Goal: Task Accomplishment & Management: Complete application form

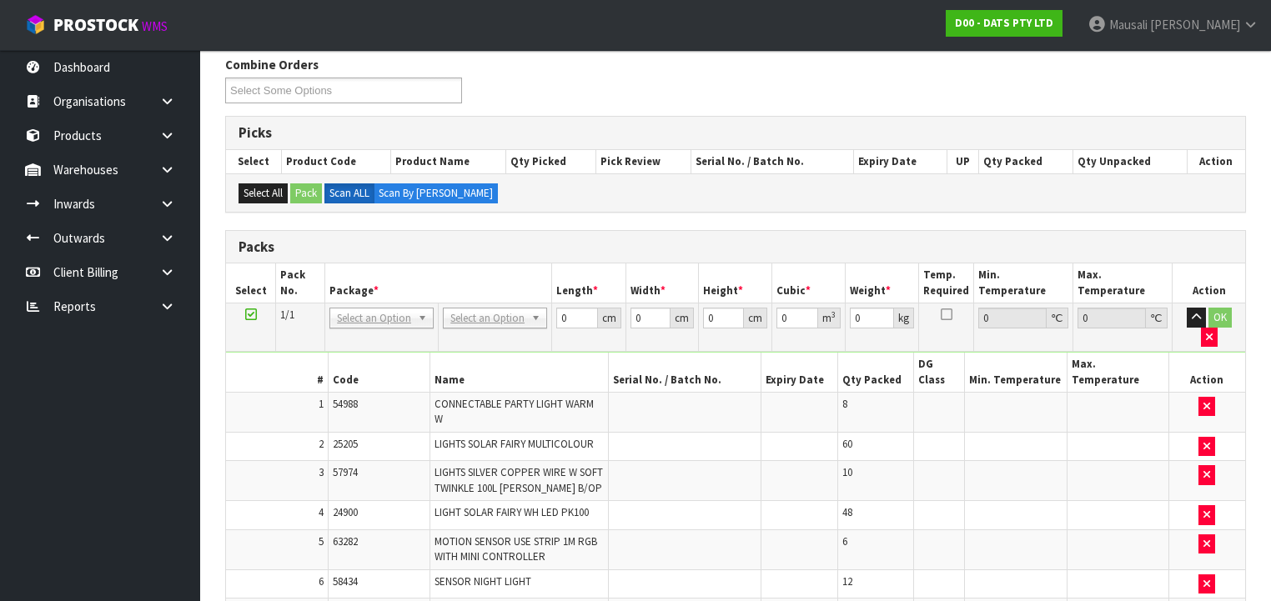
scroll to position [267, 0]
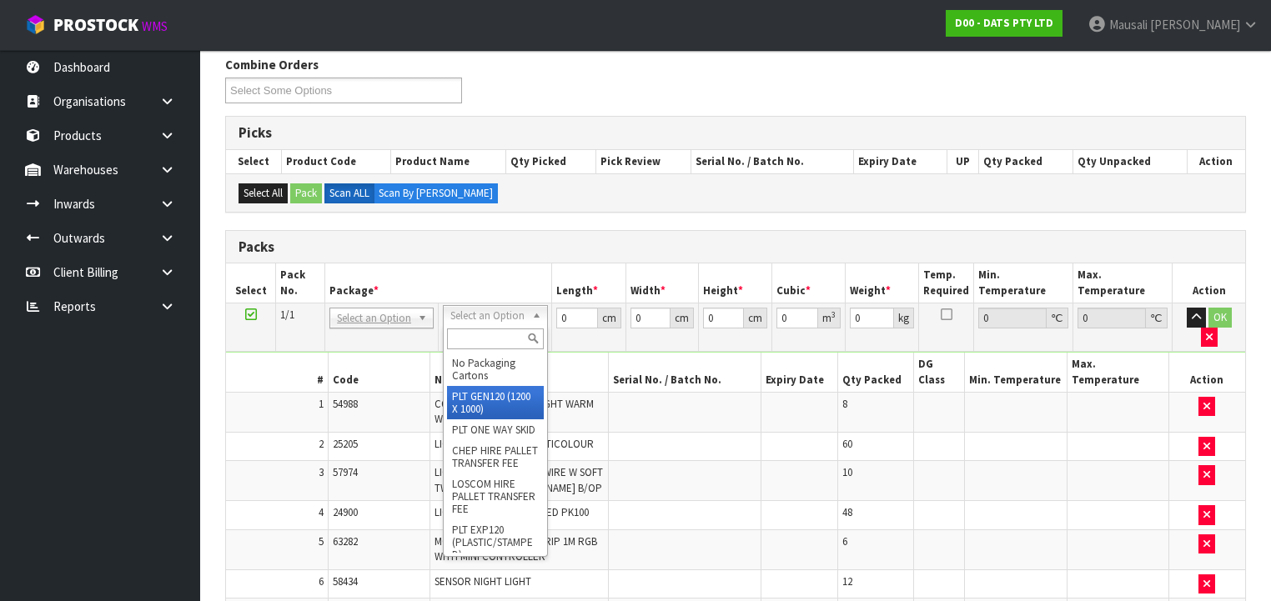
drag, startPoint x: 487, startPoint y: 407, endPoint x: 543, endPoint y: 360, distance: 72.8
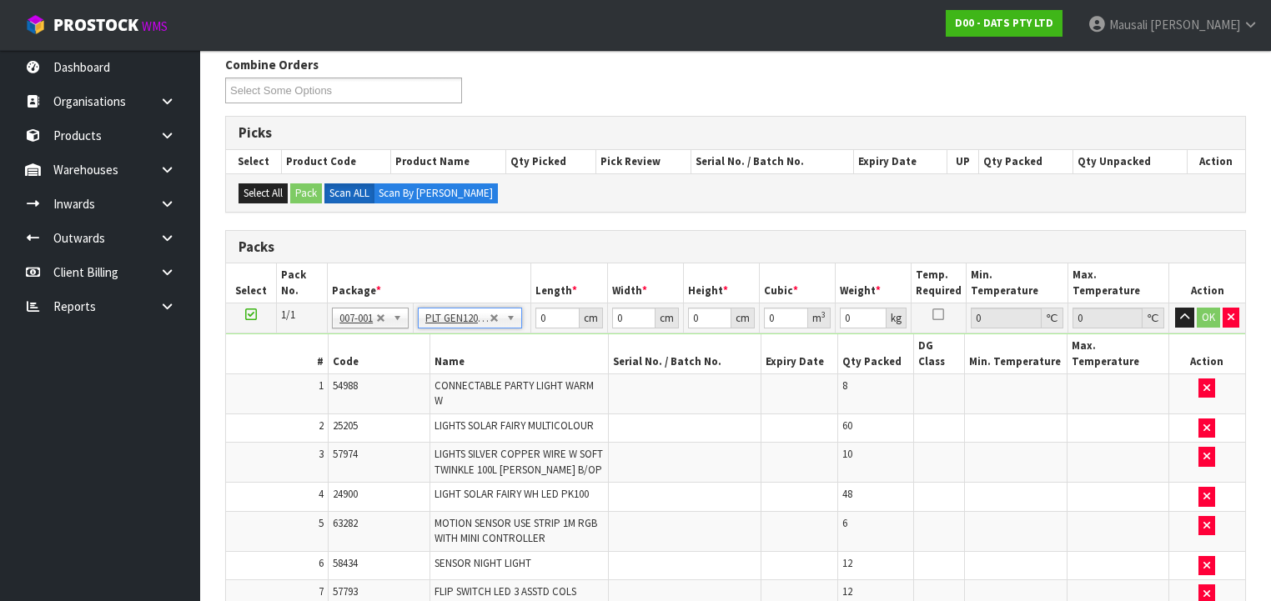
type input "120"
type input "100"
type input "71.316"
drag, startPoint x: 560, startPoint y: 317, endPoint x: 542, endPoint y: 323, distance: 19.5
click at [535, 323] on input "120" at bounding box center [556, 318] width 43 height 21
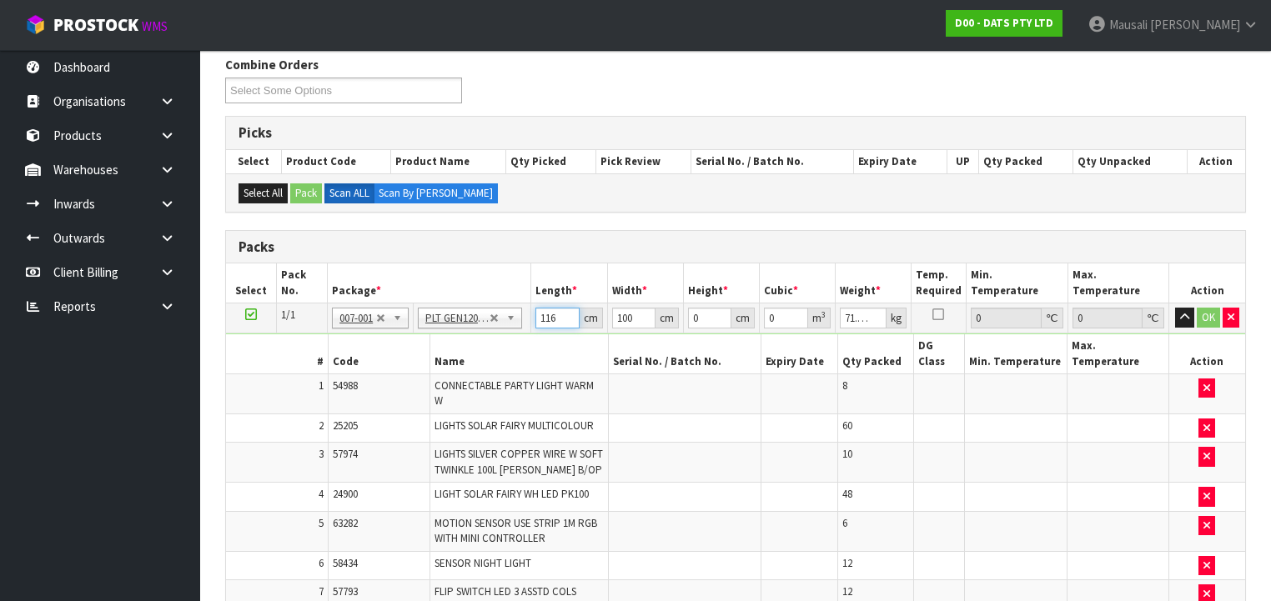
type input "116"
type input "114"
type input "6"
type input "0.079344"
type input "67"
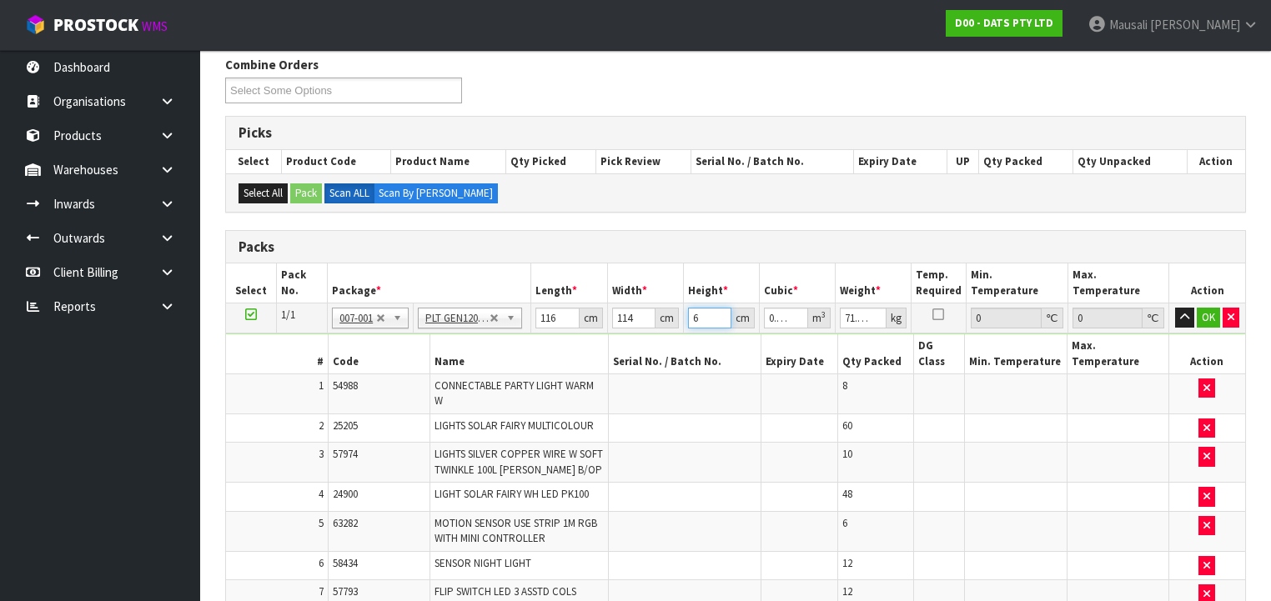
type input "0.886008"
type input "67"
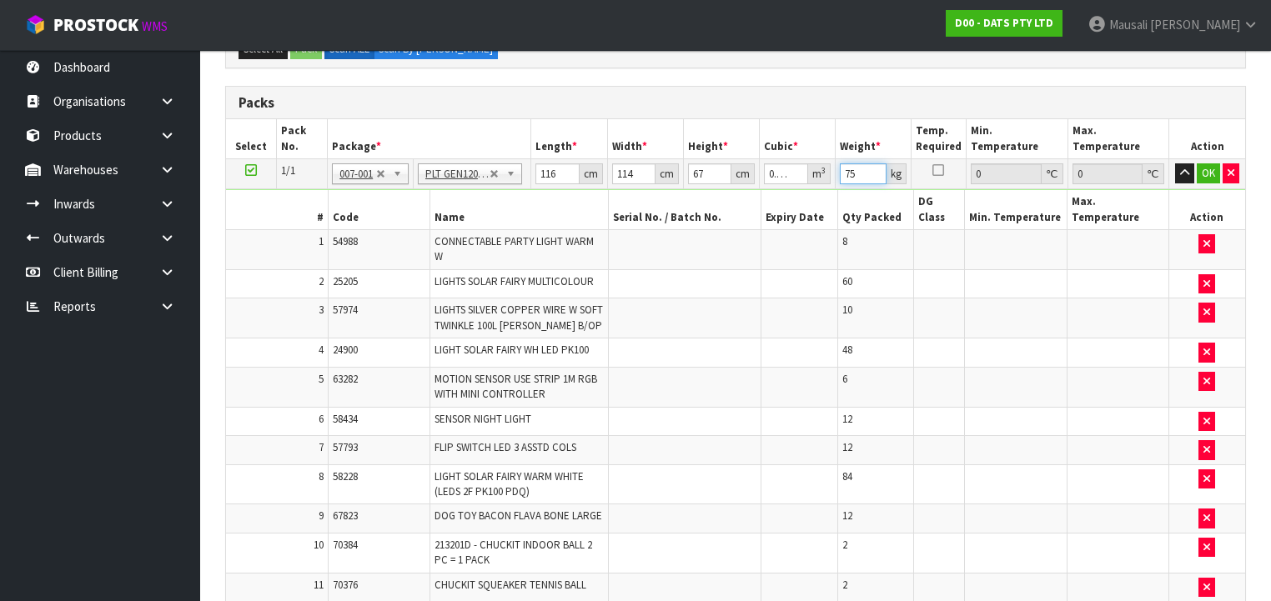
scroll to position [667, 0]
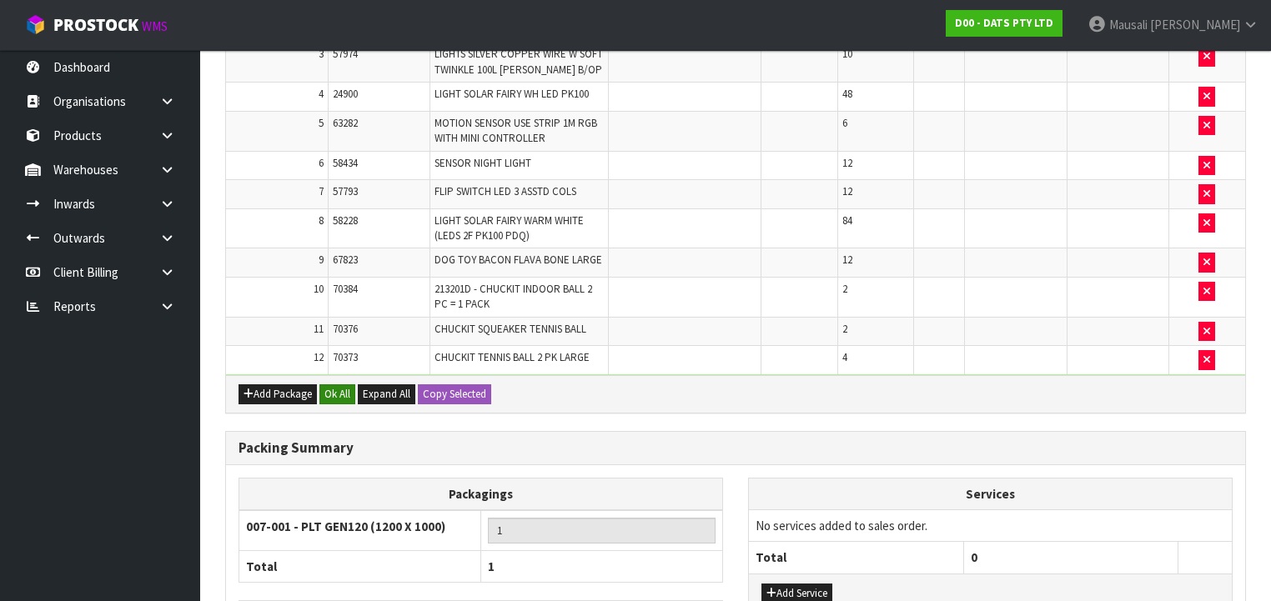
type input "75"
click at [336, 384] on button "Ok All" at bounding box center [337, 394] width 36 height 20
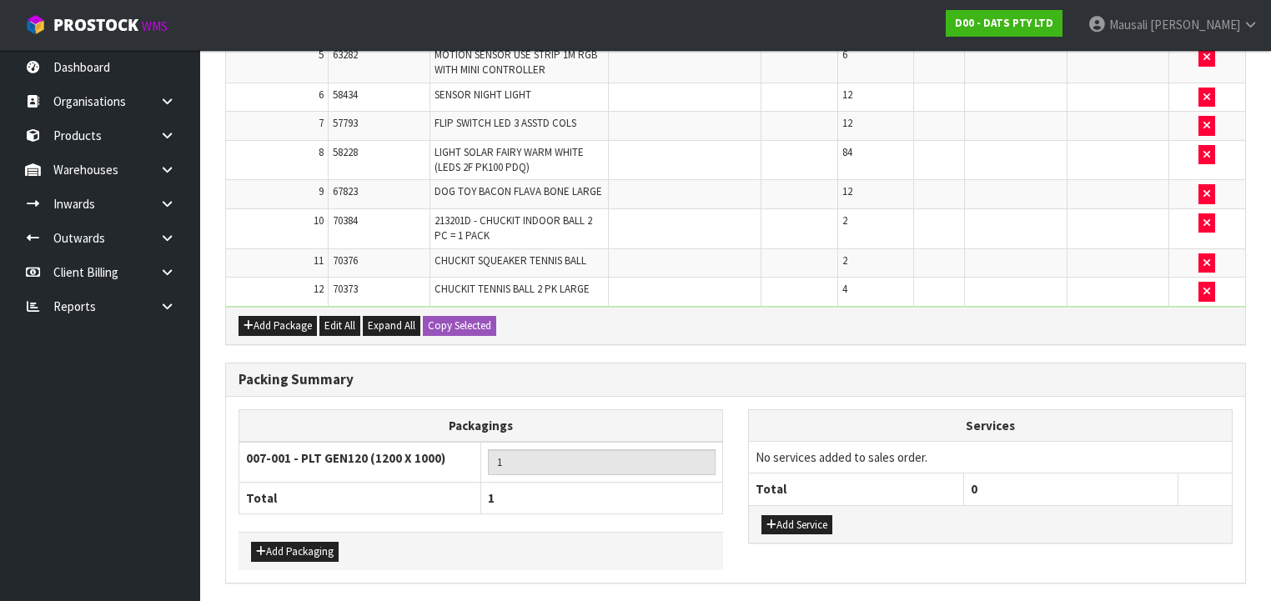
scroll to position [757, 0]
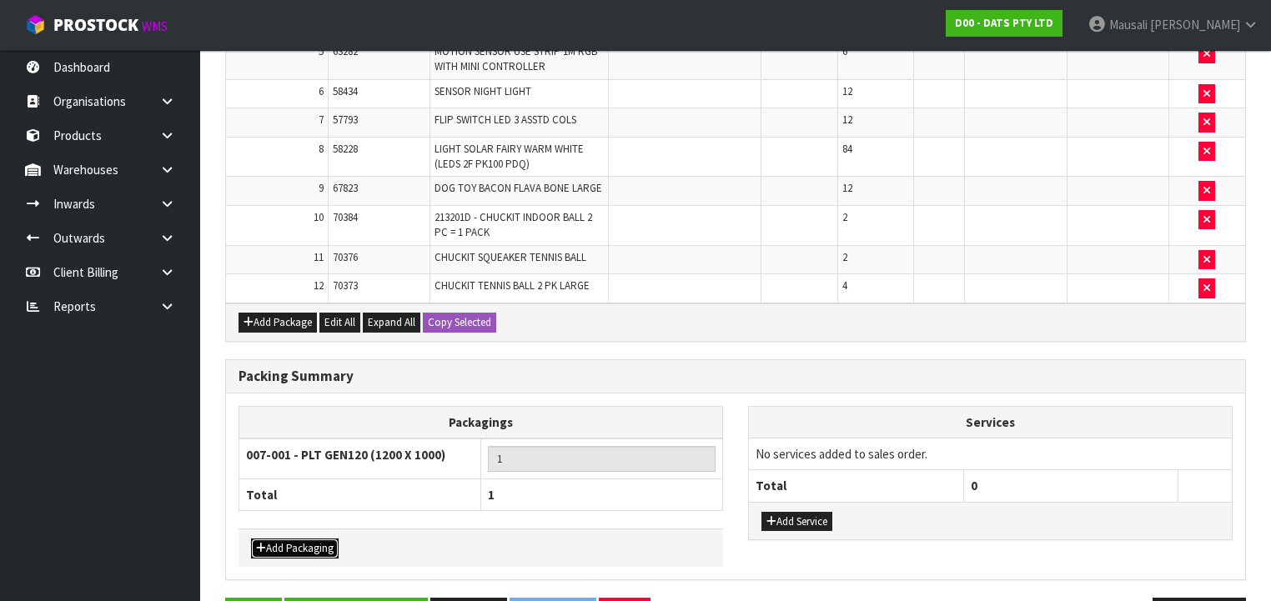
drag, startPoint x: 288, startPoint y: 485, endPoint x: 295, endPoint y: 469, distance: 17.2
click at [288, 539] on button "Add Packaging" at bounding box center [295, 549] width 88 height 20
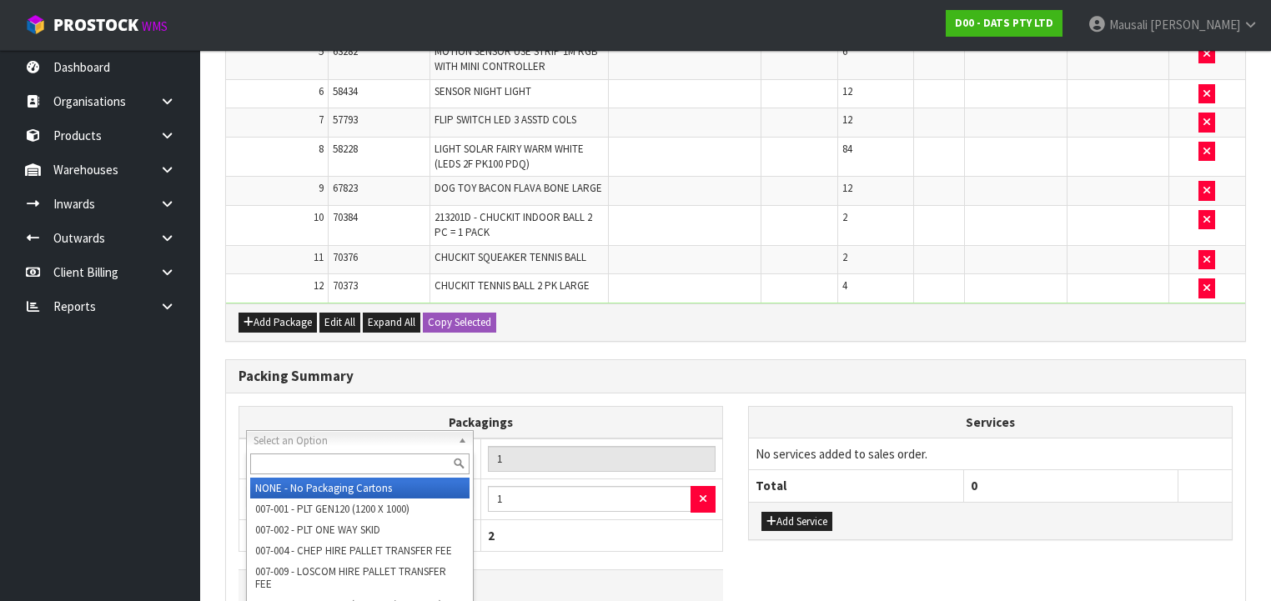
click at [295, 464] on input "text" at bounding box center [359, 464] width 219 height 21
type input "OC"
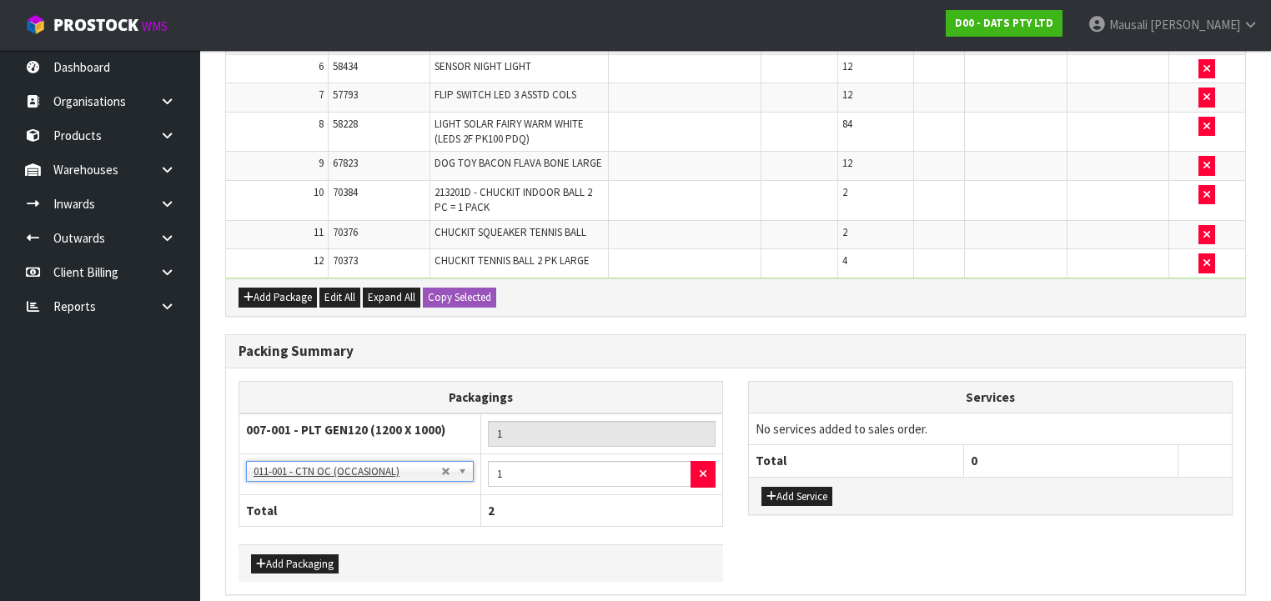
scroll to position [796, 0]
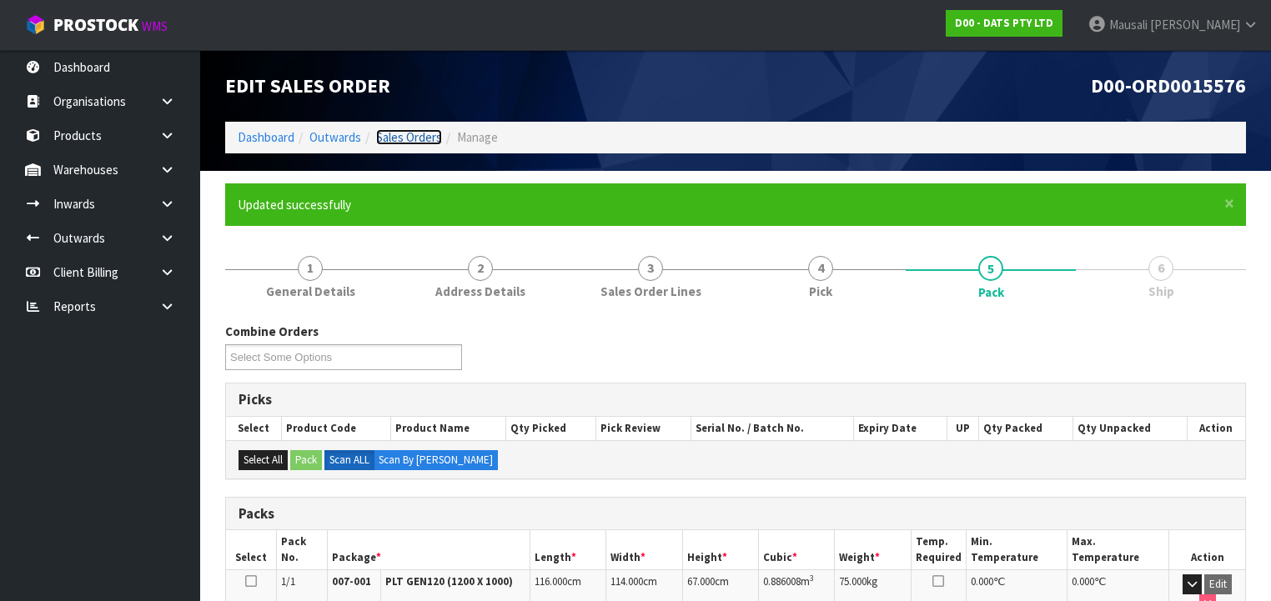
click at [403, 134] on link "Sales Orders" at bounding box center [409, 137] width 66 height 16
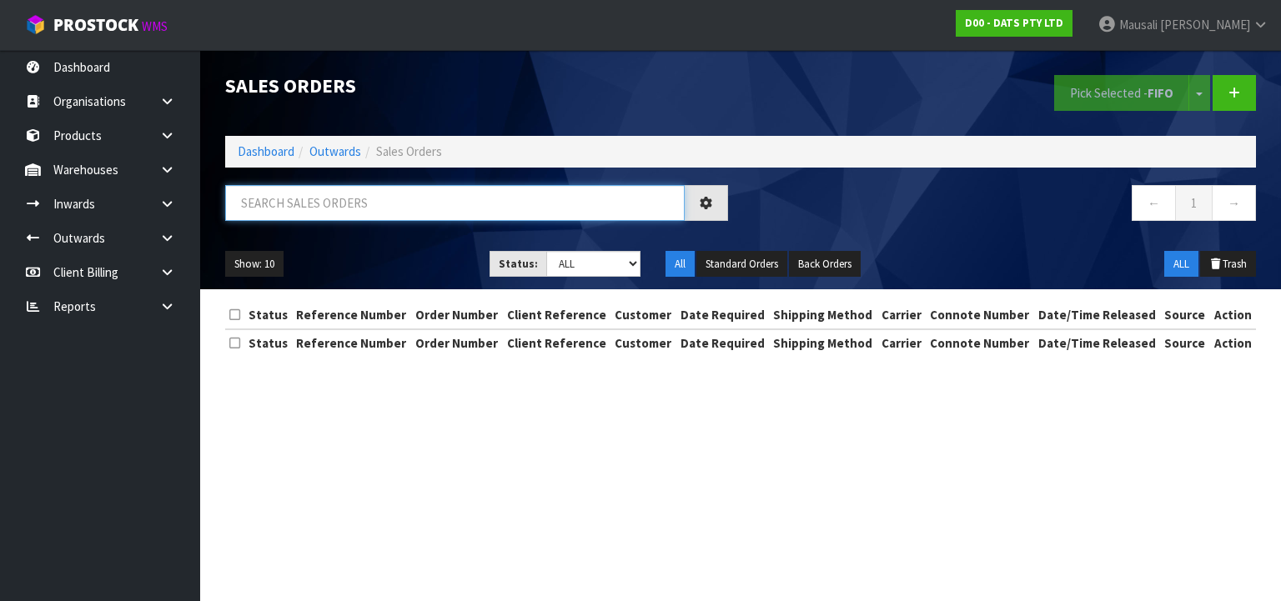
click at [293, 197] on input "text" at bounding box center [454, 203] width 459 height 36
type input "JOB-0407634"
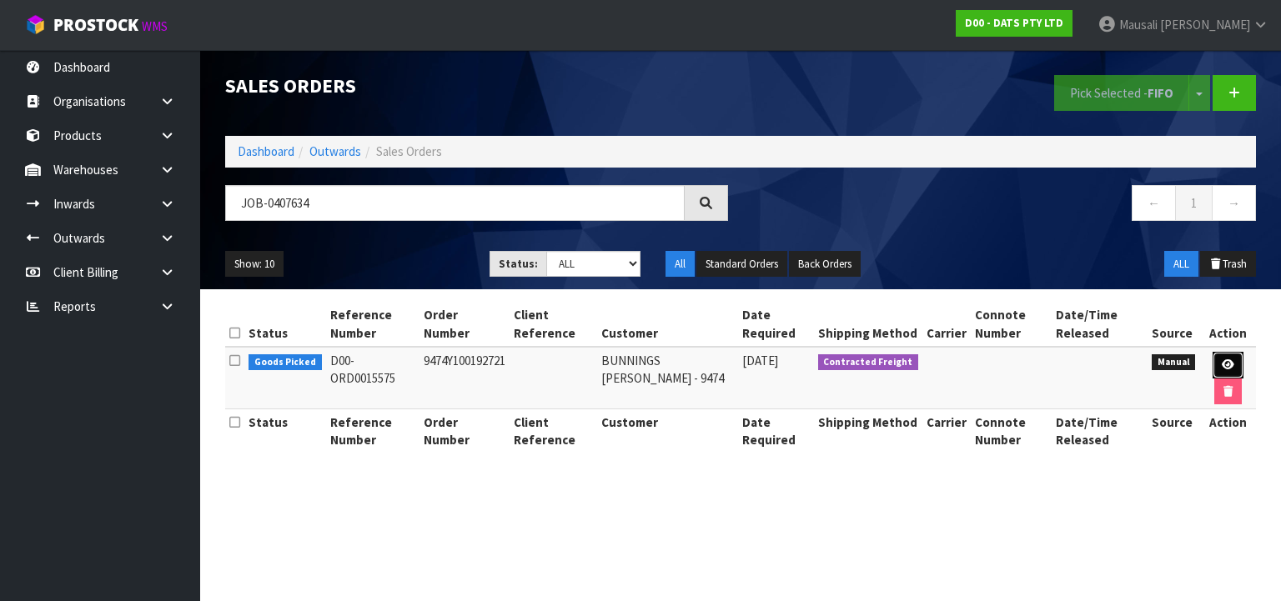
click at [1229, 356] on link at bounding box center [1227, 365] width 31 height 27
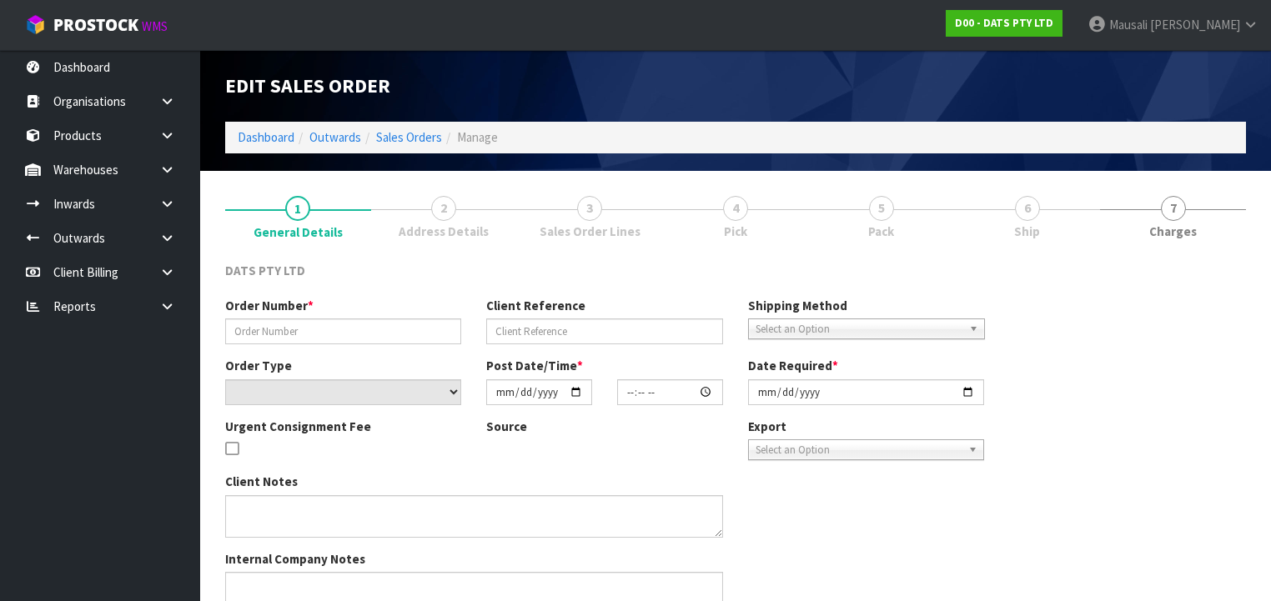
type input "9474Y100192721"
select select "number:0"
type input "2025-08-14"
type input "09:39:00.000"
type input "2025-08-14"
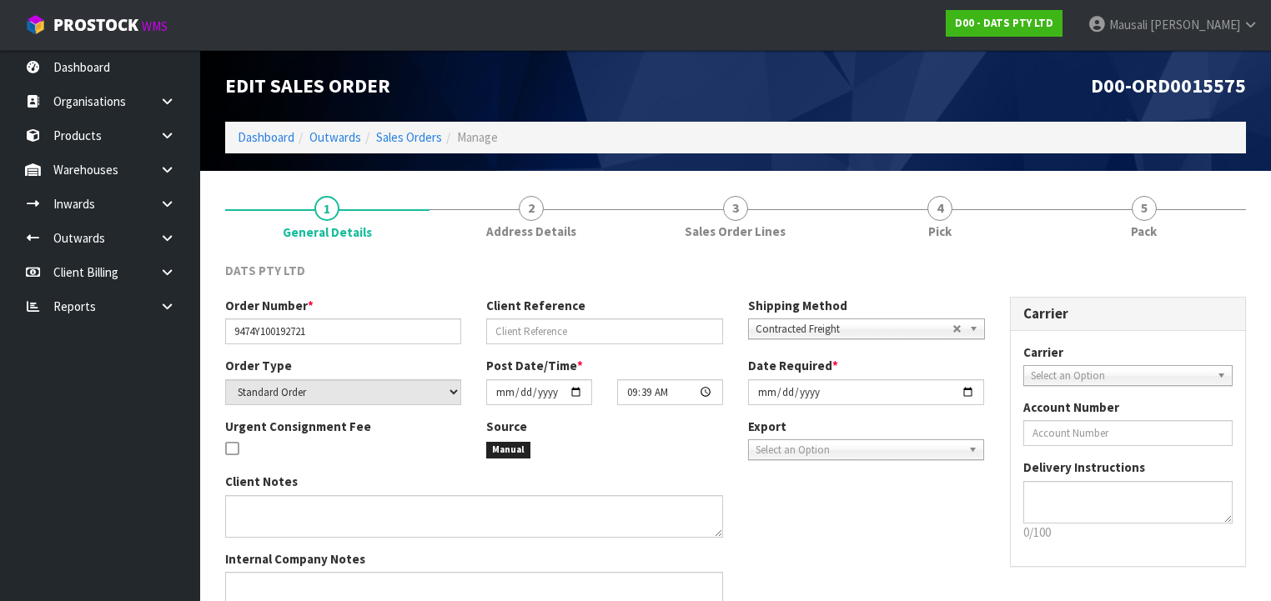
drag, startPoint x: 920, startPoint y: 218, endPoint x: 717, endPoint y: 328, distance: 230.9
click at [920, 221] on link "4 Pick" at bounding box center [939, 216] width 204 height 66
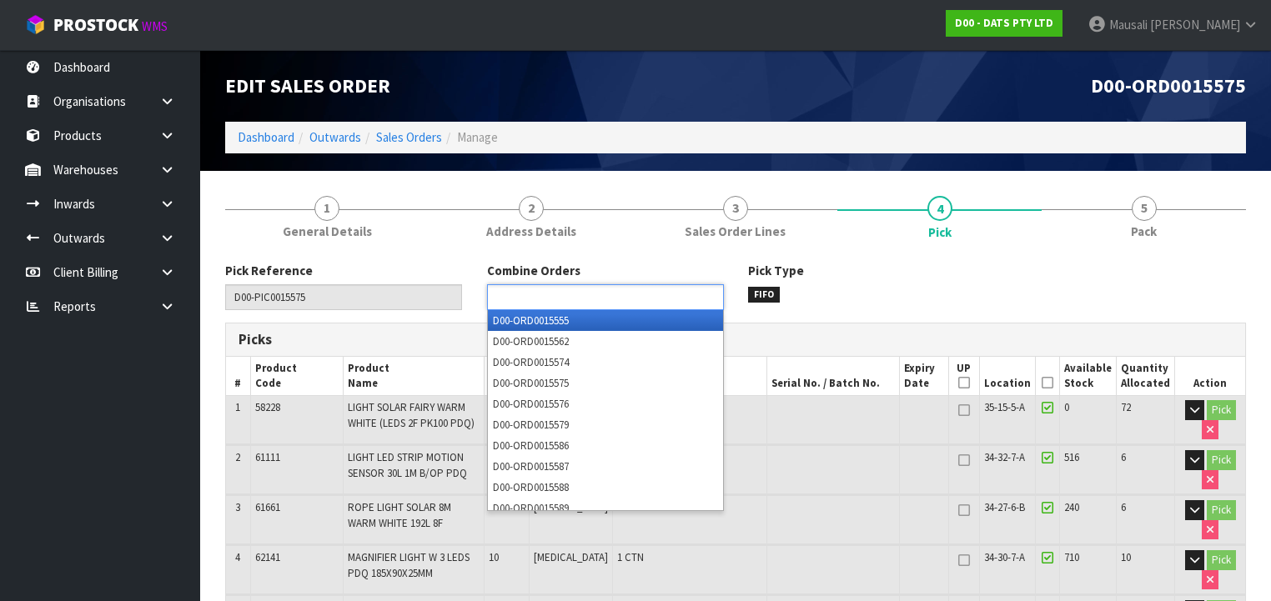
click at [584, 300] on input "text" at bounding box center [553, 297] width 123 height 21
type input "15574"
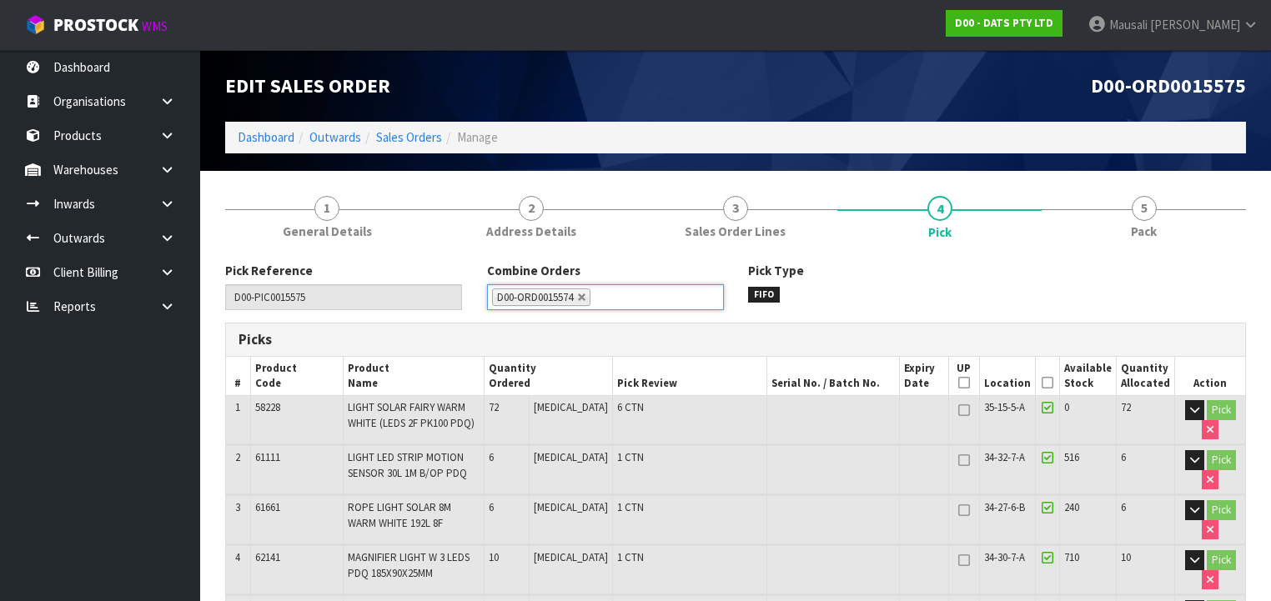
click at [1051, 383] on icon at bounding box center [1047, 383] width 12 height 1
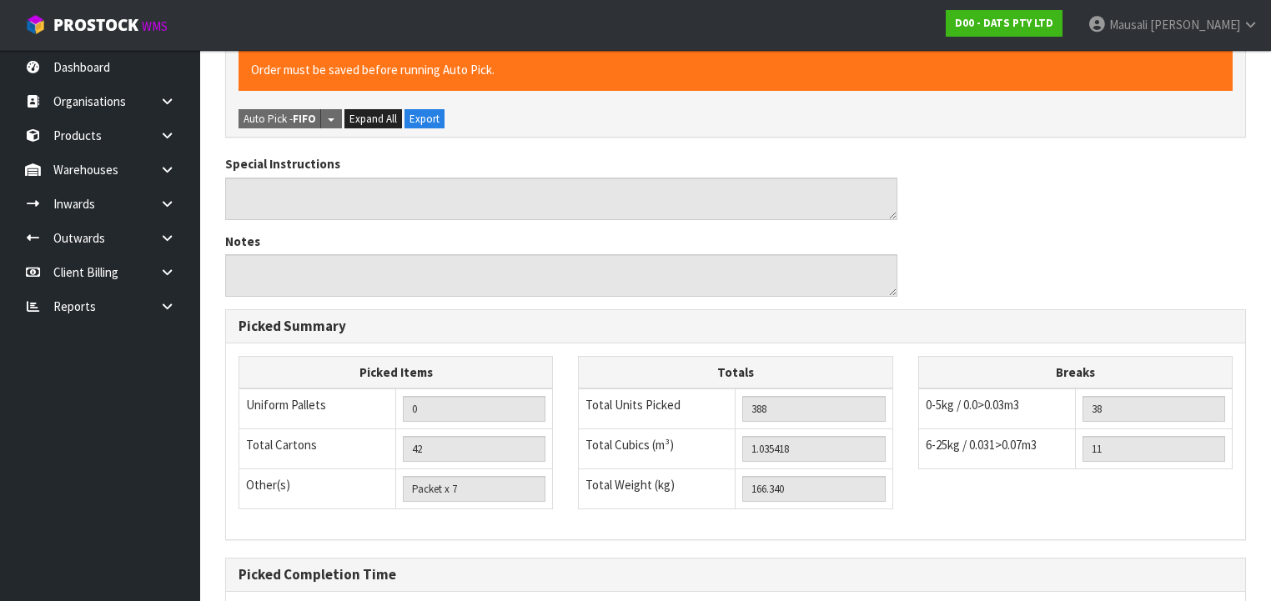
scroll to position [1673, 0]
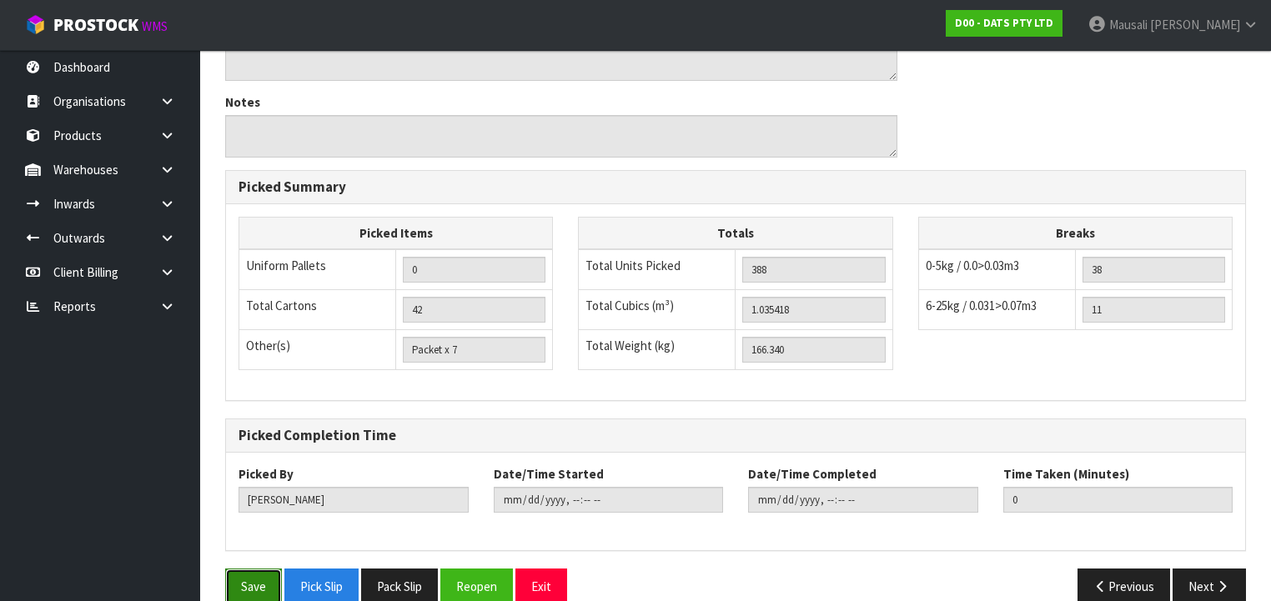
drag, startPoint x: 254, startPoint y: 552, endPoint x: 265, endPoint y: 550, distance: 11.0
click at [263, 569] on button "Save" at bounding box center [253, 587] width 57 height 36
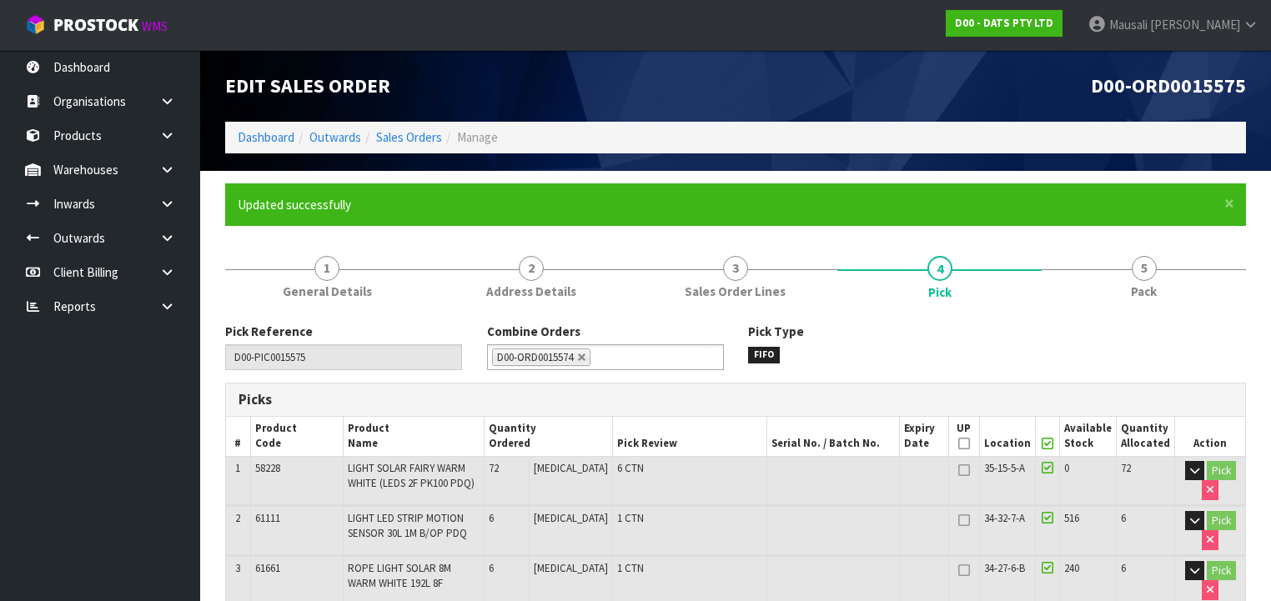
type input "Mausali Tito"
type input "2025-08-15T12:10:25"
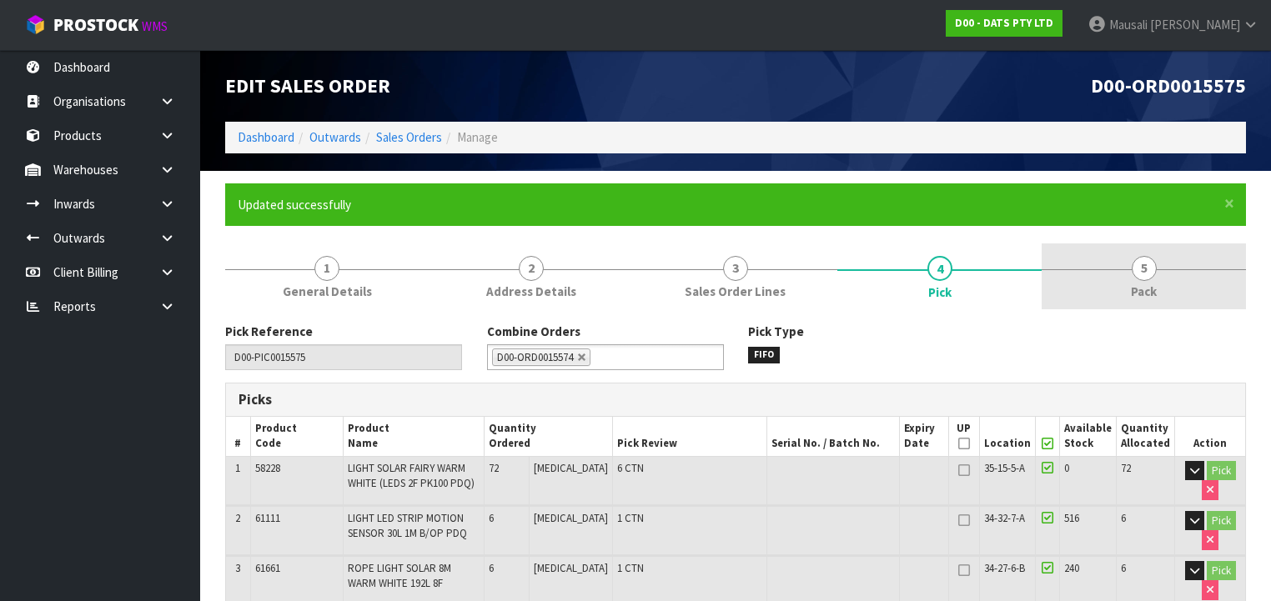
click at [1147, 277] on span "5" at bounding box center [1143, 268] width 25 height 25
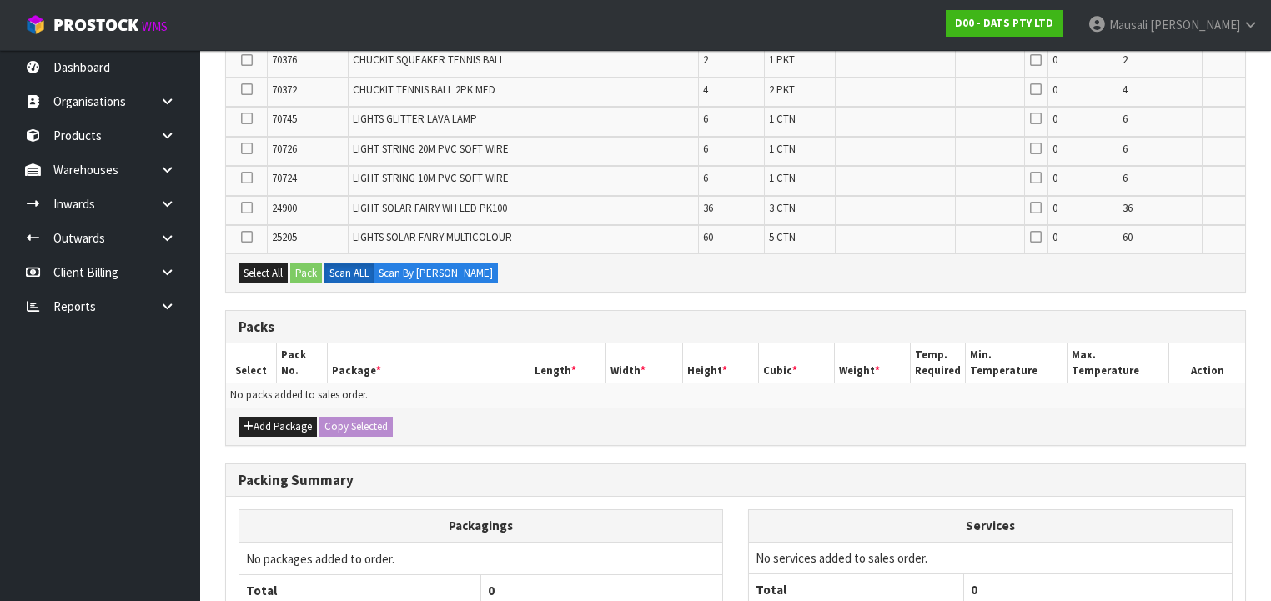
scroll to position [1000, 0]
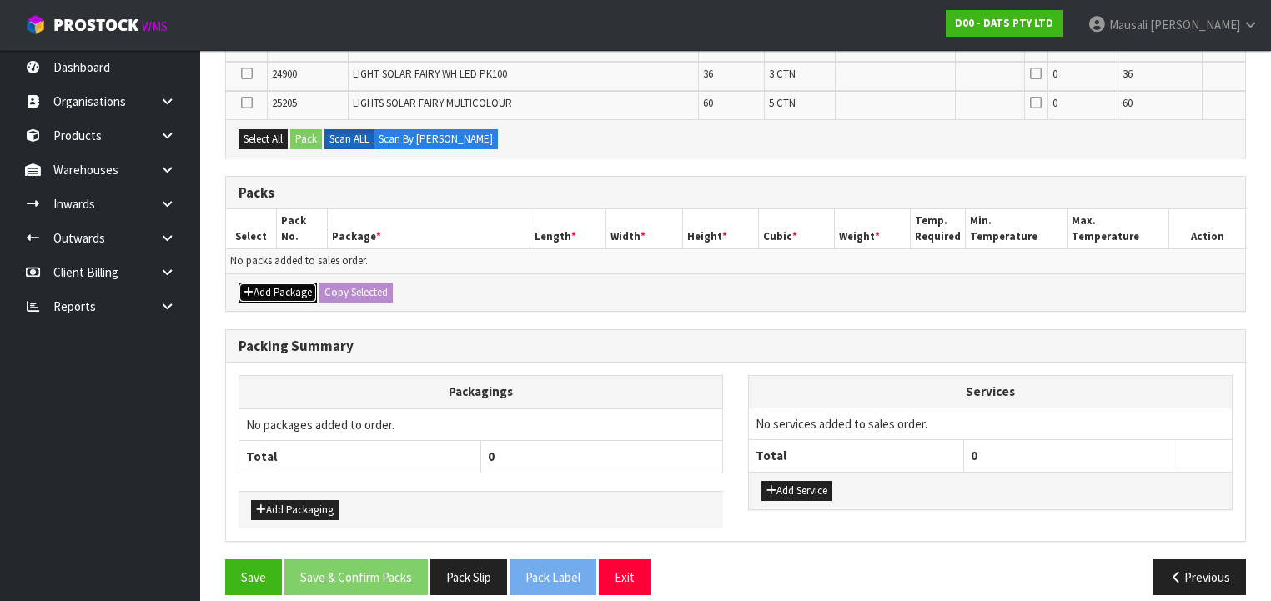
click at [275, 283] on button "Add Package" at bounding box center [277, 293] width 78 height 20
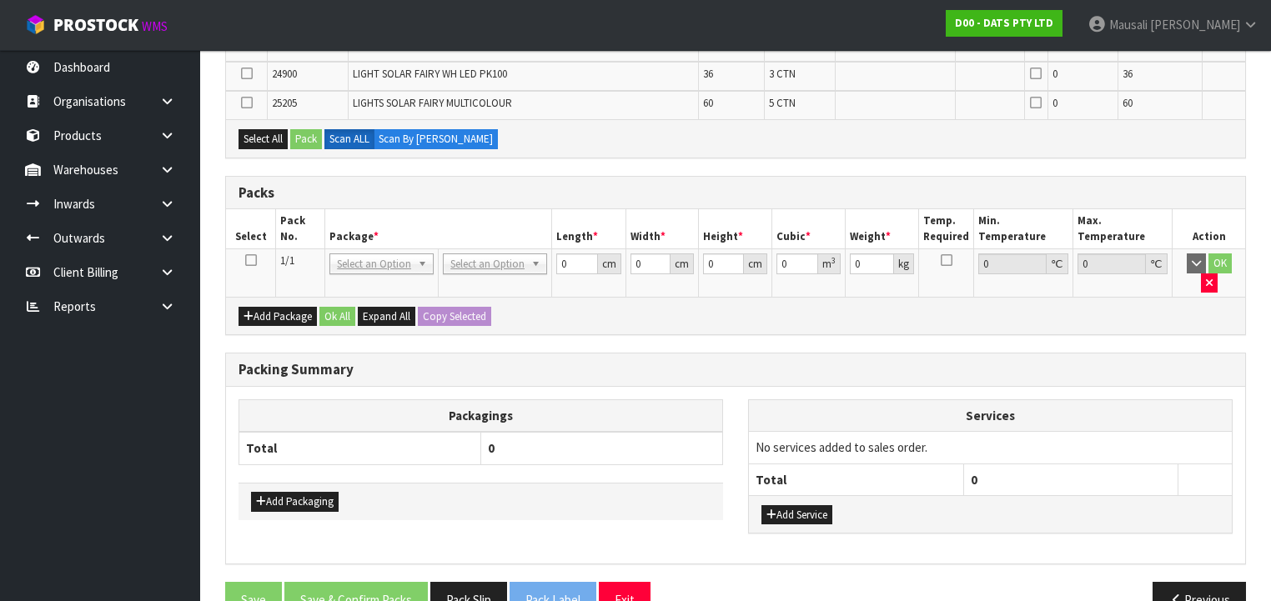
click at [252, 260] on icon at bounding box center [251, 260] width 12 height 1
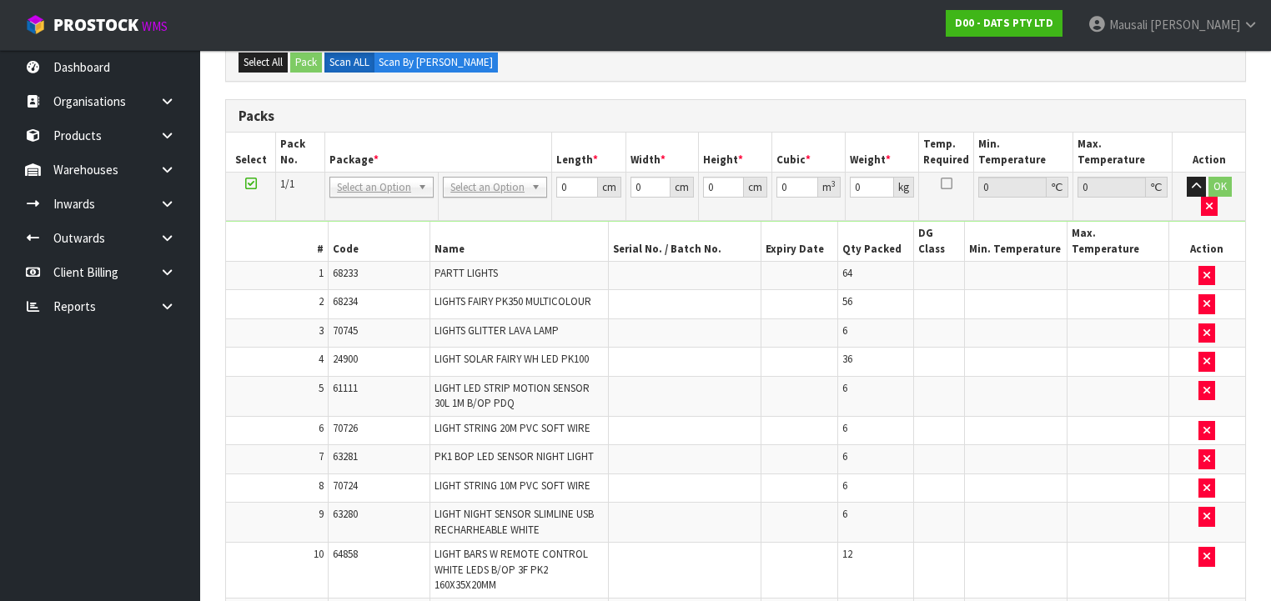
scroll to position [140, 0]
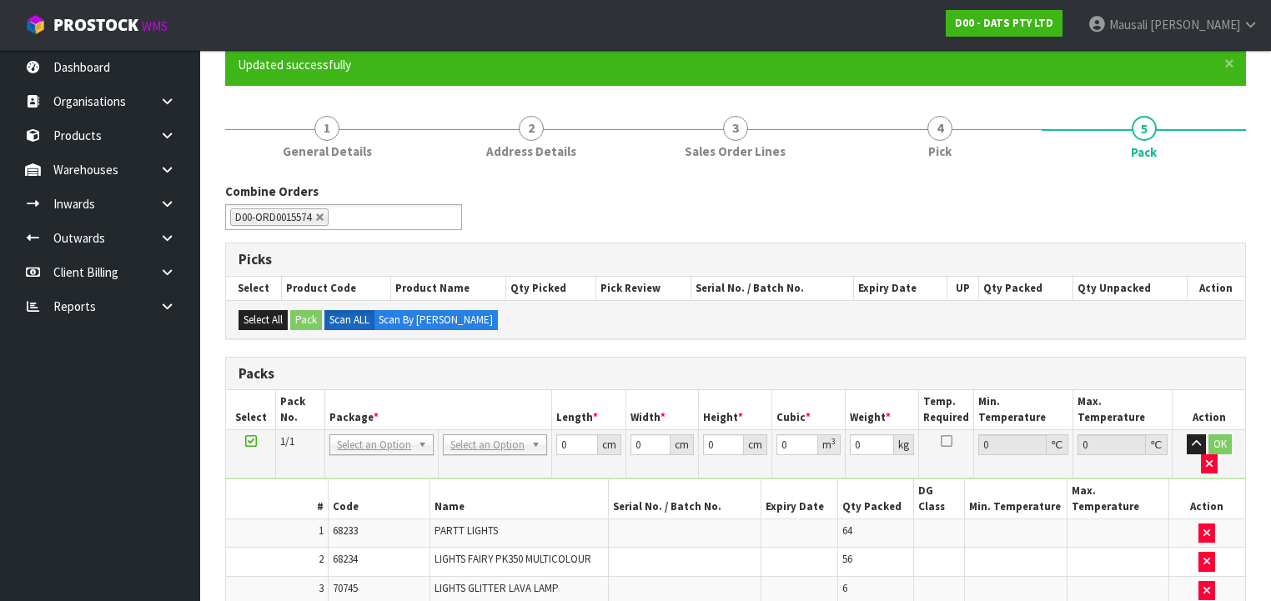
drag, startPoint x: 497, startPoint y: 439, endPoint x: 494, endPoint y: 464, distance: 24.3
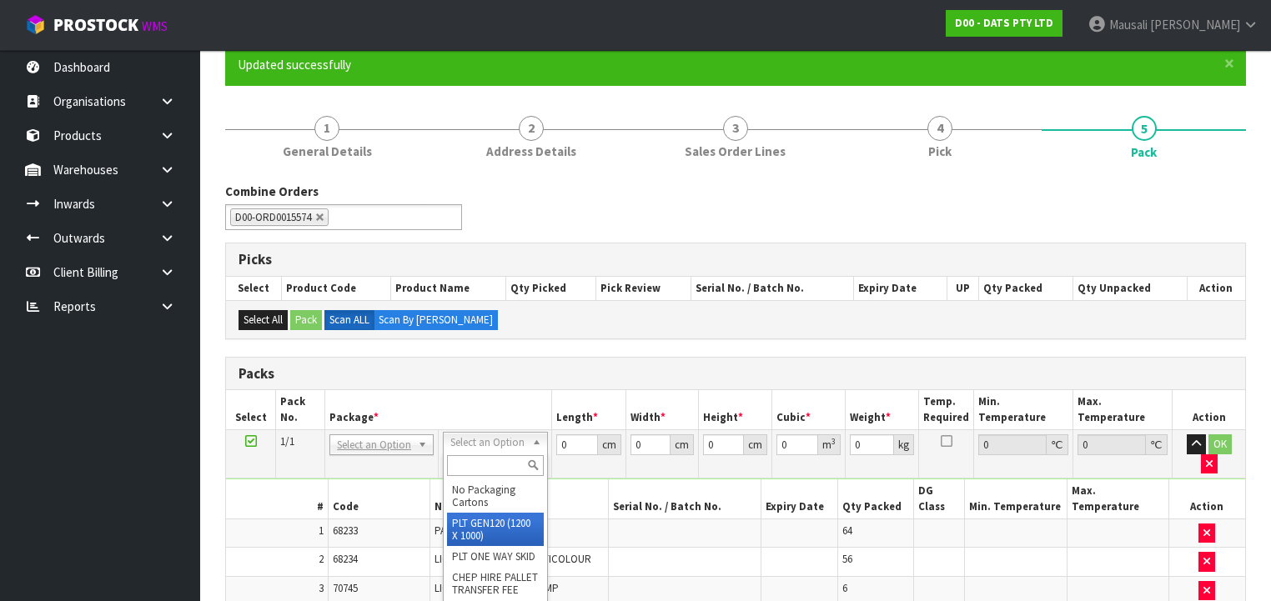
drag, startPoint x: 469, startPoint y: 524, endPoint x: 478, endPoint y: 521, distance: 9.0
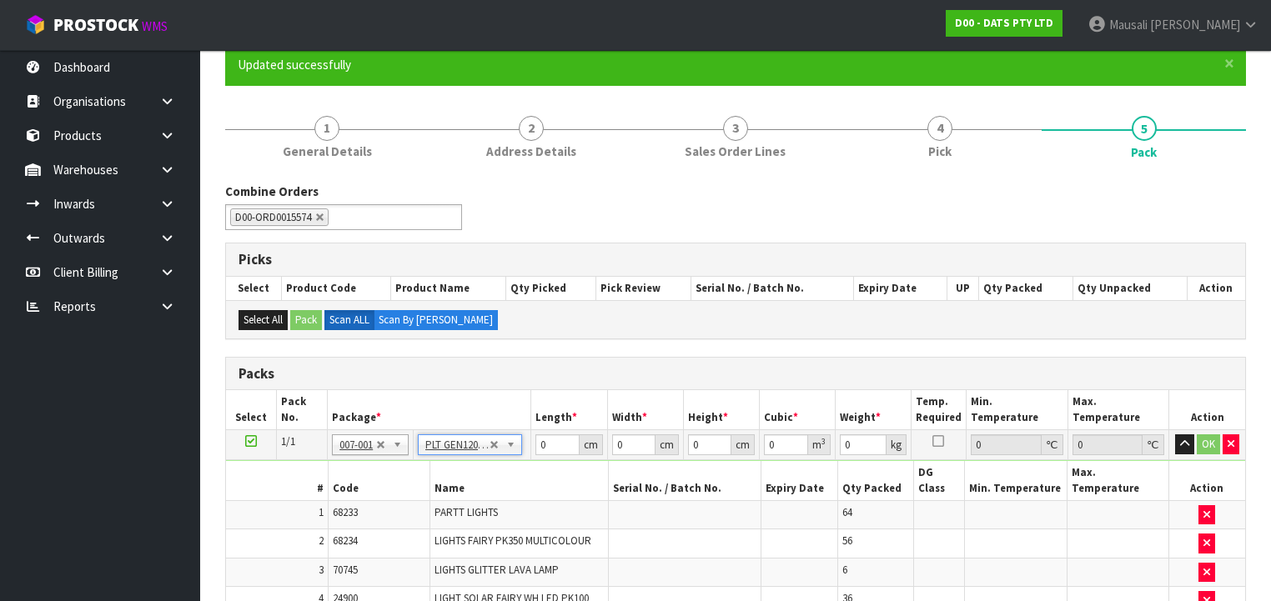
type input "120"
type input "100"
type input "166.34"
drag, startPoint x: 556, startPoint y: 444, endPoint x: 534, endPoint y: 444, distance: 21.7
click at [534, 444] on td "120 cm" at bounding box center [569, 445] width 76 height 30
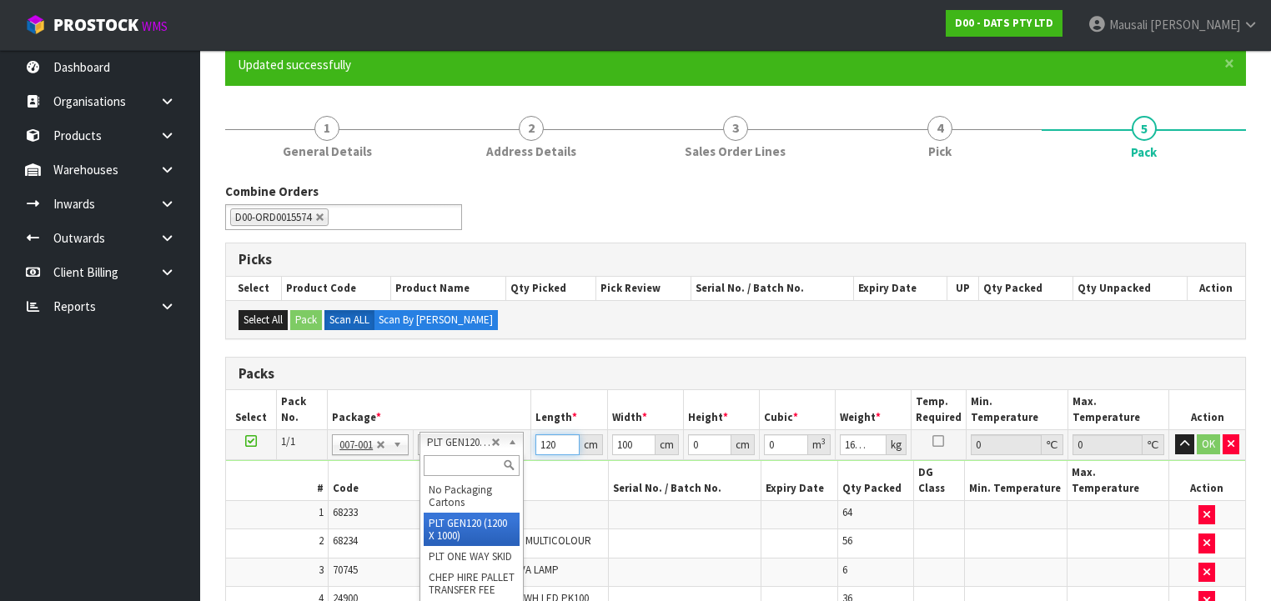
drag, startPoint x: 451, startPoint y: 439, endPoint x: 461, endPoint y: 454, distance: 18.0
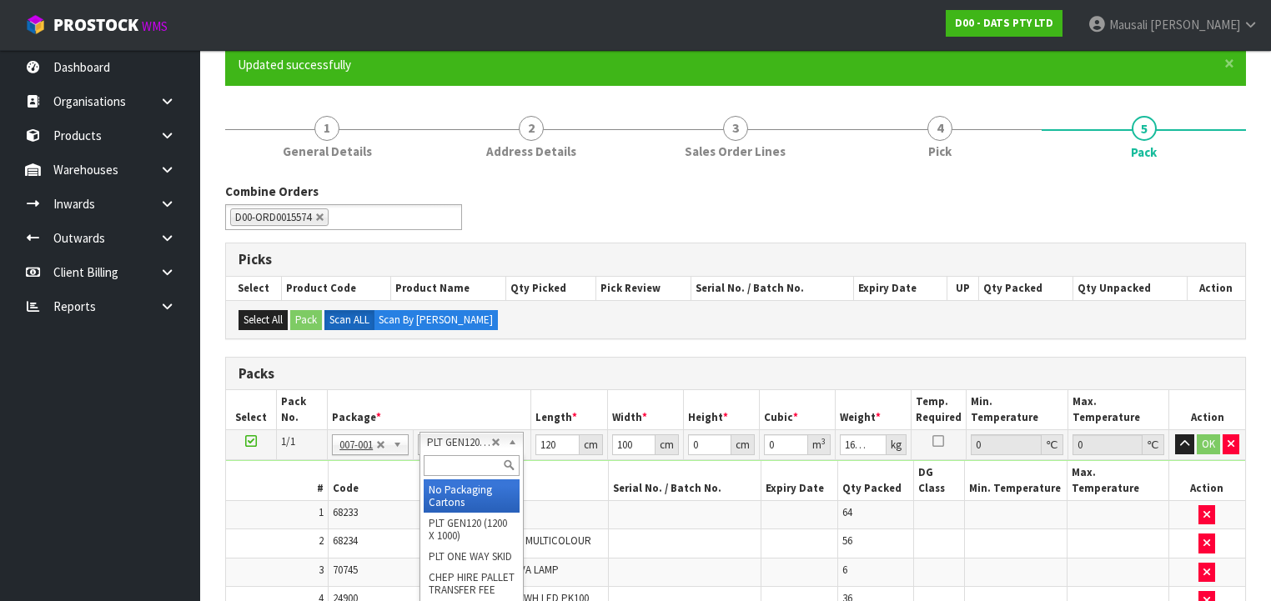
drag, startPoint x: 456, startPoint y: 494, endPoint x: 486, endPoint y: 485, distance: 31.2
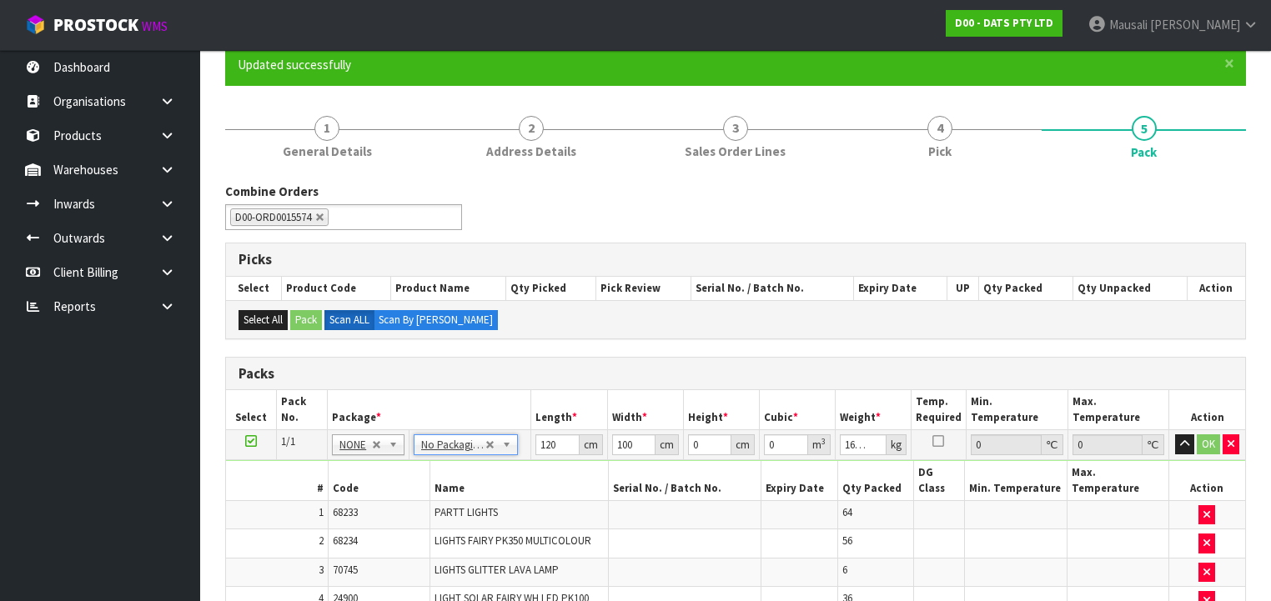
type input "0"
drag, startPoint x: 554, startPoint y: 443, endPoint x: 526, endPoint y: 451, distance: 28.7
click at [526, 451] on tr "1/1 NONE 007-001 007-002 007-004 007-009 007-013 007-014 007-015 007-017 007-01…" at bounding box center [735, 445] width 1019 height 30
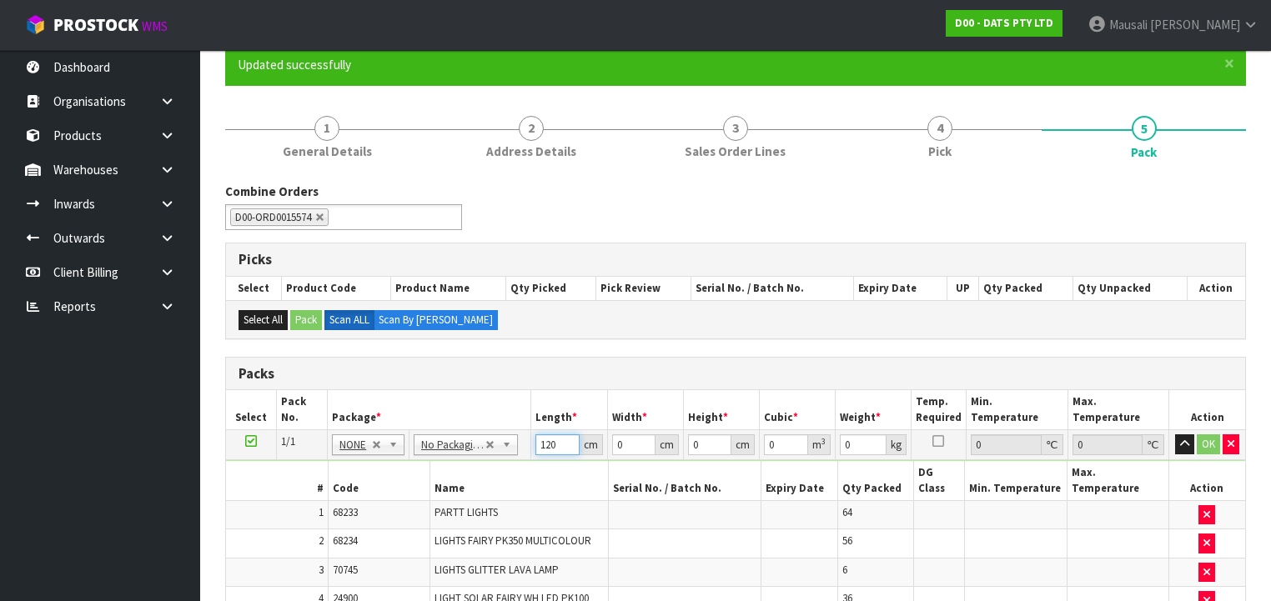
type input "120"
type input "100"
type input "1"
type input "0.012"
type input "13"
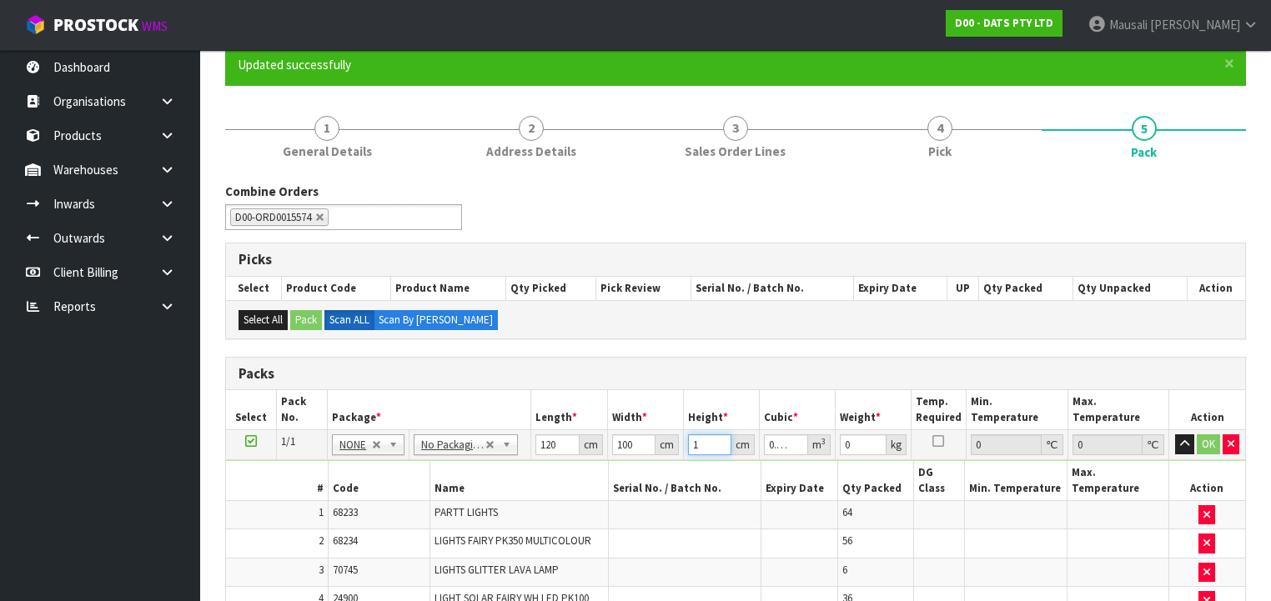
type input "0.156"
type input "133"
type input "1.596"
type input "133"
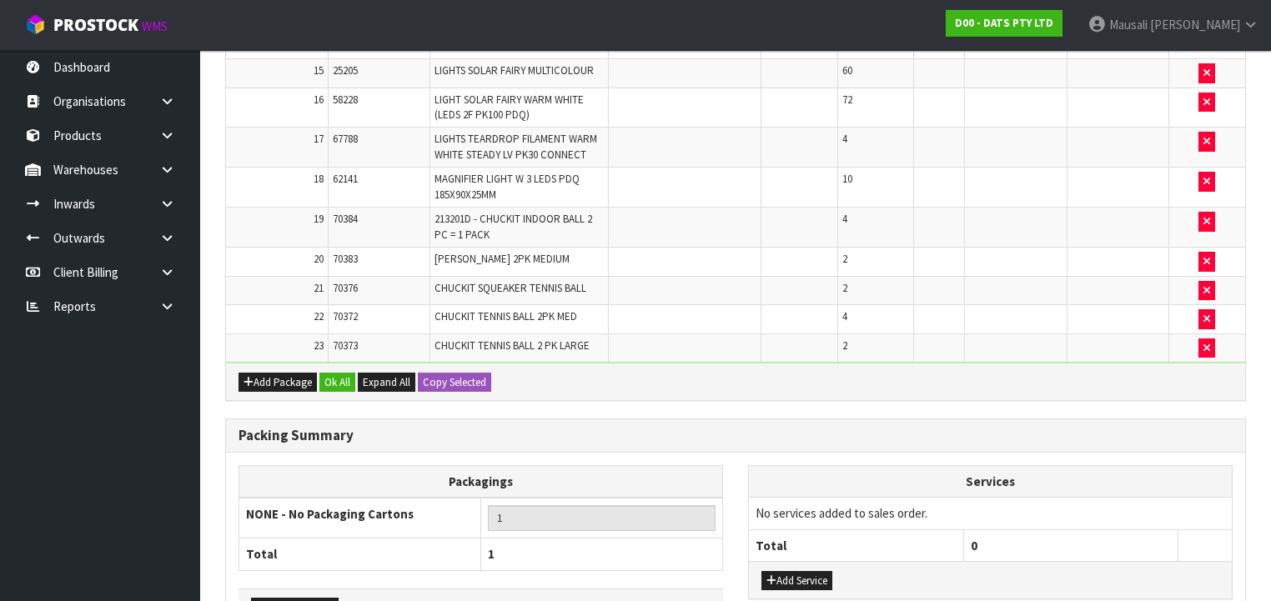
scroll to position [1141, 0]
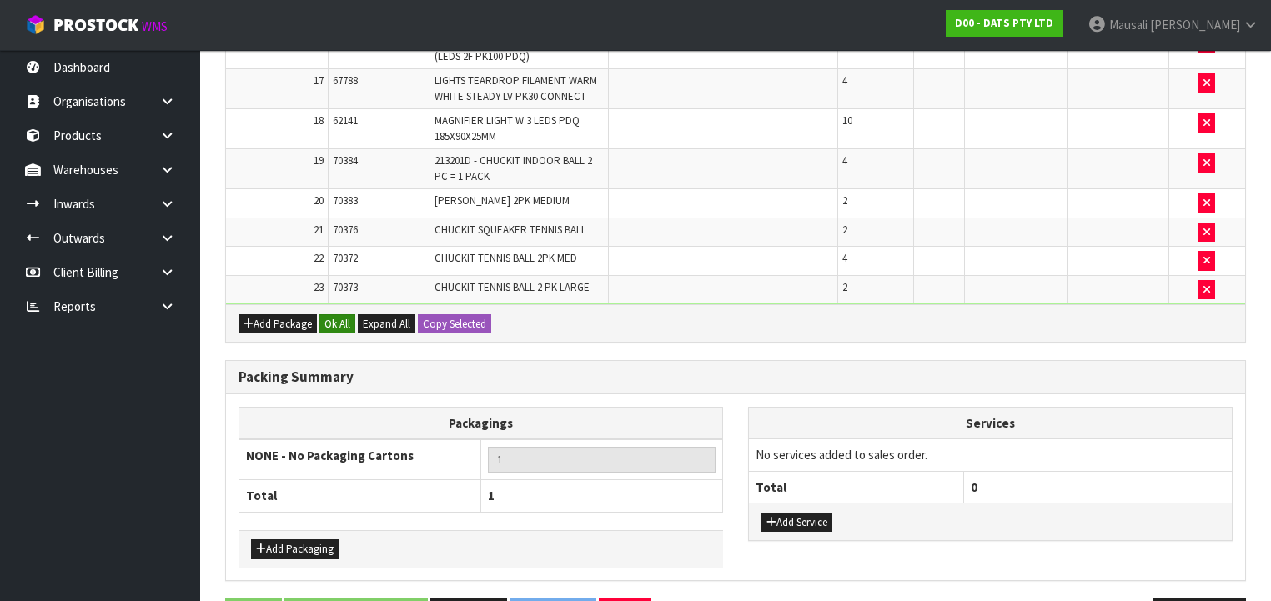
type input "170"
click at [340, 314] on button "Ok All" at bounding box center [337, 324] width 36 height 20
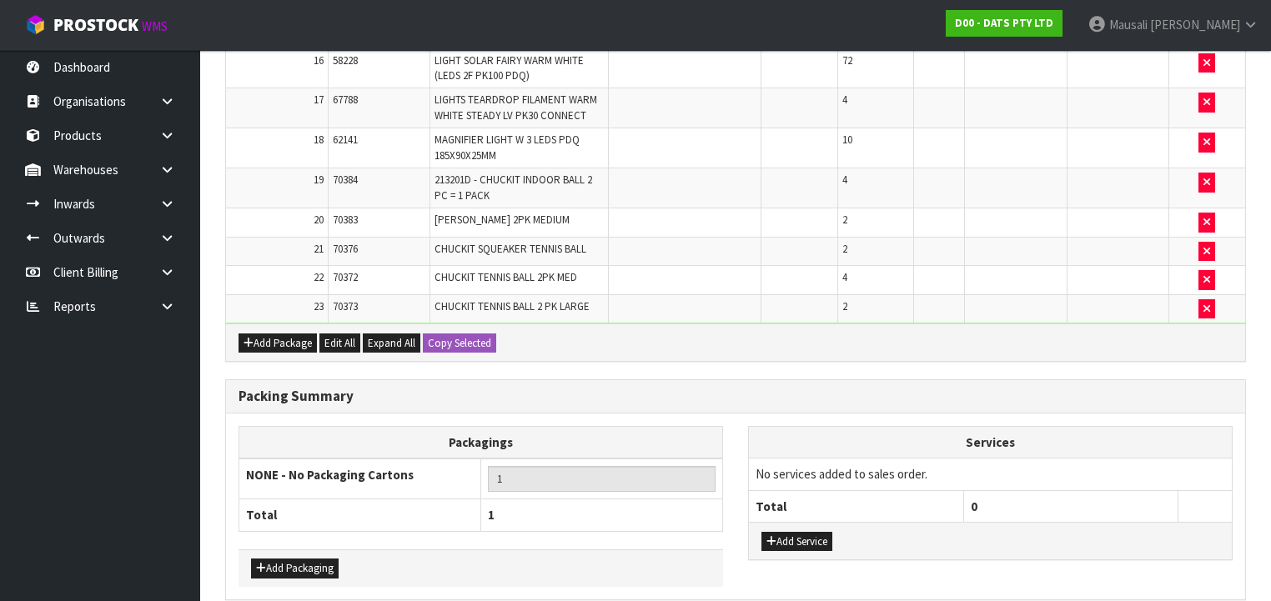
drag, startPoint x: 367, startPoint y: 578, endPoint x: 475, endPoint y: 531, distance: 118.0
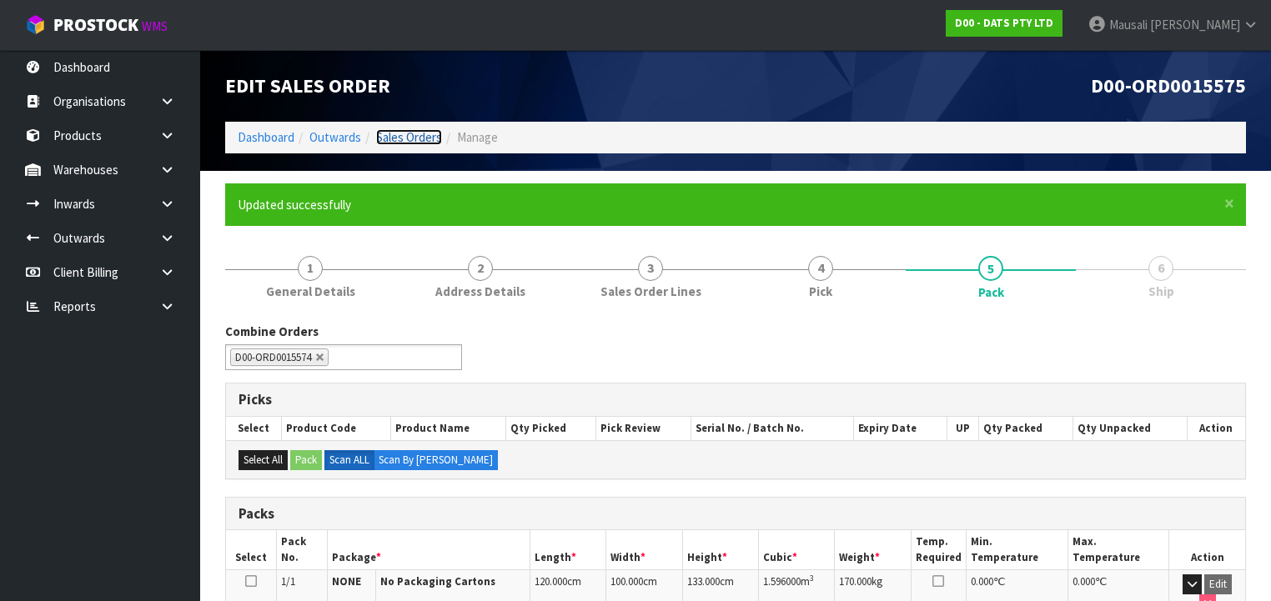
drag, startPoint x: 410, startPoint y: 136, endPoint x: 429, endPoint y: 141, distance: 19.0
click at [410, 135] on link "Sales Orders" at bounding box center [409, 137] width 66 height 16
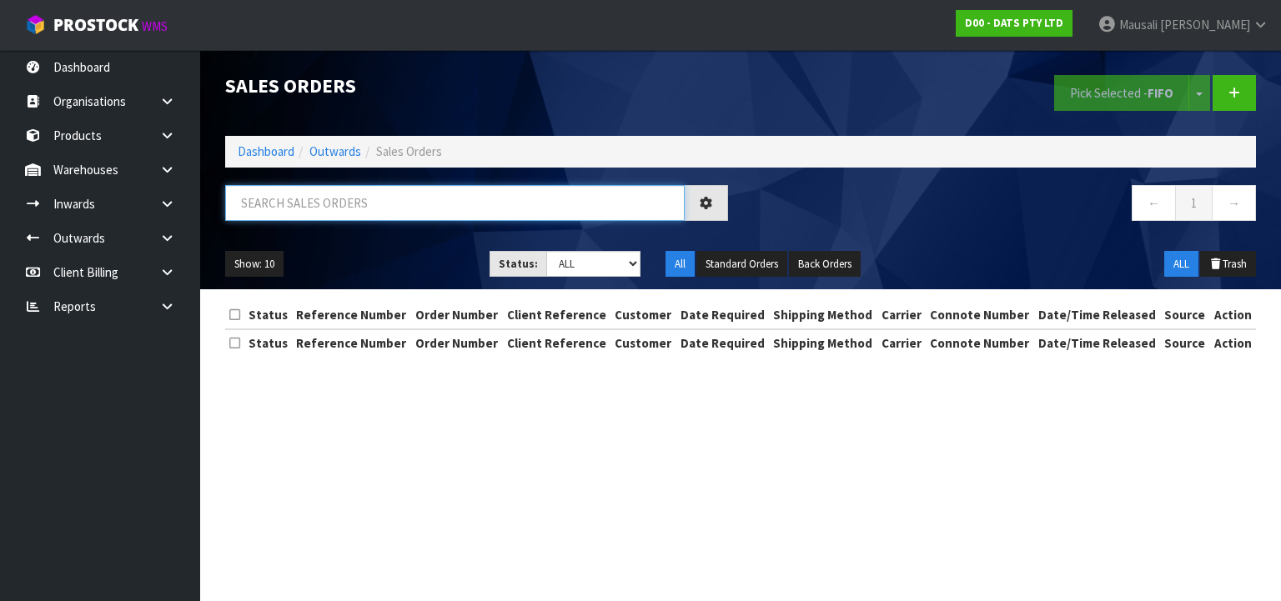
click at [297, 204] on input "text" at bounding box center [454, 203] width 459 height 36
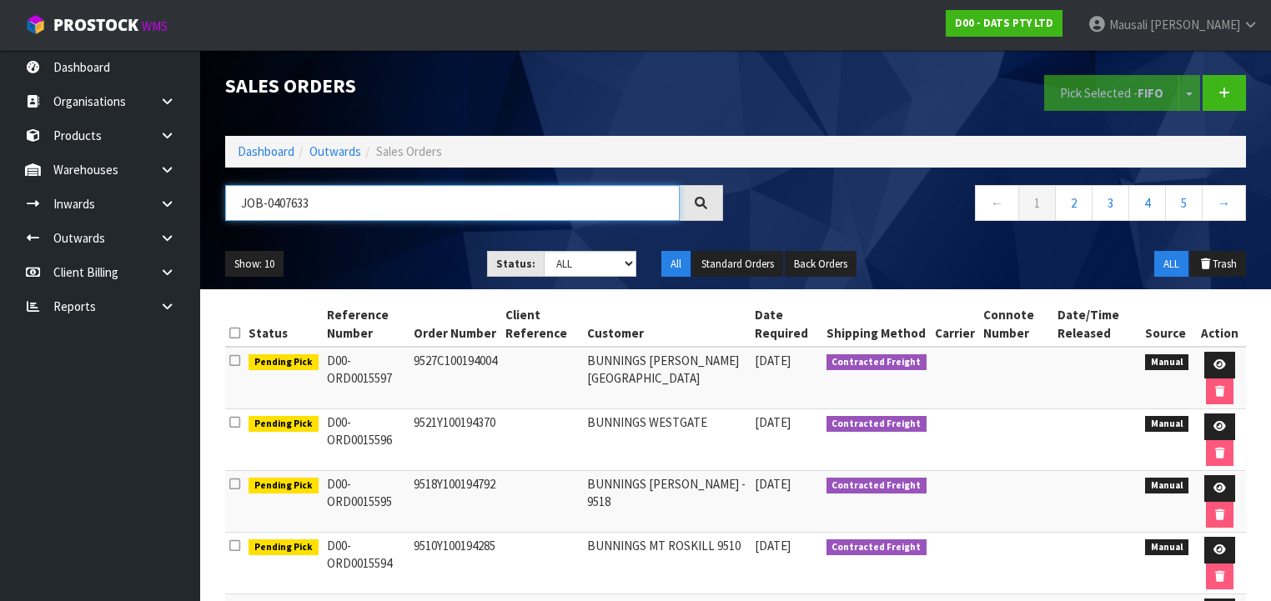
type input "JOB-0407633"
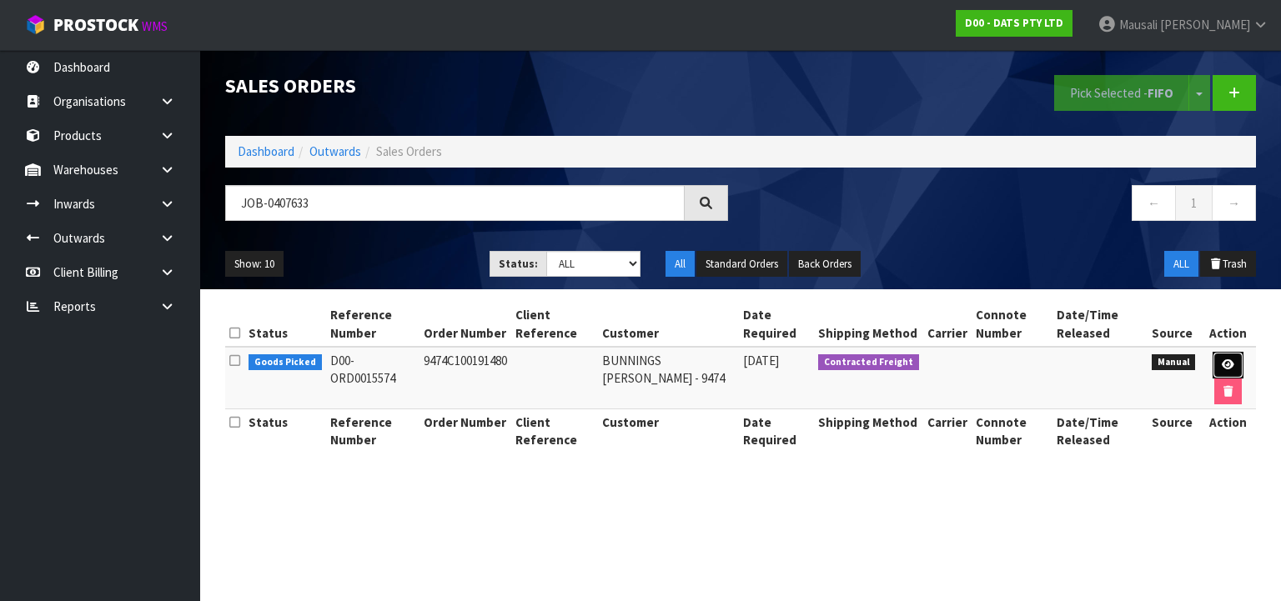
click at [1228, 364] on icon at bounding box center [1227, 364] width 13 height 11
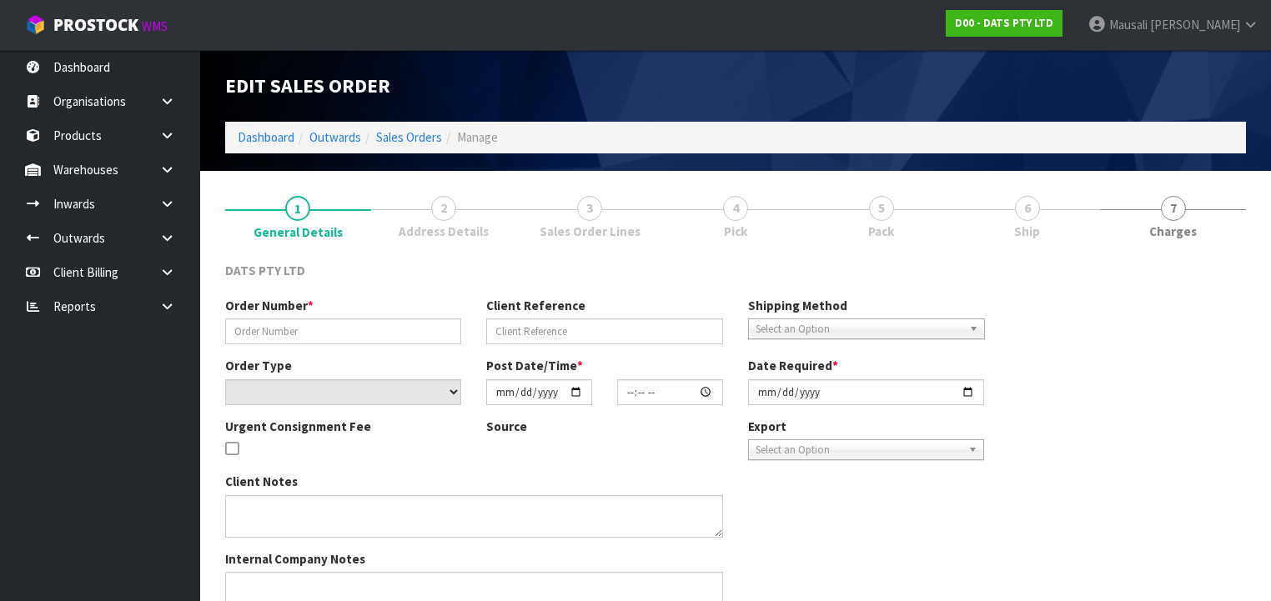
type input "9474C100191480"
select select "number:0"
type input "2025-08-14"
type input "09:37:00.000"
type input "2025-08-14"
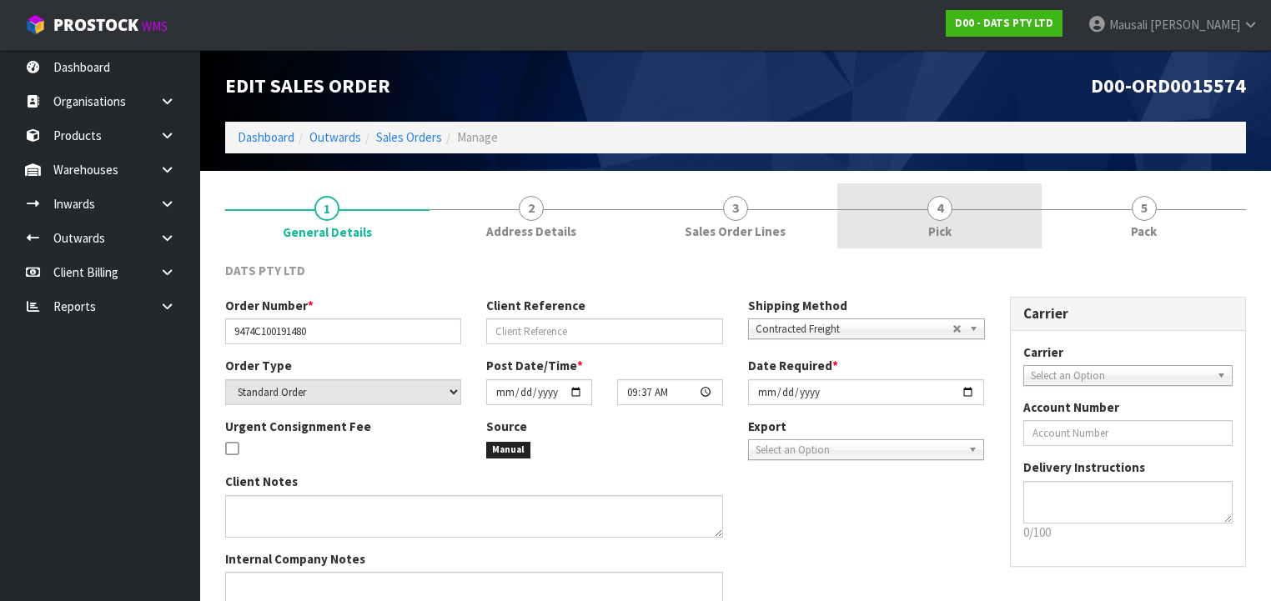
click at [960, 222] on link "4 Pick" at bounding box center [939, 216] width 204 height 66
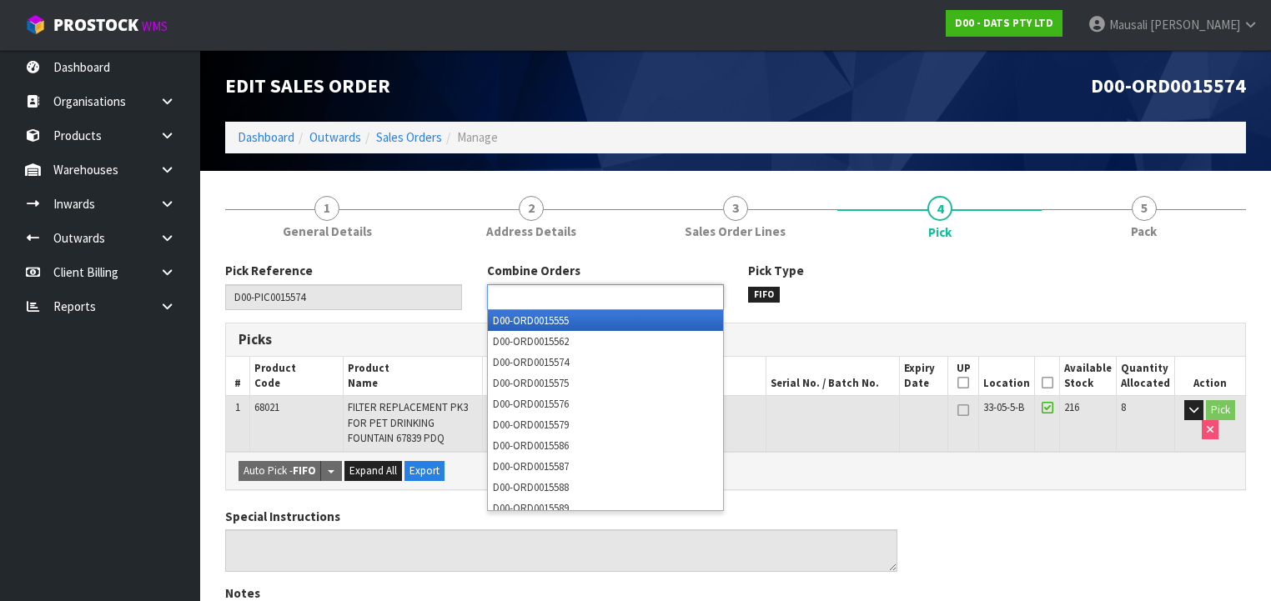
click at [604, 301] on input "text" at bounding box center [553, 297] width 123 height 21
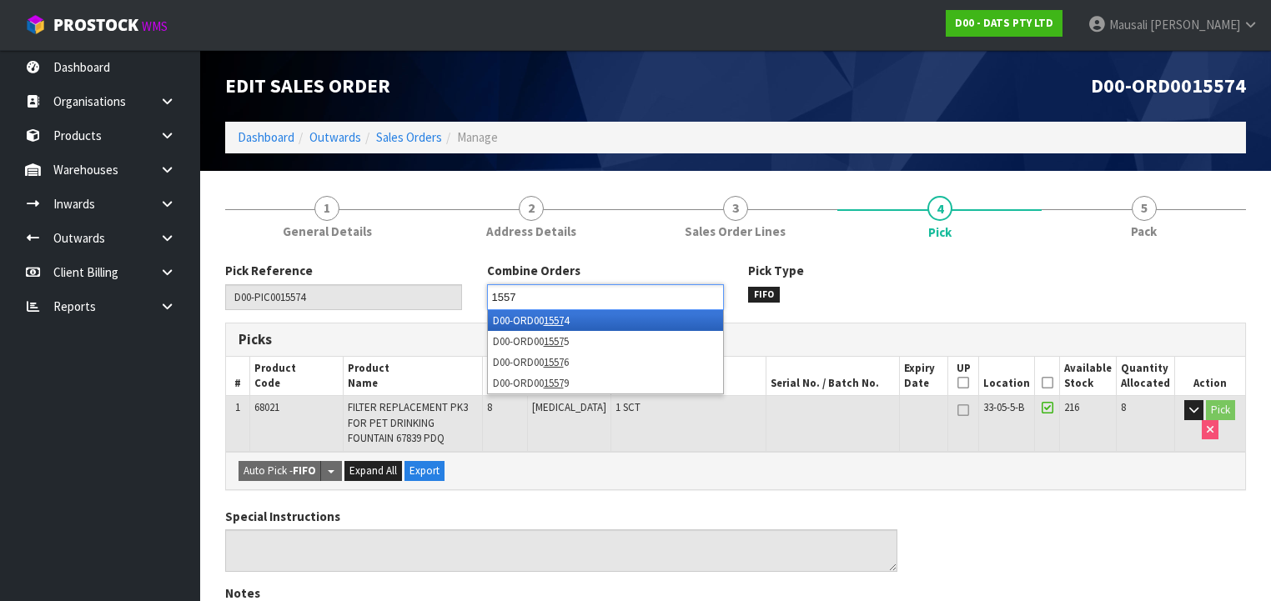
type input "15575"
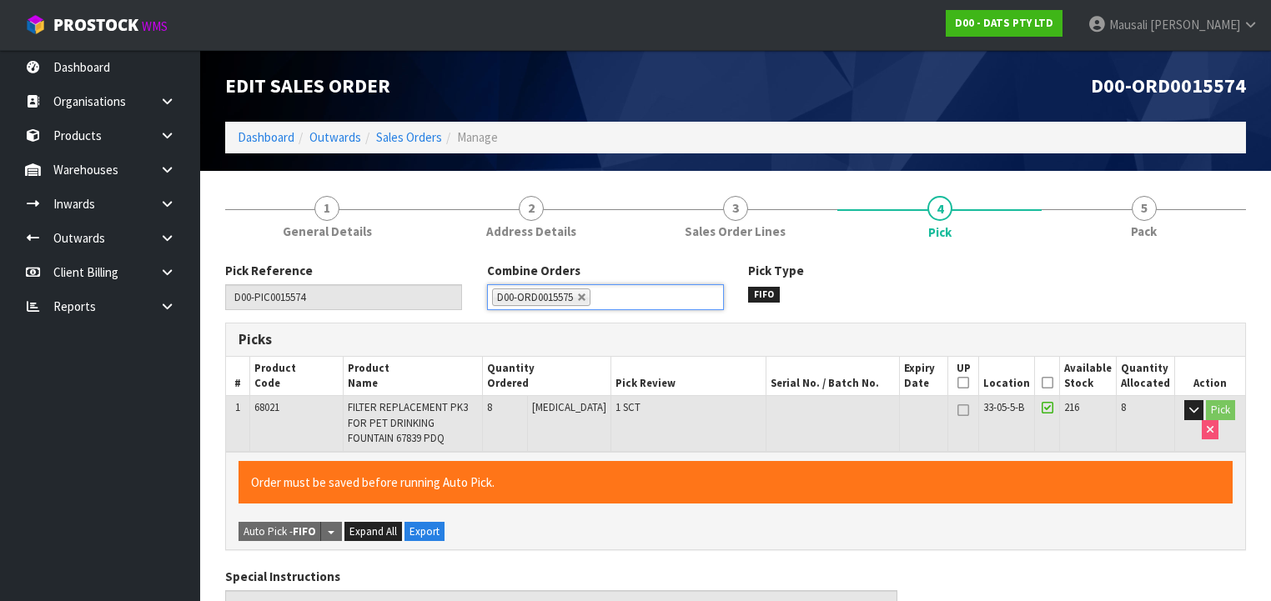
click at [1053, 383] on icon at bounding box center [1047, 383] width 12 height 1
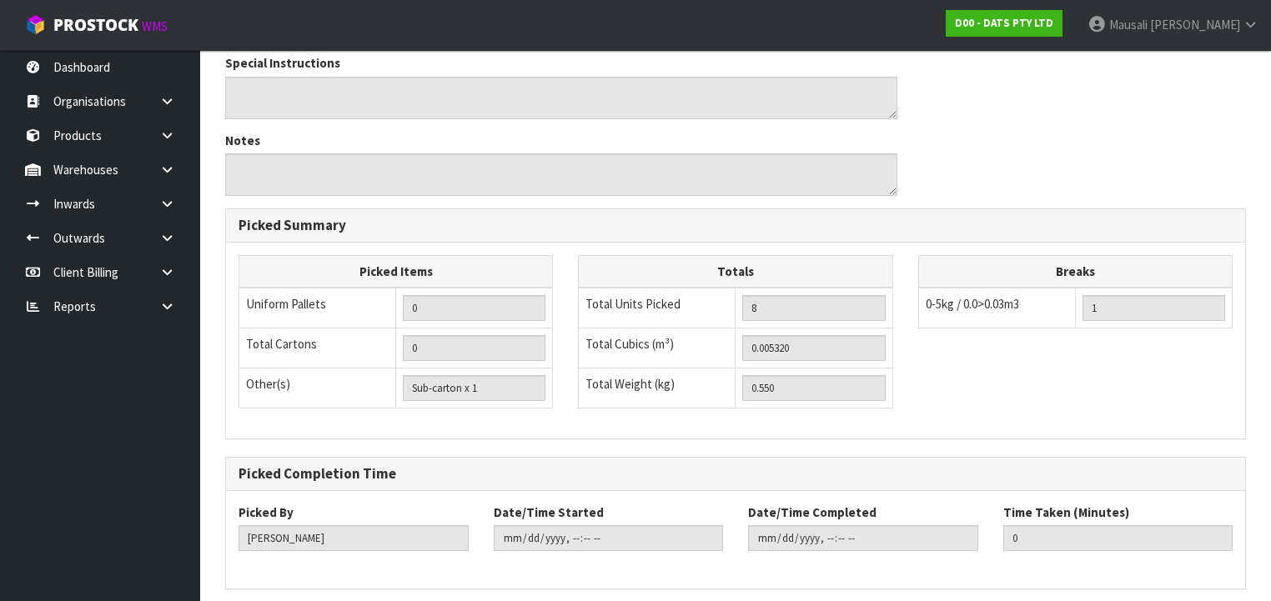
scroll to position [576, 0]
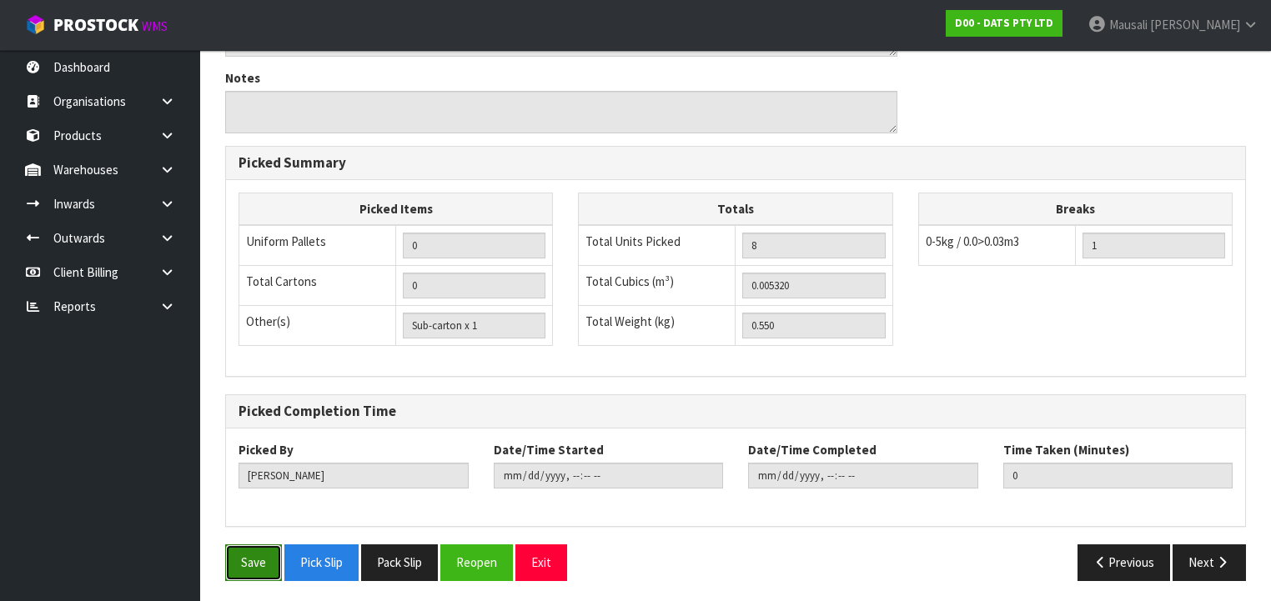
click at [258, 554] on button "Save" at bounding box center [253, 562] width 57 height 36
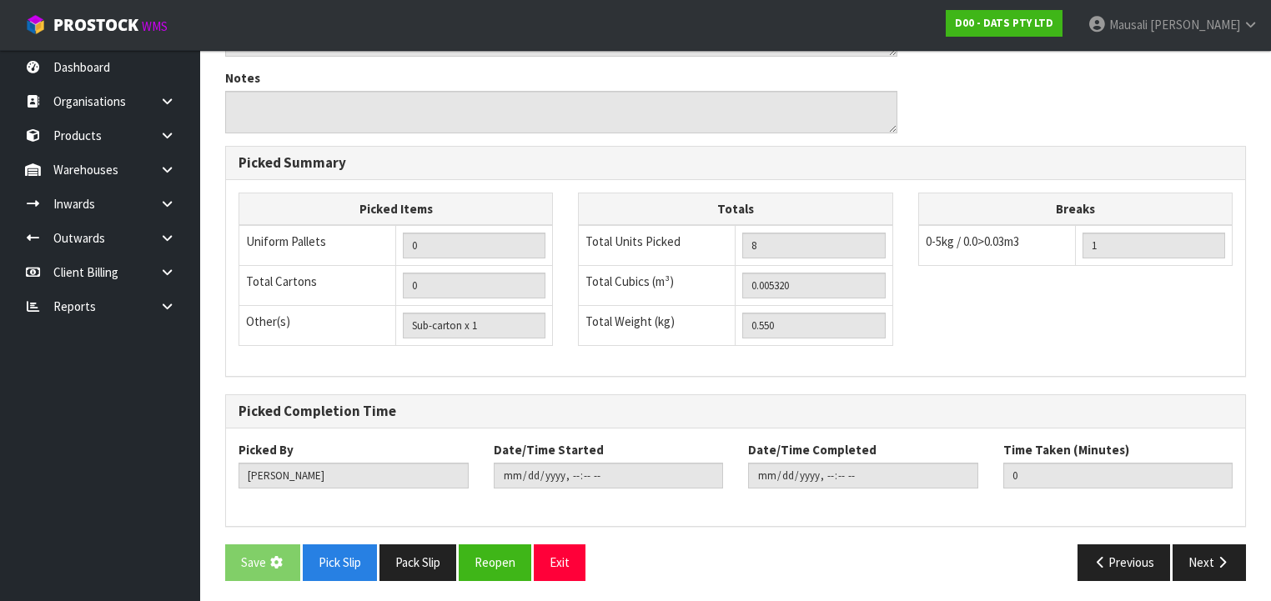
scroll to position [0, 0]
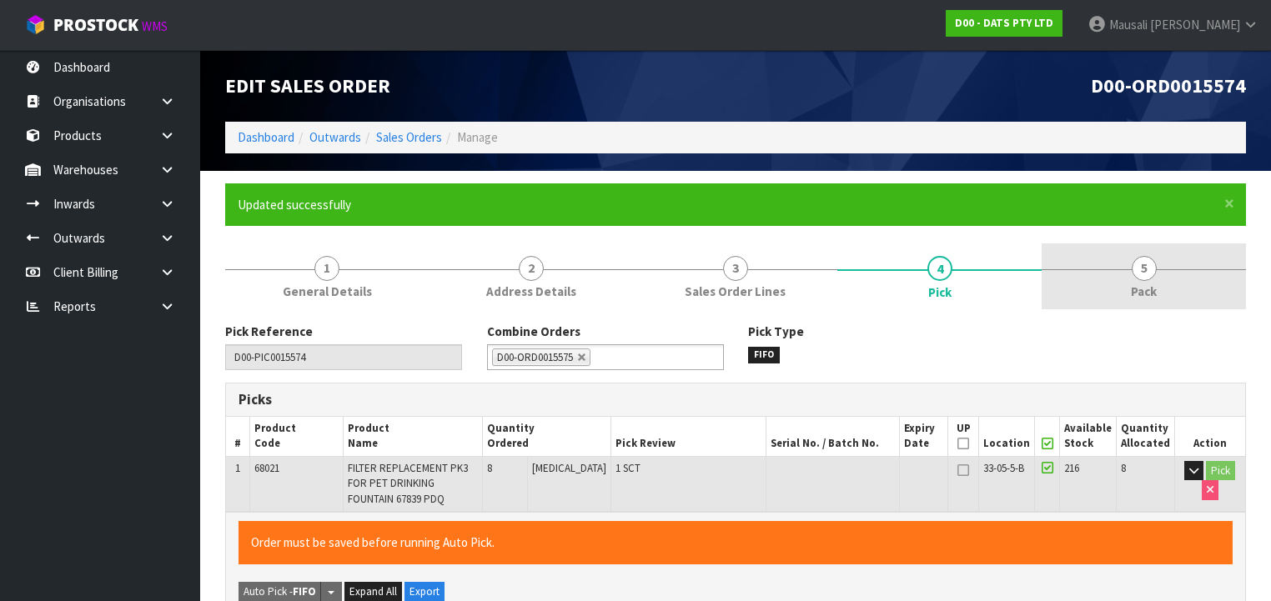
type input "Mausali Tito"
type input "2025-08-15T12:27:12"
click at [1136, 283] on span "Pack" at bounding box center [1144, 292] width 26 height 18
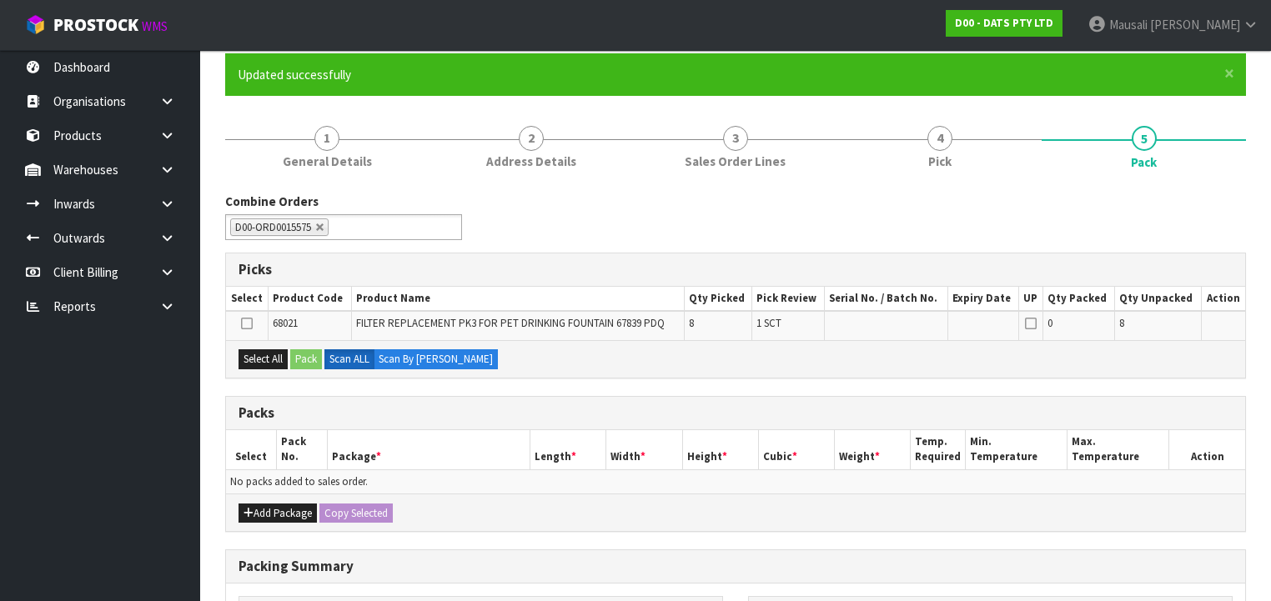
scroll to position [267, 0]
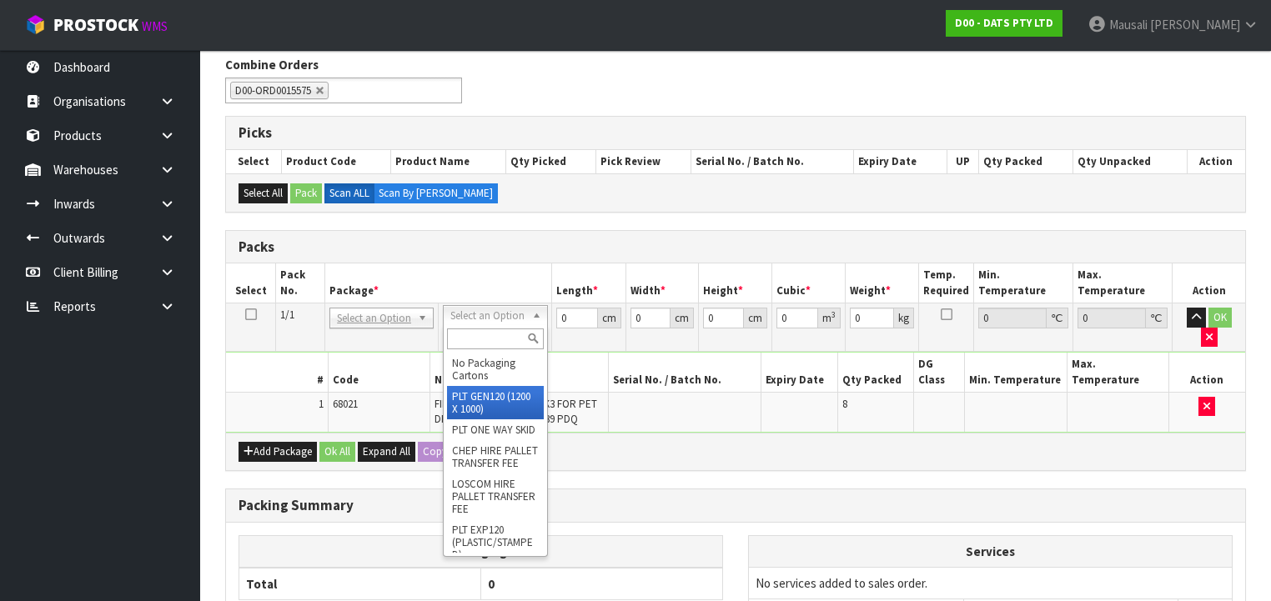
type input "120"
type input "100"
type input "0.55"
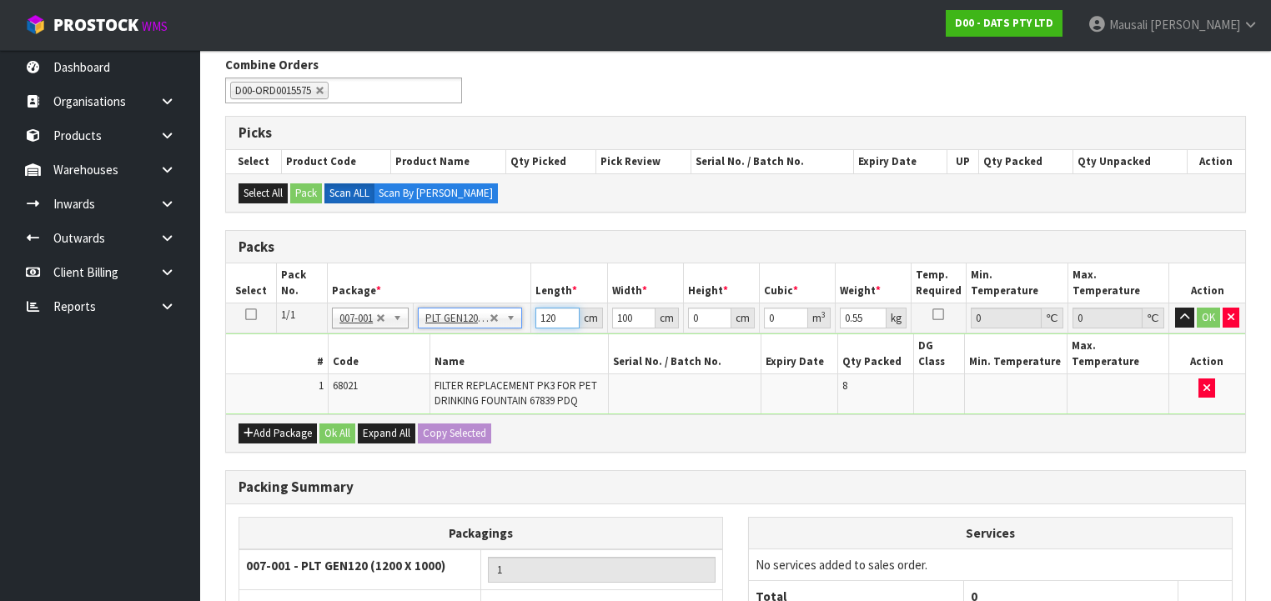
drag, startPoint x: 559, startPoint y: 317, endPoint x: 531, endPoint y: 328, distance: 30.3
click at [532, 328] on td "120 cm" at bounding box center [569, 318] width 76 height 30
type input "120"
type input "100"
type input "1"
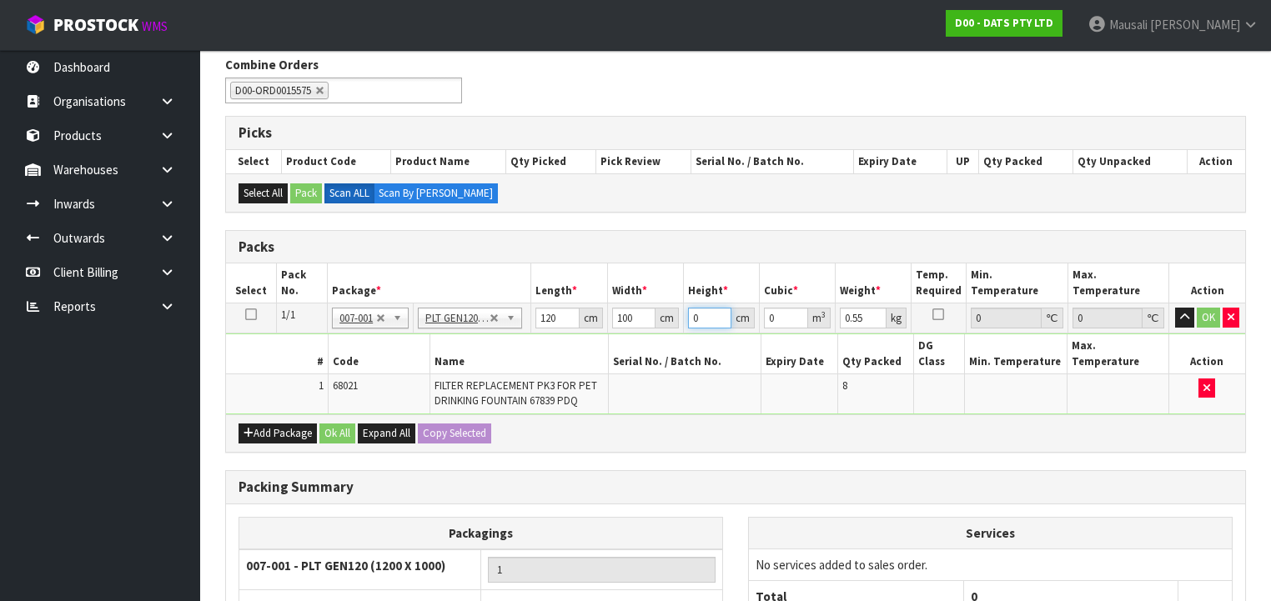
type input "0.012"
type input "13"
type input "0.156"
type input "133"
type input "1.596"
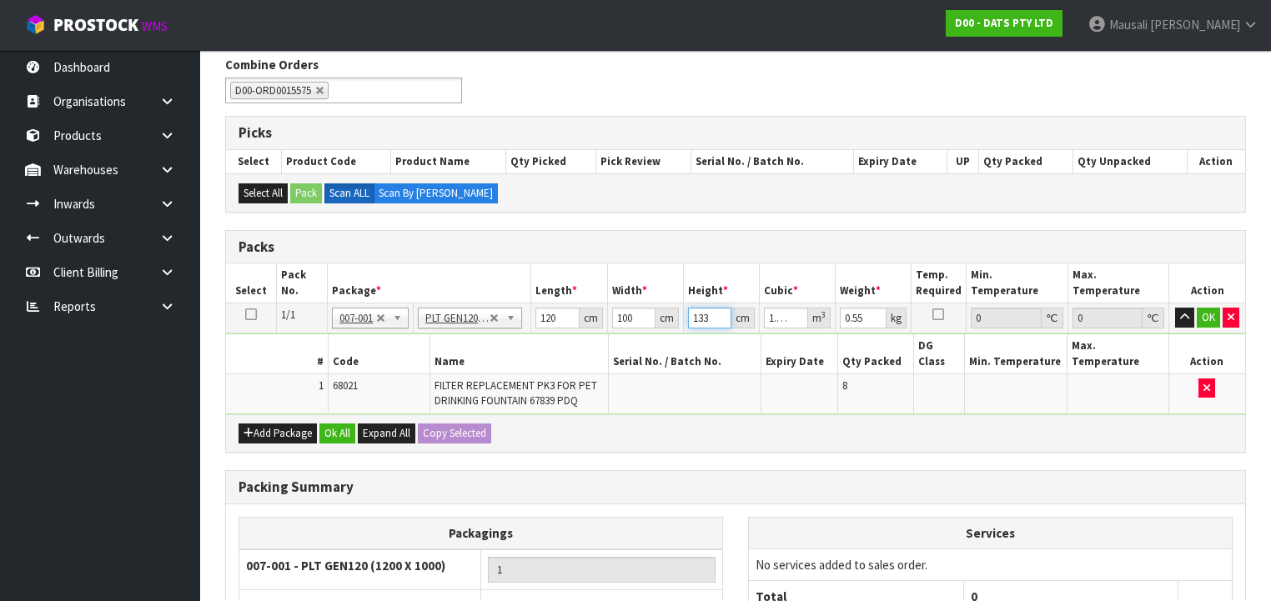
type input "133"
type input "170"
drag, startPoint x: 335, startPoint y: 410, endPoint x: 361, endPoint y: 478, distance: 72.3
click at [341, 424] on button "Ok All" at bounding box center [337, 434] width 36 height 20
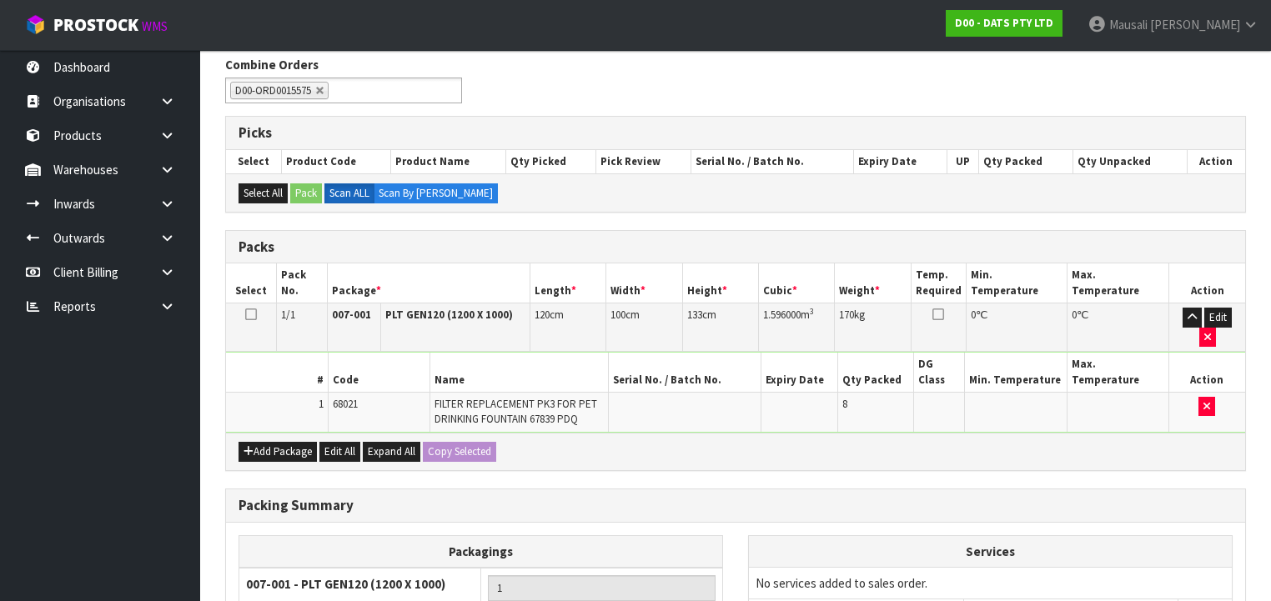
scroll to position [411, 0]
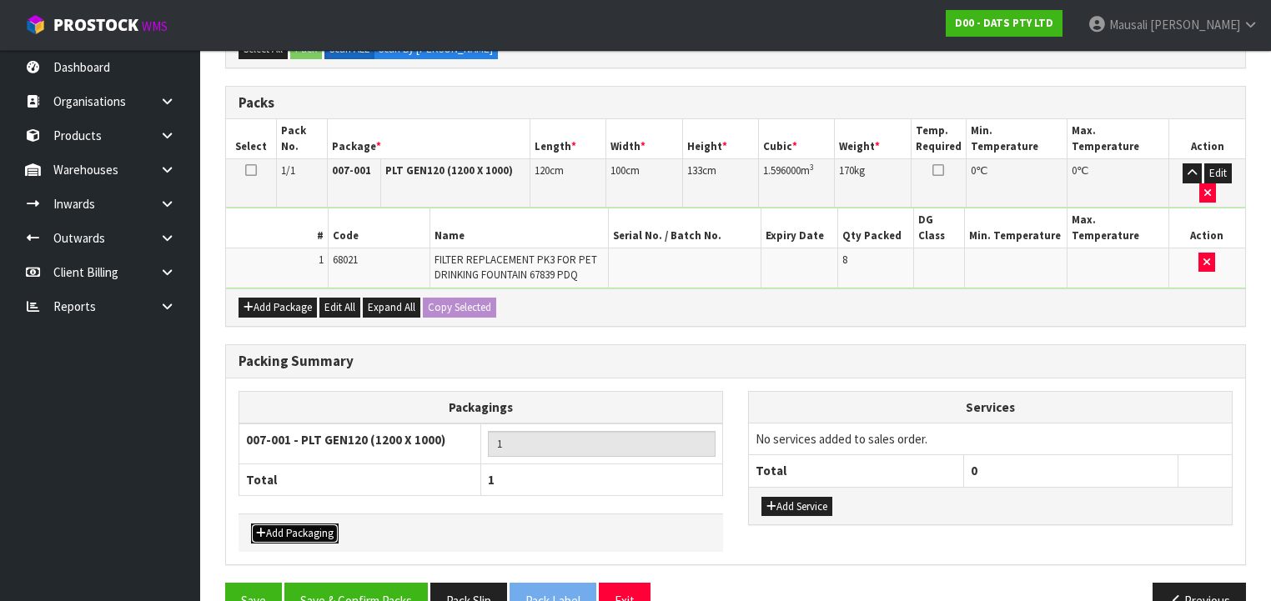
click at [310, 524] on button "Add Packaging" at bounding box center [295, 534] width 88 height 20
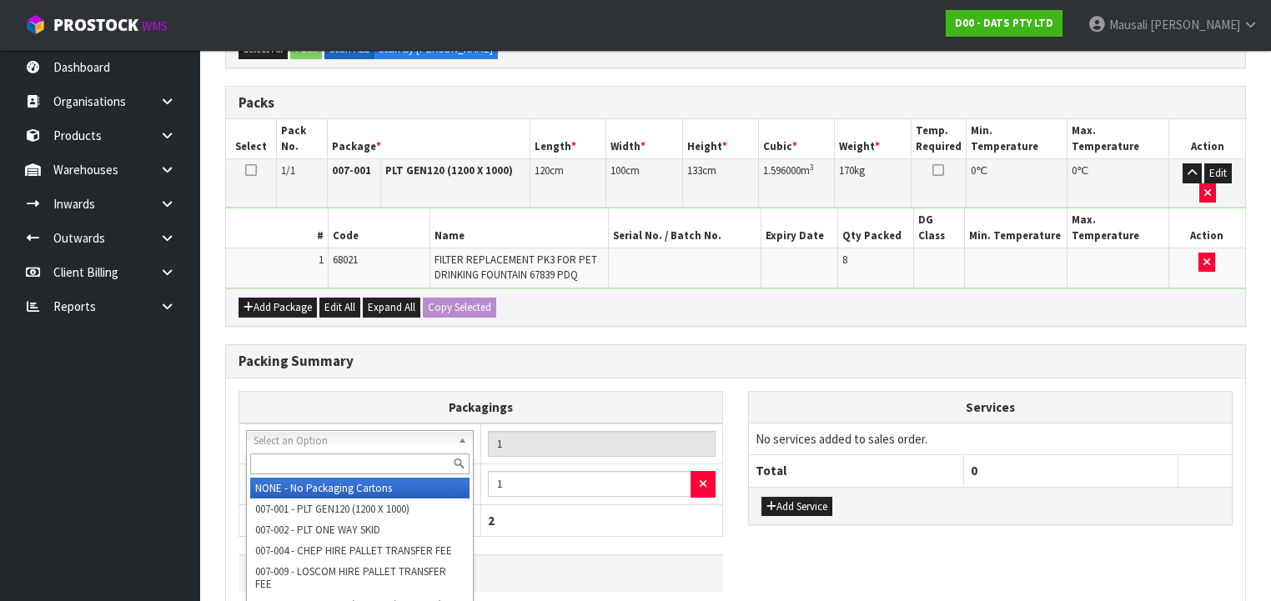
click at [308, 464] on input "text" at bounding box center [359, 464] width 219 height 21
type input "OC"
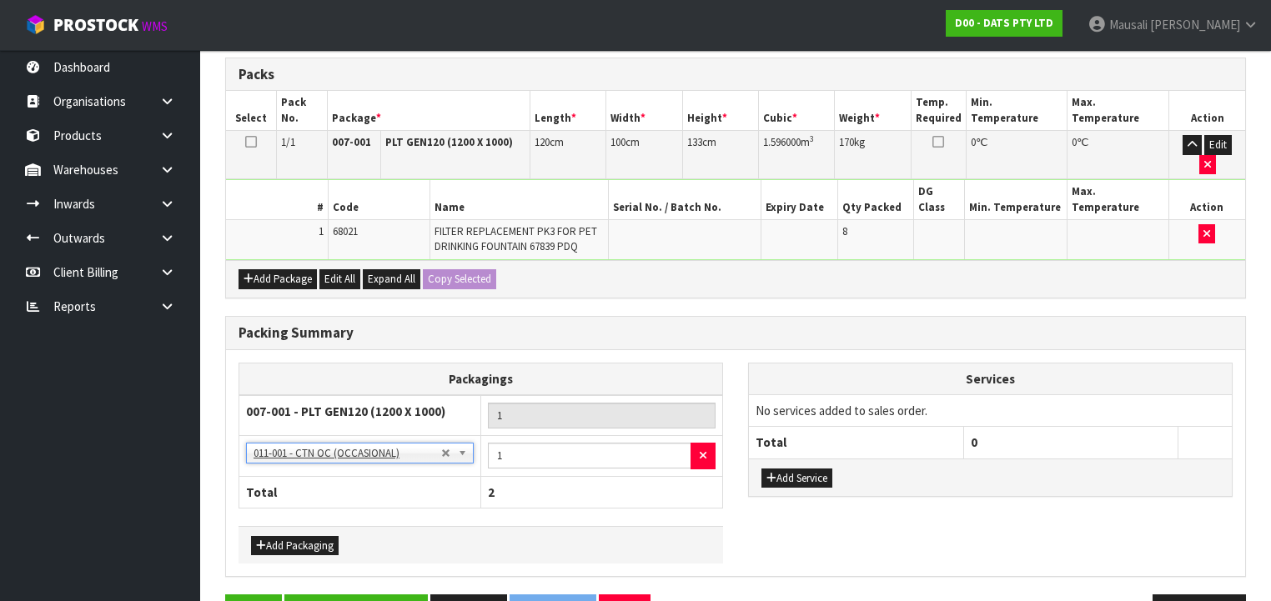
scroll to position [451, 0]
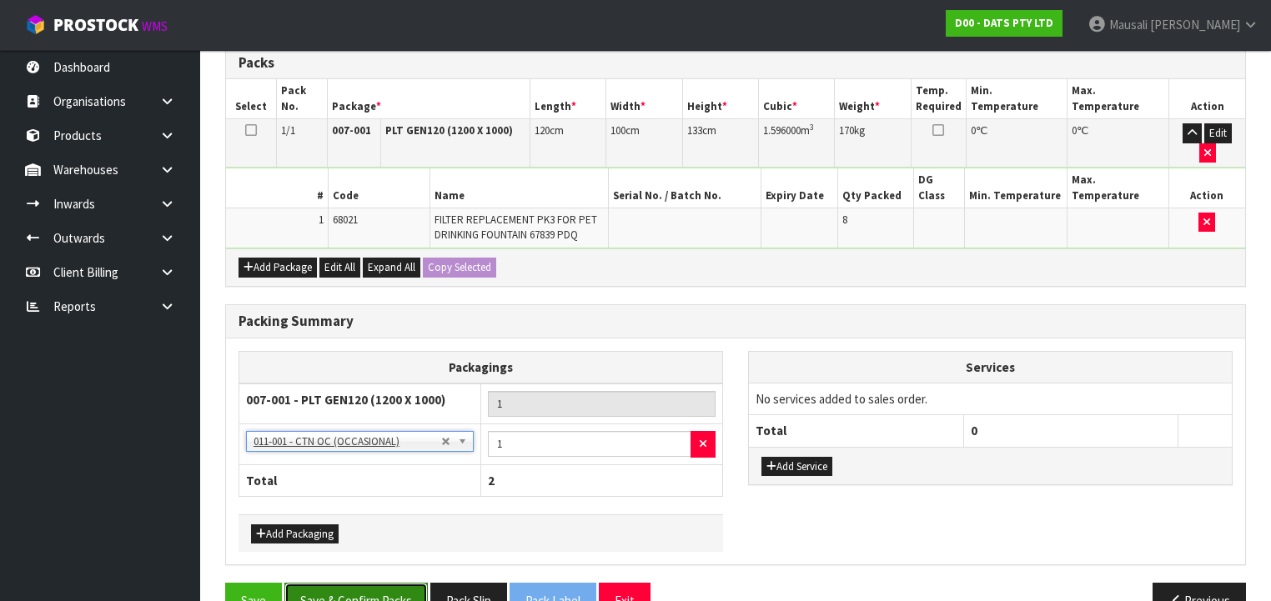
click at [371, 583] on button "Save & Confirm Packs" at bounding box center [355, 601] width 143 height 36
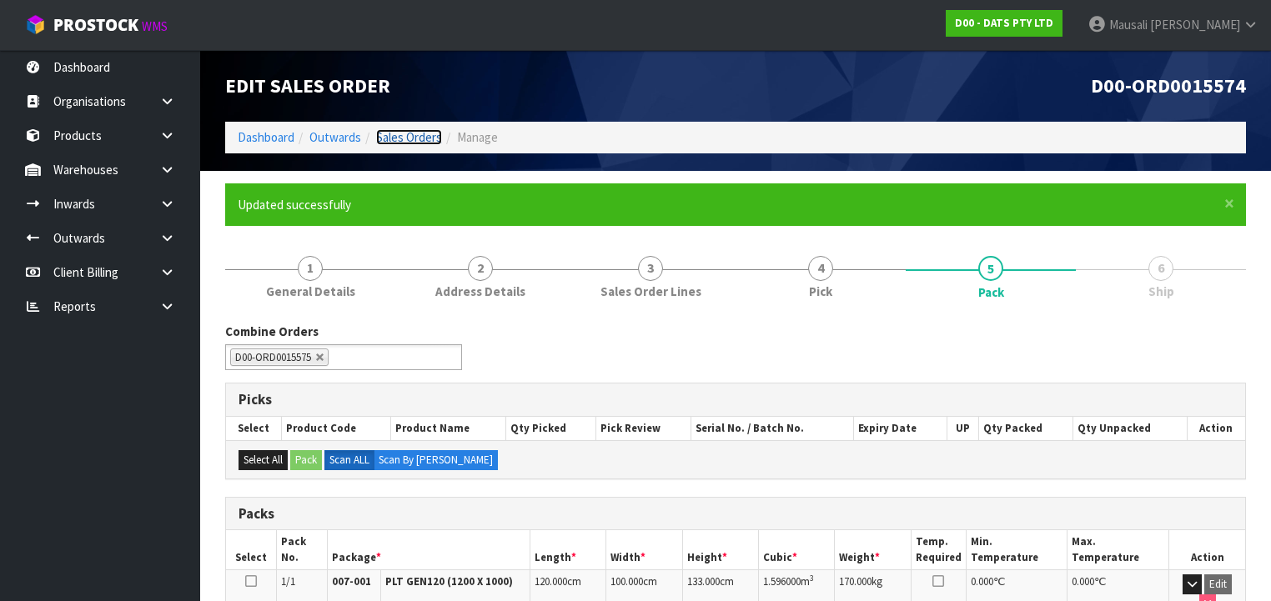
click at [410, 136] on link "Sales Orders" at bounding box center [409, 137] width 66 height 16
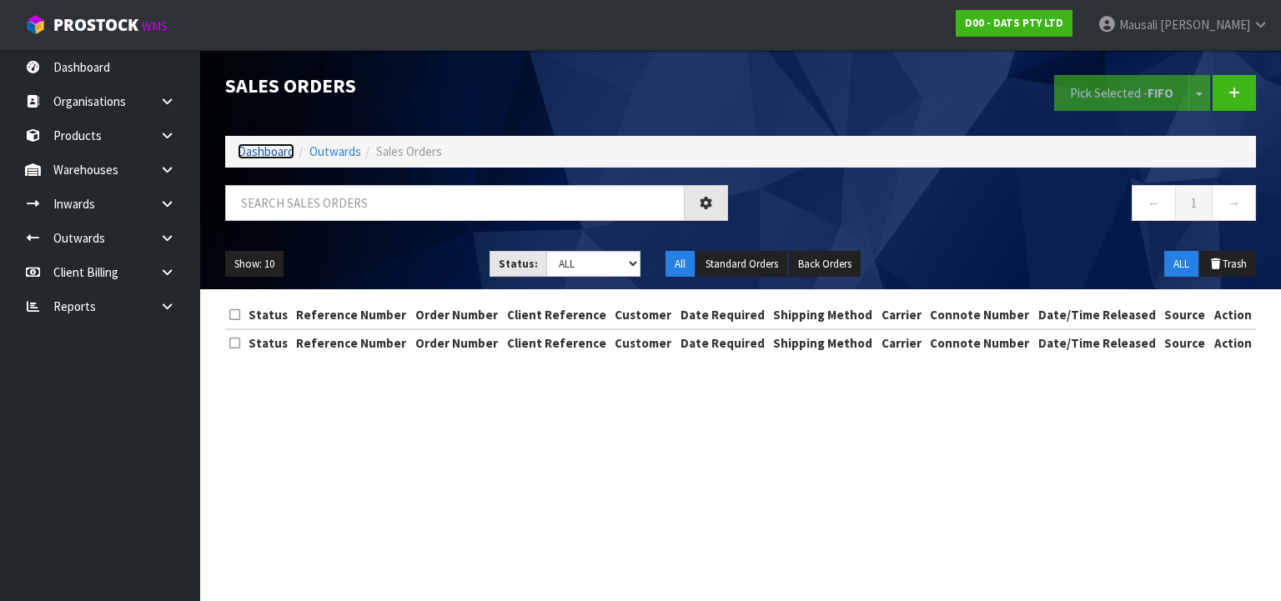
click at [277, 147] on link "Dashboard" at bounding box center [266, 151] width 57 height 16
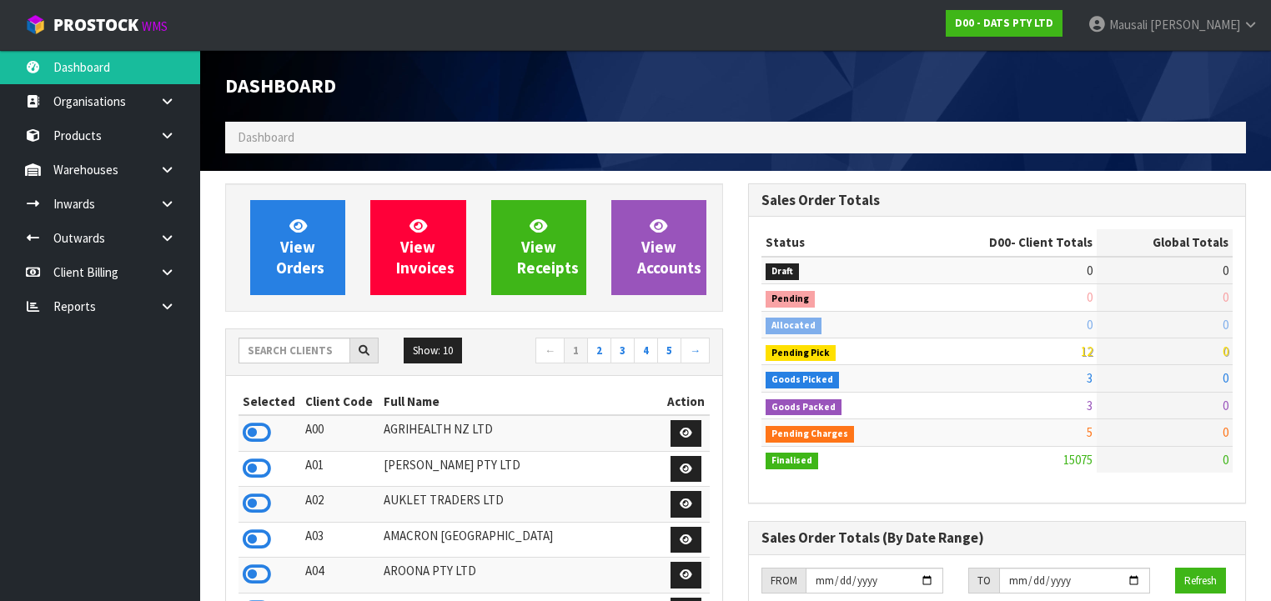
scroll to position [1311, 523]
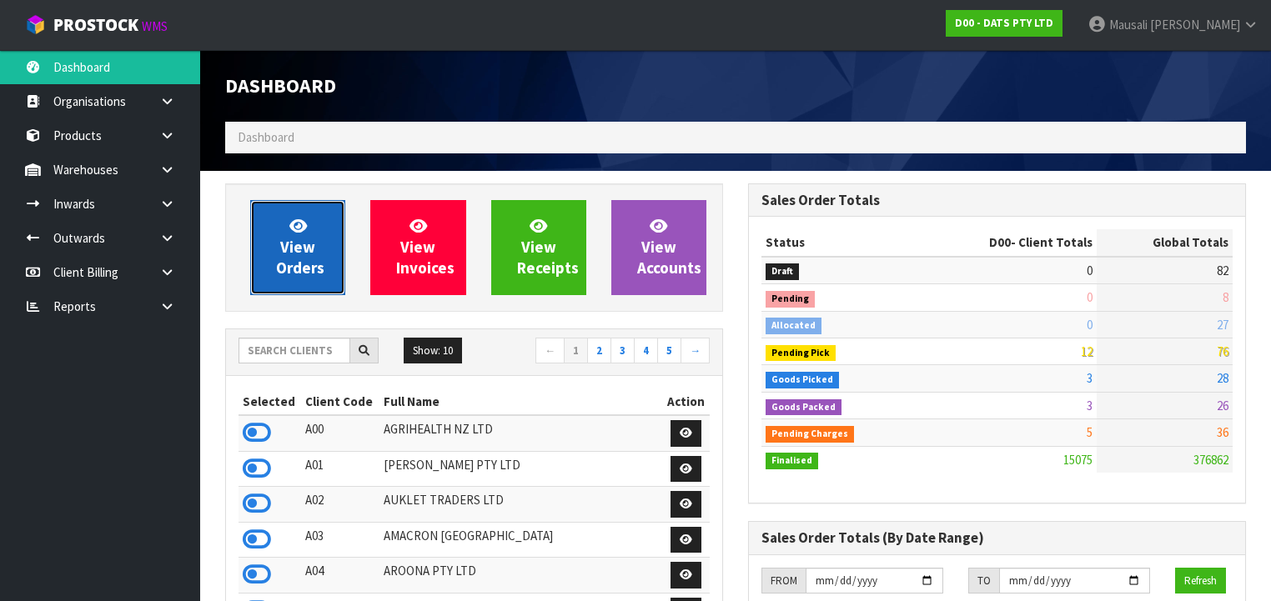
click at [293, 245] on span "View Orders" at bounding box center [300, 247] width 48 height 63
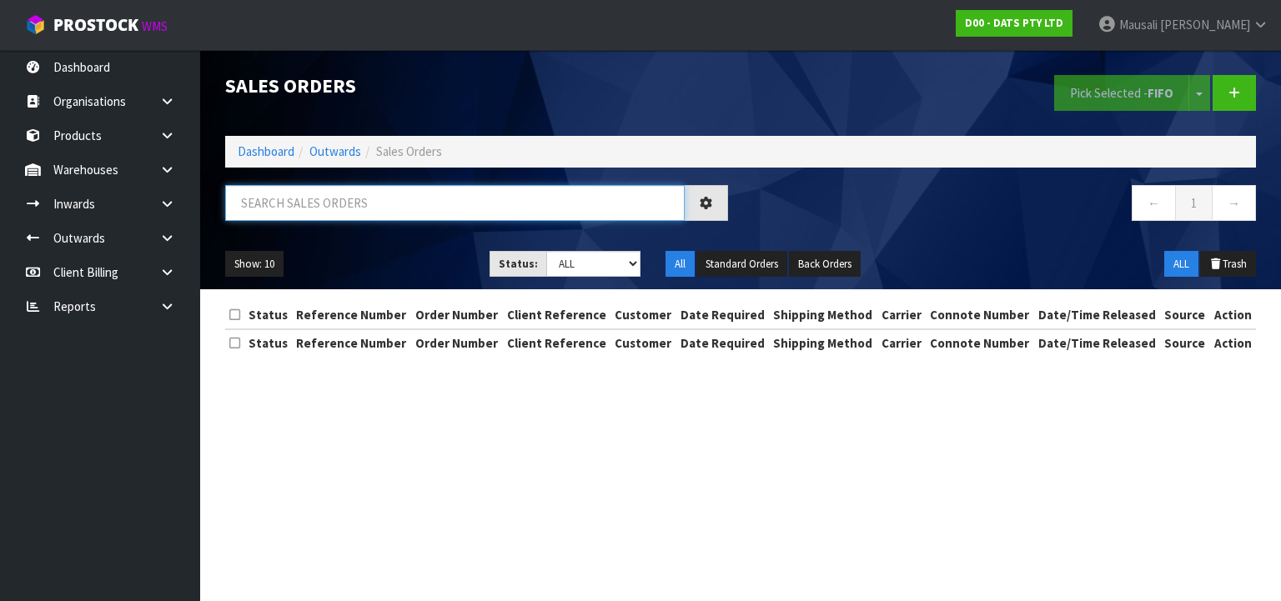
click at [267, 203] on input "text" at bounding box center [454, 203] width 459 height 36
type input "JOB-0407638"
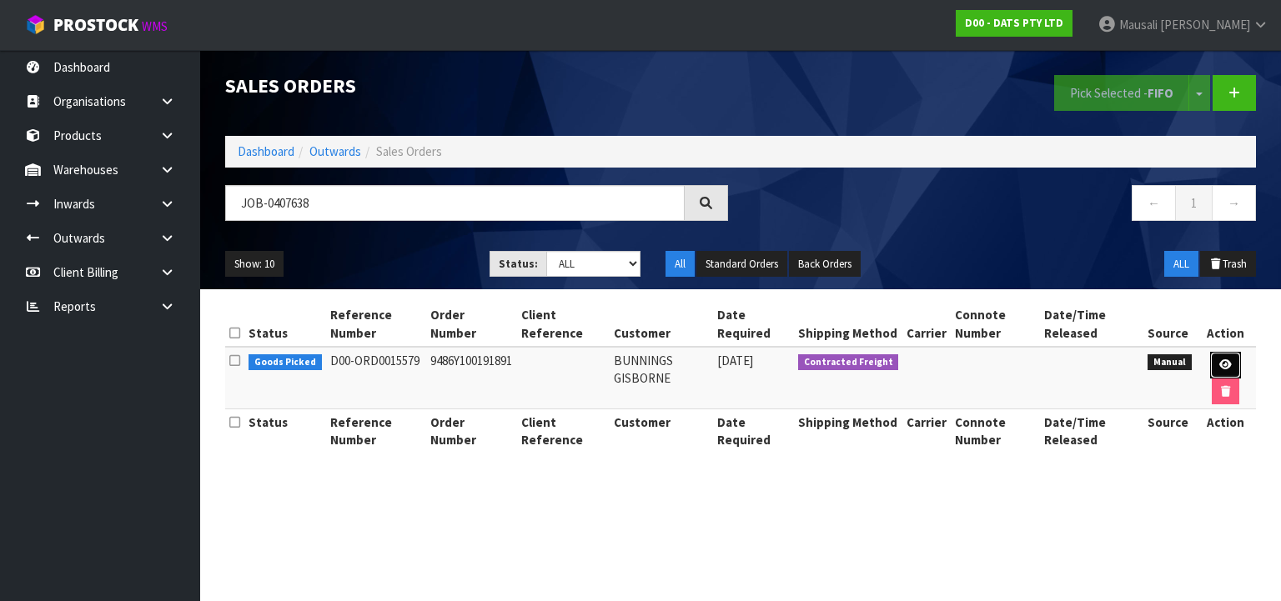
click at [1222, 363] on icon at bounding box center [1225, 364] width 13 height 11
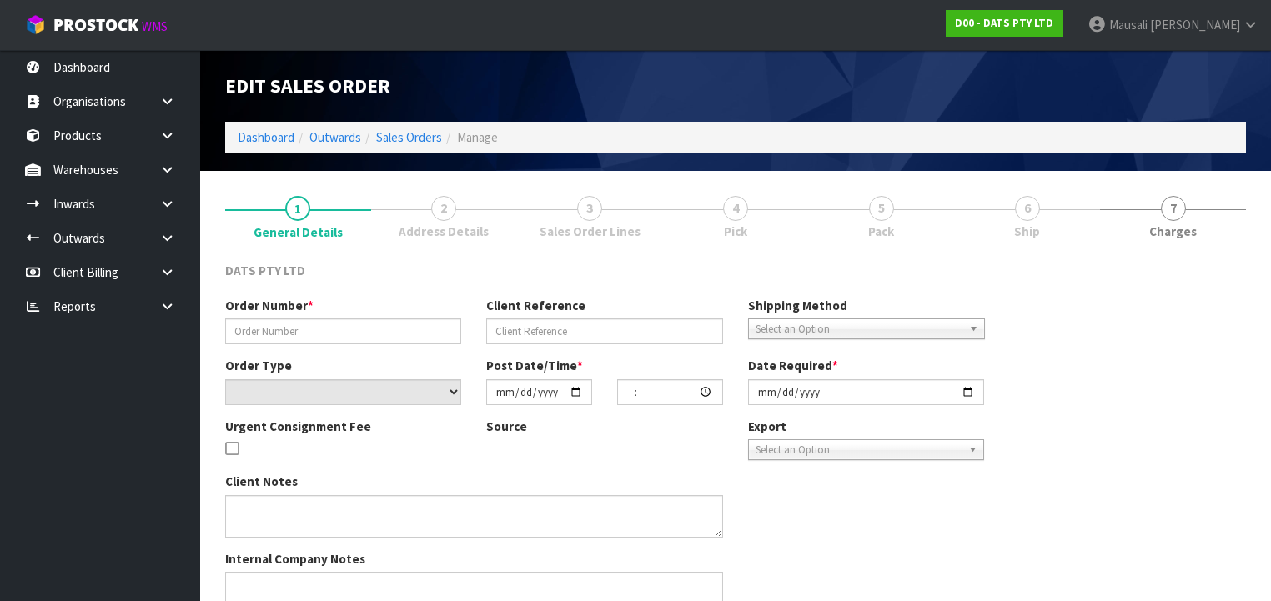
type input "9486Y100191891"
select select "number:0"
type input "2025-08-14"
type input "09:48:00.000"
type input "2025-08-14"
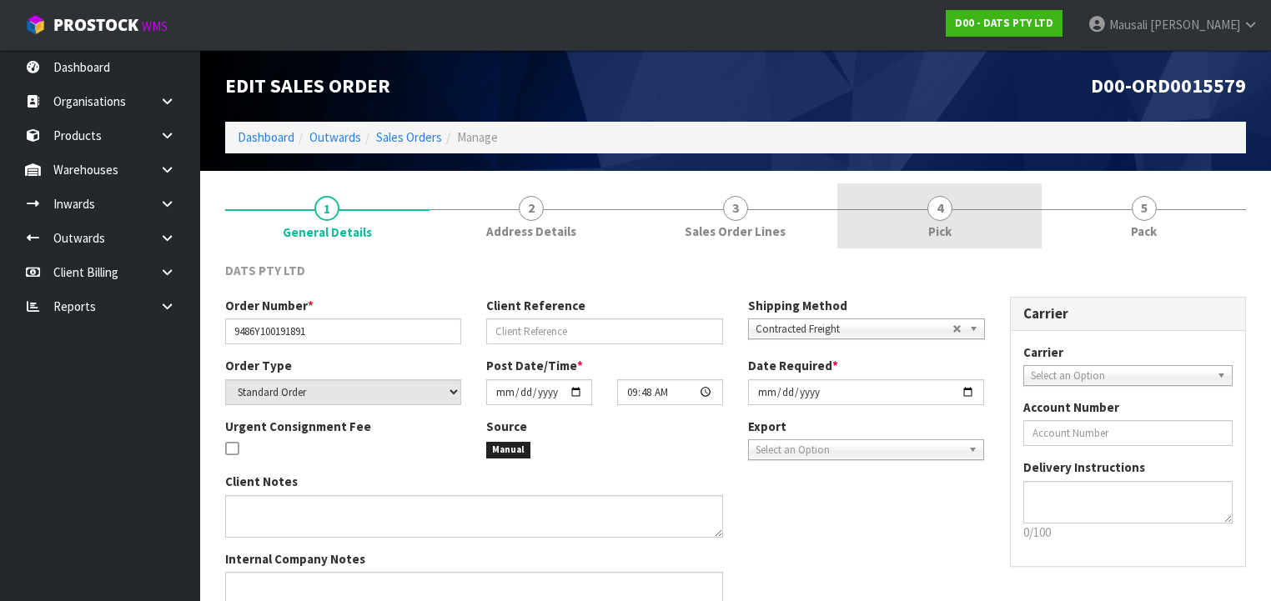
click at [955, 214] on link "4 Pick" at bounding box center [939, 216] width 204 height 66
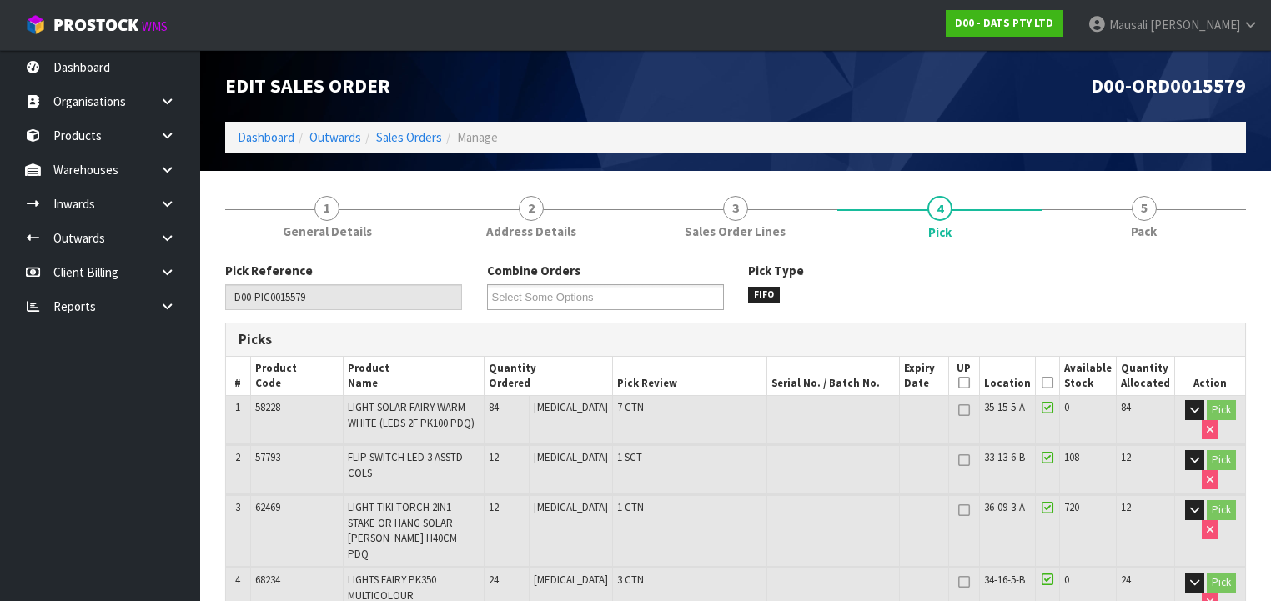
click at [1049, 383] on icon at bounding box center [1047, 383] width 12 height 1
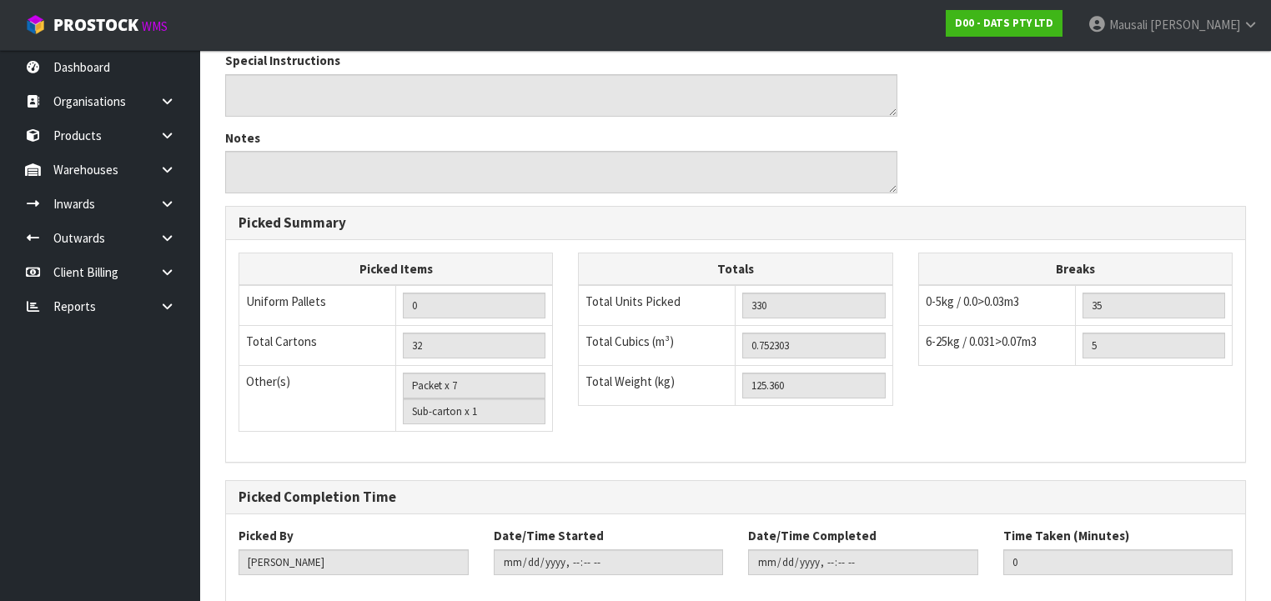
scroll to position [1139, 0]
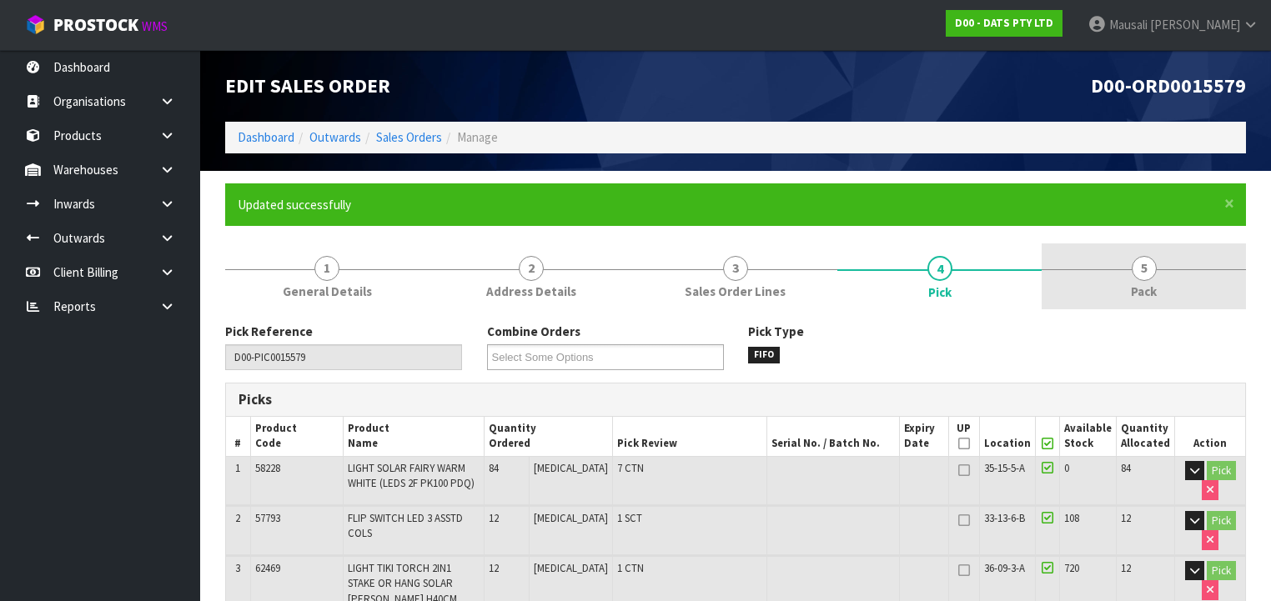
click at [1144, 278] on span "5" at bounding box center [1143, 268] width 25 height 25
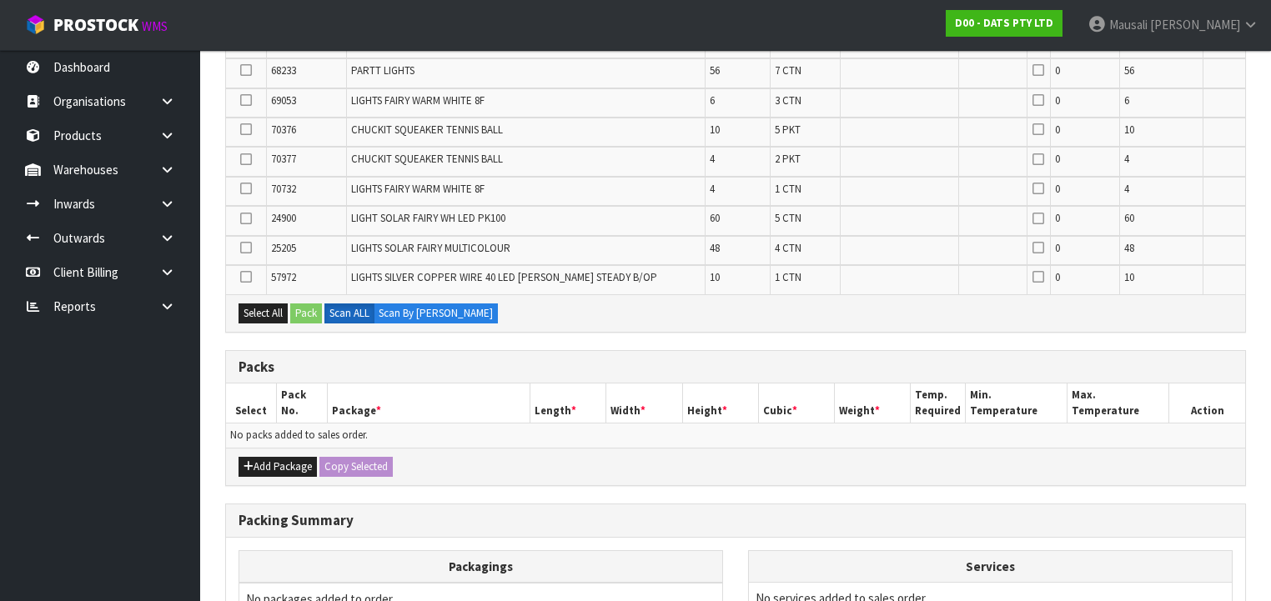
scroll to position [684, 0]
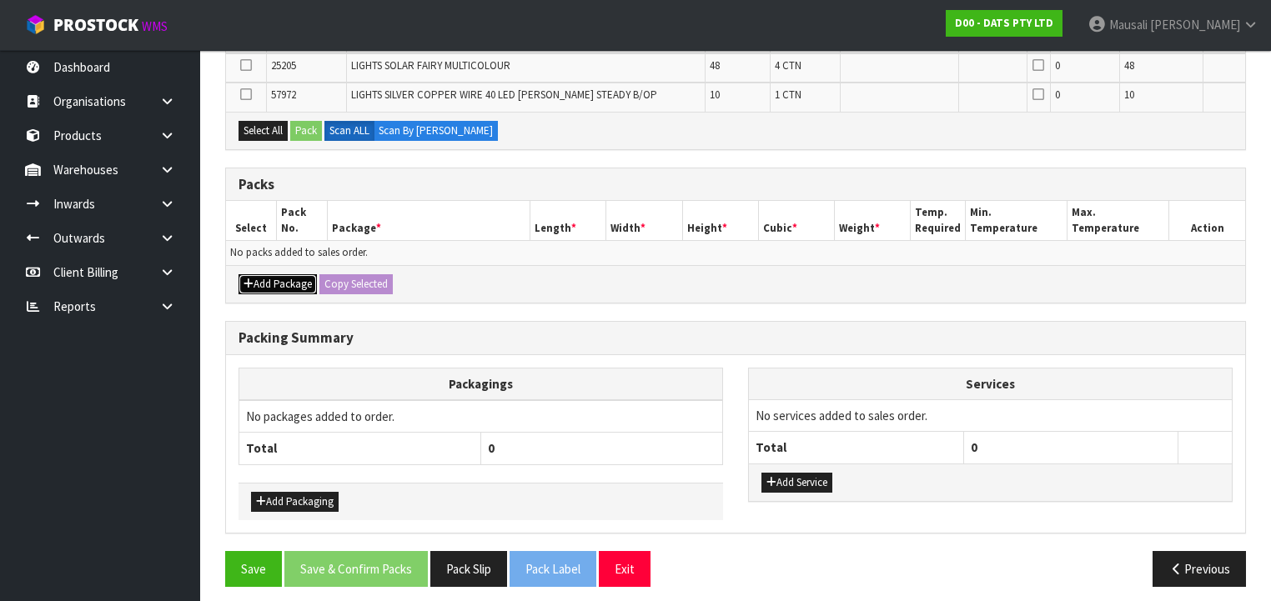
click at [298, 277] on button "Add Package" at bounding box center [277, 284] width 78 height 20
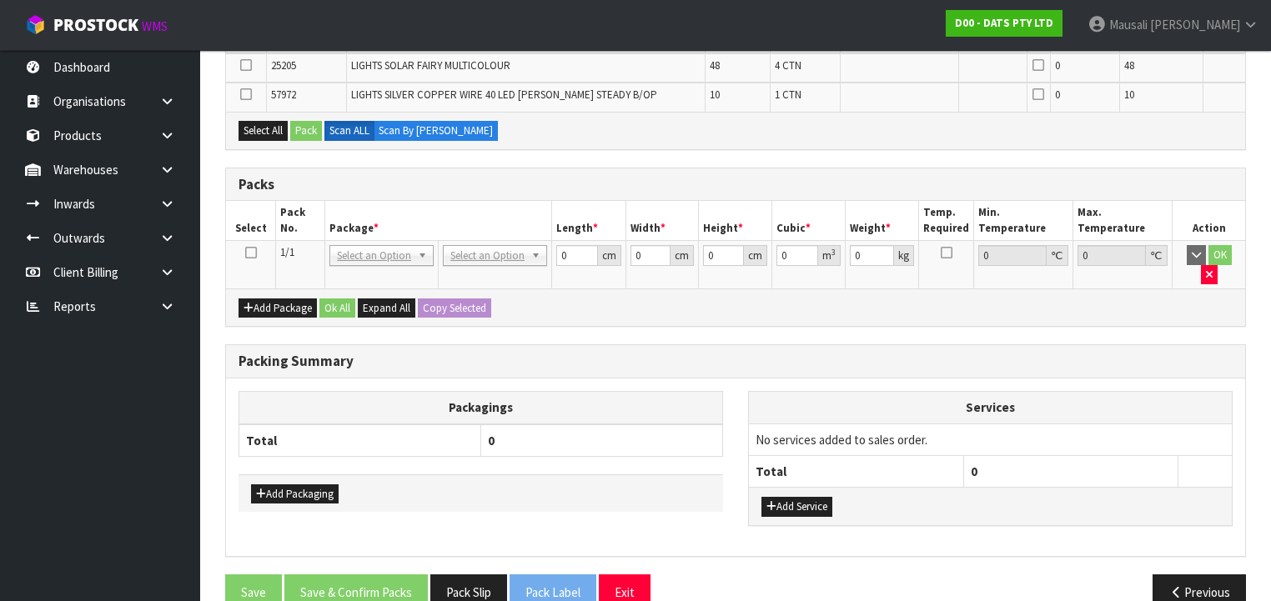
click at [250, 253] on icon at bounding box center [251, 253] width 12 height 1
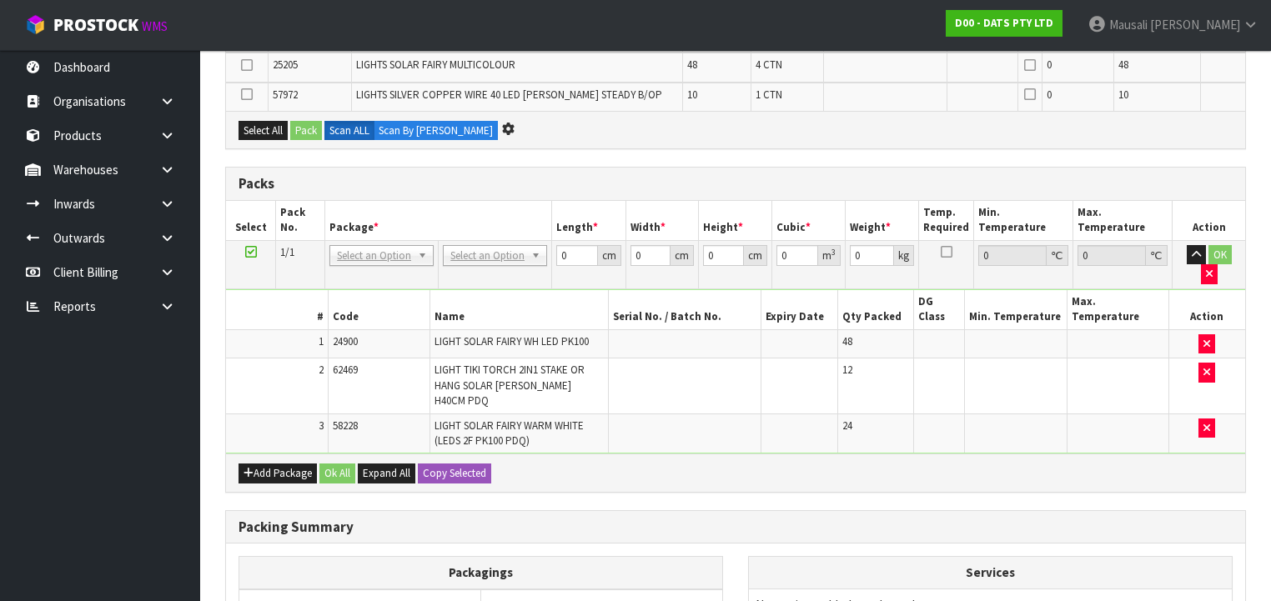
scroll to position [0, 0]
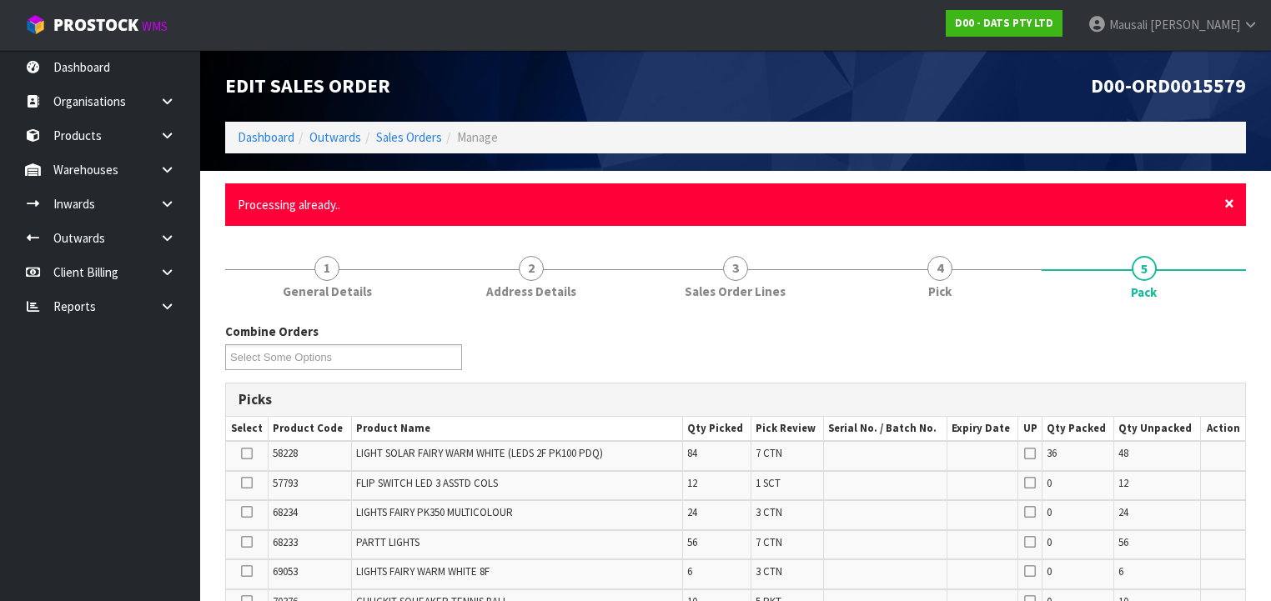
click at [1226, 203] on span "×" at bounding box center [1229, 203] width 10 height 23
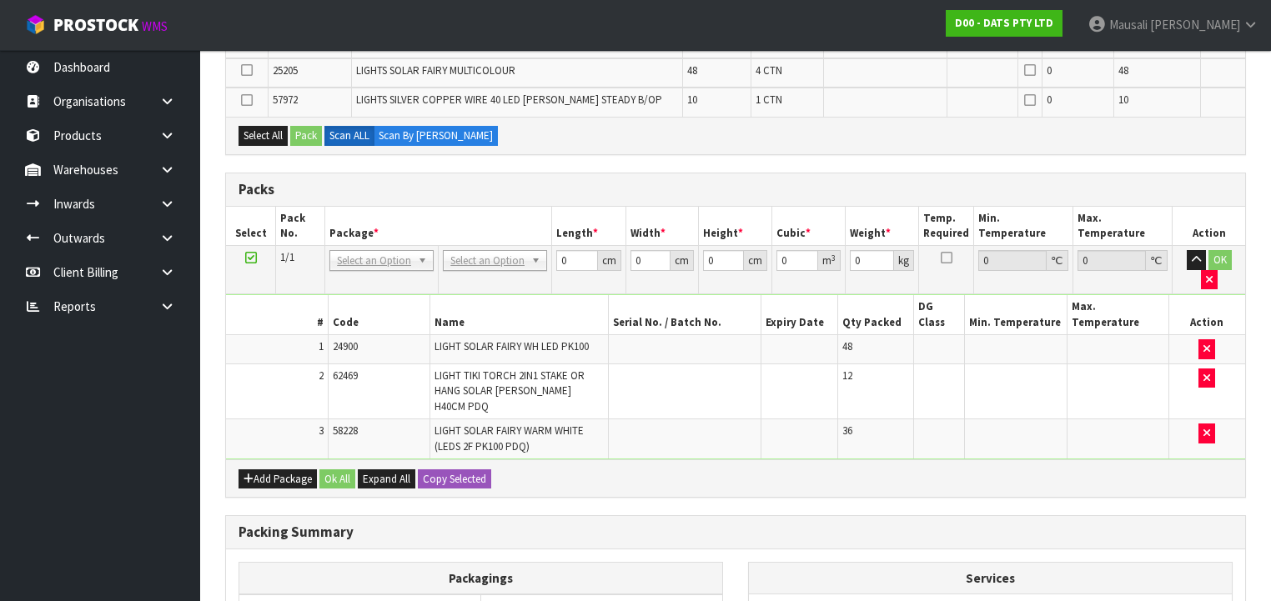
scroll to position [733, 0]
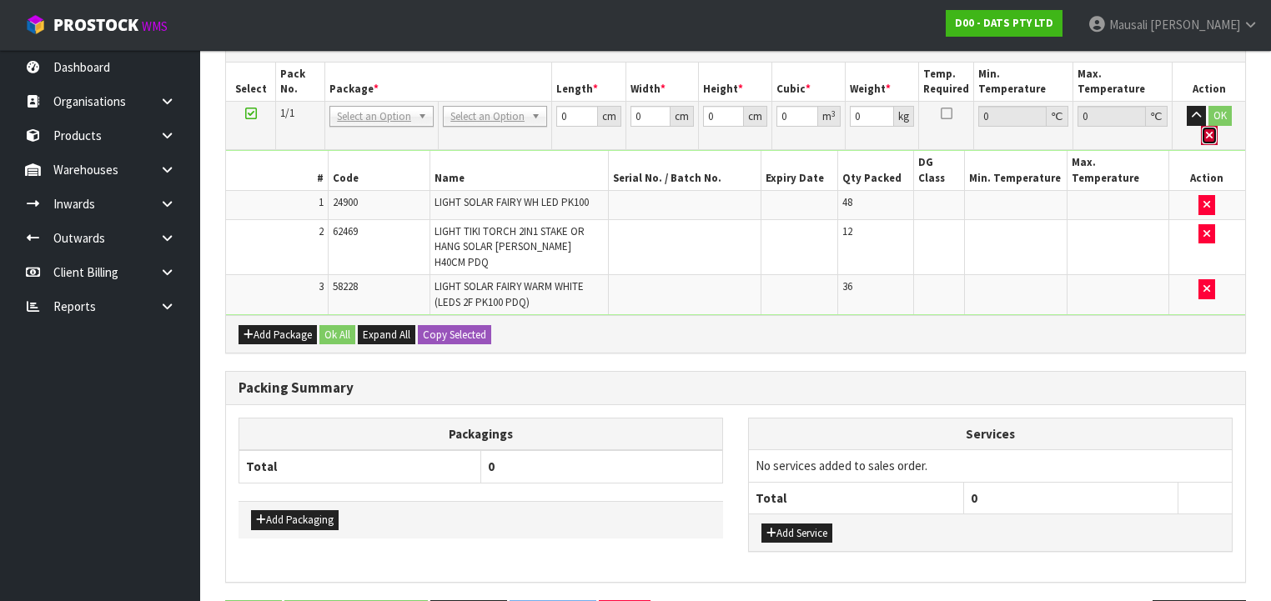
click at [1212, 130] on icon "button" at bounding box center [1209, 135] width 7 height 11
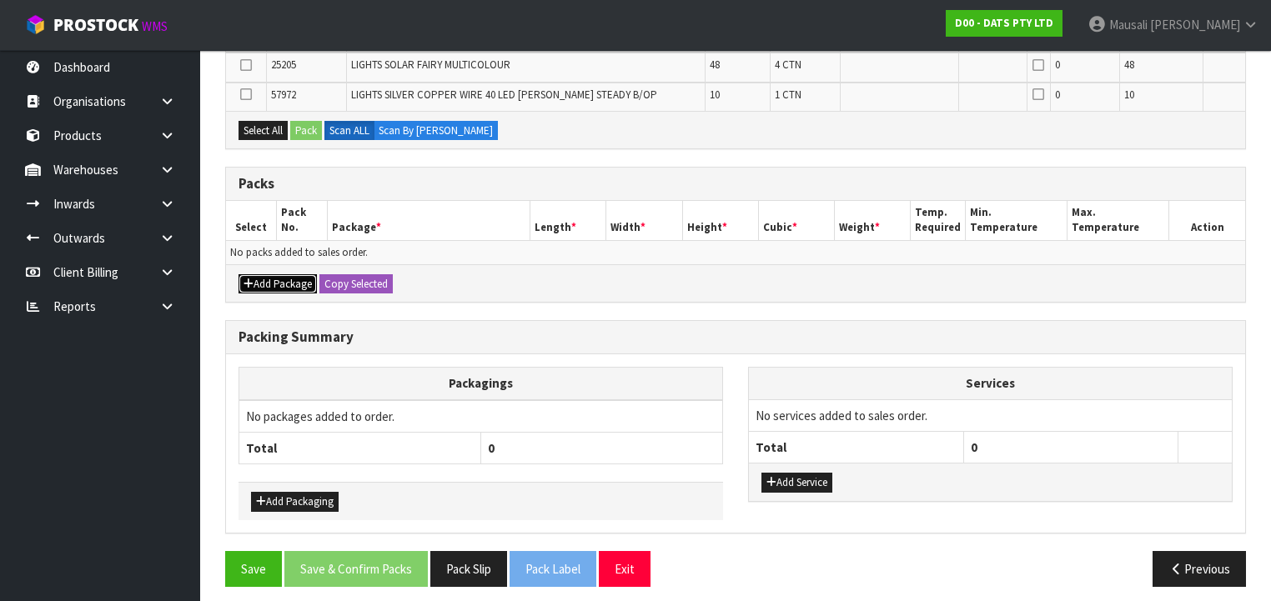
click at [267, 274] on button "Add Package" at bounding box center [277, 284] width 78 height 20
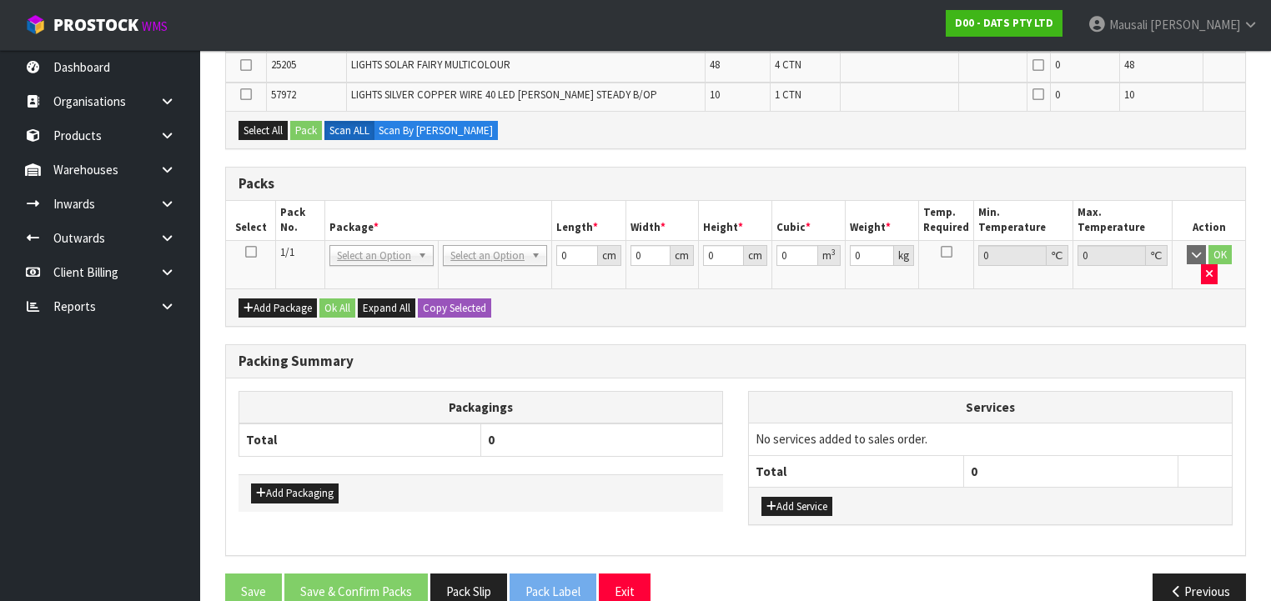
click at [253, 252] on icon at bounding box center [251, 252] width 12 height 1
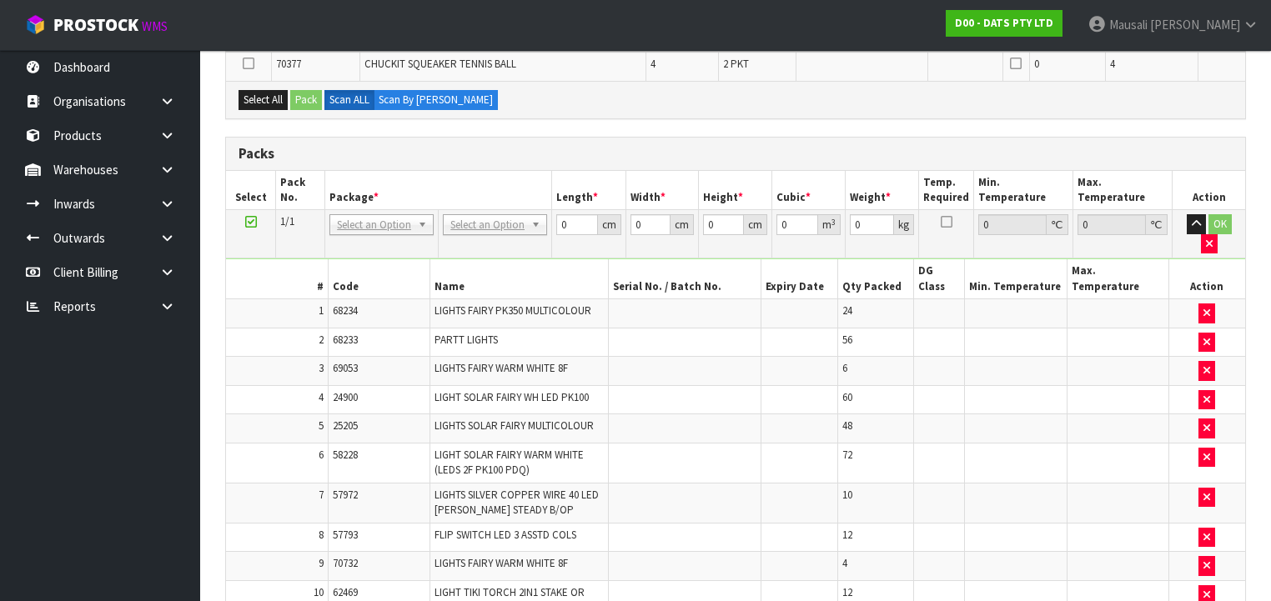
scroll to position [0, 0]
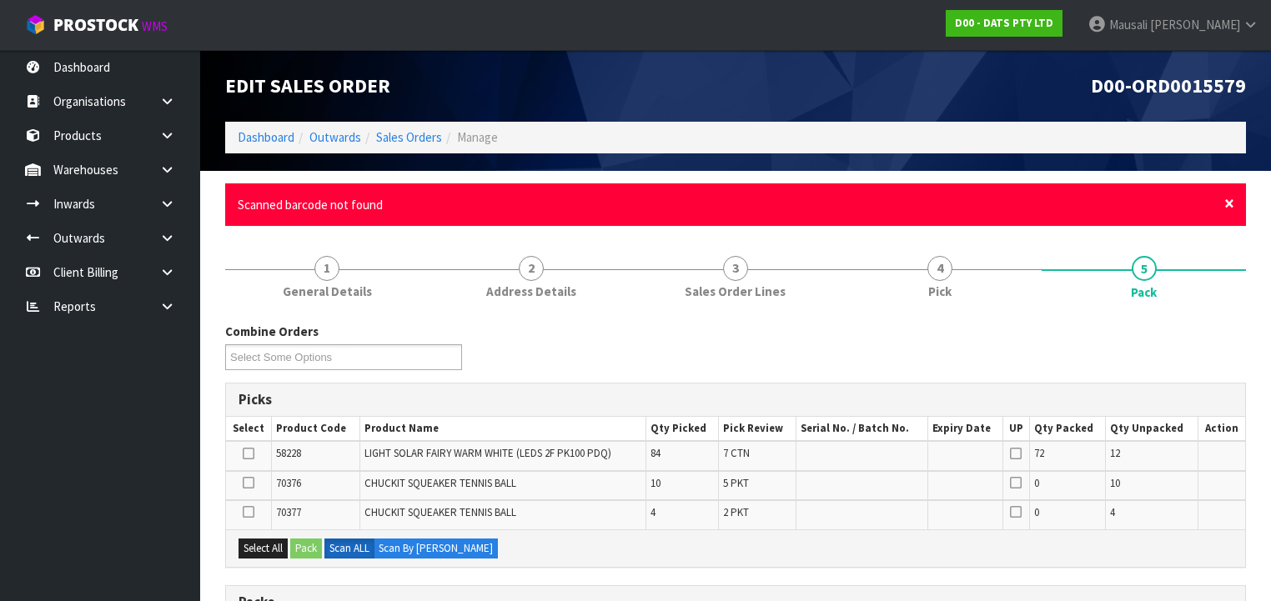
click at [1231, 203] on span "×" at bounding box center [1229, 203] width 10 height 23
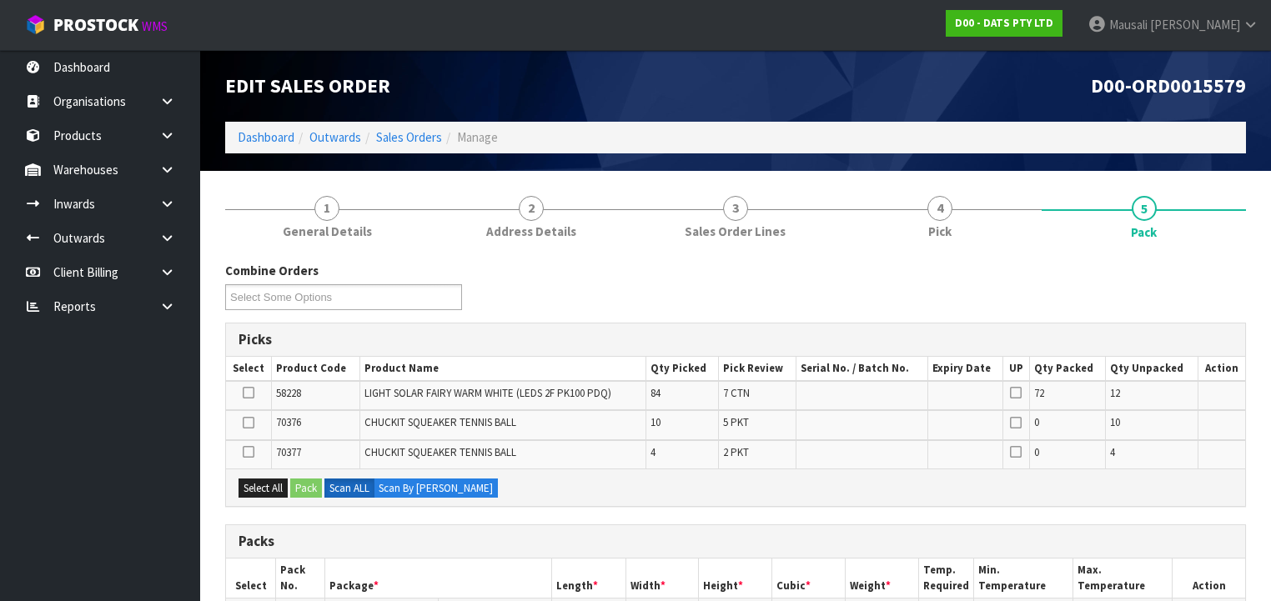
click at [797, 276] on div "Combine Orders D00-ORD0015555 D00-ORD0015562 D00-ORD0015574 D00-ORD0015575 D00-…" at bounding box center [735, 292] width 1045 height 60
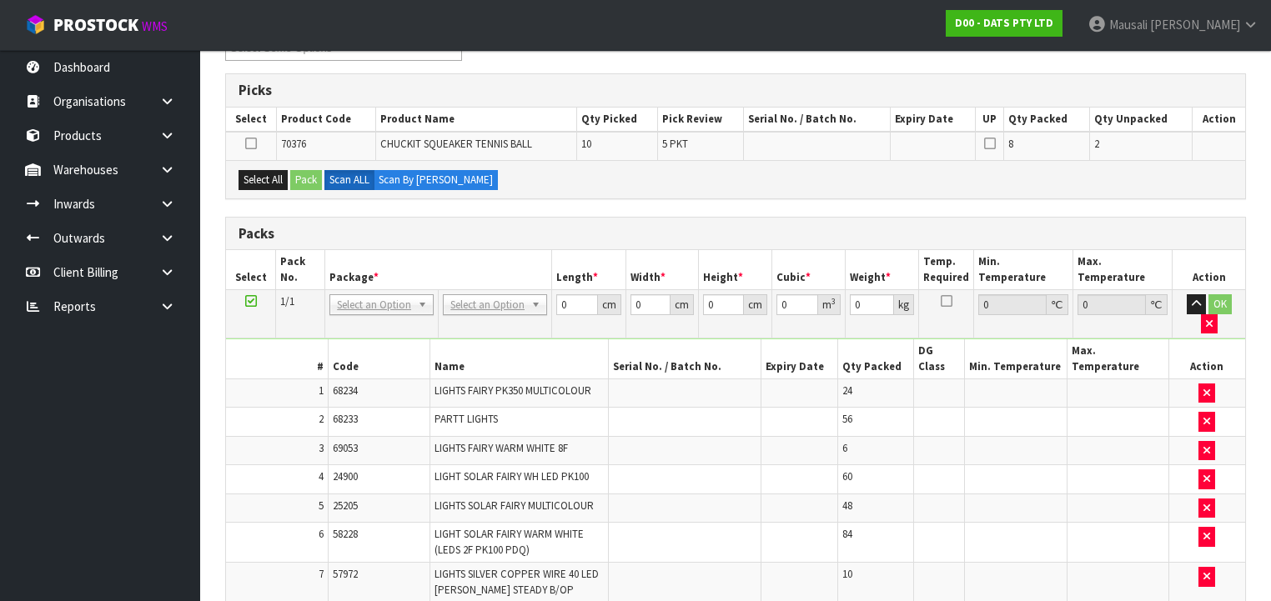
scroll to position [250, 0]
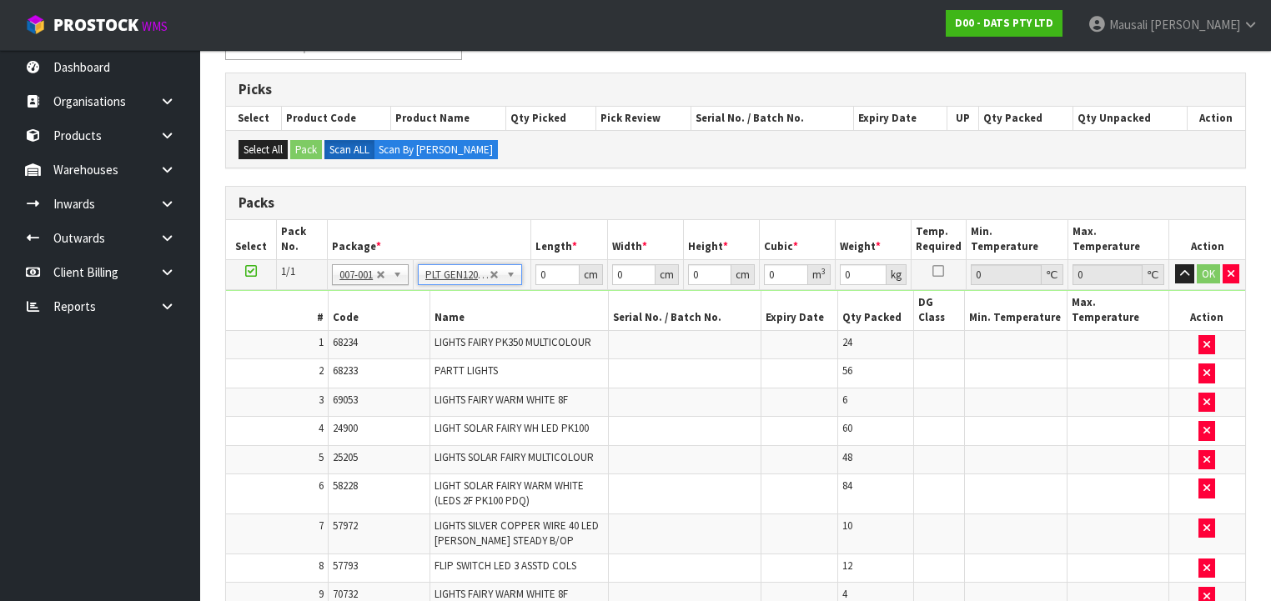
type input "120"
type input "100"
type input "125.36"
drag, startPoint x: 558, startPoint y: 273, endPoint x: 514, endPoint y: 288, distance: 45.9
click at [514, 288] on tbody "1/1 NONE 007-001 007-002 007-004 007-009 007-013 007-014 007-015 007-017 007-01…" at bounding box center [735, 491] width 1019 height 465
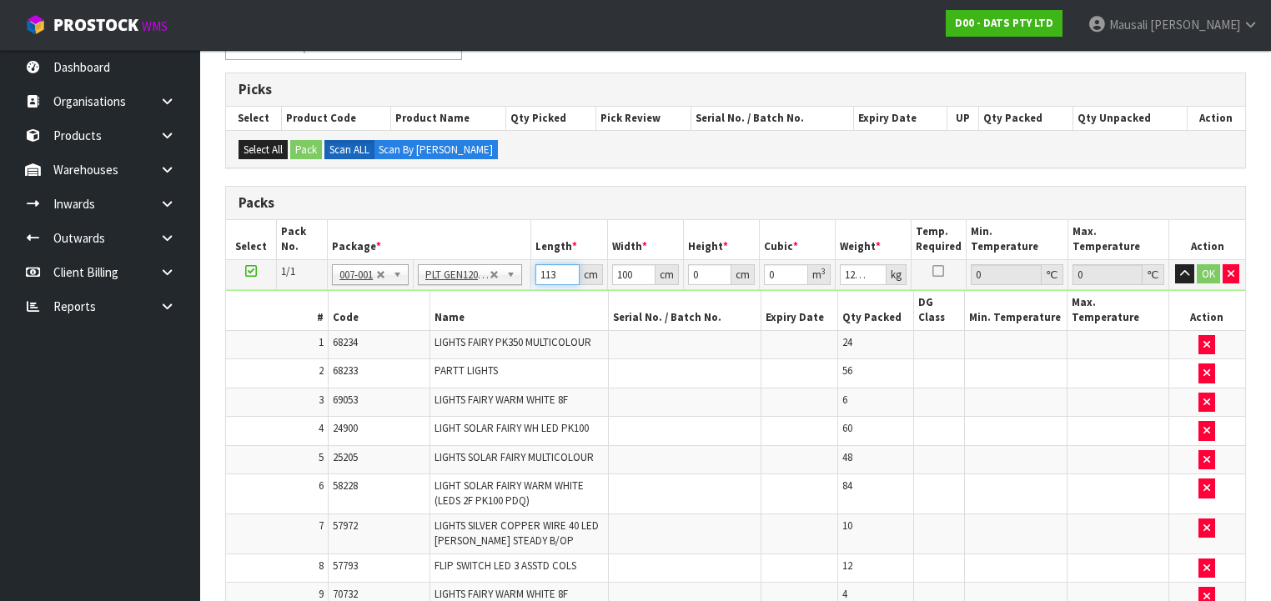
type input "113"
type input "111"
type input "1"
type input "0.012543"
type input "11"
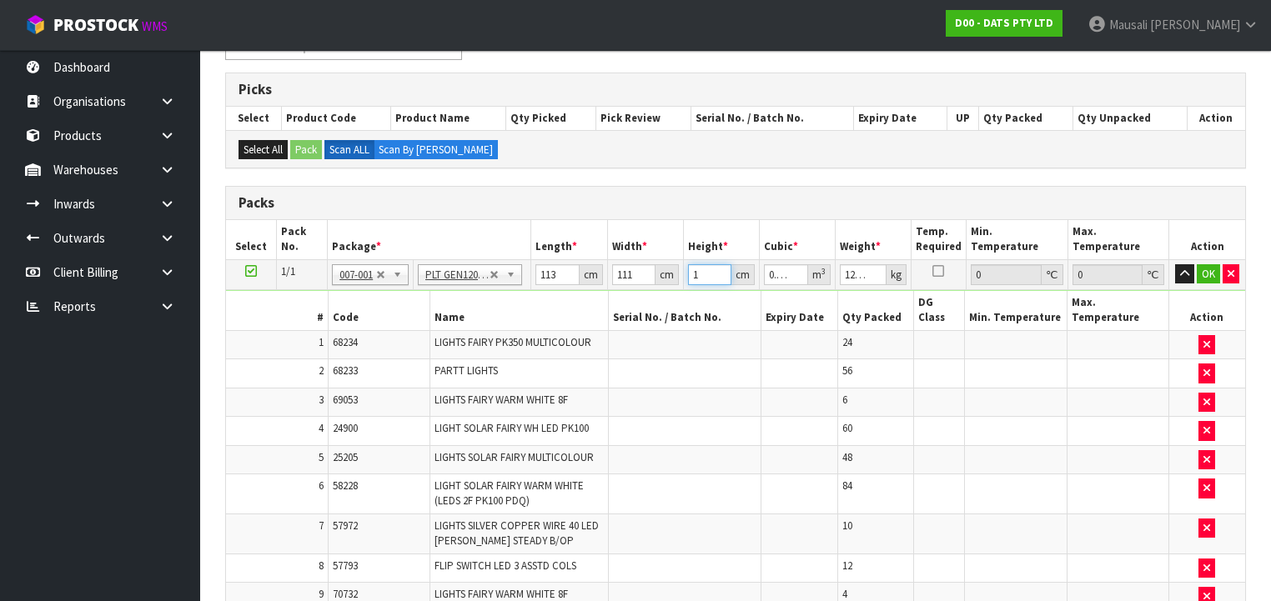
type input "0.137973"
type input "110"
type input "1.37973"
type input "110"
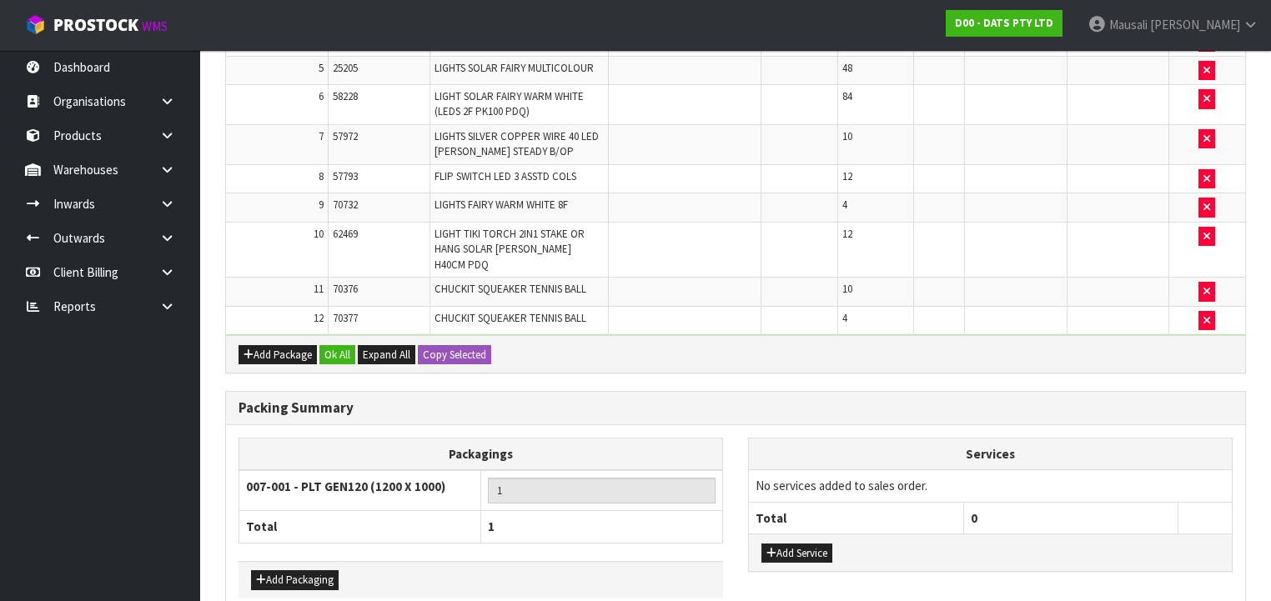
scroll to position [686, 0]
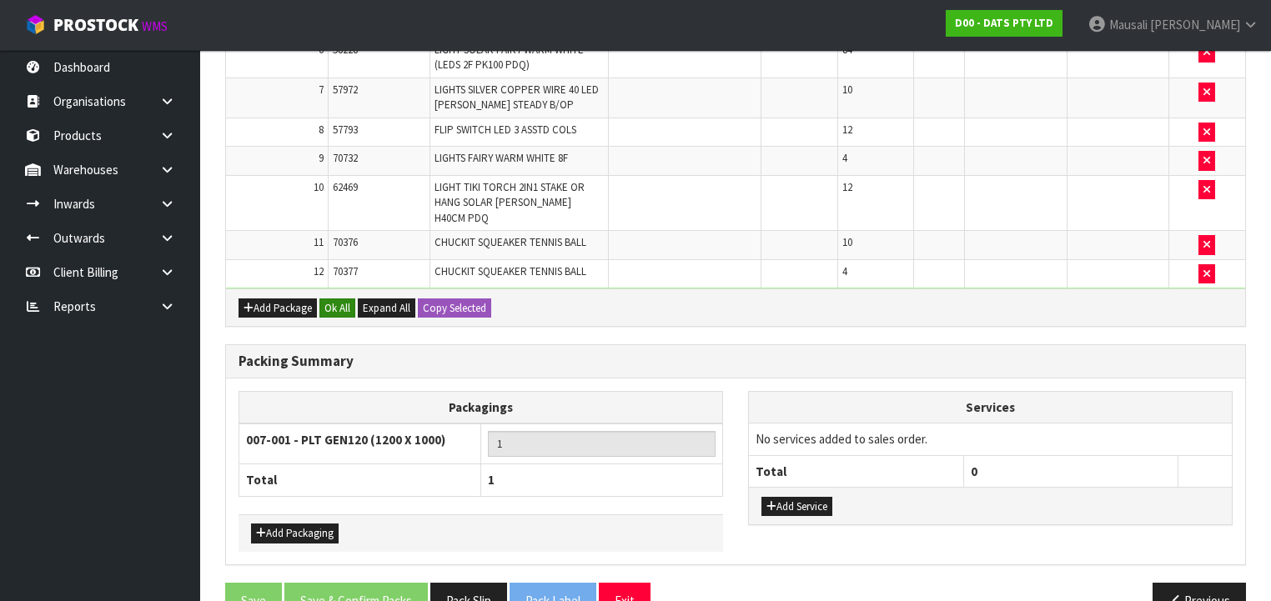
type input "132"
drag, startPoint x: 350, startPoint y: 265, endPoint x: 381, endPoint y: 346, distance: 86.6
click at [351, 298] on button "Ok All" at bounding box center [337, 308] width 36 height 20
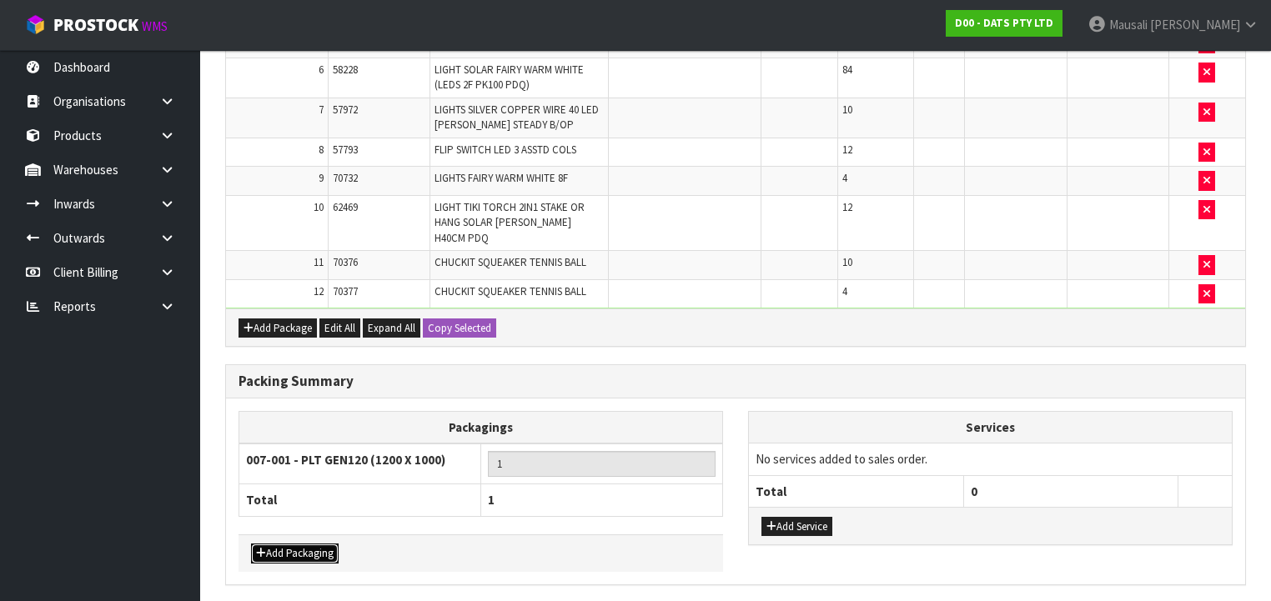
click at [307, 544] on button "Add Packaging" at bounding box center [295, 554] width 88 height 20
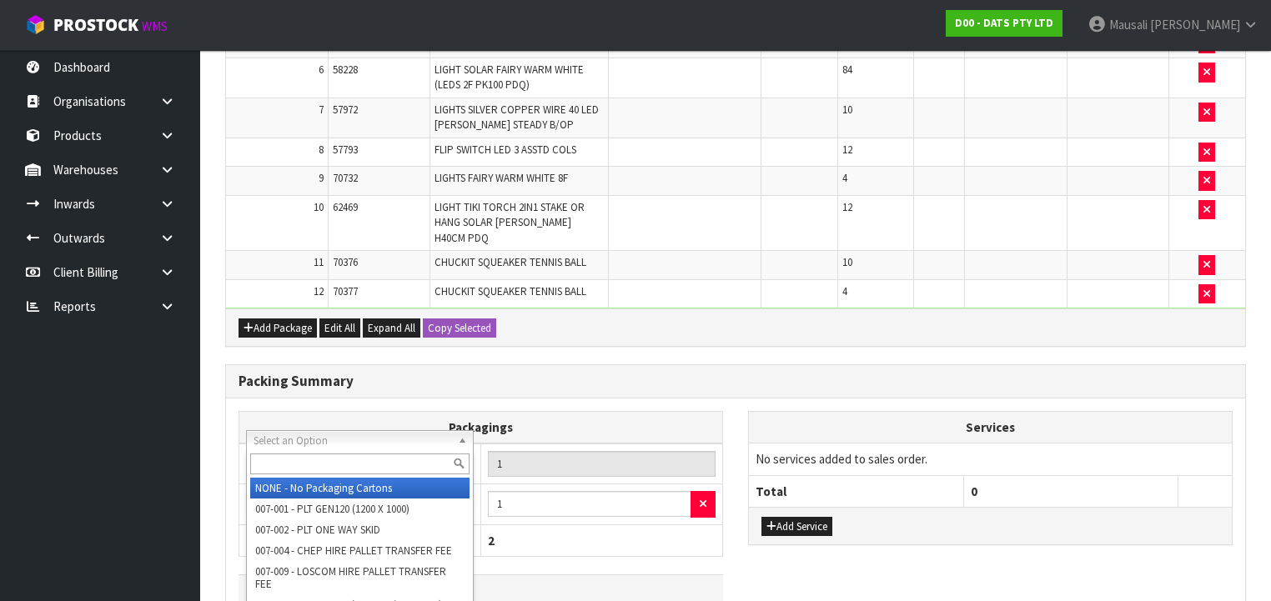
drag, startPoint x: 308, startPoint y: 437, endPoint x: 312, endPoint y: 457, distance: 20.3
click at [308, 456] on input "text" at bounding box center [359, 464] width 219 height 21
type input "OC"
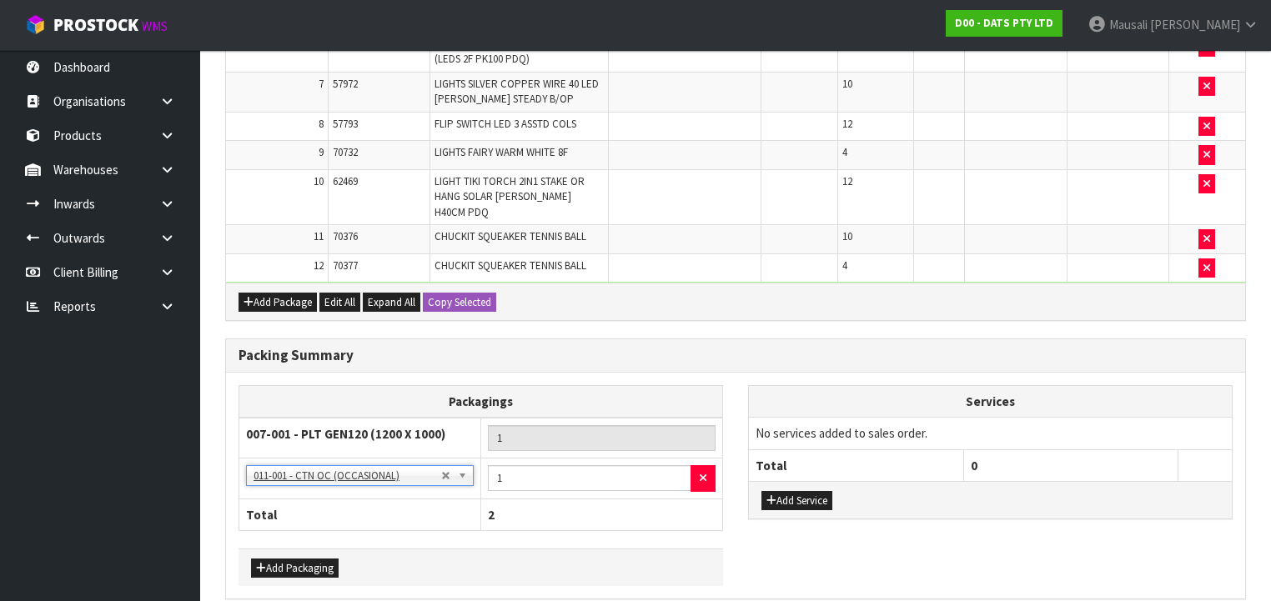
scroll to position [725, 0]
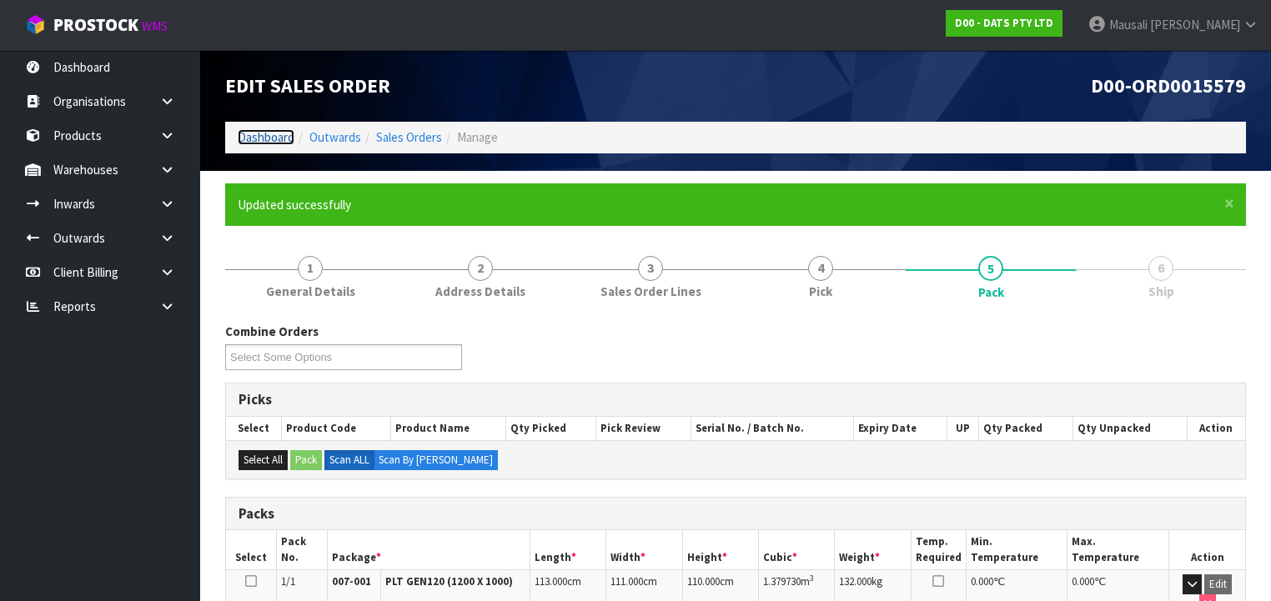
click at [253, 133] on link "Dashboard" at bounding box center [266, 137] width 57 height 16
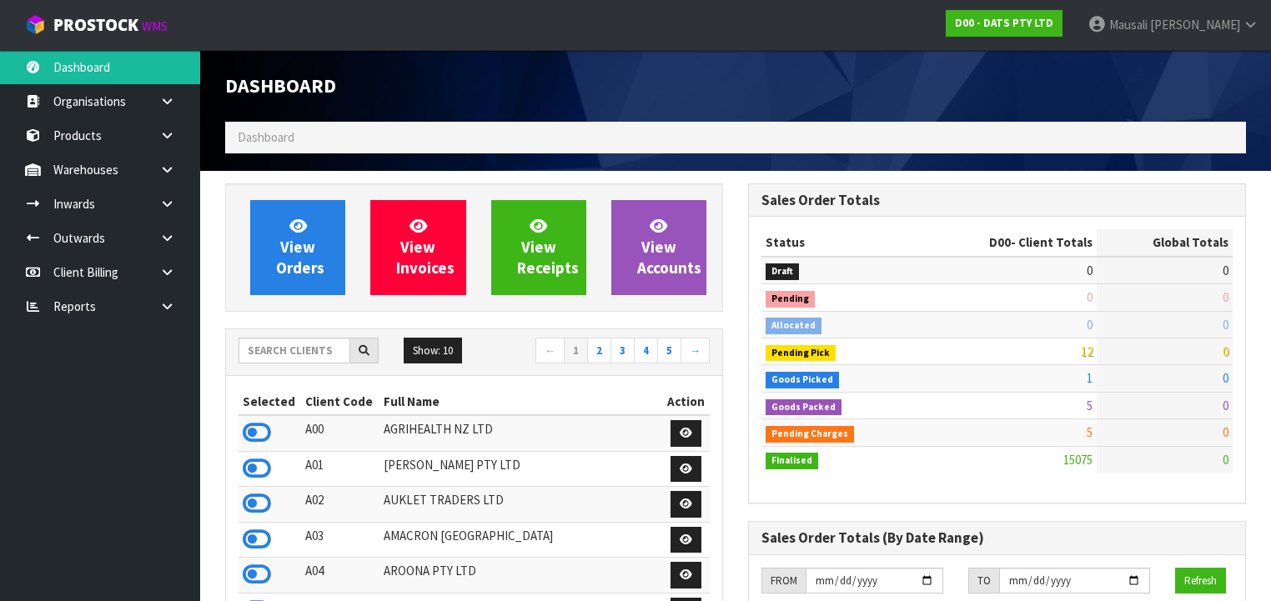
scroll to position [1311, 523]
drag, startPoint x: 275, startPoint y: 356, endPoint x: 464, endPoint y: 330, distance: 190.2
click at [282, 356] on input "text" at bounding box center [294, 351] width 112 height 26
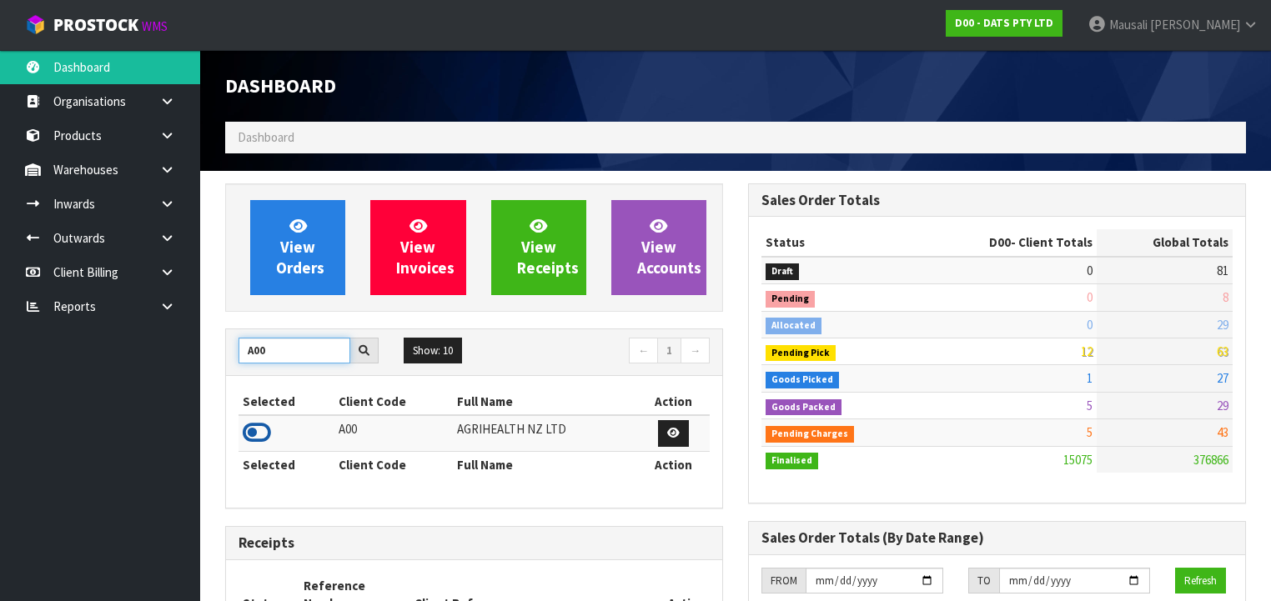
type input "A00"
click at [259, 429] on icon at bounding box center [257, 432] width 28 height 25
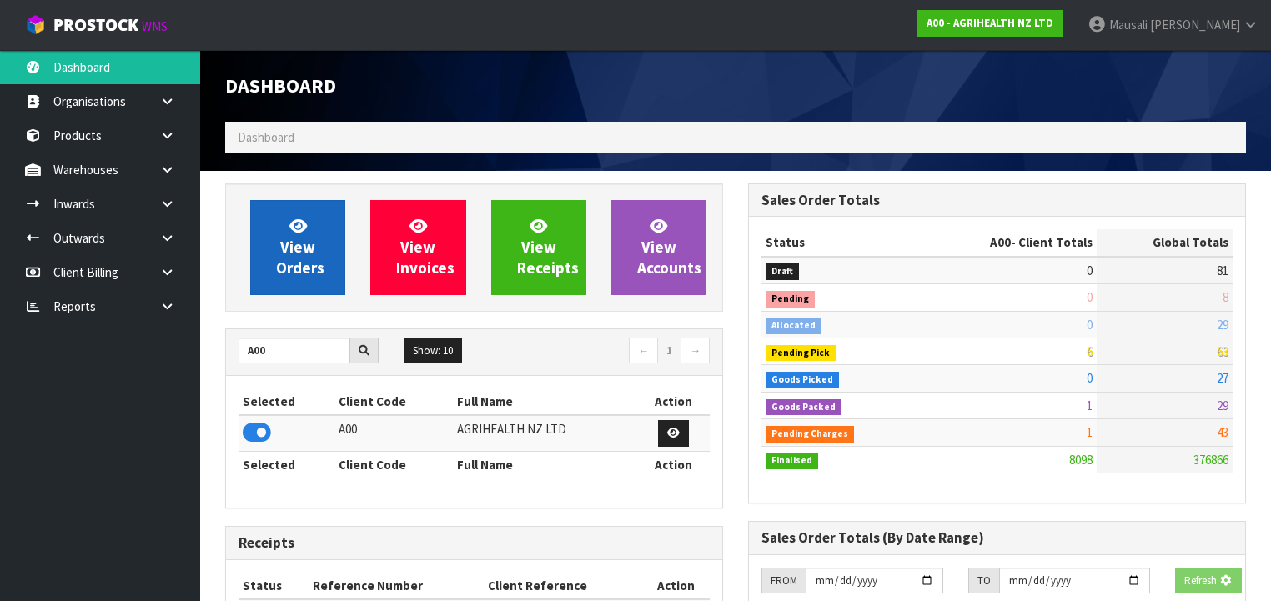
scroll to position [1257, 523]
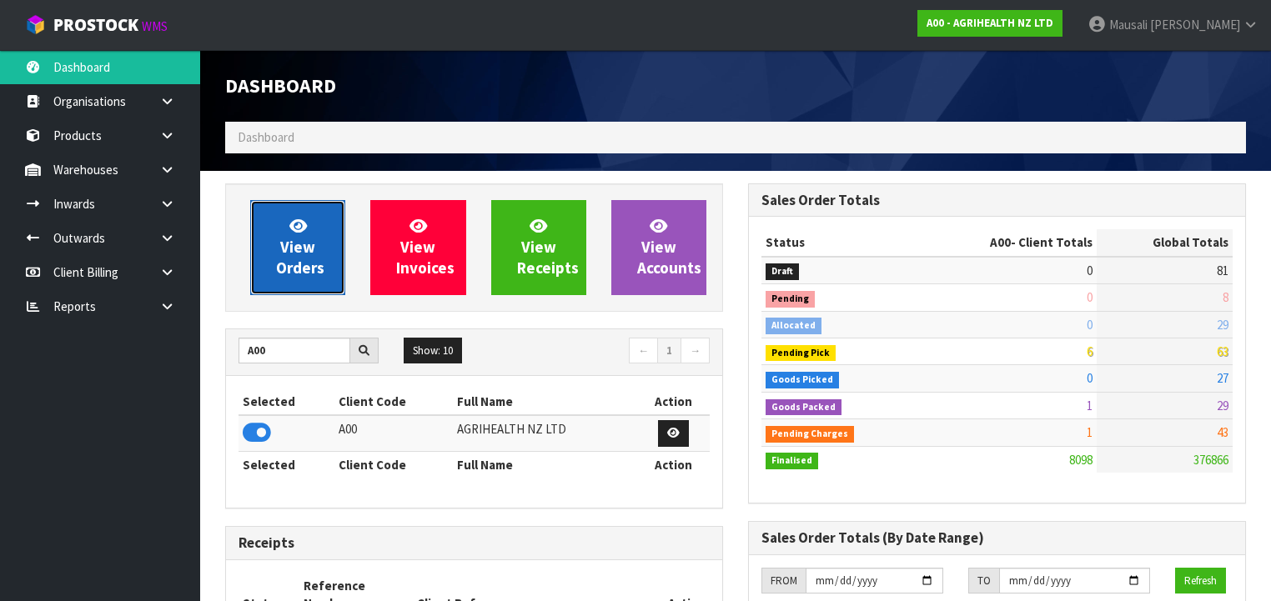
click at [294, 260] on span "View Orders" at bounding box center [300, 247] width 48 height 63
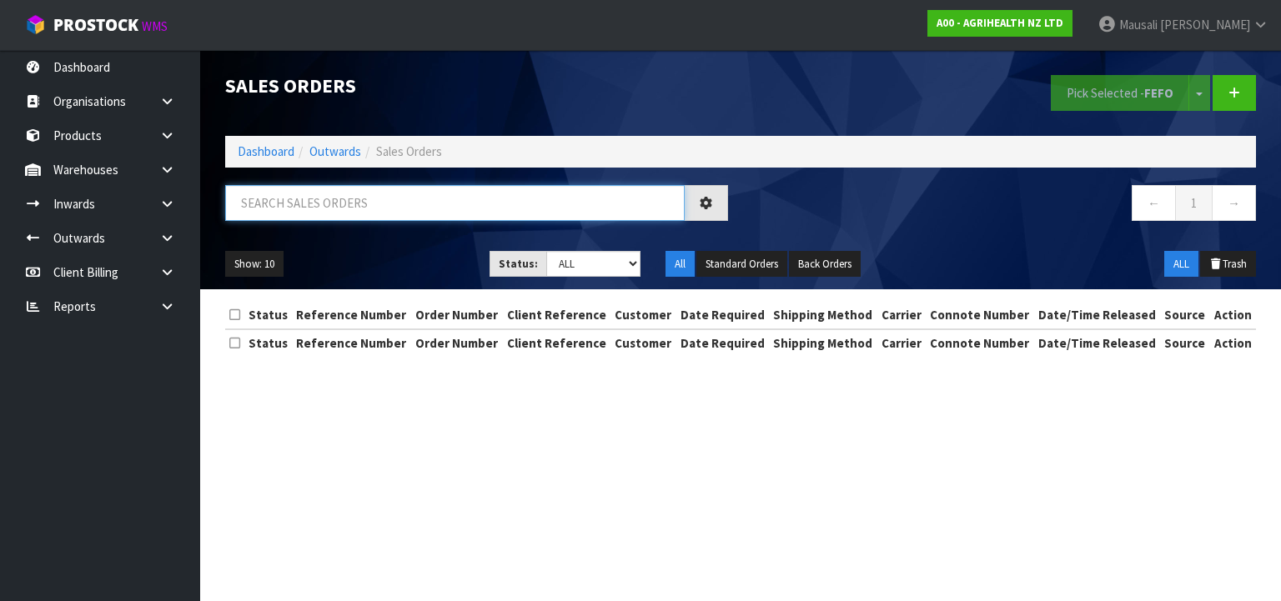
click at [273, 203] on input "text" at bounding box center [454, 203] width 459 height 36
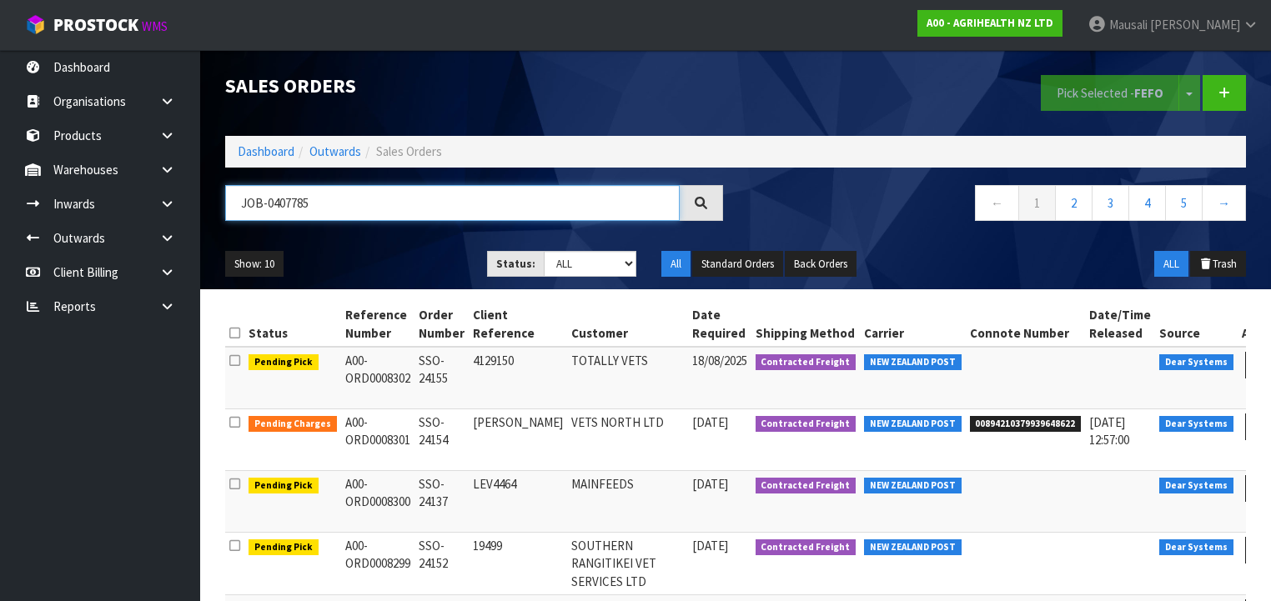
type input "JOB-0407785"
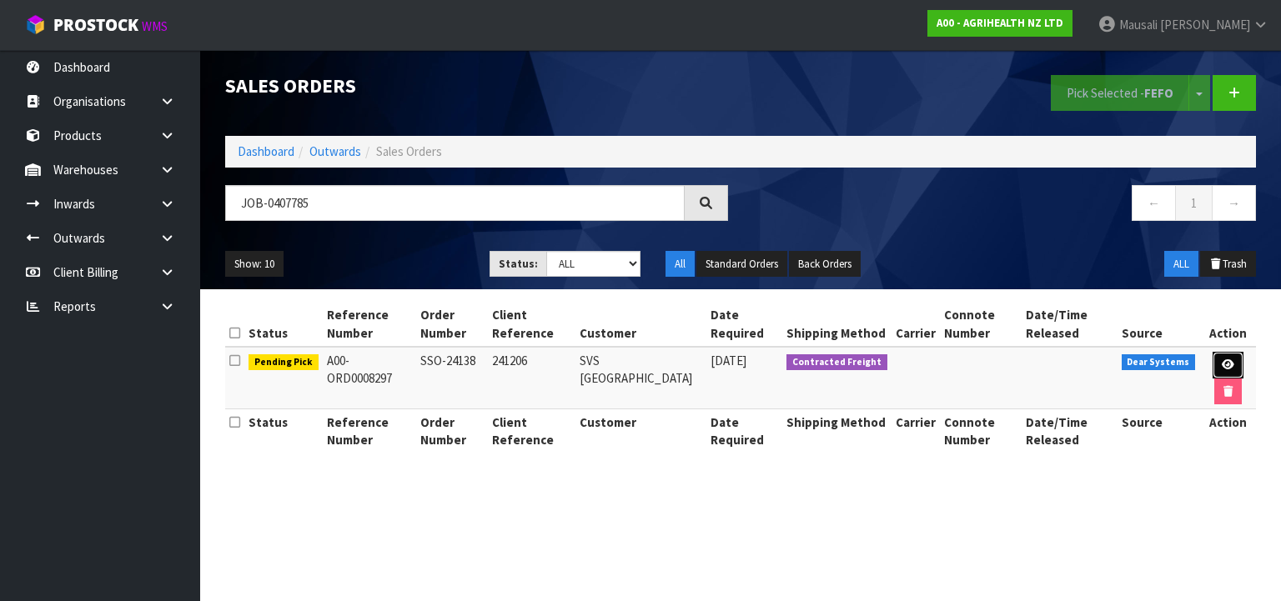
click at [1222, 373] on link at bounding box center [1227, 365] width 31 height 27
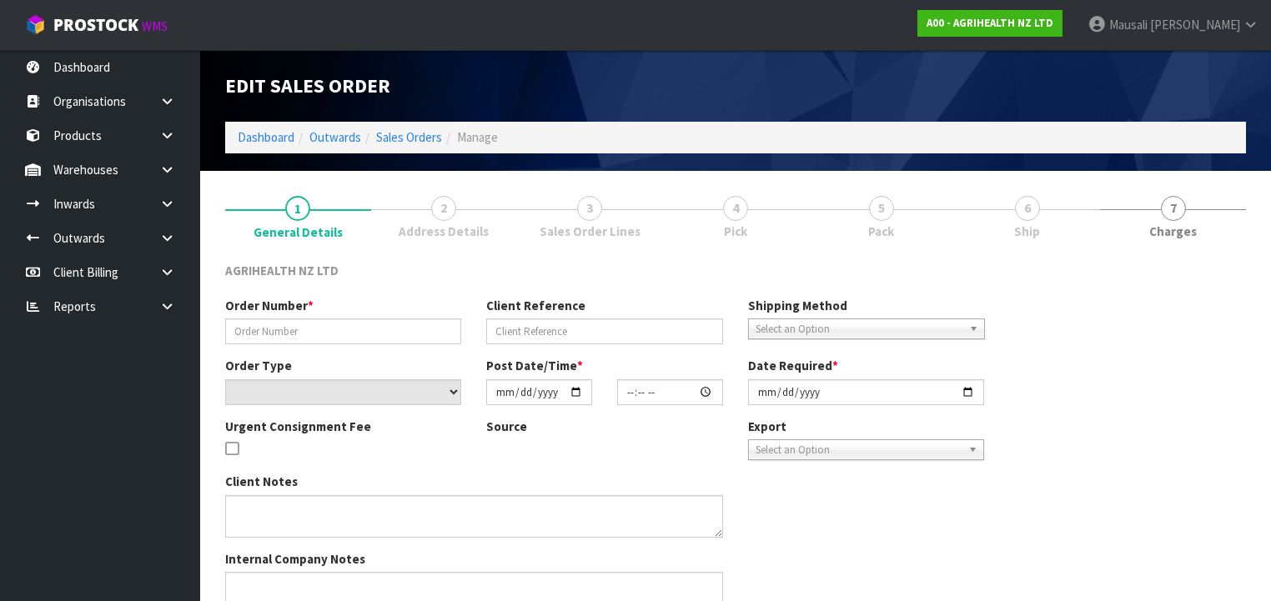
type input "SSO-24138"
type input "241206"
select select "number:0"
type input "2025-08-15"
type input "09:23:02.000"
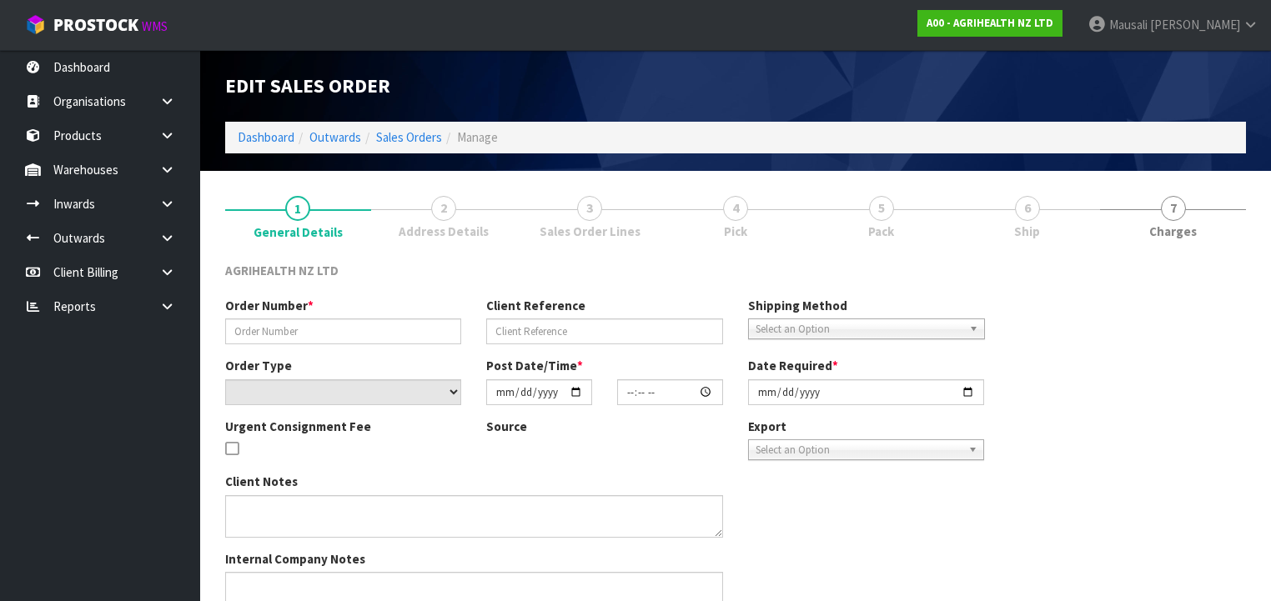
type input "2025-08-15"
type textarea "SHIP BY: Freight"
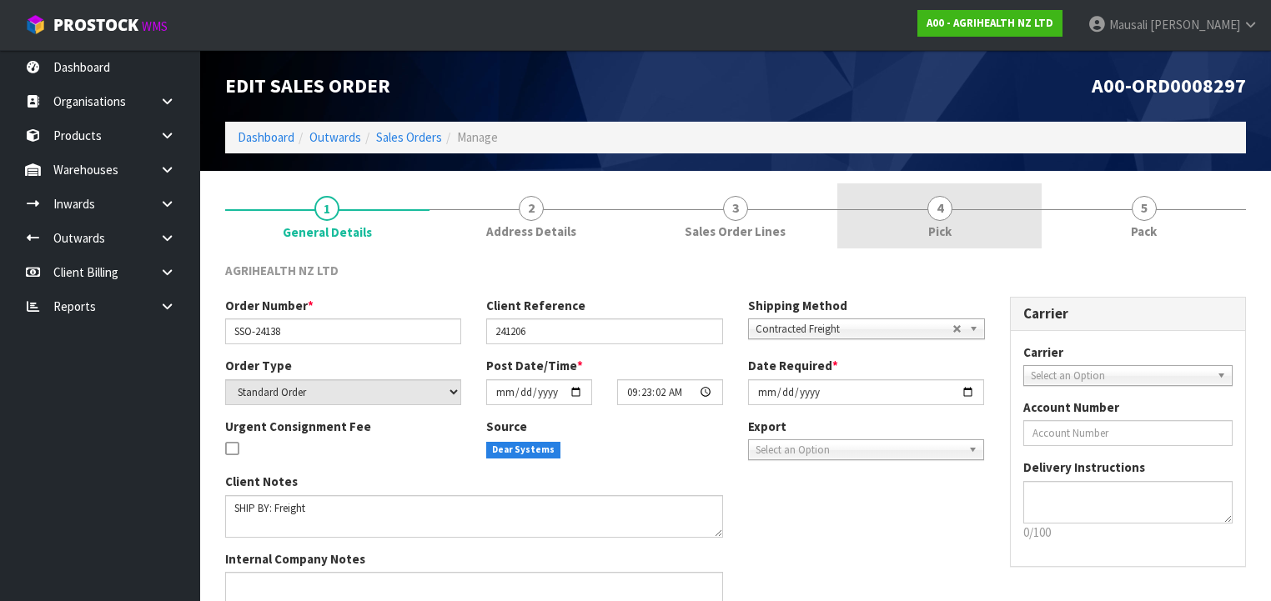
click at [933, 204] on span "4" at bounding box center [939, 208] width 25 height 25
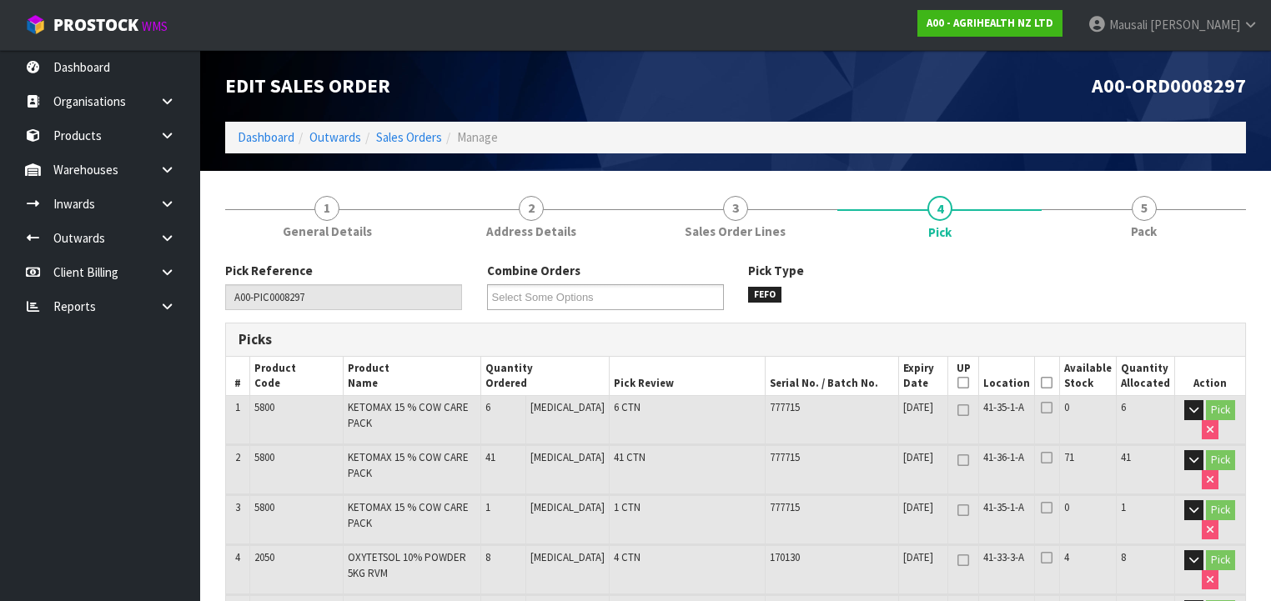
click at [1050, 383] on icon at bounding box center [1046, 383] width 12 height 1
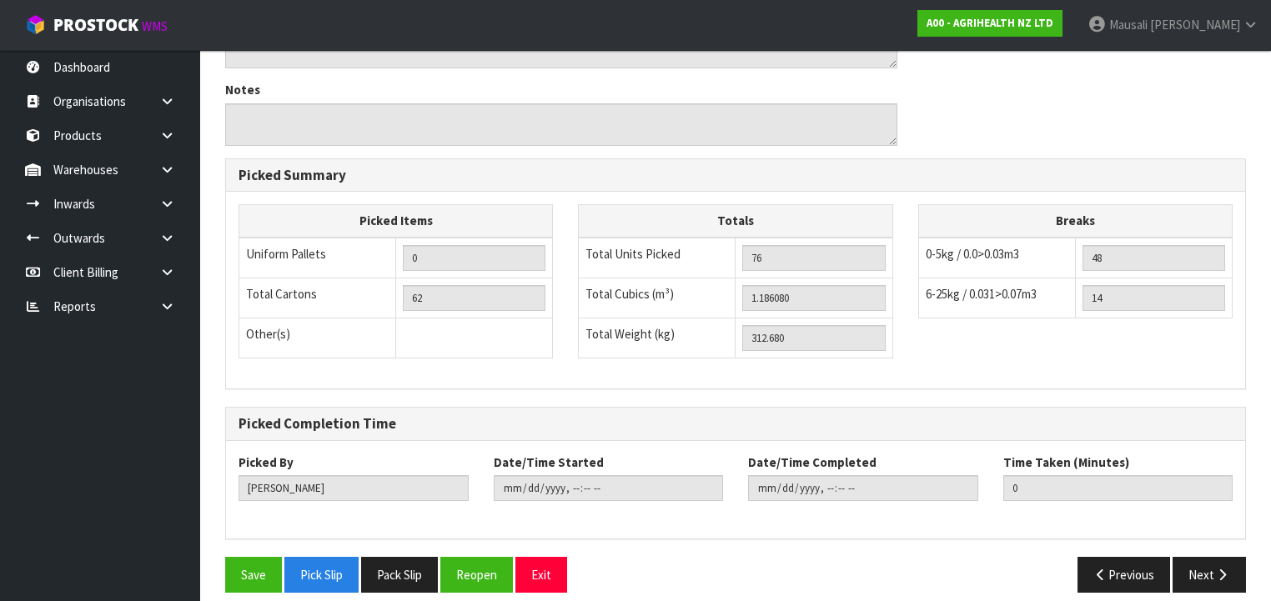
scroll to position [813, 0]
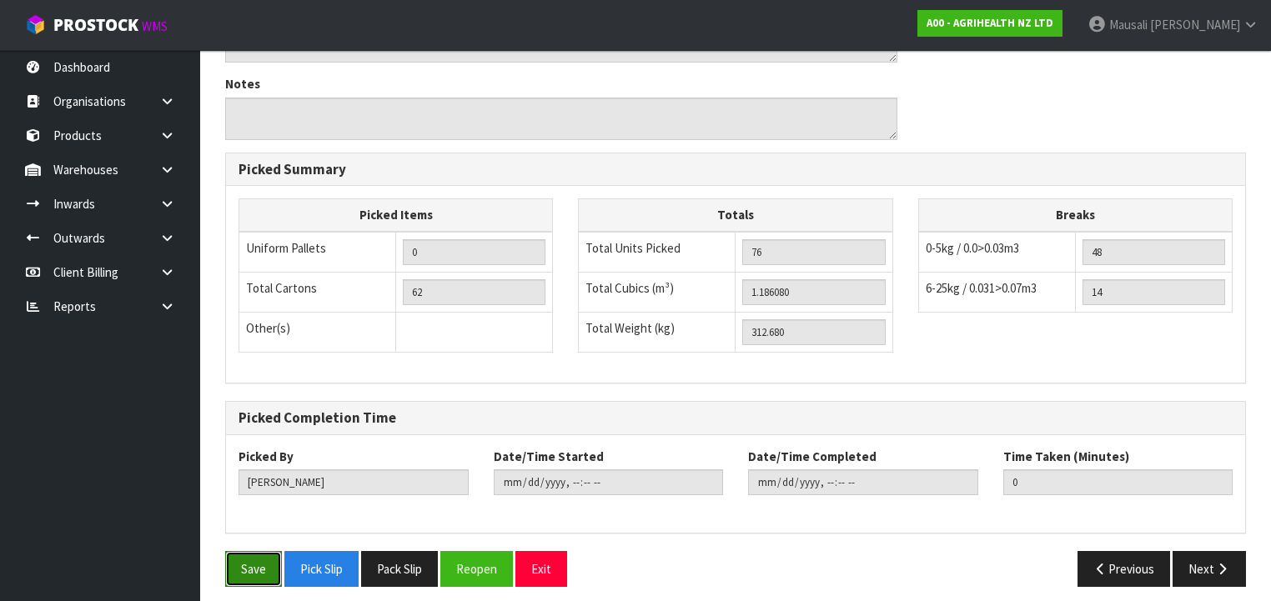
click at [261, 562] on button "Save" at bounding box center [253, 569] width 57 height 36
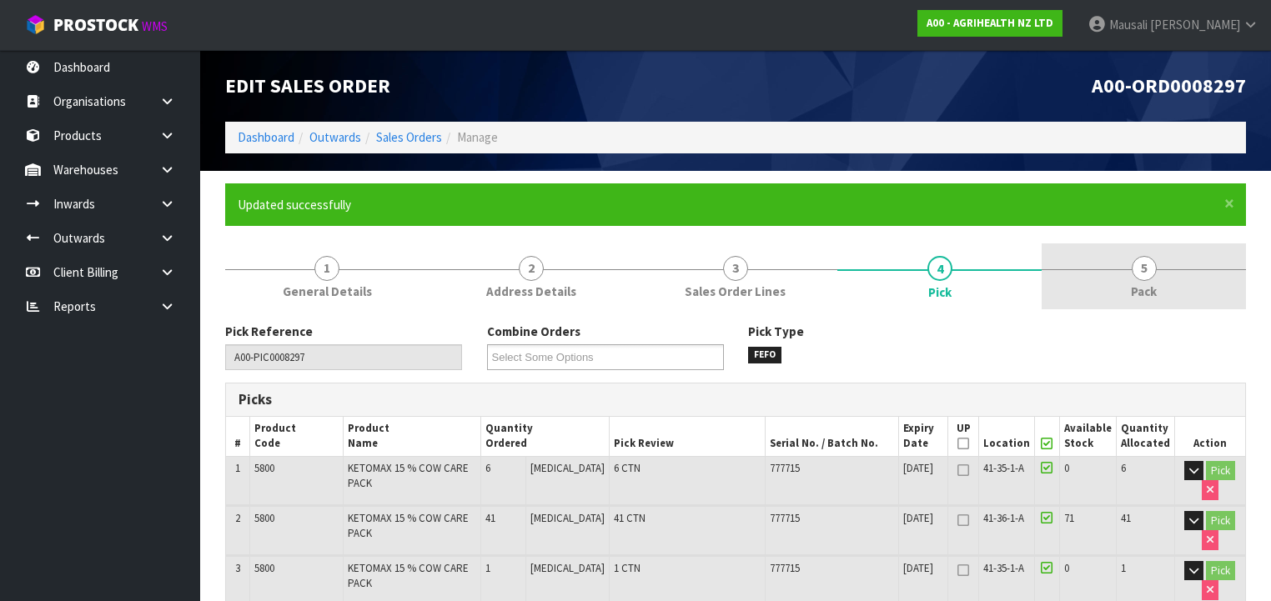
click at [1147, 282] on link "5 Pack" at bounding box center [1143, 276] width 204 height 66
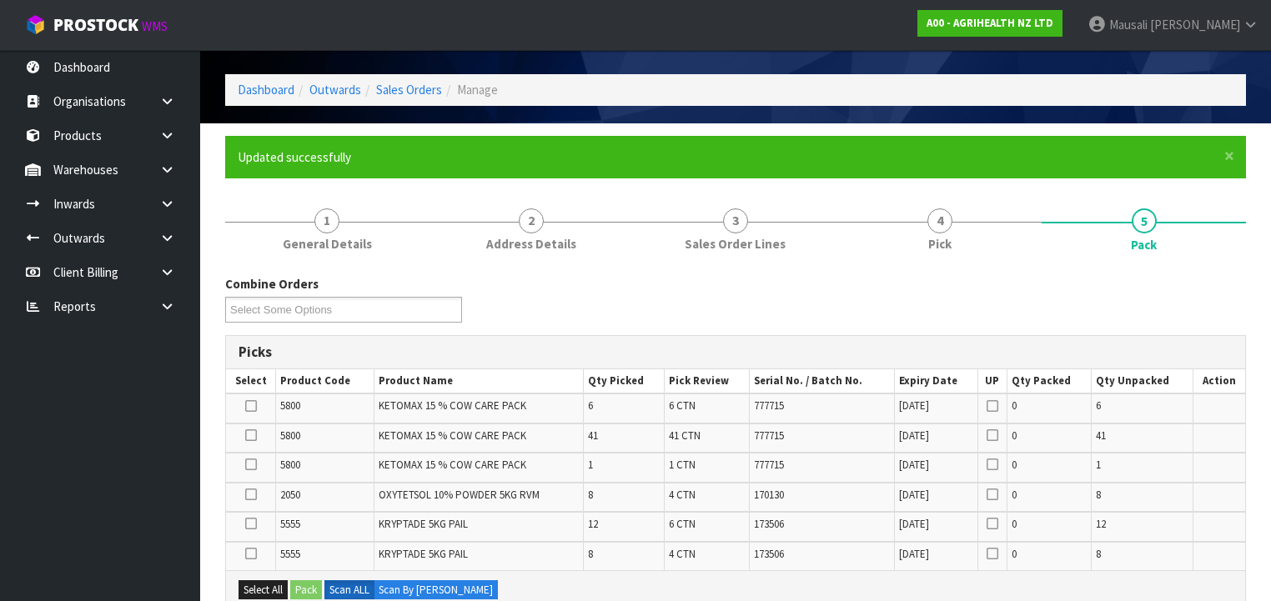
scroll to position [267, 0]
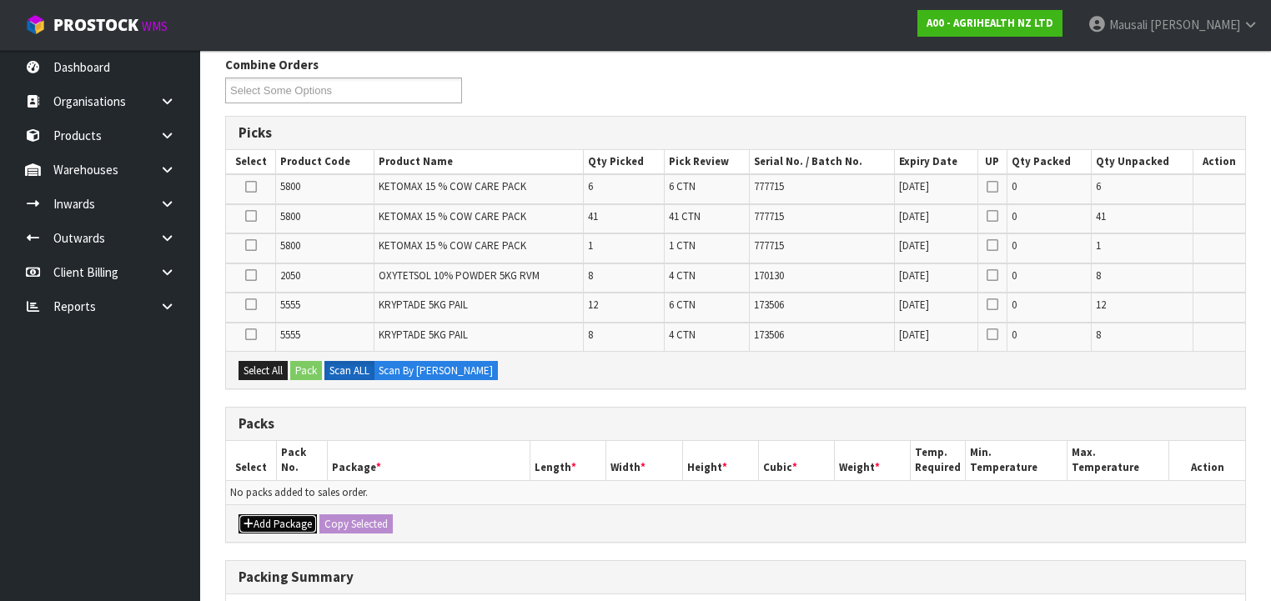
click at [267, 514] on button "Add Package" at bounding box center [277, 524] width 78 height 20
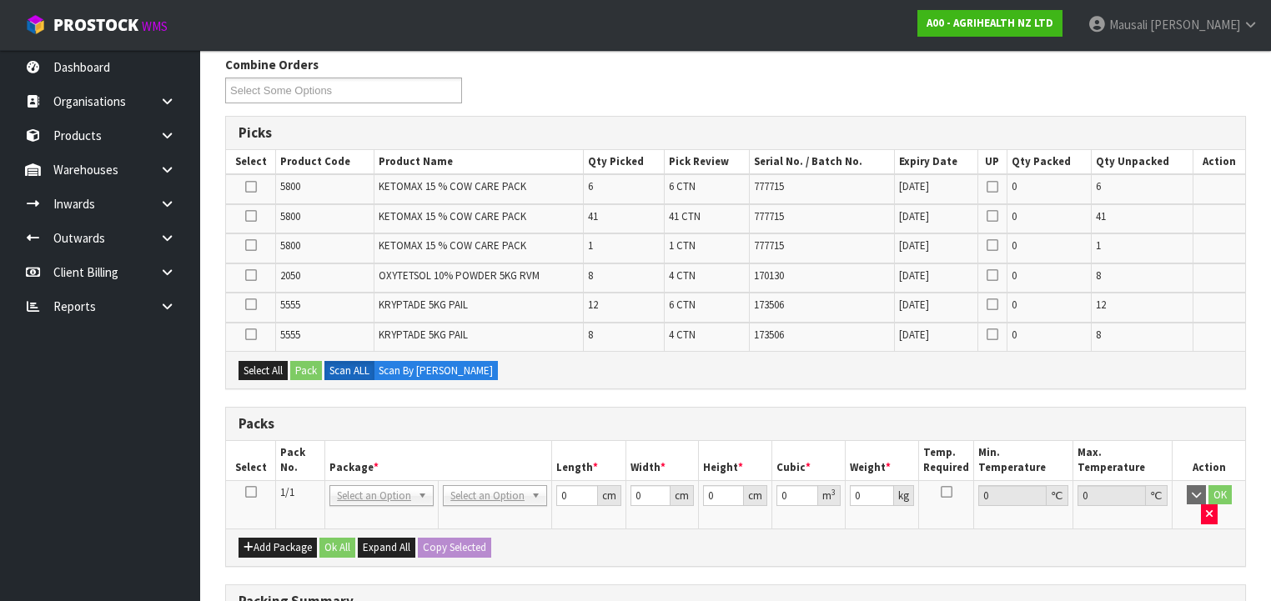
click at [248, 492] on icon at bounding box center [251, 492] width 12 height 1
drag, startPoint x: 250, startPoint y: 359, endPoint x: 264, endPoint y: 358, distance: 14.3
click at [257, 361] on button "Select All" at bounding box center [262, 371] width 49 height 20
drag, startPoint x: 310, startPoint y: 363, endPoint x: 490, endPoint y: 390, distance: 182.2
click at [313, 363] on button "Pack" at bounding box center [306, 371] width 32 height 20
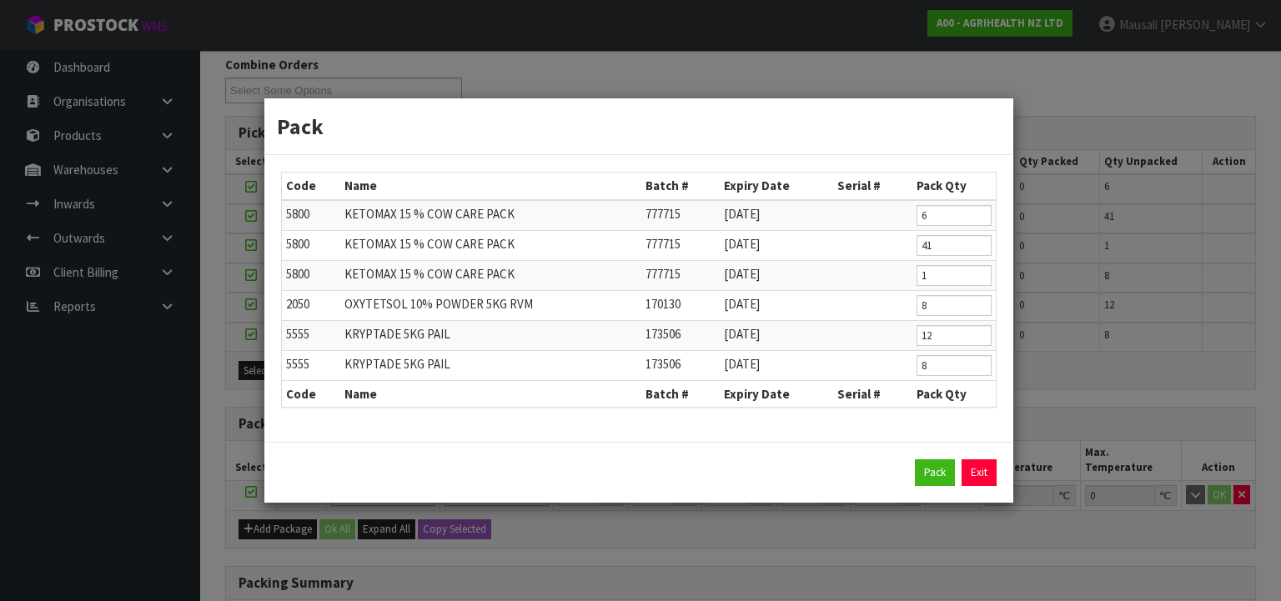
click at [915, 467] on div "Pack Exit" at bounding box center [638, 472] width 715 height 27
drag, startPoint x: 937, startPoint y: 469, endPoint x: 905, endPoint y: 459, distance: 33.0
click at [936, 469] on button "Pack" at bounding box center [935, 472] width 40 height 27
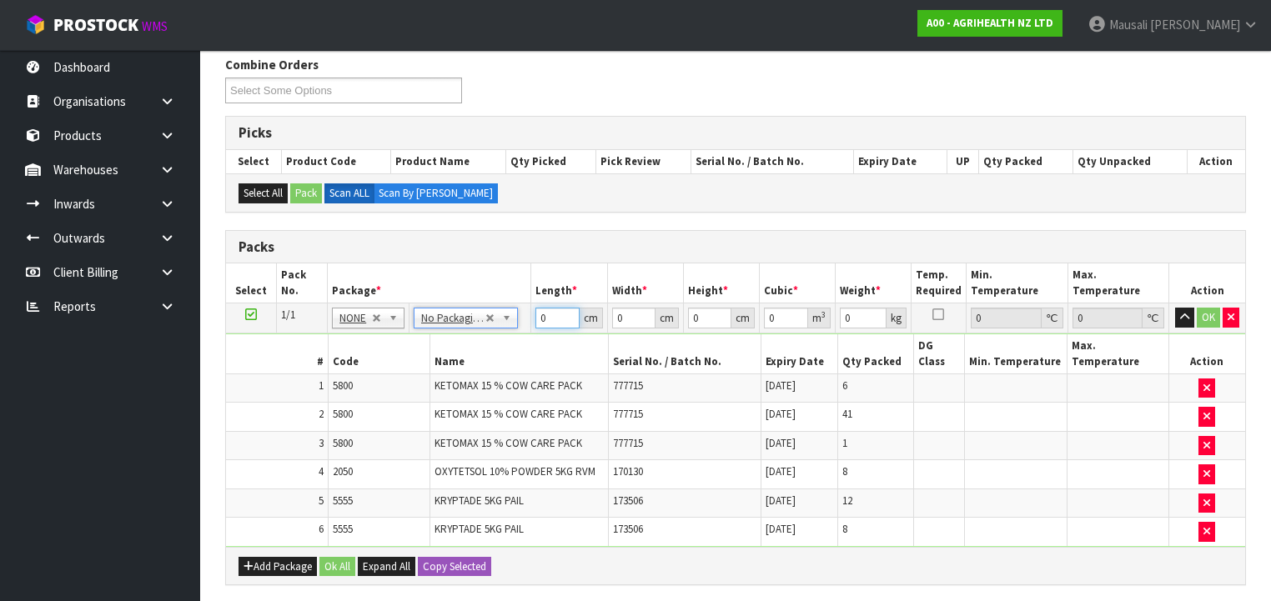
drag, startPoint x: 555, startPoint y: 320, endPoint x: 529, endPoint y: 349, distance: 39.5
click at [525, 350] on tbody "1/1 NONE 007-001 007-002 007-004 007-009 007-013 007-014 007-015 007-017 007-01…" at bounding box center [735, 424] width 1019 height 243
type input "113"
type input "107"
type input "1"
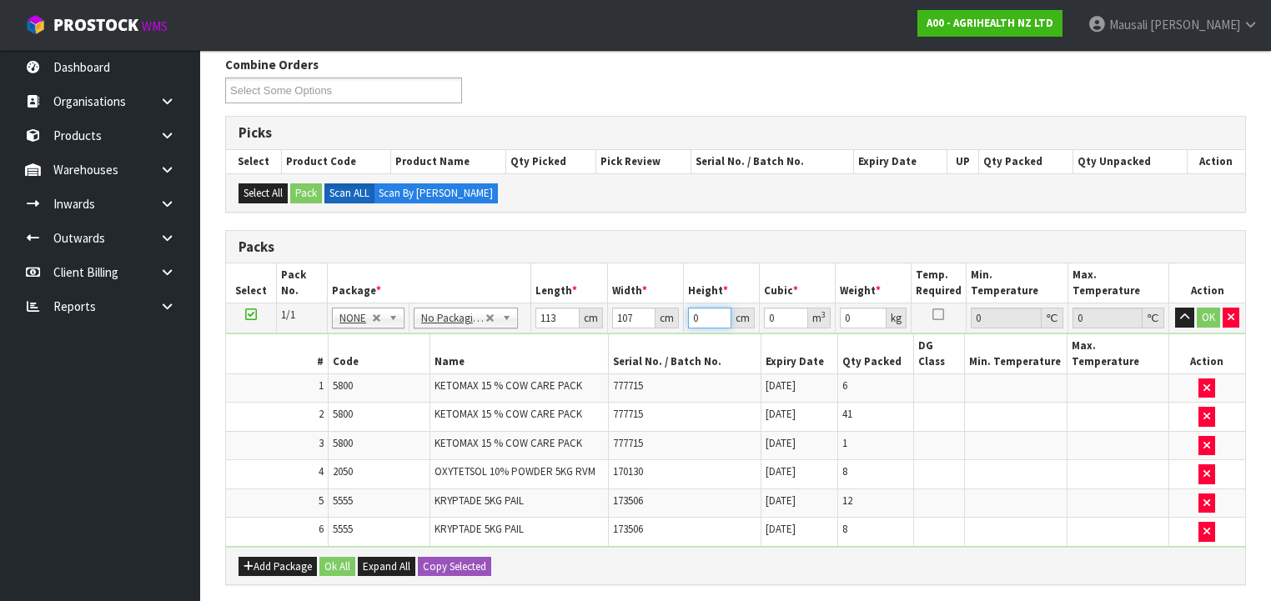
type input "0.012091"
type input "12"
type input "0.145092"
type input "123"
type input "1.487193"
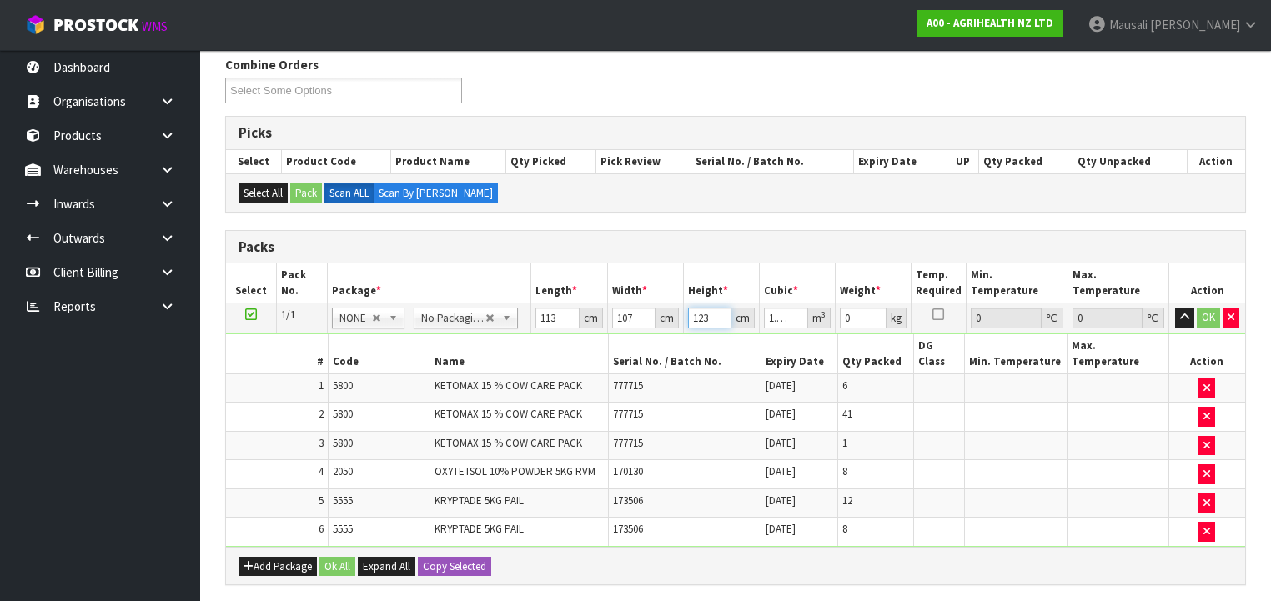
type input "123"
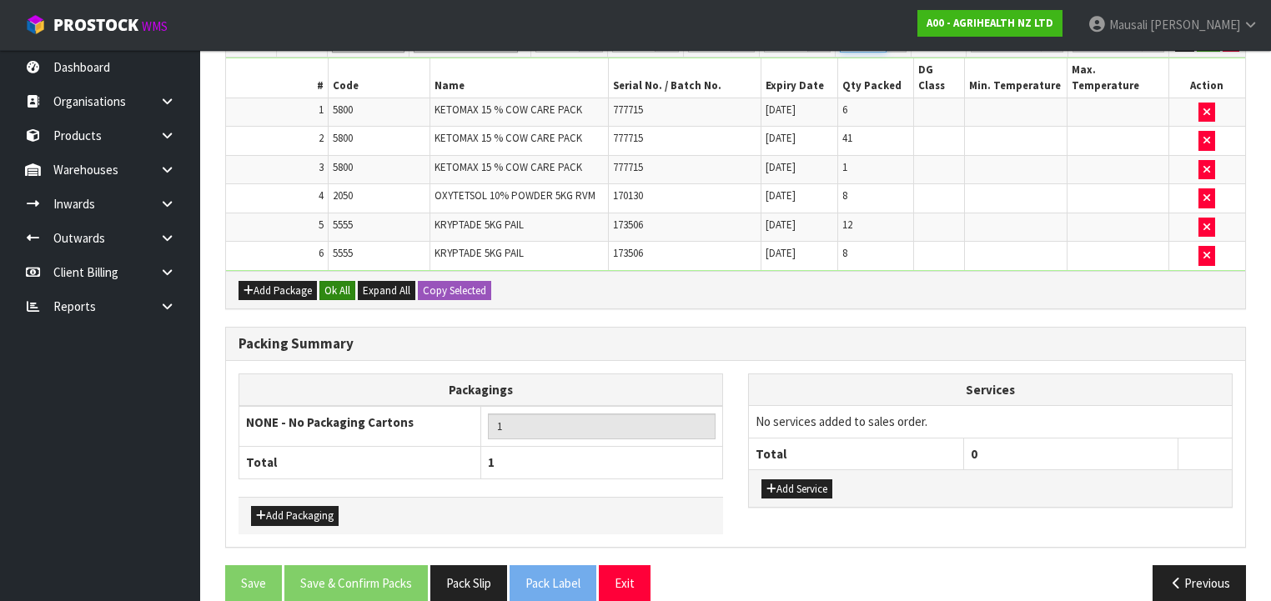
type input "329"
click at [334, 281] on button "Ok All" at bounding box center [337, 291] width 36 height 20
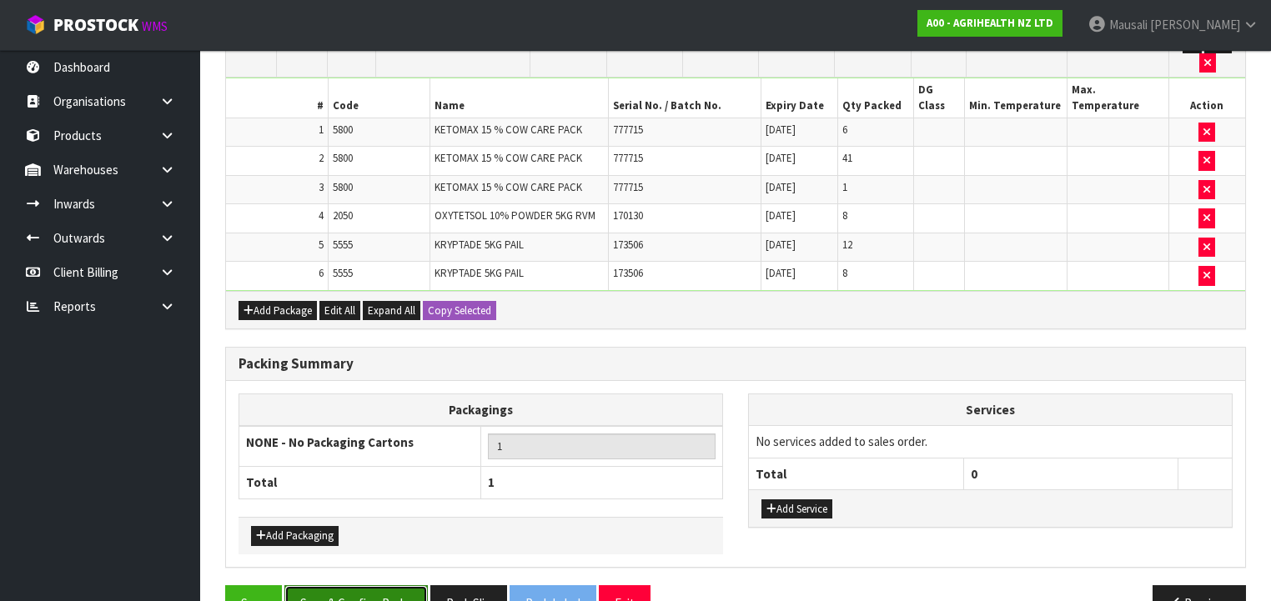
click at [369, 585] on button "Save & Confirm Packs" at bounding box center [355, 603] width 143 height 36
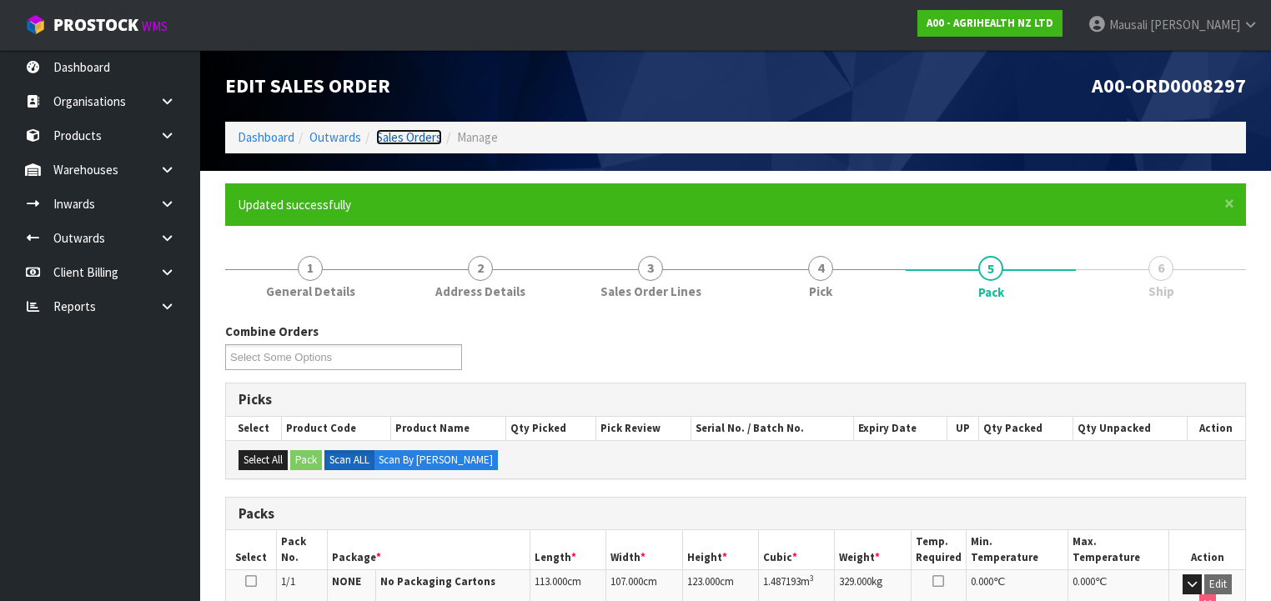
click at [400, 137] on link "Sales Orders" at bounding box center [409, 137] width 66 height 16
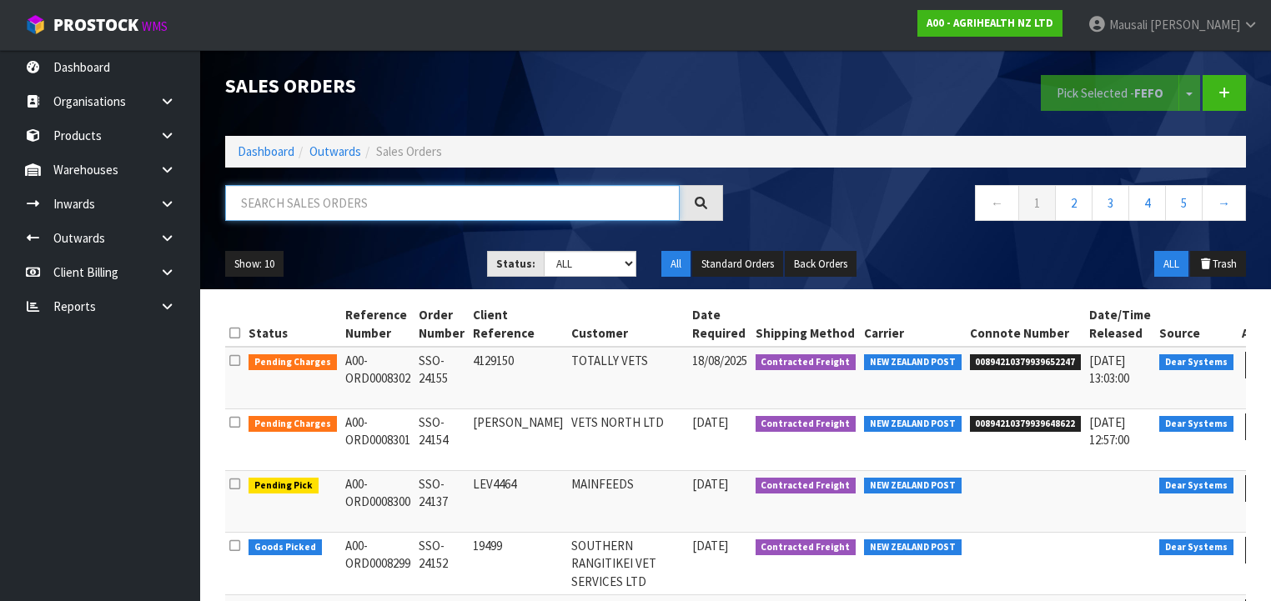
click at [290, 203] on input "text" at bounding box center [452, 203] width 454 height 36
type input "JOB-0407789"
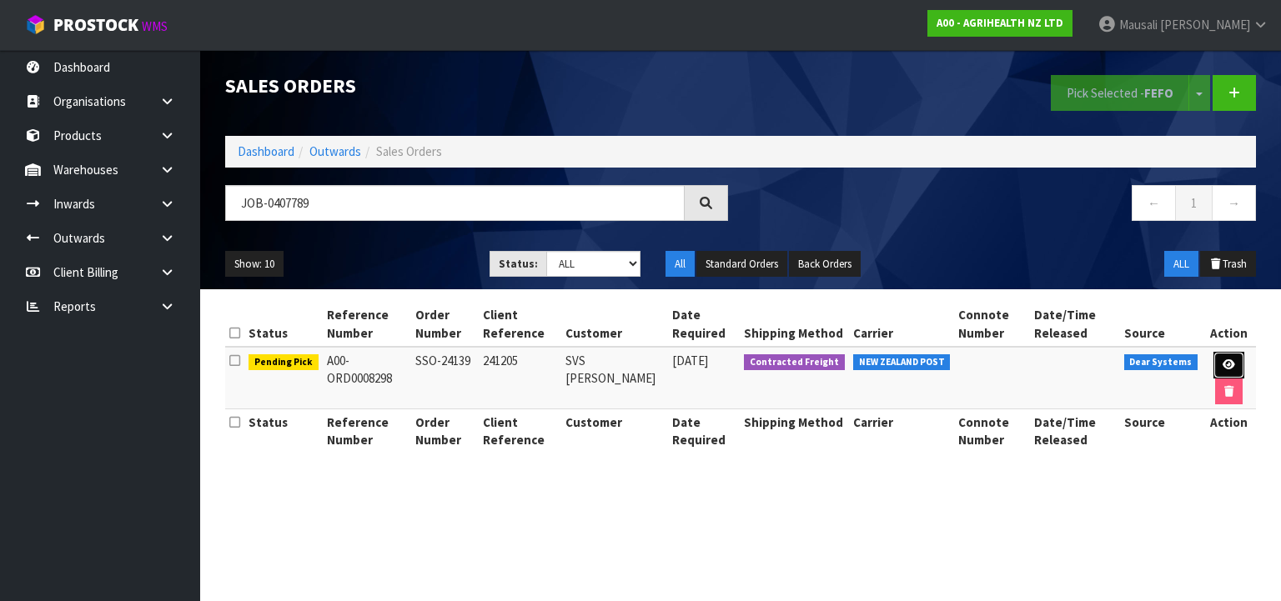
click at [1231, 360] on link at bounding box center [1228, 365] width 31 height 27
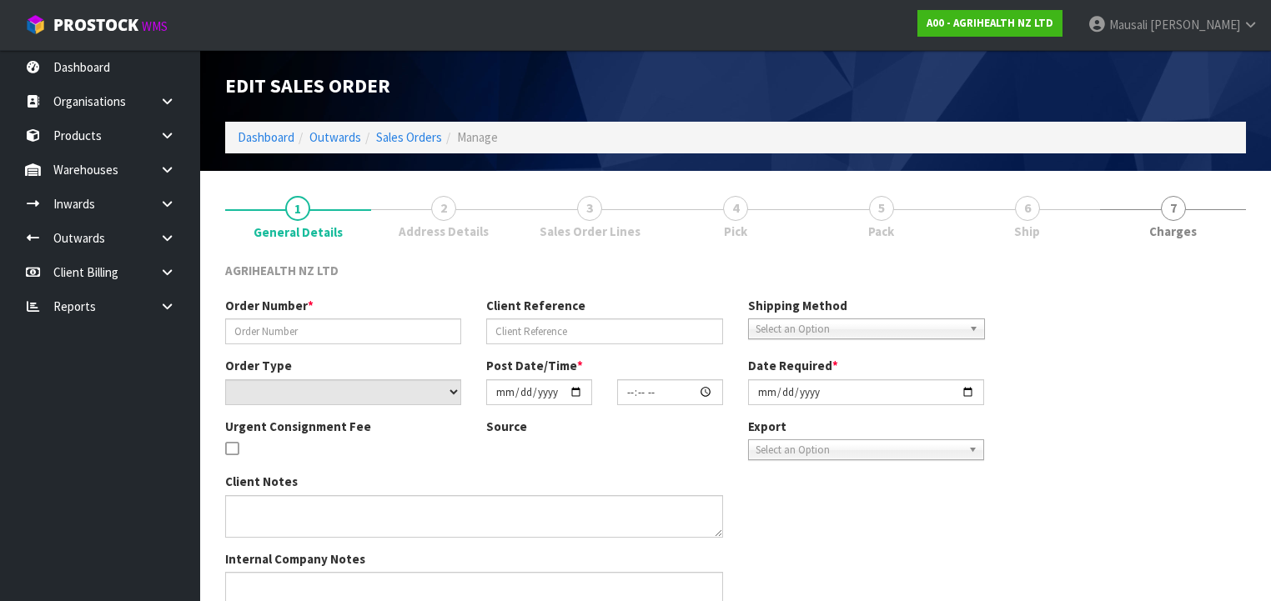
type input "SSO-24139"
type input "241205"
select select "number:0"
type input "2025-08-15"
type input "09:28:24.000"
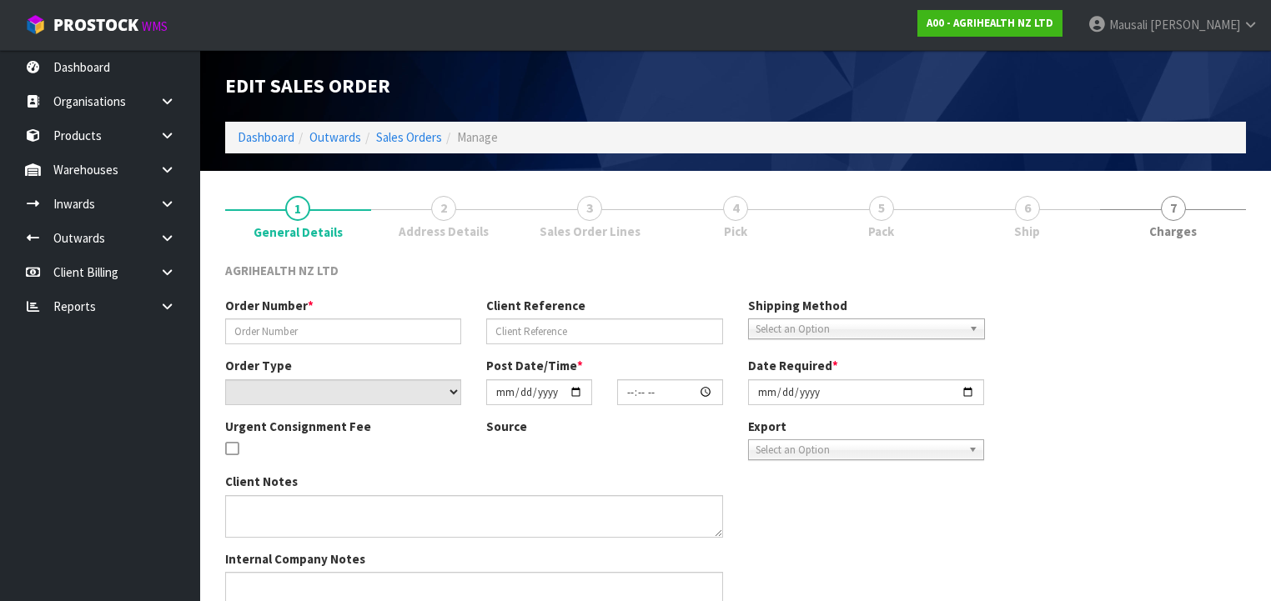
type input "2025-08-15"
type textarea "KETOMAX SENT FROM HQ 13 UNITS OF KRYPTADE ON BACK ORDER 12 UNITS OF METRIVET SE…"
type textarea "FOR DISPATCH TODAY PLEASE"
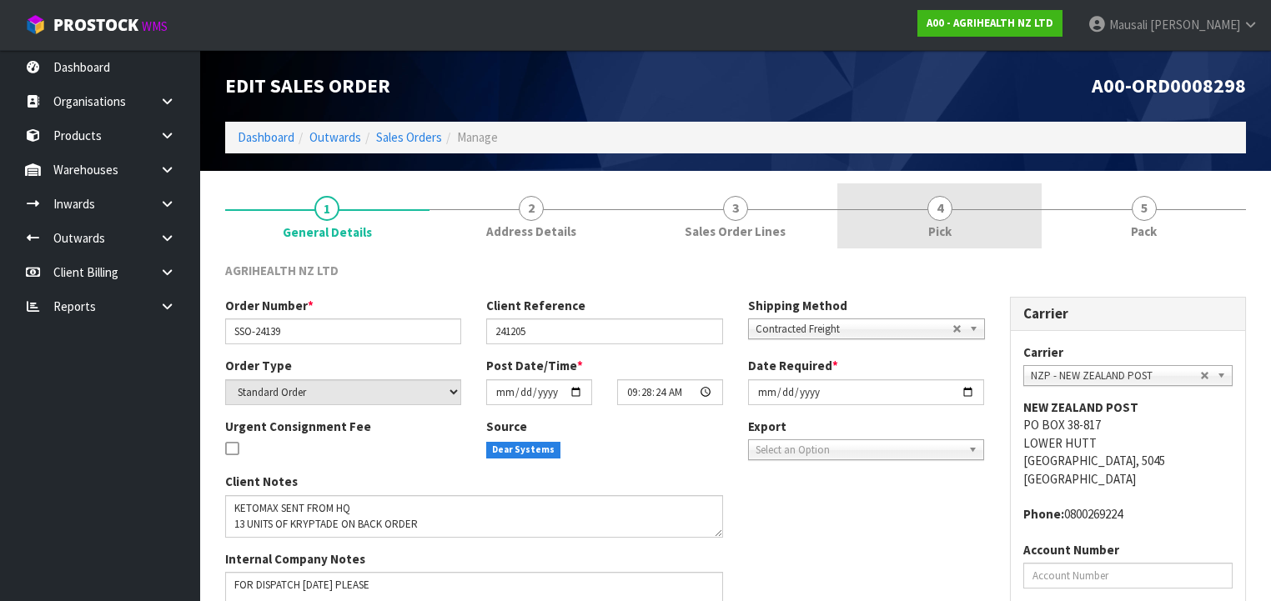
click at [965, 230] on link "4 Pick" at bounding box center [939, 216] width 204 height 66
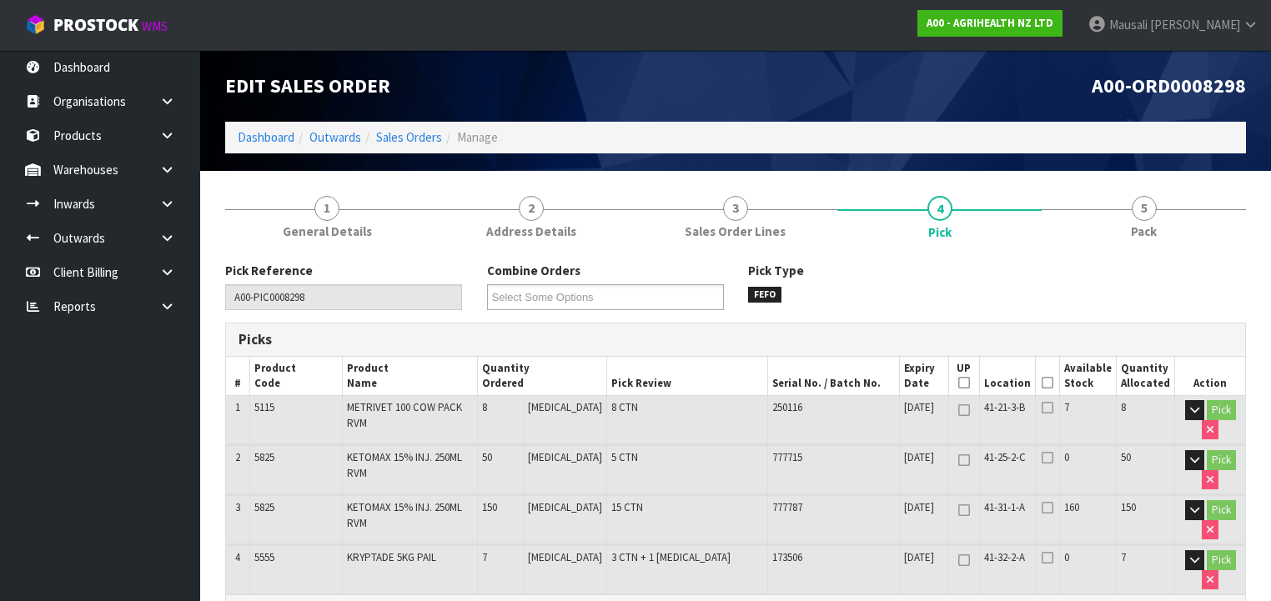
click at [1053, 383] on icon at bounding box center [1047, 383] width 12 height 1
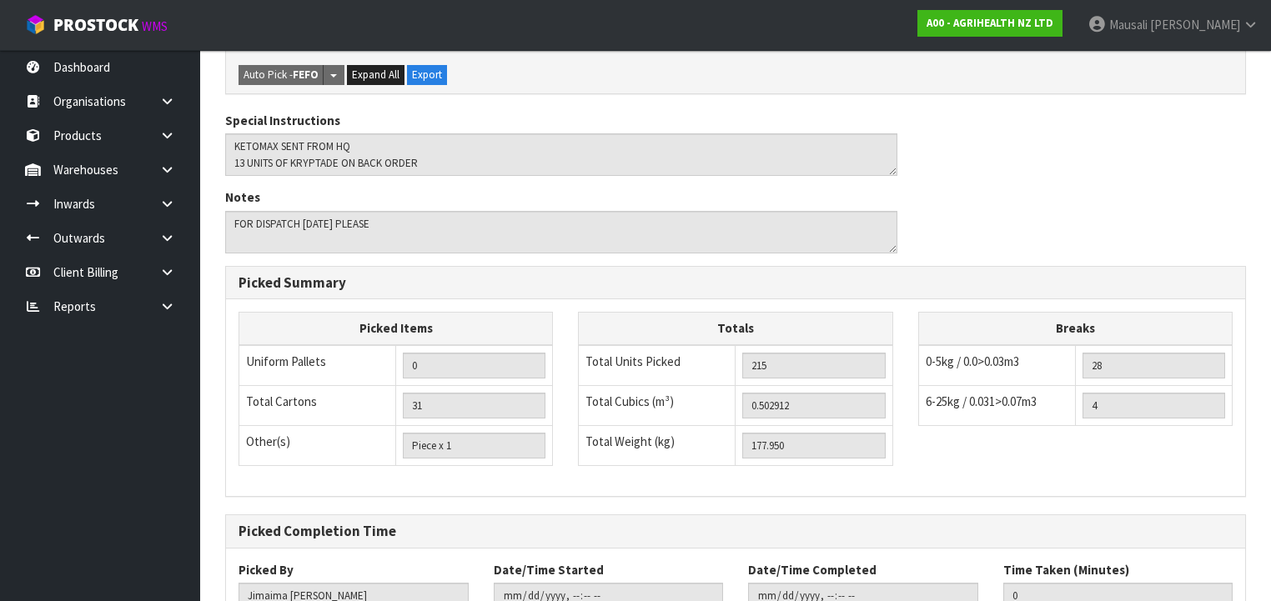
scroll to position [715, 0]
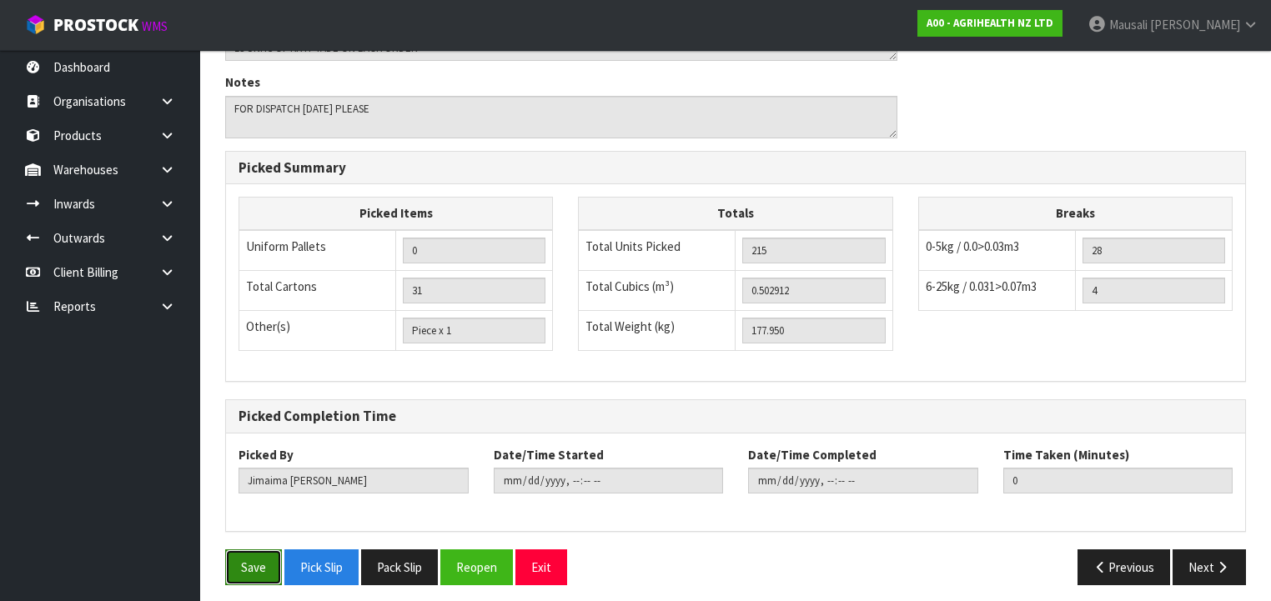
drag, startPoint x: 245, startPoint y: 559, endPoint x: 287, endPoint y: 548, distance: 43.1
click at [248, 558] on button "Save" at bounding box center [253, 567] width 57 height 36
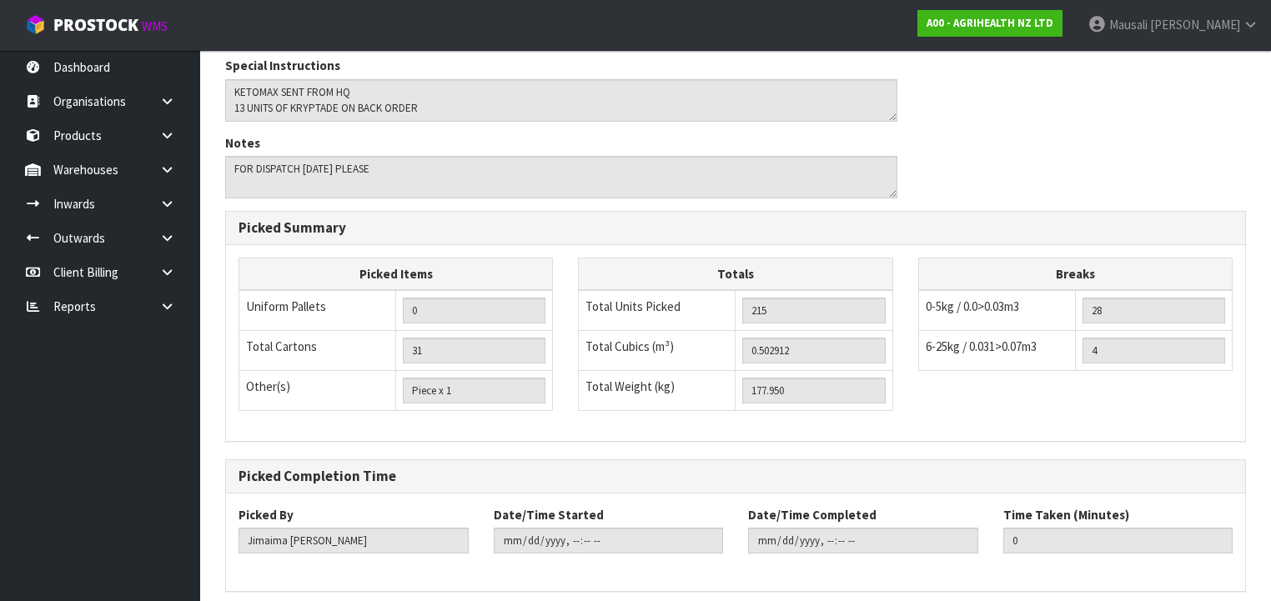
scroll to position [0, 0]
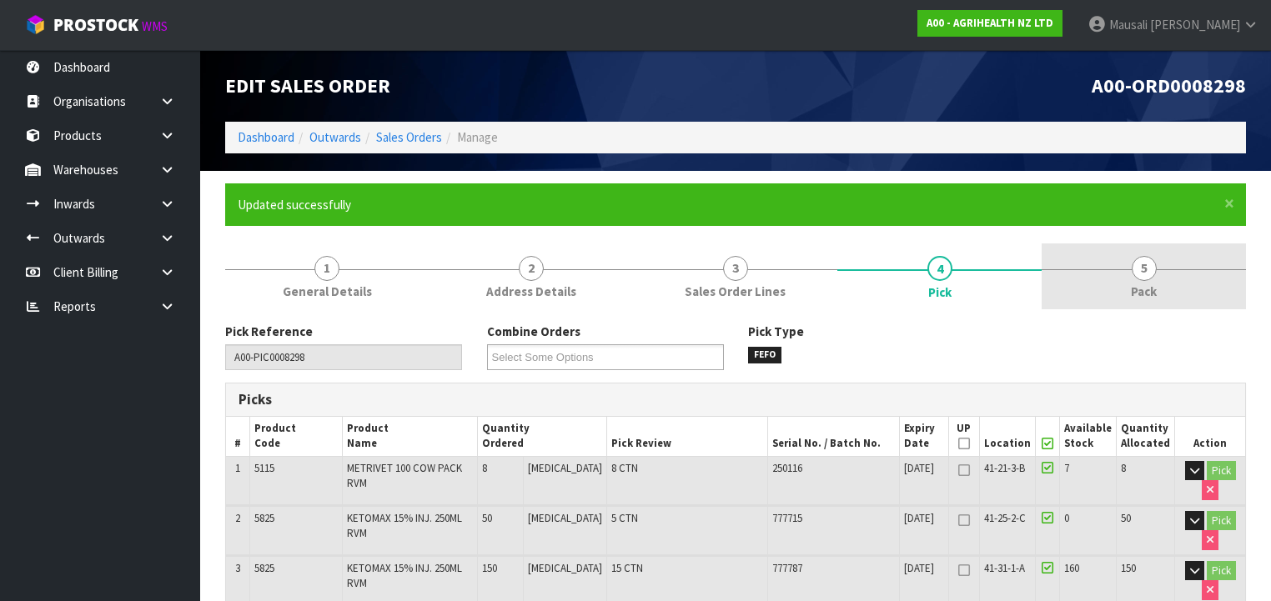
type input "Mausali Tito"
type input "2025-08-15T13:26:58"
drag, startPoint x: 1117, startPoint y: 281, endPoint x: 918, endPoint y: 299, distance: 200.1
click at [1116, 281] on link "5 Pack" at bounding box center [1143, 276] width 204 height 66
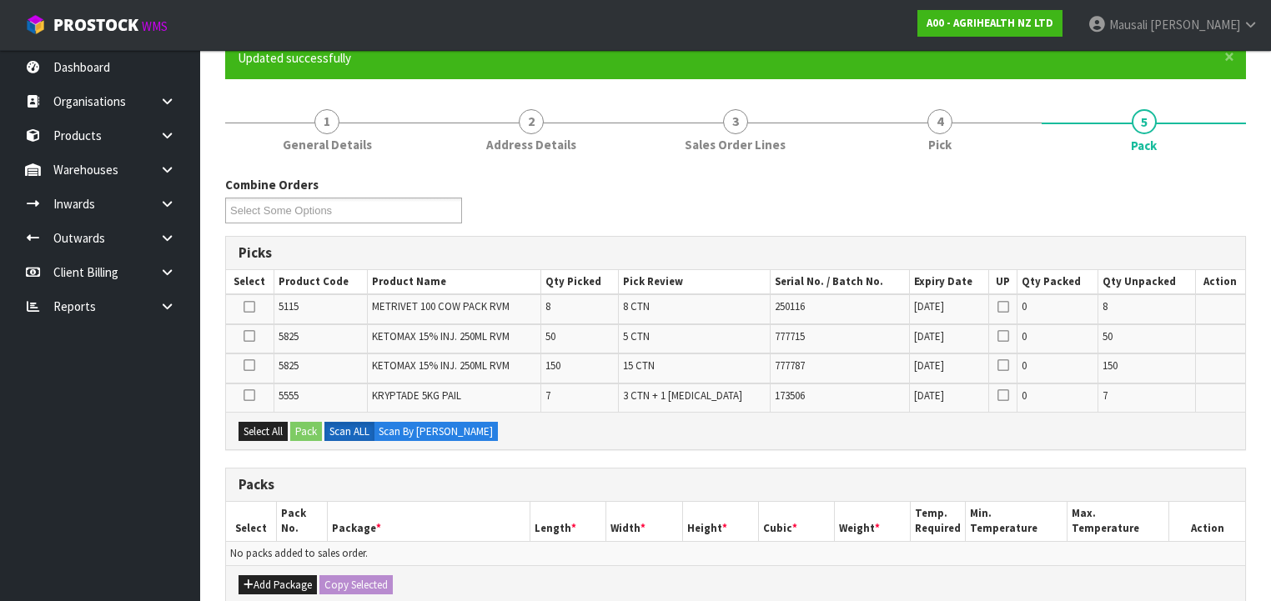
scroll to position [267, 0]
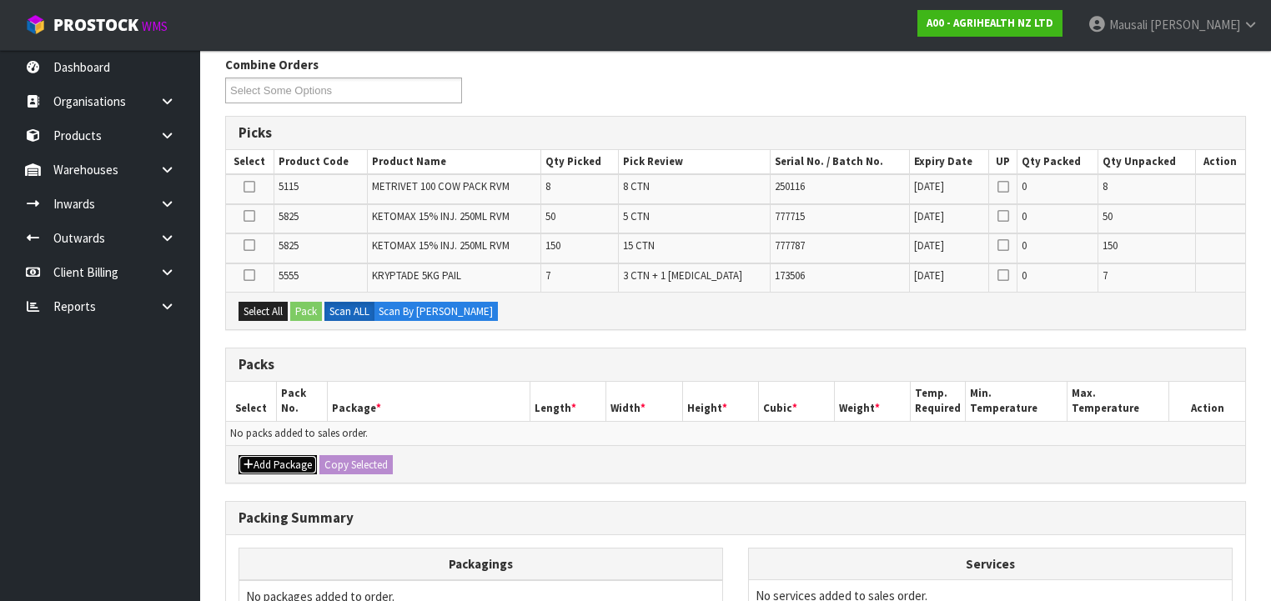
drag, startPoint x: 264, startPoint y: 459, endPoint x: 258, endPoint y: 447, distance: 13.0
click at [263, 457] on button "Add Package" at bounding box center [277, 465] width 78 height 20
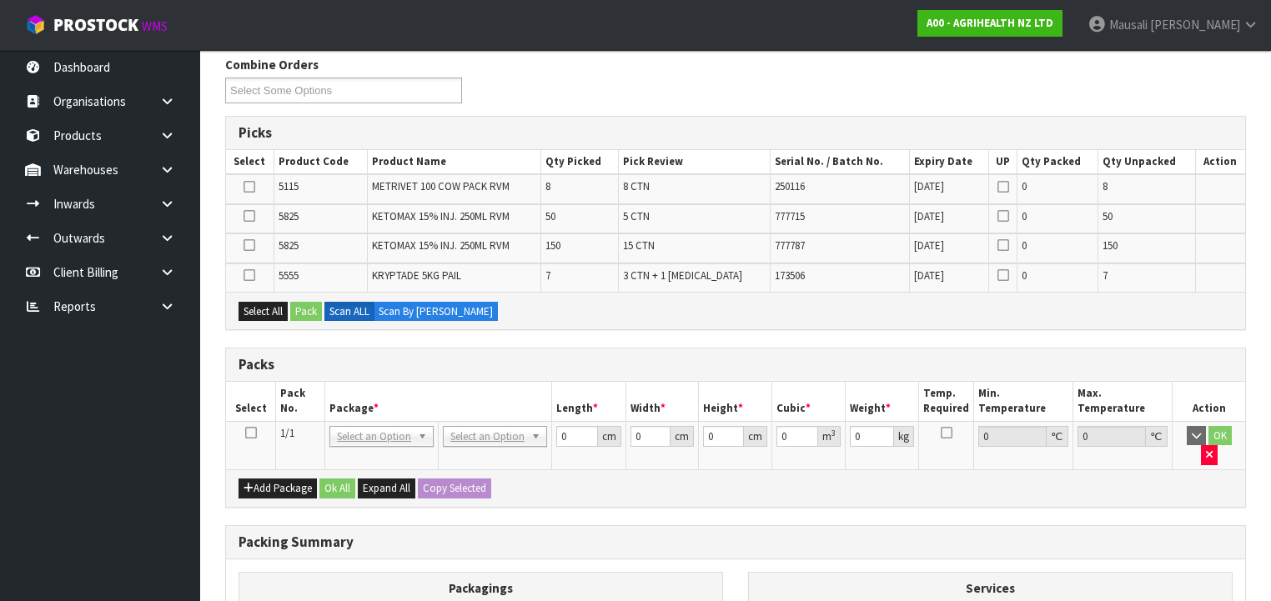
click at [246, 433] on icon at bounding box center [251, 433] width 12 height 1
click at [264, 302] on button "Select All" at bounding box center [262, 312] width 49 height 20
click at [302, 308] on button "Pack" at bounding box center [306, 312] width 32 height 20
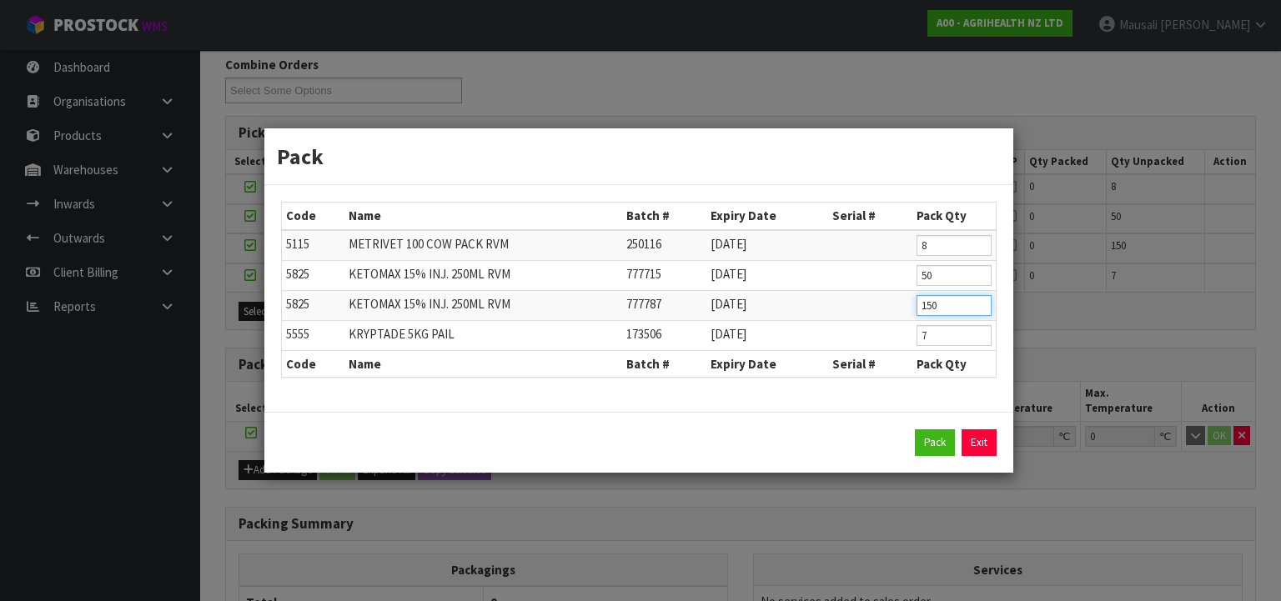
drag, startPoint x: 955, startPoint y: 307, endPoint x: 914, endPoint y: 313, distance: 41.4
click at [914, 313] on td "150" at bounding box center [953, 305] width 83 height 30
type input "120"
click button "Pack" at bounding box center [935, 442] width 40 height 27
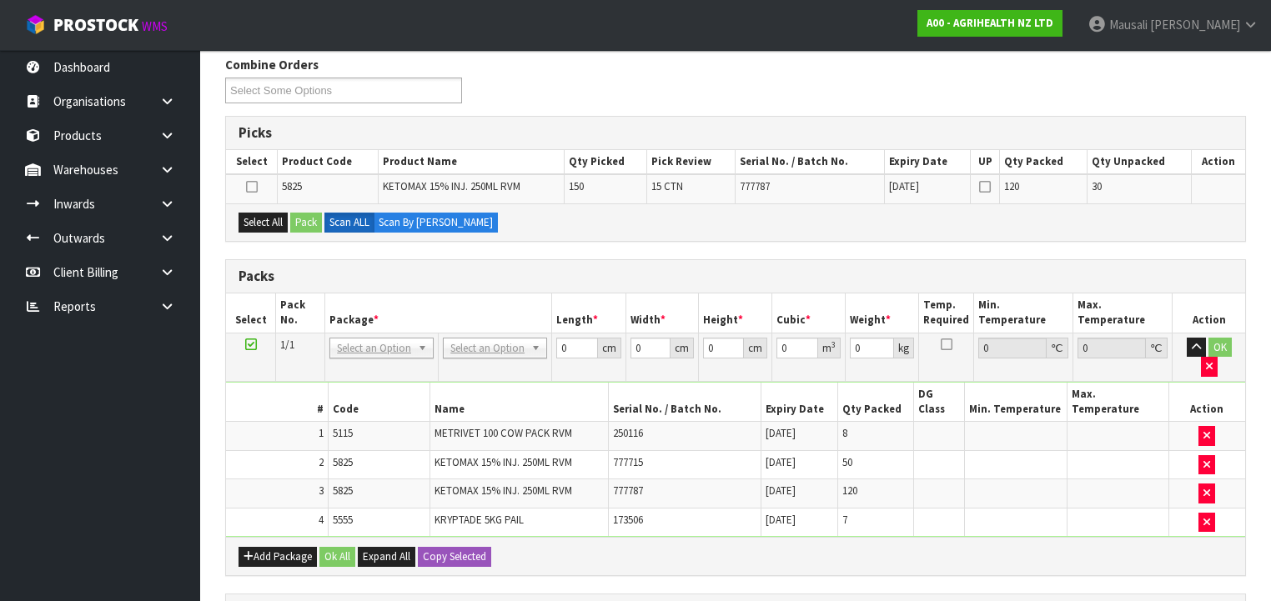
click at [620, 105] on div "Combine Orders A00-ORD0008245 A00-ORD0008297 A00-ORD0008298 A00-ORD0008299 A00-…" at bounding box center [735, 86] width 1045 height 60
drag, startPoint x: 252, startPoint y: 223, endPoint x: 305, endPoint y: 218, distance: 53.6
click at [259, 220] on button "Select All" at bounding box center [262, 223] width 49 height 20
click at [304, 219] on button "Pack" at bounding box center [306, 223] width 32 height 20
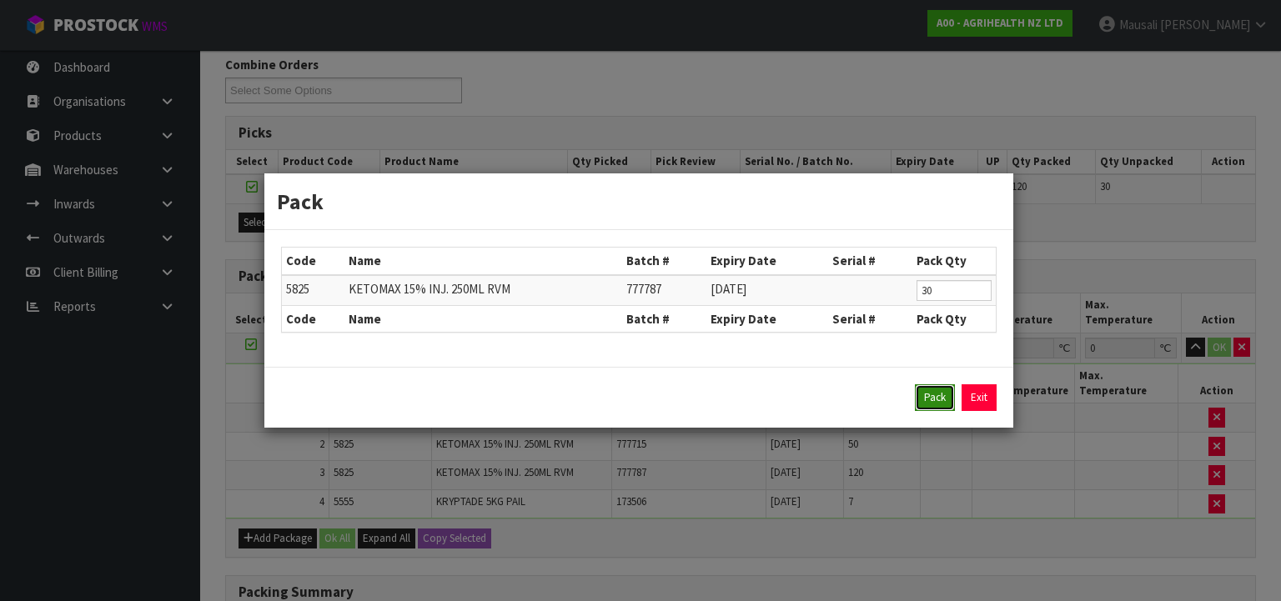
click at [922, 399] on button "Pack" at bounding box center [935, 397] width 40 height 27
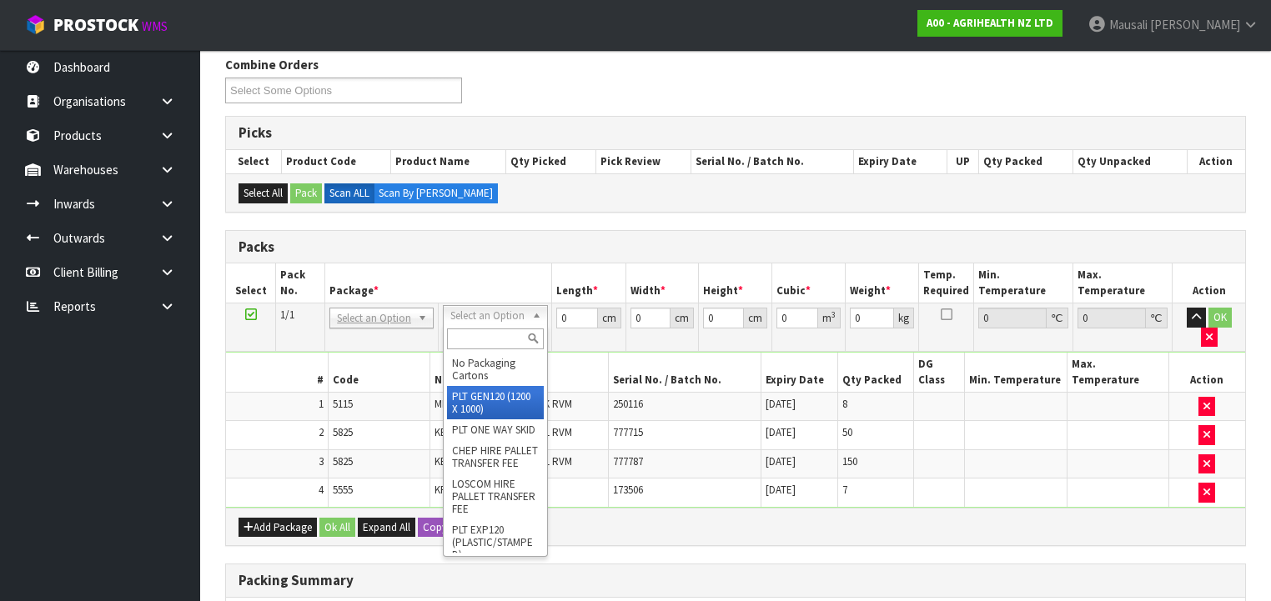
type input "120"
type input "100"
type input "177.95"
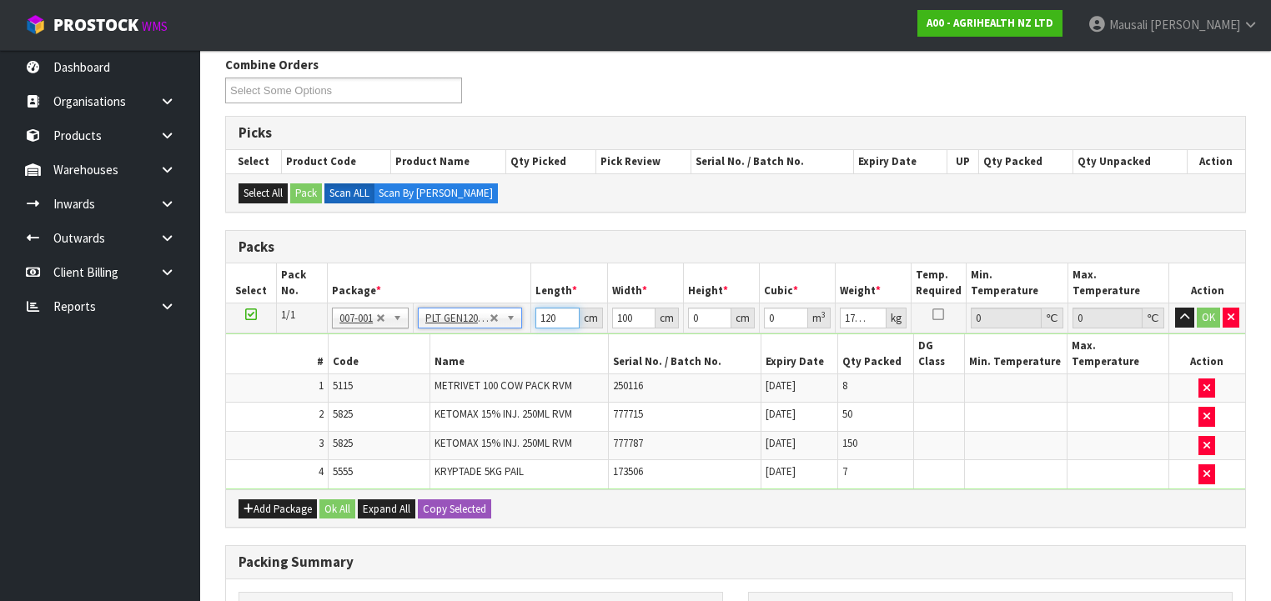
drag, startPoint x: 559, startPoint y: 318, endPoint x: 446, endPoint y: 331, distance: 113.3
click at [446, 331] on tbody "1/1 NONE 007-001 007-002 007-004 007-009 007-013 007-014 007-015 007-017 007-01…" at bounding box center [735, 396] width 1019 height 186
type input "120"
type input "100"
type input "6"
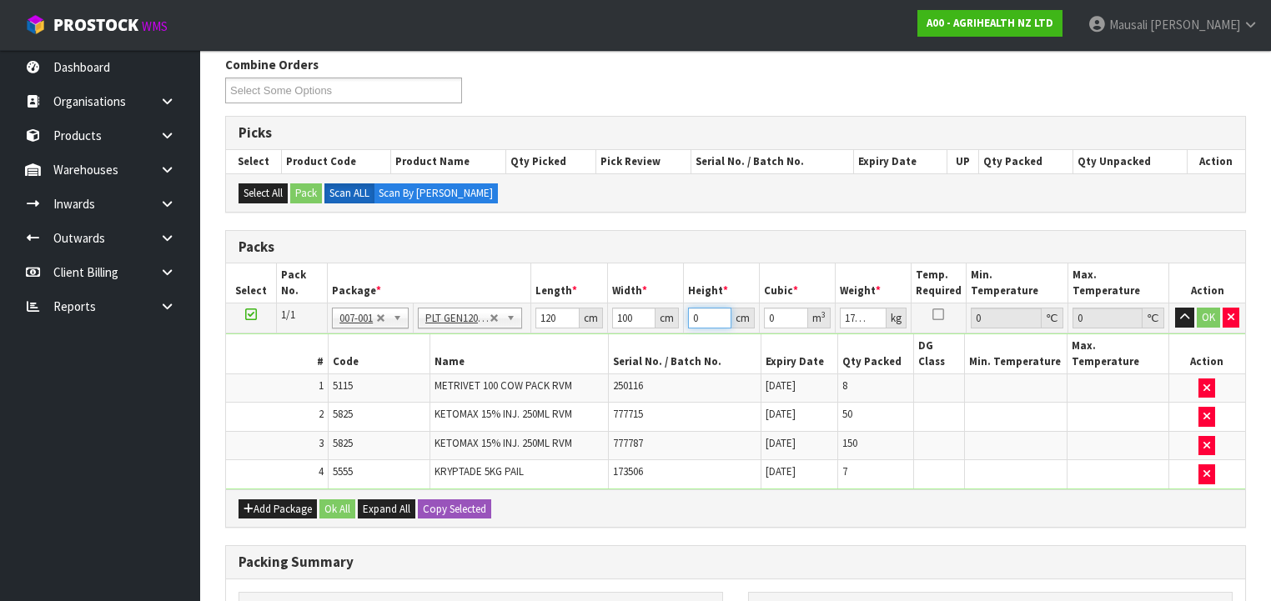
type input "0.072"
type input "69"
type input "0.828"
type input "69"
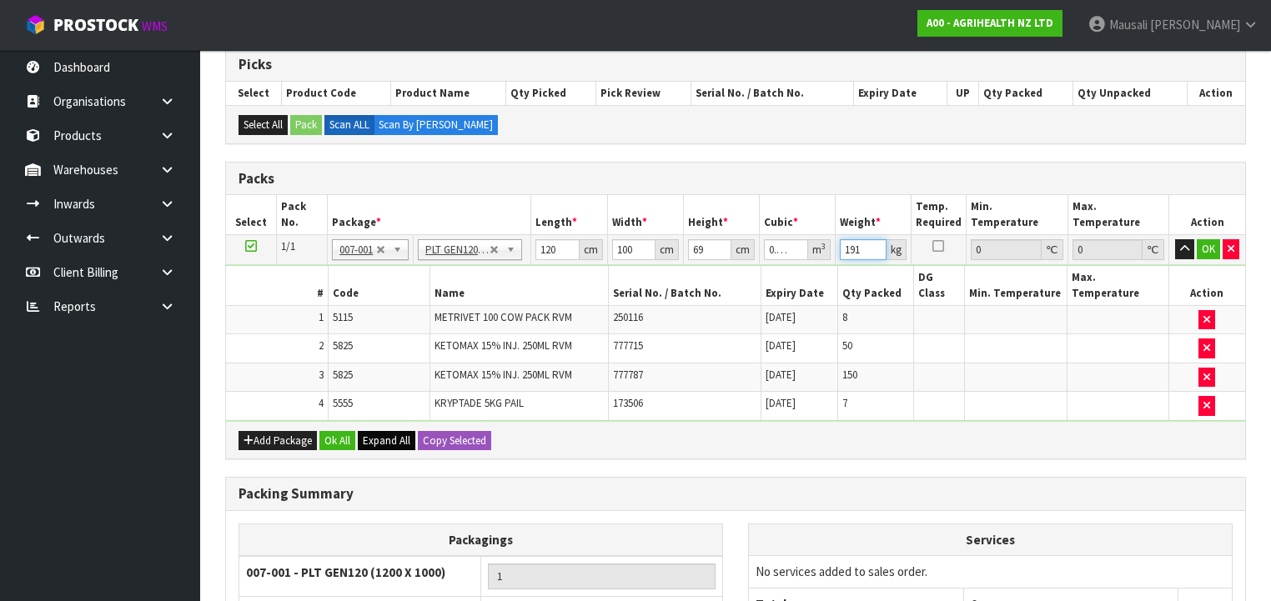
scroll to position [400, 0]
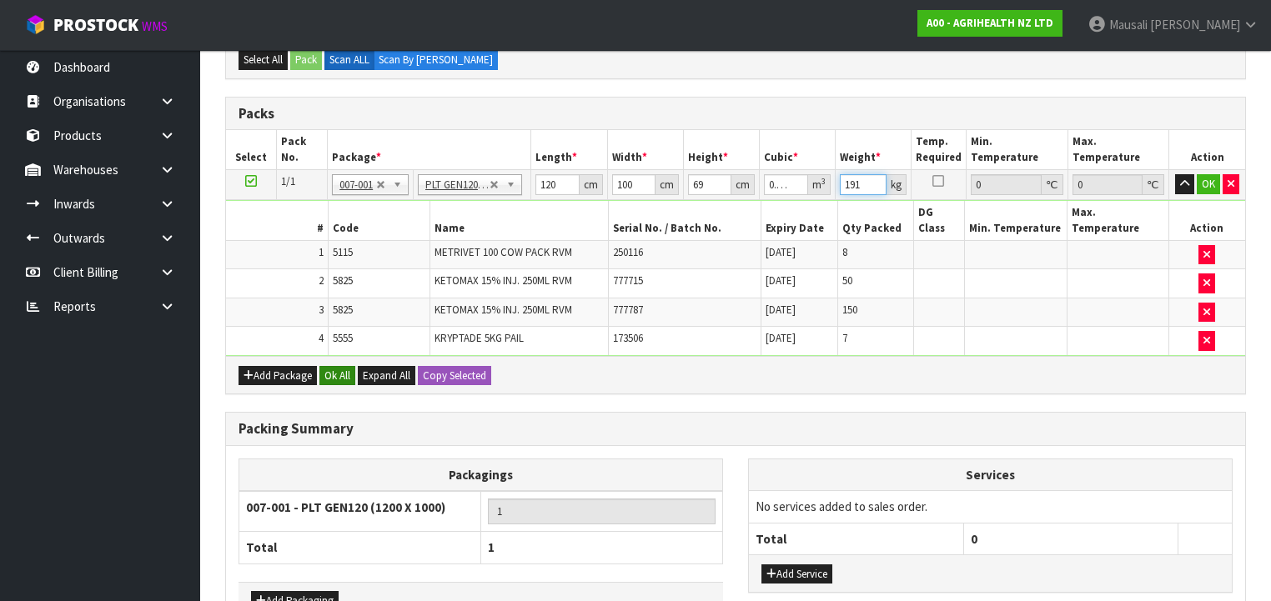
type input "191"
drag, startPoint x: 345, startPoint y: 351, endPoint x: 347, endPoint y: 366, distance: 15.1
click at [345, 366] on button "Ok All" at bounding box center [337, 376] width 36 height 20
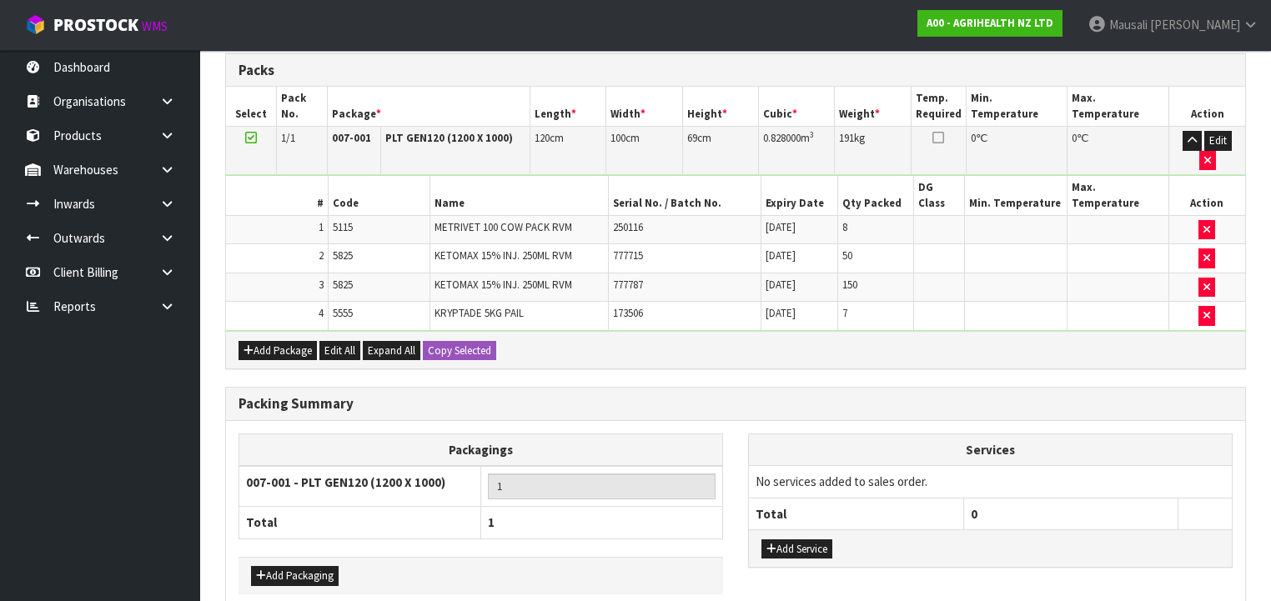
scroll to position [484, 0]
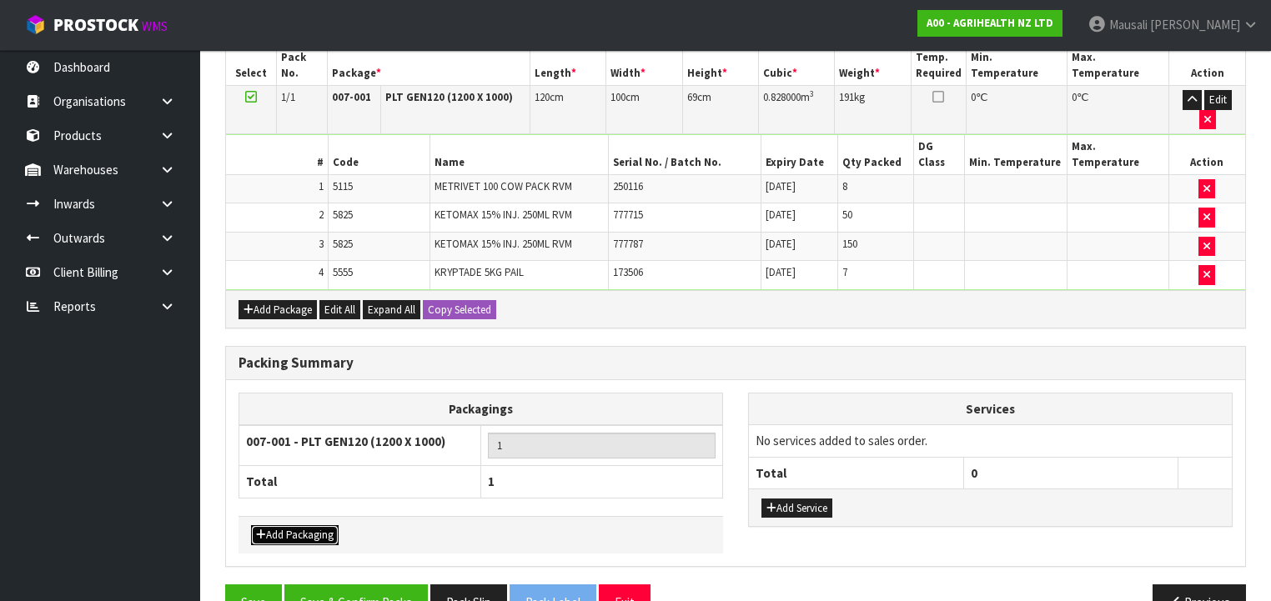
drag, startPoint x: 320, startPoint y: 489, endPoint x: 305, endPoint y: 476, distance: 20.1
click at [317, 525] on button "Add Packaging" at bounding box center [295, 535] width 88 height 20
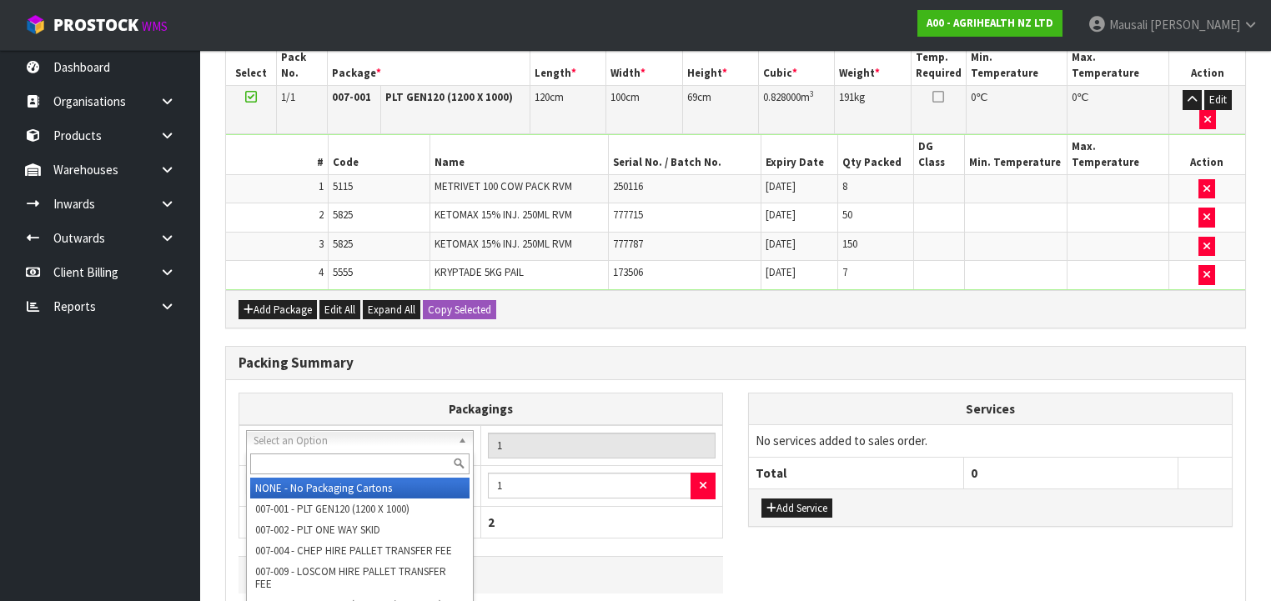
drag, startPoint x: 292, startPoint y: 432, endPoint x: 288, endPoint y: 450, distance: 18.8
click at [286, 468] on input "text" at bounding box center [359, 464] width 219 height 21
type input "OC"
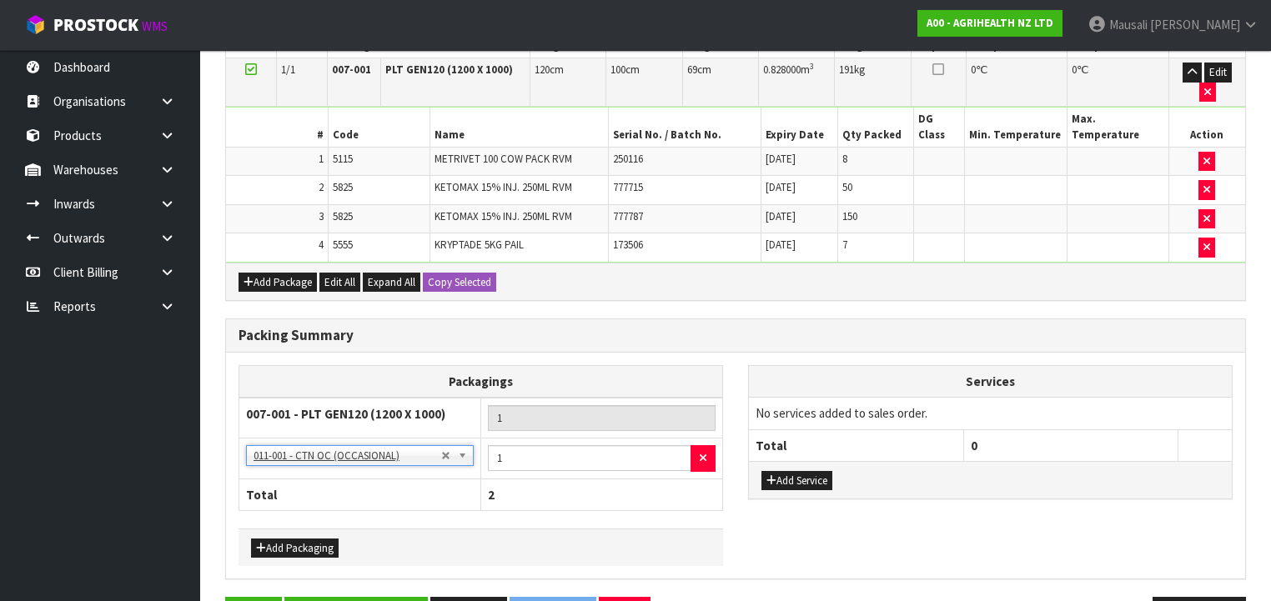
scroll to position [524, 0]
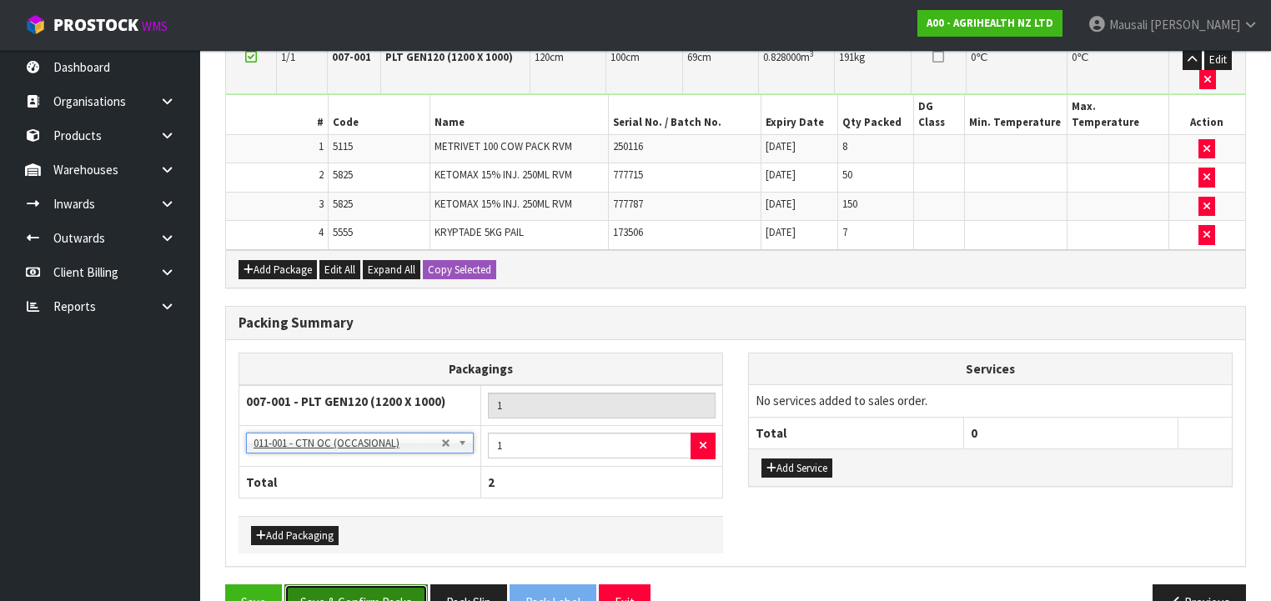
click at [369, 584] on button "Save & Confirm Packs" at bounding box center [355, 602] width 143 height 36
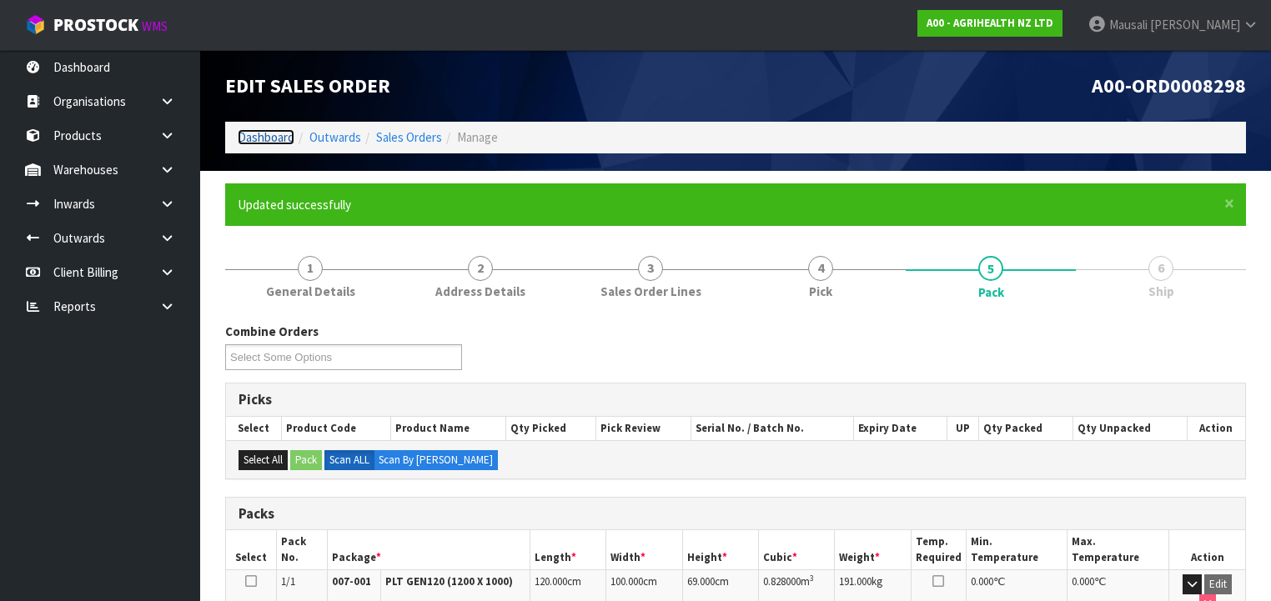
click at [253, 139] on link "Dashboard" at bounding box center [266, 137] width 57 height 16
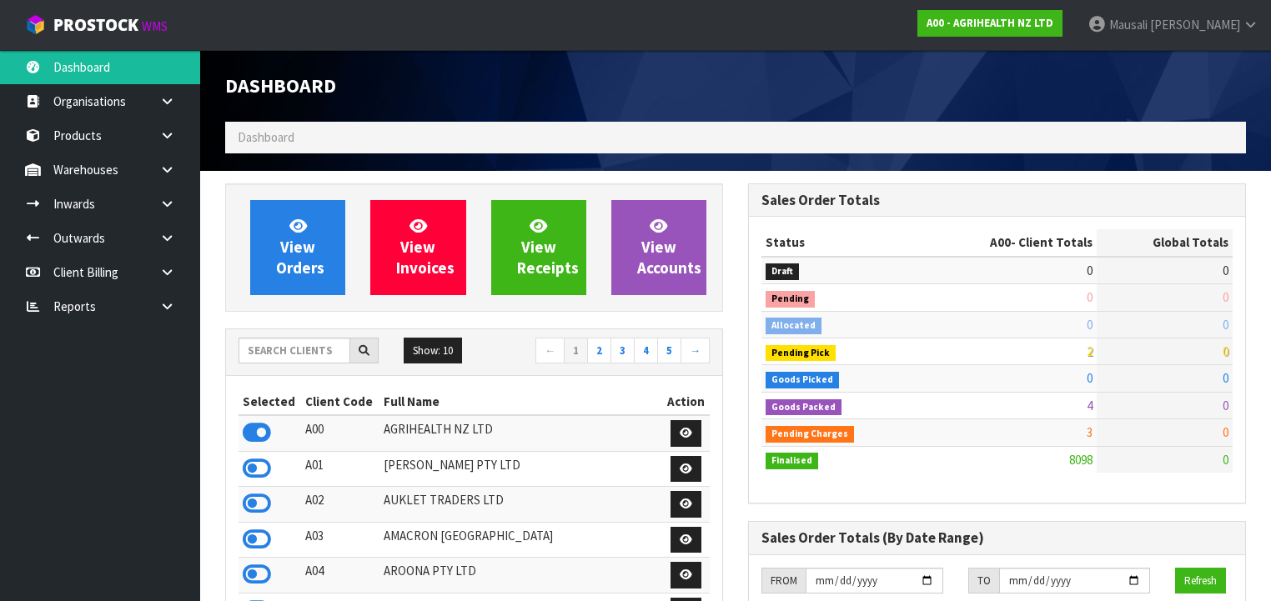
scroll to position [1257, 523]
click at [282, 347] on input "text" at bounding box center [294, 351] width 112 height 26
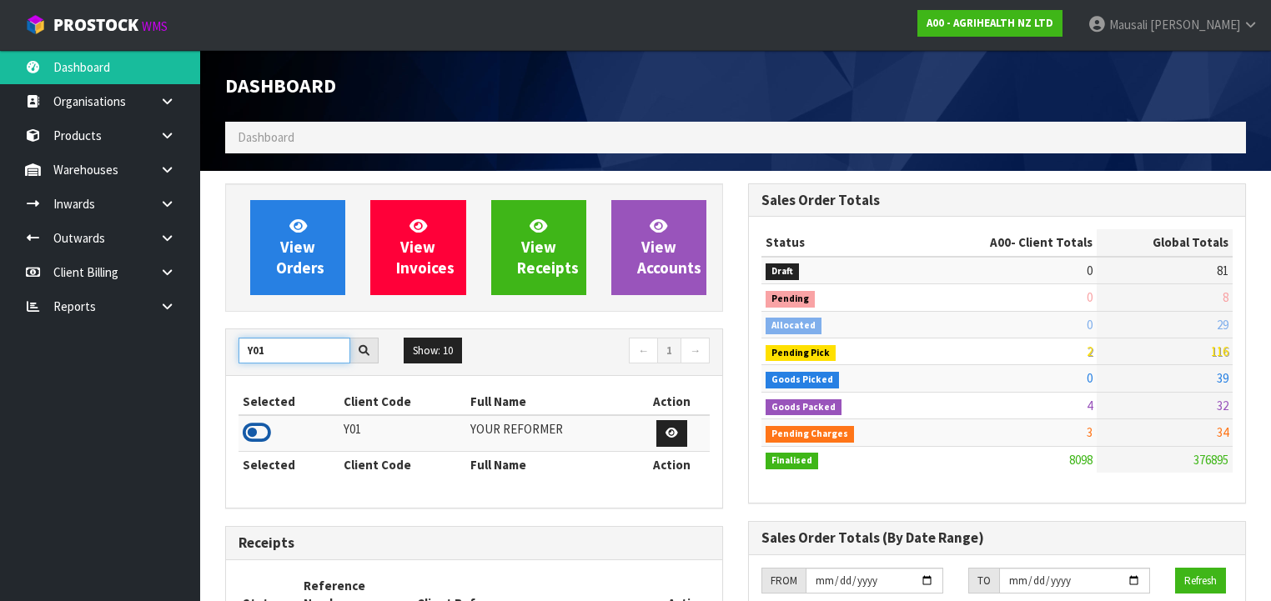
type input "Y01"
click at [258, 430] on icon at bounding box center [257, 432] width 28 height 25
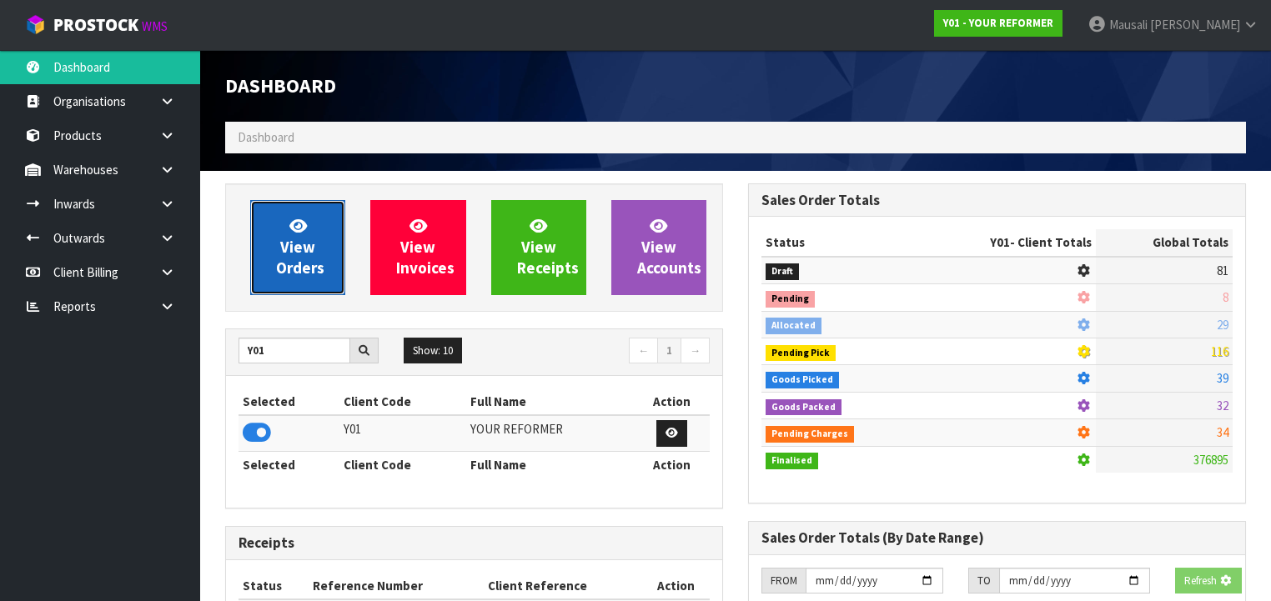
click at [290, 248] on span "View Orders" at bounding box center [300, 247] width 48 height 63
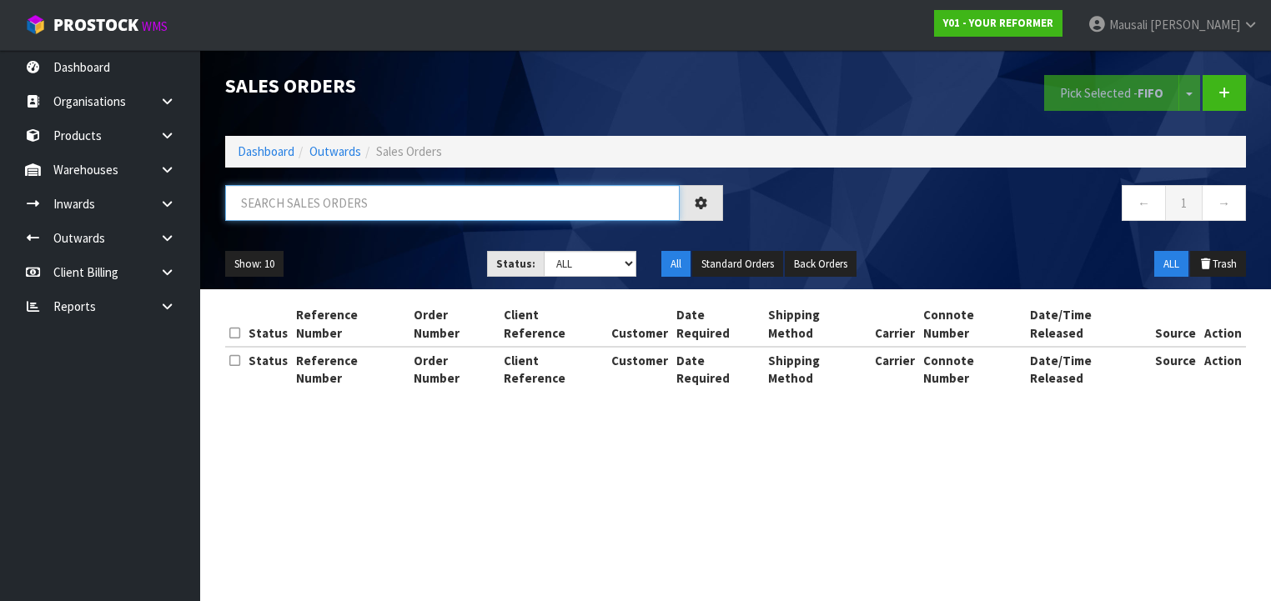
click at [274, 207] on input "text" at bounding box center [452, 203] width 454 height 36
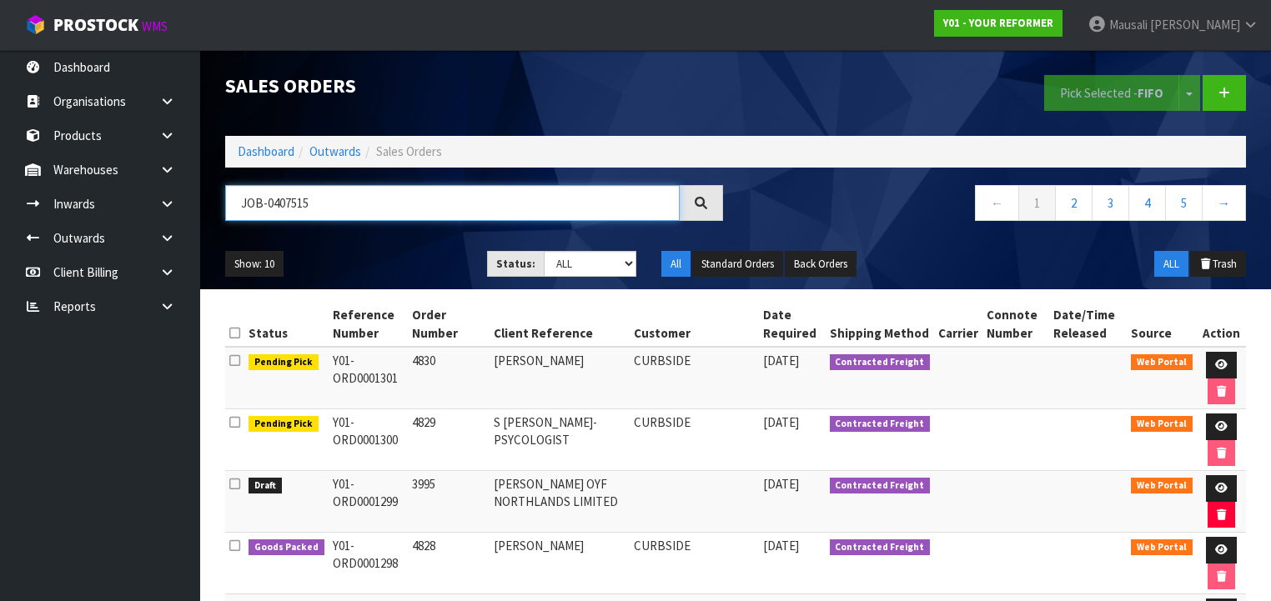
type input "JOB-0407515"
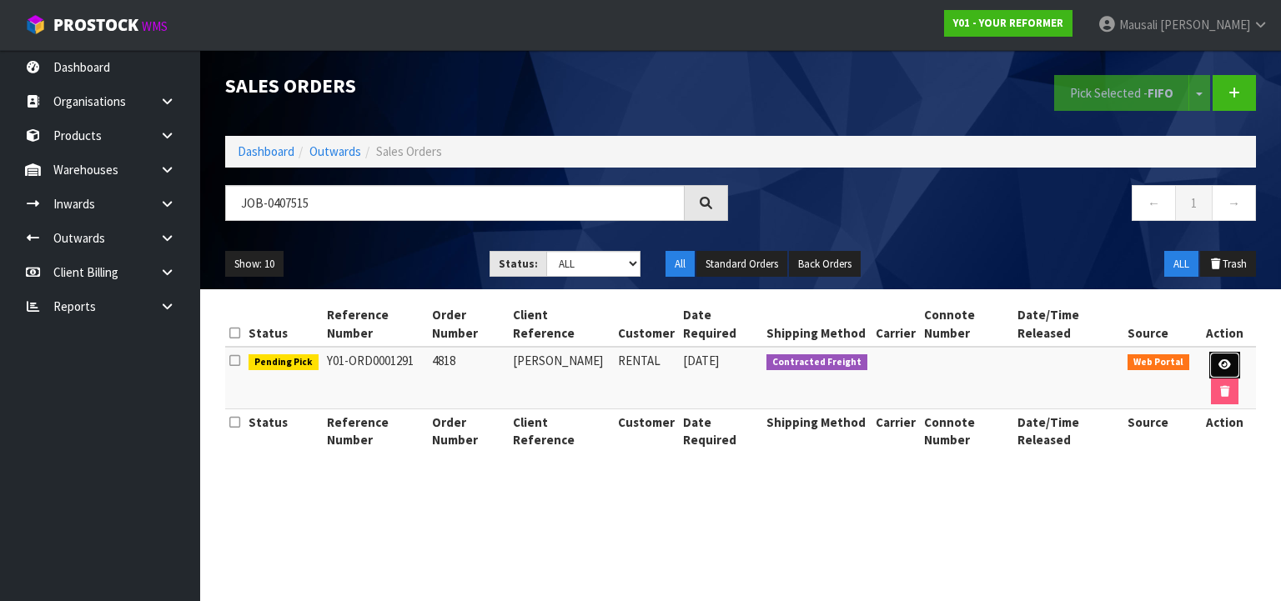
click at [1224, 359] on icon at bounding box center [1224, 364] width 13 height 11
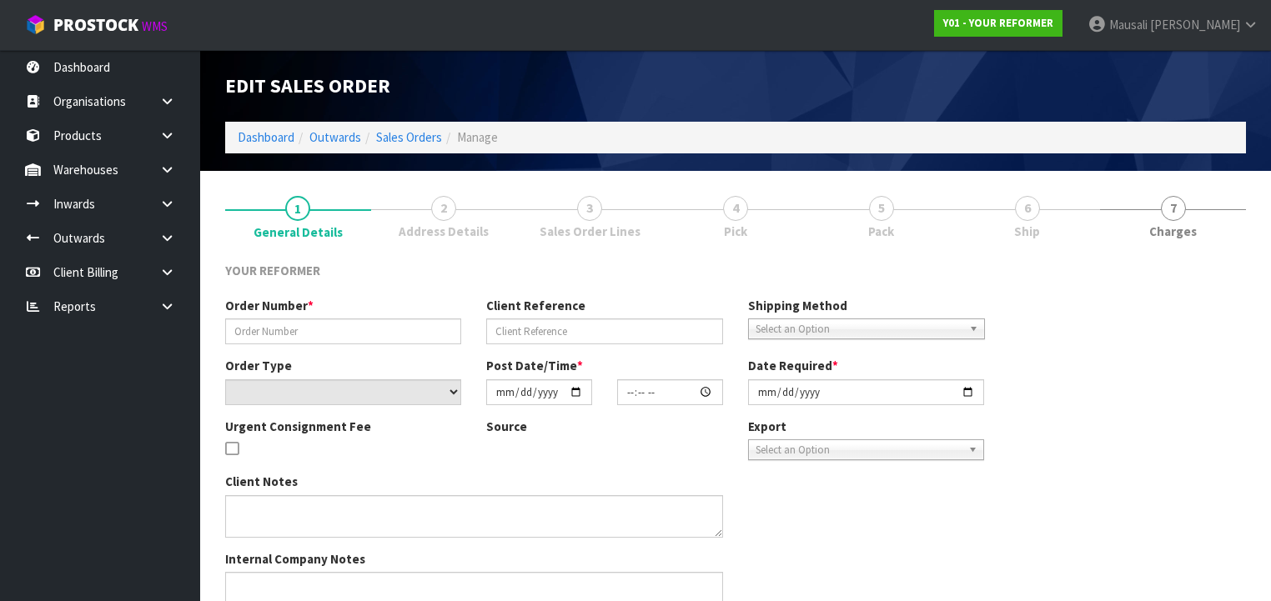
type input "4818"
type input "ANGELA MOON"
select select "number:0"
type input "2025-08-13"
type input "11:53:00.000"
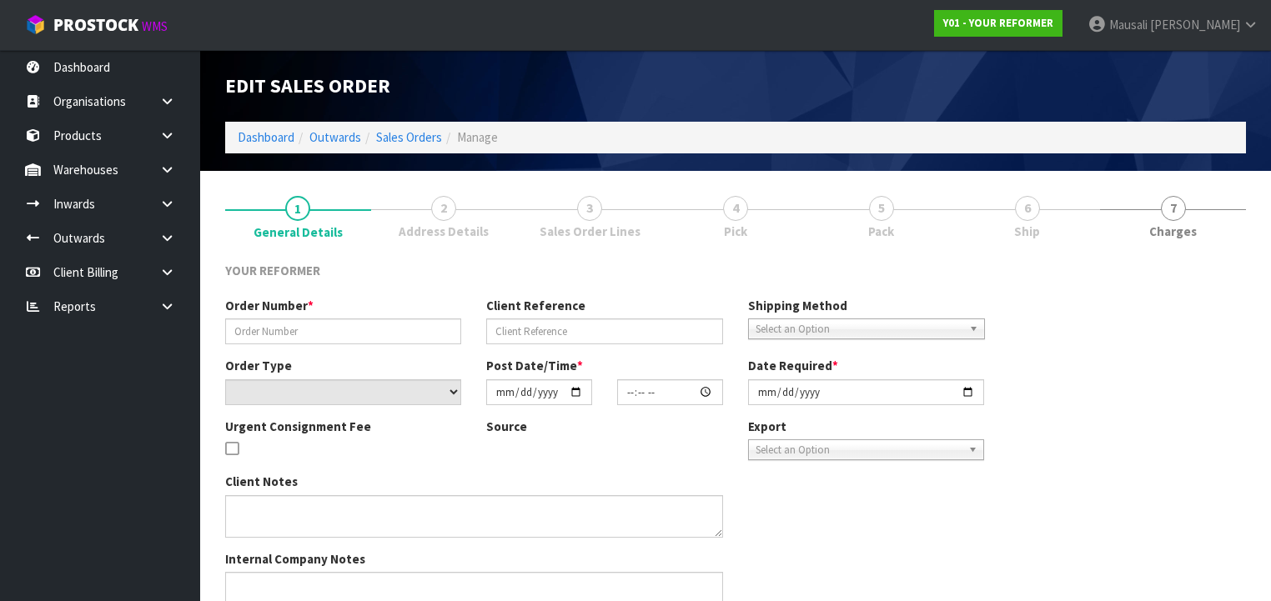
type input "2025-08-13"
type textarea "ANGELA MOON 55A HARBOUR VIEW ROAD POINT CHEVALIER AUK AUCKLAND 1022 NEW ZEALAND…"
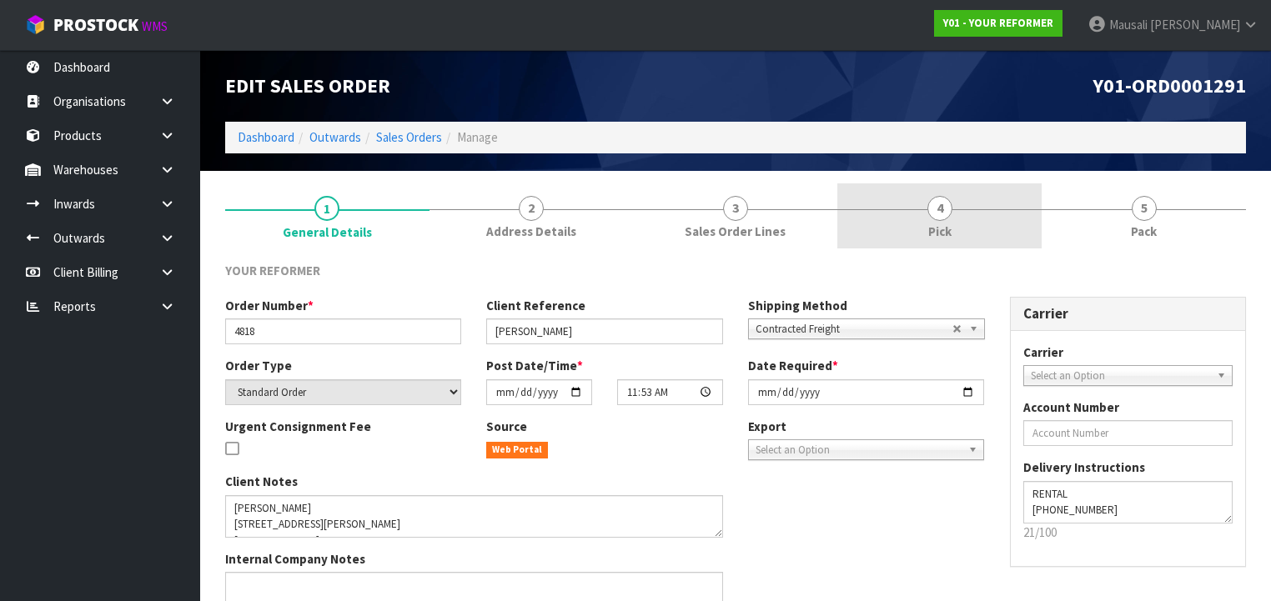
click at [966, 230] on link "4 Pick" at bounding box center [939, 216] width 204 height 66
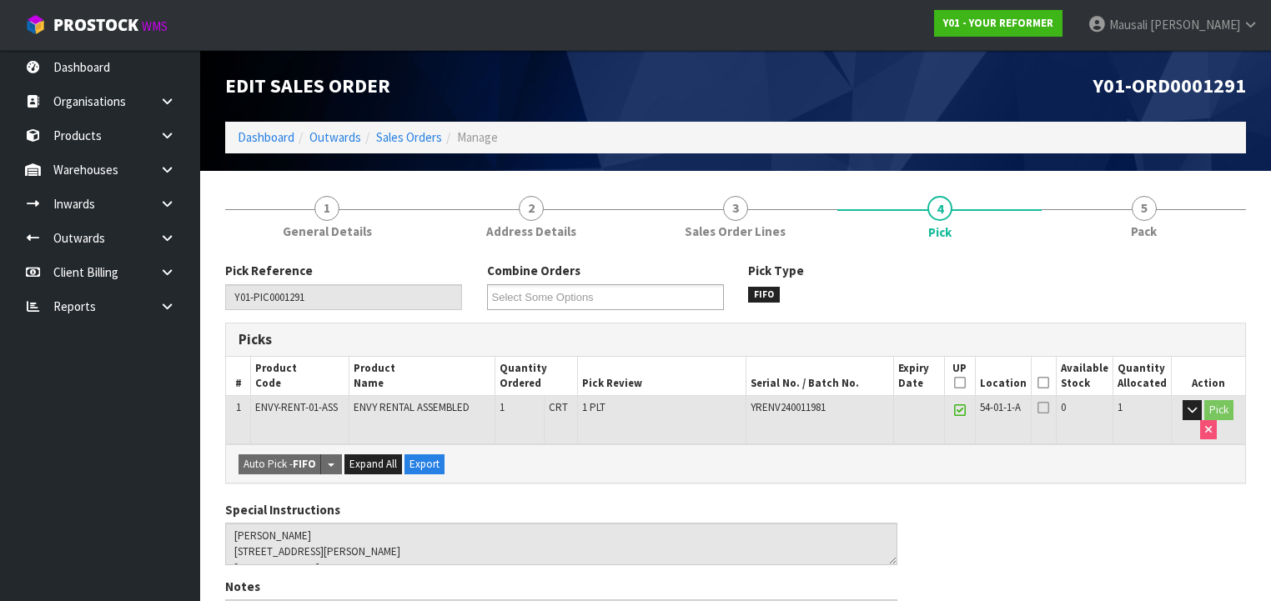
click at [1046, 384] on icon at bounding box center [1043, 383] width 12 height 1
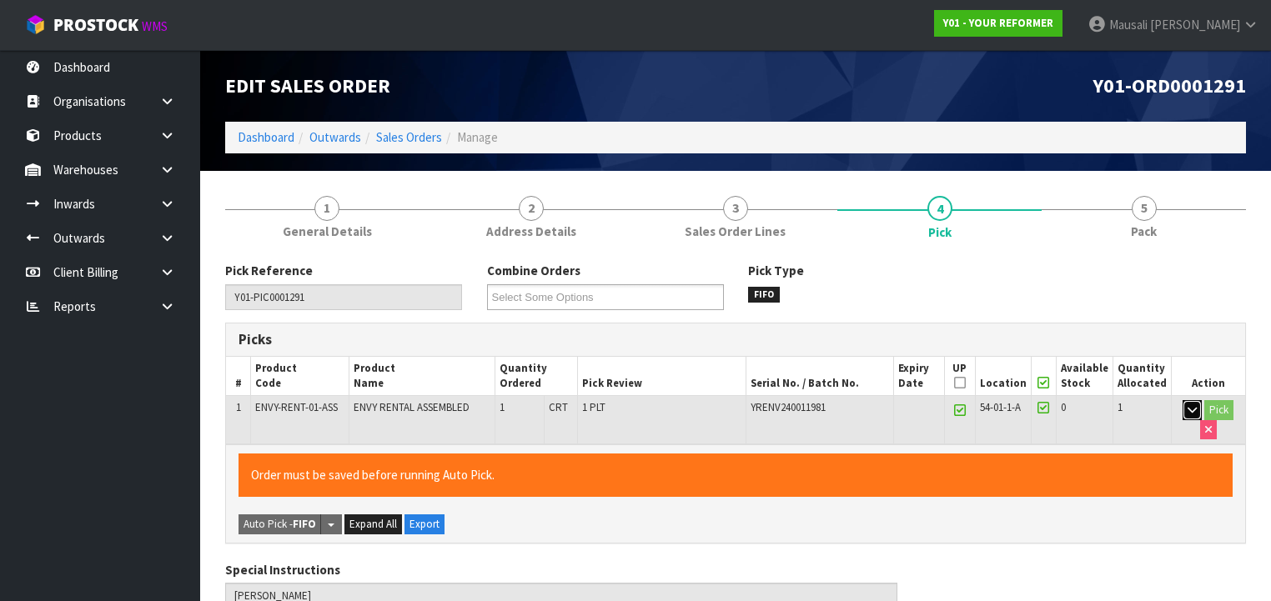
click at [1185, 409] on button "button" at bounding box center [1191, 410] width 19 height 20
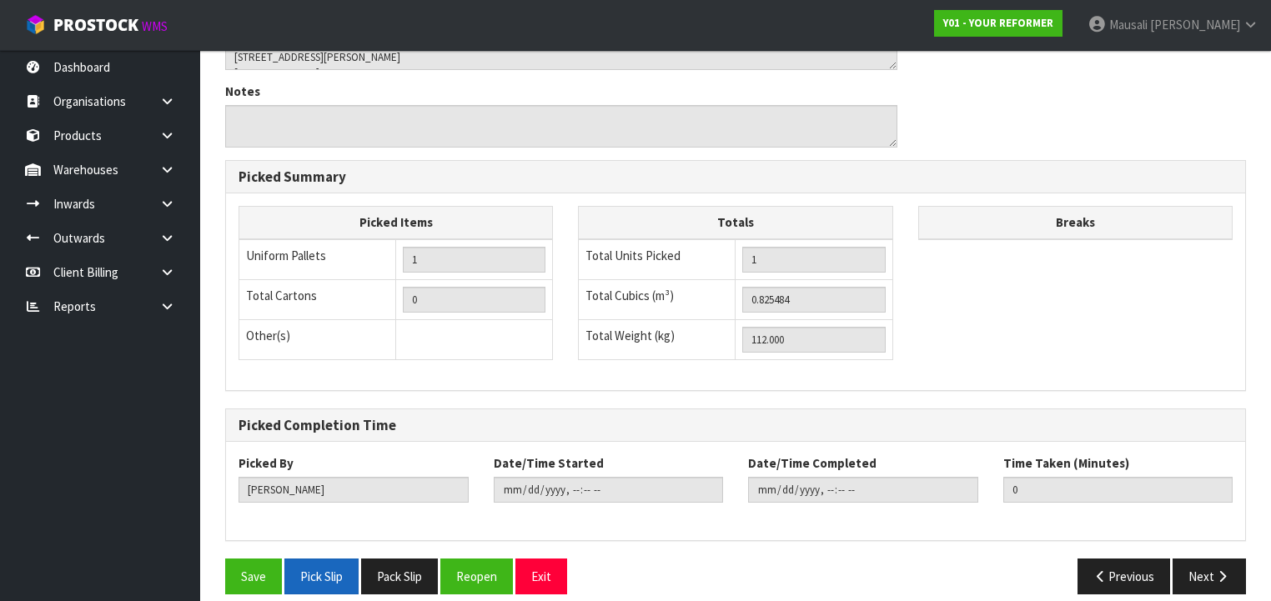
scroll to position [700, 0]
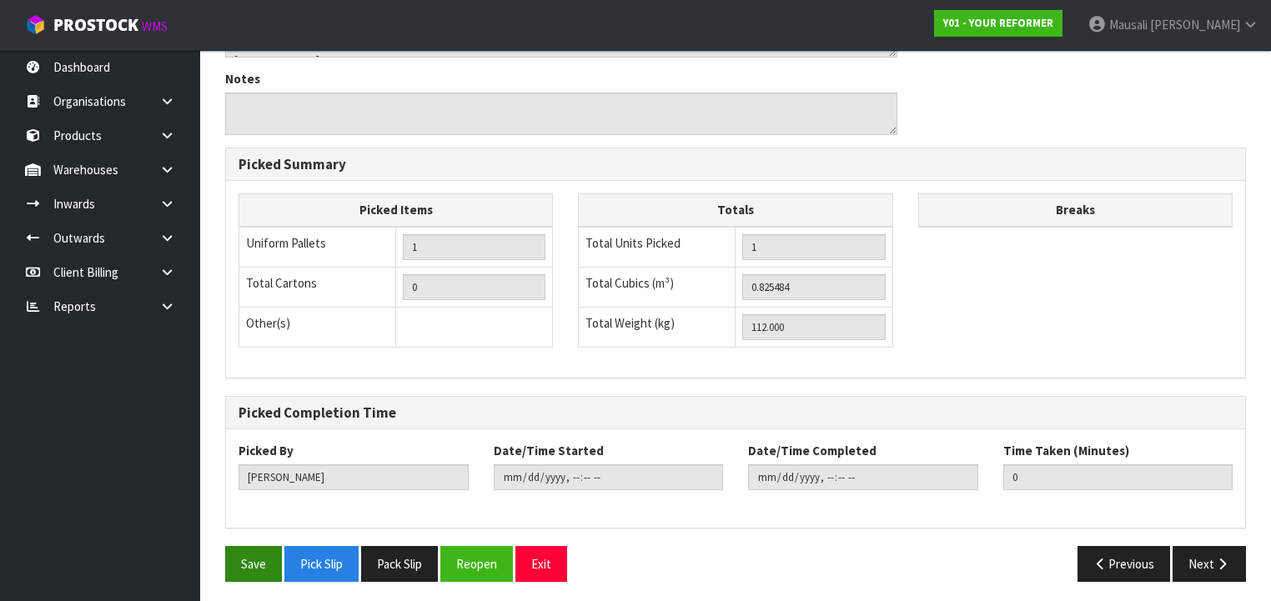
drag, startPoint x: 223, startPoint y: 568, endPoint x: 233, endPoint y: 567, distance: 9.2
click at [224, 568] on div "Save Pick Slip Pack Slip Reopen Exit" at bounding box center [474, 564] width 523 height 36
click at [237, 564] on button "Save" at bounding box center [253, 564] width 57 height 36
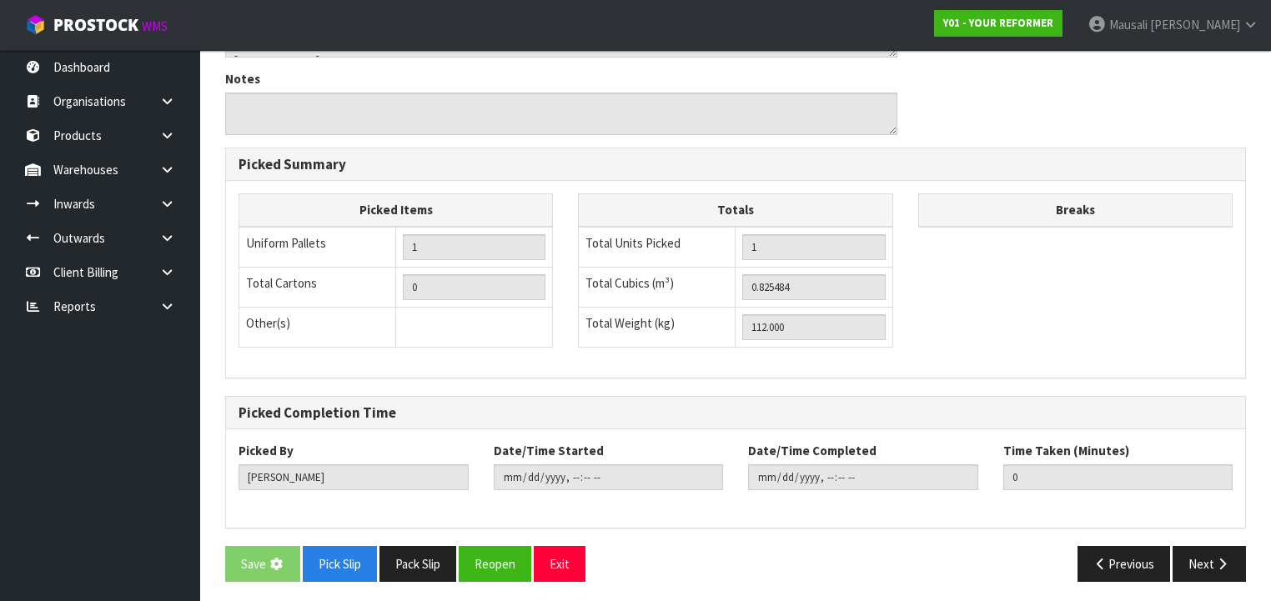
scroll to position [0, 0]
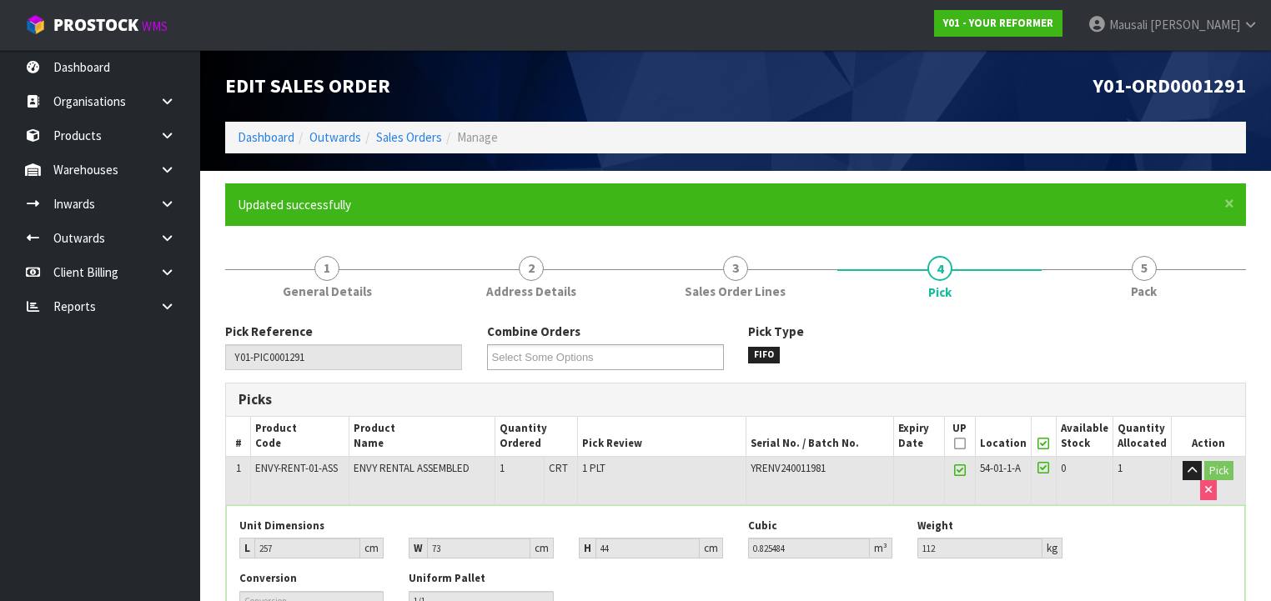
type input "Mausali Tito"
type input "2025-08-15T14:03:17"
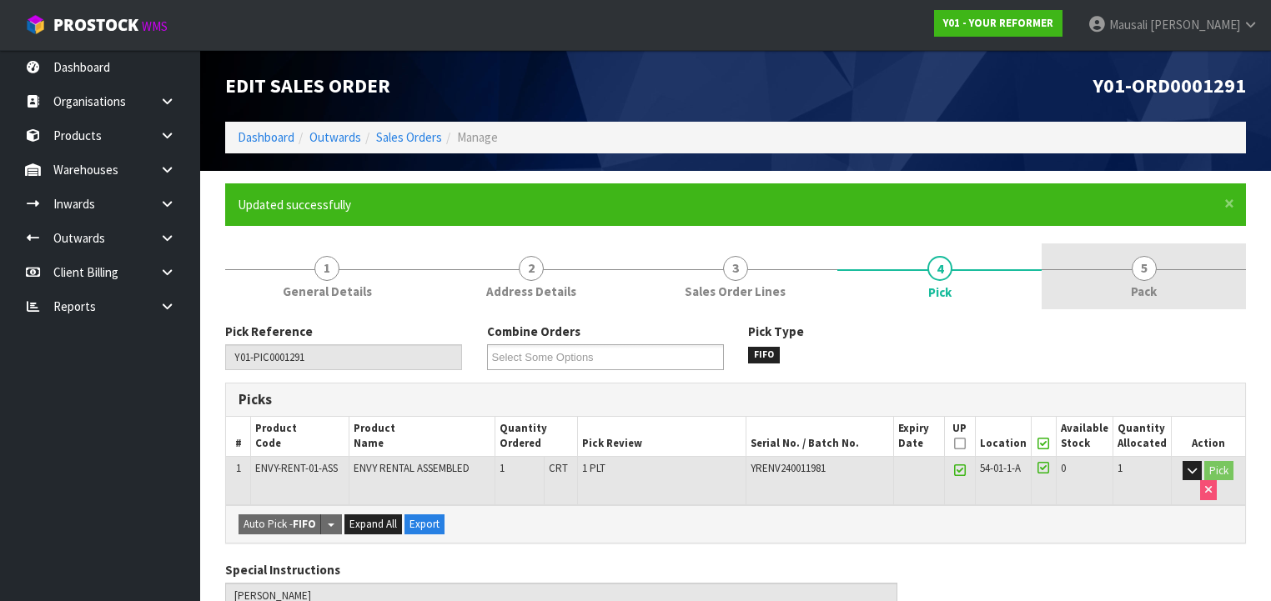
click at [1147, 282] on link "5 Pack" at bounding box center [1143, 276] width 204 height 66
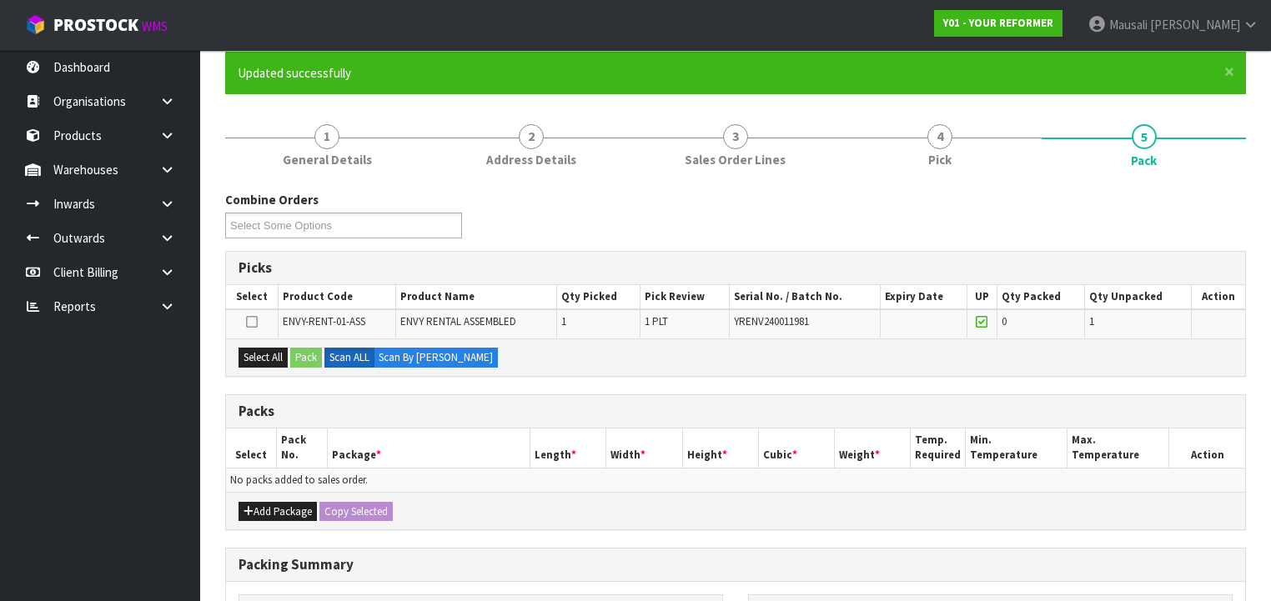
scroll to position [133, 0]
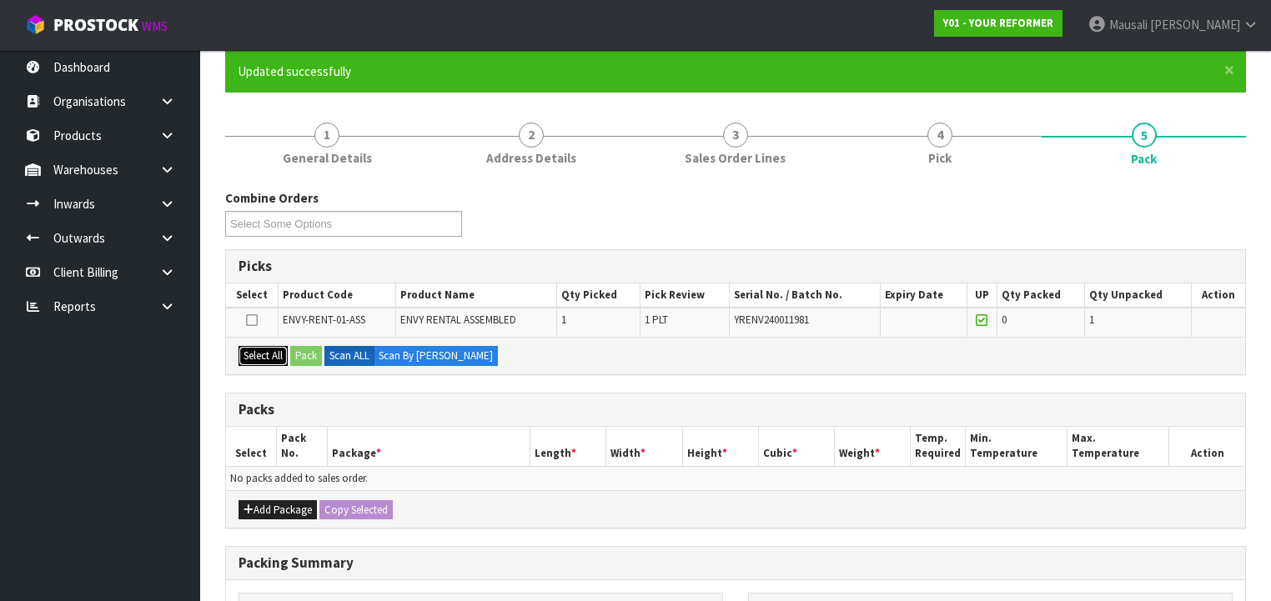
drag, startPoint x: 274, startPoint y: 348, endPoint x: 289, endPoint y: 349, distance: 15.1
click at [277, 349] on button "Select All" at bounding box center [262, 356] width 49 height 20
click at [311, 351] on button "Pack" at bounding box center [306, 356] width 32 height 20
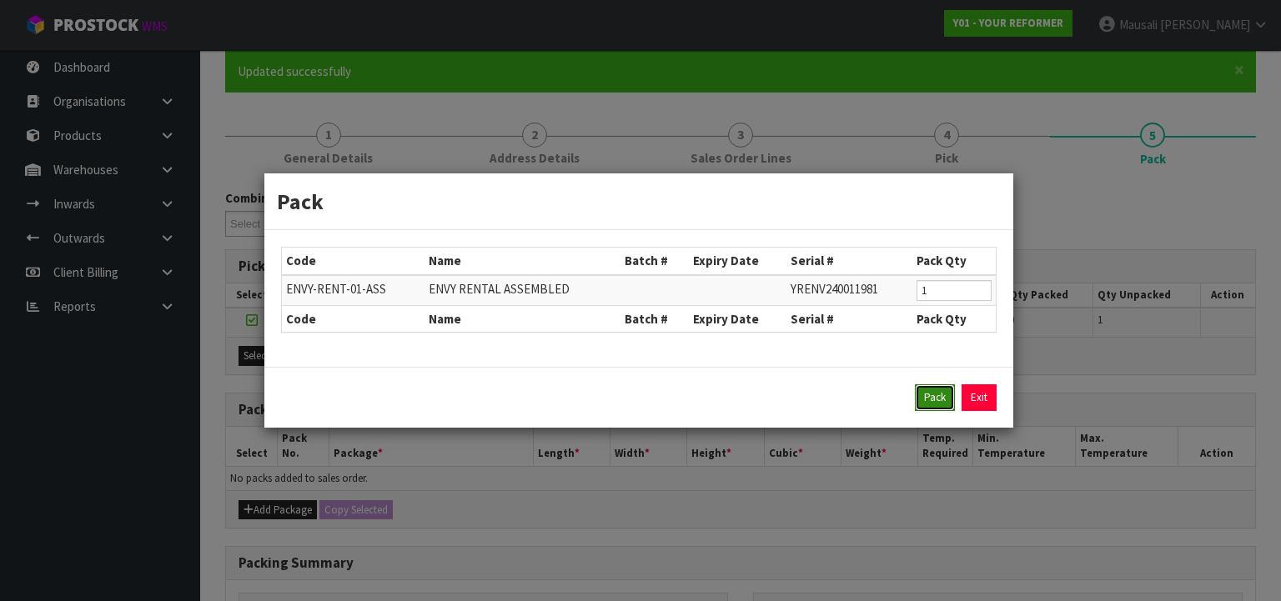
click at [934, 391] on button "Pack" at bounding box center [935, 397] width 40 height 27
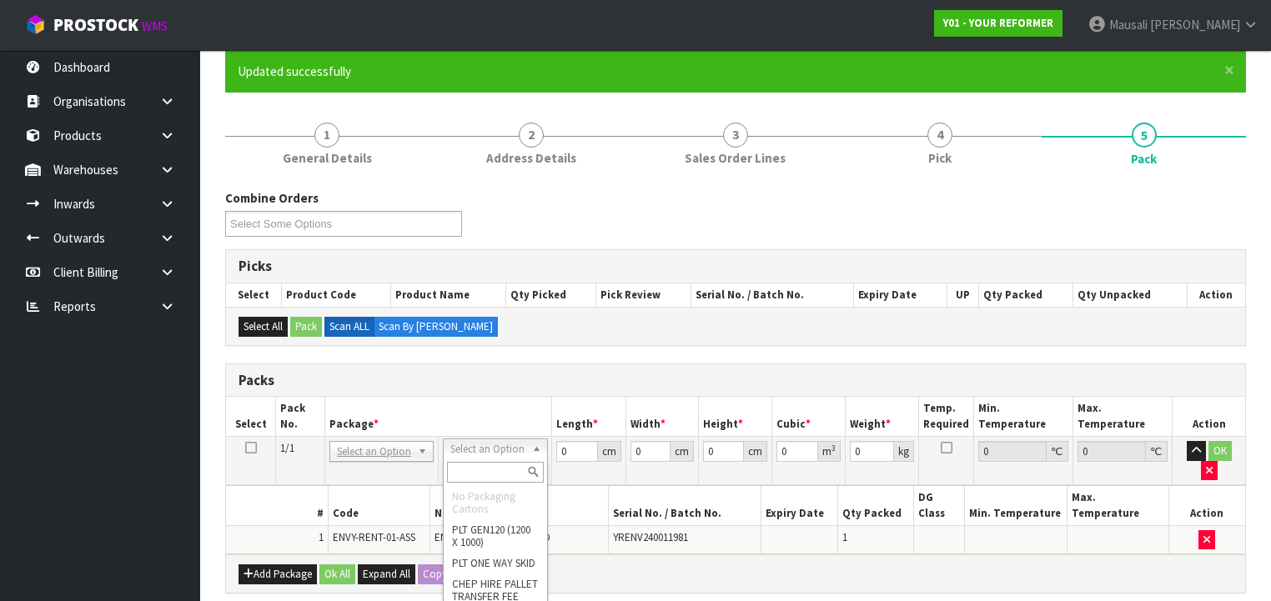
click at [490, 474] on input "text" at bounding box center [495, 472] width 96 height 21
type input "U"
drag, startPoint x: 500, startPoint y: 494, endPoint x: 523, endPoint y: 478, distance: 28.0
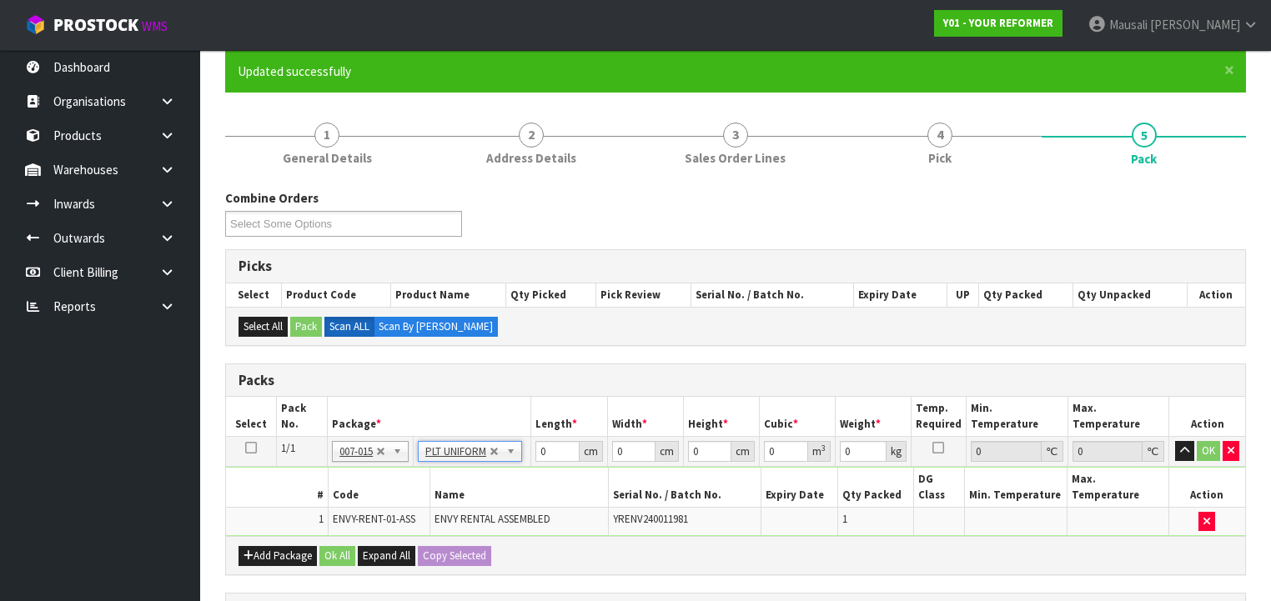
type input "112"
drag, startPoint x: 549, startPoint y: 454, endPoint x: 517, endPoint y: 454, distance: 31.7
click at [517, 454] on tr "1/1 NONE 007-001 007-002 007-004 007-009 007-013 007-014 007-015 007-017 007-01…" at bounding box center [735, 452] width 1019 height 30
type input "257"
type input "73"
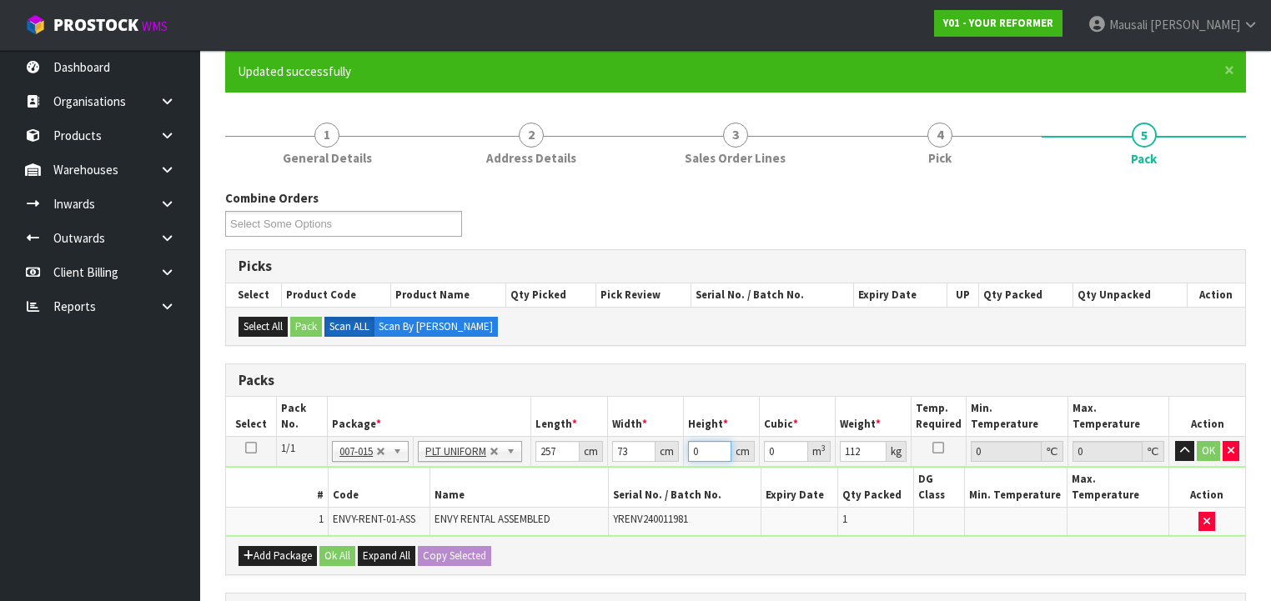
type input "4"
type input "0.075044"
type input "44"
type input "0.825484"
type input "44"
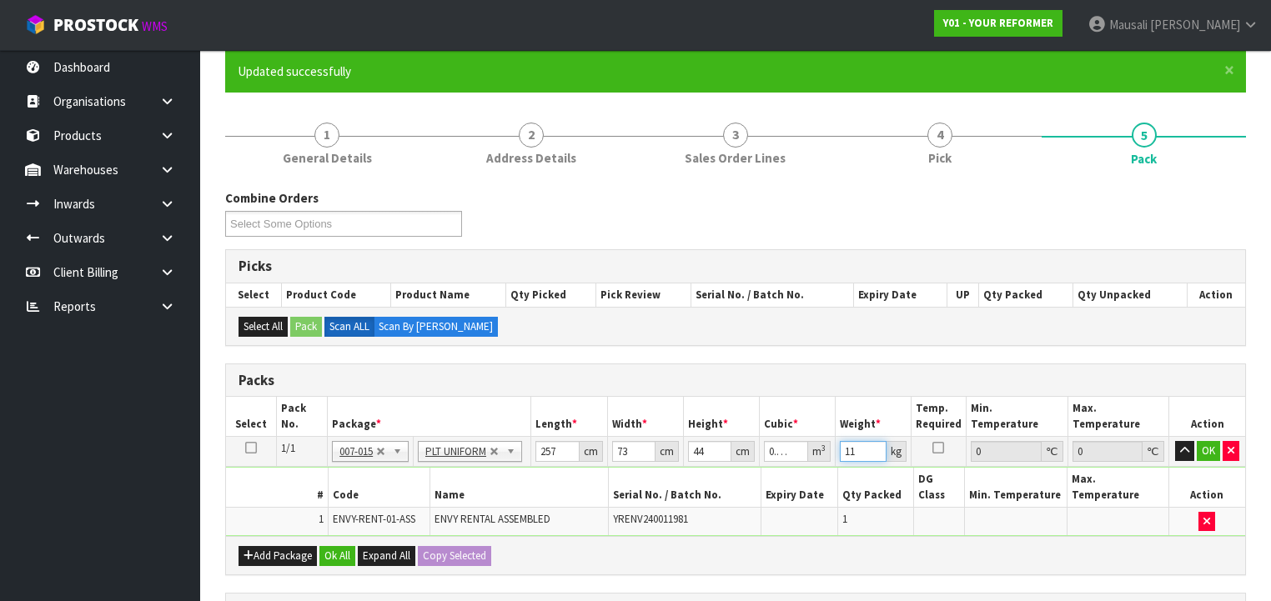
type input "112"
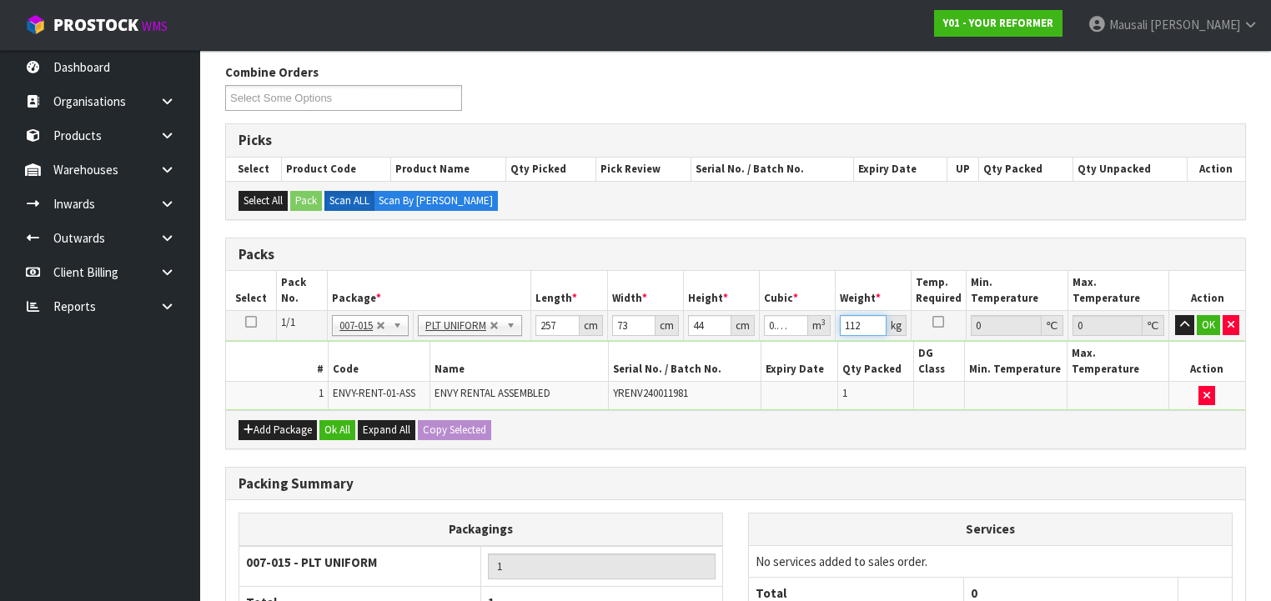
scroll to position [333, 0]
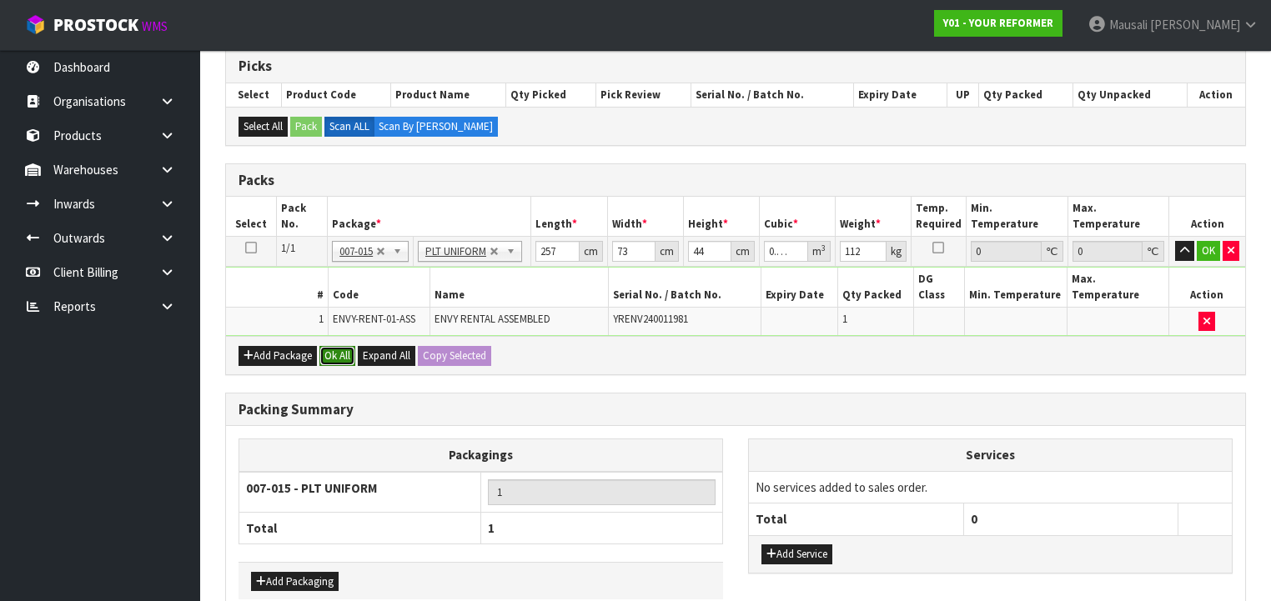
click at [330, 346] on button "Ok All" at bounding box center [337, 356] width 36 height 20
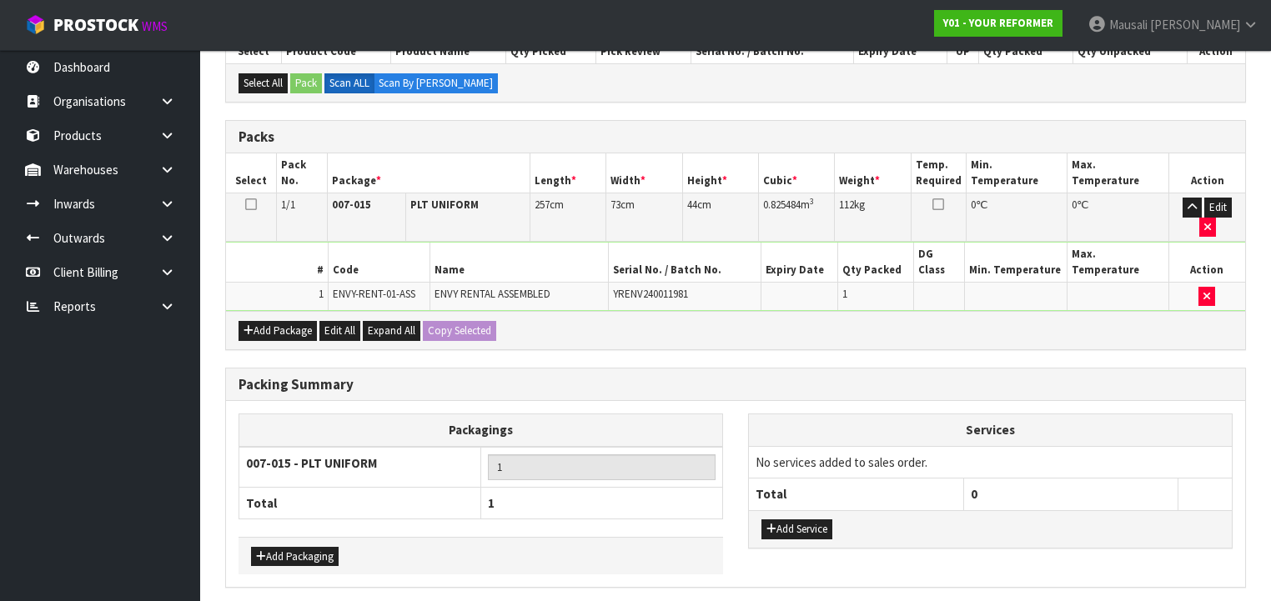
scroll to position [400, 0]
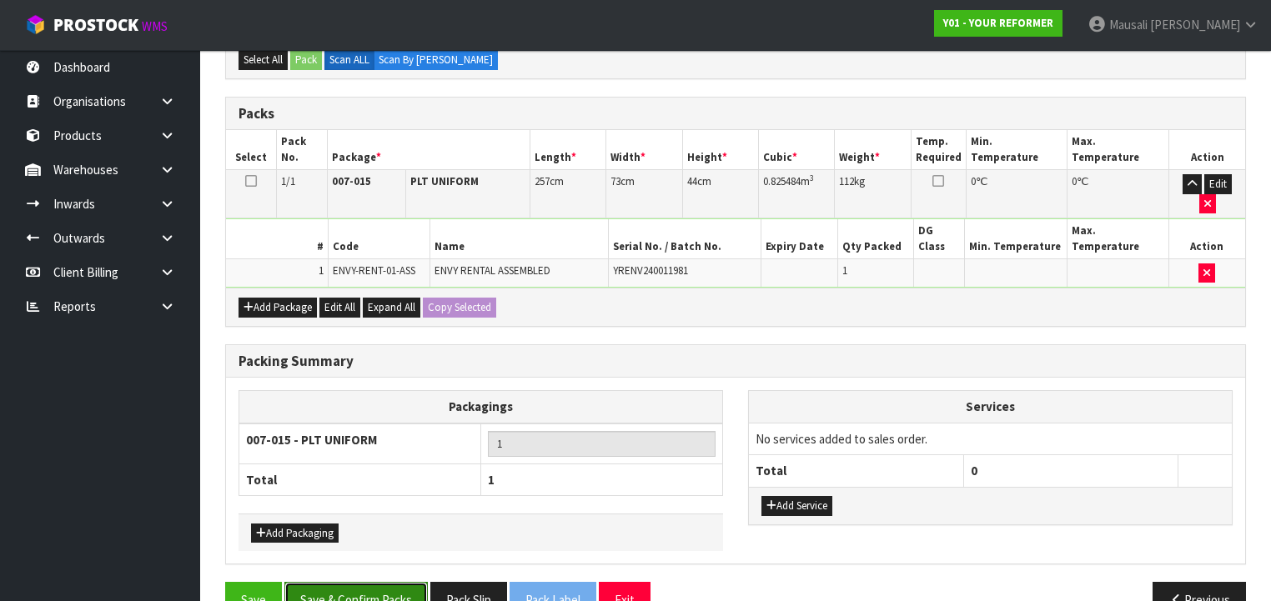
drag, startPoint x: 394, startPoint y: 554, endPoint x: 403, endPoint y: 544, distance: 13.6
click at [395, 582] on button "Save & Confirm Packs" at bounding box center [355, 600] width 143 height 36
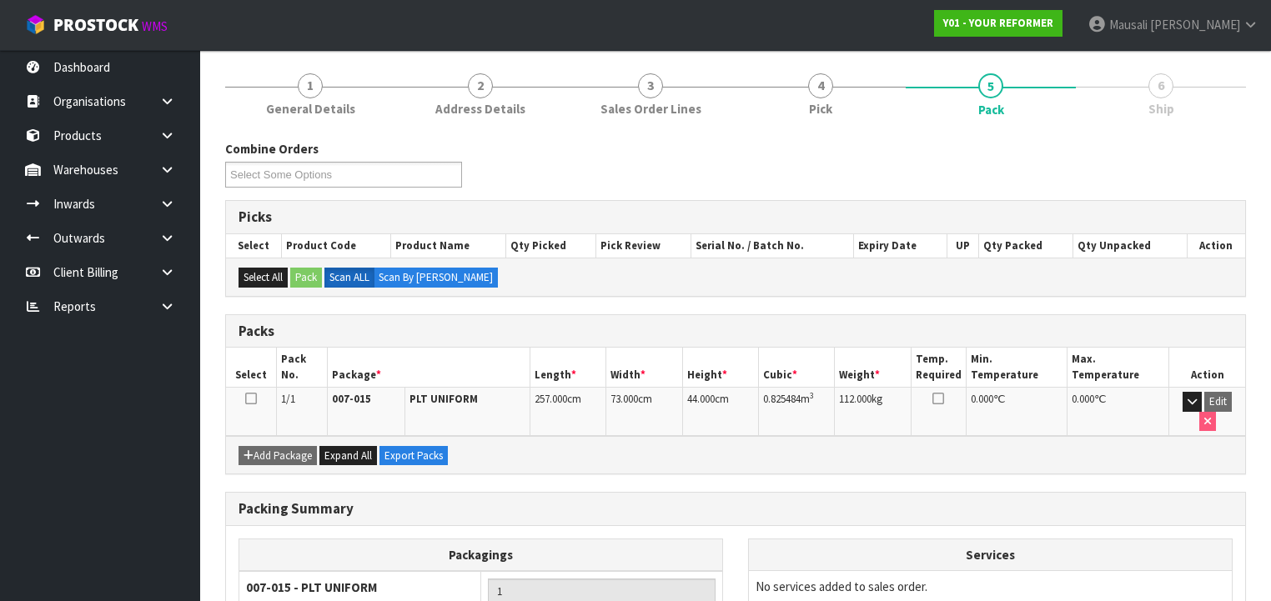
scroll to position [310, 0]
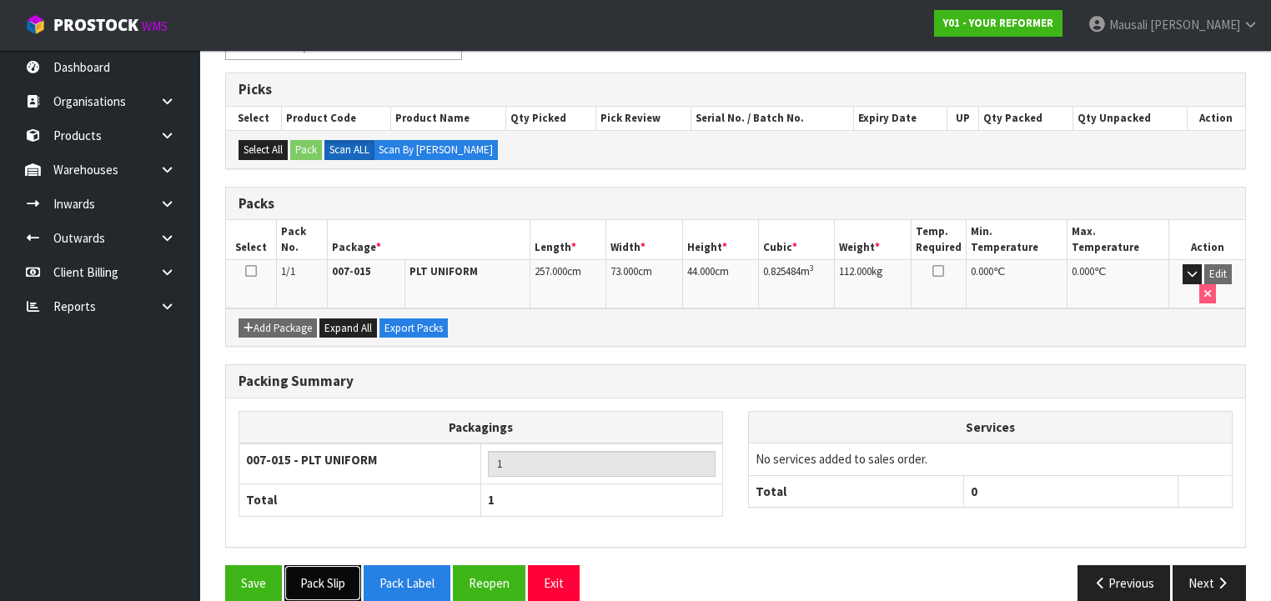
click at [318, 565] on button "Pack Slip" at bounding box center [322, 583] width 77 height 36
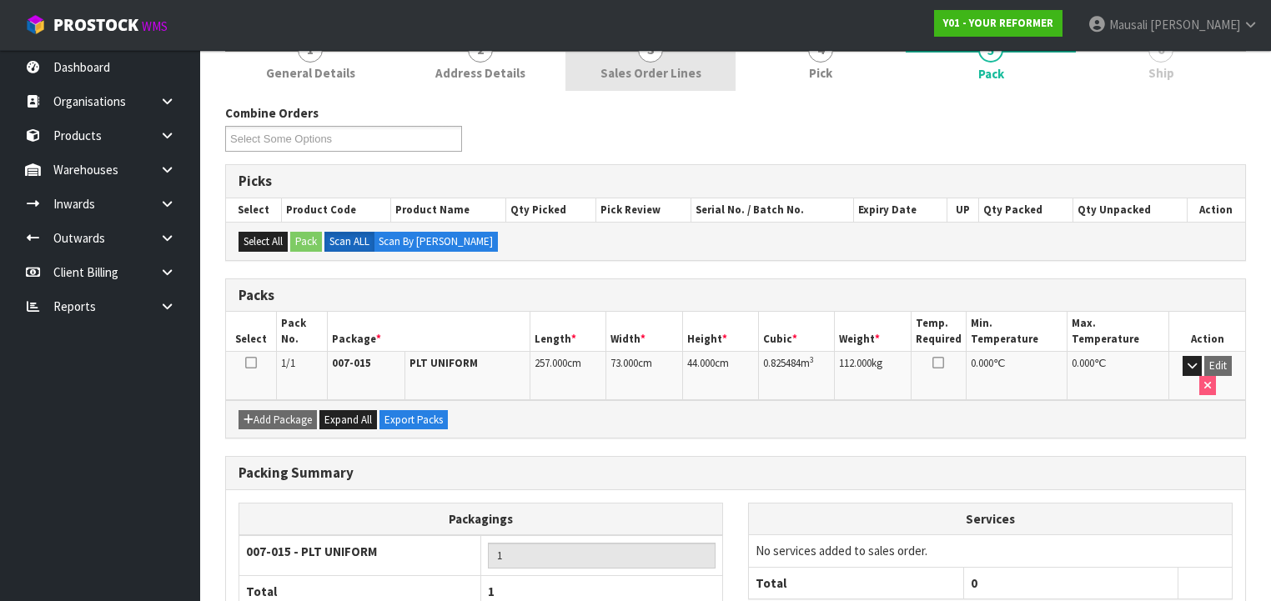
scroll to position [43, 0]
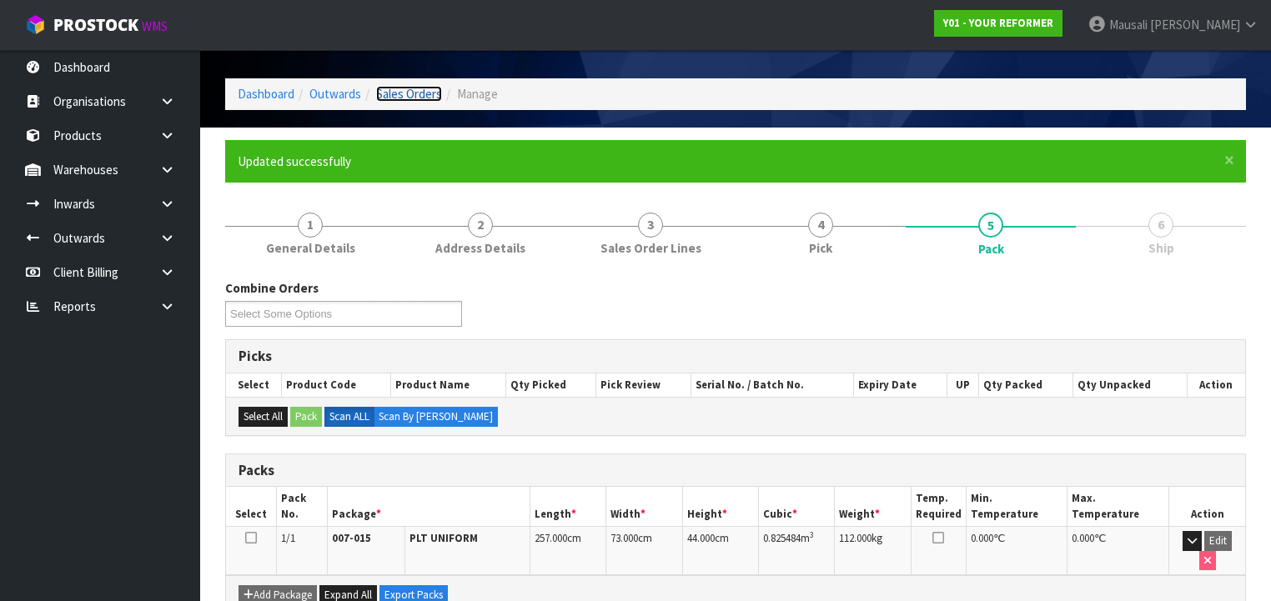
click at [410, 93] on link "Sales Orders" at bounding box center [409, 94] width 66 height 16
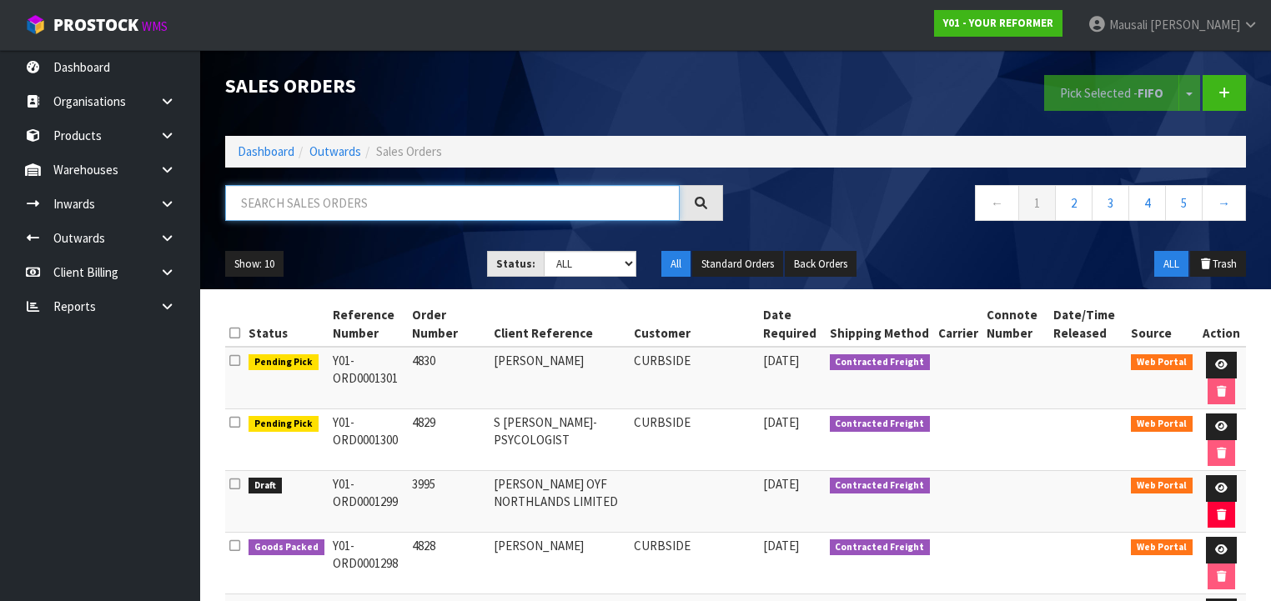
drag, startPoint x: 290, startPoint y: 199, endPoint x: 297, endPoint y: 193, distance: 8.9
click at [292, 197] on input "text" at bounding box center [452, 203] width 454 height 36
click at [268, 203] on input "text" at bounding box center [452, 203] width 454 height 36
type input "JOB-0407519"
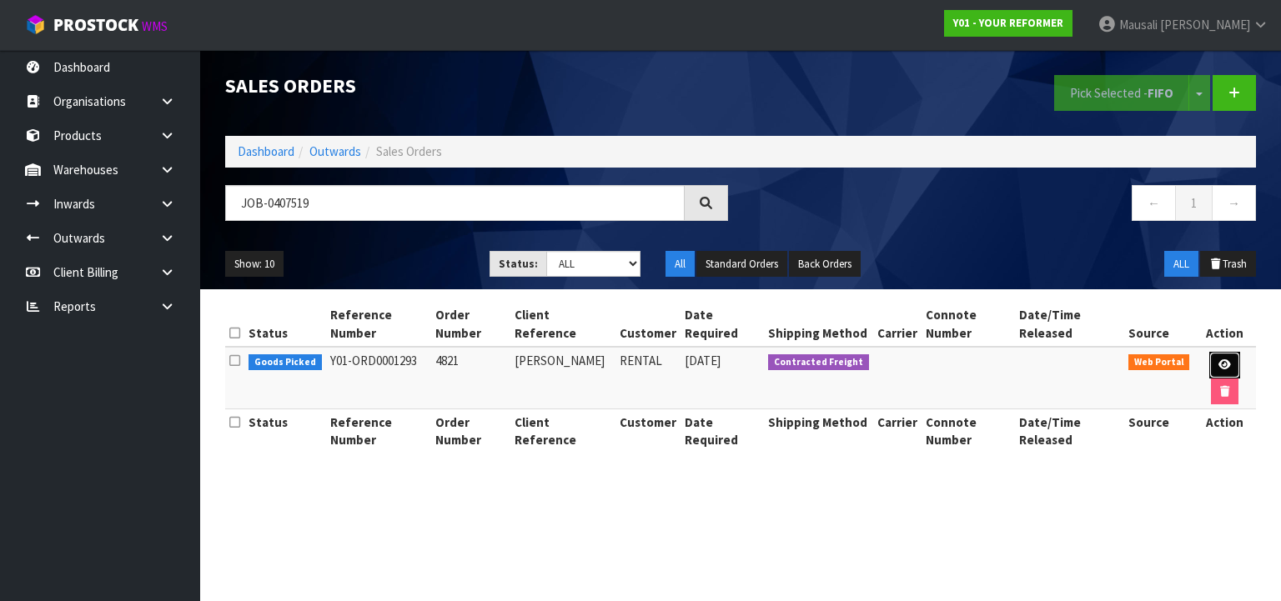
click at [1222, 359] on icon at bounding box center [1224, 364] width 13 height 11
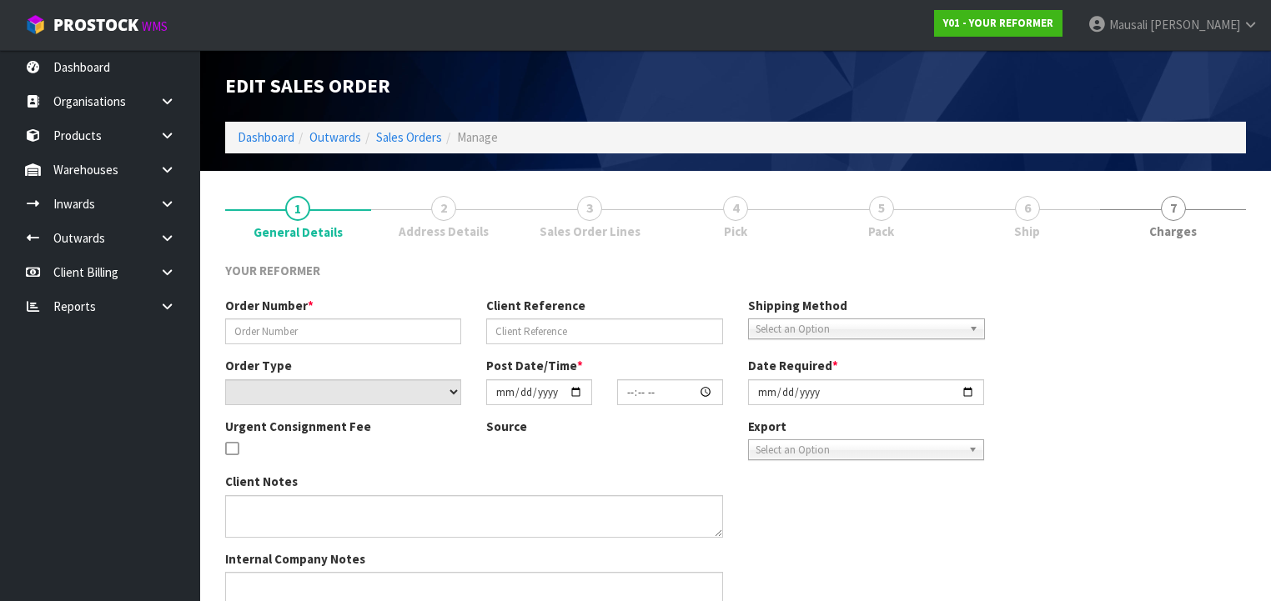
type input "4821"
type input "MAREE LEITH"
select select "number:0"
type input "2025-08-13"
type input "11:59:00.000"
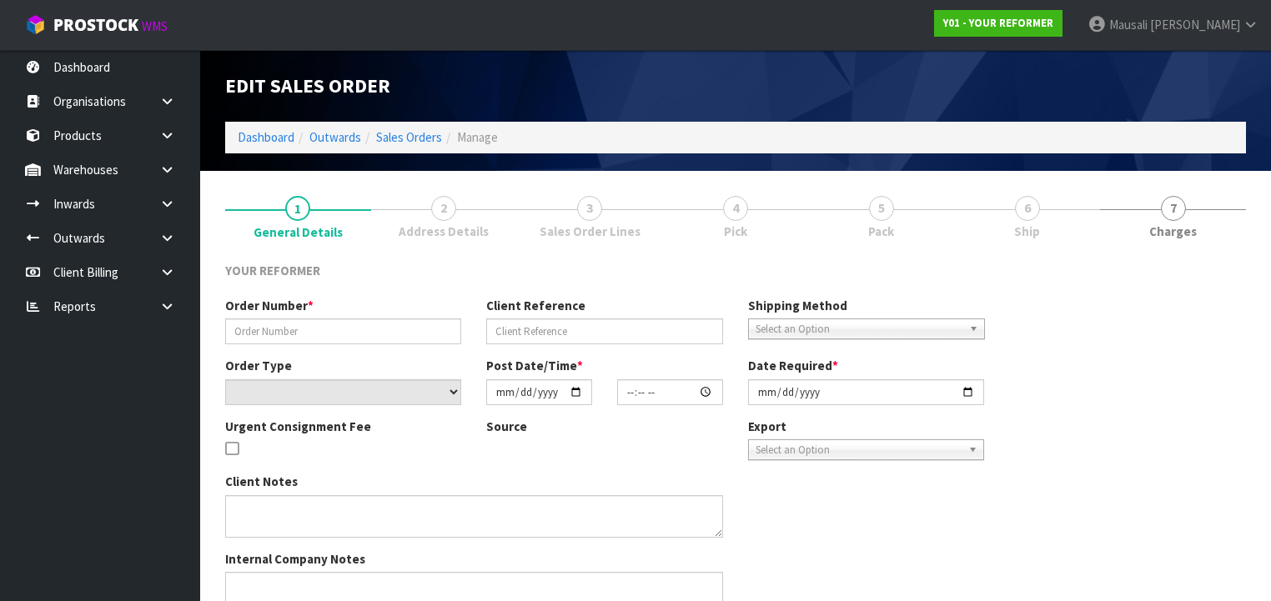
type input "2025-08-13"
type textarea "MAREE LEITH 138 BRIGHTSIDE ROAD STANMORE BAY AUK WHANGAPARĀOA 0932 NEW ZEALAND …"
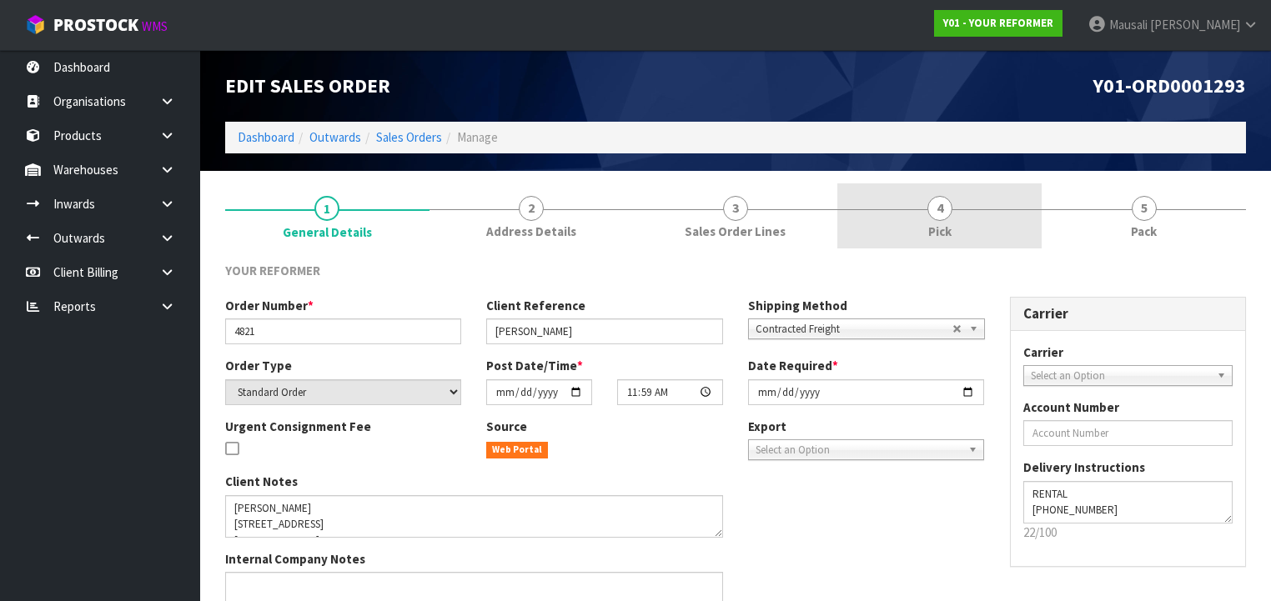
click at [984, 234] on link "4 Pick" at bounding box center [939, 216] width 204 height 66
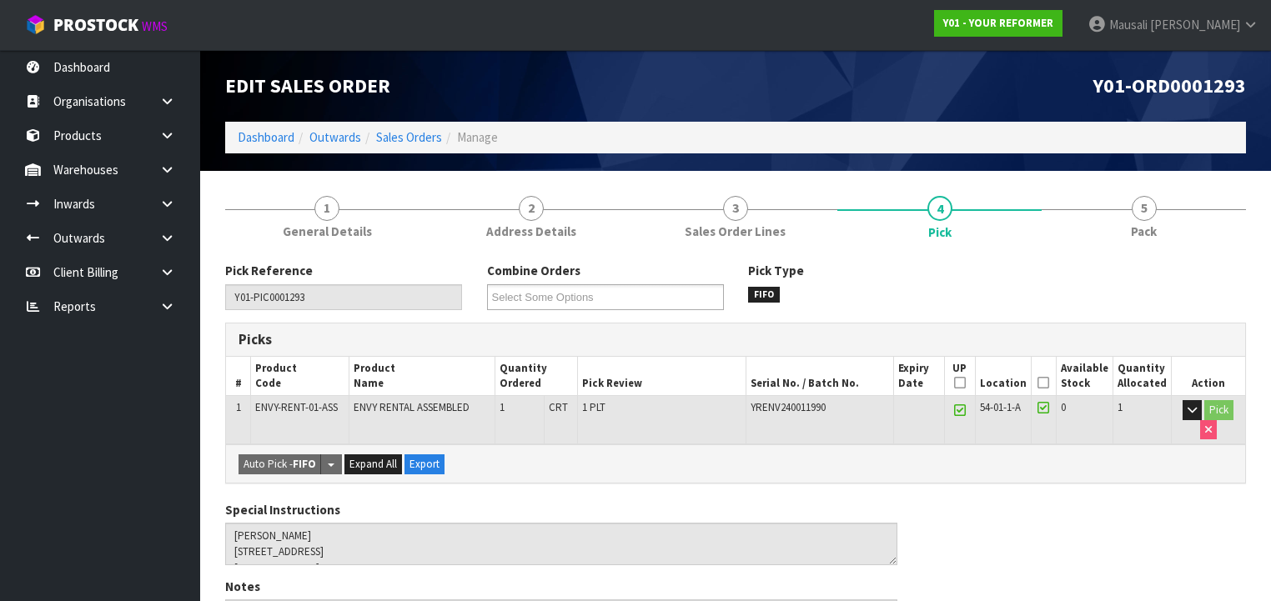
click at [1049, 383] on icon at bounding box center [1043, 383] width 12 height 1
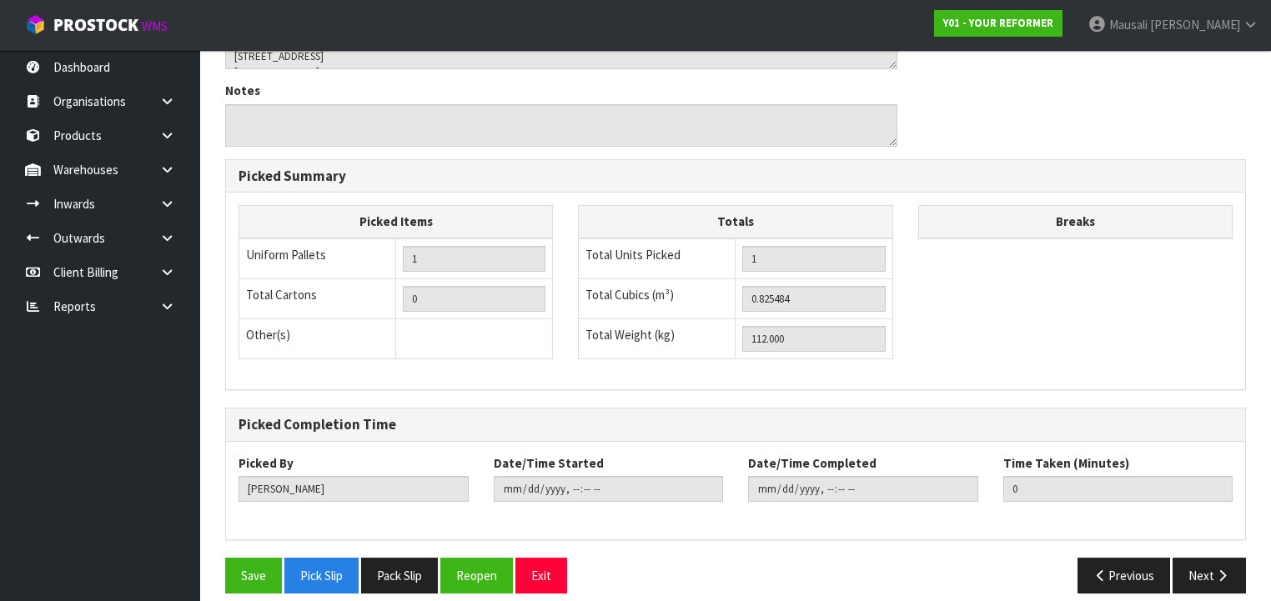
scroll to position [568, 0]
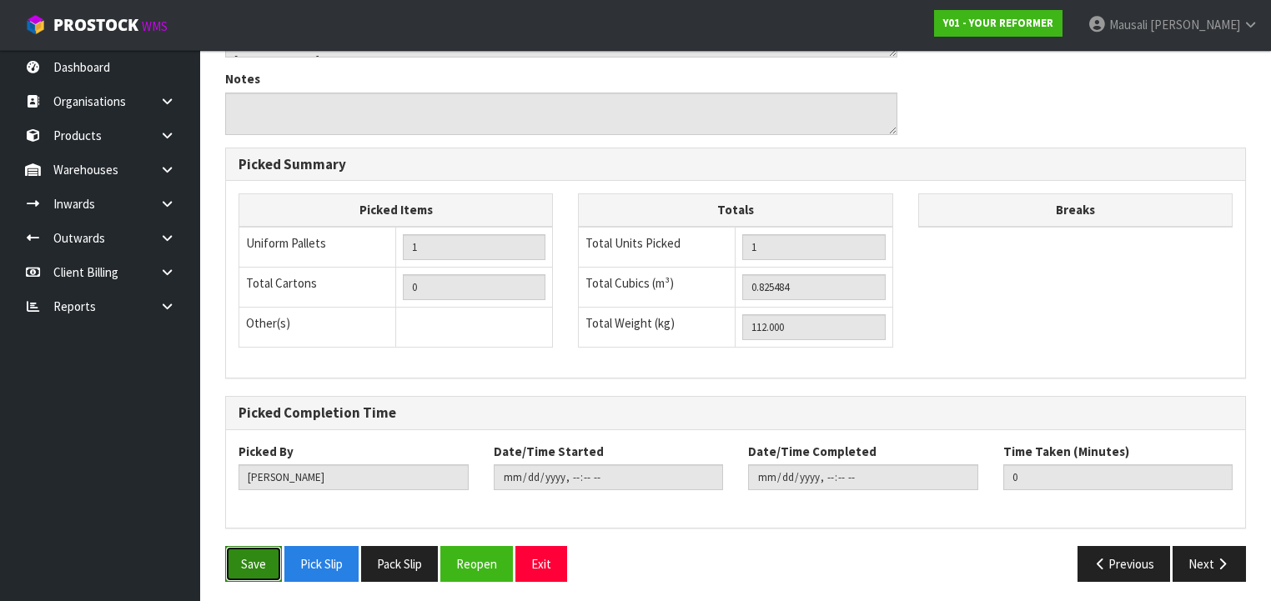
click at [259, 549] on button "Save" at bounding box center [253, 564] width 57 height 36
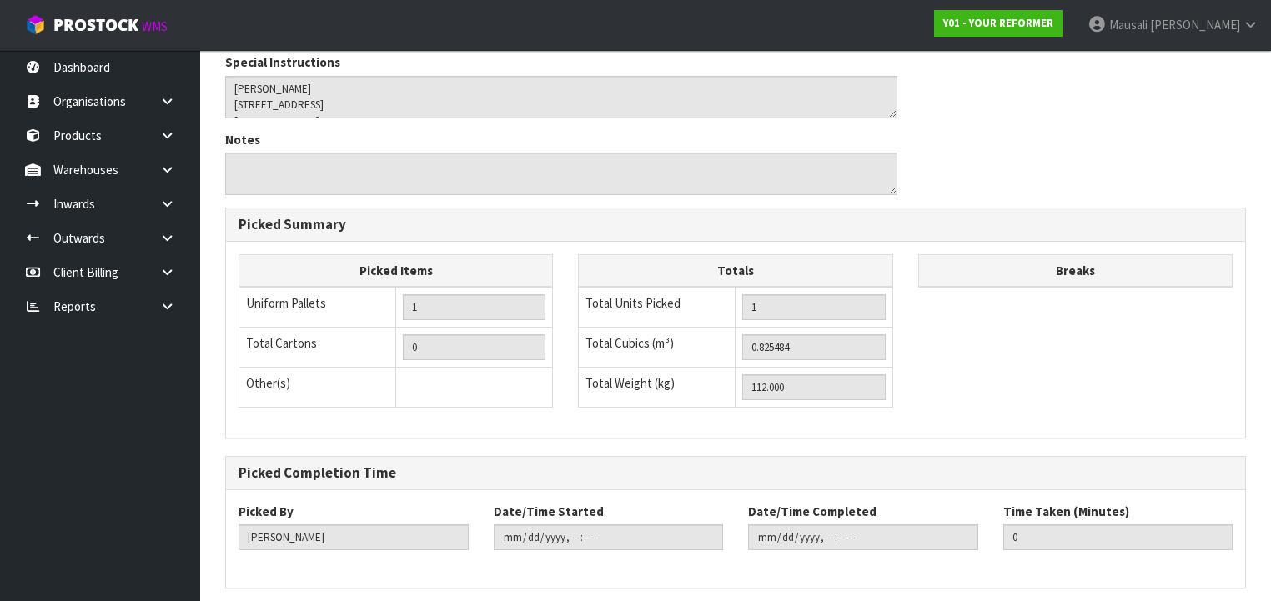
scroll to position [0, 0]
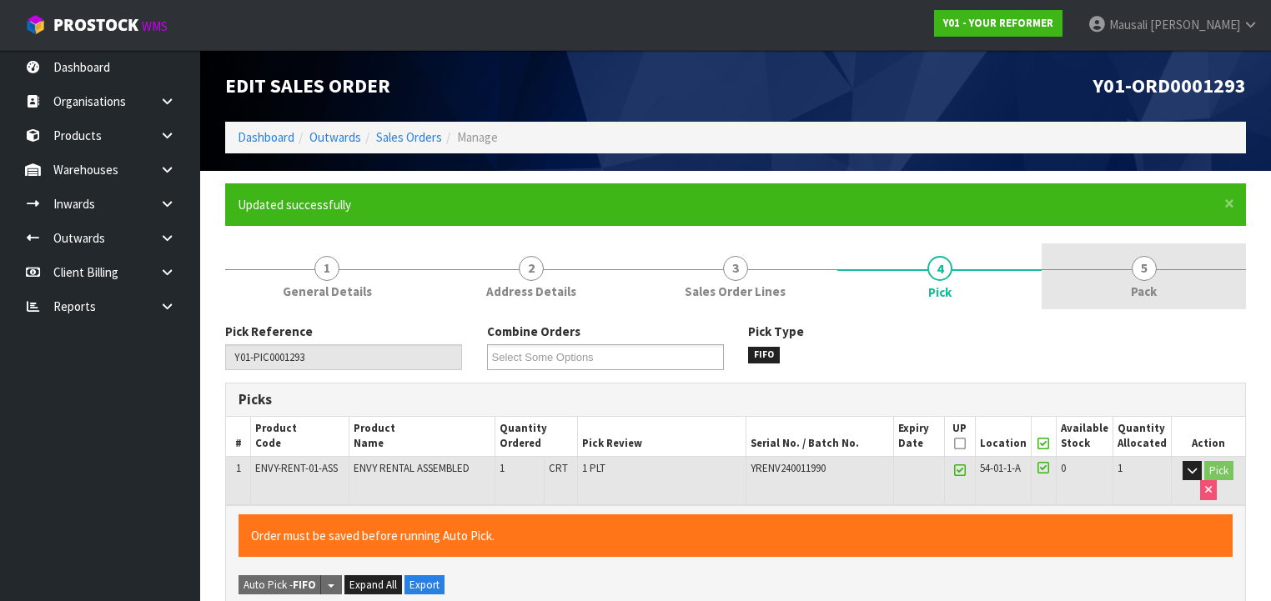
type input "Mausali Tito"
type input "2025-08-15T14:06:42"
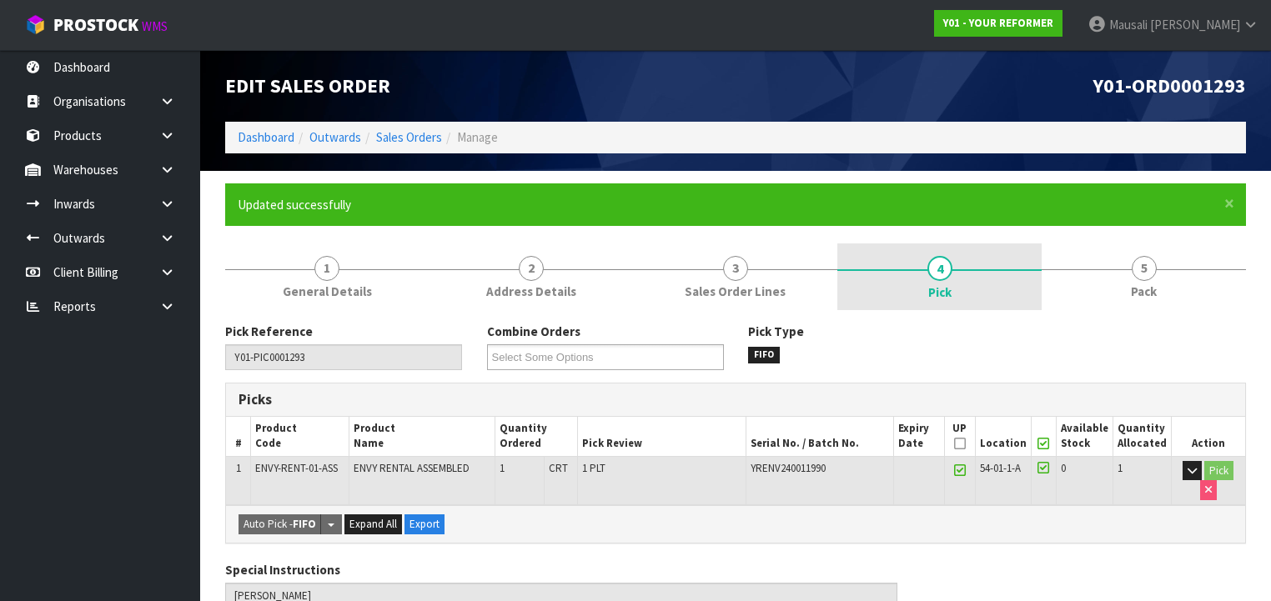
drag, startPoint x: 1115, startPoint y: 277, endPoint x: 1030, endPoint y: 308, distance: 89.7
click at [1113, 279] on link "5 Pack" at bounding box center [1143, 276] width 204 height 66
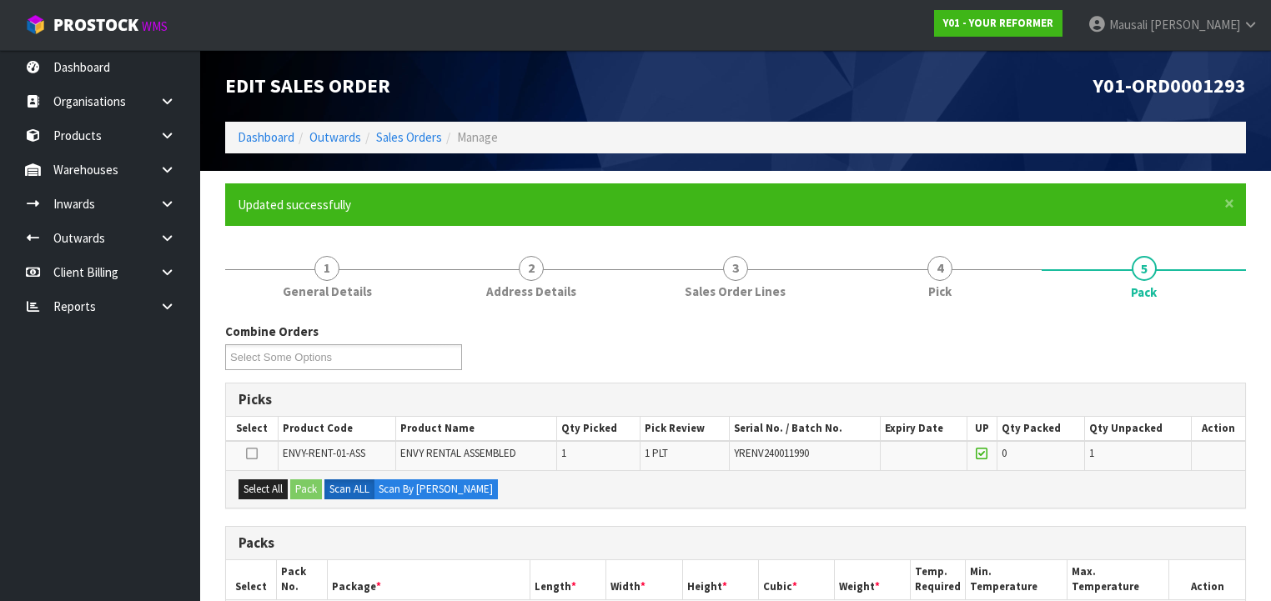
scroll to position [200, 0]
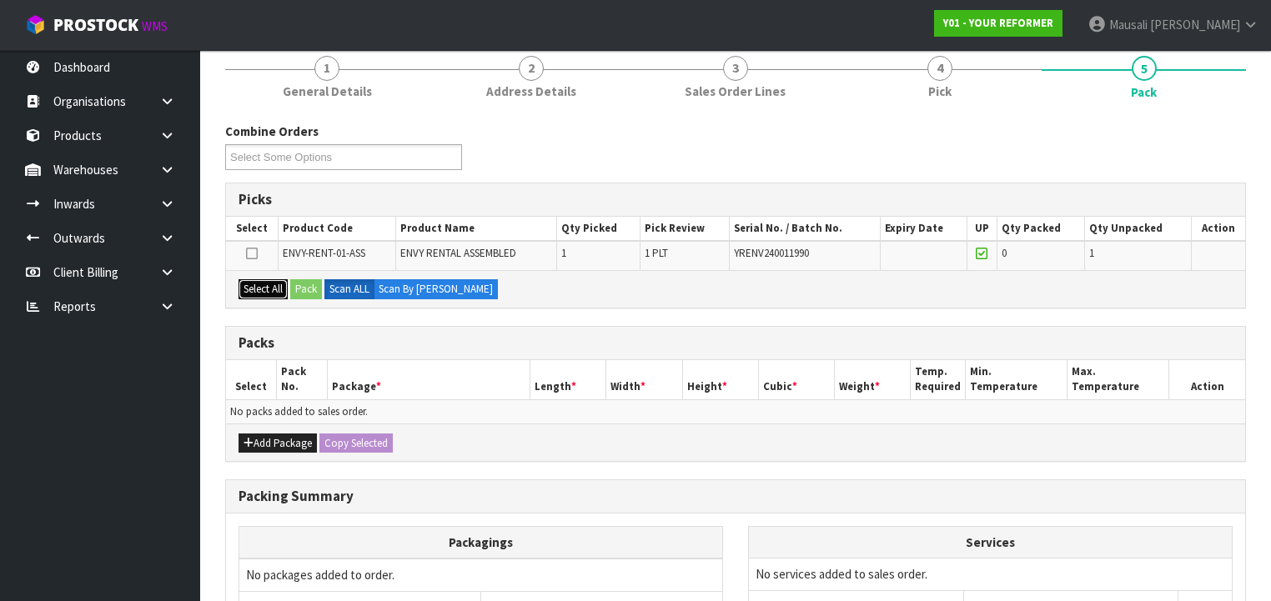
drag, startPoint x: 260, startPoint y: 287, endPoint x: 274, endPoint y: 288, distance: 14.3
click at [267, 288] on button "Select All" at bounding box center [262, 289] width 49 height 20
click at [297, 282] on button "Pack" at bounding box center [306, 289] width 32 height 20
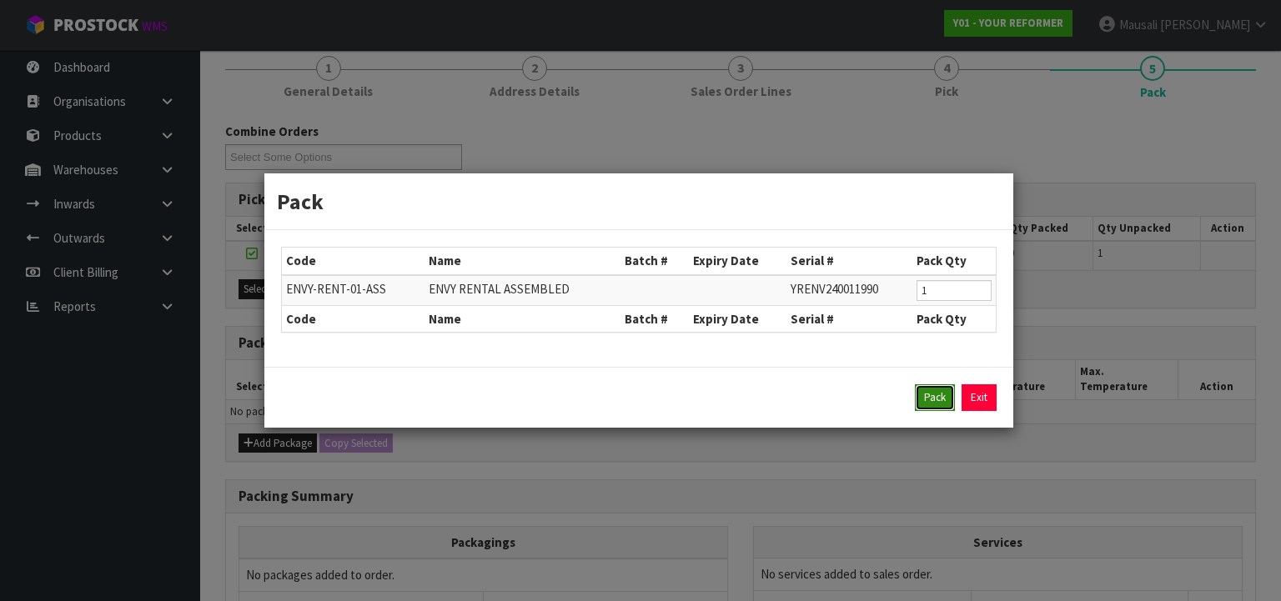
click at [925, 391] on button "Pack" at bounding box center [935, 397] width 40 height 27
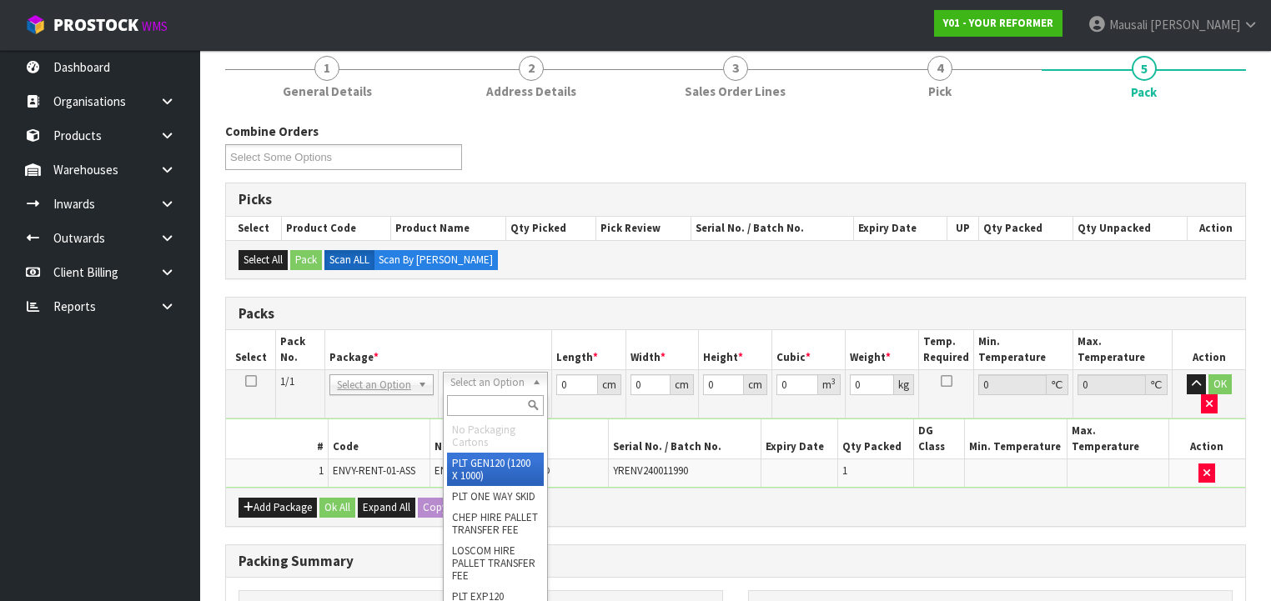
drag, startPoint x: 494, startPoint y: 380, endPoint x: 492, endPoint y: 400, distance: 20.1
click at [490, 404] on input "text" at bounding box center [495, 405] width 96 height 21
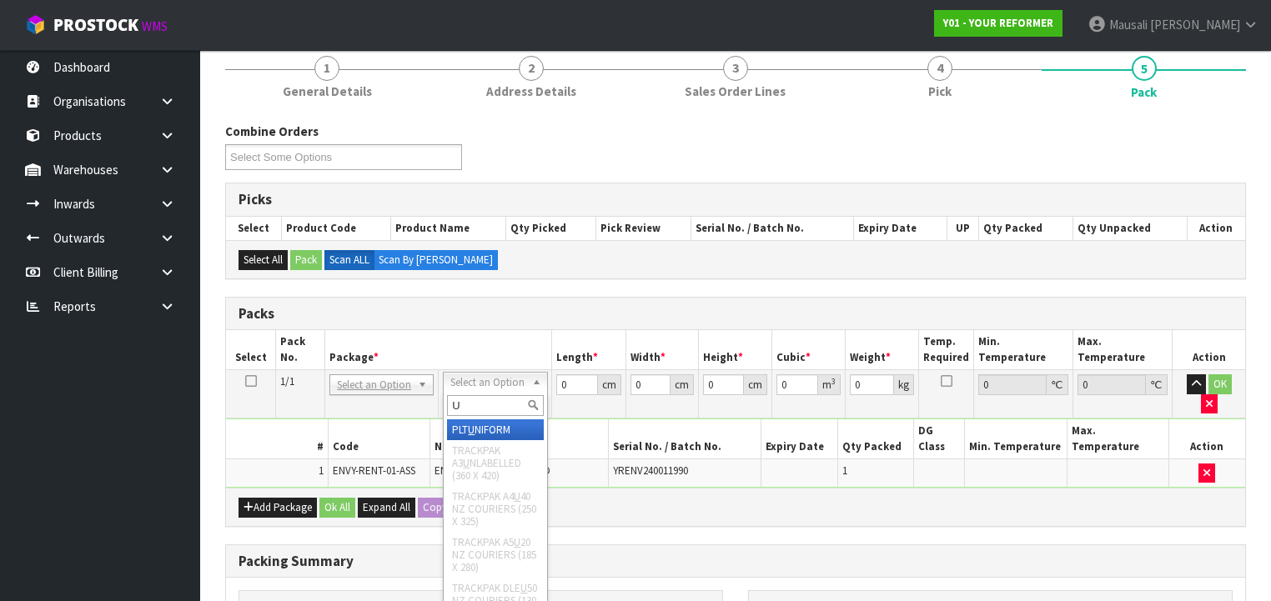
type input "U"
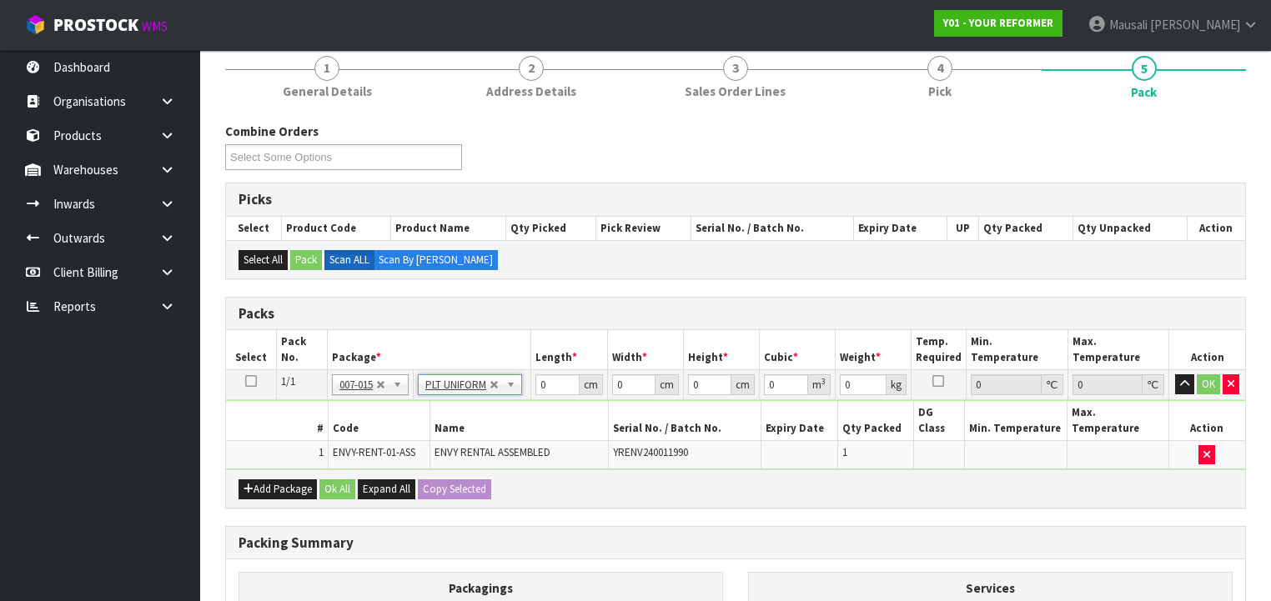
type input "112"
drag, startPoint x: 534, startPoint y: 391, endPoint x: 519, endPoint y: 399, distance: 16.8
click at [517, 396] on tr "1/1 NONE 007-001 007-002 007-004 007-009 007-013 007-014 007-015 007-017 007-01…" at bounding box center [735, 385] width 1019 height 30
type input "257"
type input "73"
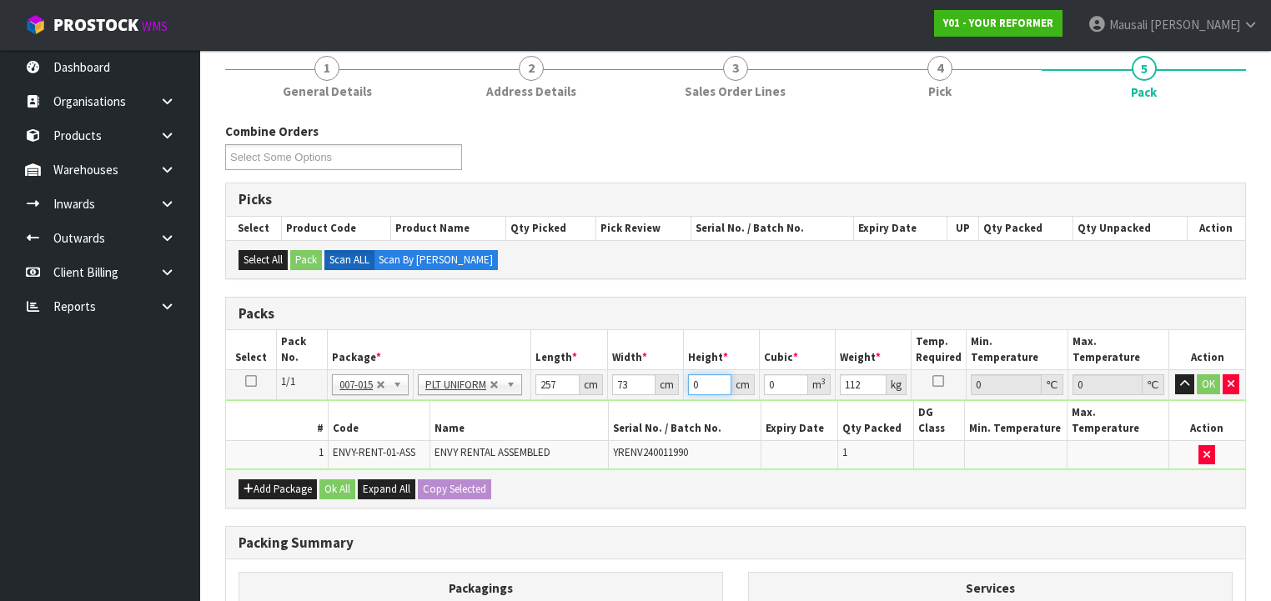
type input "4"
type input "0.075044"
type input "44"
type input "0.825484"
type input "44"
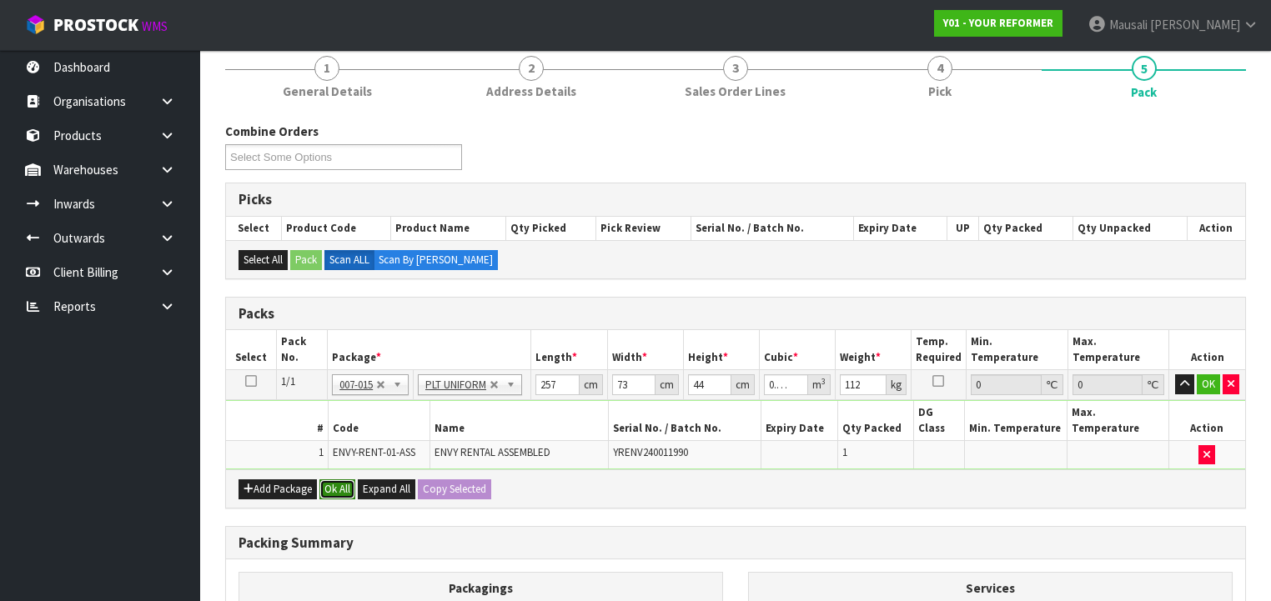
click at [341, 479] on button "Ok All" at bounding box center [337, 489] width 36 height 20
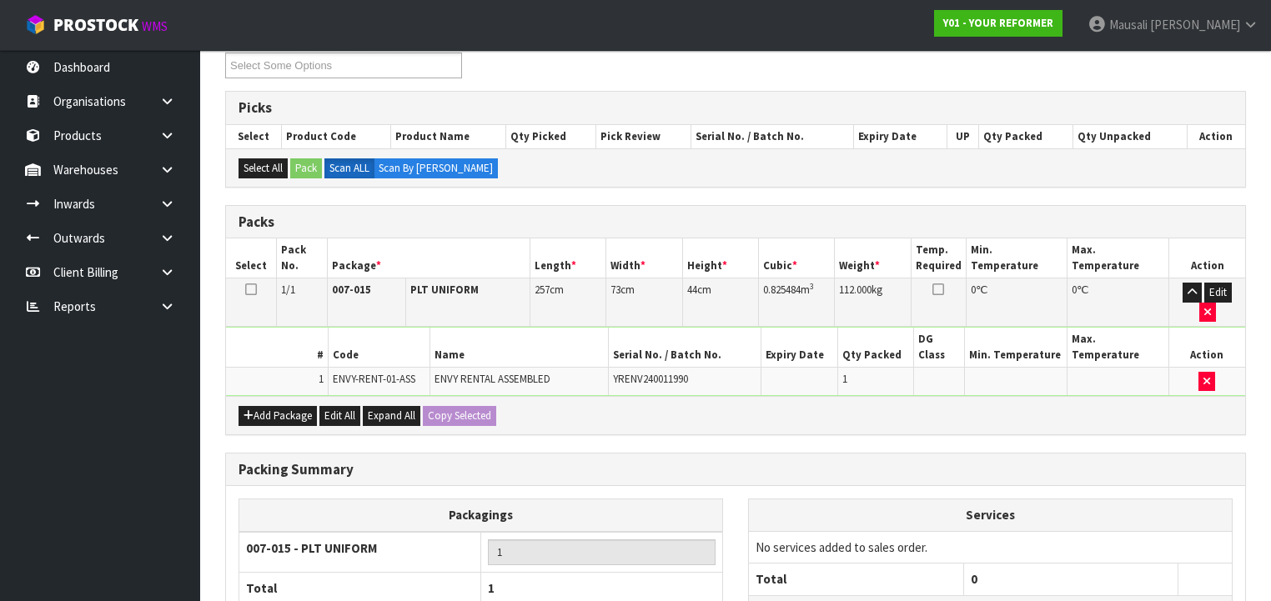
scroll to position [400, 0]
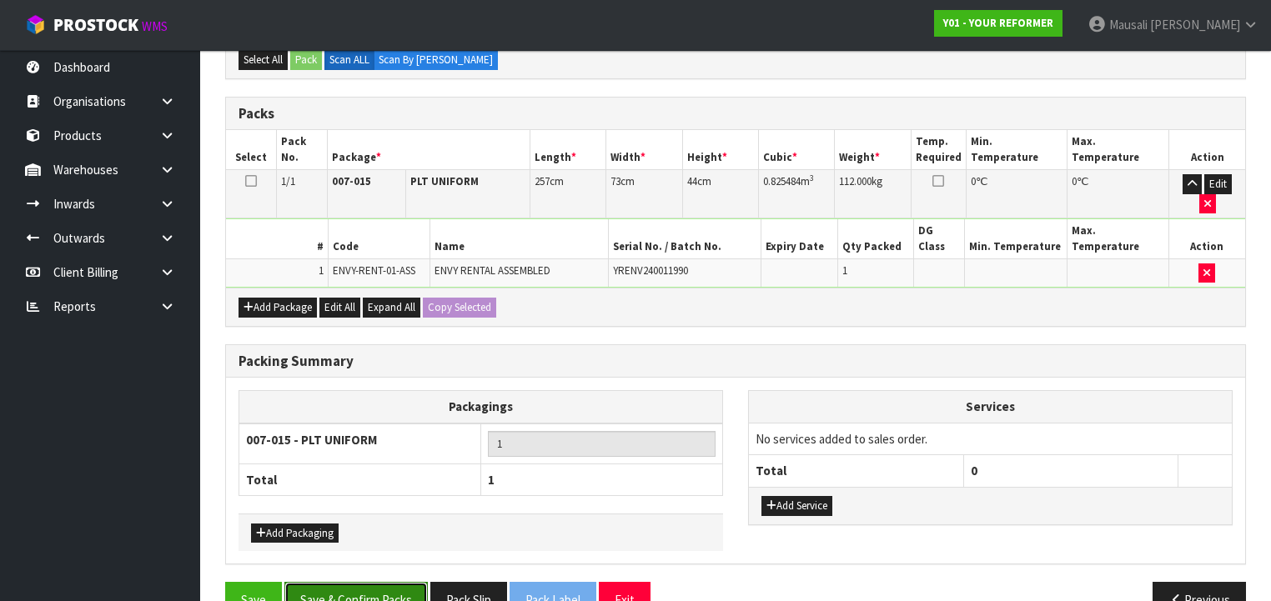
click at [393, 582] on button "Save & Confirm Packs" at bounding box center [355, 600] width 143 height 36
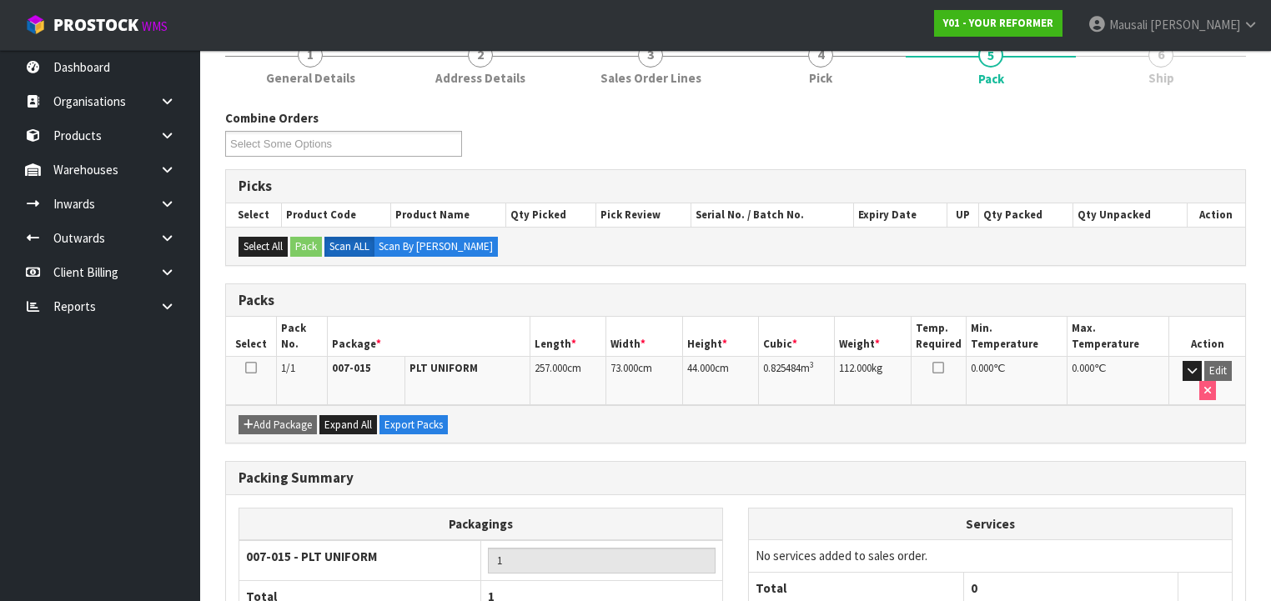
scroll to position [310, 0]
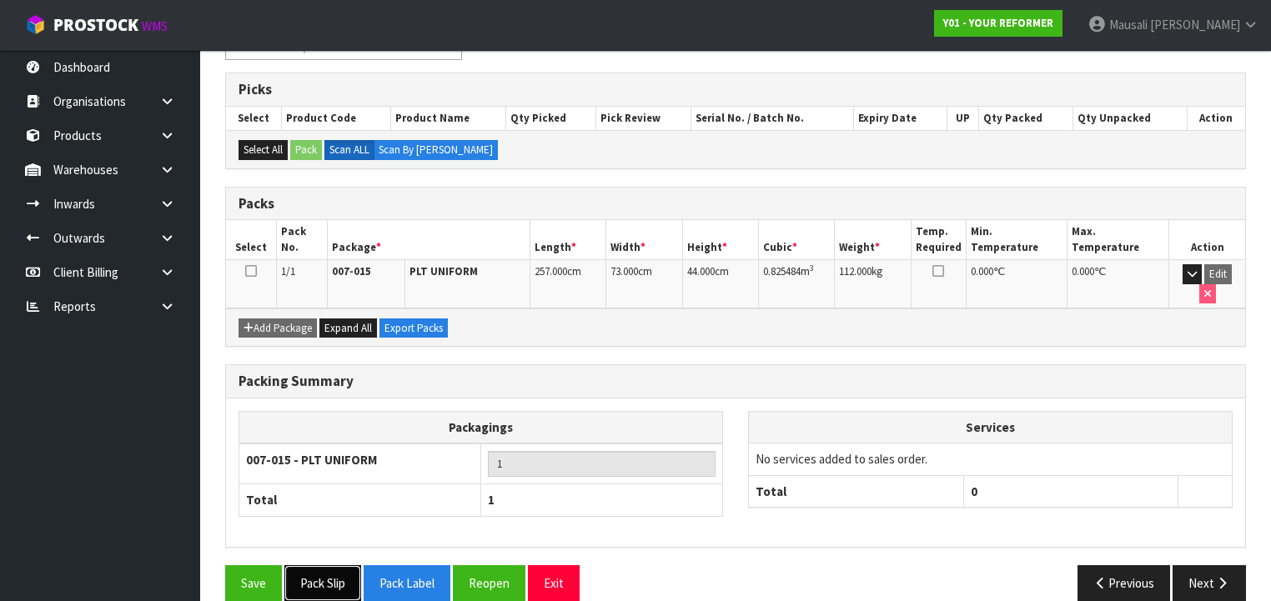
click at [321, 565] on button "Pack Slip" at bounding box center [322, 583] width 77 height 36
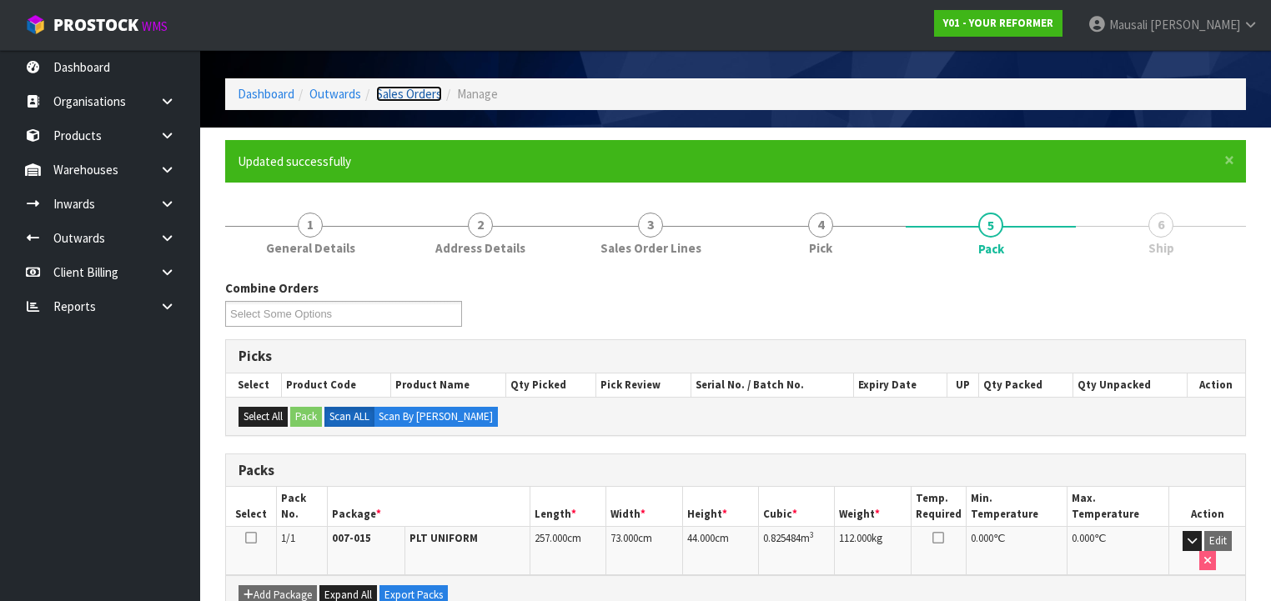
click at [407, 90] on link "Sales Orders" at bounding box center [409, 94] width 66 height 16
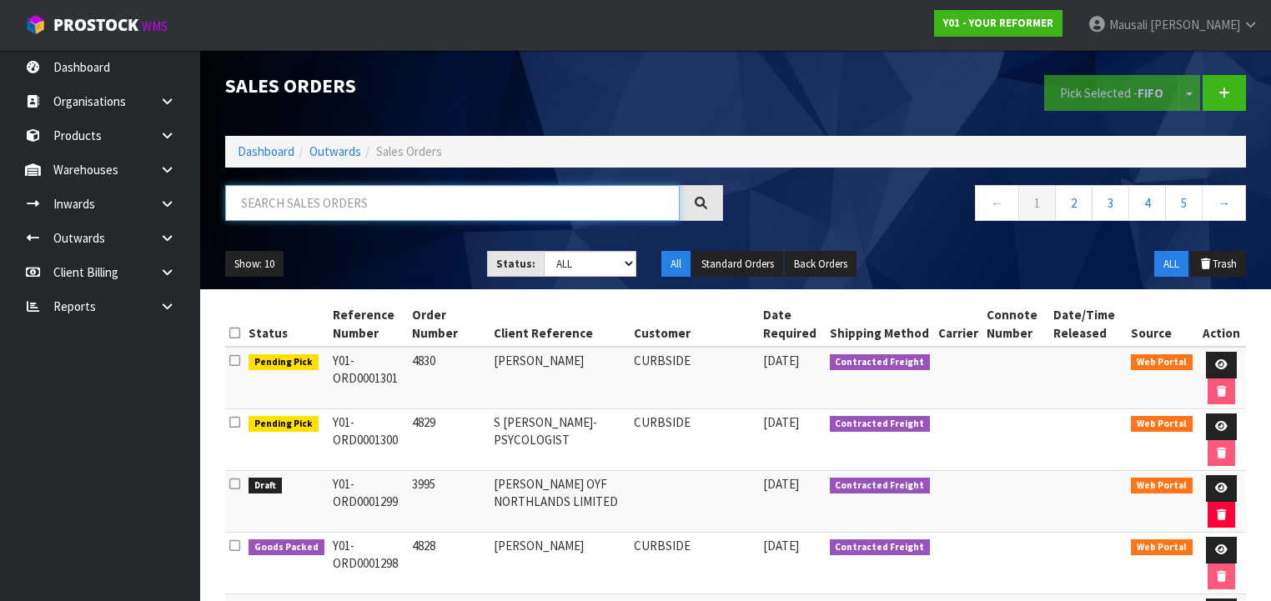
click at [283, 208] on input "text" at bounding box center [452, 203] width 454 height 36
type input "JOB-0407125"
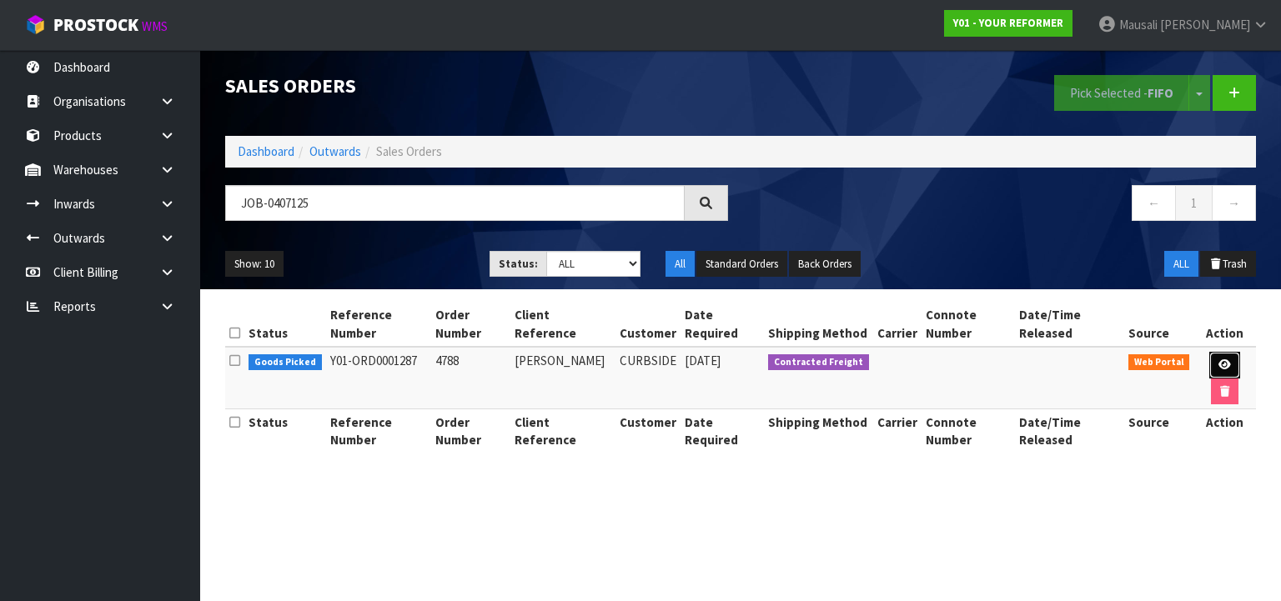
click at [1221, 364] on icon at bounding box center [1224, 364] width 13 height 11
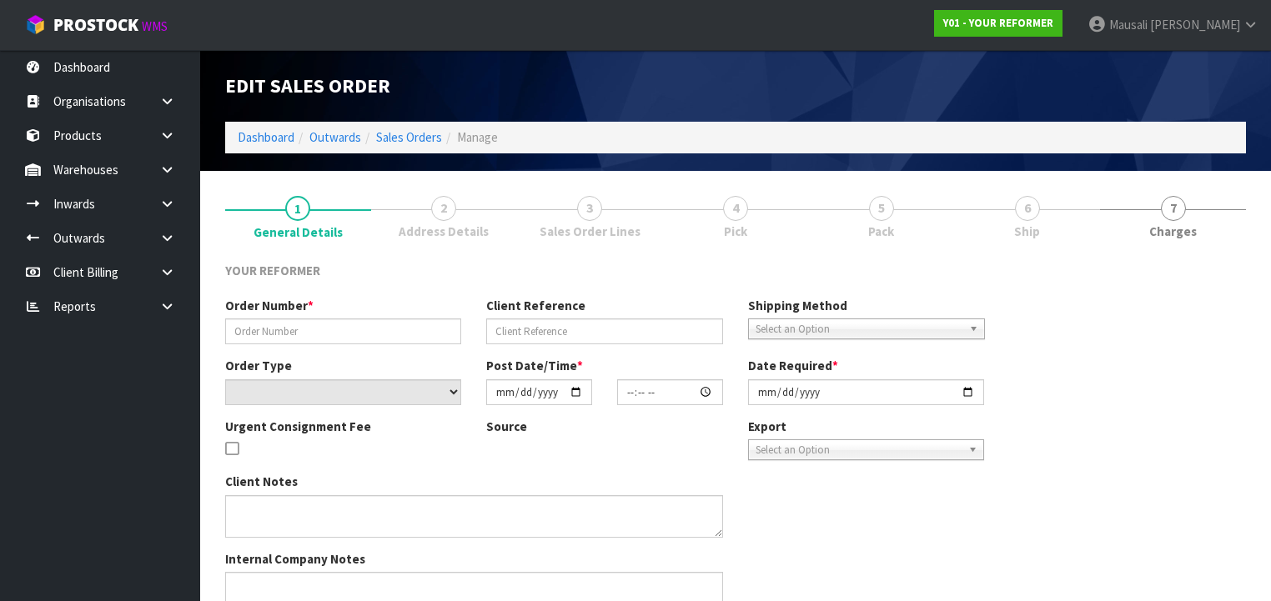
type input "4788"
type input "FAY SOWERBY"
select select "number:0"
type input "2025-08-11"
type input "13:31:00.000"
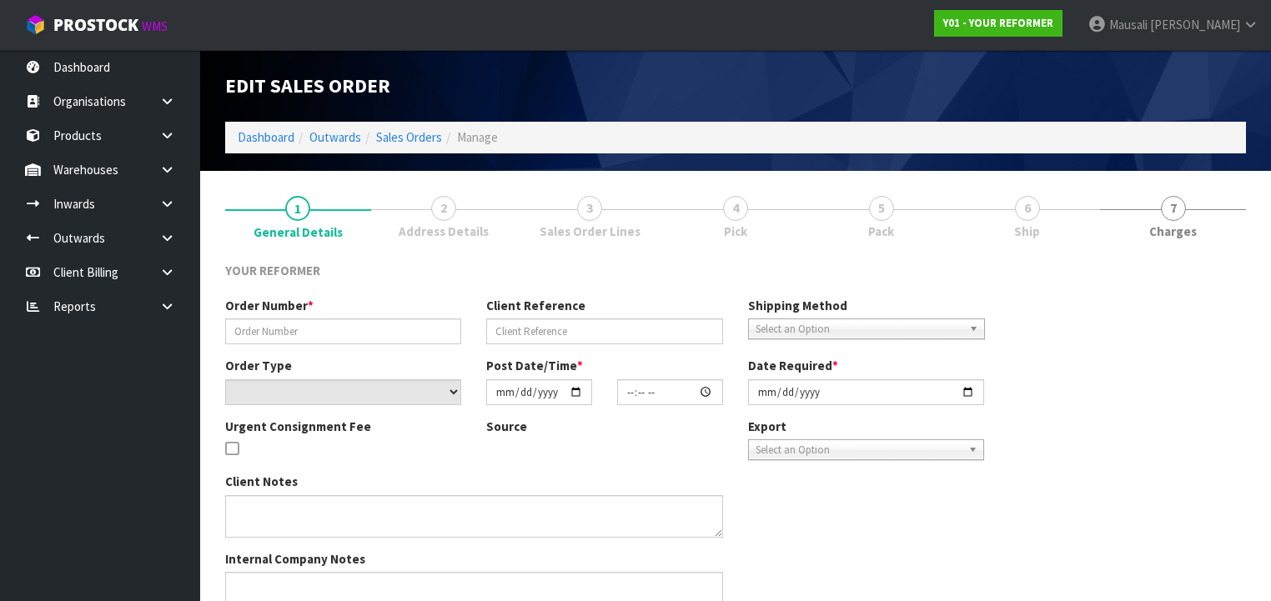
type input "2025-08-12"
type textarea "FAY SOWERBY 117 PORTLAND ROAD REMUERA UNIT 3 AUK AUCKLAND 1050 NEW ZEALAND +64 …"
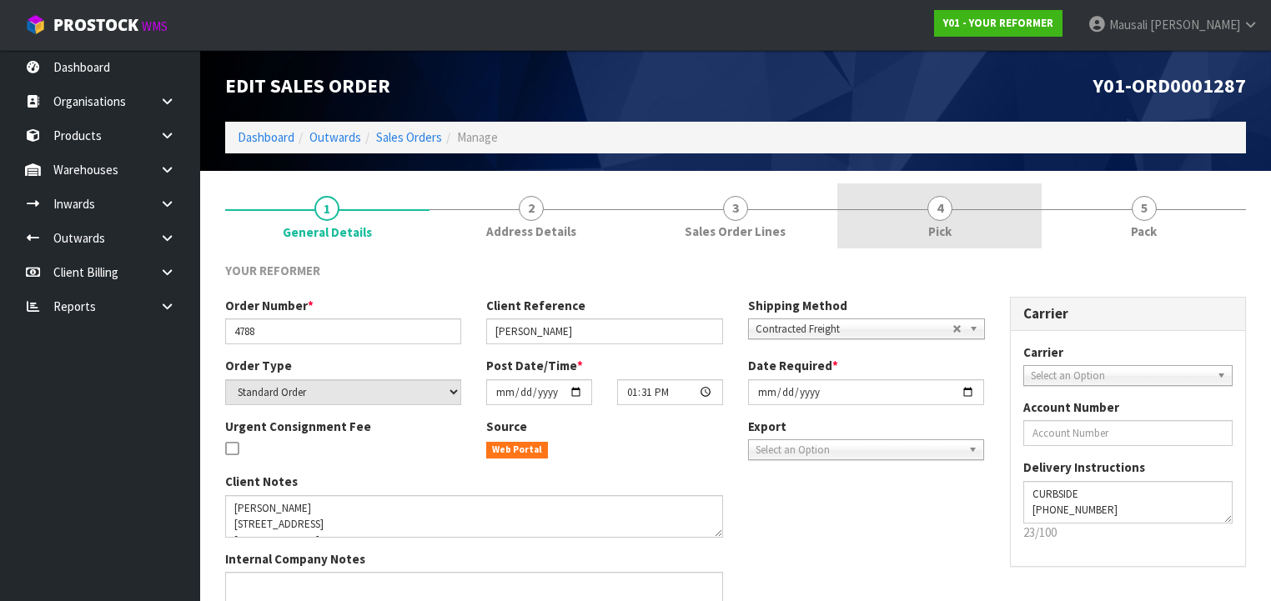
click at [947, 218] on link "4 Pick" at bounding box center [939, 216] width 204 height 66
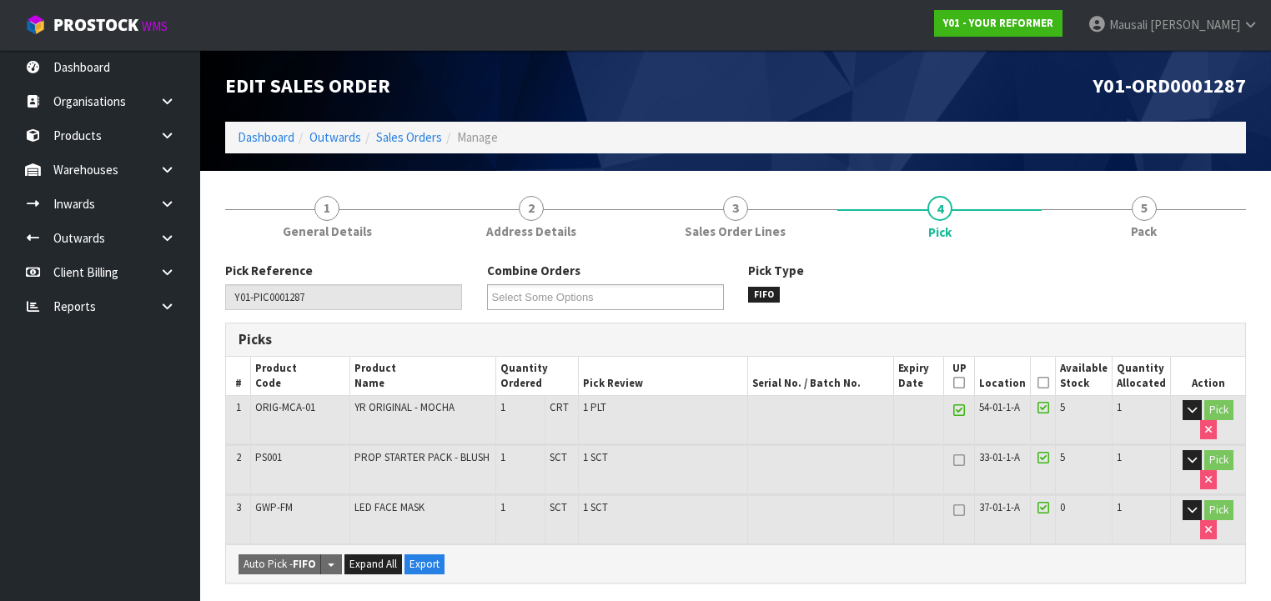
click at [1048, 383] on icon at bounding box center [1043, 383] width 12 height 1
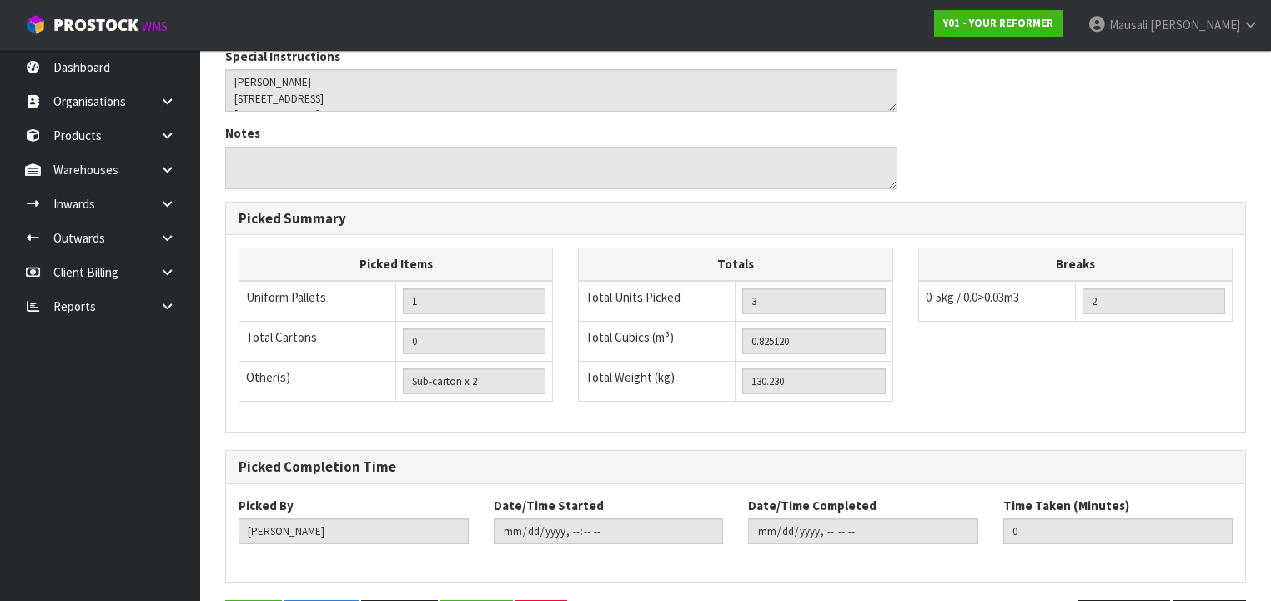
scroll to position [666, 0]
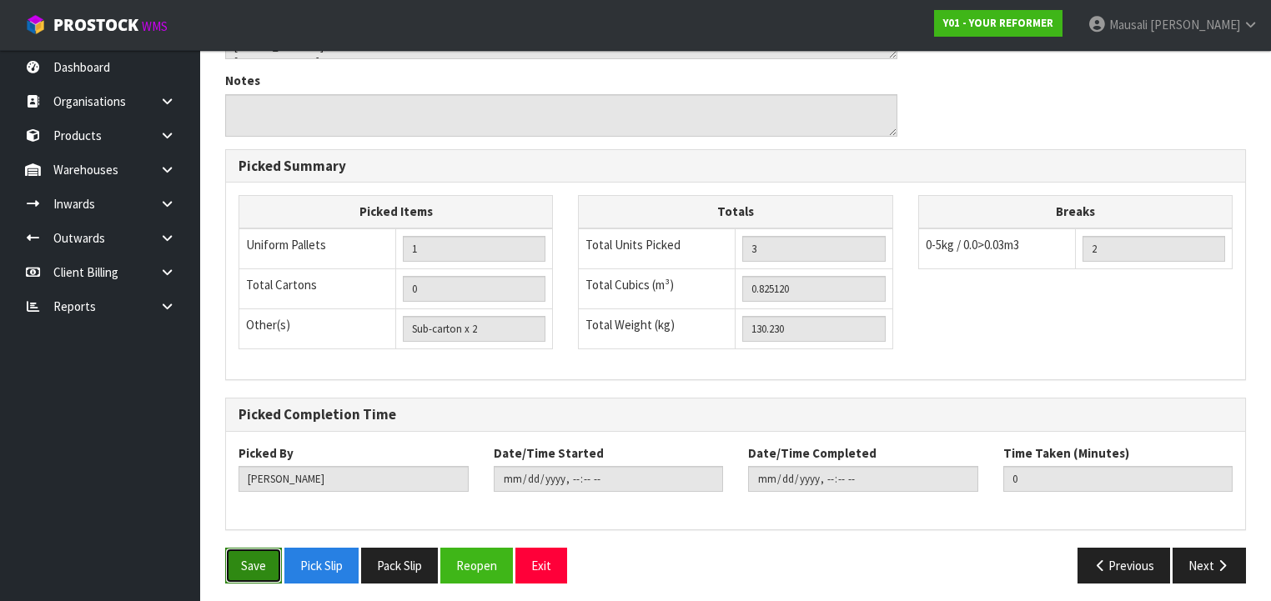
click at [254, 548] on button "Save" at bounding box center [253, 566] width 57 height 36
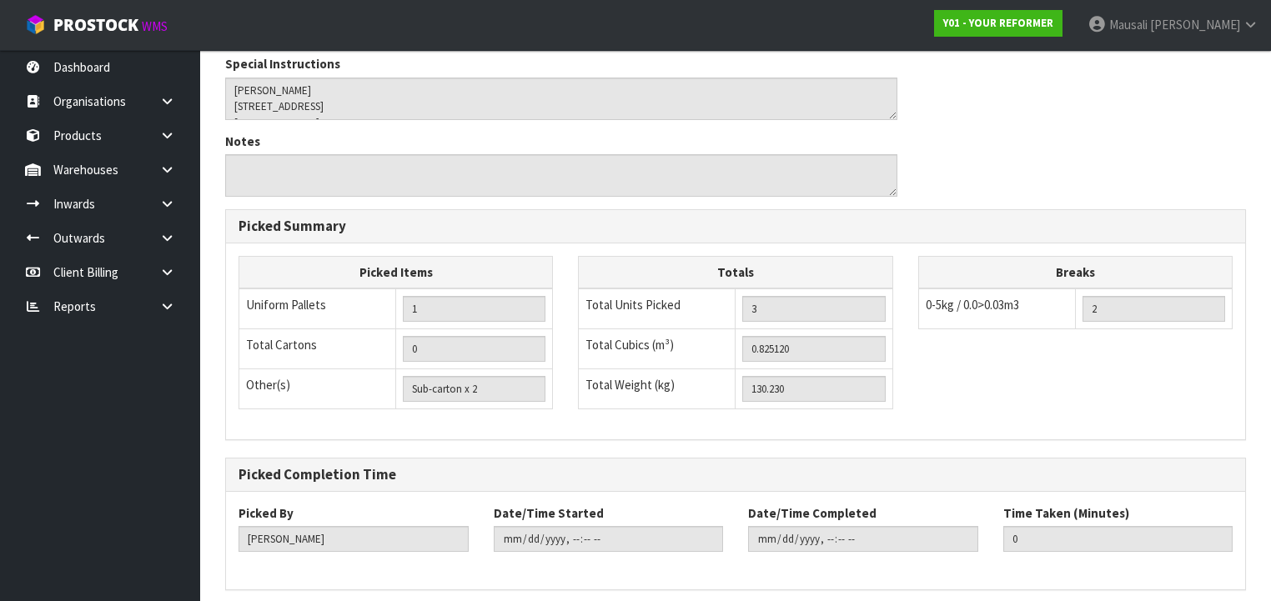
scroll to position [0, 0]
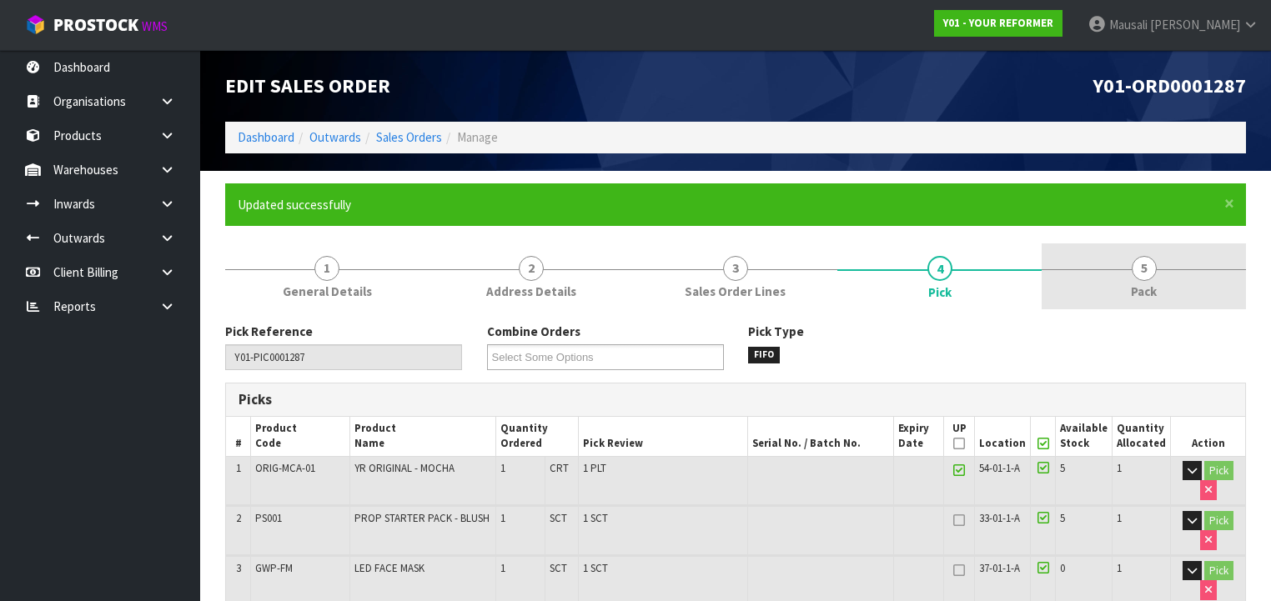
type input "Mausali Tito"
type input "2025-08-15T14:19:08"
click at [1128, 269] on div at bounding box center [1143, 269] width 204 height 1
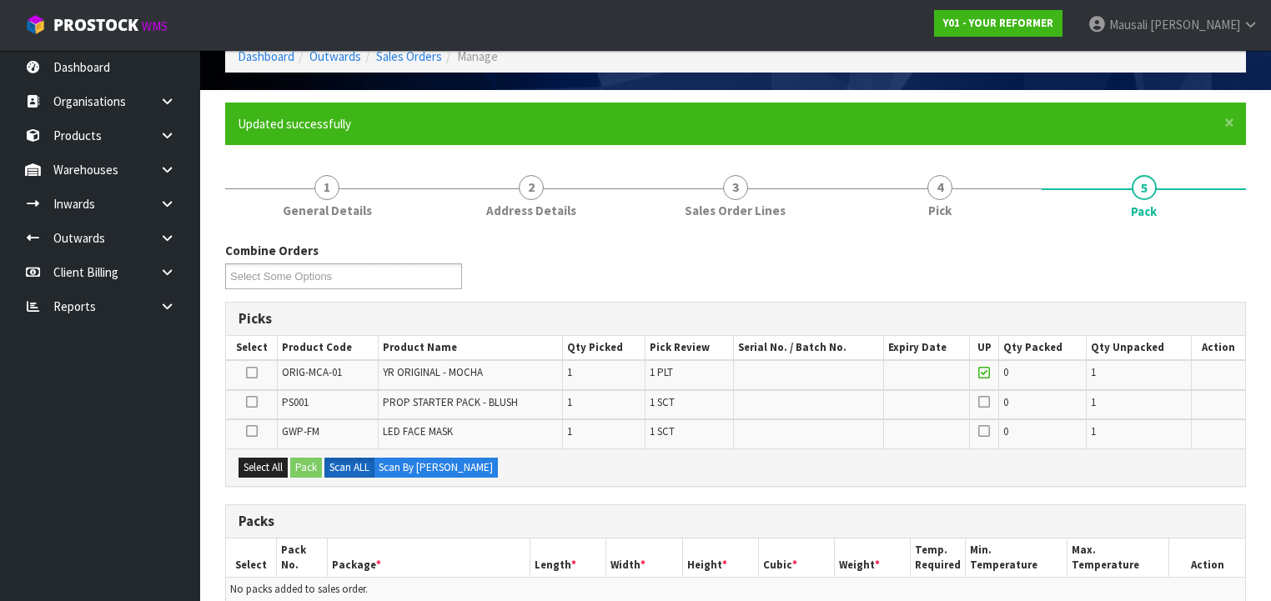
scroll to position [200, 0]
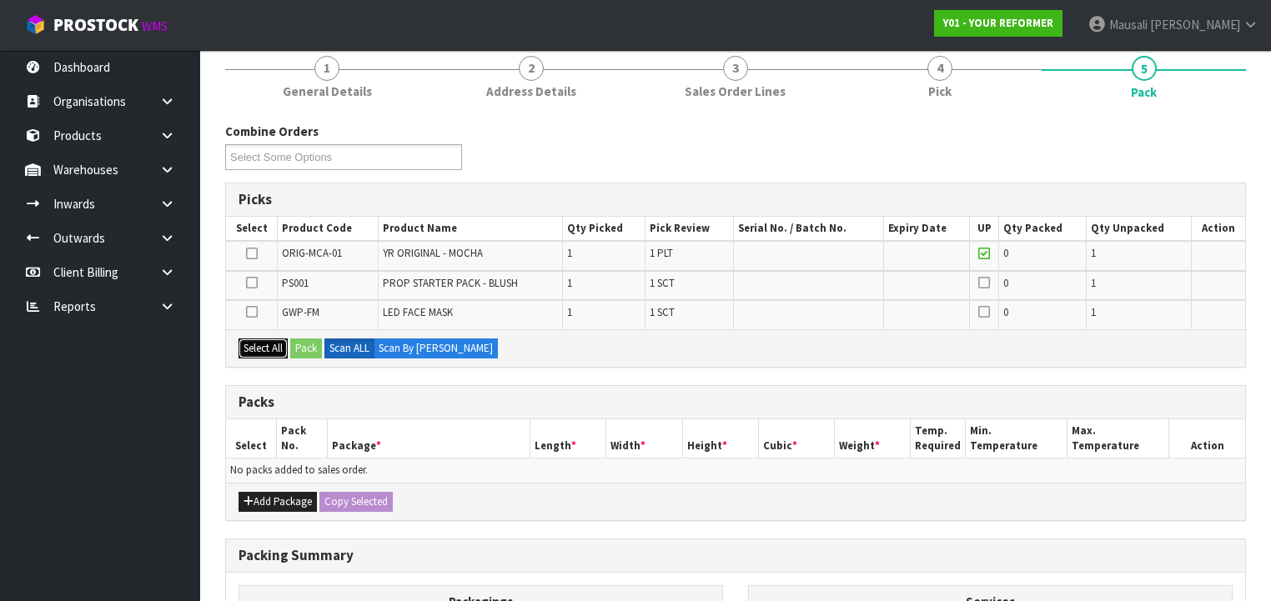
click at [267, 347] on button "Select All" at bounding box center [262, 348] width 49 height 20
click at [304, 344] on button "Pack" at bounding box center [306, 348] width 32 height 20
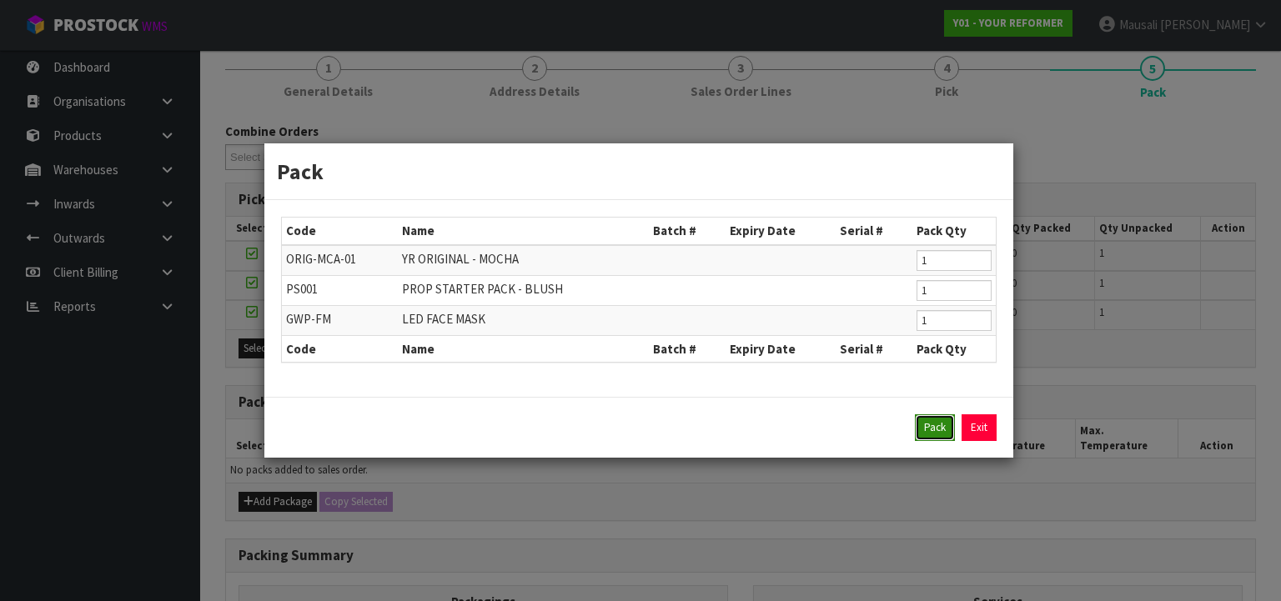
click at [917, 424] on button "Pack" at bounding box center [935, 427] width 40 height 27
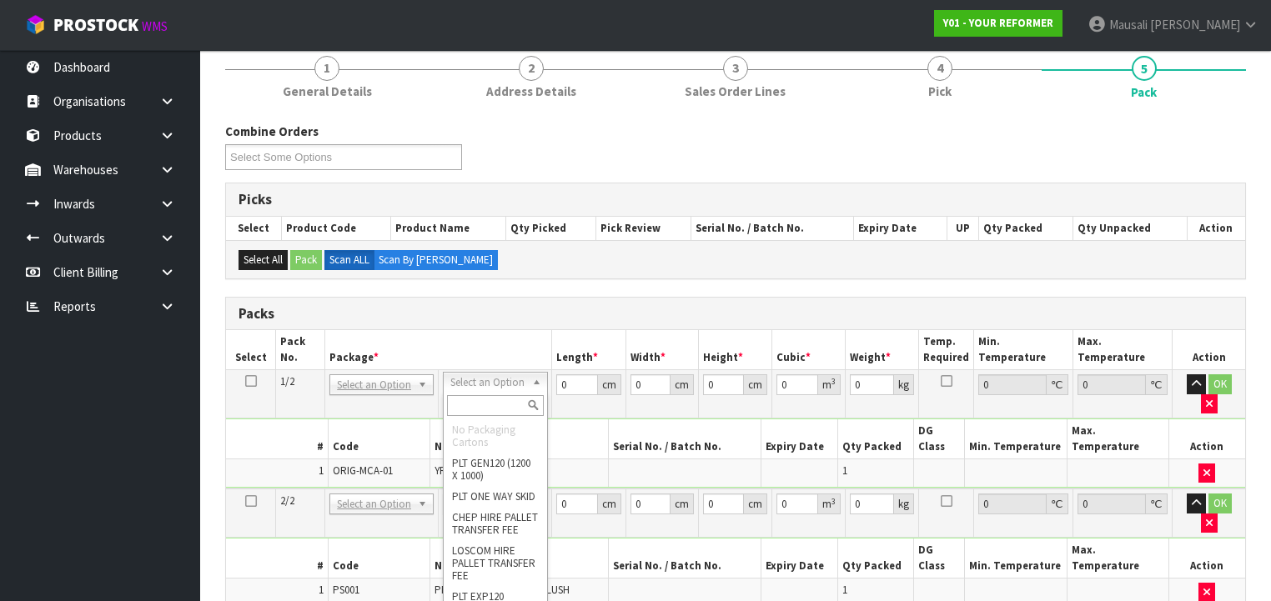
click at [484, 400] on input "text" at bounding box center [495, 405] width 96 height 21
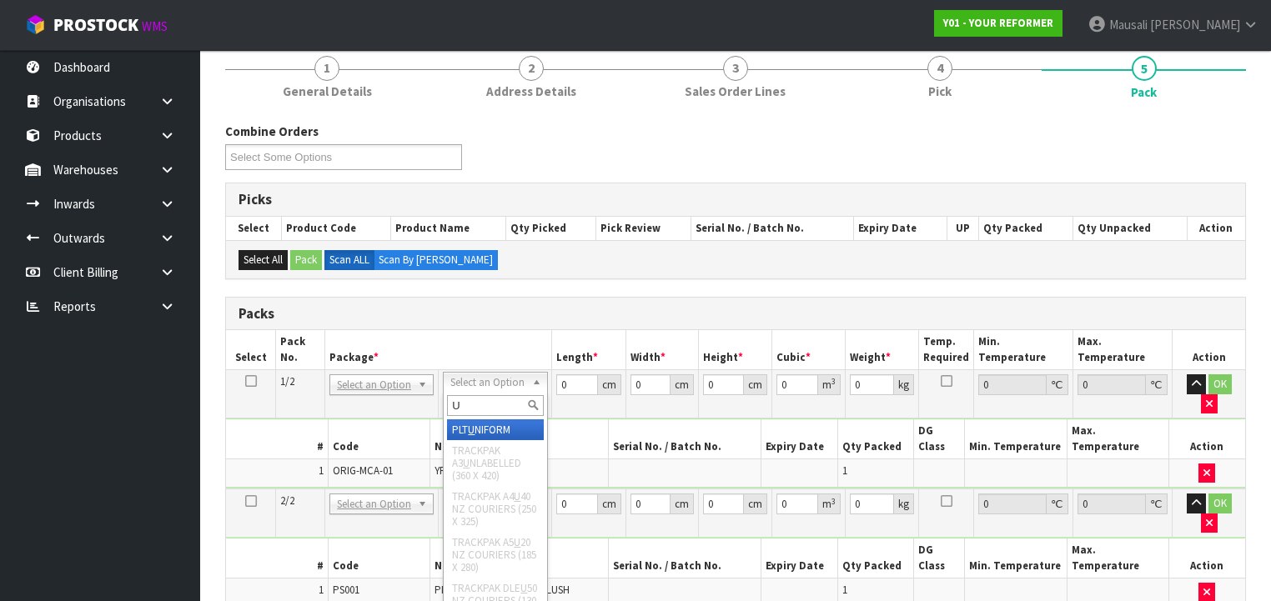
type input "U"
type input "126"
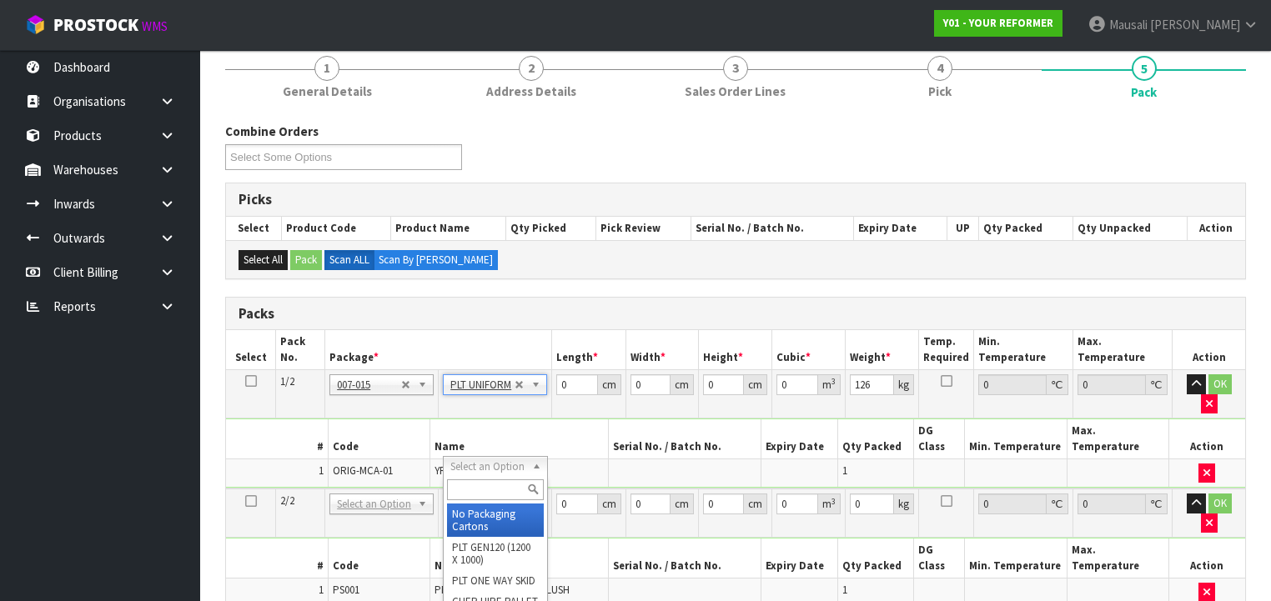
drag, startPoint x: 484, startPoint y: 461, endPoint x: 489, endPoint y: 487, distance: 26.5
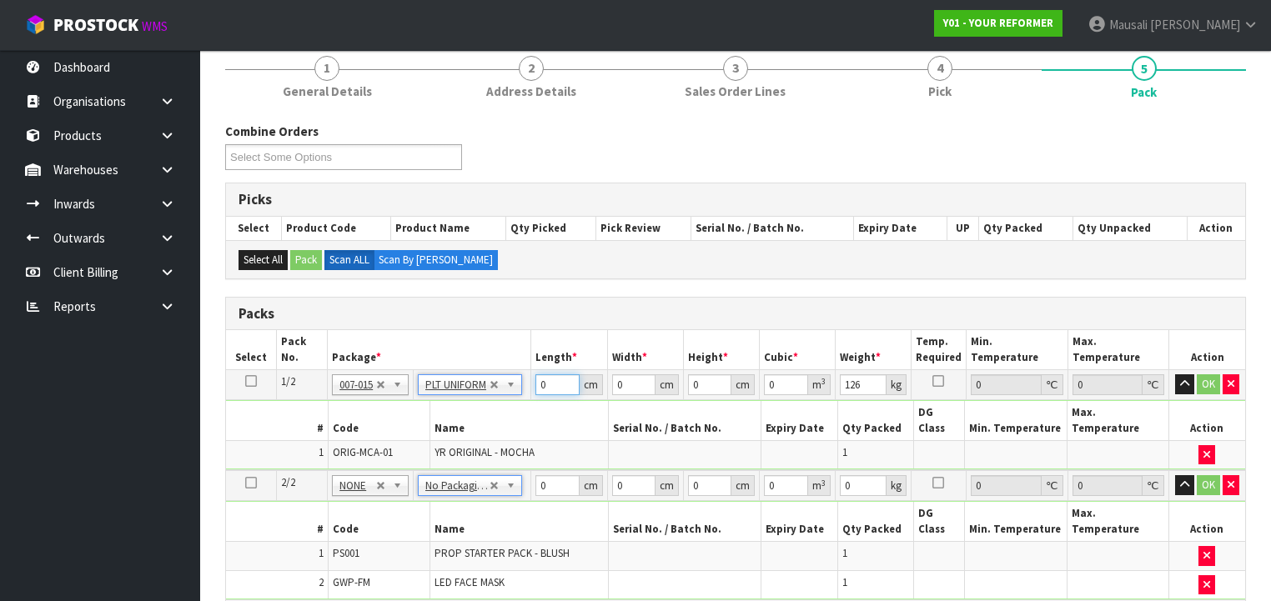
drag, startPoint x: 549, startPoint y: 383, endPoint x: 506, endPoint y: 407, distance: 49.6
click at [507, 406] on tbody "1/2 NONE 007-001 007-002 007-004 007-009 007-013 007-014 007-015 007-017 007-01…" at bounding box center [735, 420] width 1019 height 101
type input "260"
type input "73"
type input "4"
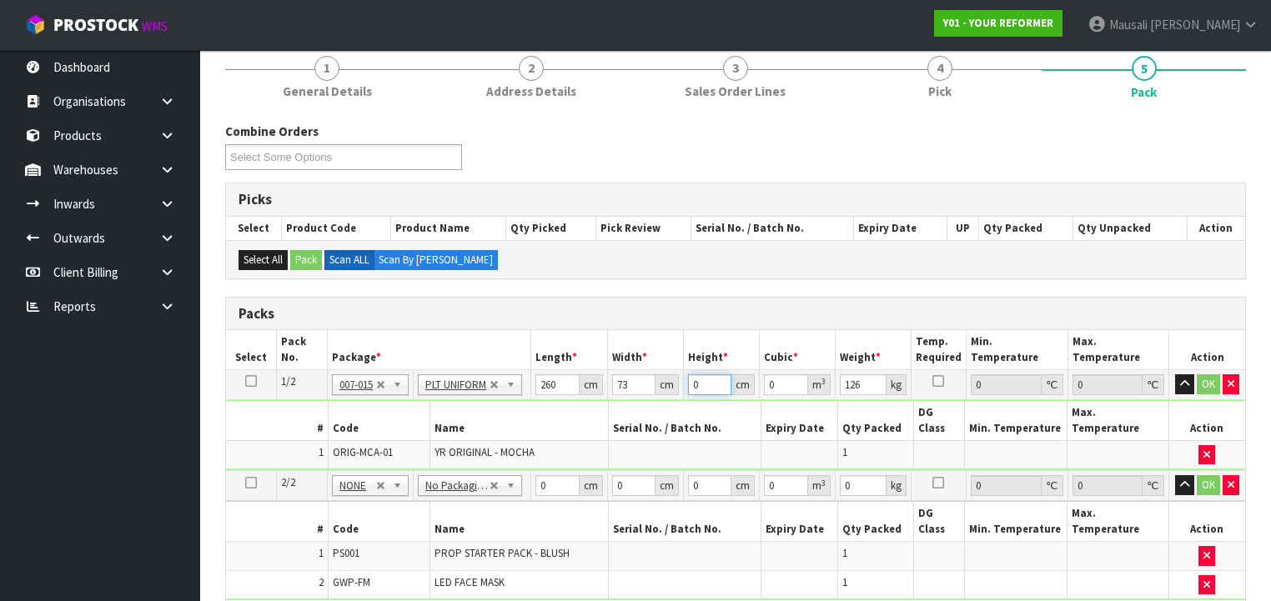
type input "0.07592"
type input "41"
type input "0.77818"
type input "41"
type input "55"
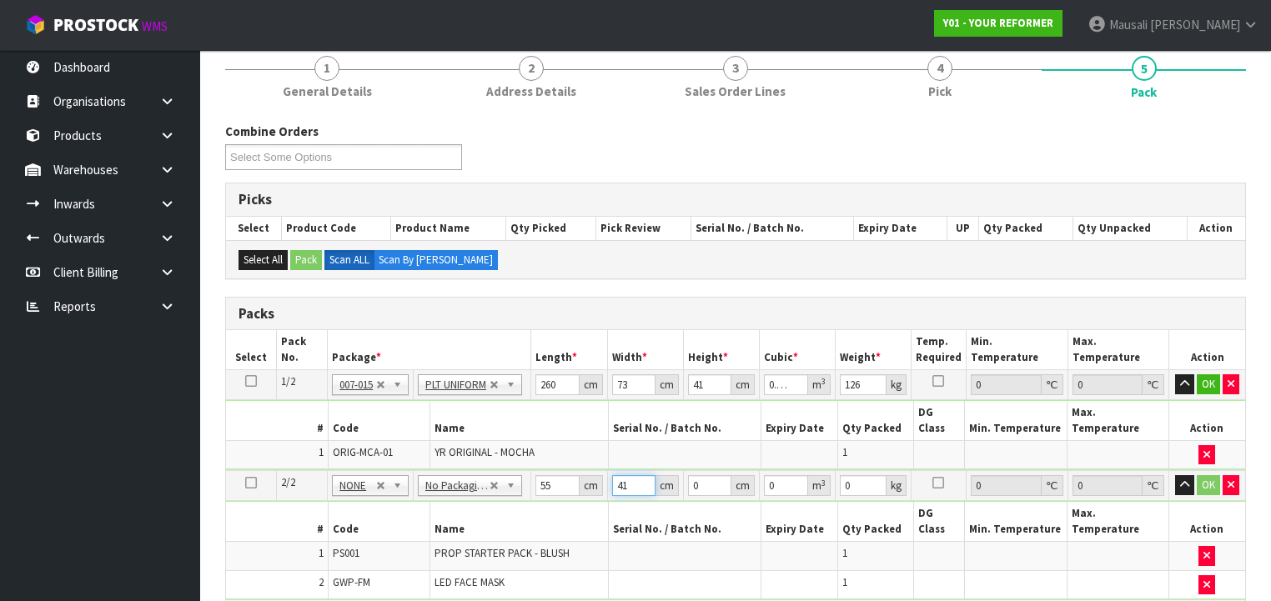
type input "41"
type input "1"
type input "0.002255"
type input "14"
type input "0.03157"
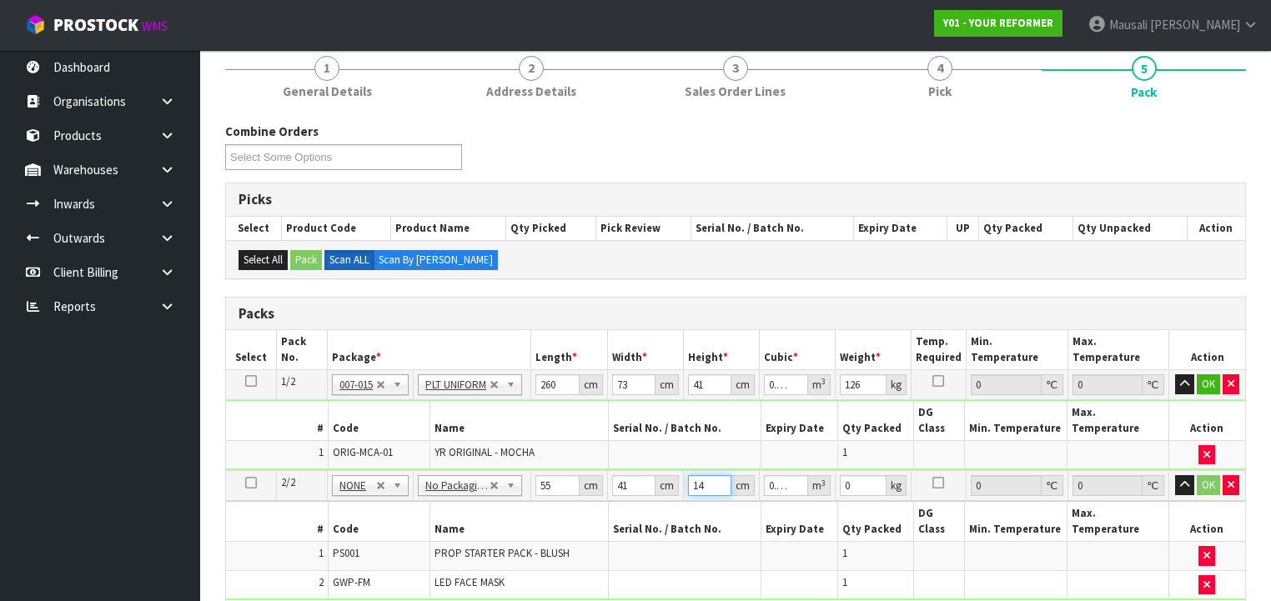
type input "14"
type input "5"
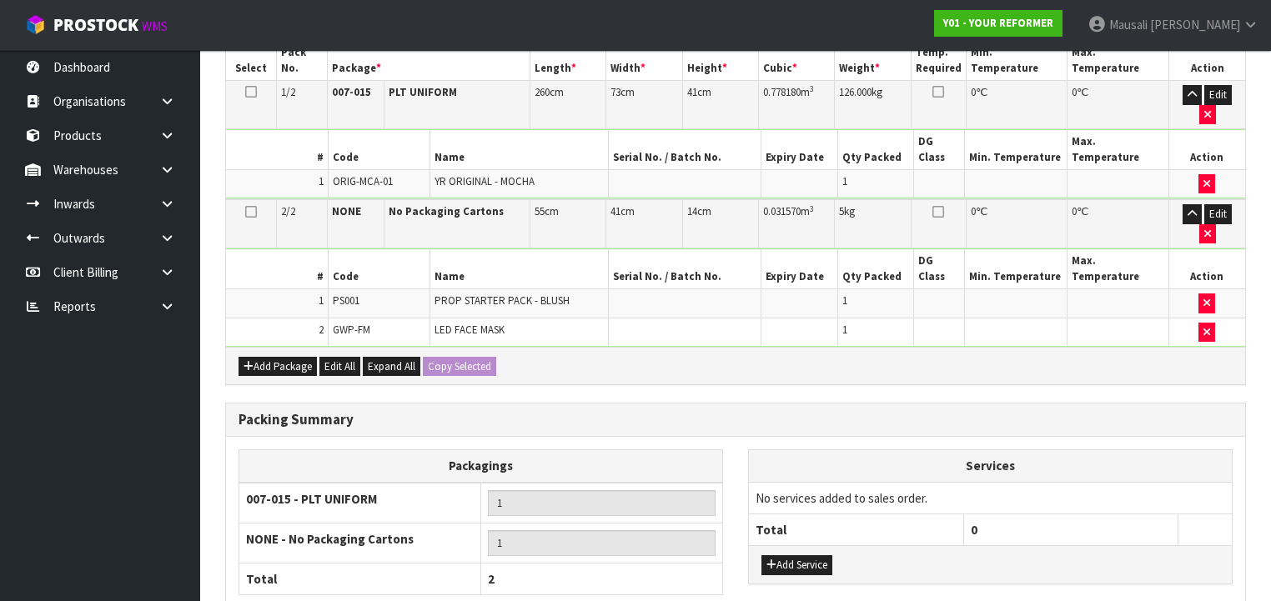
scroll to position [551, 0]
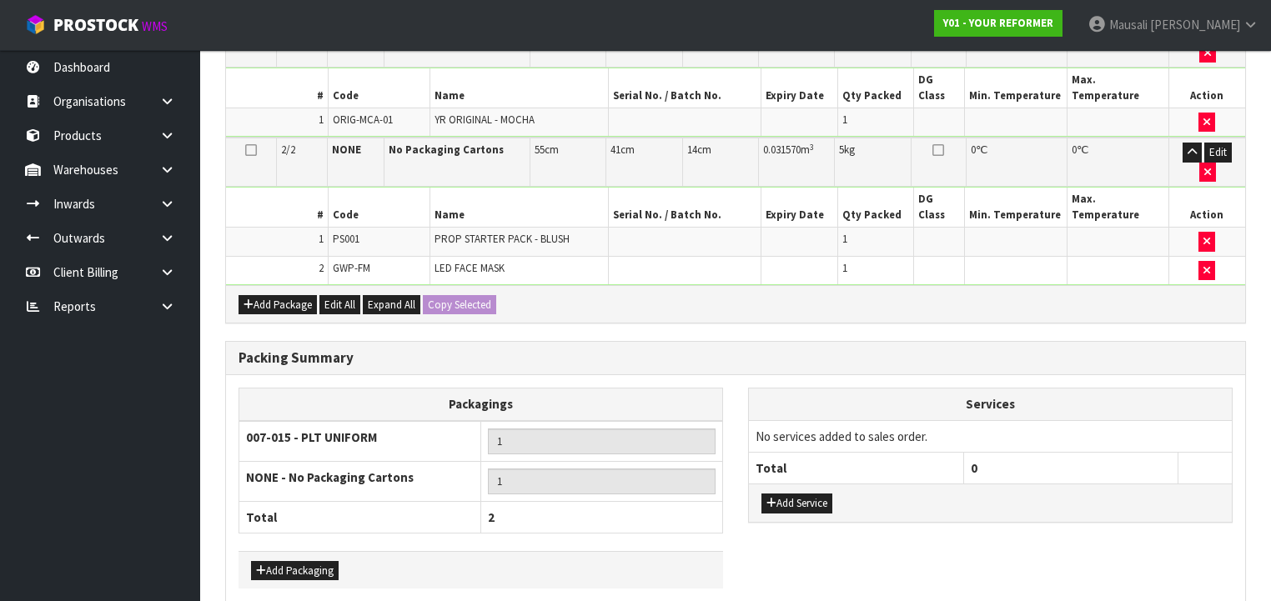
drag, startPoint x: 377, startPoint y: 552, endPoint x: 456, endPoint y: 514, distance: 87.6
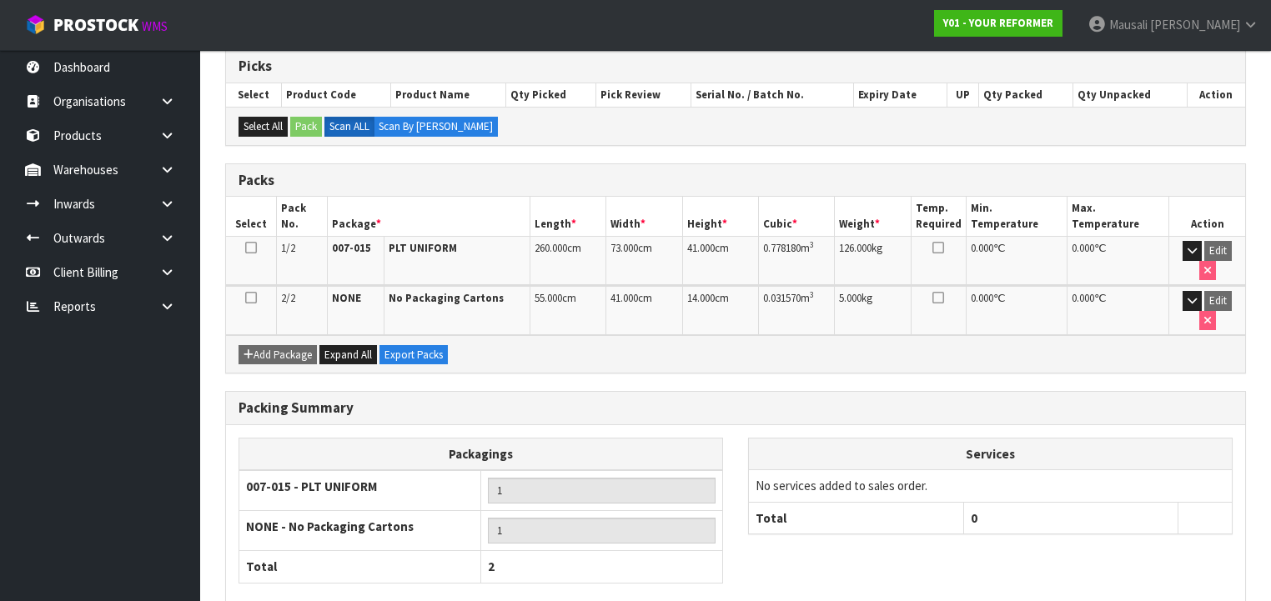
scroll to position [0, 0]
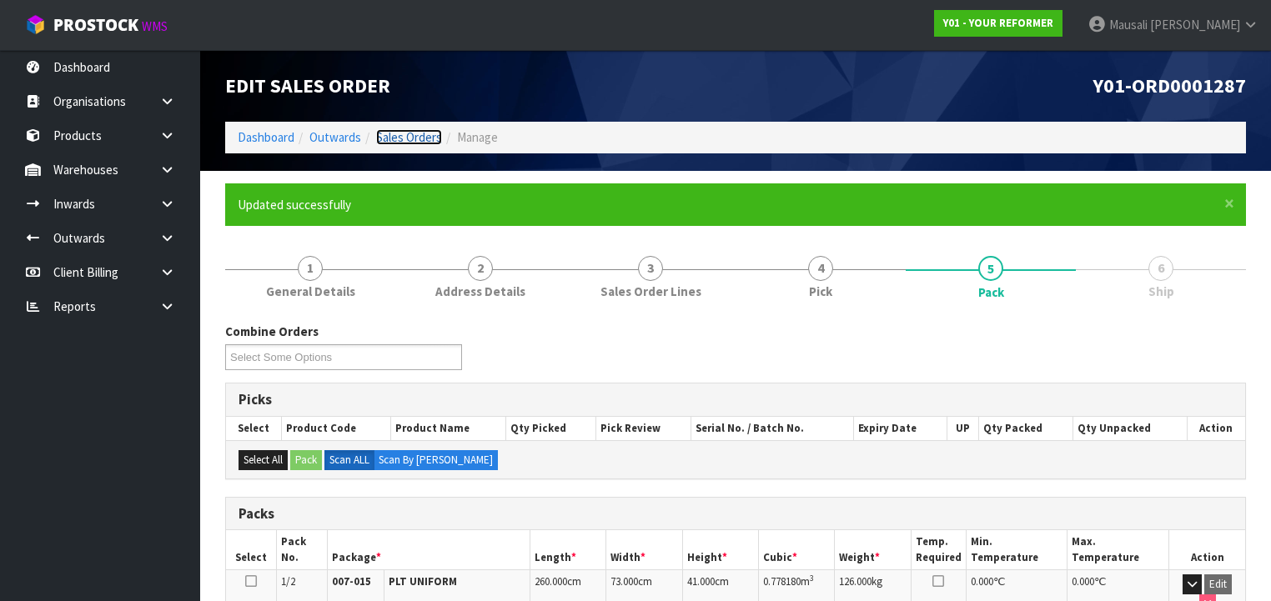
click at [390, 136] on link "Sales Orders" at bounding box center [409, 137] width 66 height 16
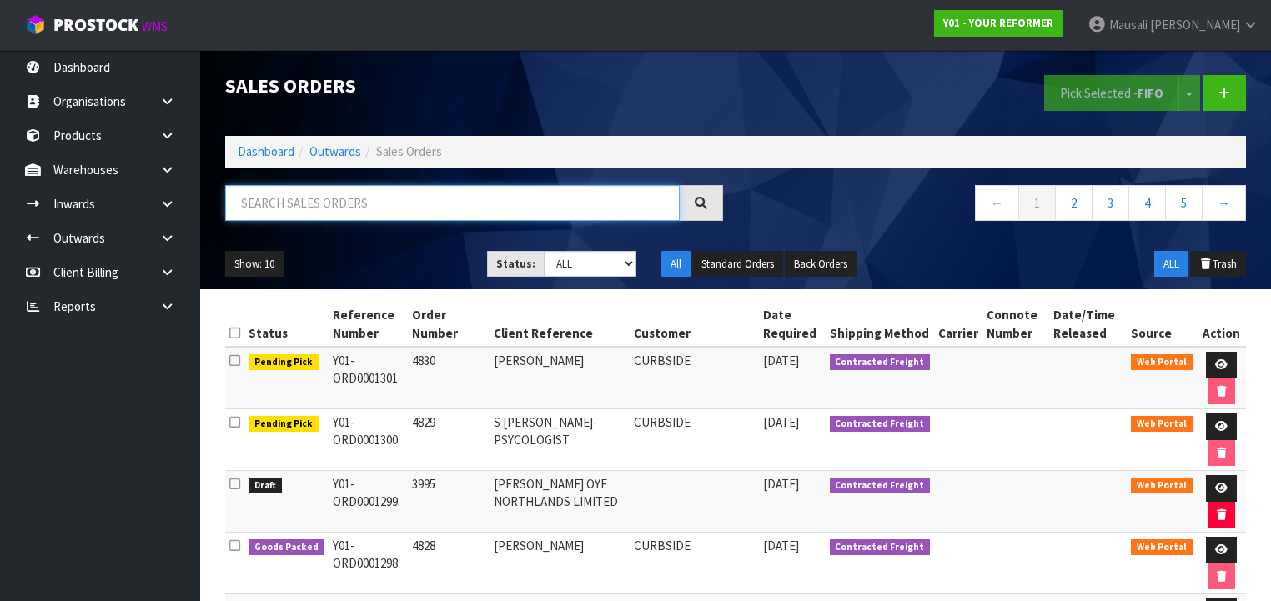
click at [278, 204] on input "text" at bounding box center [452, 203] width 454 height 36
type input "JOB-0407411"
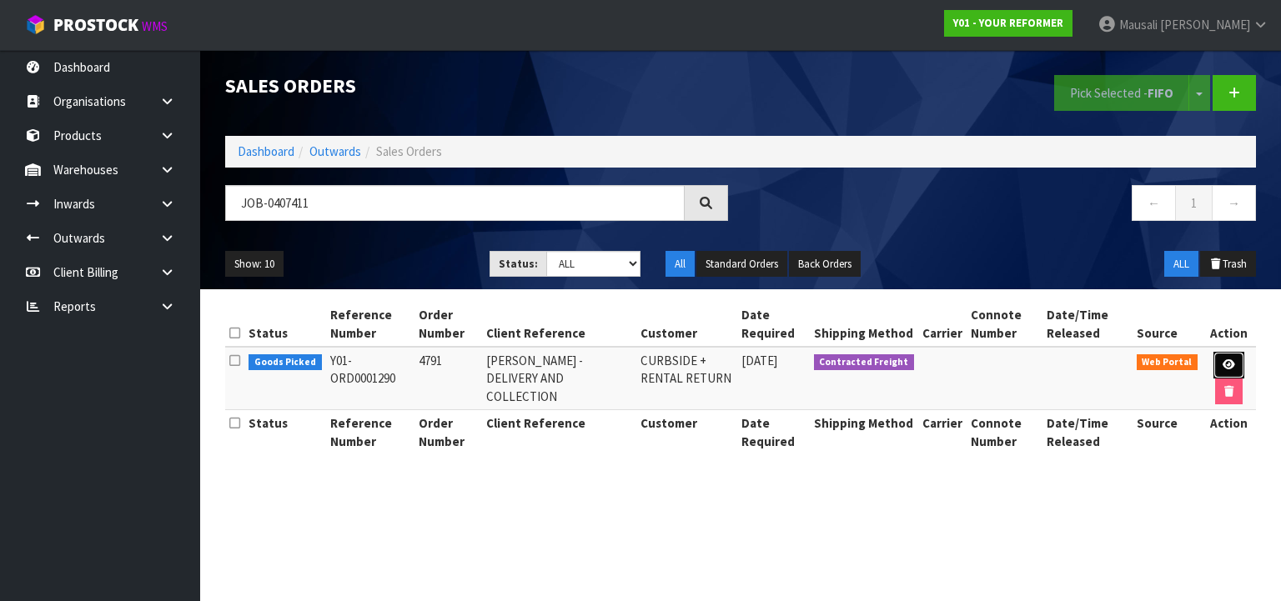
click at [1227, 366] on icon at bounding box center [1228, 364] width 13 height 11
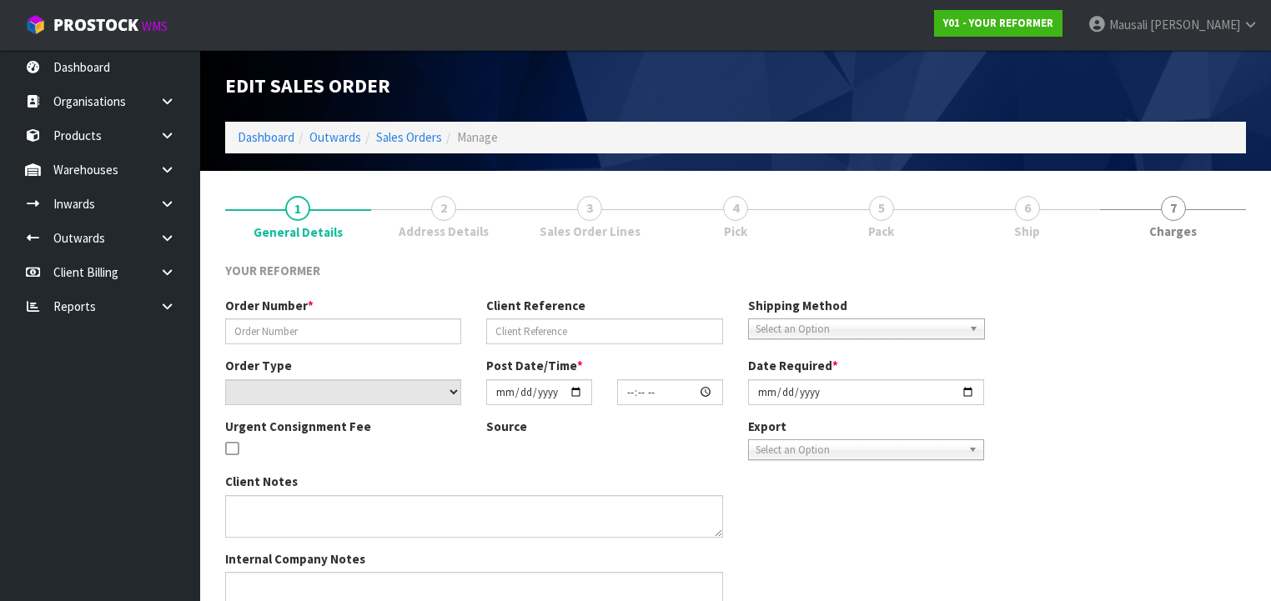
type input "4791"
type input "KATY COWPER - DELIVERY AND COLLECTION"
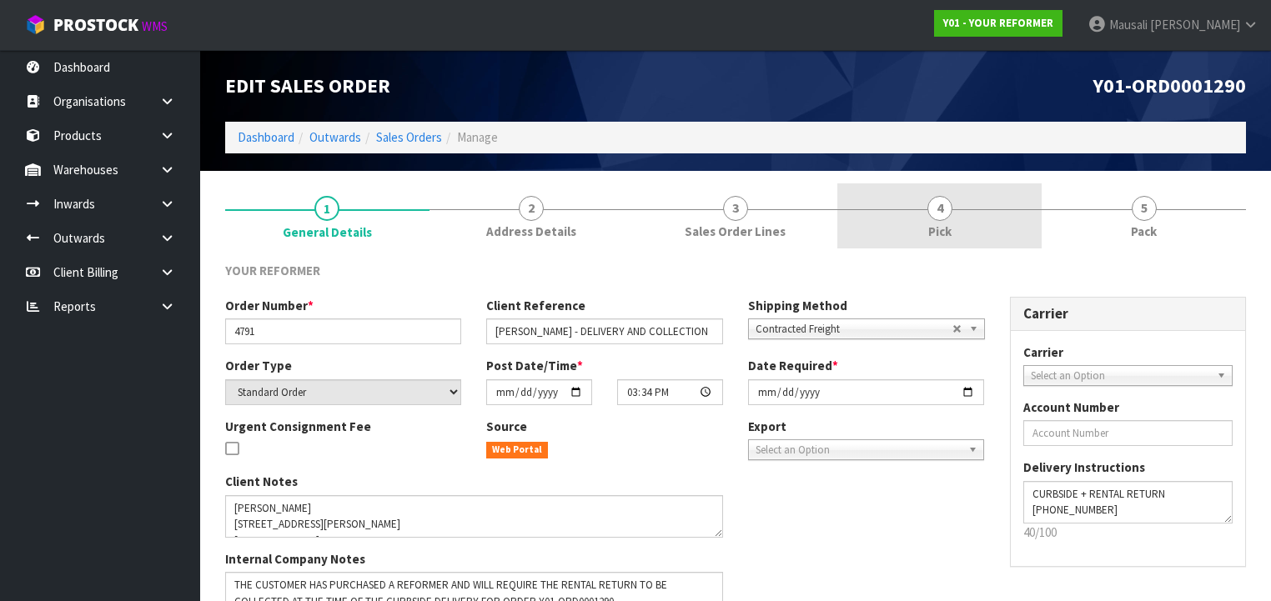
click at [959, 222] on link "4 Pick" at bounding box center [939, 216] width 204 height 66
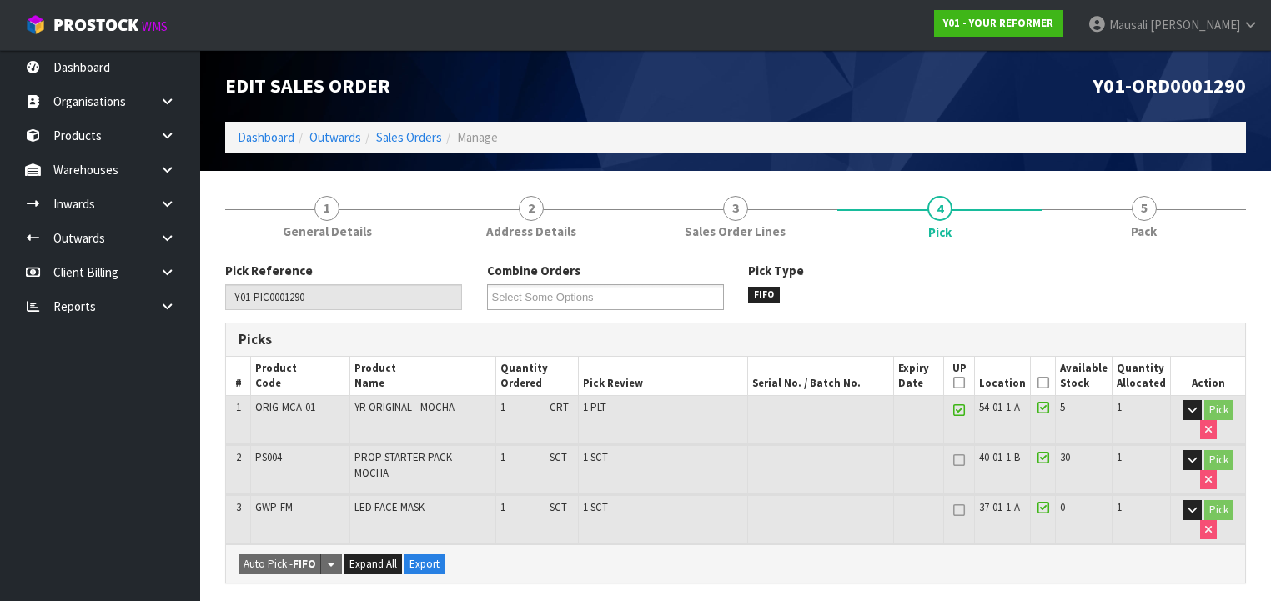
click at [1049, 383] on icon at bounding box center [1043, 383] width 12 height 1
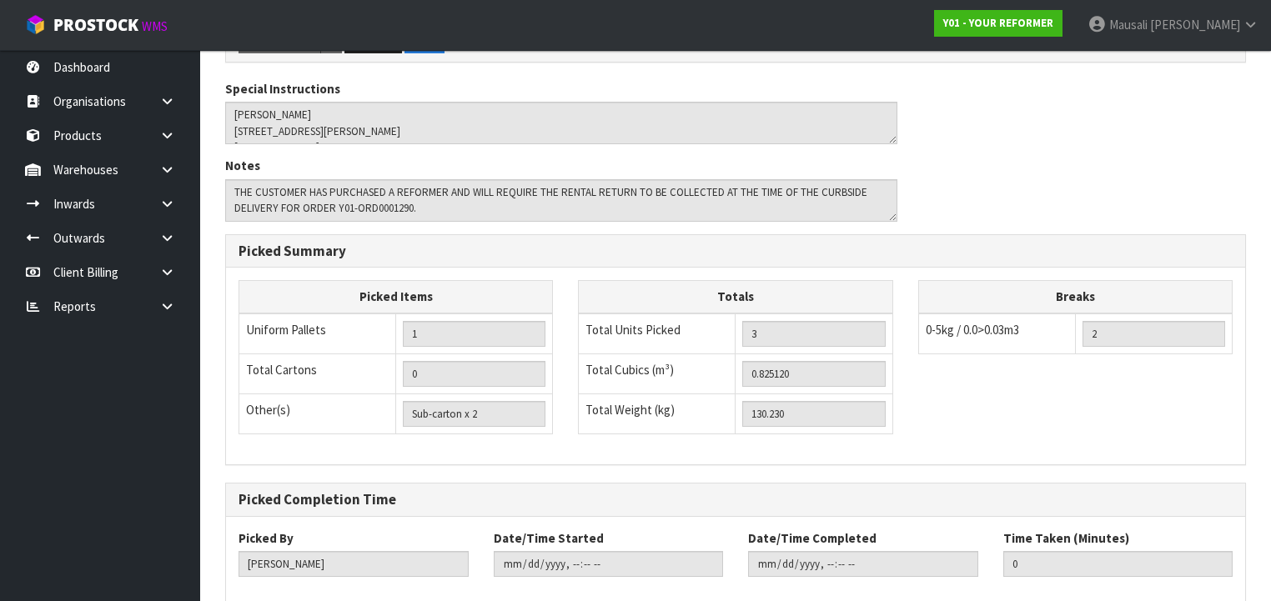
scroll to position [666, 0]
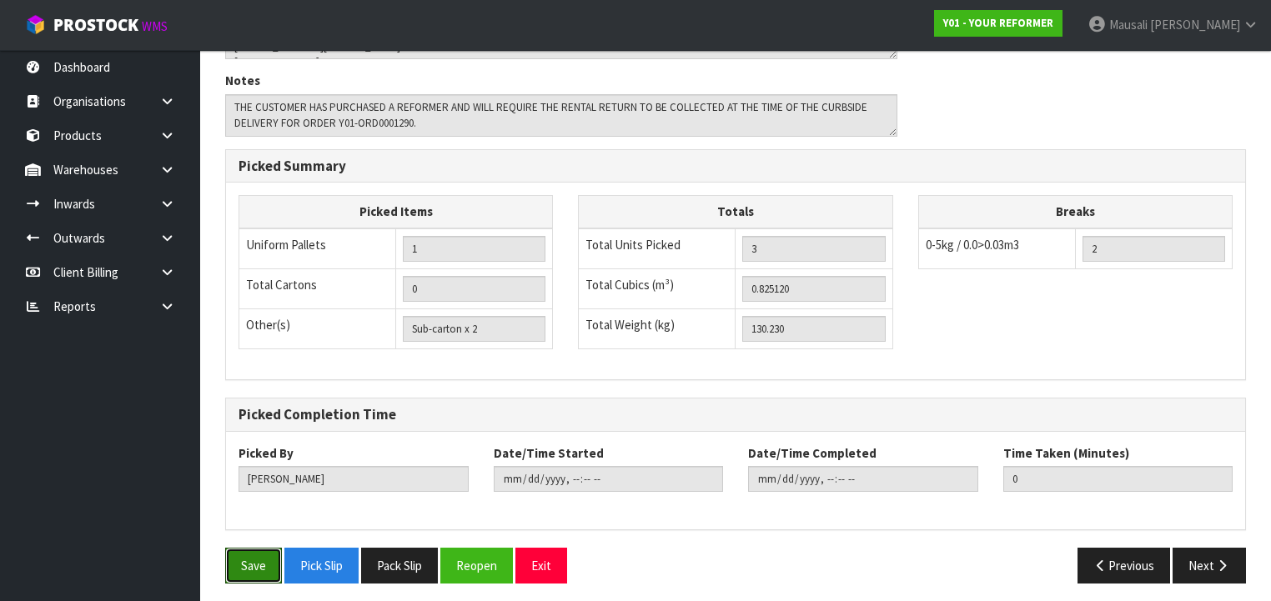
drag, startPoint x: 250, startPoint y: 554, endPoint x: 359, endPoint y: 519, distance: 113.6
click at [256, 549] on button "Save" at bounding box center [253, 566] width 57 height 36
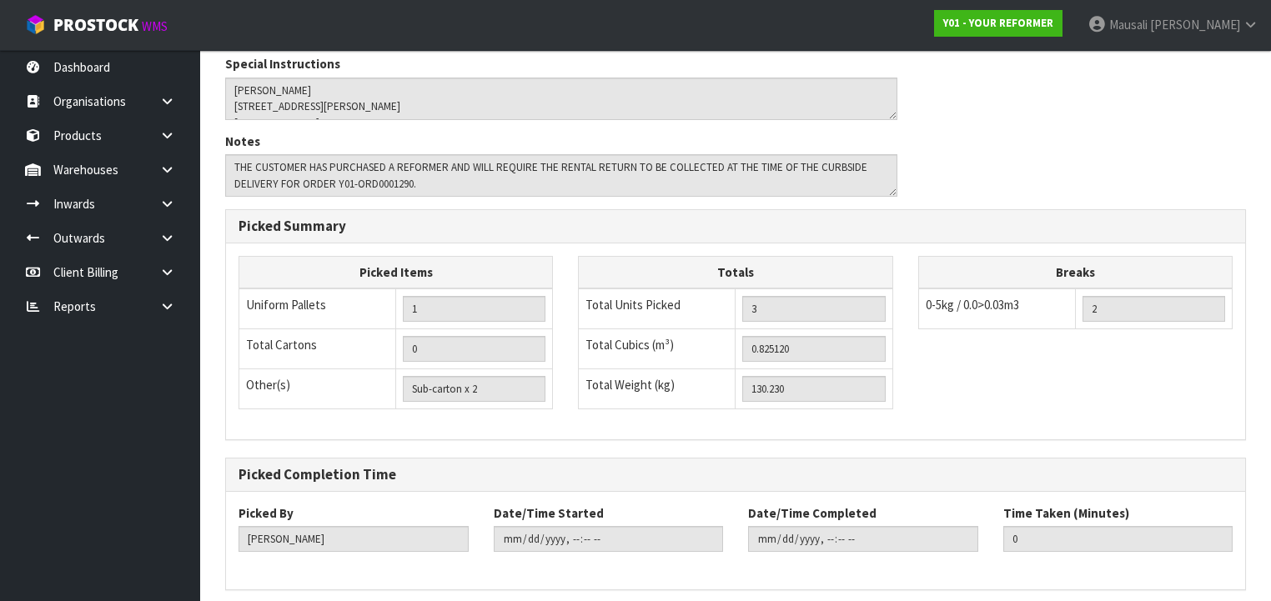
scroll to position [0, 0]
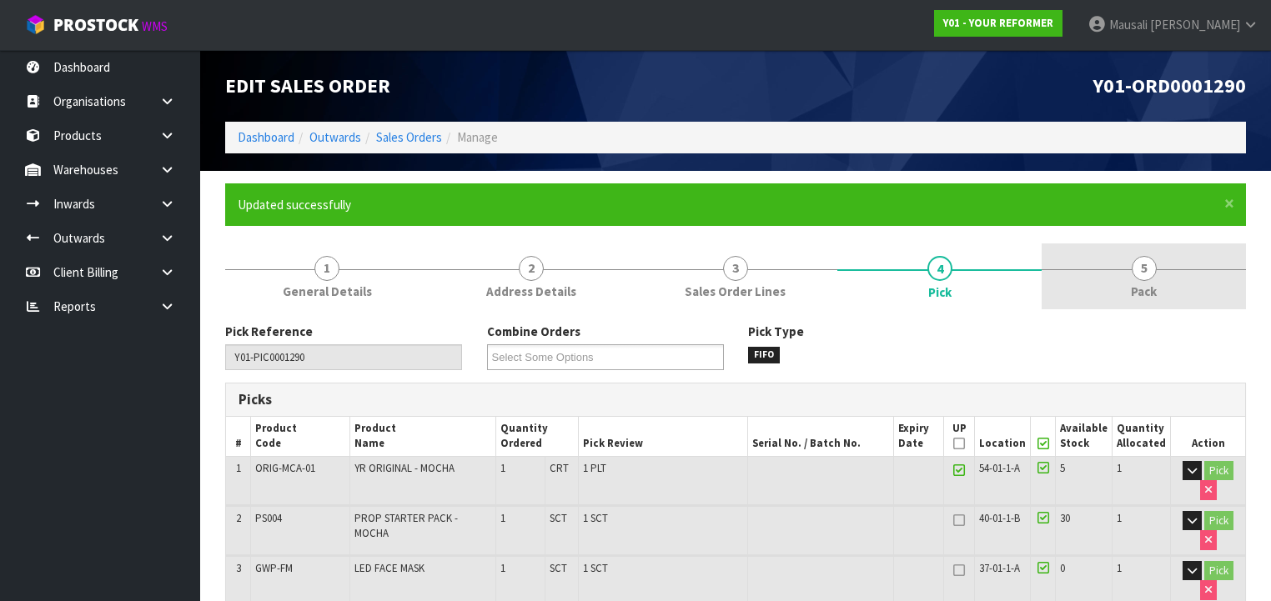
click at [1126, 281] on link "5 Pack" at bounding box center [1143, 276] width 204 height 66
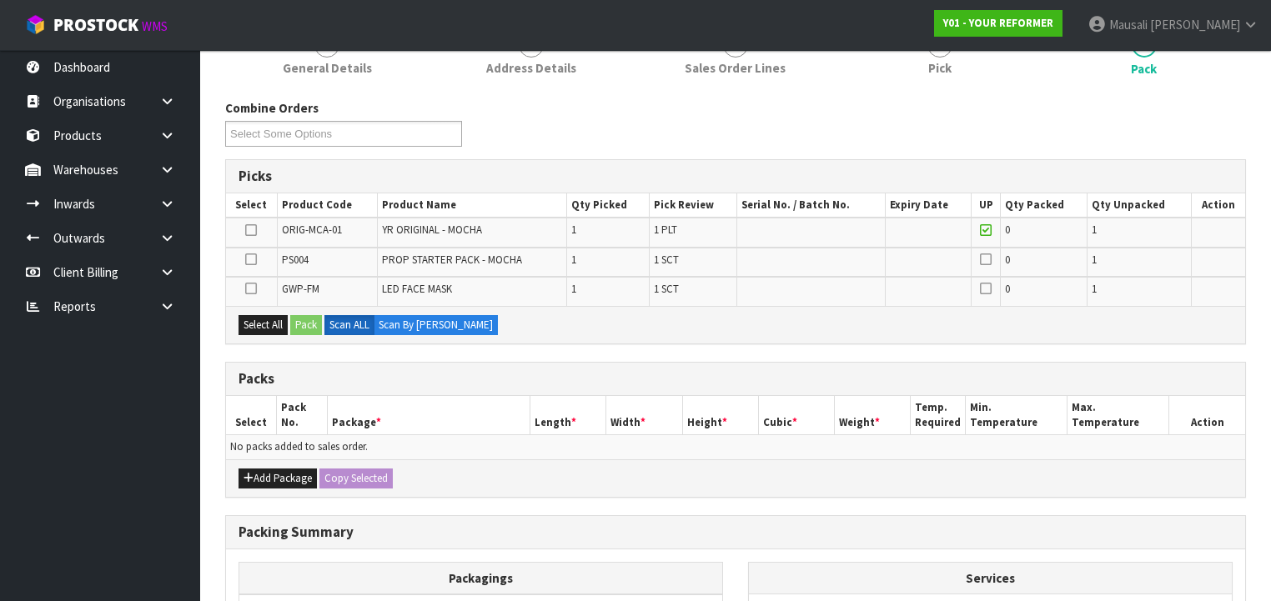
scroll to position [333, 0]
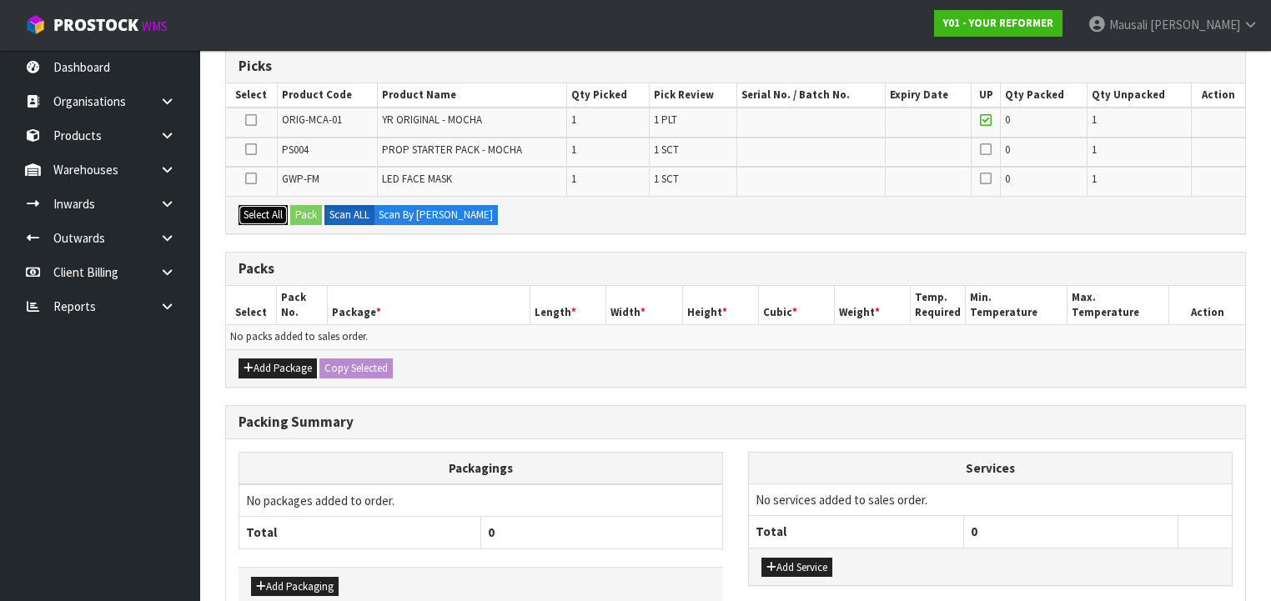
drag, startPoint x: 271, startPoint y: 211, endPoint x: 293, endPoint y: 211, distance: 22.5
click at [276, 211] on button "Select All" at bounding box center [262, 215] width 49 height 20
click at [298, 211] on button "Pack" at bounding box center [306, 215] width 32 height 20
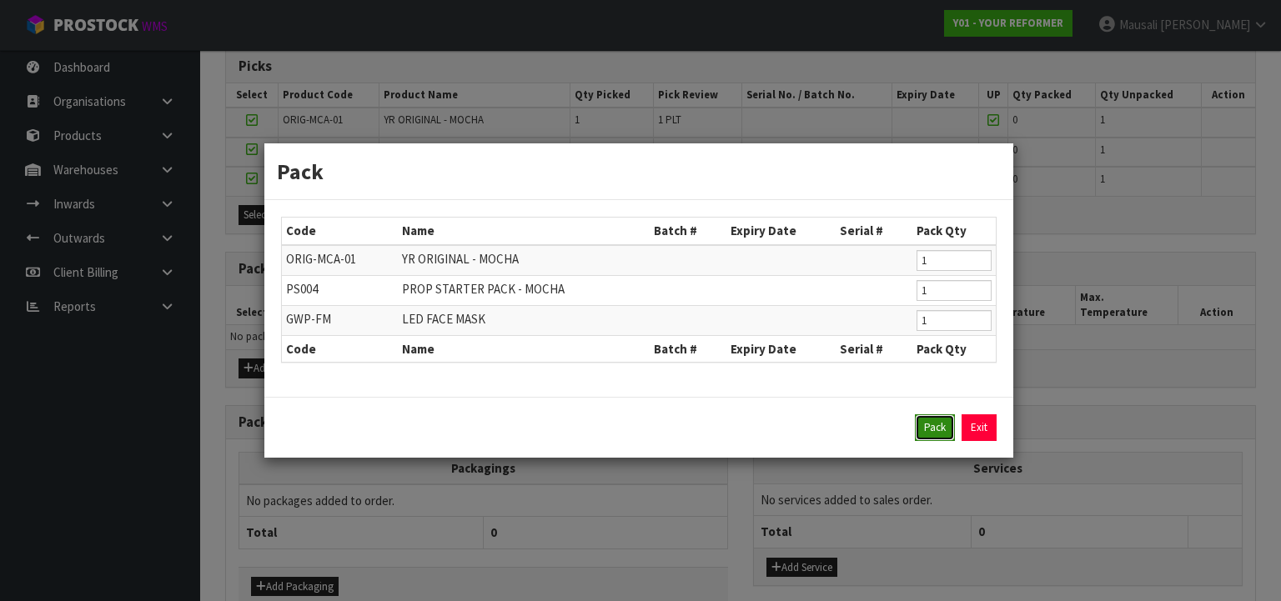
click at [920, 424] on button "Pack" at bounding box center [935, 427] width 40 height 27
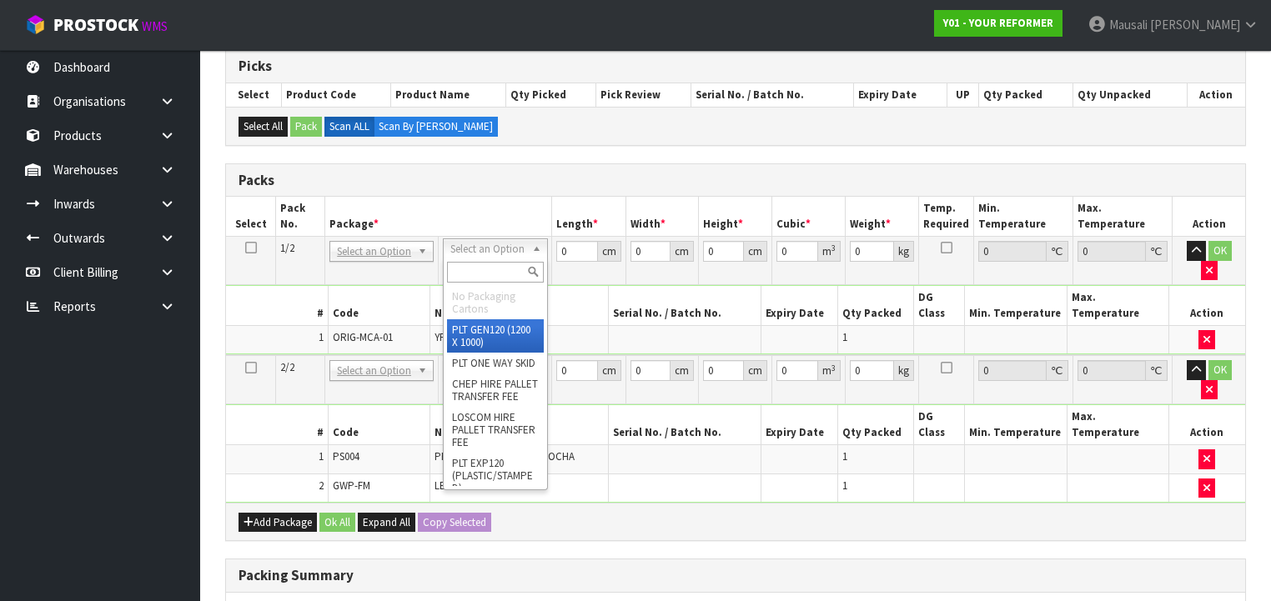
click at [479, 268] on input "text" at bounding box center [495, 272] width 96 height 21
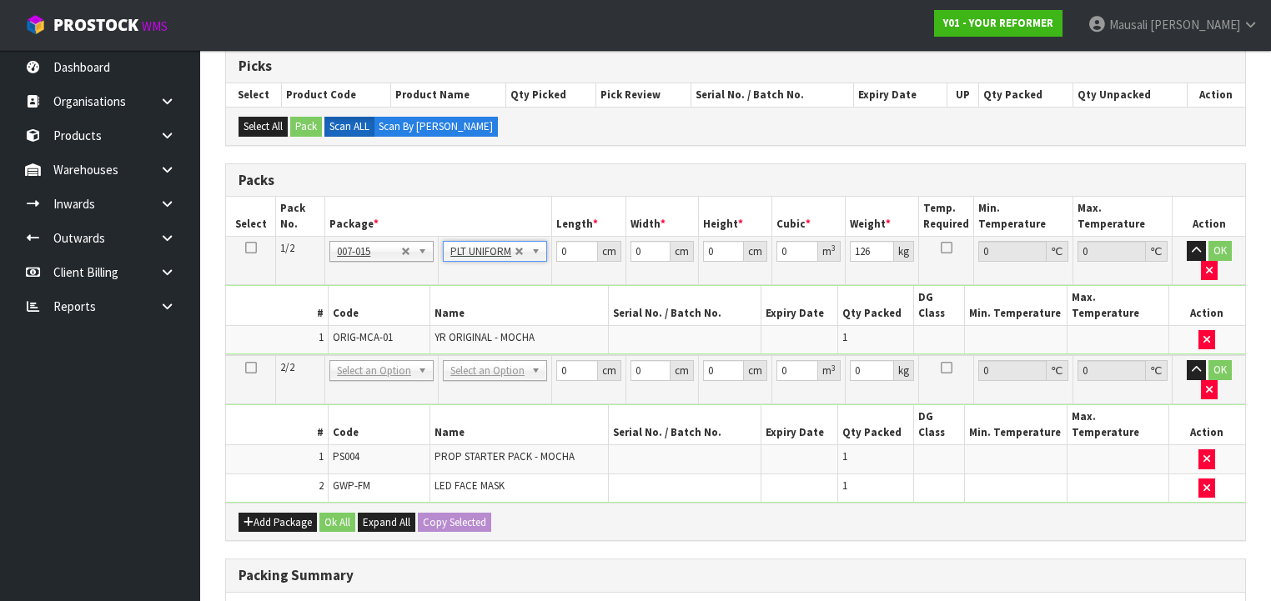
drag, startPoint x: 485, startPoint y: 330, endPoint x: 487, endPoint y: 342, distance: 11.8
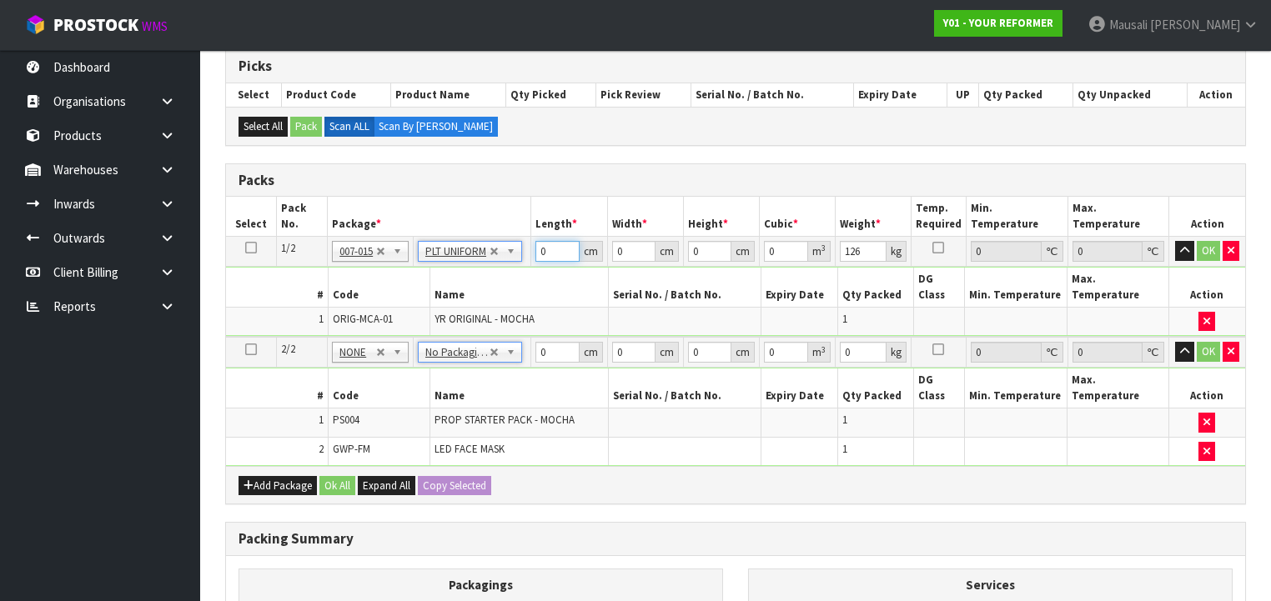
drag, startPoint x: 554, startPoint y: 248, endPoint x: 522, endPoint y: 270, distance: 38.9
click at [523, 270] on tbody "1/2 NONE 007-001 007-002 007-004 007-009 007-013 007-014 007-015 007-017 007-01…" at bounding box center [735, 287] width 1019 height 101
click at [334, 476] on button "Ok All" at bounding box center [337, 486] width 36 height 20
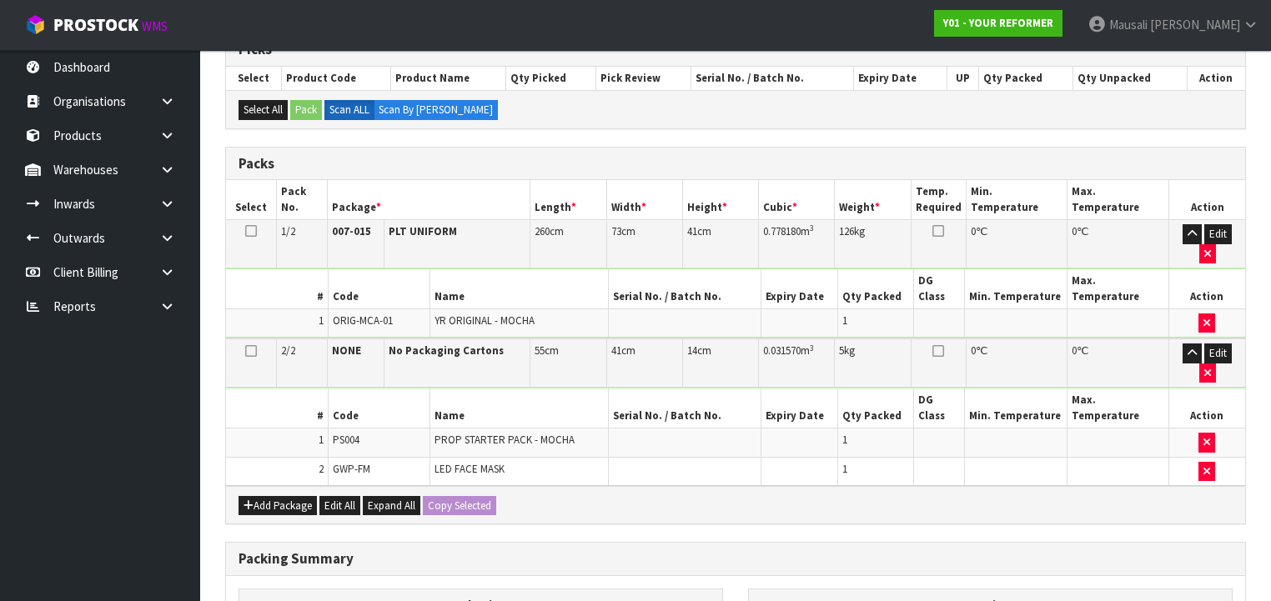
scroll to position [551, 0]
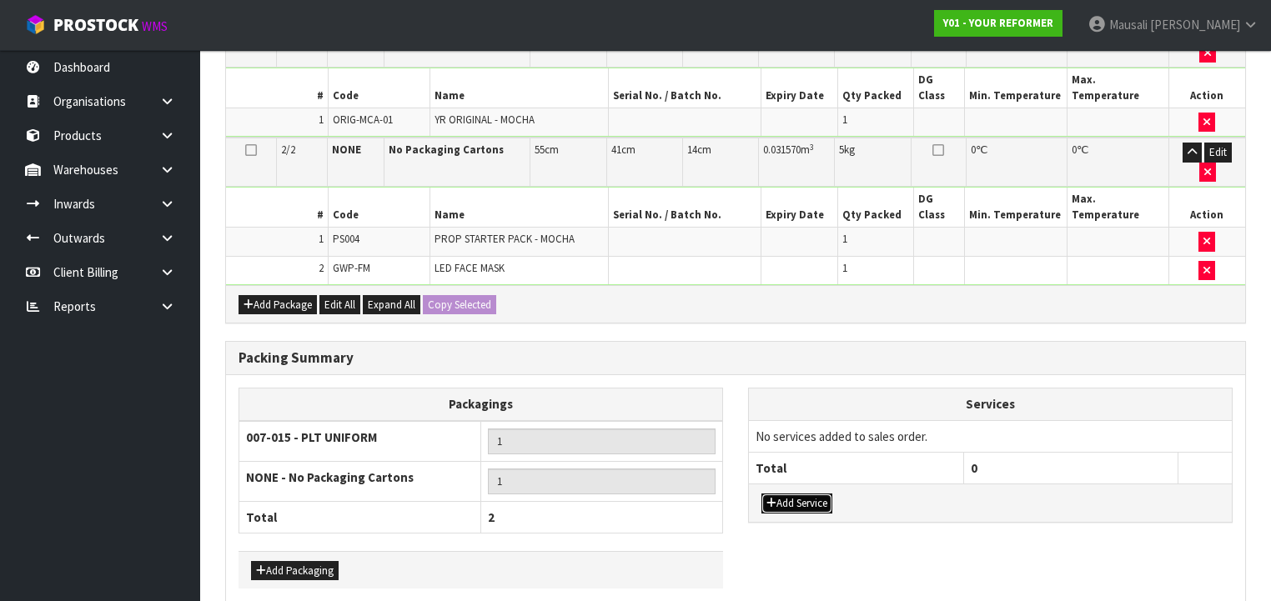
click at [804, 494] on button "Add Service" at bounding box center [796, 504] width 71 height 20
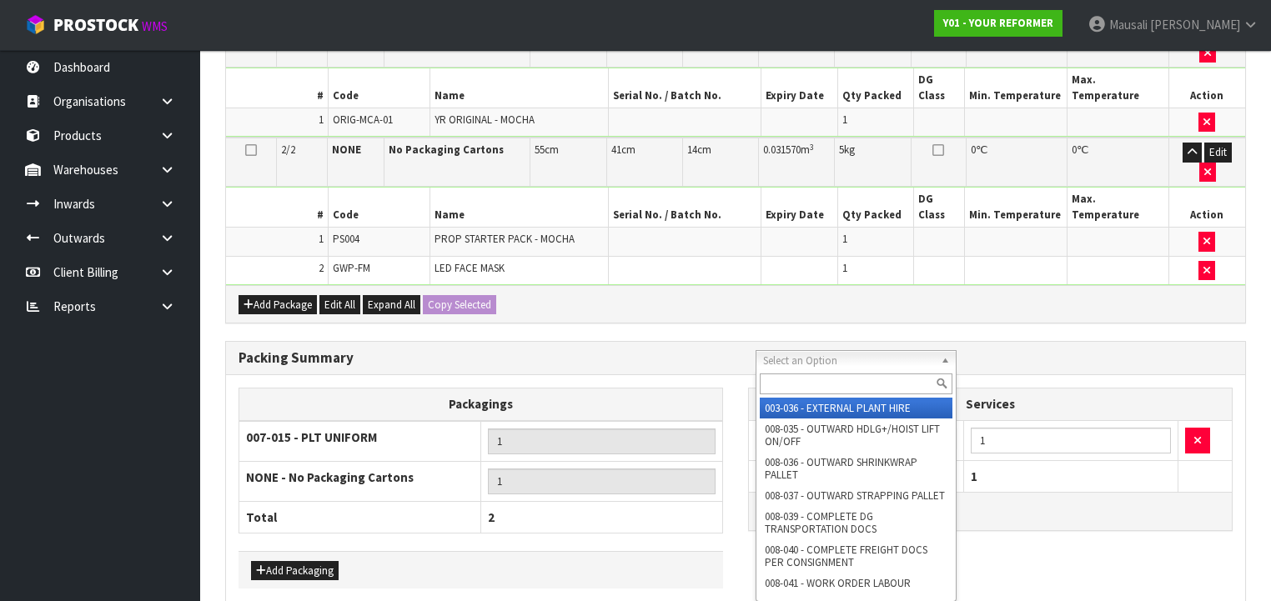
click at [804, 384] on input "text" at bounding box center [856, 384] width 193 height 21
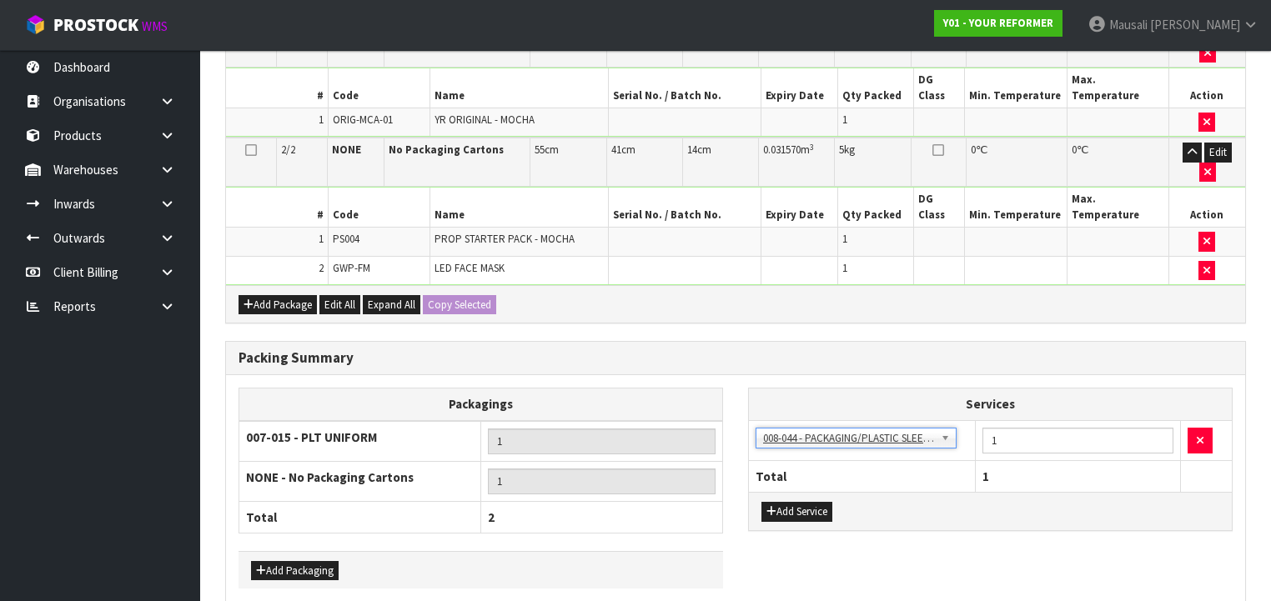
drag, startPoint x: 345, startPoint y: 567, endPoint x: 364, endPoint y: 564, distance: 18.6
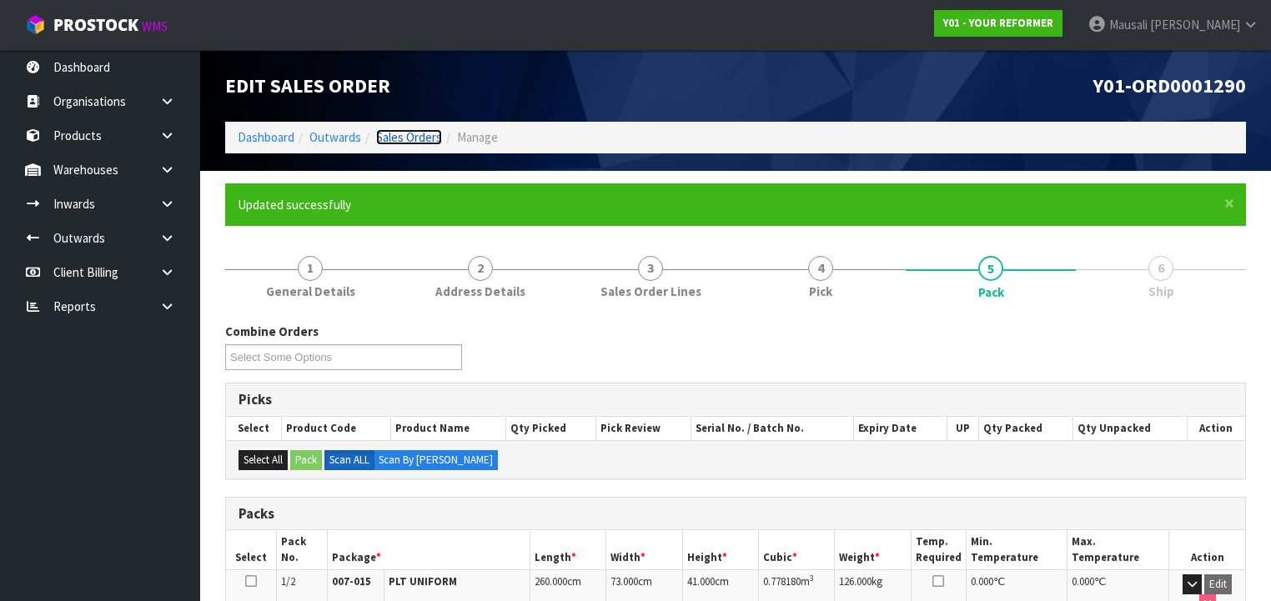
click at [410, 138] on link "Sales Orders" at bounding box center [409, 137] width 66 height 16
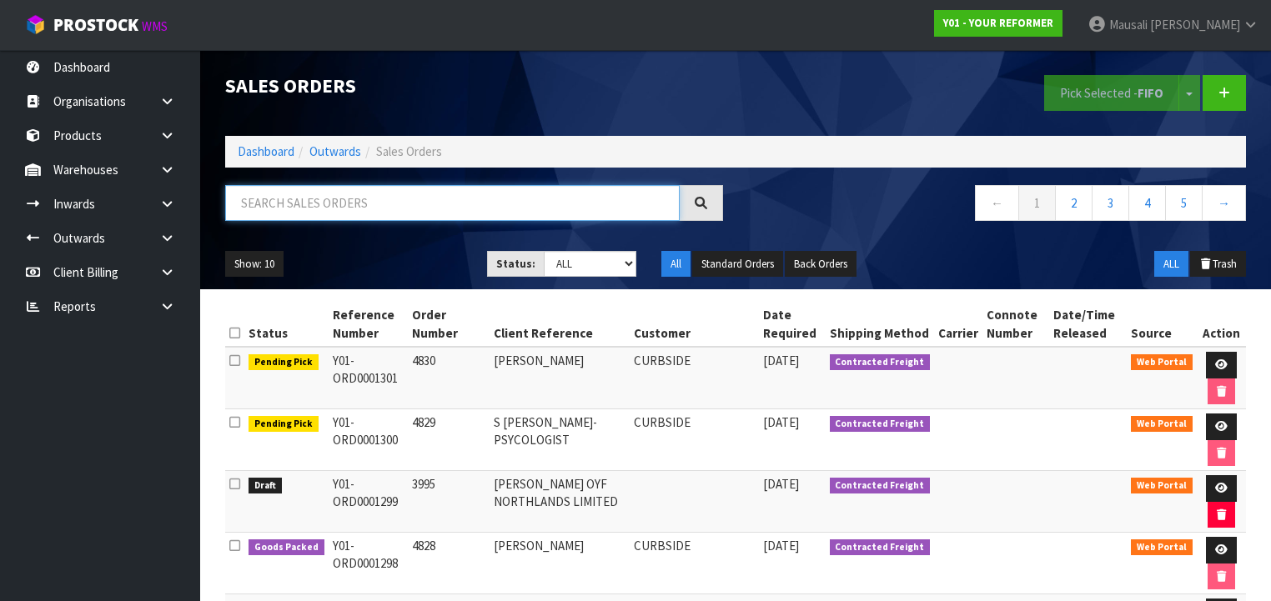
click at [271, 207] on input "text" at bounding box center [452, 203] width 454 height 36
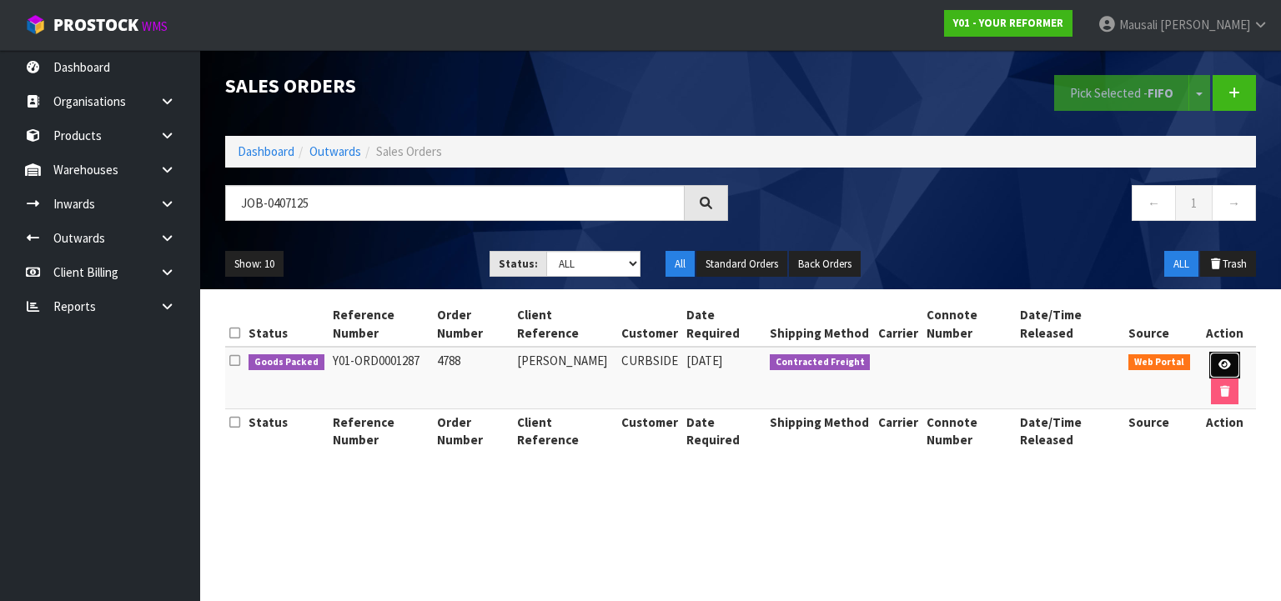
click at [1231, 358] on link at bounding box center [1224, 365] width 31 height 27
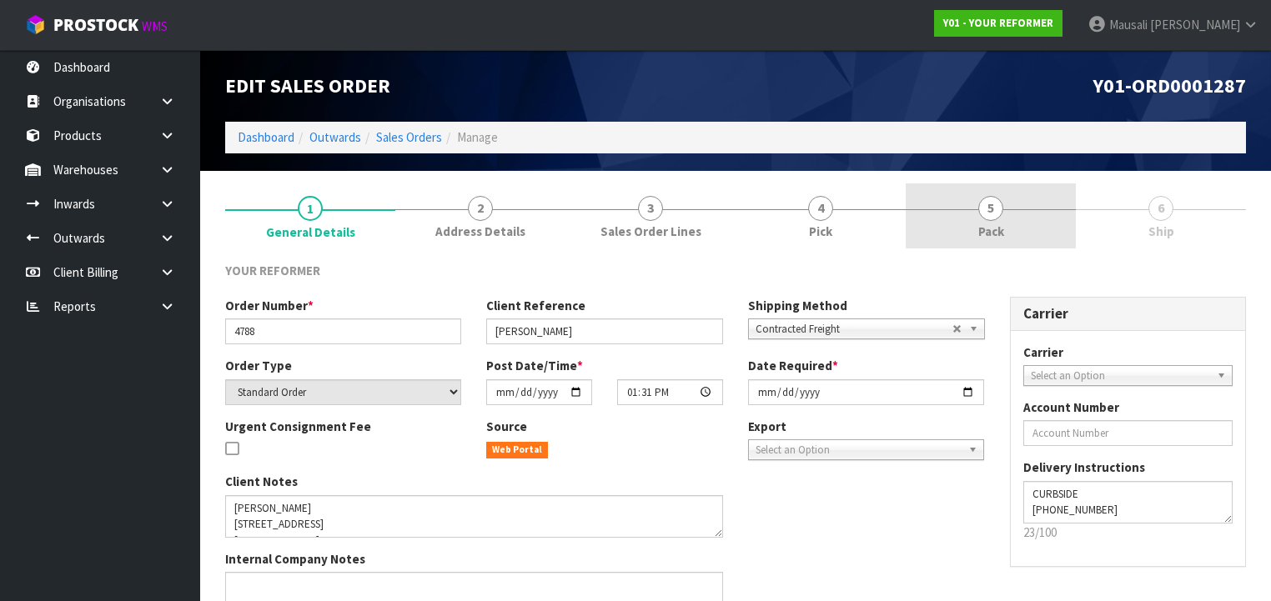
click at [1020, 227] on link "5 Pack" at bounding box center [990, 216] width 170 height 66
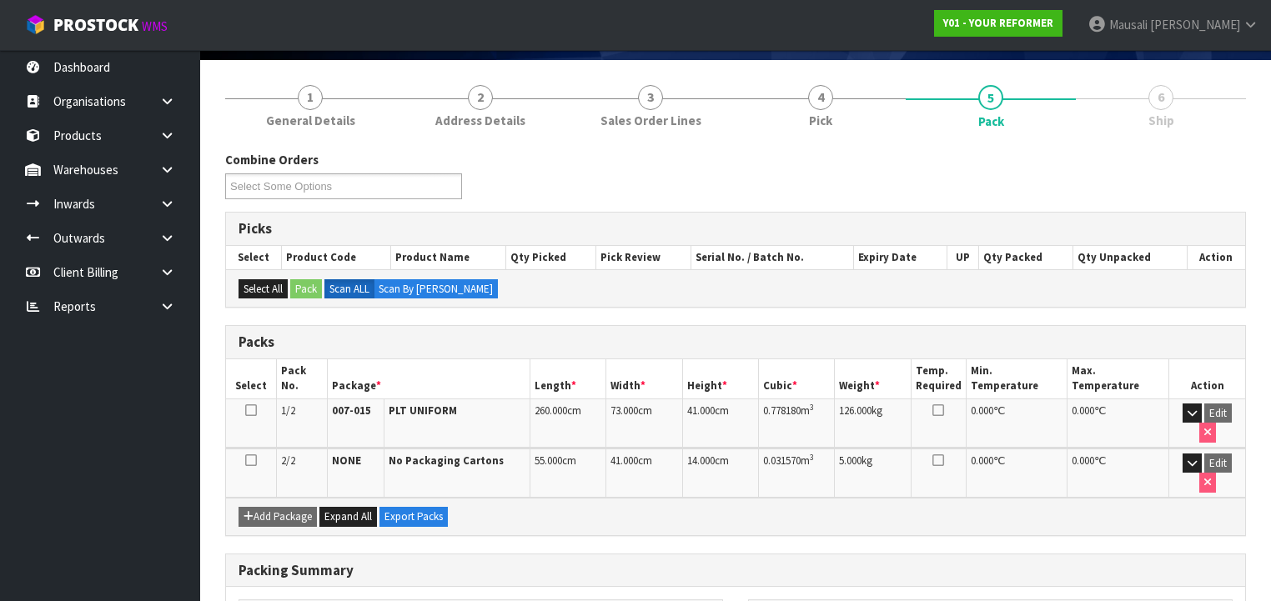
scroll to position [319, 0]
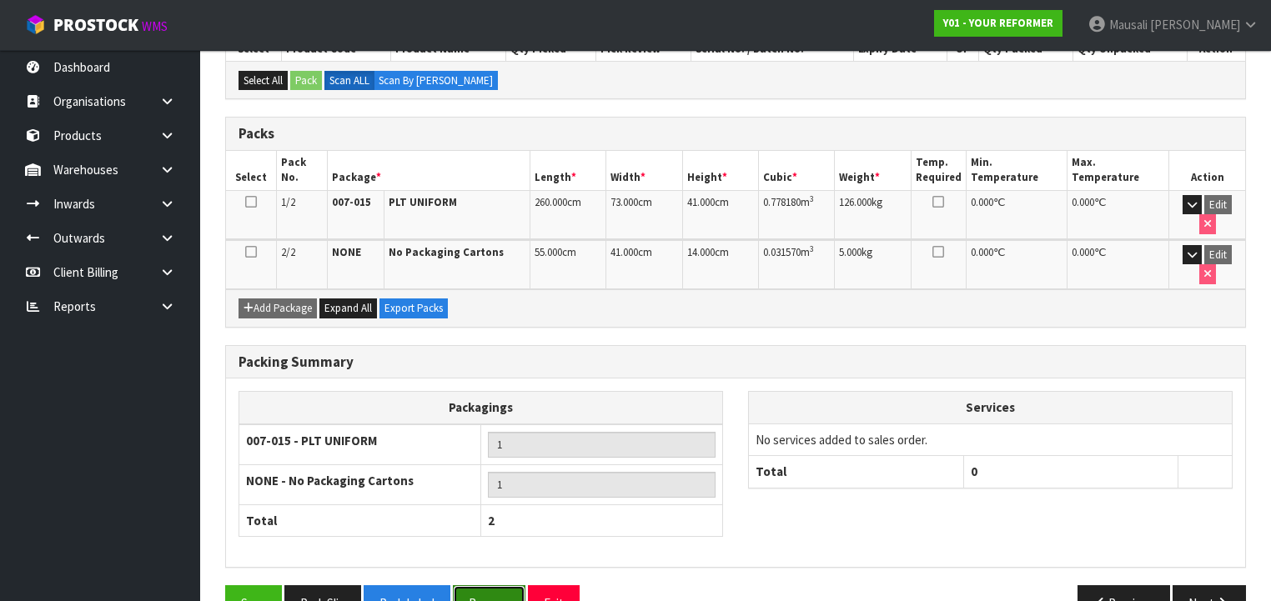
click at [482, 585] on button "Reopen" at bounding box center [489, 603] width 73 height 36
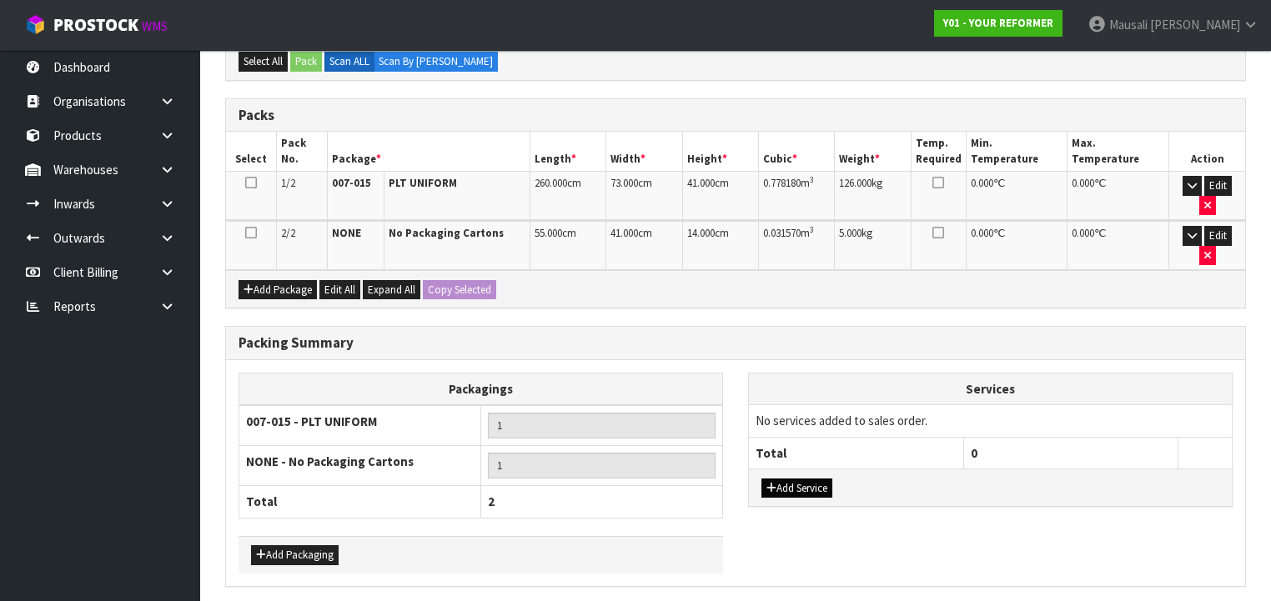
scroll to position [416, 0]
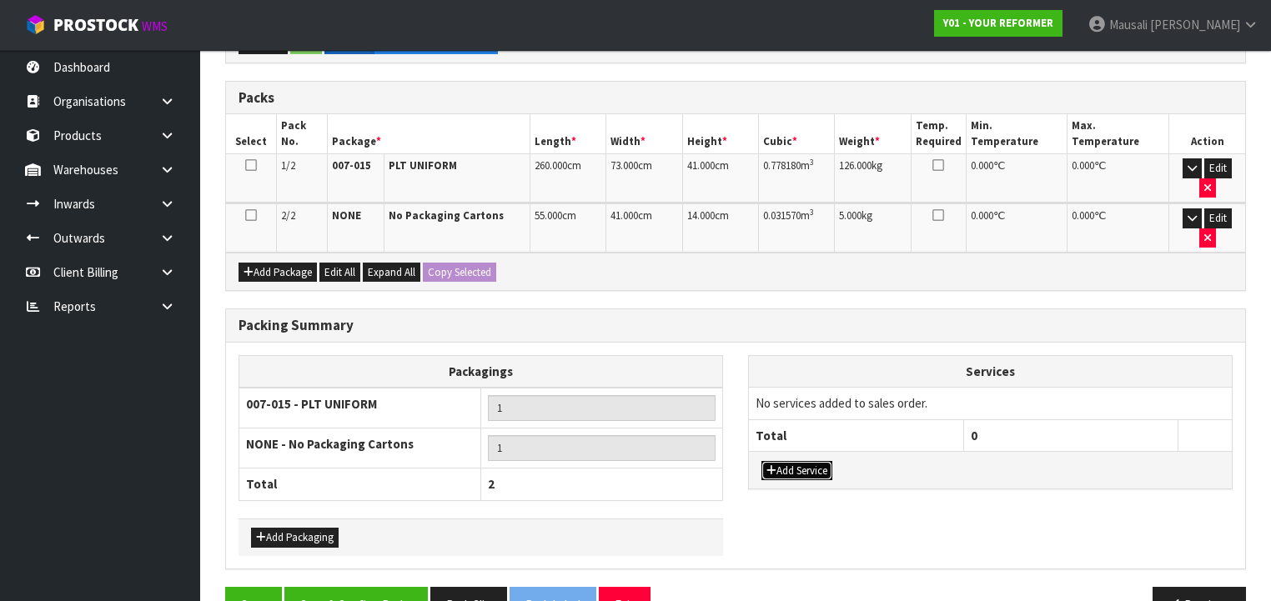
drag, startPoint x: 805, startPoint y: 424, endPoint x: 817, endPoint y: 384, distance: 40.9
click at [805, 461] on button "Add Service" at bounding box center [796, 471] width 71 height 20
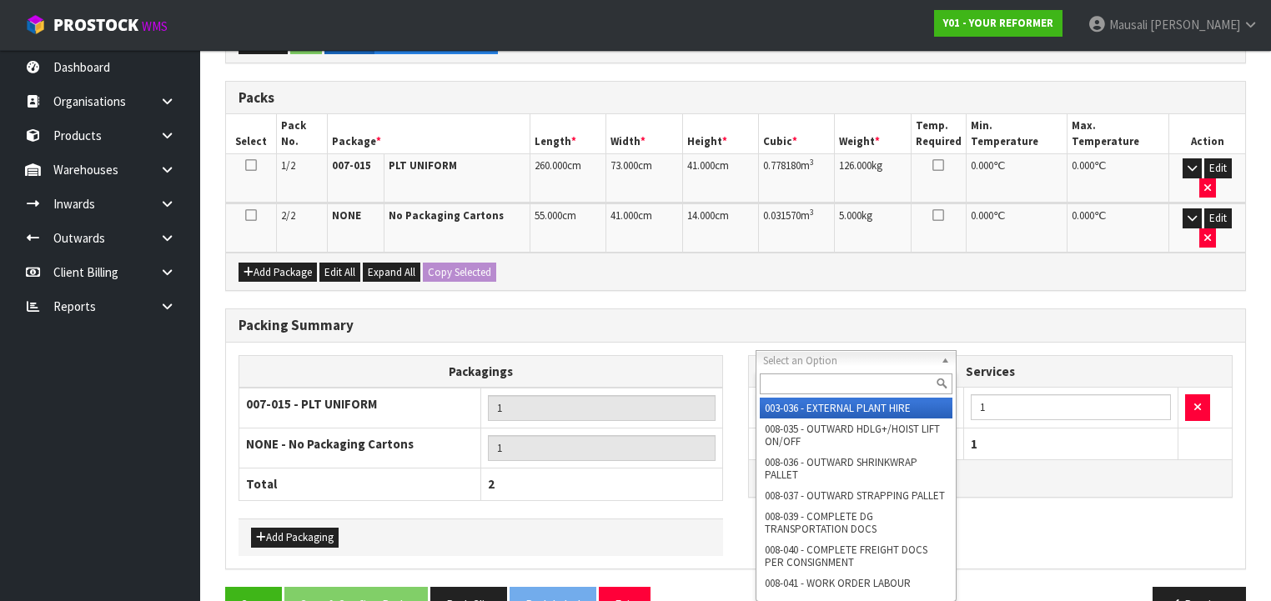
click at [802, 384] on input "text" at bounding box center [856, 384] width 193 height 21
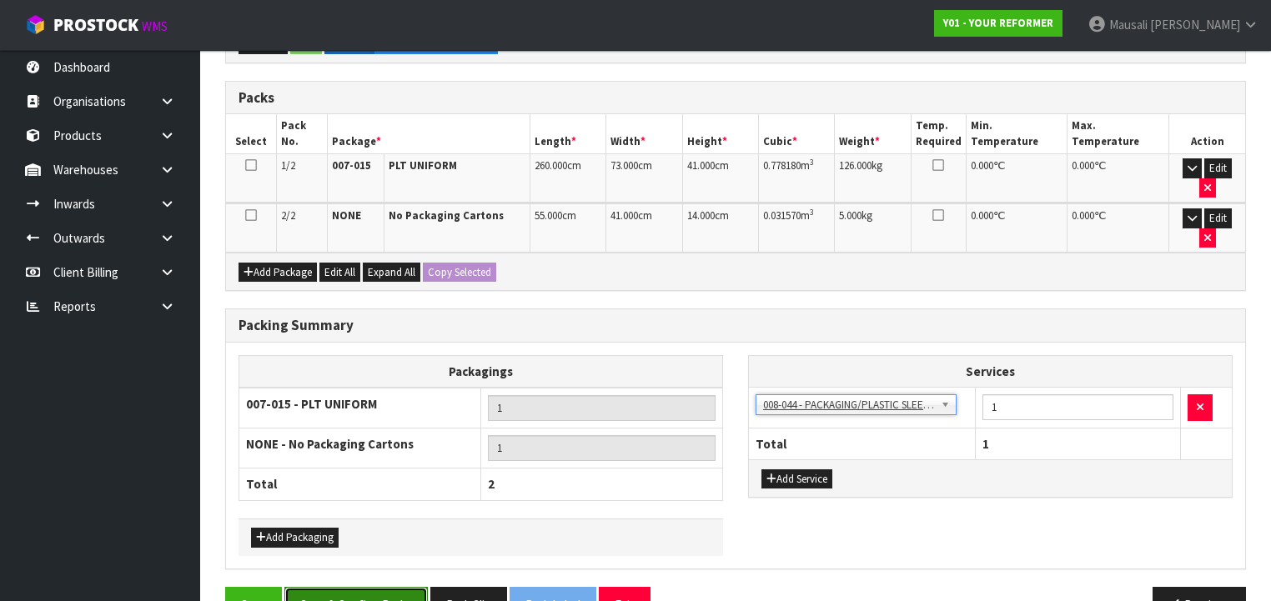
click at [340, 587] on button "Save & Confirm Packs" at bounding box center [355, 605] width 143 height 36
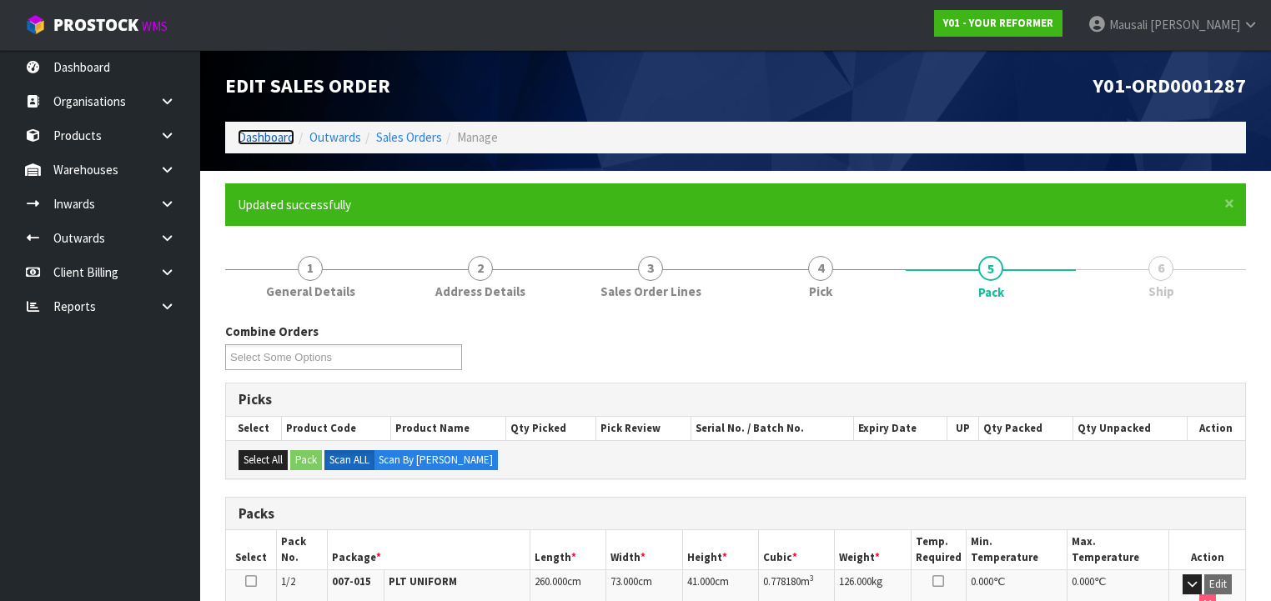
click at [258, 131] on link "Dashboard" at bounding box center [266, 137] width 57 height 16
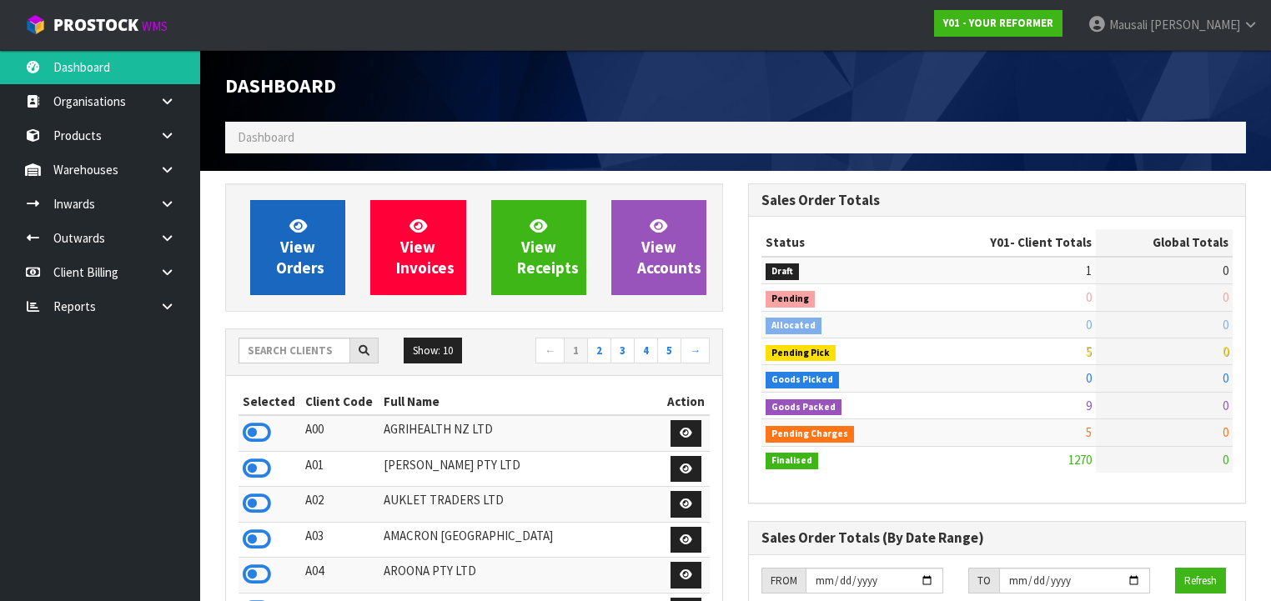
scroll to position [1257, 523]
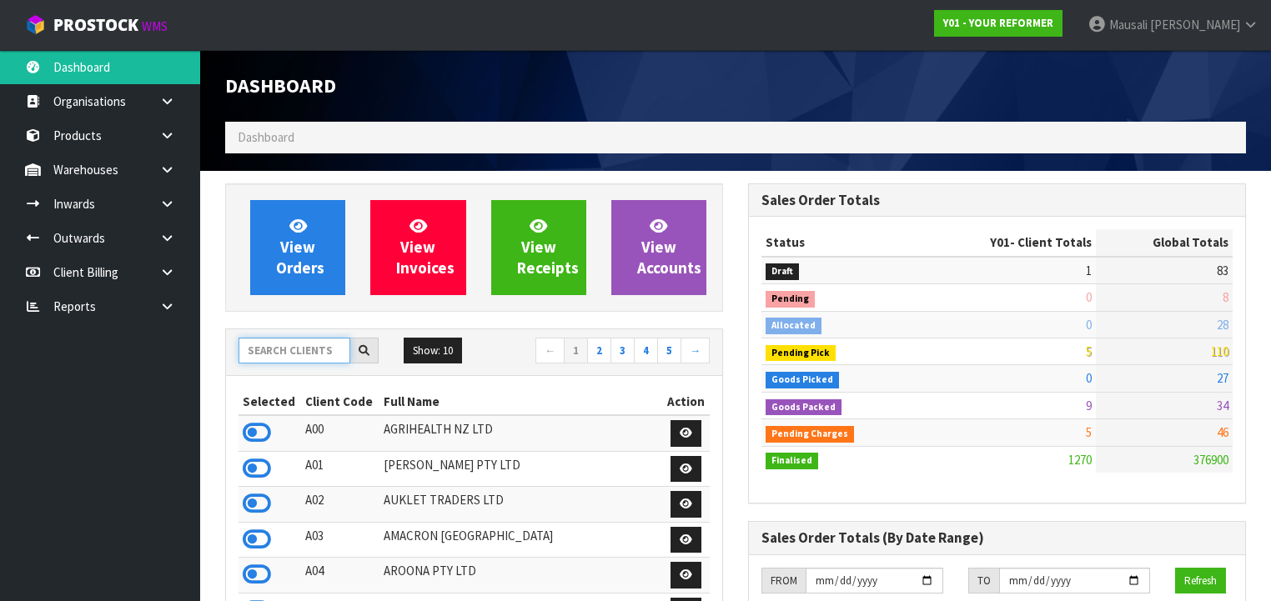
click at [279, 354] on input "text" at bounding box center [294, 351] width 112 height 26
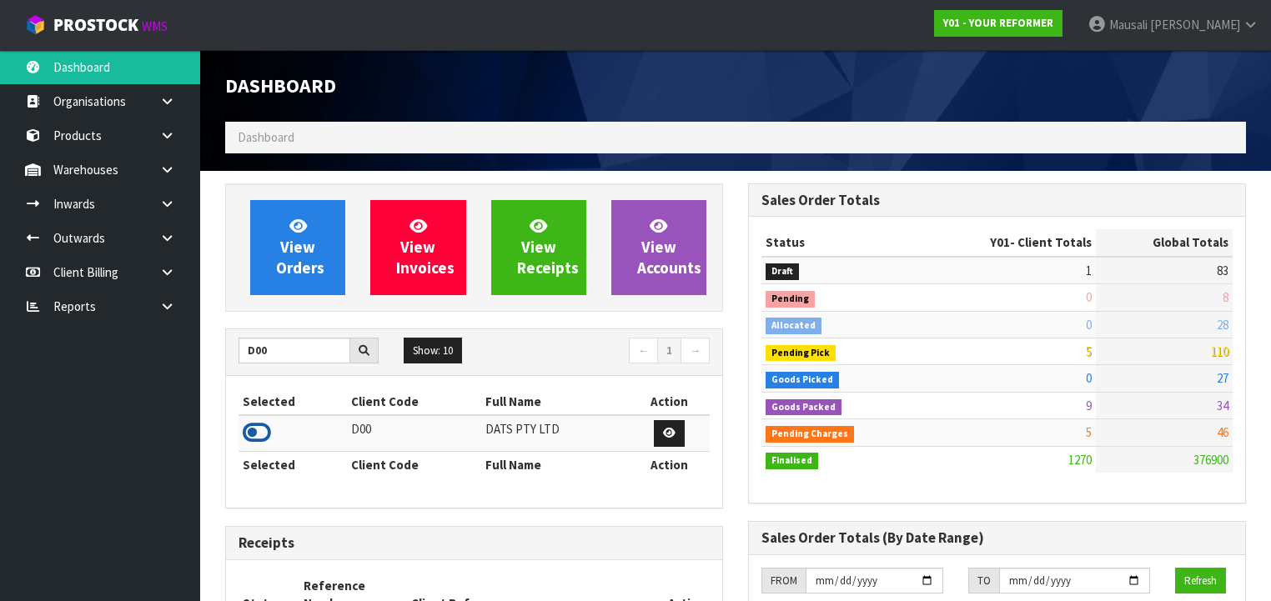
click at [265, 428] on icon at bounding box center [257, 432] width 28 height 25
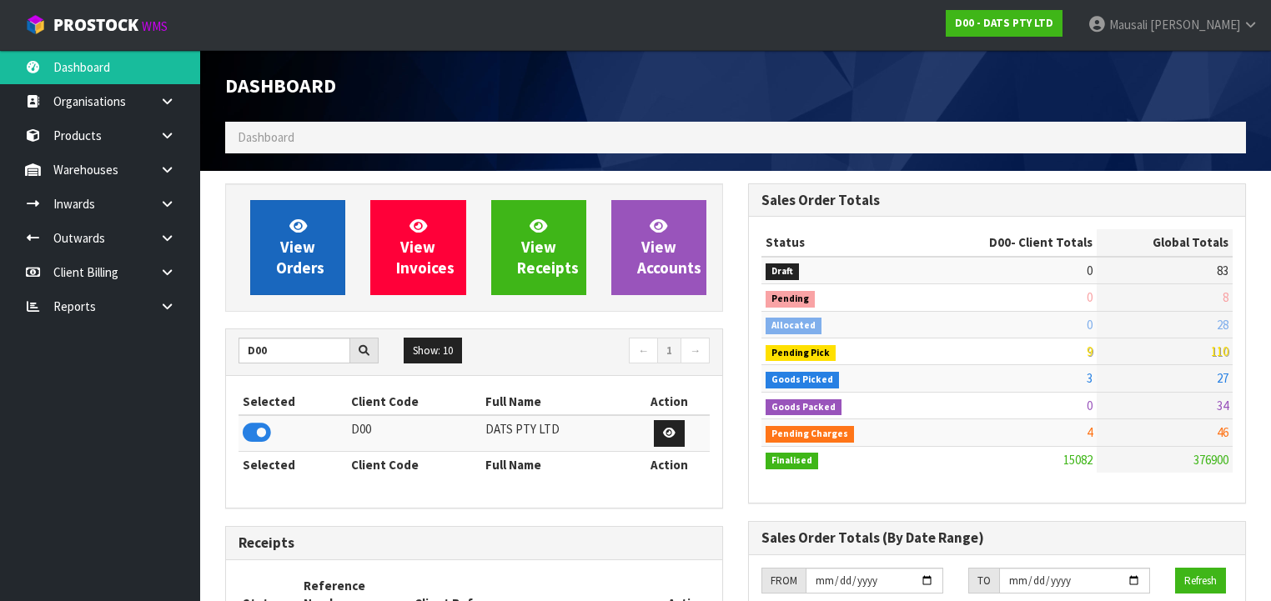
scroll to position [1311, 523]
click at [303, 251] on span "View Orders" at bounding box center [300, 247] width 48 height 63
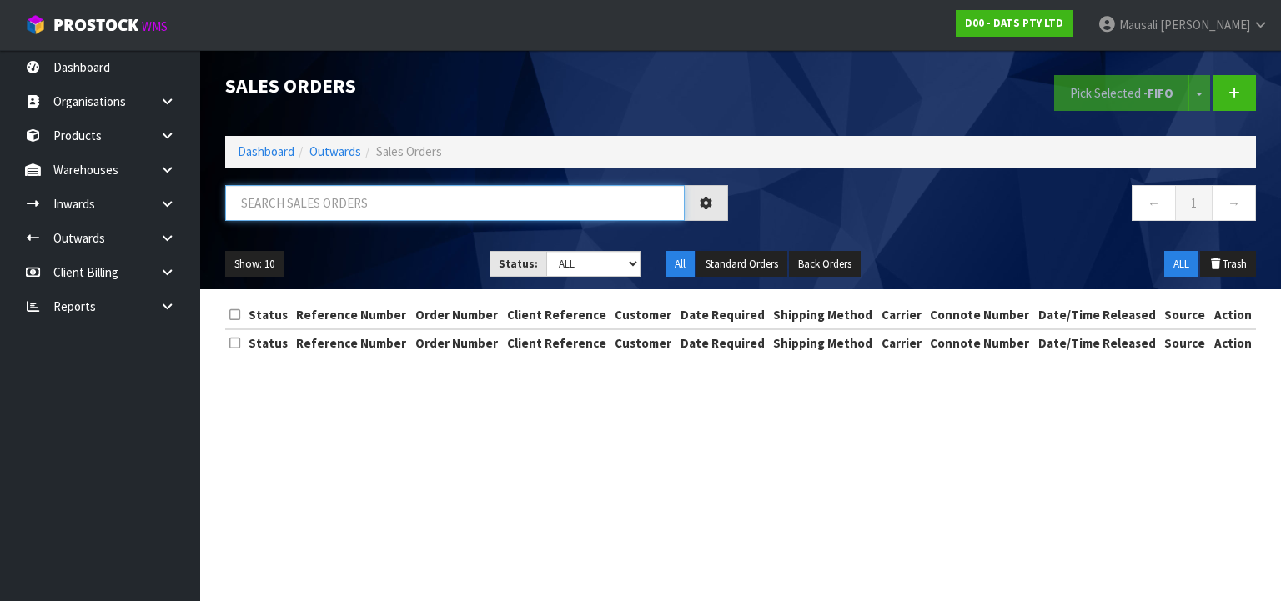
click at [293, 207] on input "text" at bounding box center [454, 203] width 459 height 36
click at [278, 200] on input "text" at bounding box center [454, 203] width 459 height 36
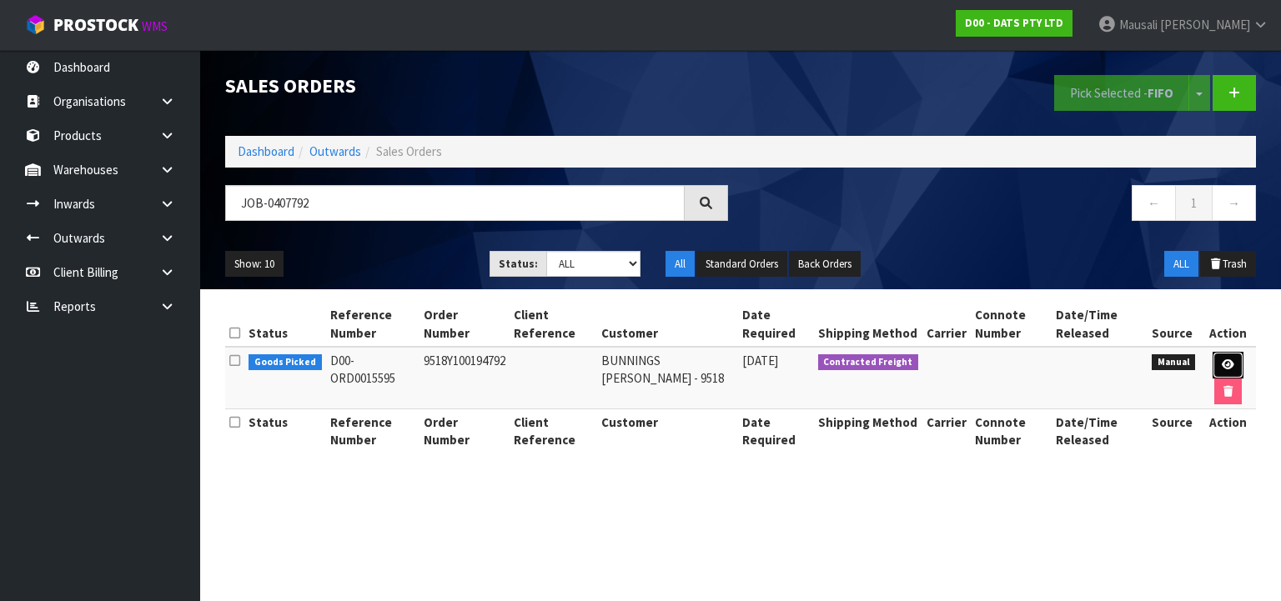
click at [1226, 360] on icon at bounding box center [1227, 364] width 13 height 11
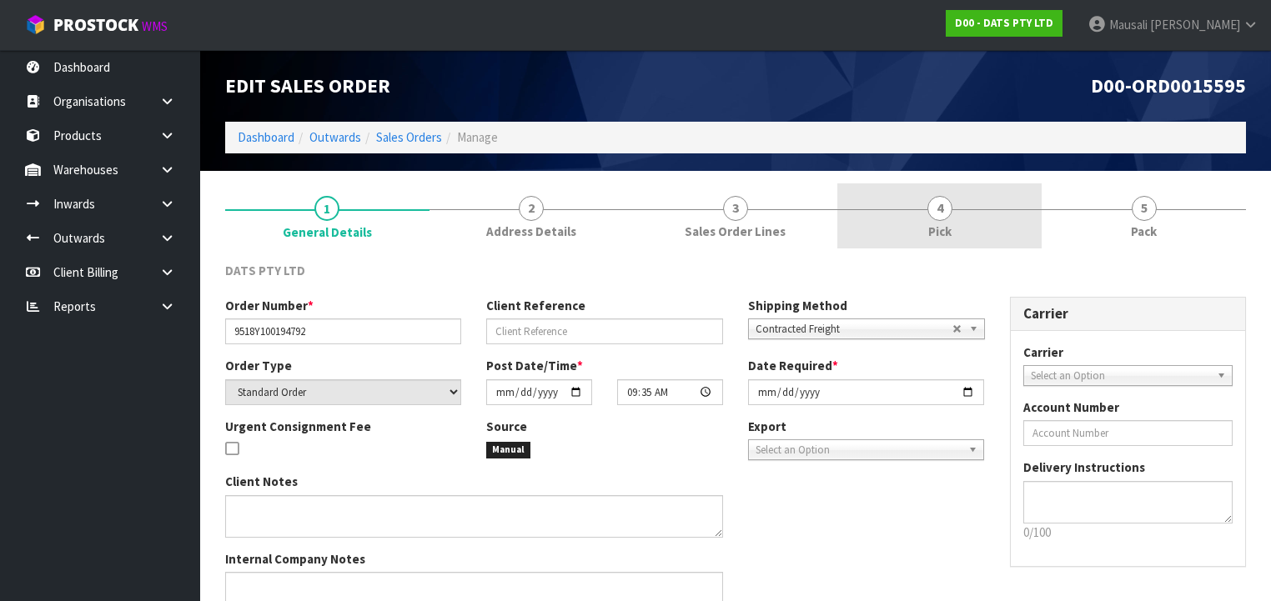
click at [933, 210] on span "4" at bounding box center [939, 208] width 25 height 25
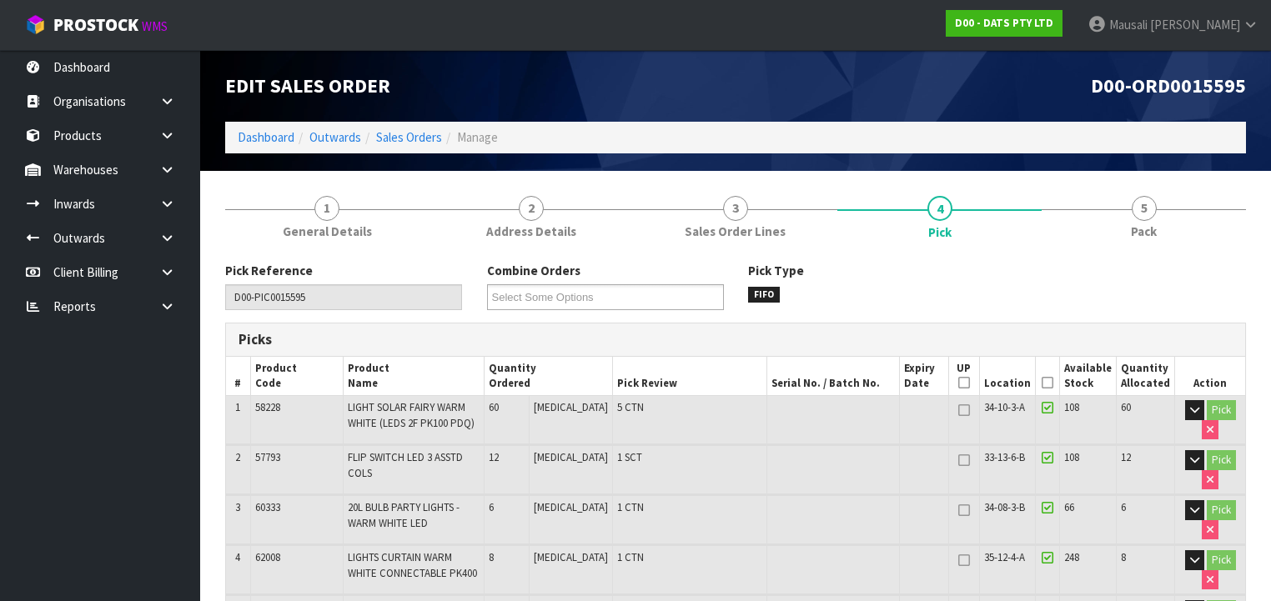
click at [1052, 383] on icon at bounding box center [1047, 383] width 12 height 1
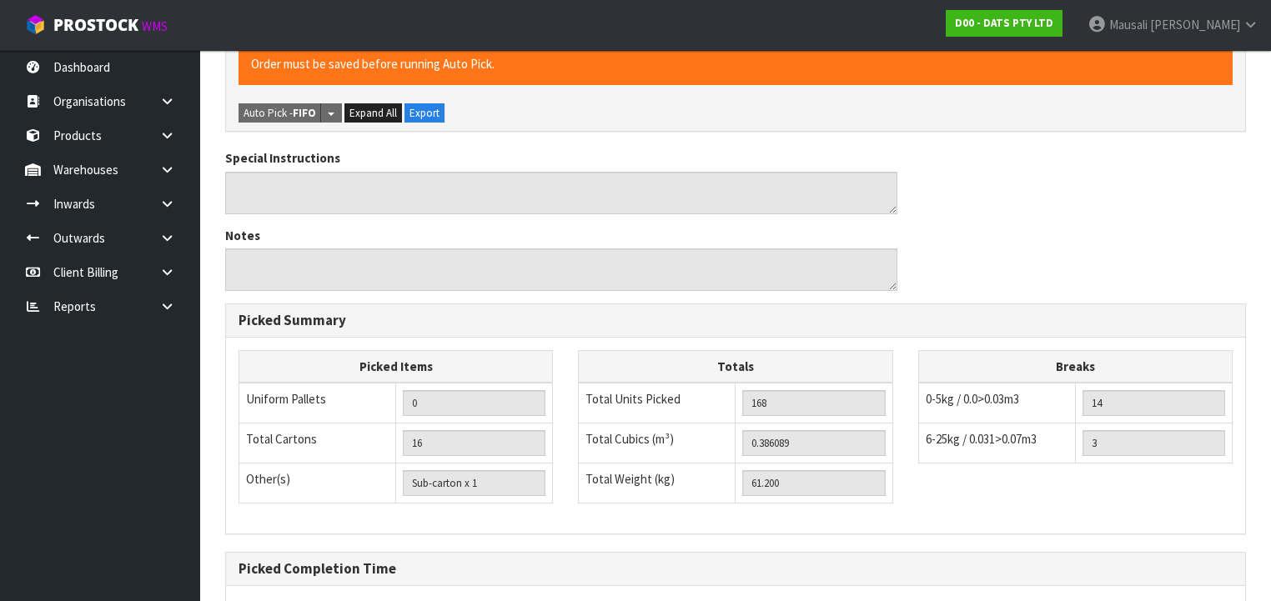
scroll to position [1015, 0]
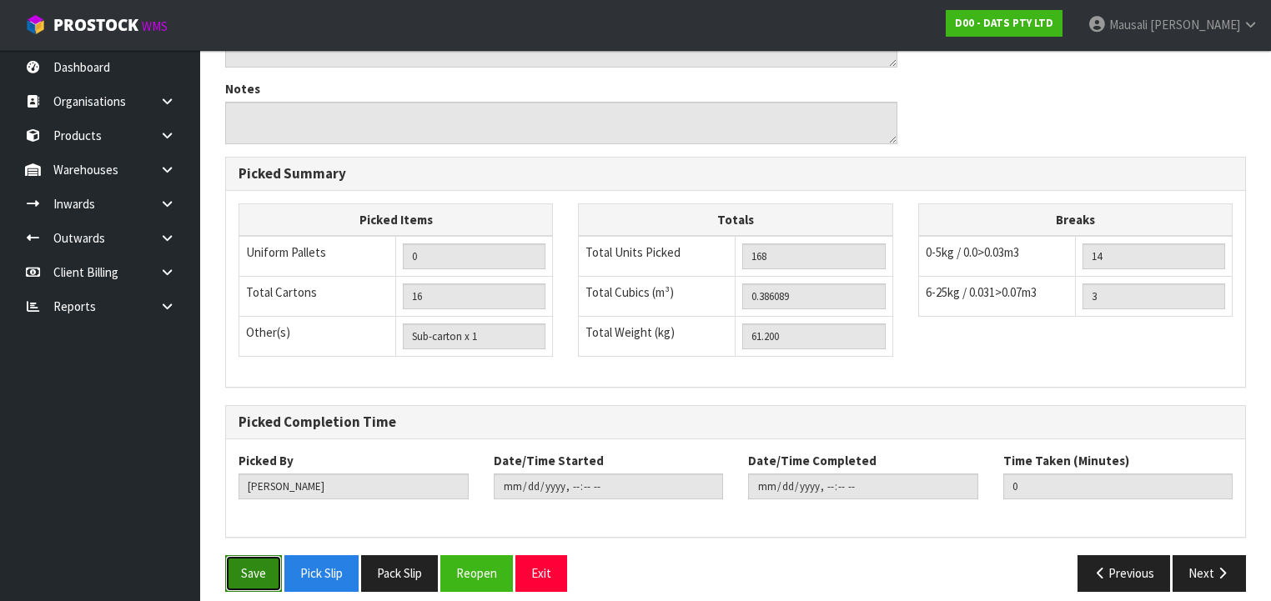
click at [244, 559] on button "Save" at bounding box center [253, 573] width 57 height 36
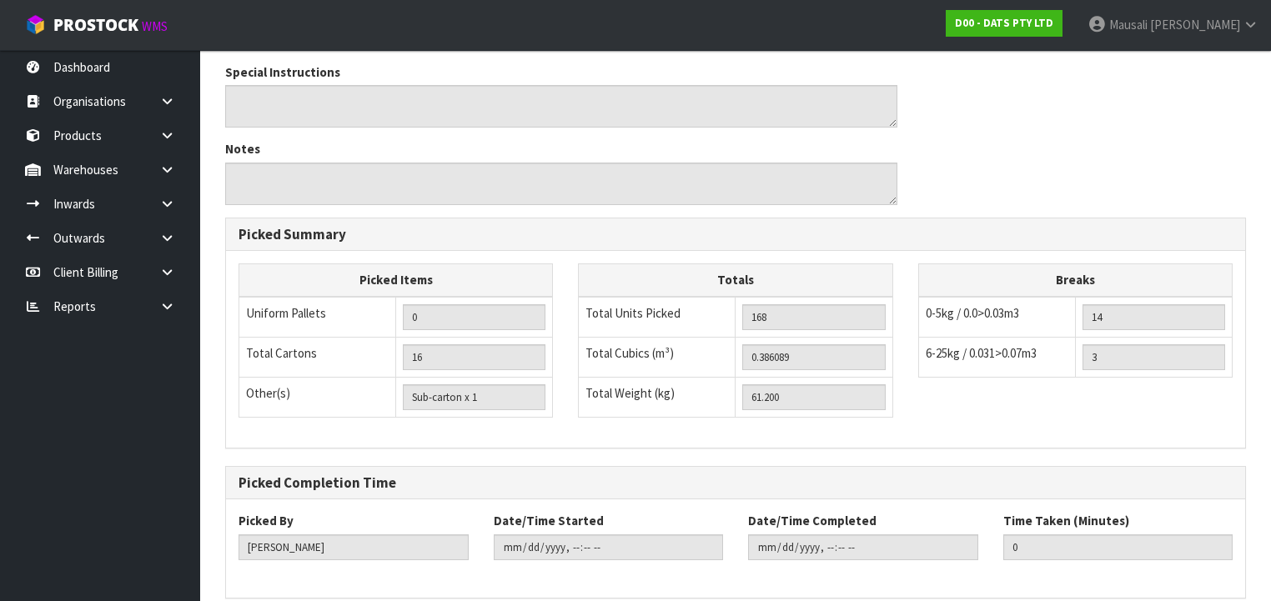
scroll to position [0, 0]
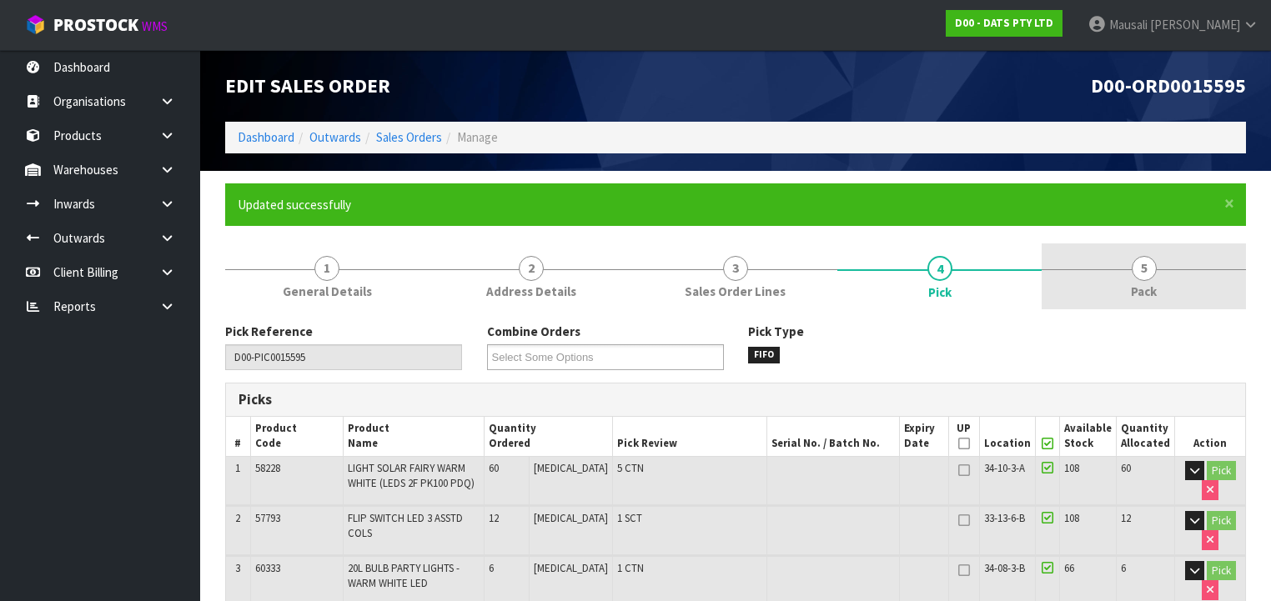
drag, startPoint x: 1129, startPoint y: 292, endPoint x: 1051, endPoint y: 293, distance: 77.6
click at [1118, 291] on link "5 Pack" at bounding box center [1143, 276] width 204 height 66
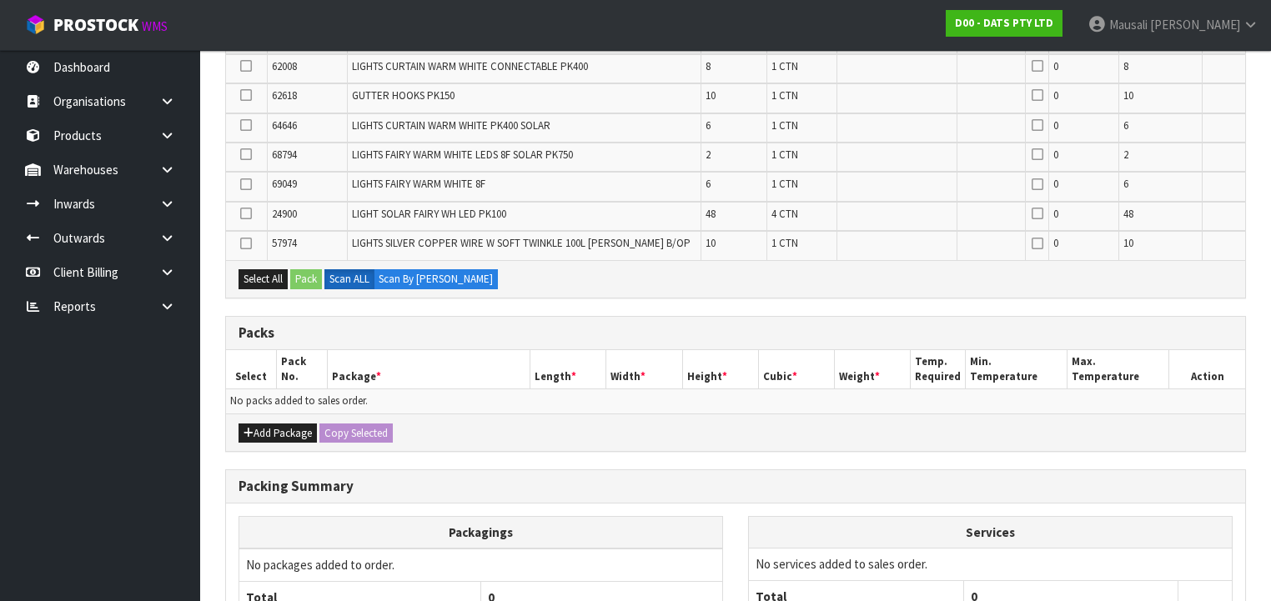
scroll to position [600, 0]
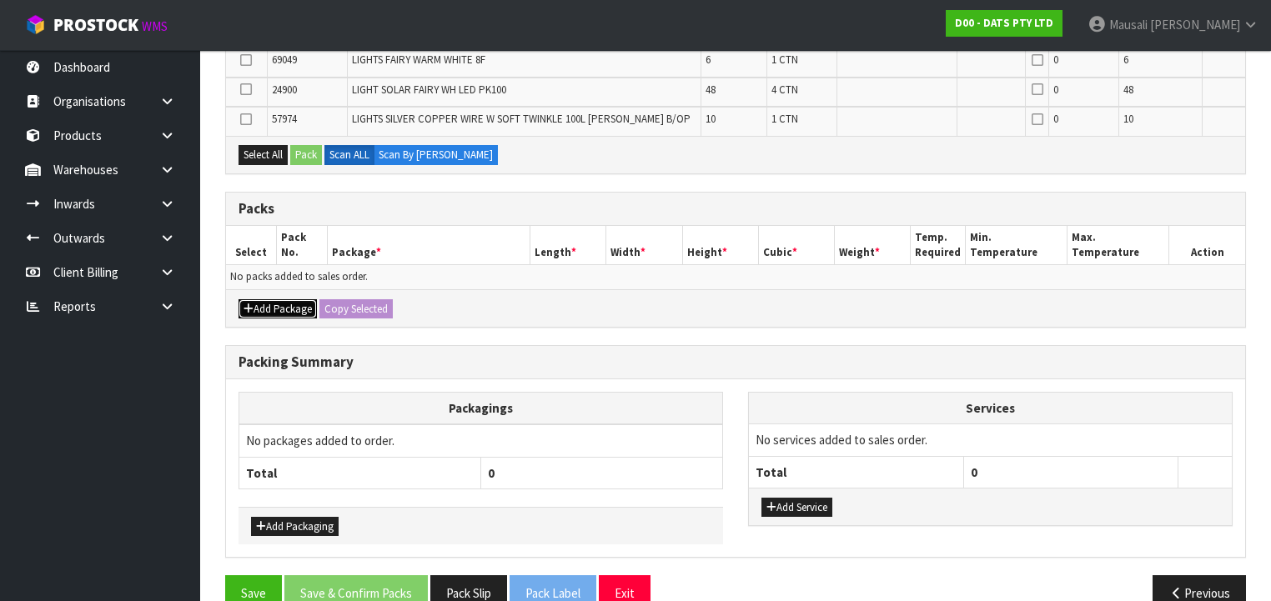
click at [278, 299] on button "Add Package" at bounding box center [277, 309] width 78 height 20
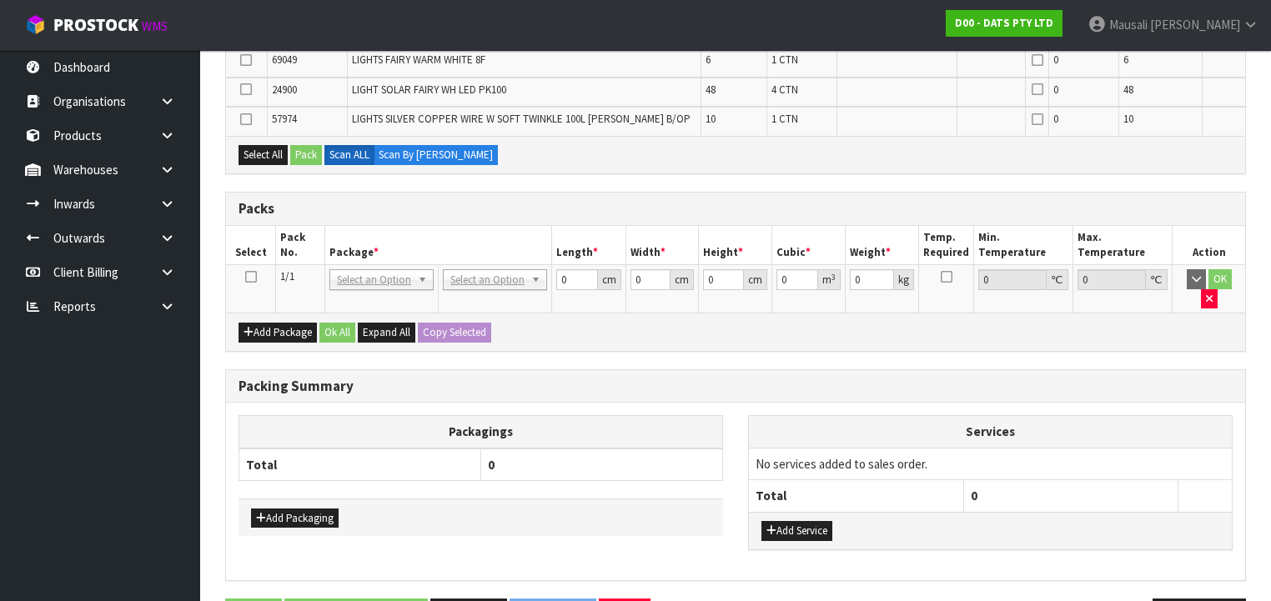
click at [252, 277] on icon at bounding box center [251, 277] width 12 height 1
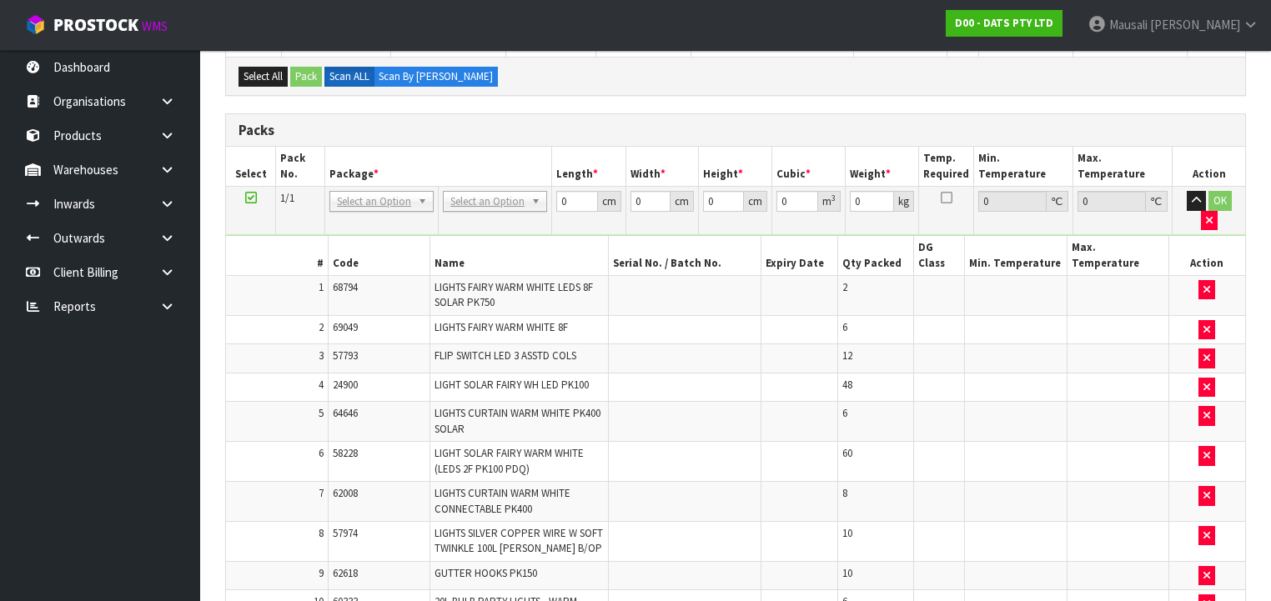
scroll to position [245, 0]
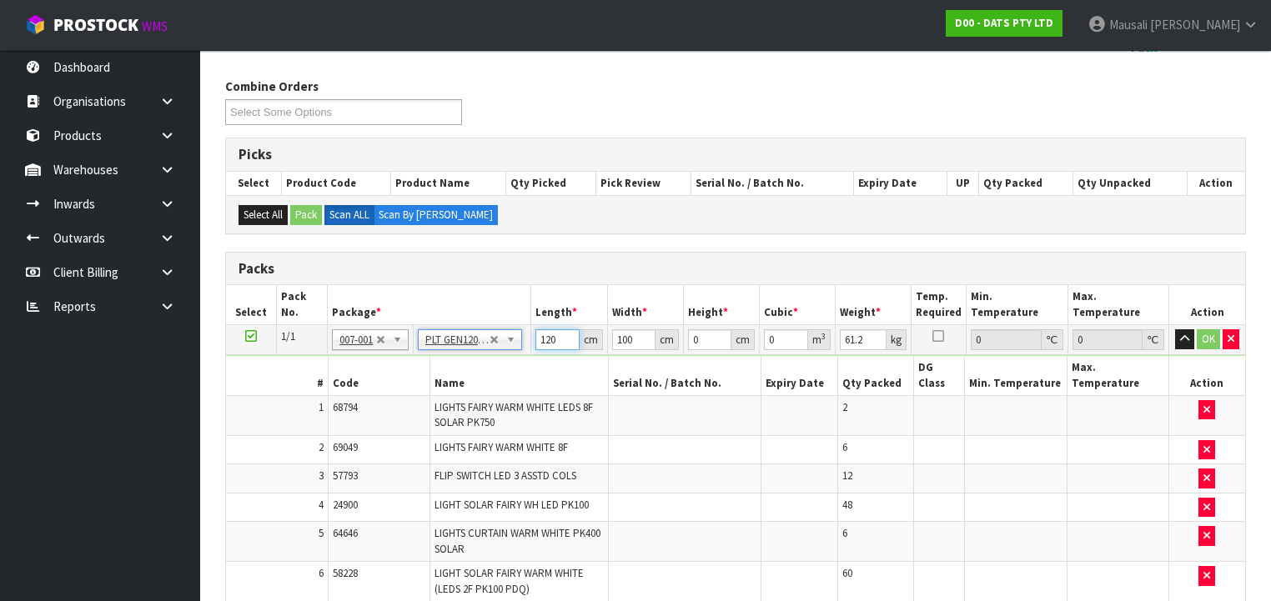
drag, startPoint x: 559, startPoint y: 337, endPoint x: 587, endPoint y: 313, distance: 36.1
click at [494, 352] on tbody "1/1 NONE 007-001 007-002 007-004 007-009 007-013 007-014 007-015 007-017 007-01…" at bounding box center [735, 538] width 1019 height 426
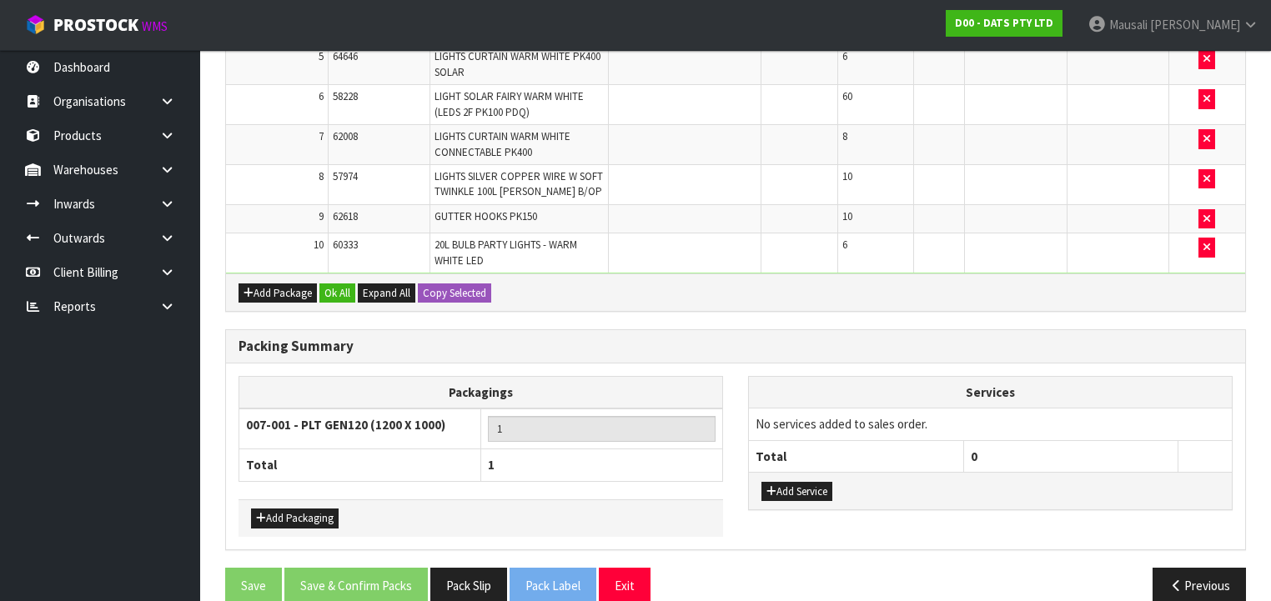
scroll to position [724, 0]
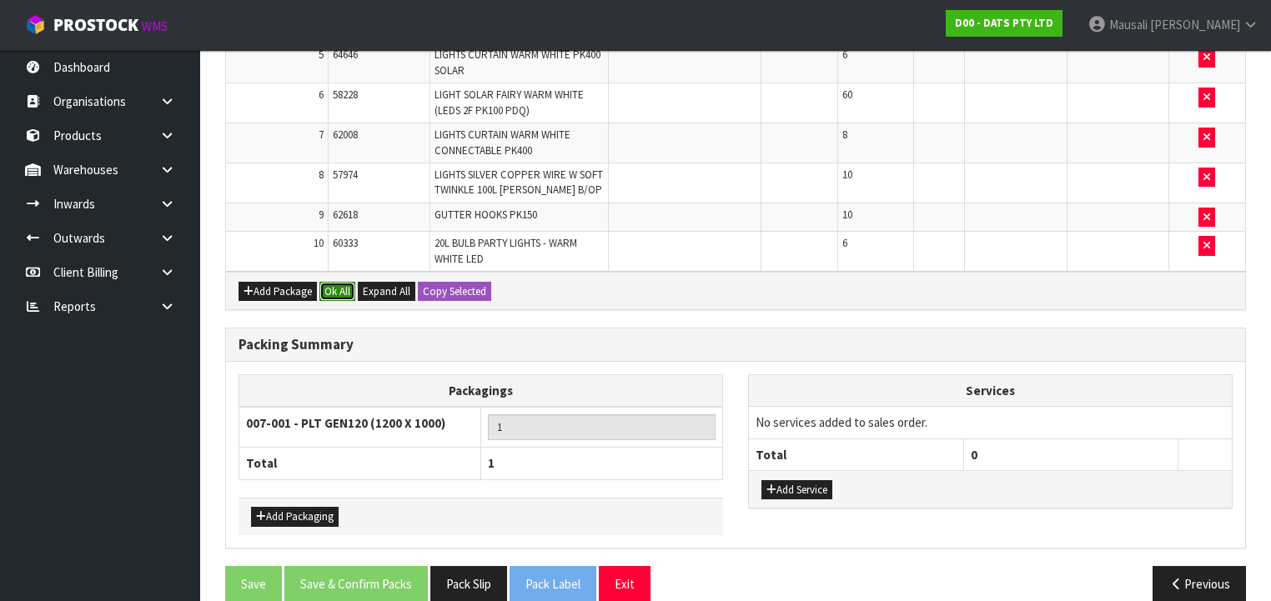
click at [341, 282] on button "Ok All" at bounding box center [337, 292] width 36 height 20
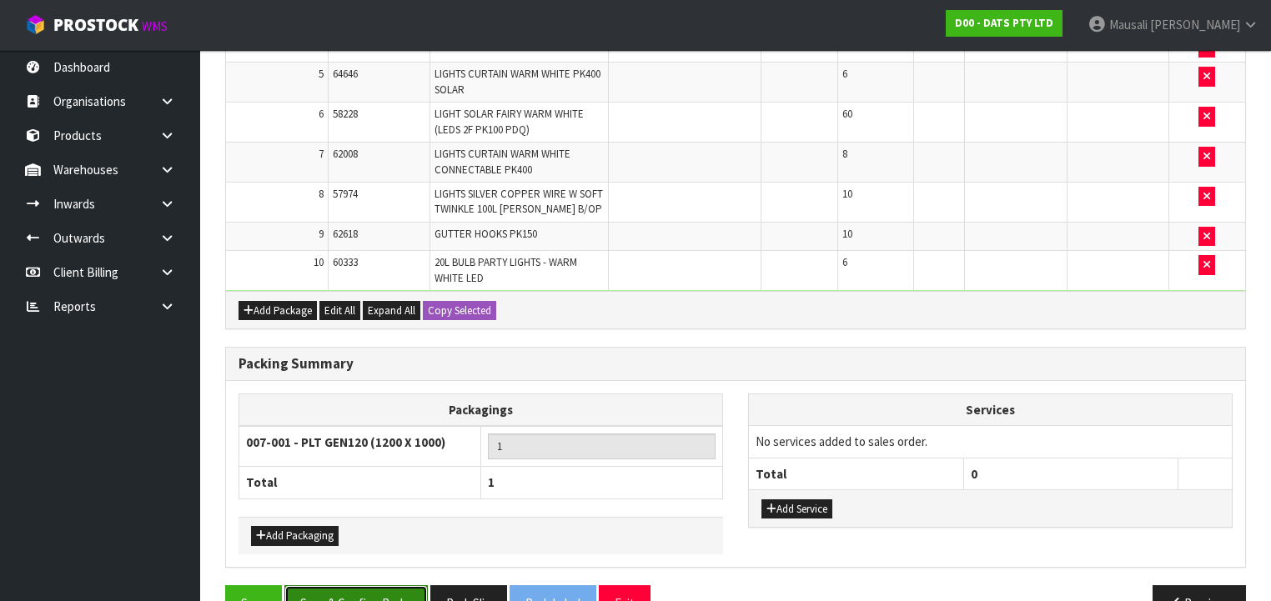
drag, startPoint x: 357, startPoint y: 557, endPoint x: 381, endPoint y: 544, distance: 27.6
click at [358, 585] on button "Save & Confirm Packs" at bounding box center [355, 603] width 143 height 36
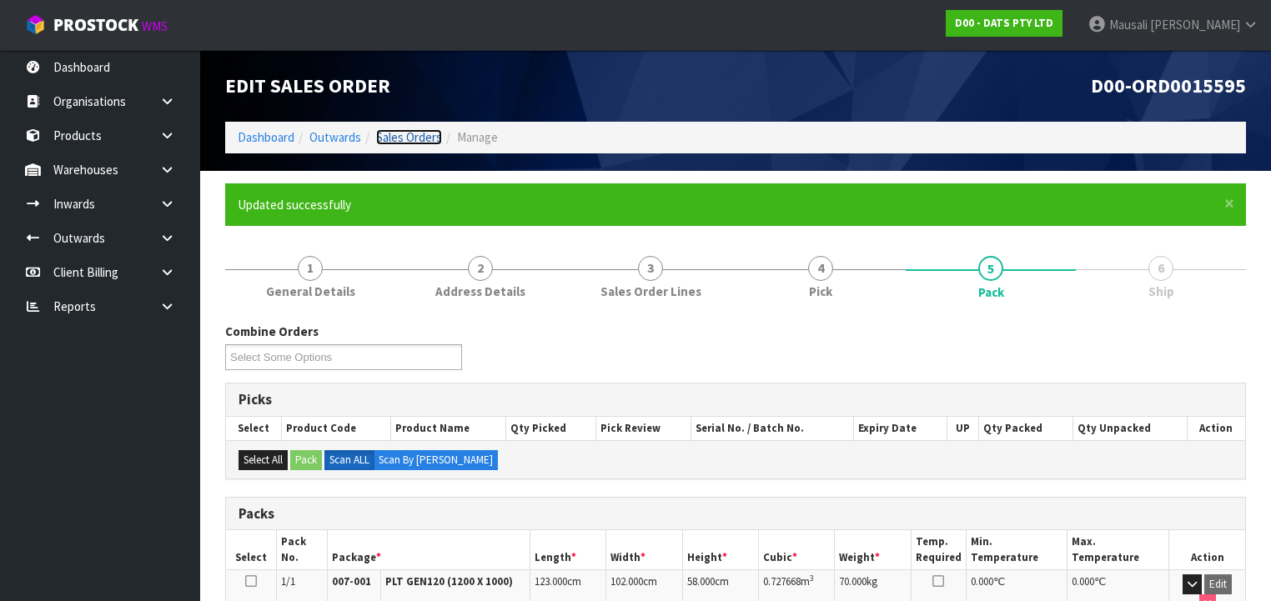
click at [386, 135] on link "Sales Orders" at bounding box center [409, 137] width 66 height 16
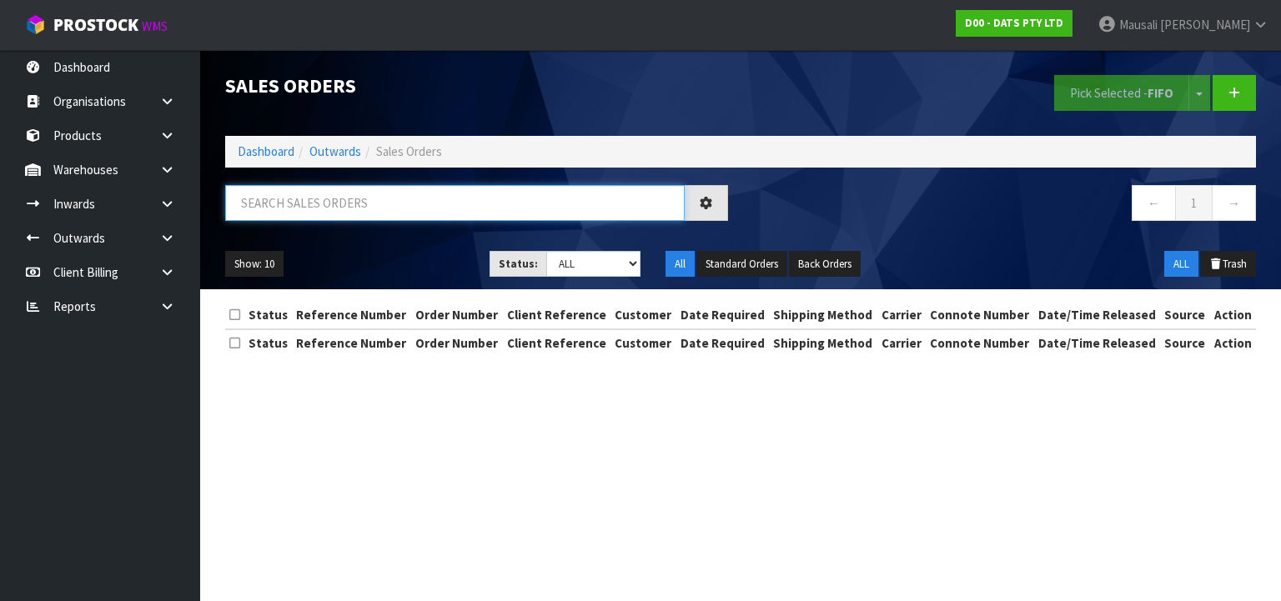
click at [265, 187] on input "text" at bounding box center [454, 203] width 459 height 36
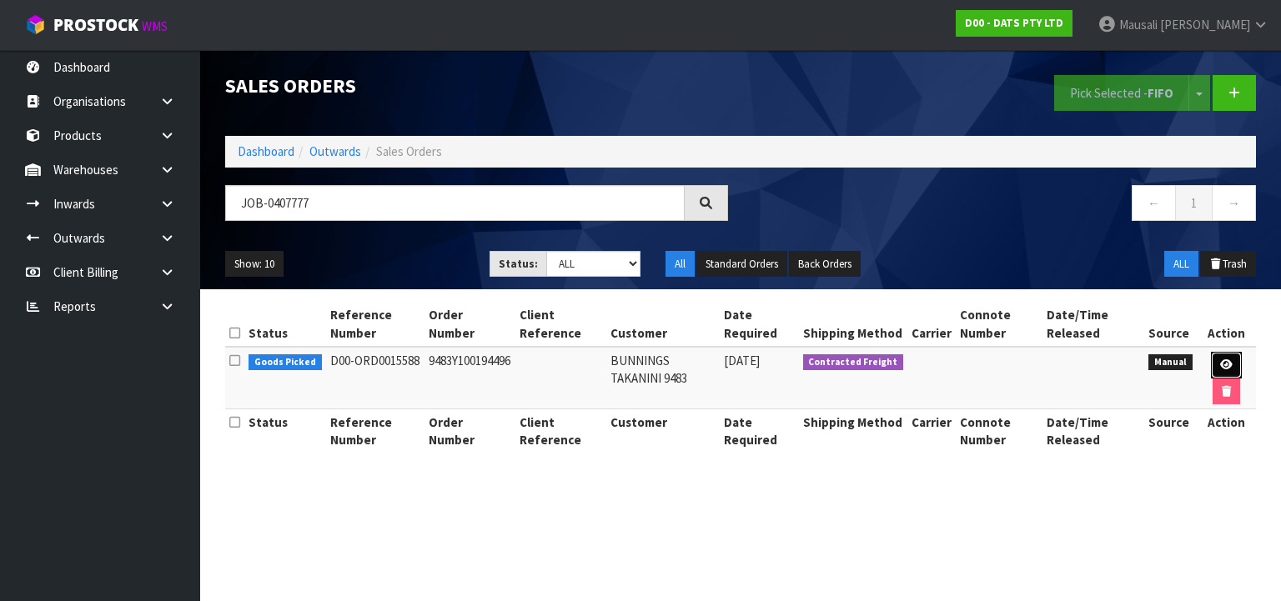
click at [1229, 360] on icon at bounding box center [1226, 364] width 13 height 11
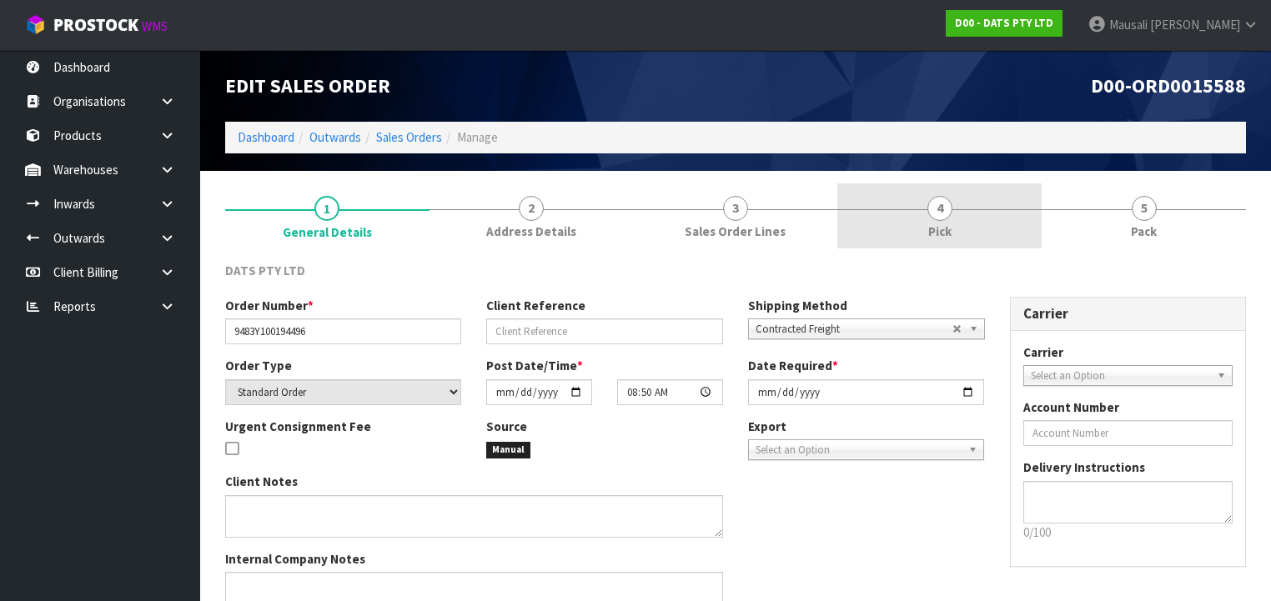
click at [959, 227] on link "4 Pick" at bounding box center [939, 216] width 204 height 66
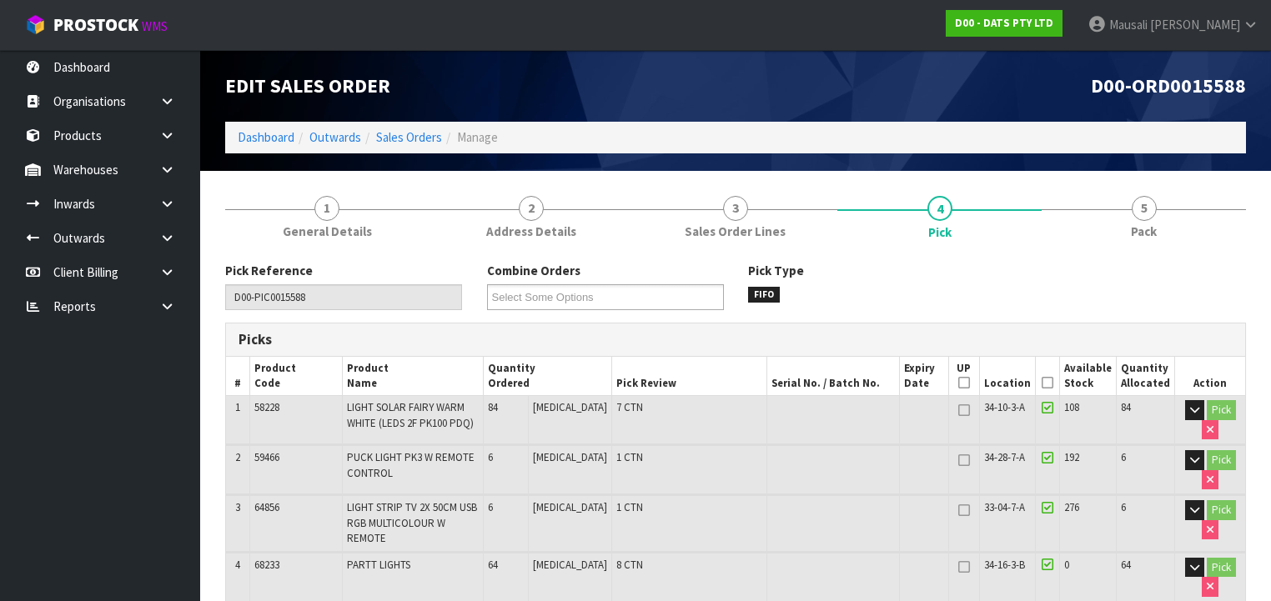
click at [1050, 383] on icon at bounding box center [1047, 383] width 12 height 1
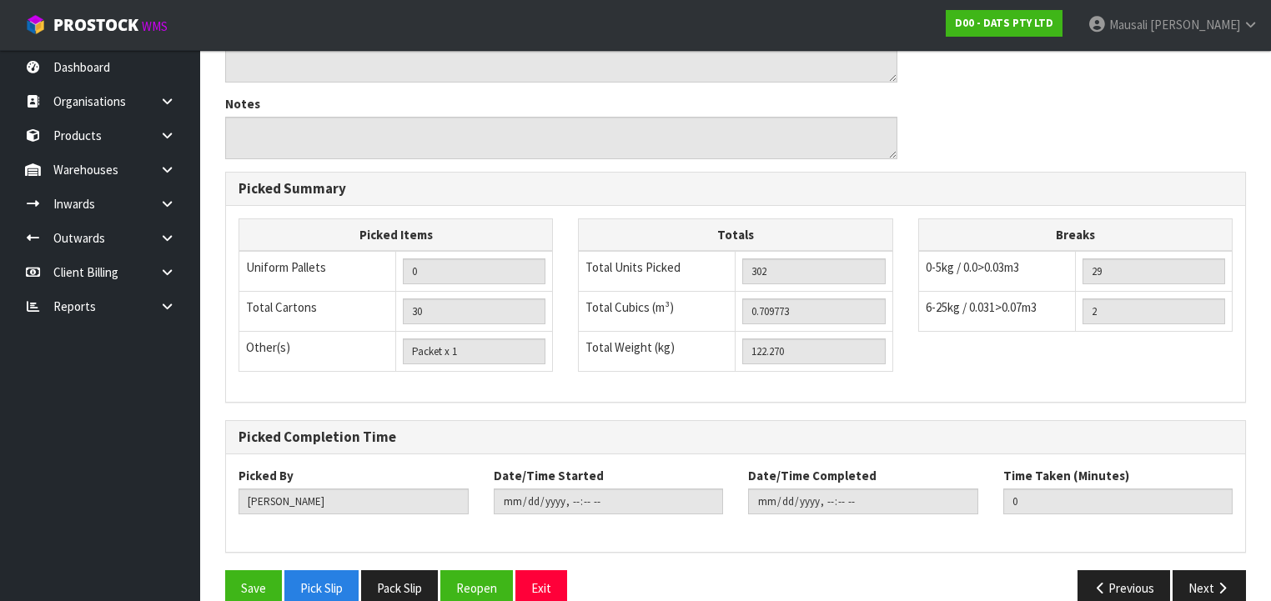
scroll to position [959, 0]
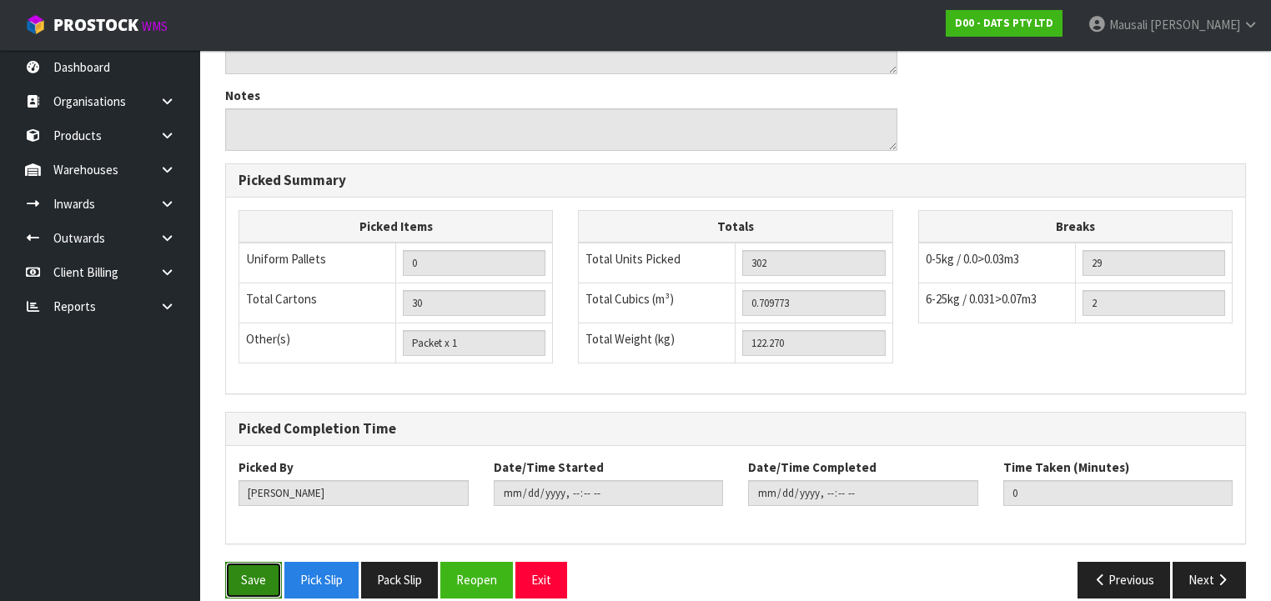
drag, startPoint x: 263, startPoint y: 553, endPoint x: 446, endPoint y: 484, distance: 196.0
click at [267, 562] on button "Save" at bounding box center [253, 580] width 57 height 36
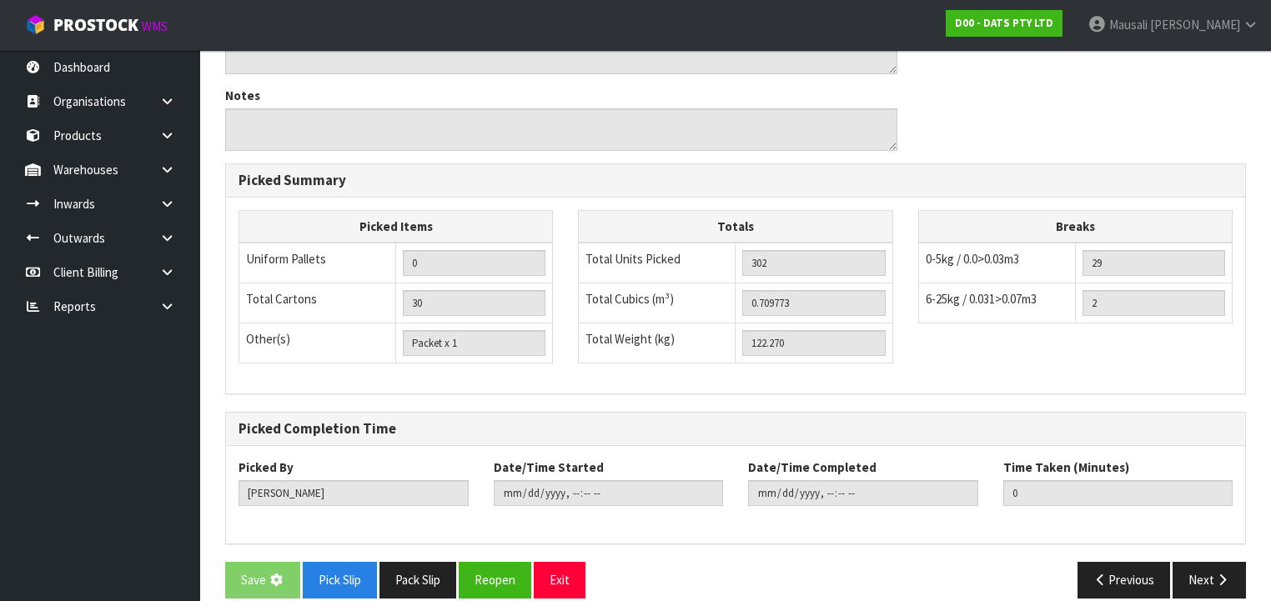
scroll to position [0, 0]
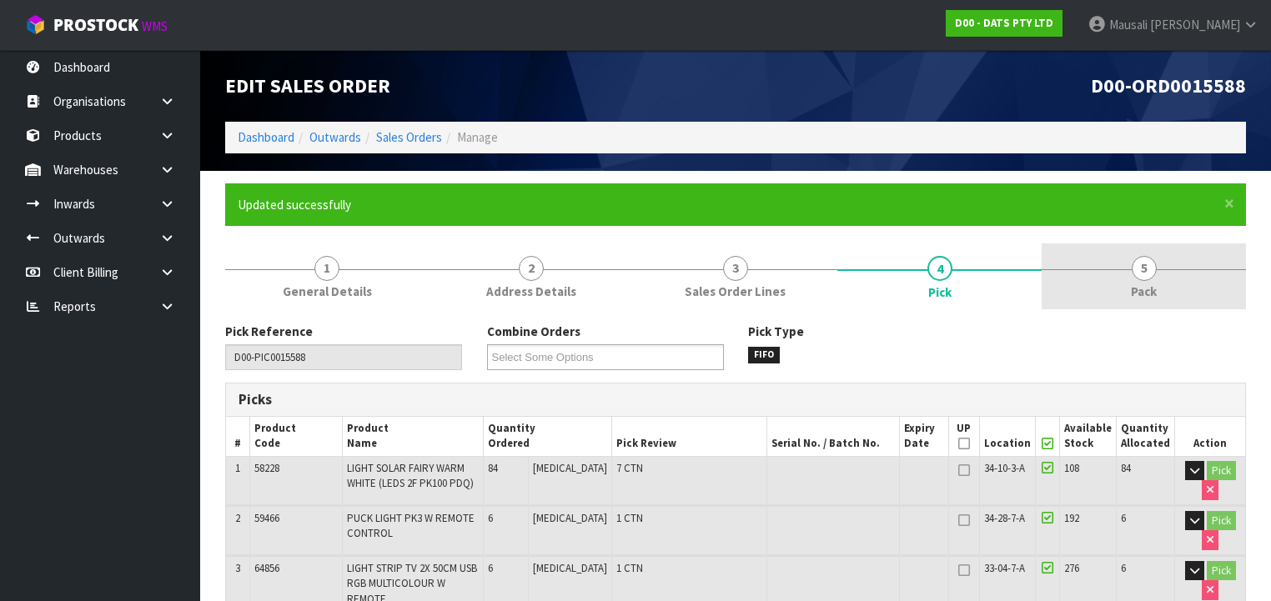
click at [1153, 275] on span "5" at bounding box center [1143, 268] width 25 height 25
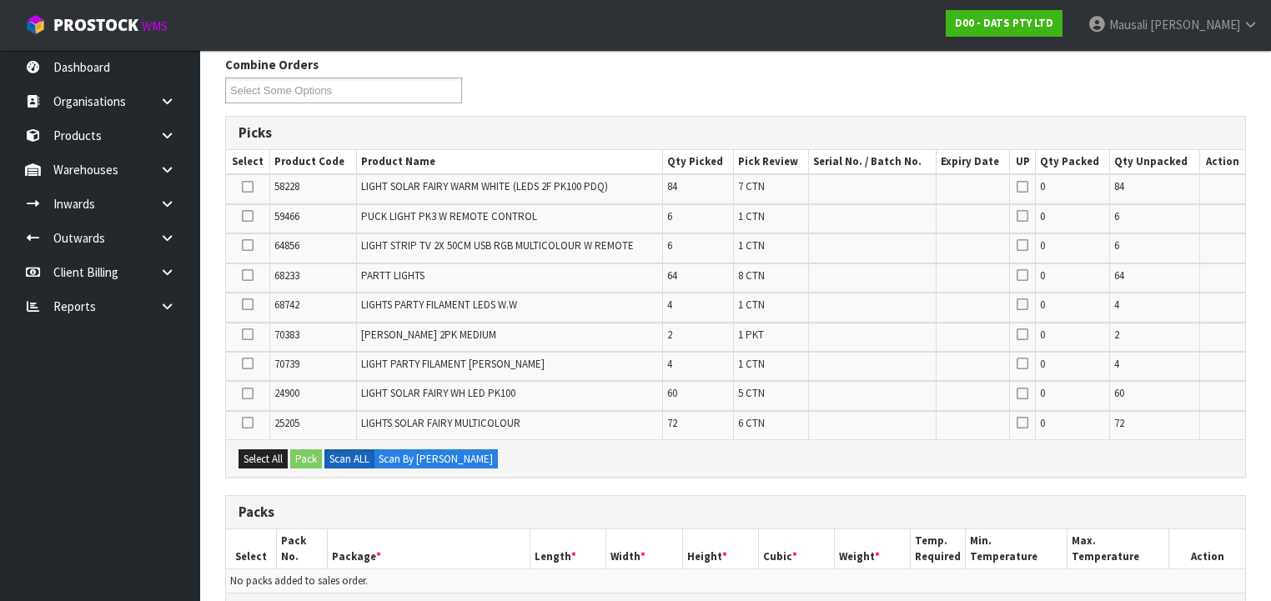
scroll to position [534, 0]
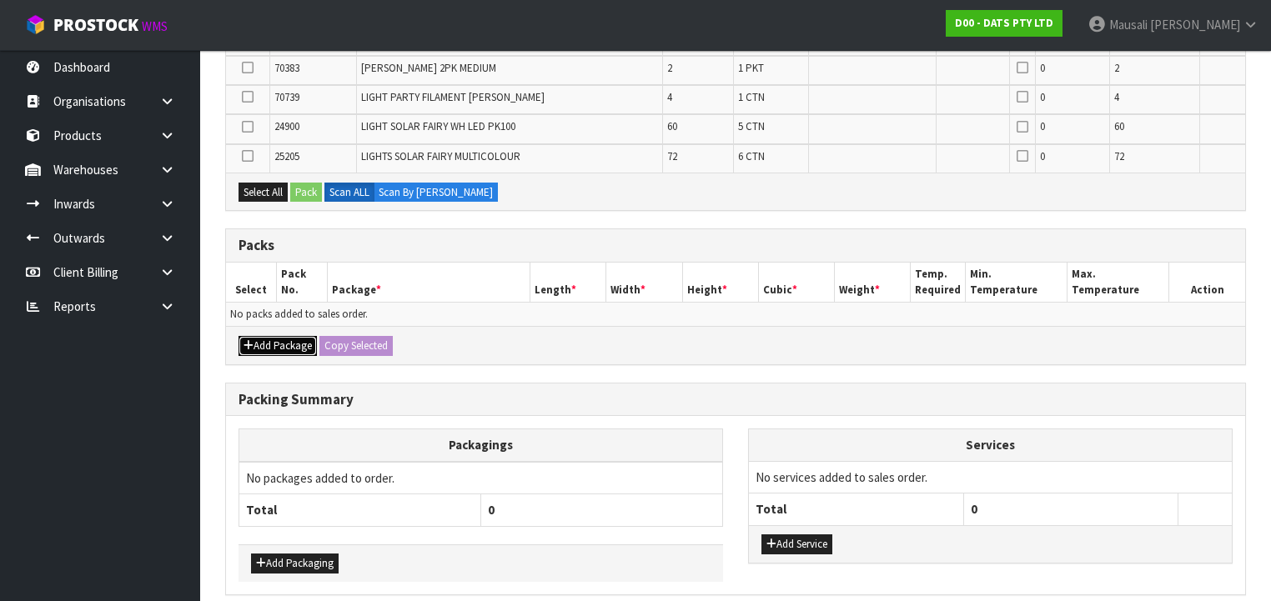
click at [272, 346] on button "Add Package" at bounding box center [277, 346] width 78 height 20
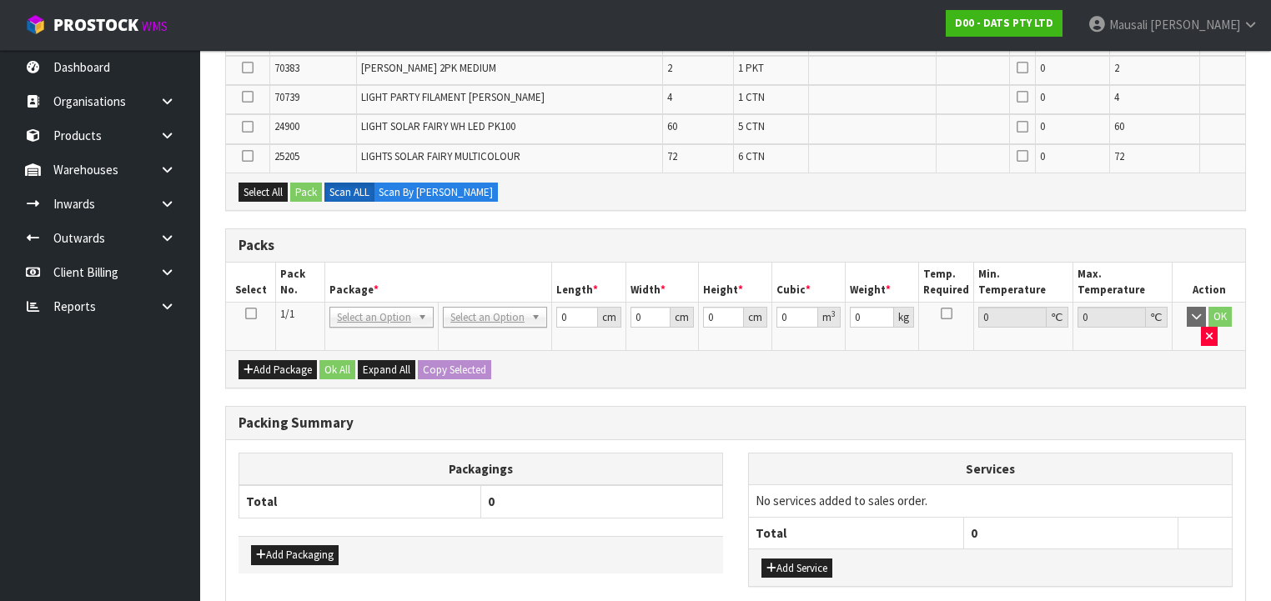
click at [252, 313] on icon at bounding box center [251, 313] width 12 height 1
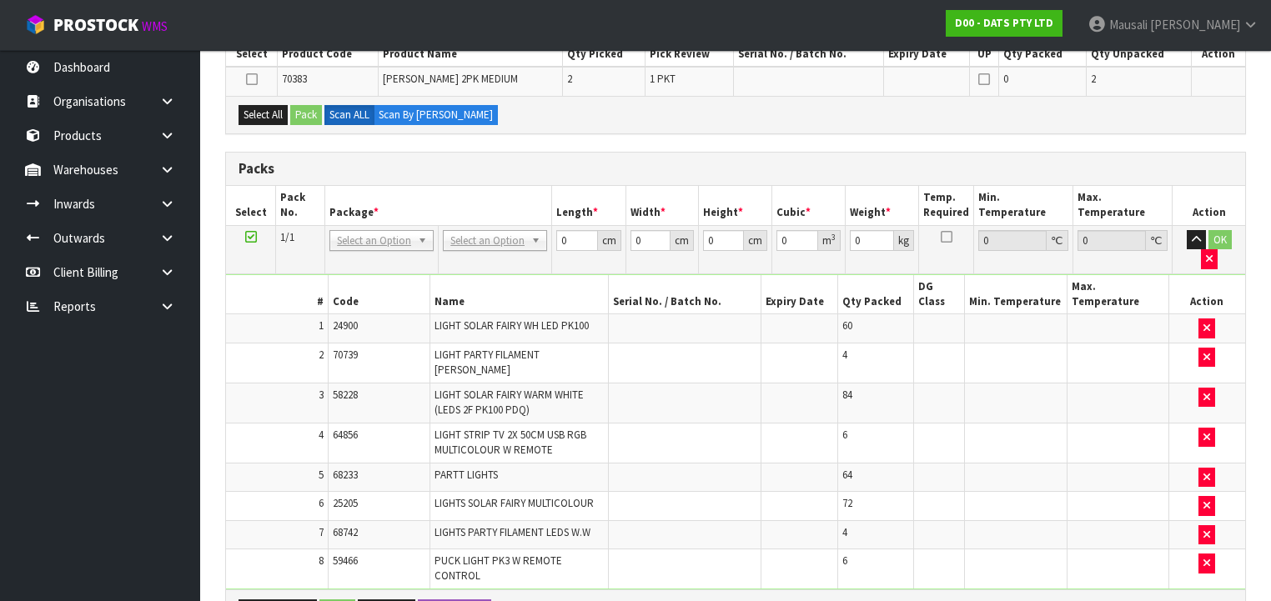
scroll to position [217, 0]
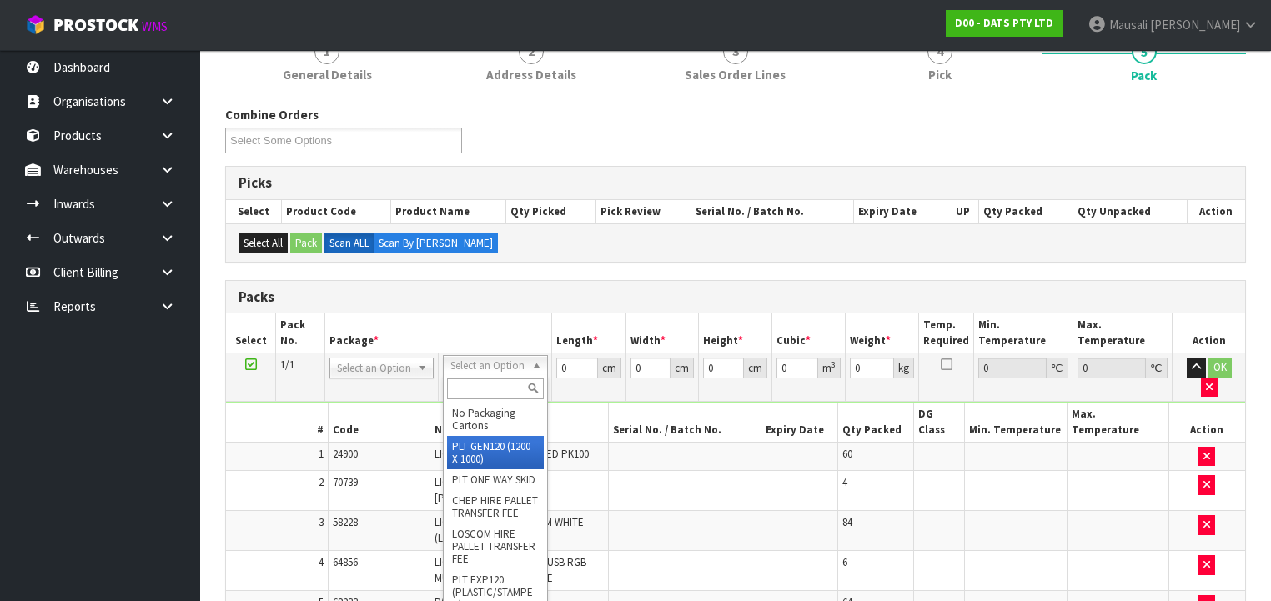
drag, startPoint x: 495, startPoint y: 444, endPoint x: 506, endPoint y: 417, distance: 28.8
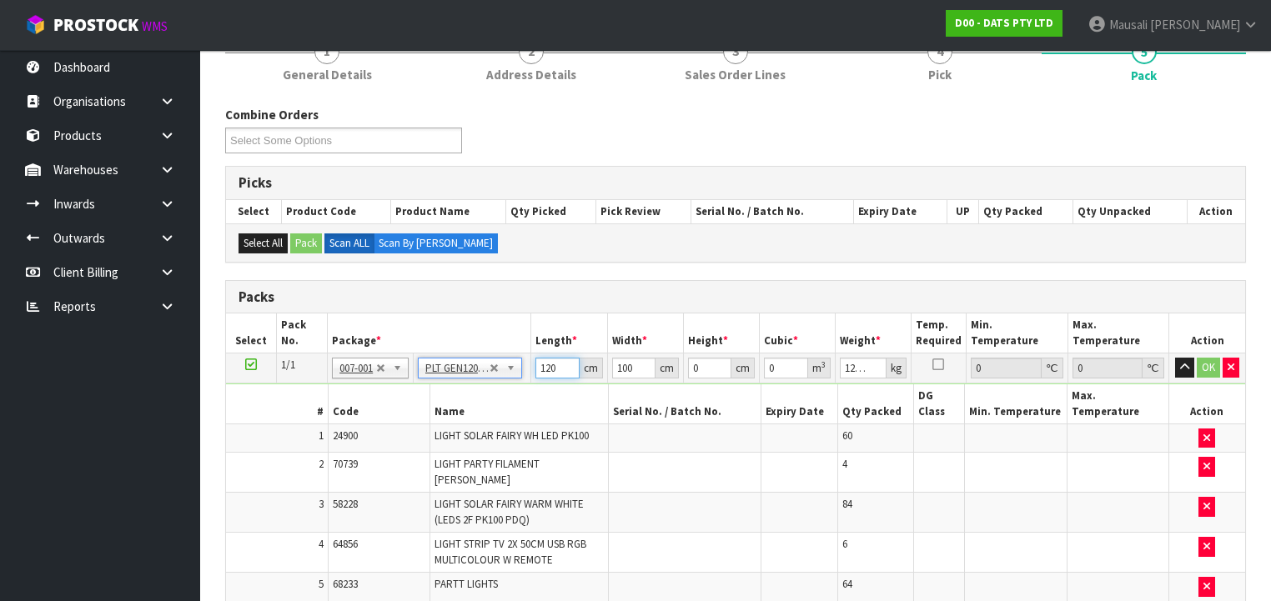
drag, startPoint x: 559, startPoint y: 364, endPoint x: 509, endPoint y: 378, distance: 52.6
click at [506, 381] on tbody "1/1 NONE 007-001 007-002 007-004 007-009 007-013 007-014 007-015 007-017 007-01…" at bounding box center [735, 541] width 1019 height 374
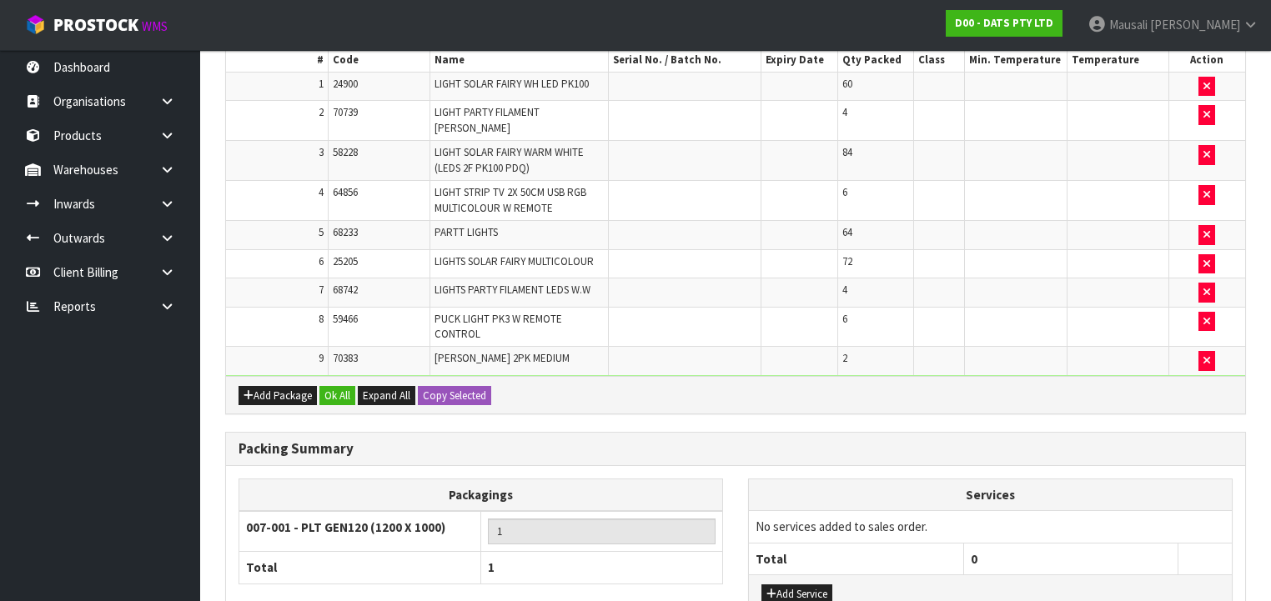
scroll to position [661, 0]
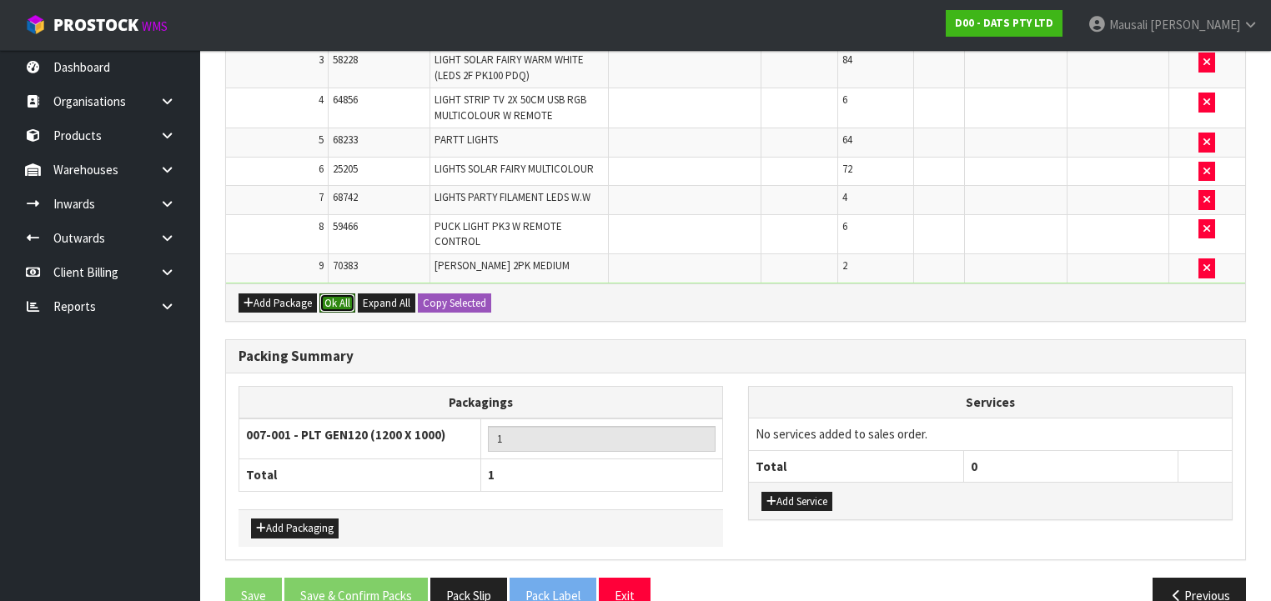
drag, startPoint x: 341, startPoint y: 269, endPoint x: 354, endPoint y: 353, distance: 84.4
click at [343, 293] on button "Ok All" at bounding box center [337, 303] width 36 height 20
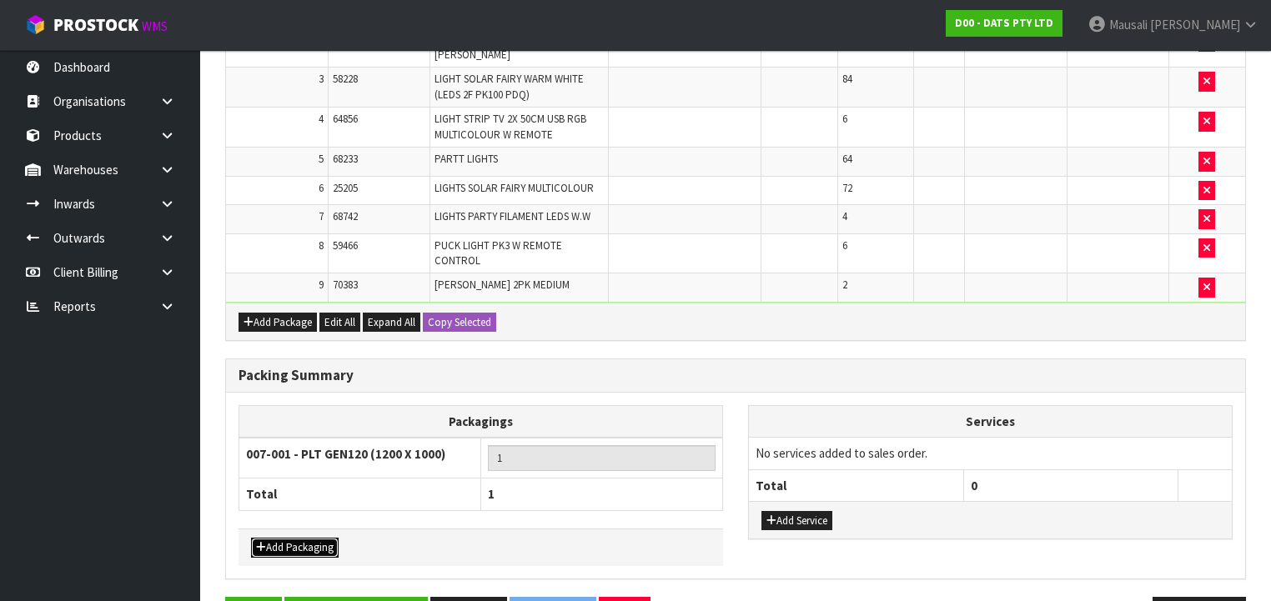
click at [328, 538] on button "Add Packaging" at bounding box center [295, 548] width 88 height 20
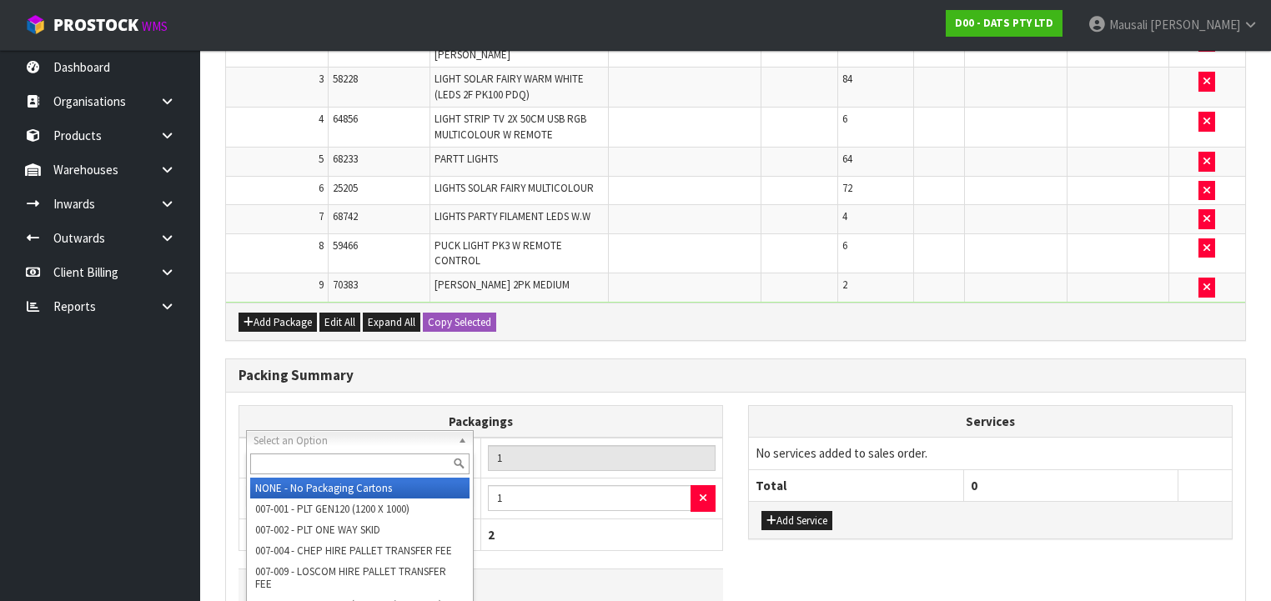
drag, startPoint x: 318, startPoint y: 437, endPoint x: 327, endPoint y: 464, distance: 28.2
click at [327, 464] on input "text" at bounding box center [359, 464] width 219 height 21
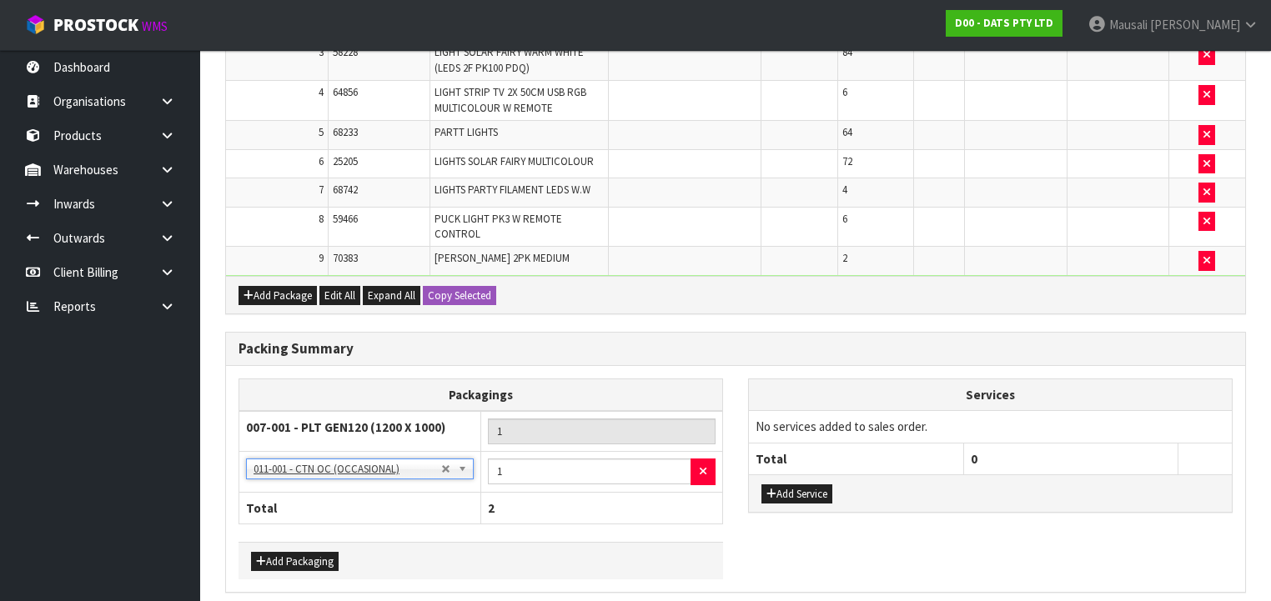
scroll to position [700, 0]
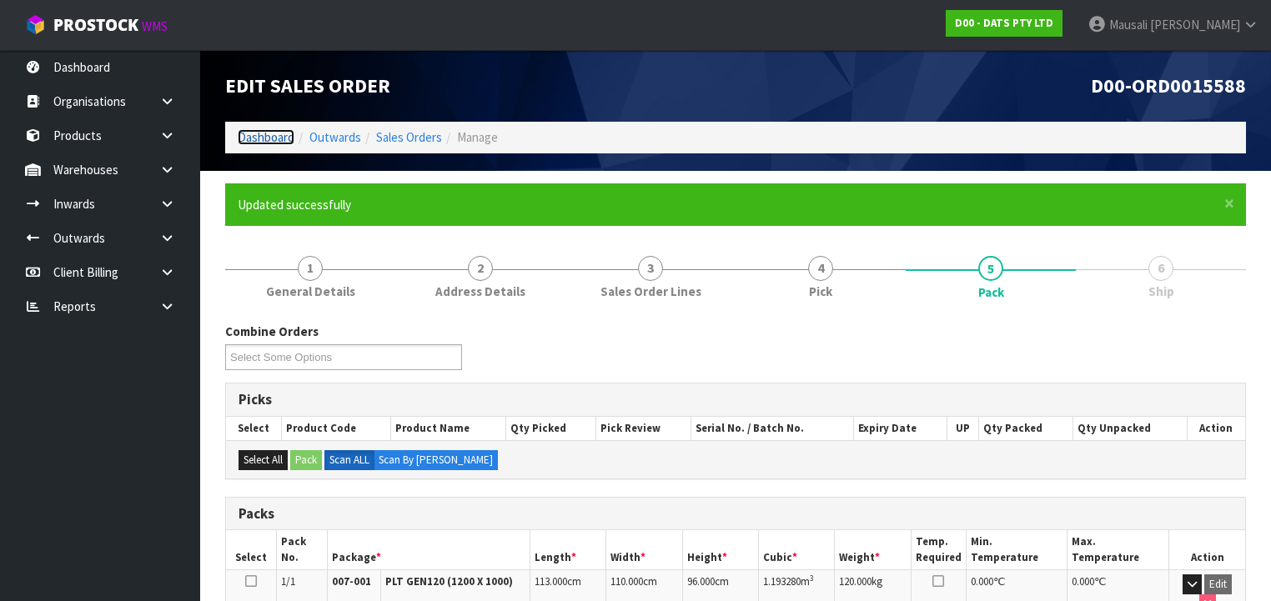
click at [248, 134] on link "Dashboard" at bounding box center [266, 137] width 57 height 16
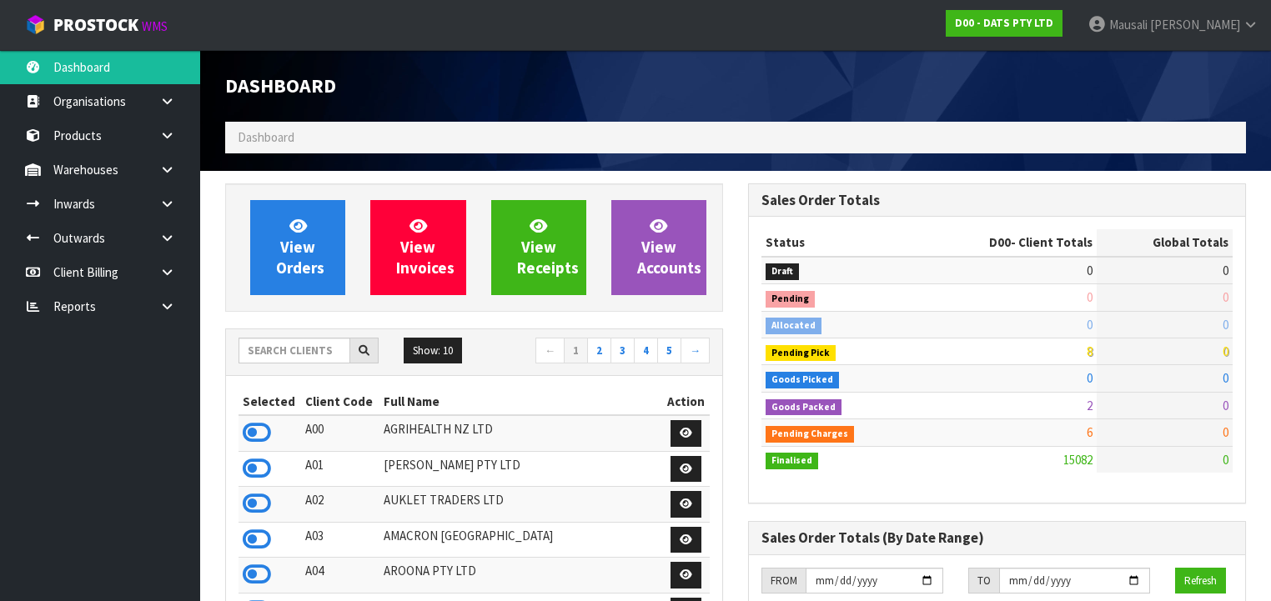
scroll to position [1311, 523]
click at [275, 352] on input "text" at bounding box center [294, 351] width 112 height 26
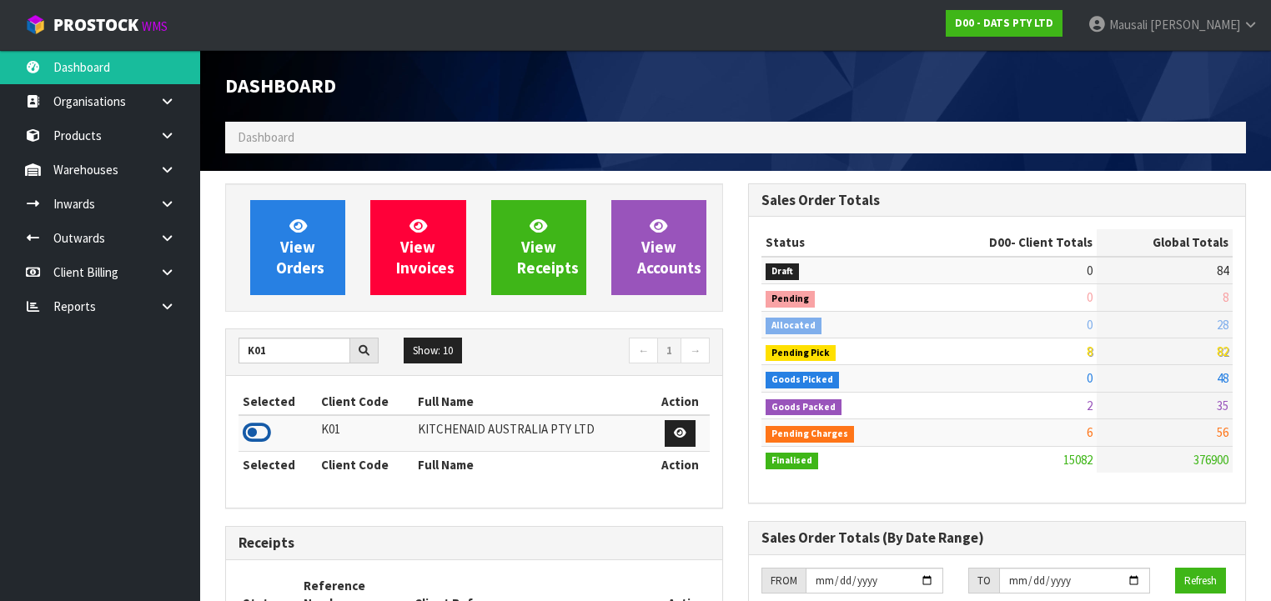
click at [262, 424] on icon at bounding box center [257, 432] width 28 height 25
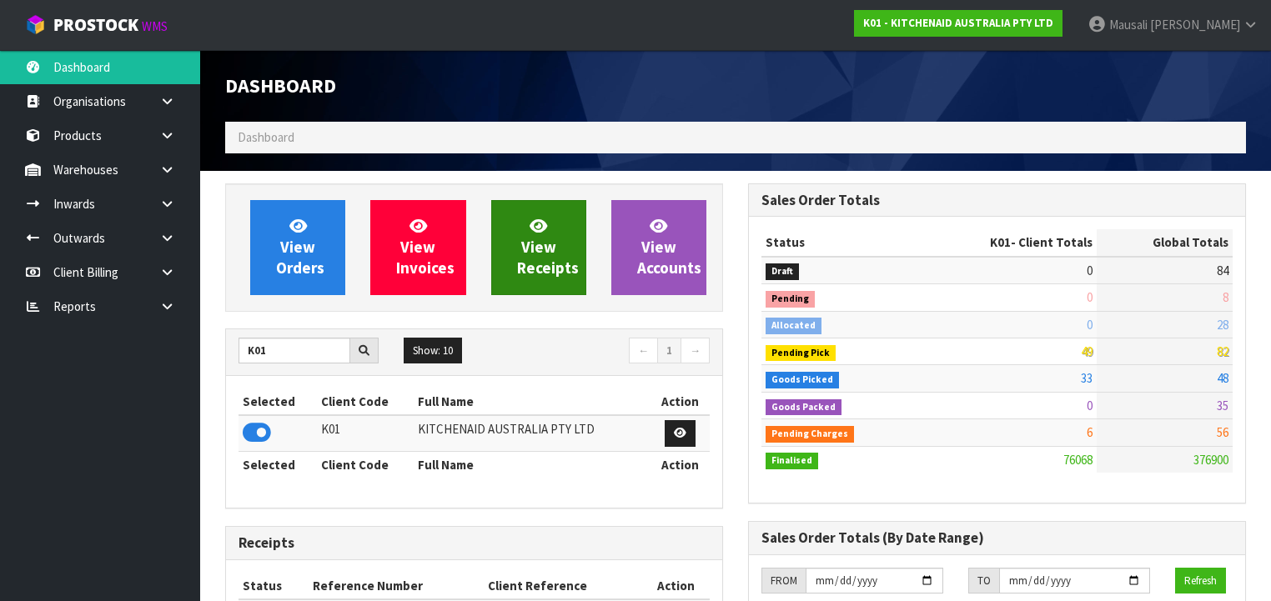
scroll to position [1257, 523]
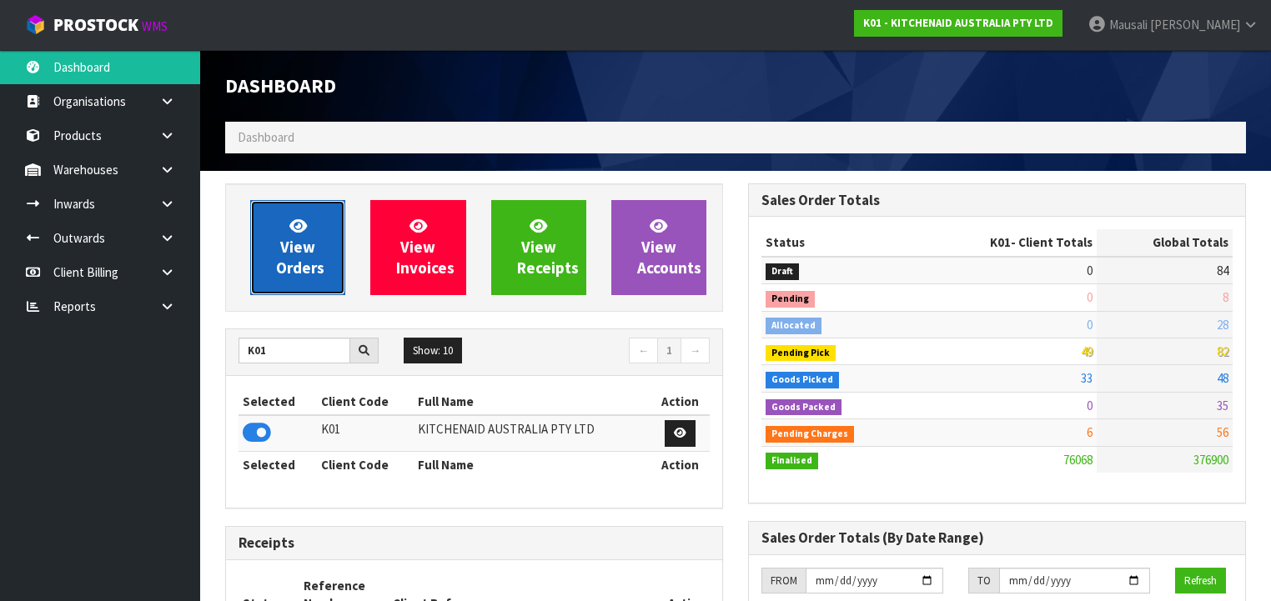
drag, startPoint x: 283, startPoint y: 248, endPoint x: 292, endPoint y: 248, distance: 9.2
click at [283, 250] on span "View Orders" at bounding box center [300, 247] width 48 height 63
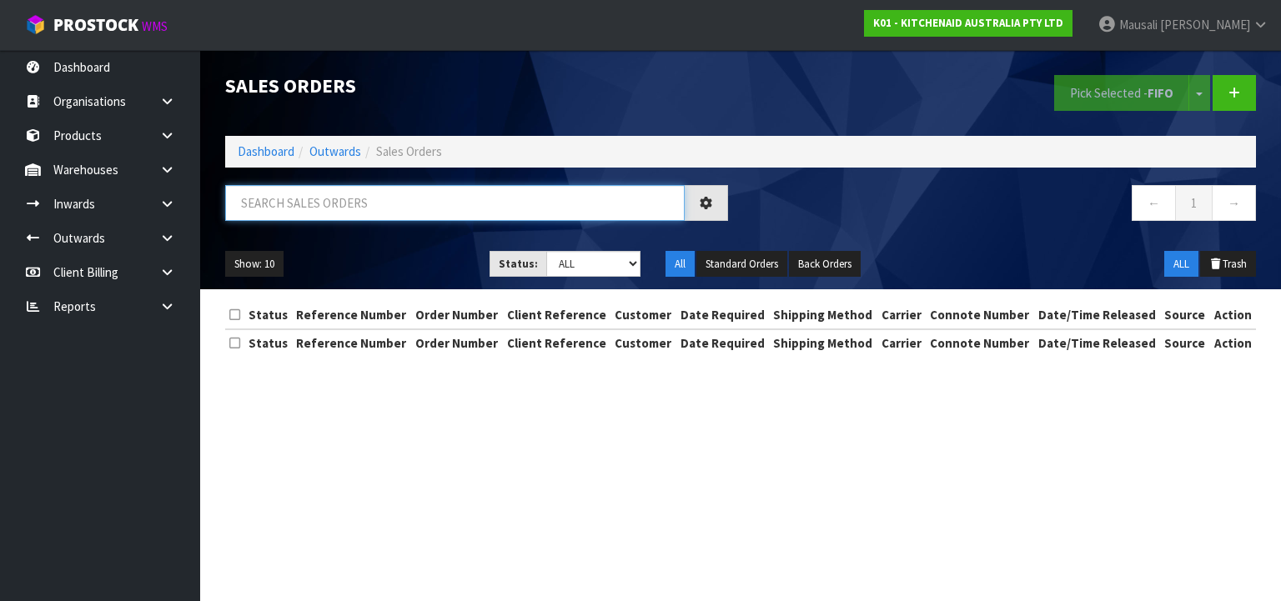
click at [254, 208] on input "text" at bounding box center [454, 203] width 459 height 36
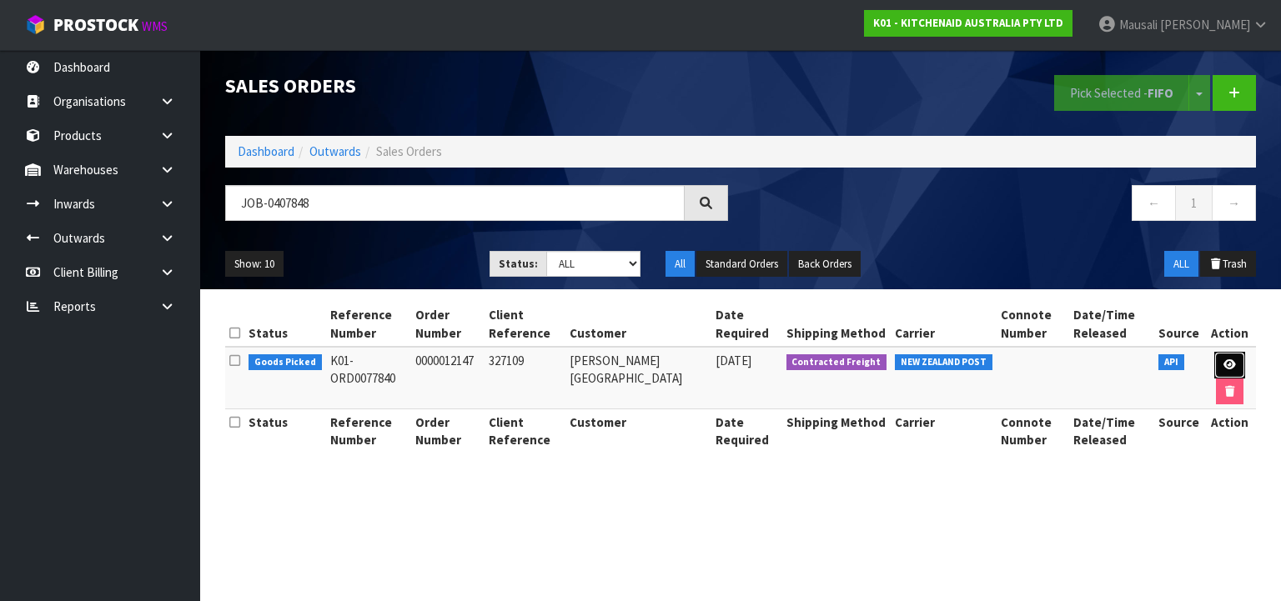
click at [1223, 359] on icon at bounding box center [1229, 364] width 13 height 11
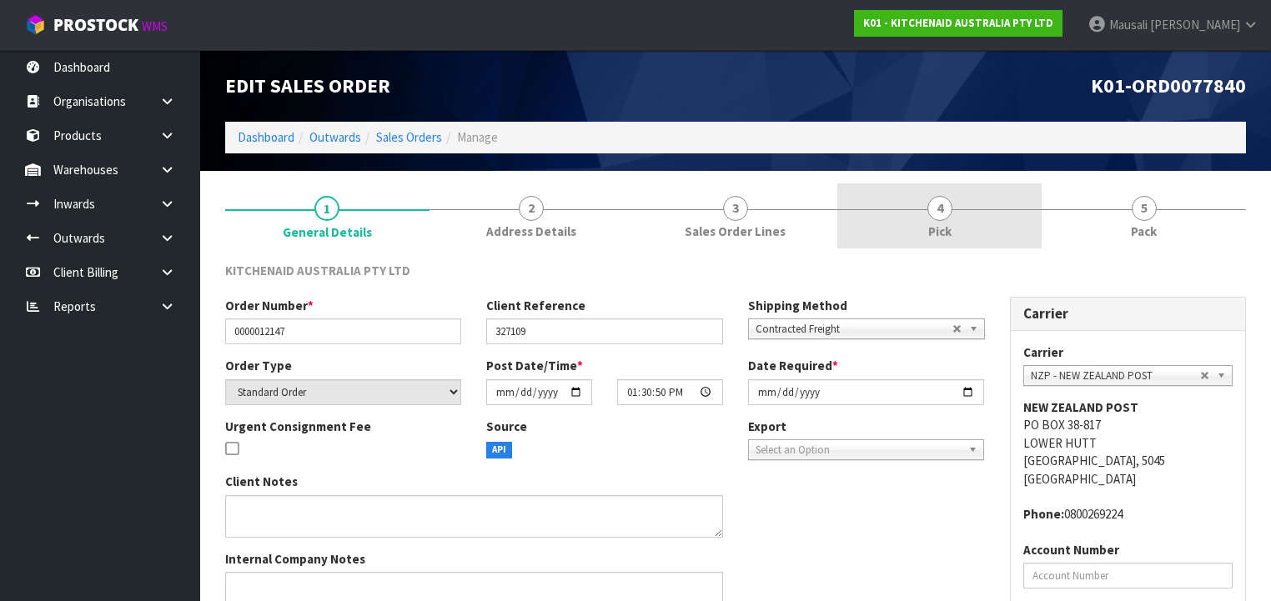
click at [937, 229] on span "Pick" at bounding box center [939, 232] width 23 height 18
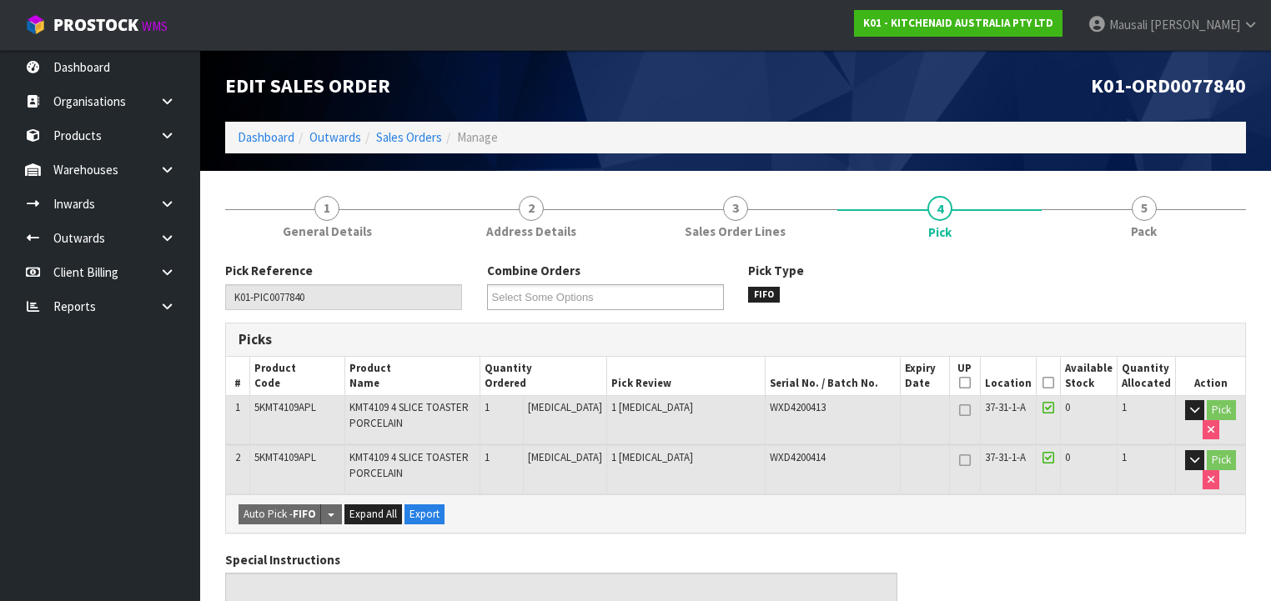
click at [1052, 384] on icon at bounding box center [1048, 383] width 12 height 1
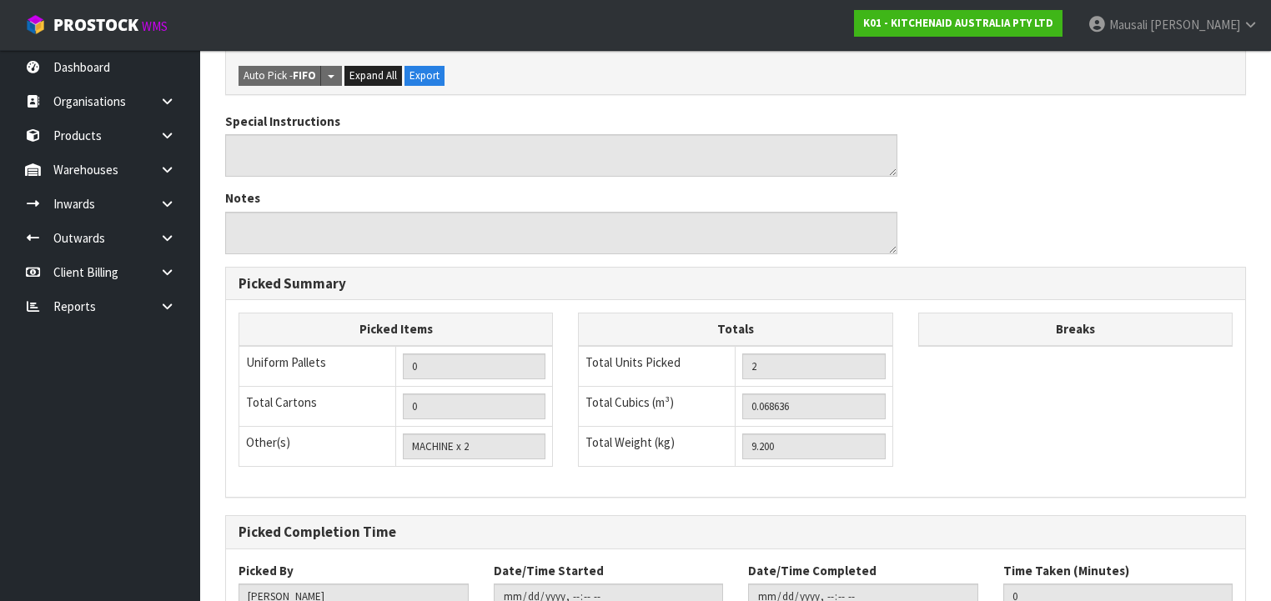
scroll to position [617, 0]
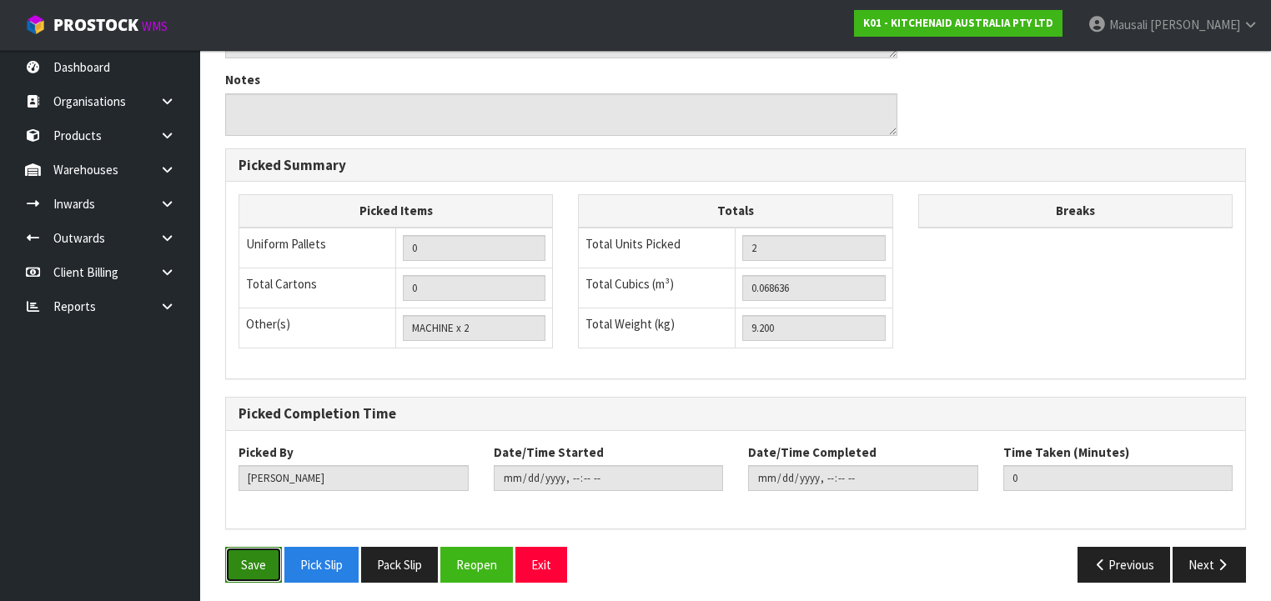
drag, startPoint x: 243, startPoint y: 566, endPoint x: 287, endPoint y: 547, distance: 48.2
click at [244, 566] on button "Save" at bounding box center [253, 565] width 57 height 36
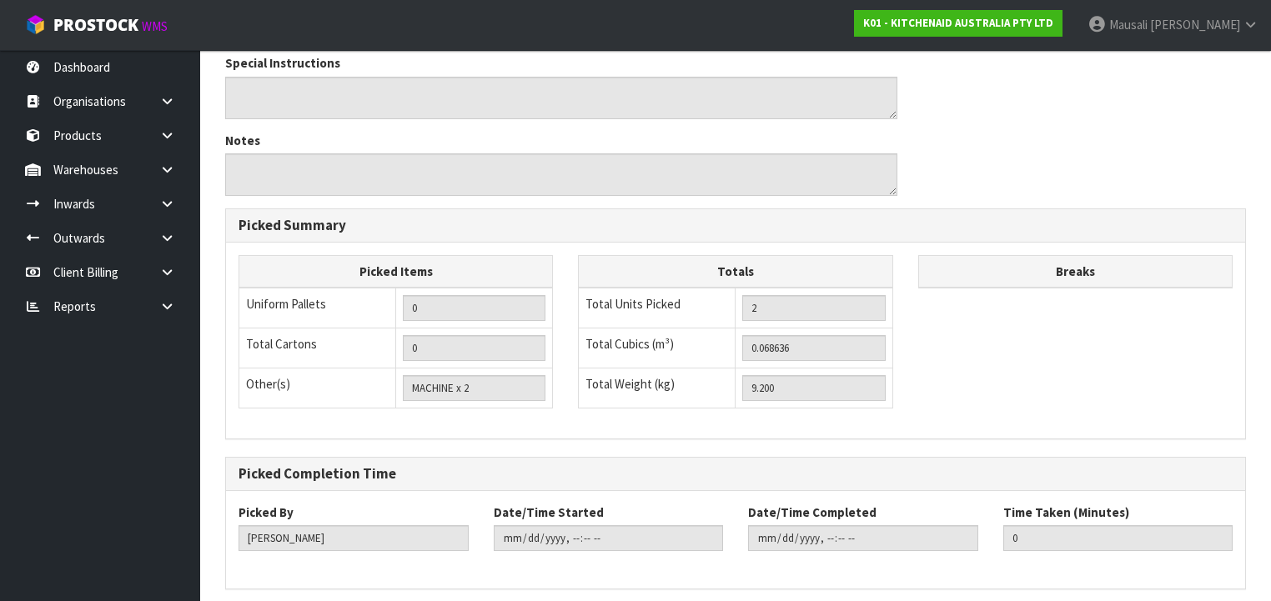
scroll to position [0, 0]
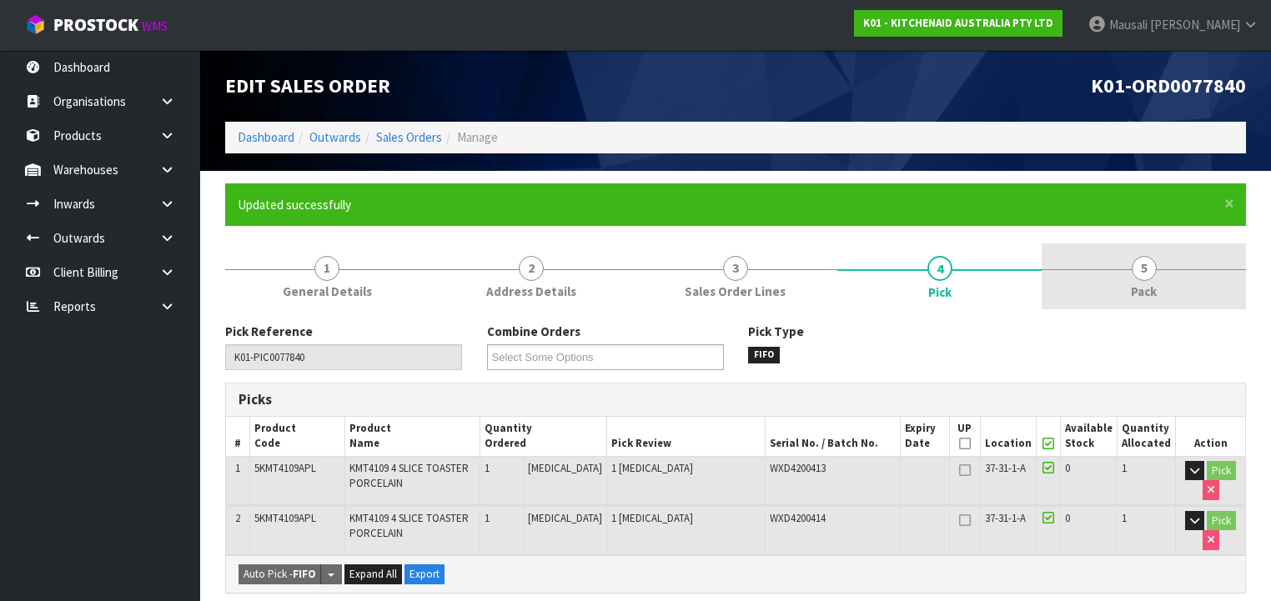
click at [1126, 277] on link "5 Pack" at bounding box center [1143, 276] width 204 height 66
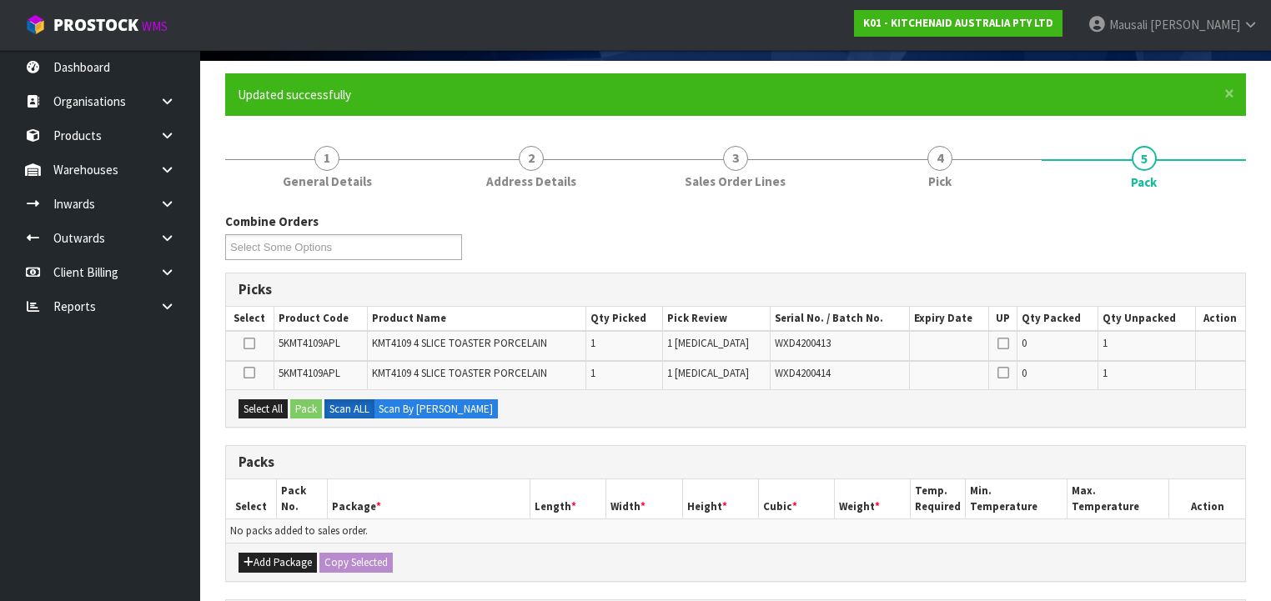
scroll to position [200, 0]
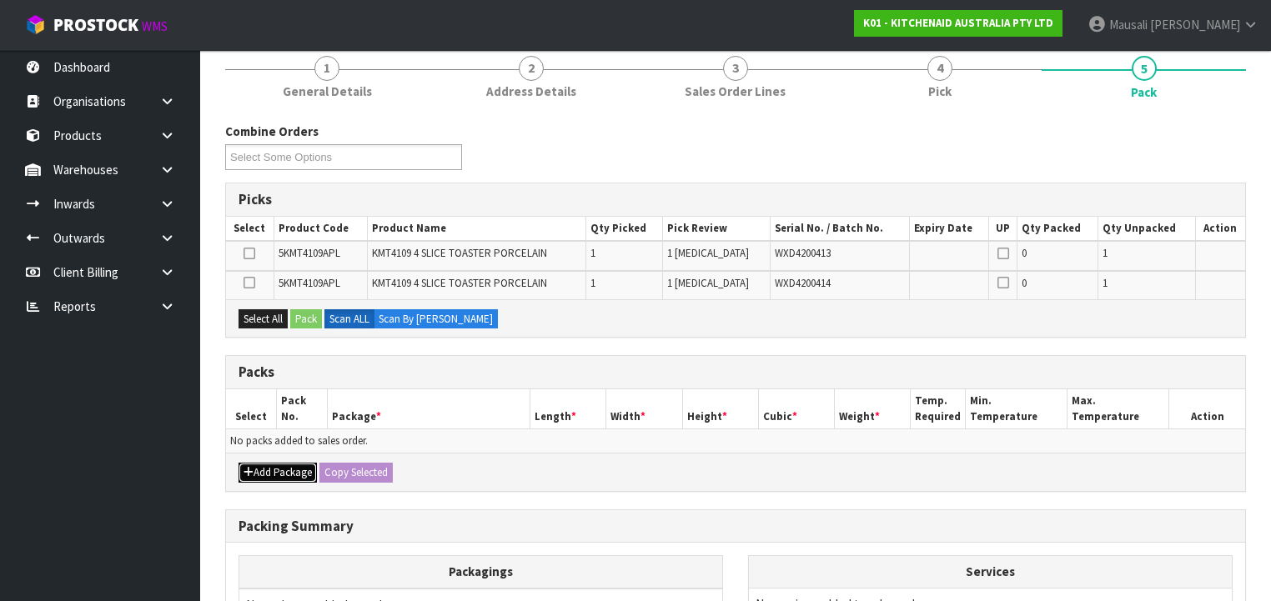
click at [275, 463] on button "Add Package" at bounding box center [277, 473] width 78 height 20
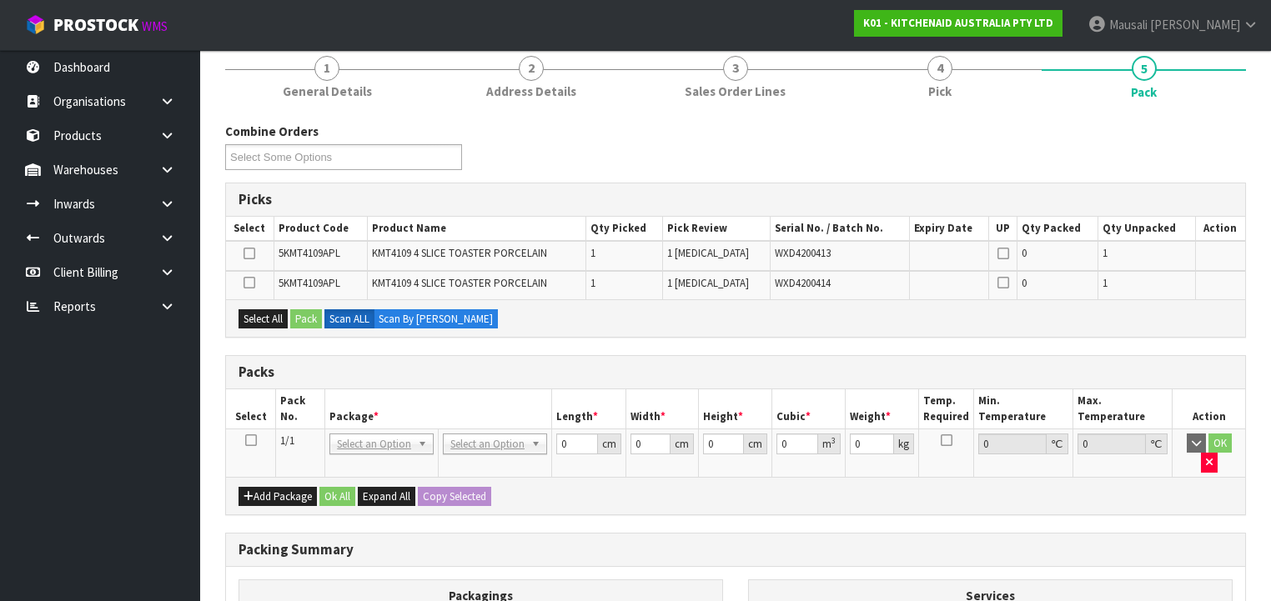
click at [253, 440] on icon at bounding box center [251, 440] width 12 height 1
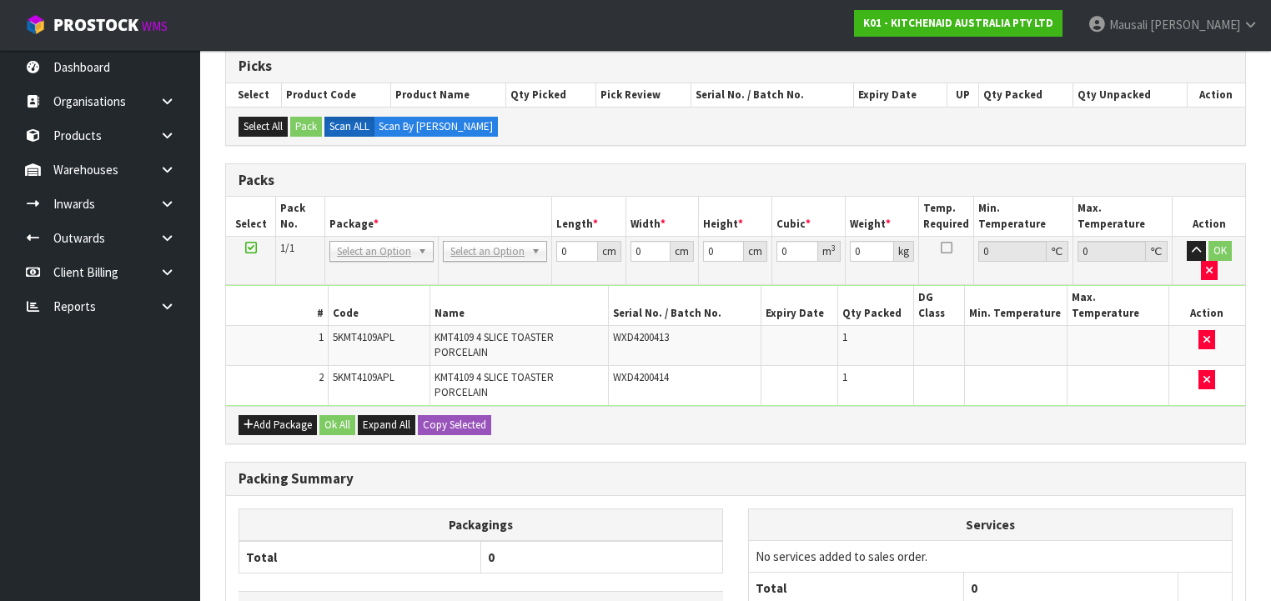
scroll to position [444, 0]
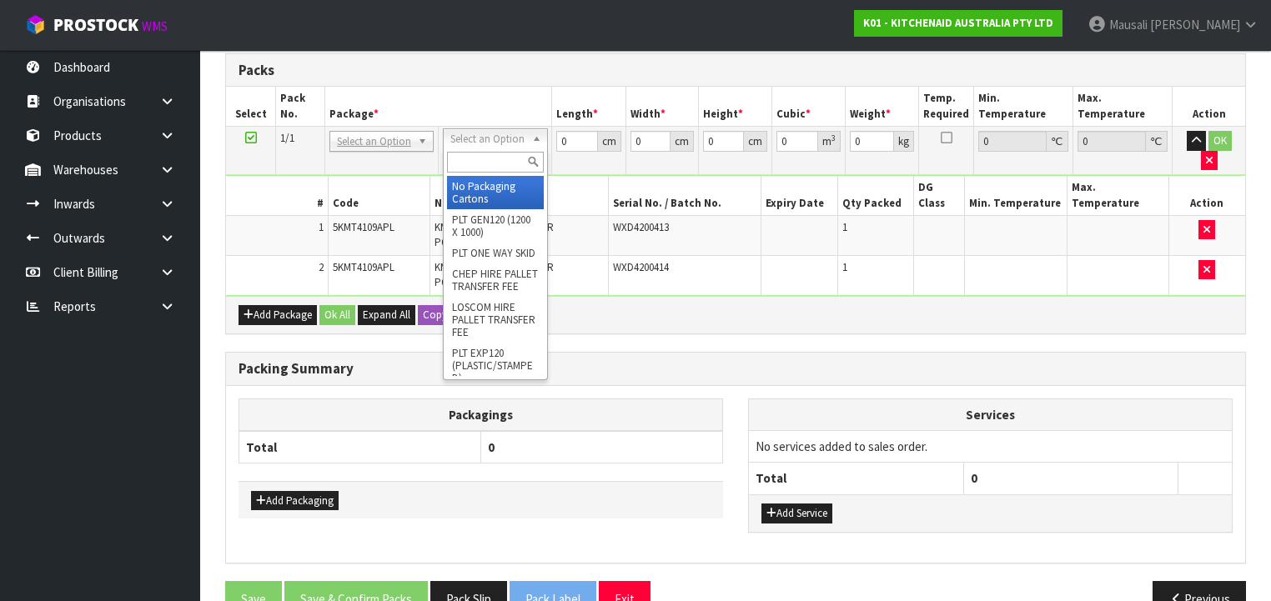
drag, startPoint x: 499, startPoint y: 193, endPoint x: 545, endPoint y: 177, distance: 49.3
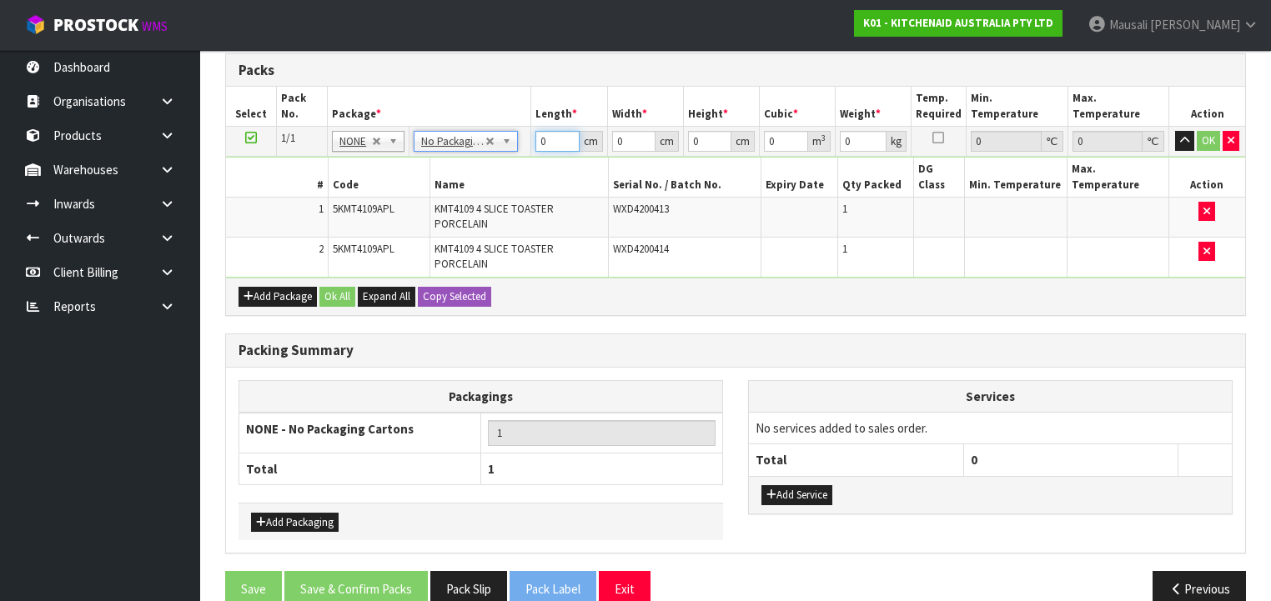
drag, startPoint x: 558, startPoint y: 137, endPoint x: 524, endPoint y: 163, distance: 42.9
click at [528, 160] on tbody "1/1 NONE 007-001 007-002 007-004 007-009 007-013 007-014 007-015 007-017 007-01…" at bounding box center [735, 202] width 1019 height 151
drag, startPoint x: 339, startPoint y: 275, endPoint x: 390, endPoint y: 333, distance: 77.4
click at [342, 287] on button "Ok All" at bounding box center [337, 297] width 36 height 20
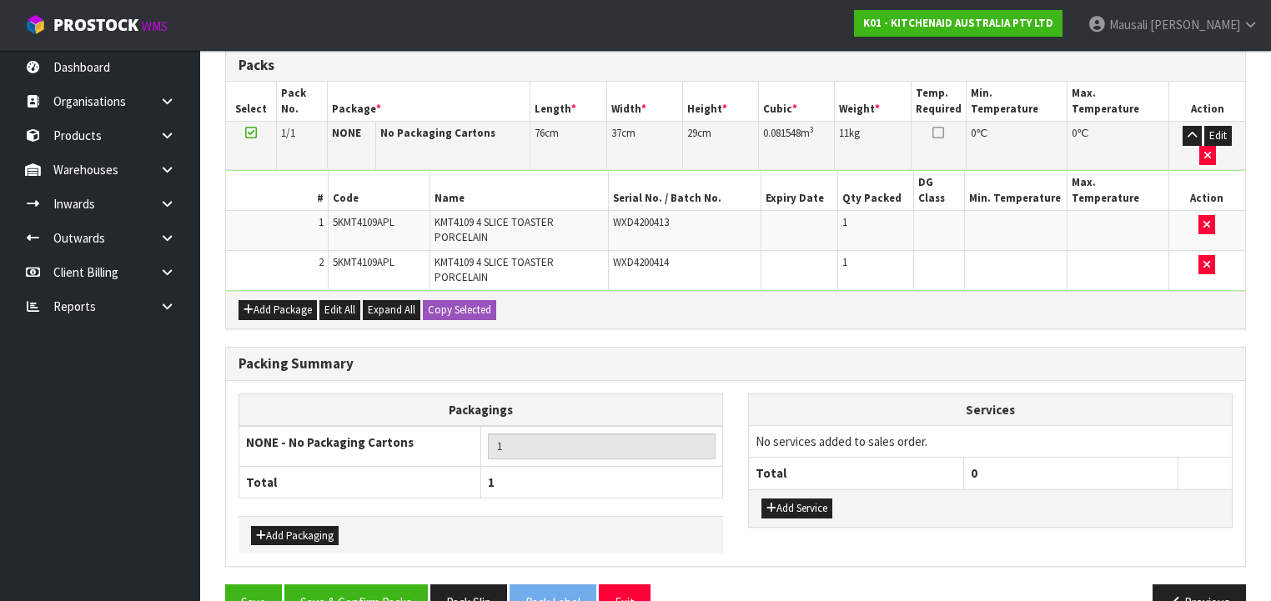
scroll to position [450, 0]
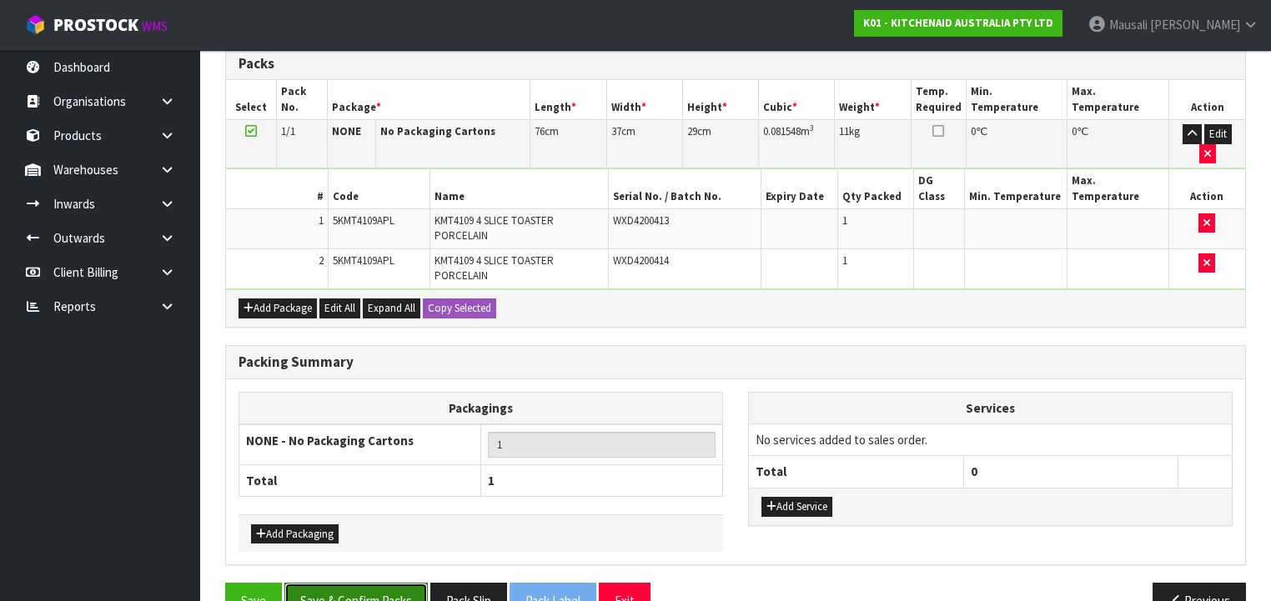
click at [385, 583] on button "Save & Confirm Packs" at bounding box center [355, 601] width 143 height 36
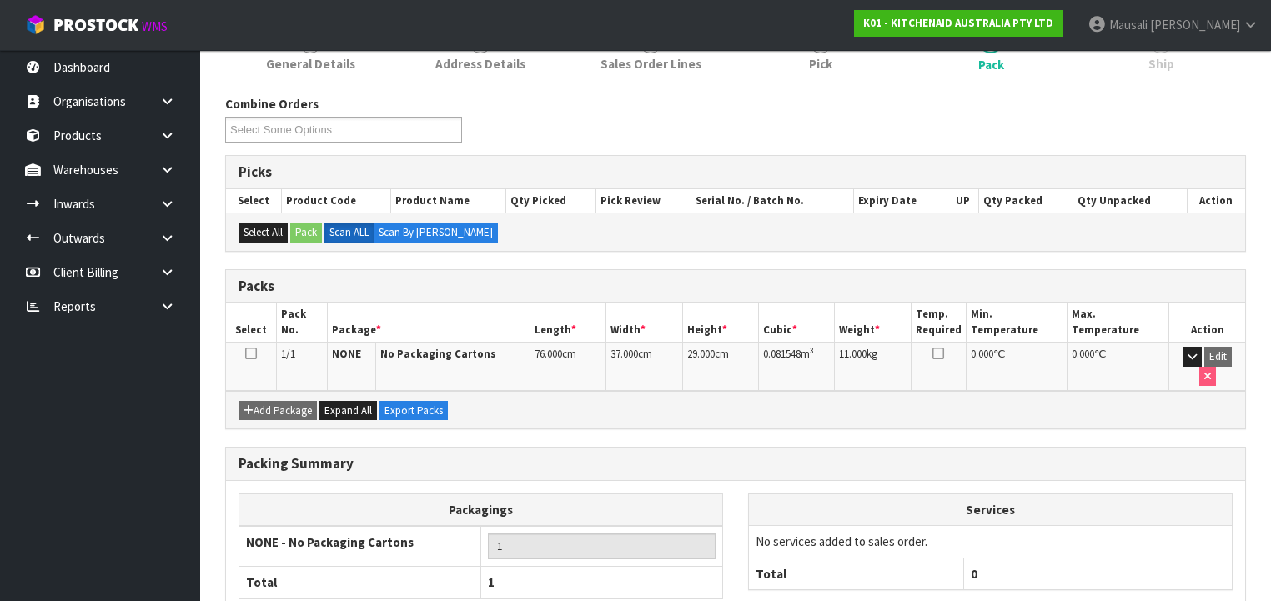
scroll to position [310, 0]
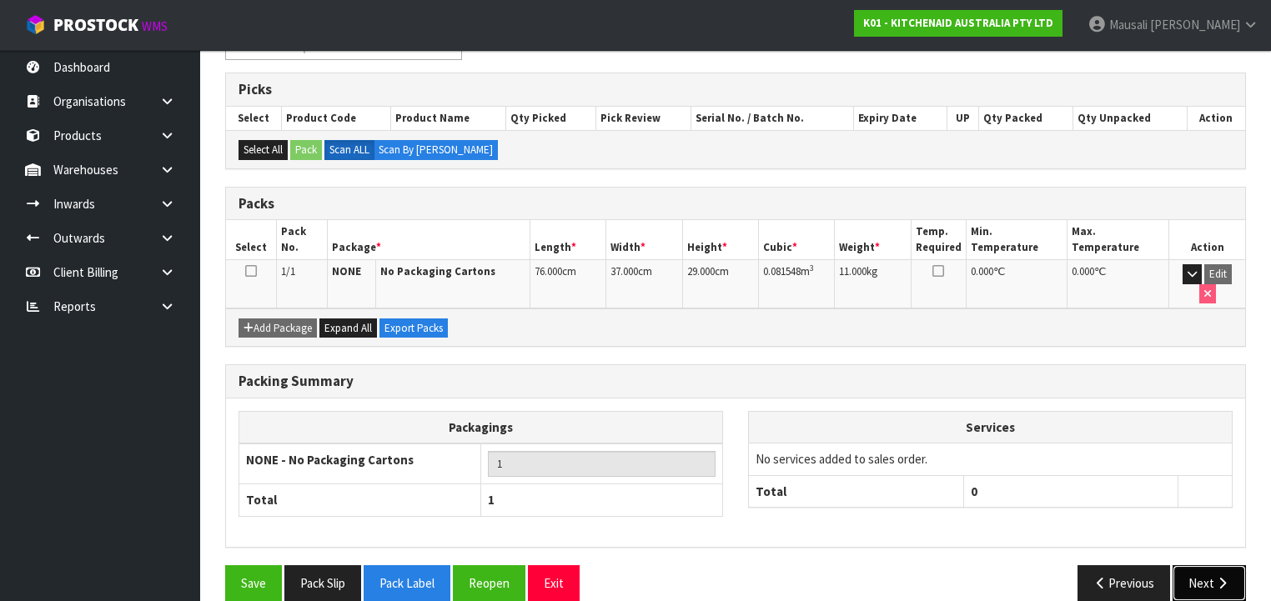
click at [1214, 577] on icon "button" at bounding box center [1222, 583] width 16 height 13
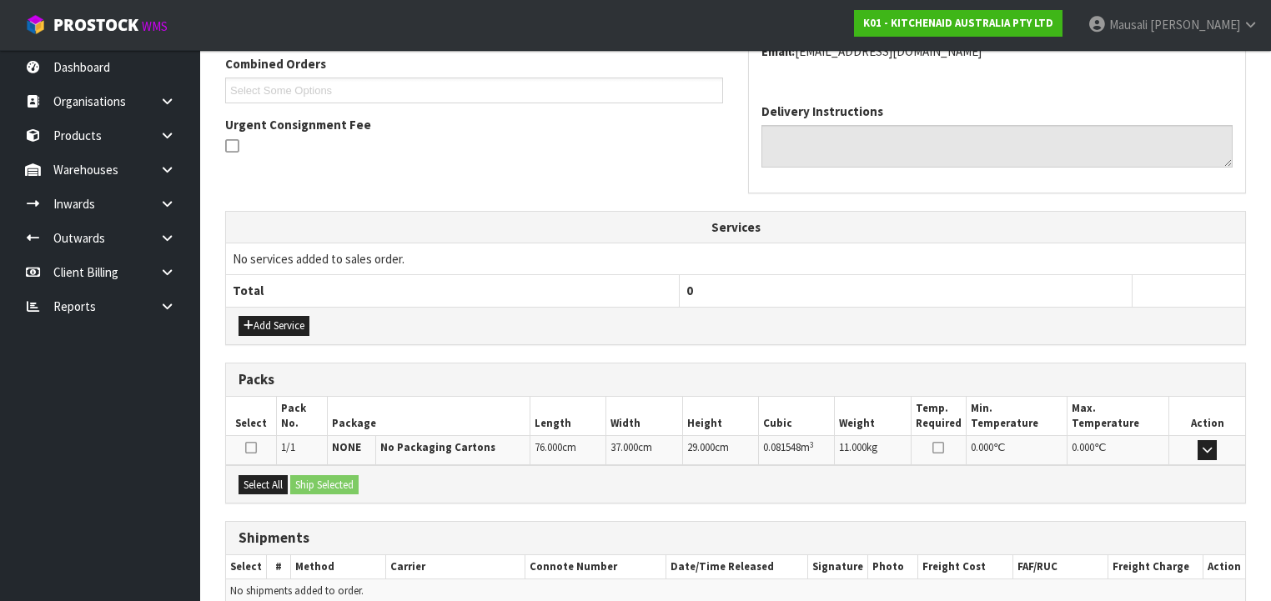
scroll to position [509, 0]
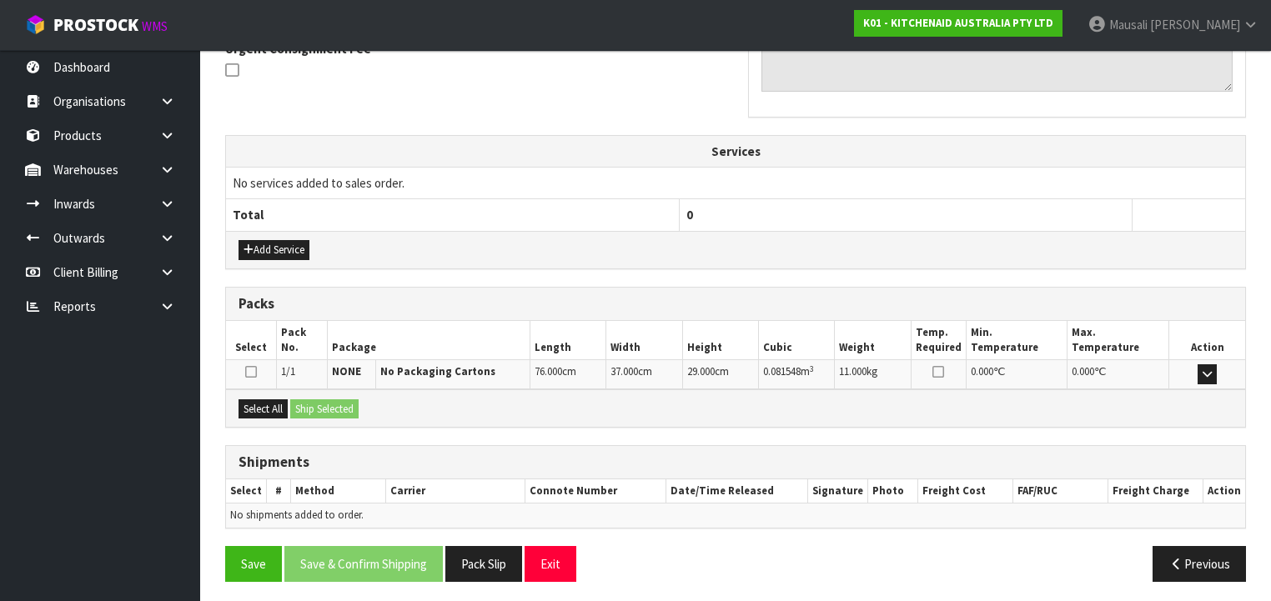
drag, startPoint x: 263, startPoint y: 391, endPoint x: 310, endPoint y: 397, distance: 47.9
click at [267, 391] on div "Select All Ship Selected" at bounding box center [735, 408] width 1019 height 38
drag, startPoint x: 265, startPoint y: 400, endPoint x: 313, endPoint y: 411, distance: 48.7
click at [269, 403] on button "Select All" at bounding box center [262, 409] width 49 height 20
drag, startPoint x: 313, startPoint y: 411, endPoint x: 319, endPoint y: 420, distance: 11.3
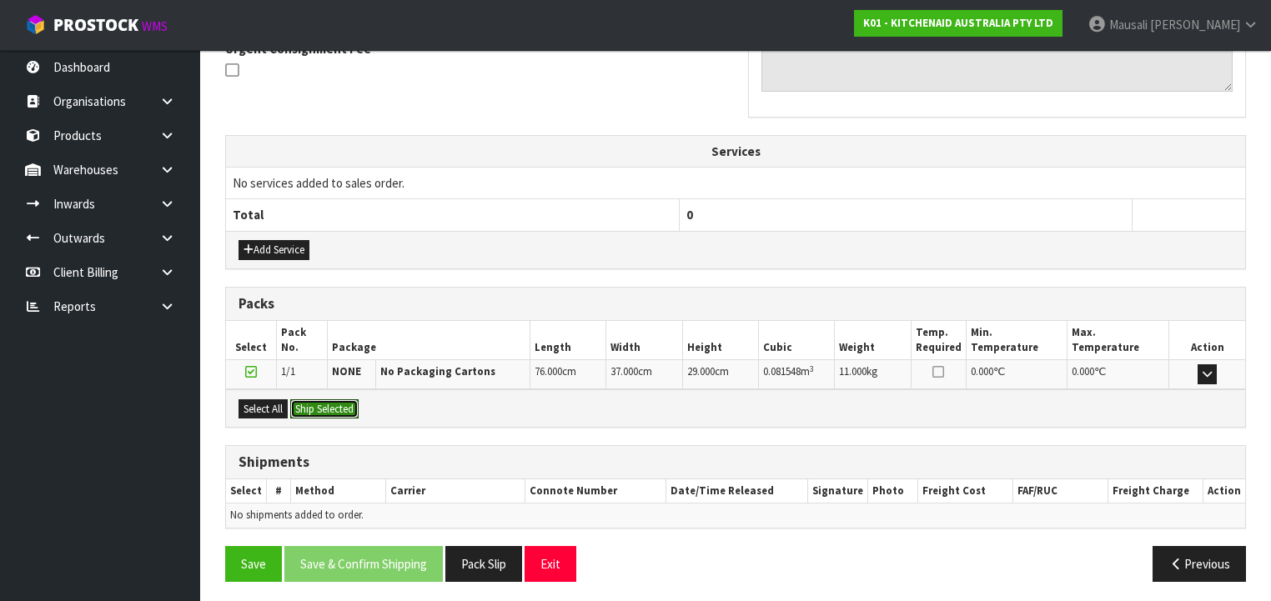
click at [313, 413] on button "Ship Selected" at bounding box center [324, 409] width 68 height 20
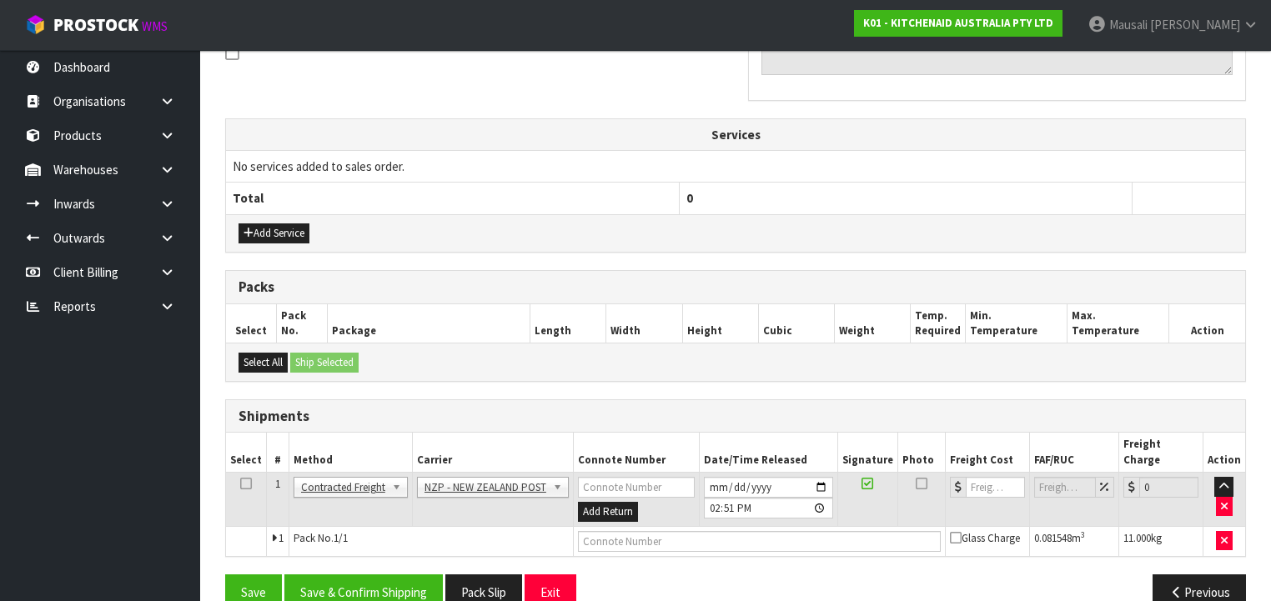
scroll to position [539, 0]
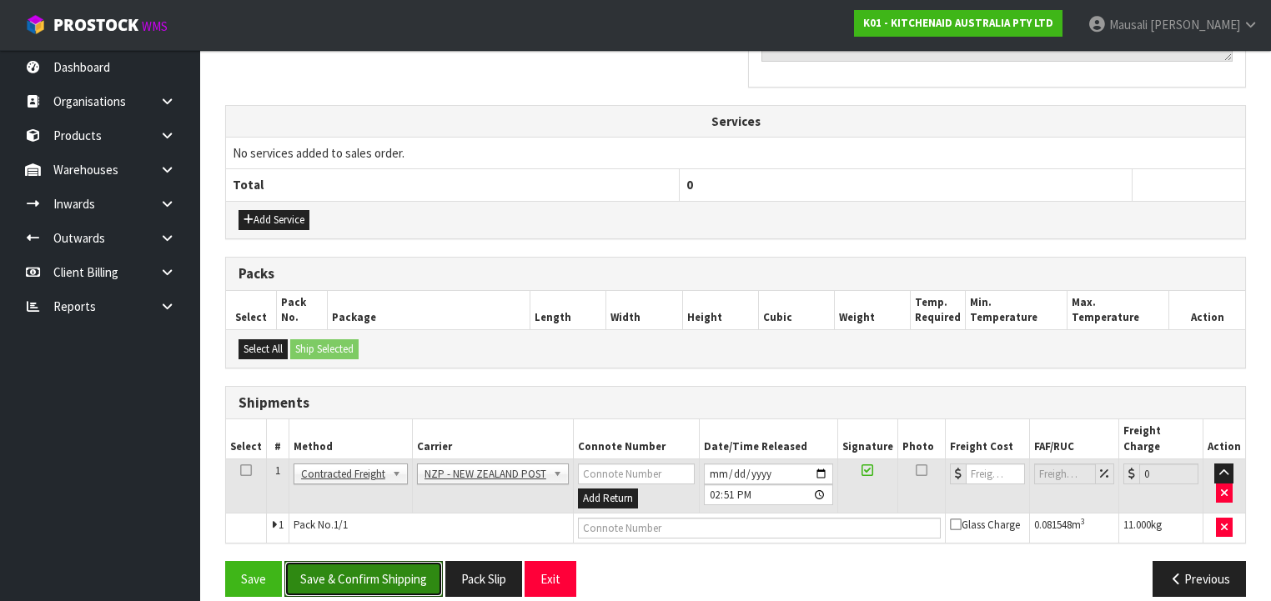
drag, startPoint x: 374, startPoint y: 557, endPoint x: 805, endPoint y: 477, distance: 439.2
click at [379, 561] on button "Save & Confirm Shipping" at bounding box center [363, 579] width 158 height 36
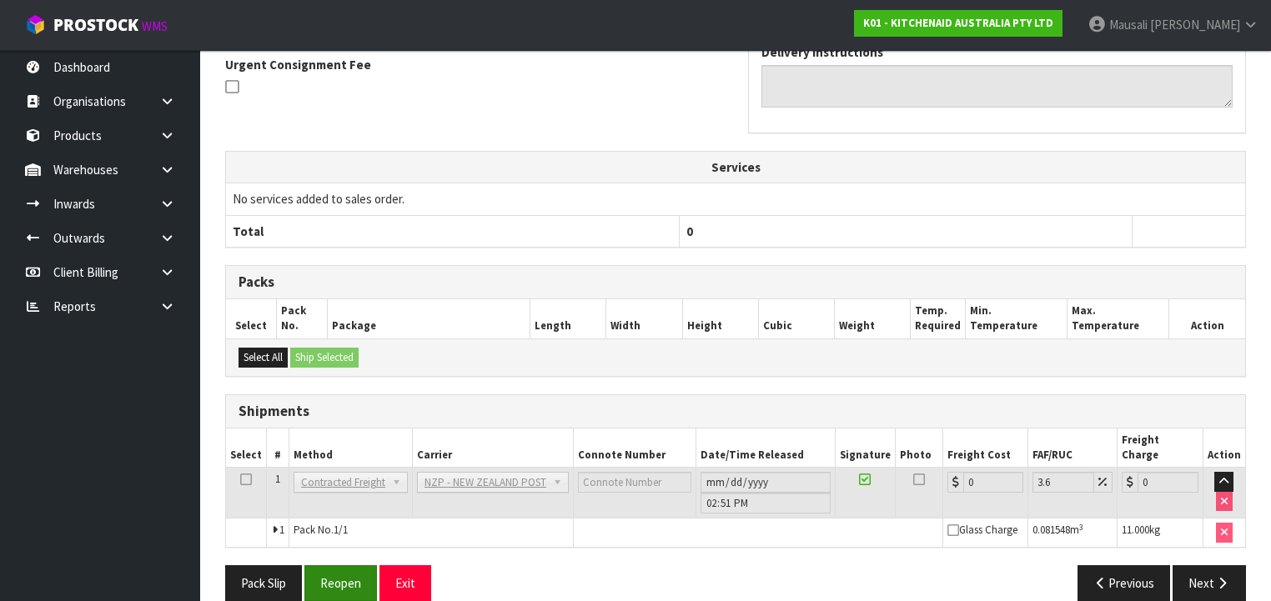
scroll to position [516, 0]
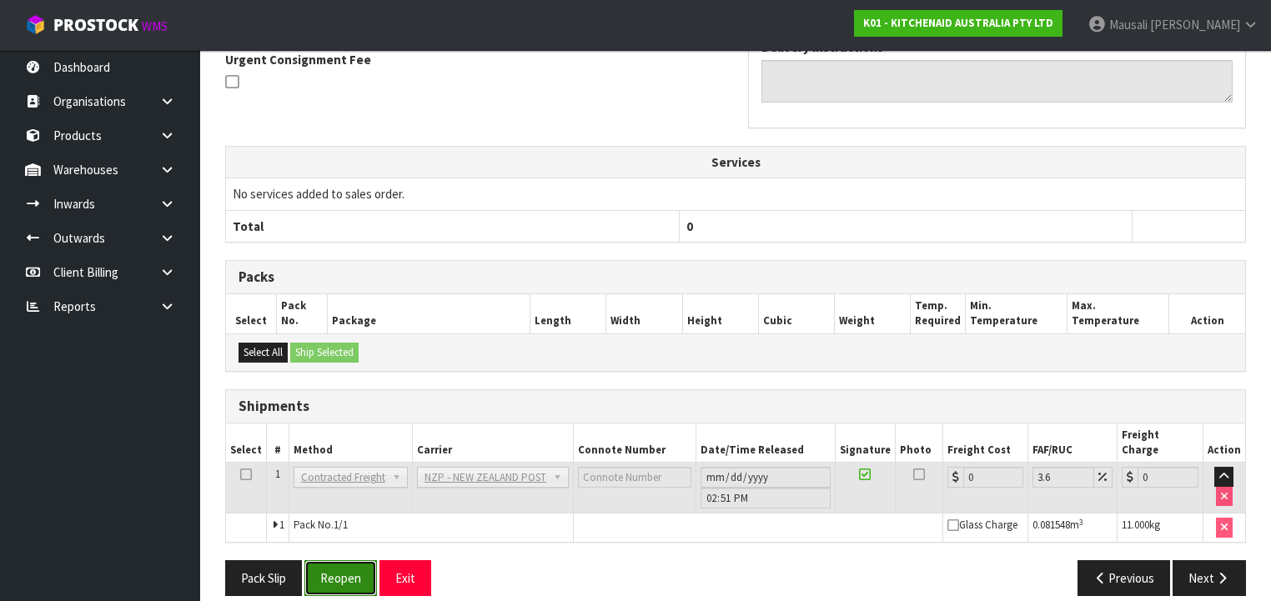
drag, startPoint x: 330, startPoint y: 551, endPoint x: 400, endPoint y: 541, distance: 70.7
click at [331, 560] on button "Reopen" at bounding box center [340, 578] width 73 height 36
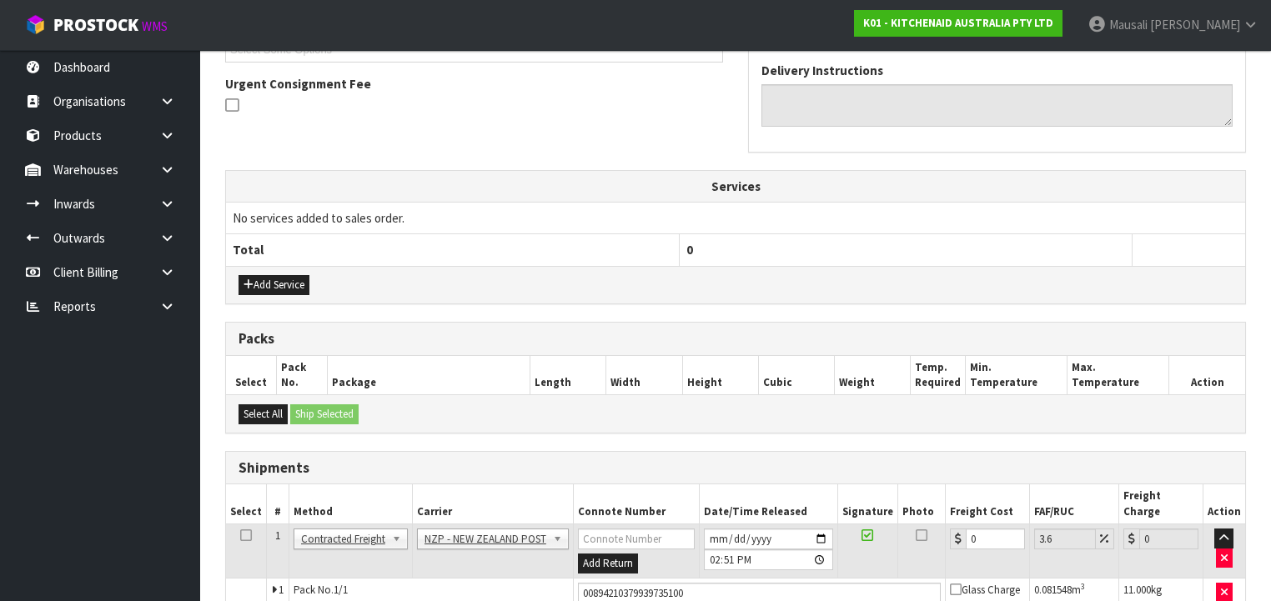
scroll to position [554, 0]
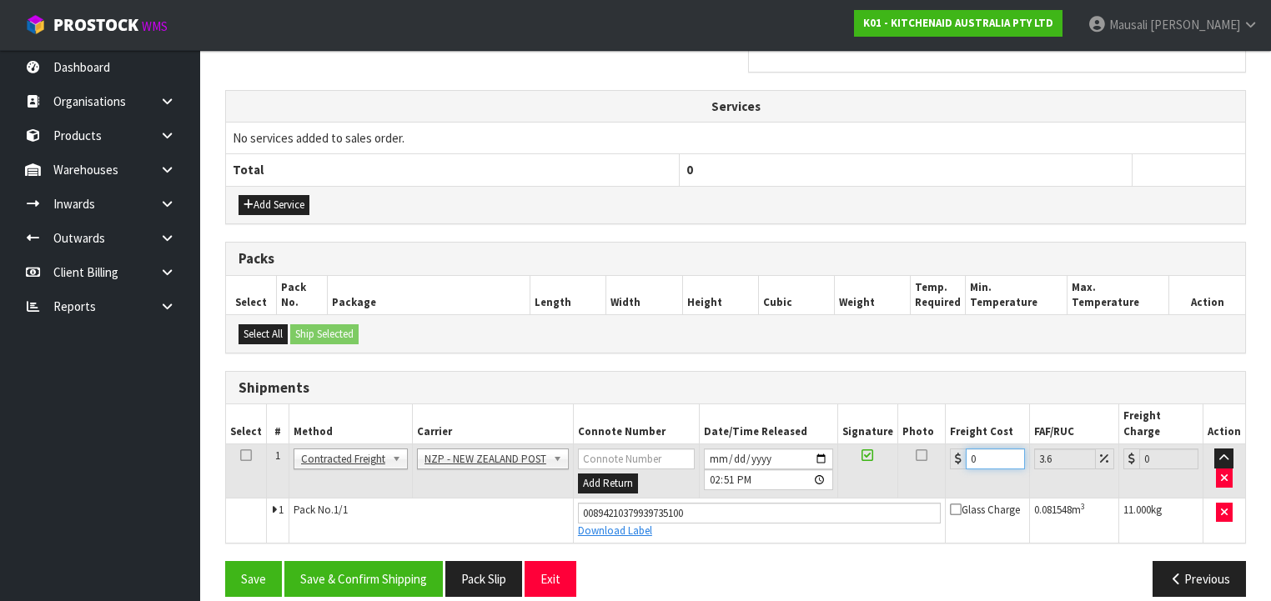
drag, startPoint x: 975, startPoint y: 440, endPoint x: 951, endPoint y: 450, distance: 26.2
click at [951, 450] on td "0" at bounding box center [987, 471] width 84 height 54
click at [369, 561] on button "Save & Confirm Shipping" at bounding box center [363, 579] width 158 height 36
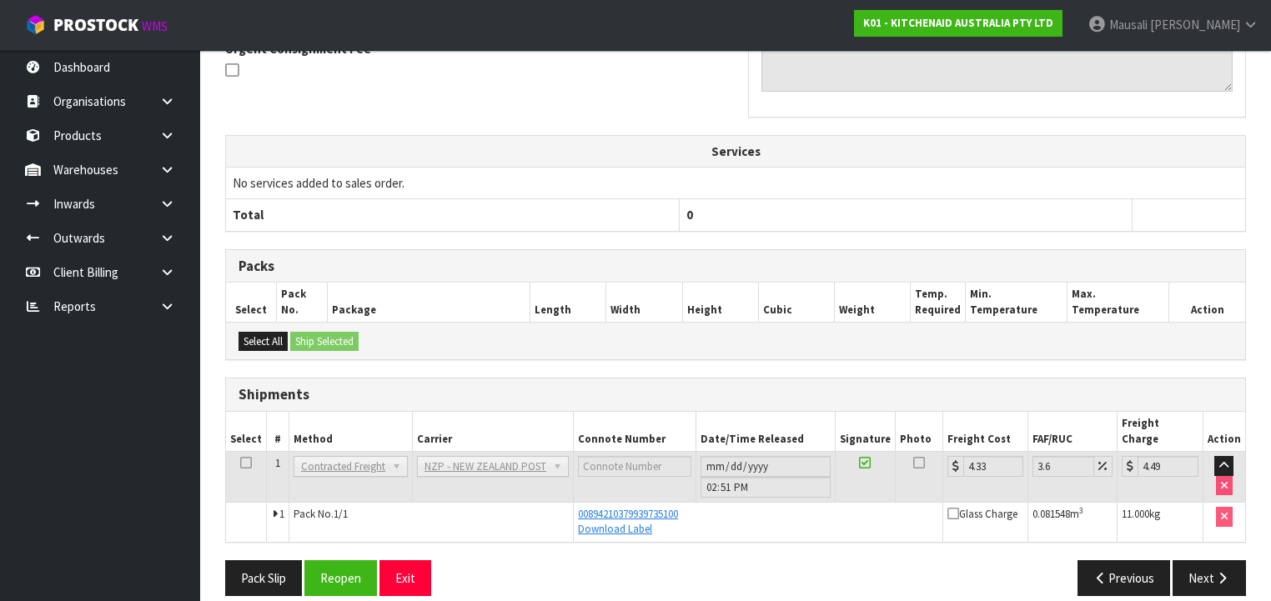
scroll to position [510, 0]
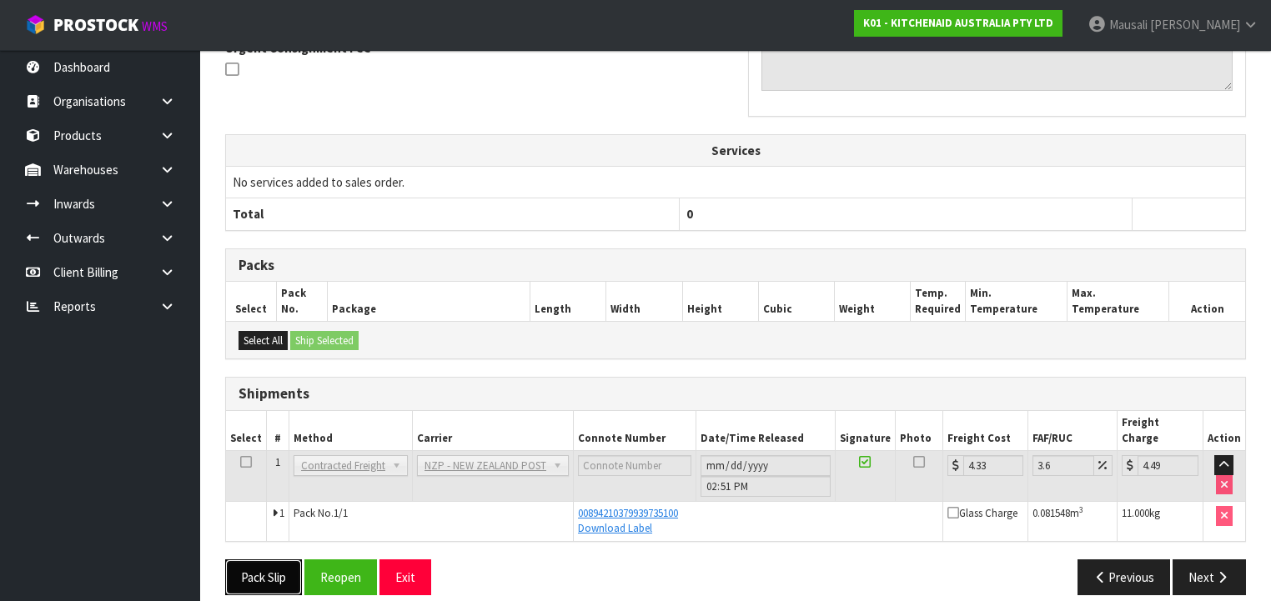
click at [273, 563] on button "Pack Slip" at bounding box center [263, 577] width 77 height 36
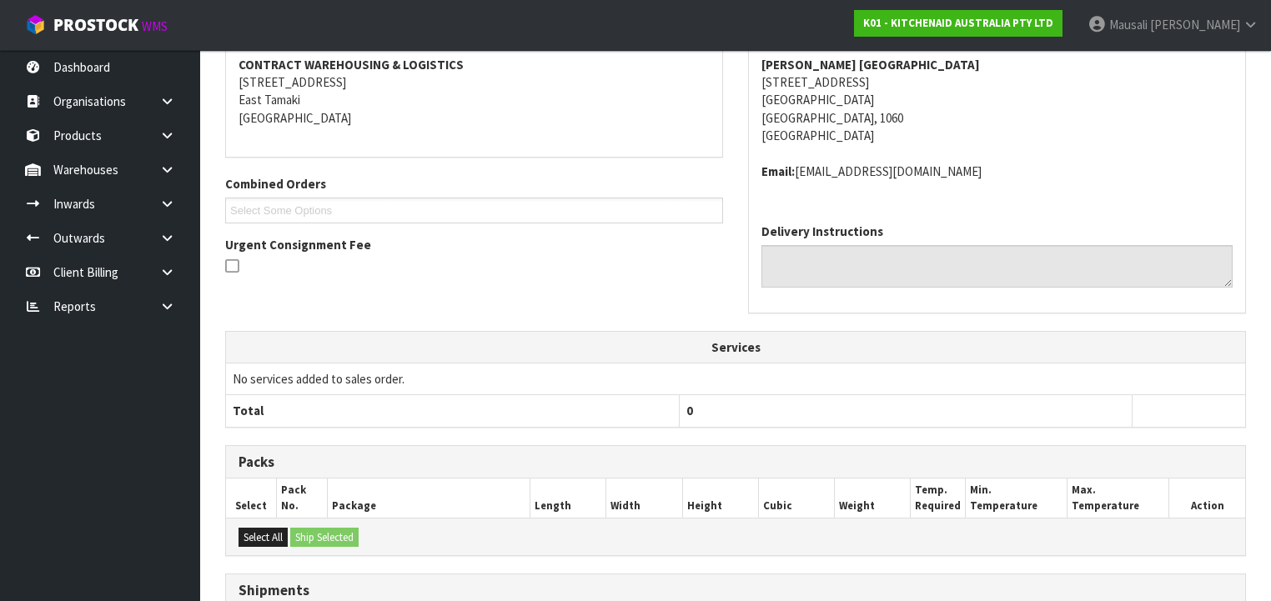
scroll to position [43, 0]
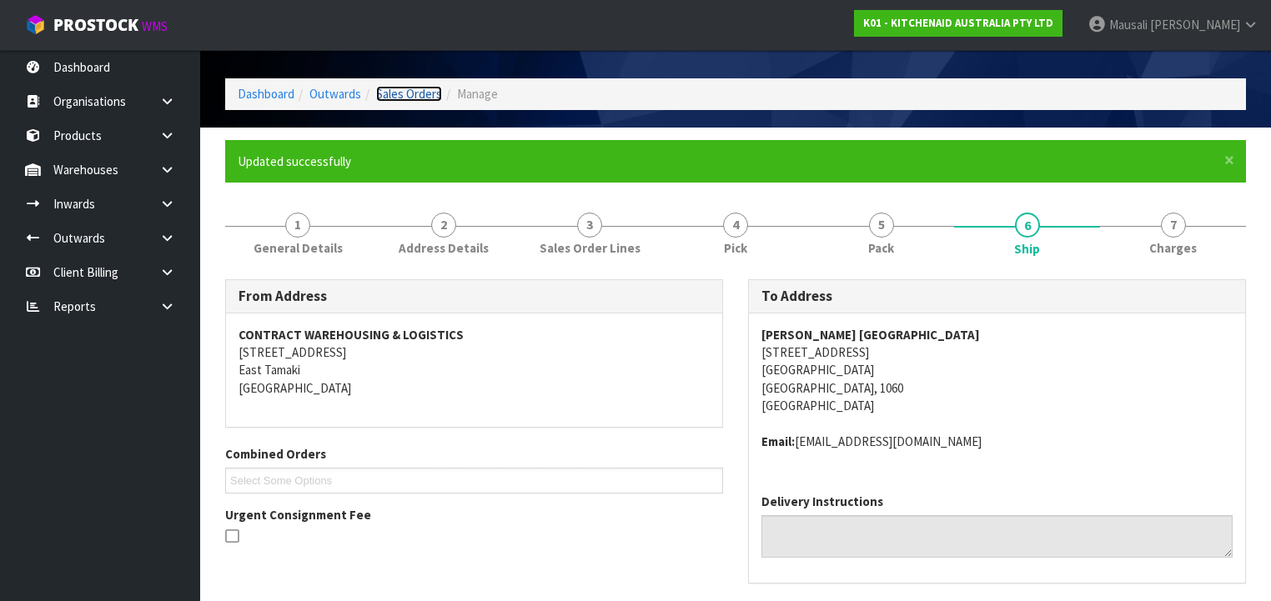
click at [418, 97] on link "Sales Orders" at bounding box center [409, 94] width 66 height 16
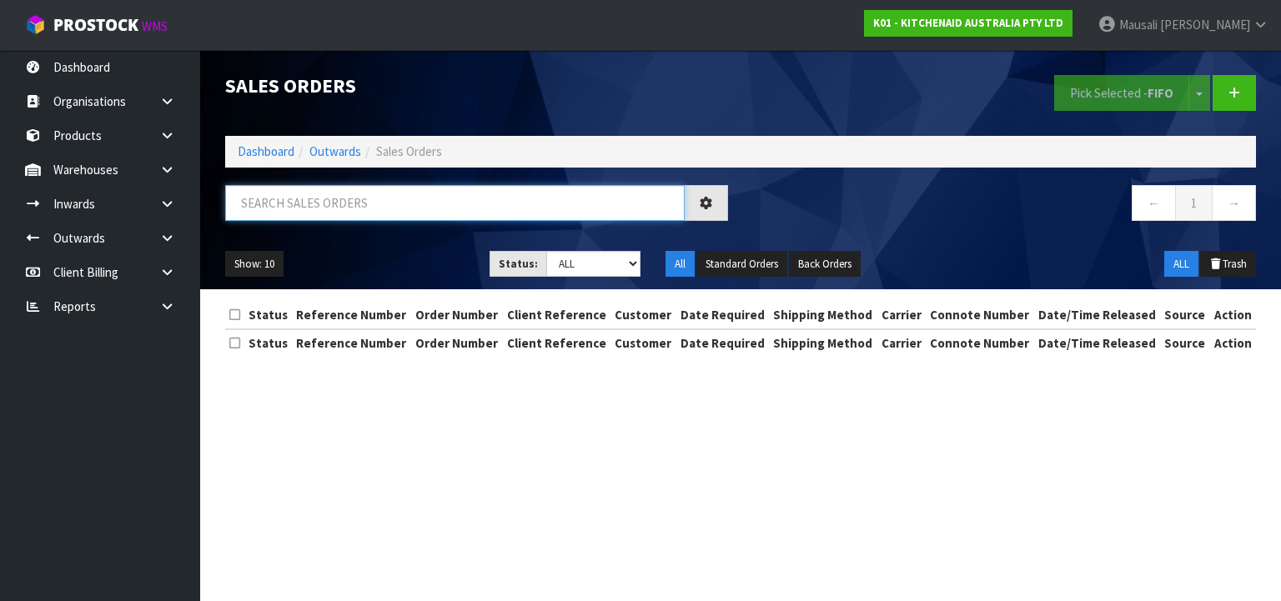
click at [348, 197] on input "text" at bounding box center [454, 203] width 459 height 36
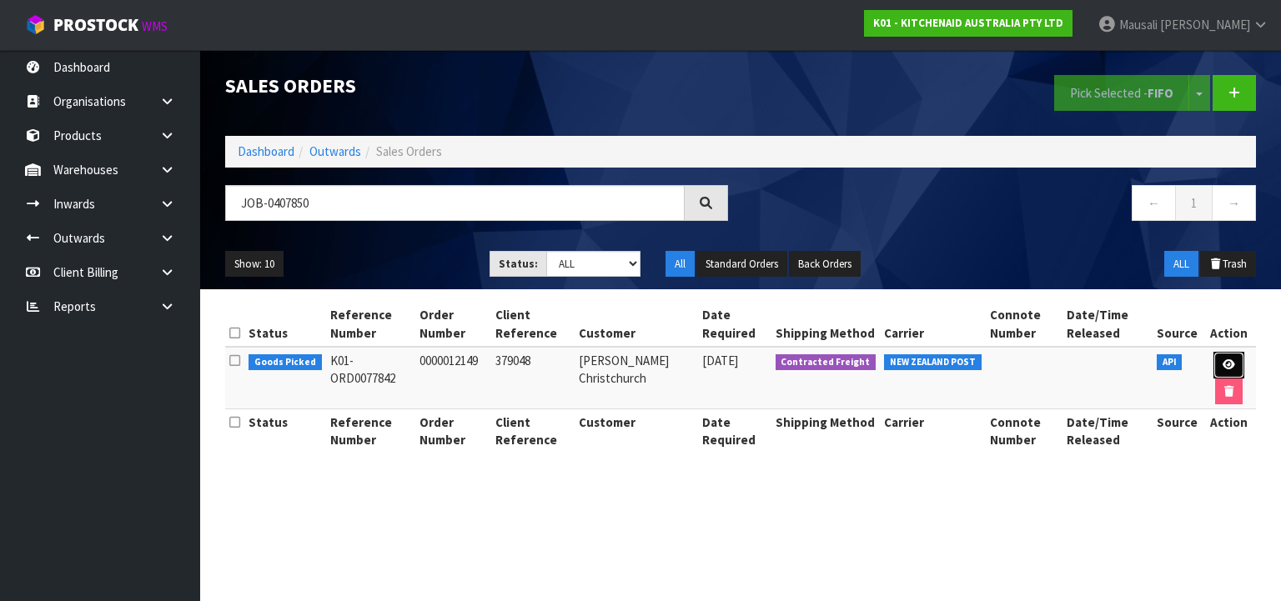
click at [1229, 359] on icon at bounding box center [1228, 364] width 13 height 11
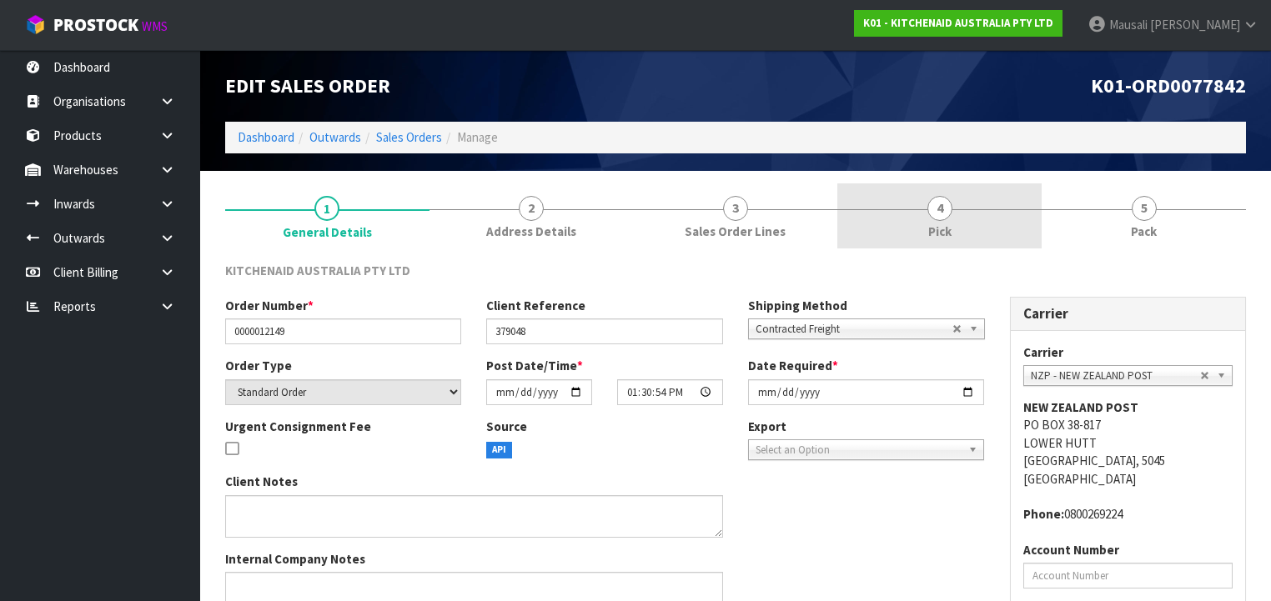
click at [981, 212] on link "4 Pick" at bounding box center [939, 216] width 204 height 66
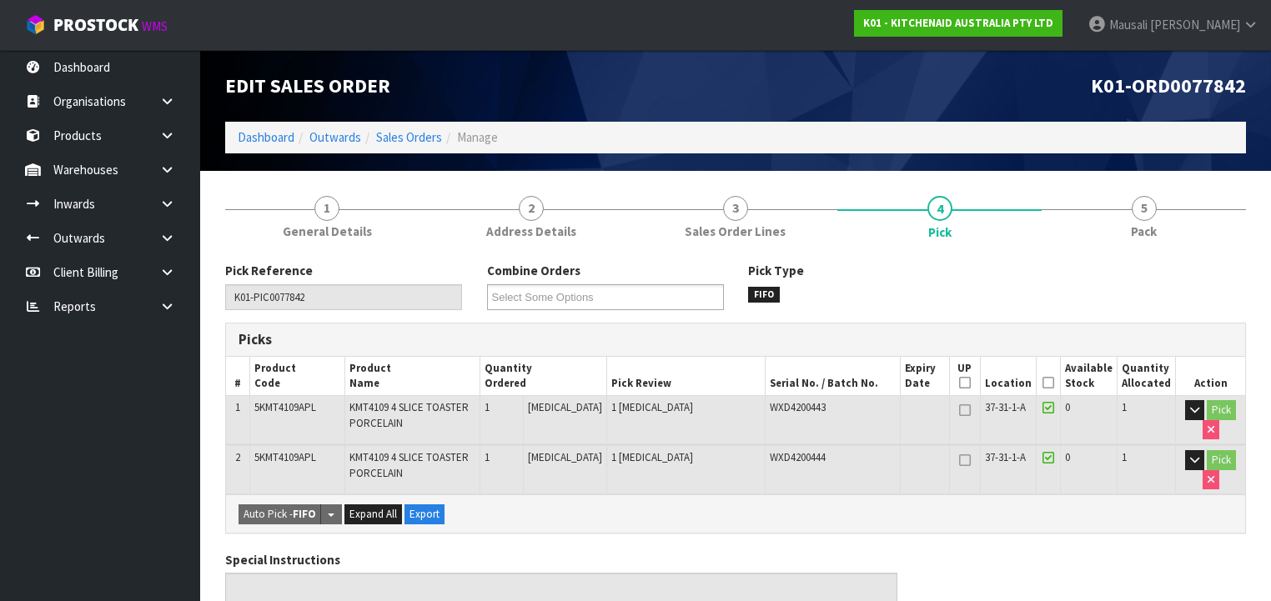
click at [1050, 384] on icon at bounding box center [1048, 383] width 12 height 1
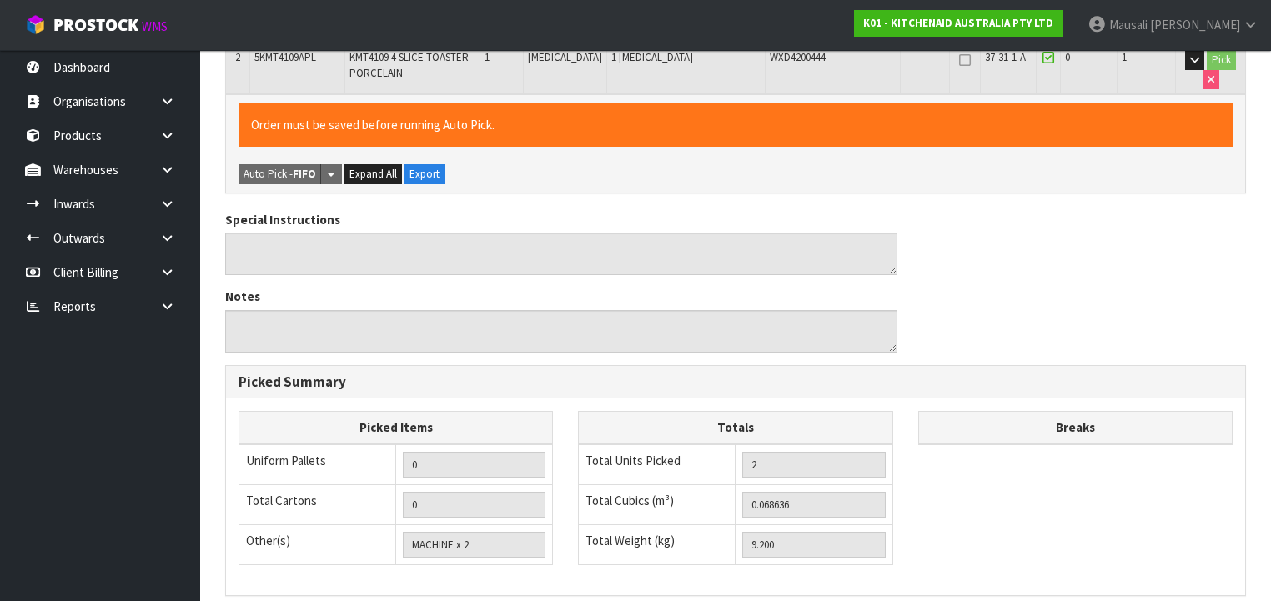
scroll to position [617, 0]
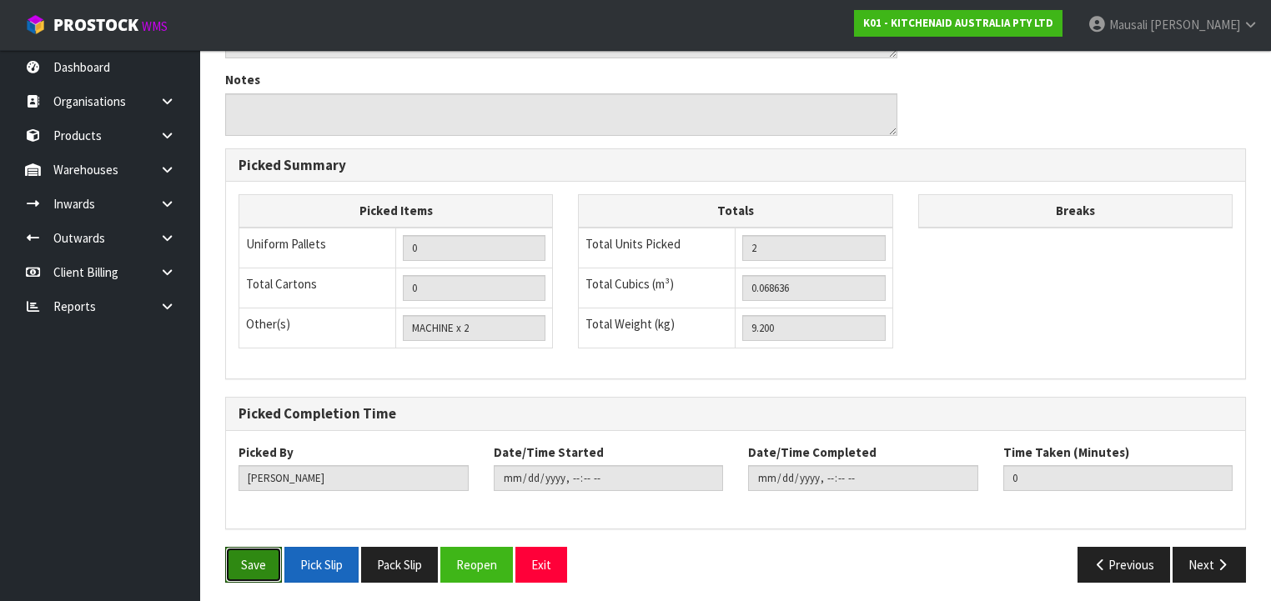
drag, startPoint x: 248, startPoint y: 552, endPoint x: 303, endPoint y: 543, distance: 56.6
click at [257, 550] on button "Save" at bounding box center [253, 565] width 57 height 36
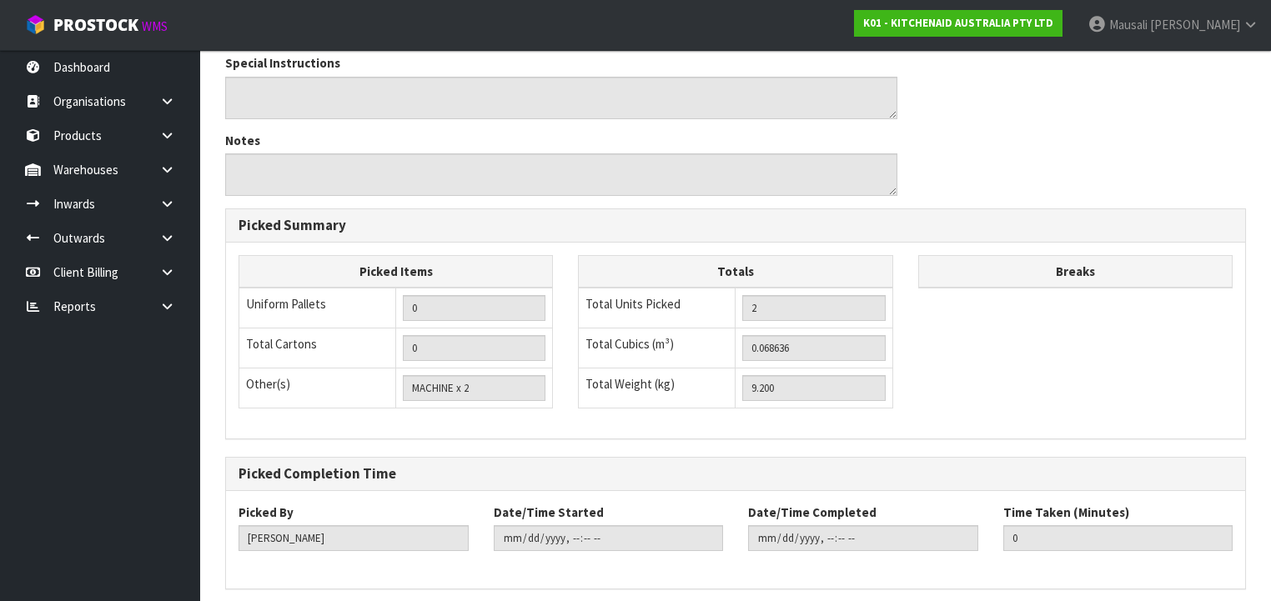
scroll to position [0, 0]
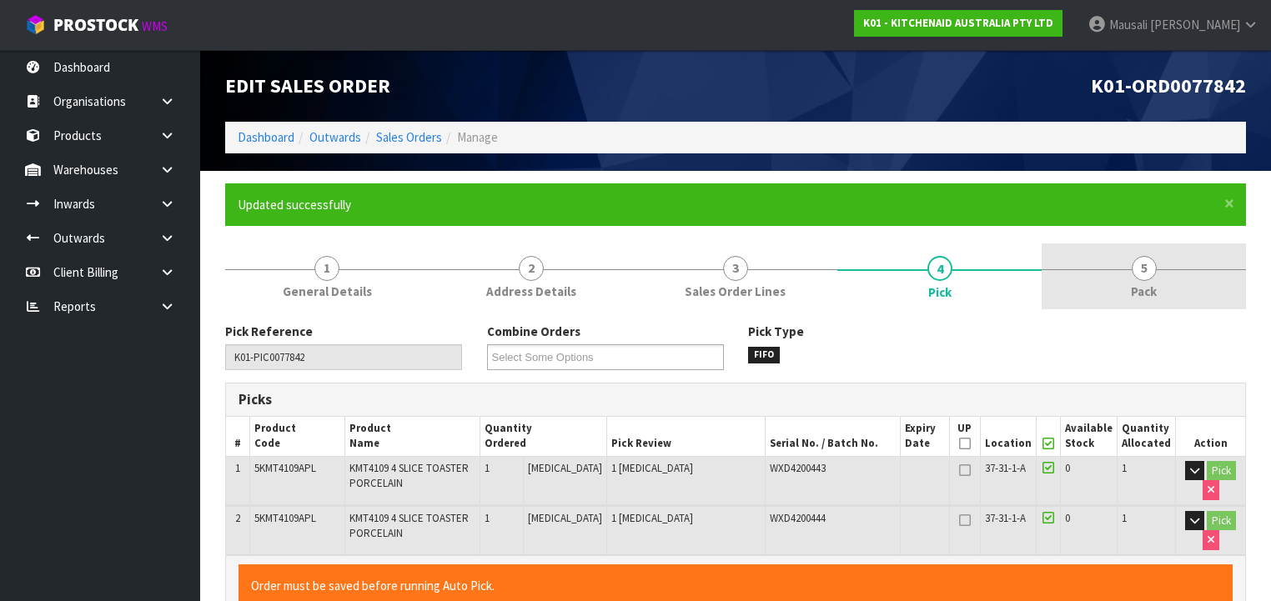
click at [1116, 283] on link "5 Pack" at bounding box center [1143, 276] width 204 height 66
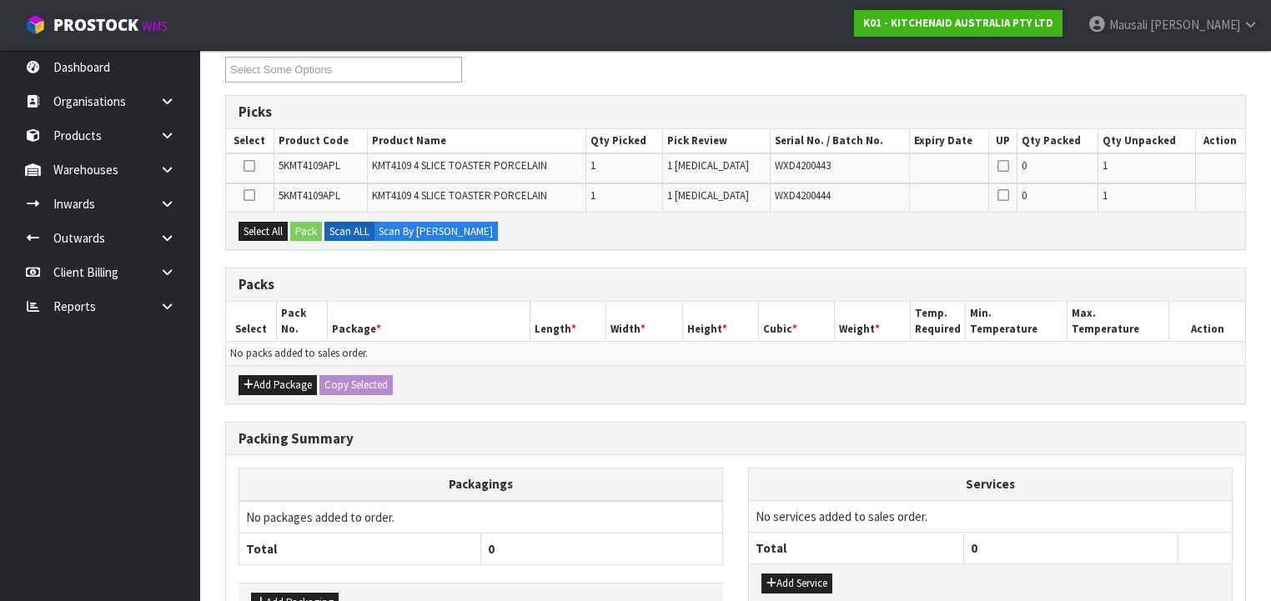
scroll to position [392, 0]
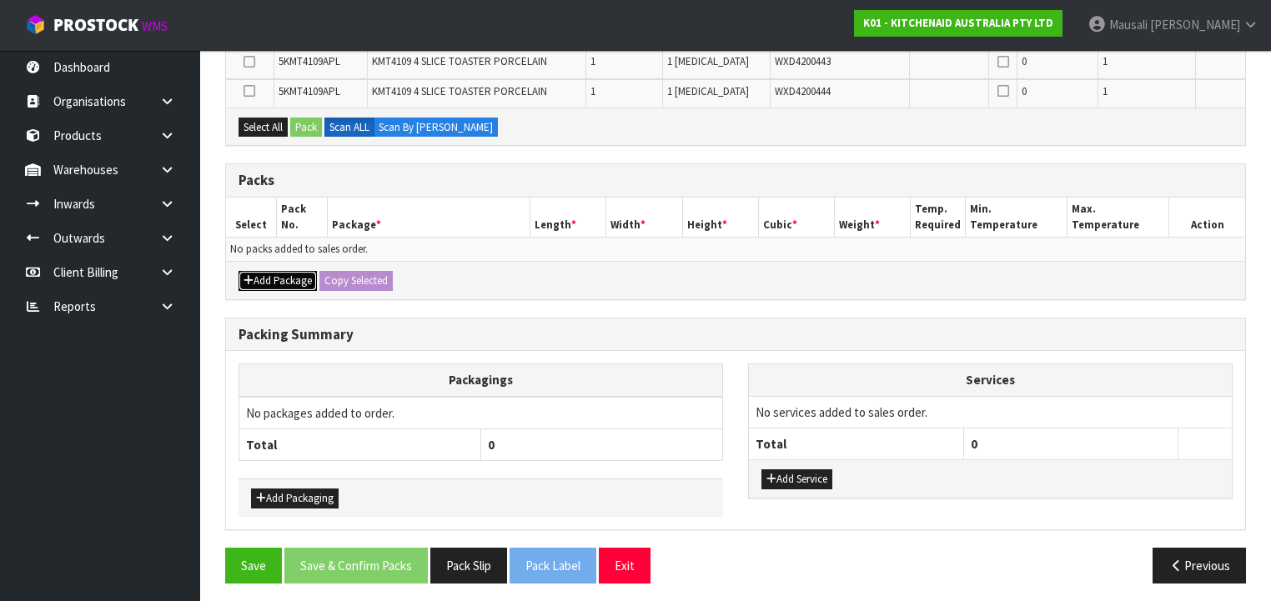
click at [273, 276] on button "Add Package" at bounding box center [277, 281] width 78 height 20
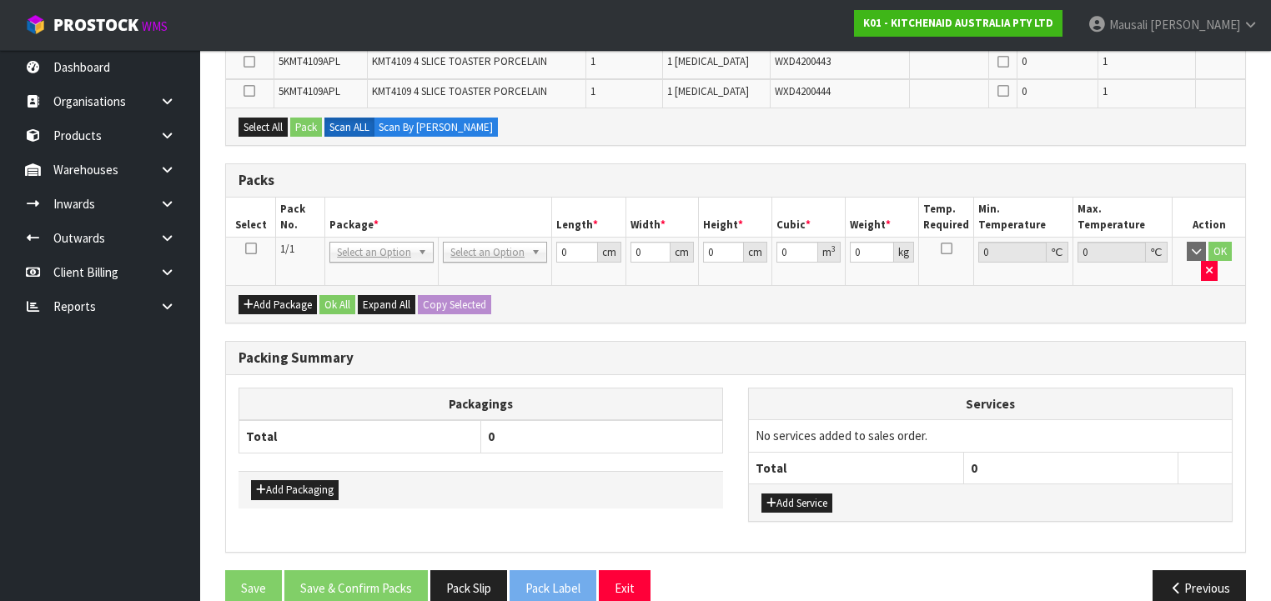
click at [253, 248] on icon at bounding box center [251, 248] width 12 height 1
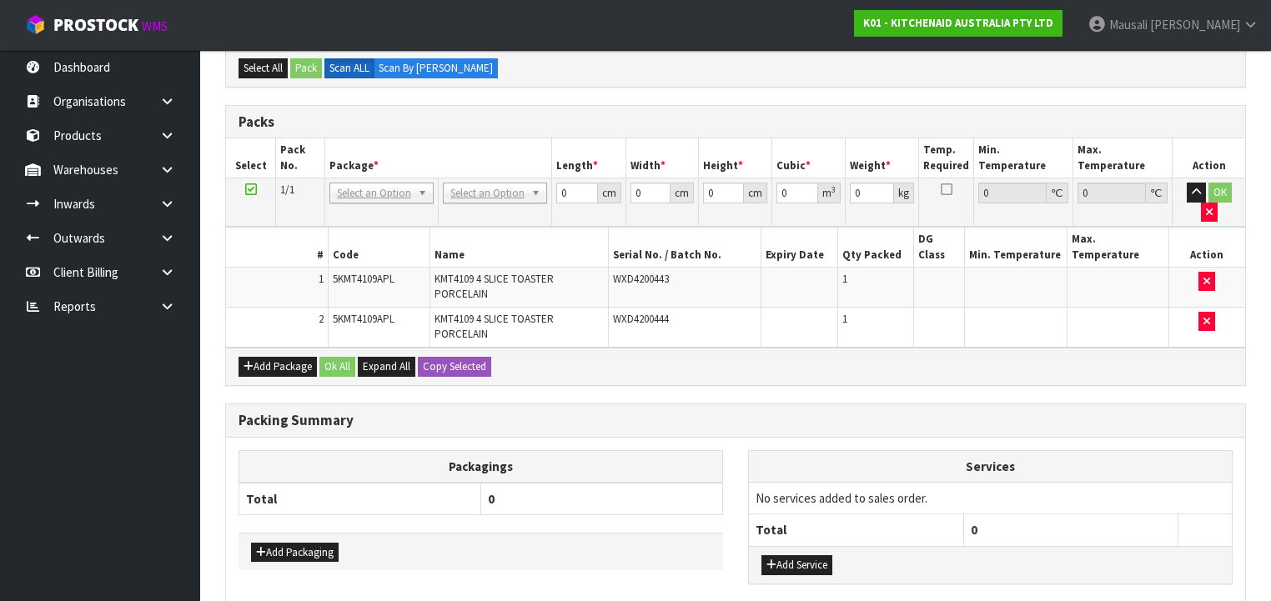
drag, startPoint x: 499, startPoint y: 192, endPoint x: 502, endPoint y: 204, distance: 12.8
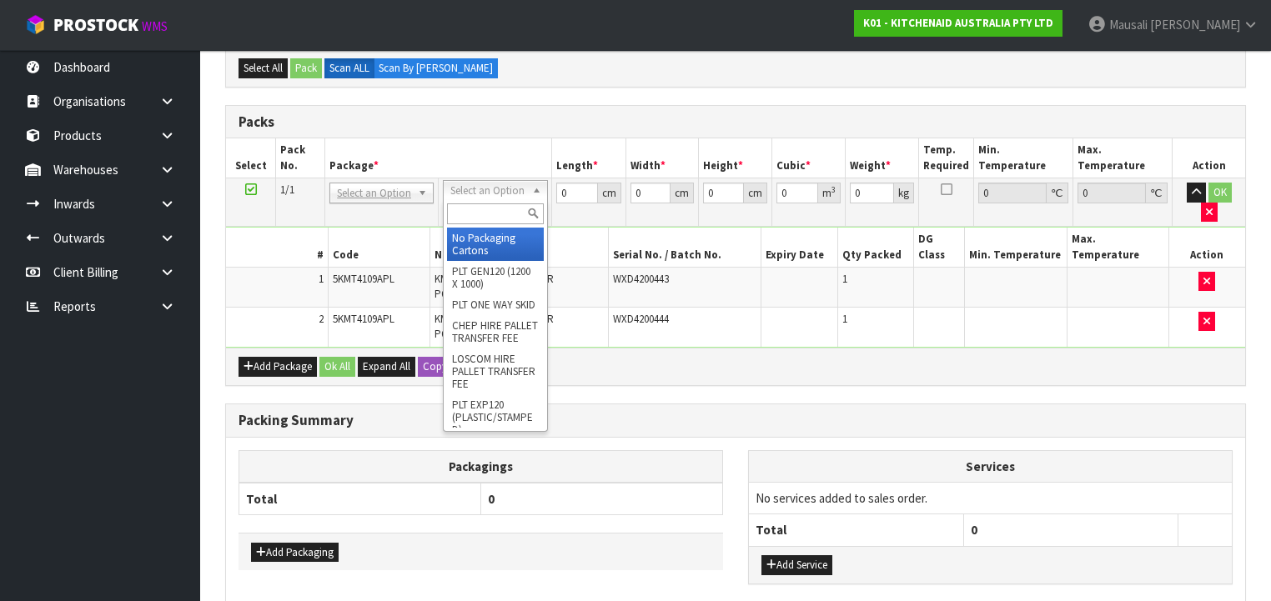
drag, startPoint x: 497, startPoint y: 239, endPoint x: 530, endPoint y: 215, distance: 41.2
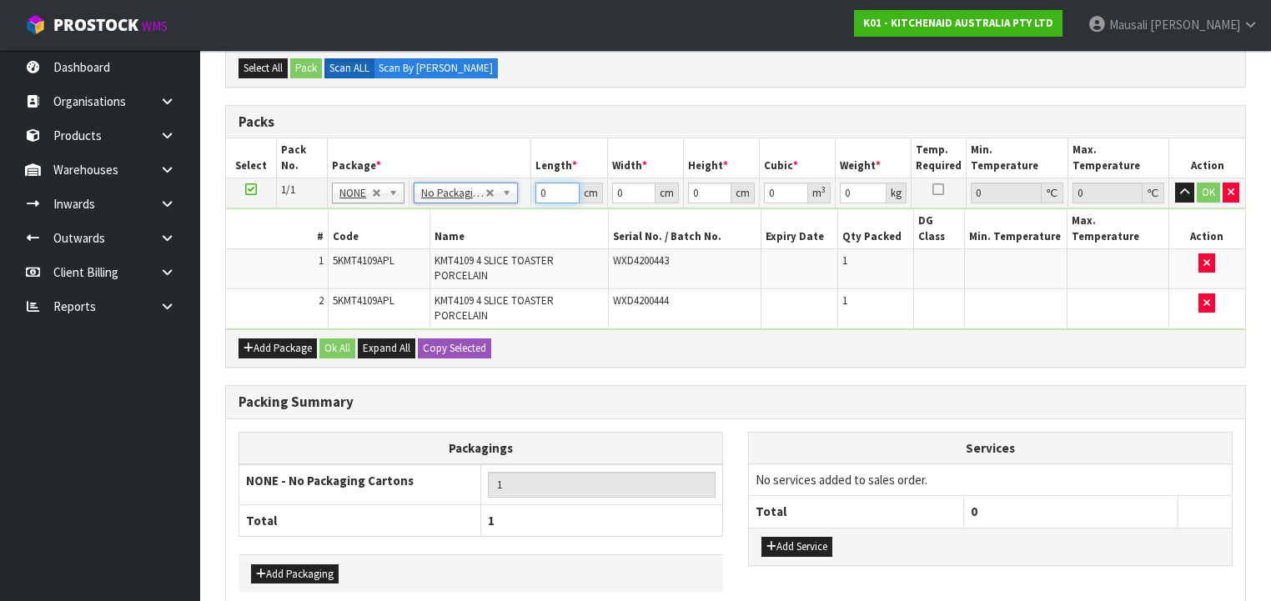
drag, startPoint x: 553, startPoint y: 188, endPoint x: 511, endPoint y: 218, distance: 51.4
click at [511, 218] on tbody "1/1 NONE 007-001 007-002 007-004 007-009 007-013 007-014 007-015 007-017 007-01…" at bounding box center [735, 253] width 1019 height 151
click at [337, 338] on button "Ok All" at bounding box center [337, 348] width 36 height 20
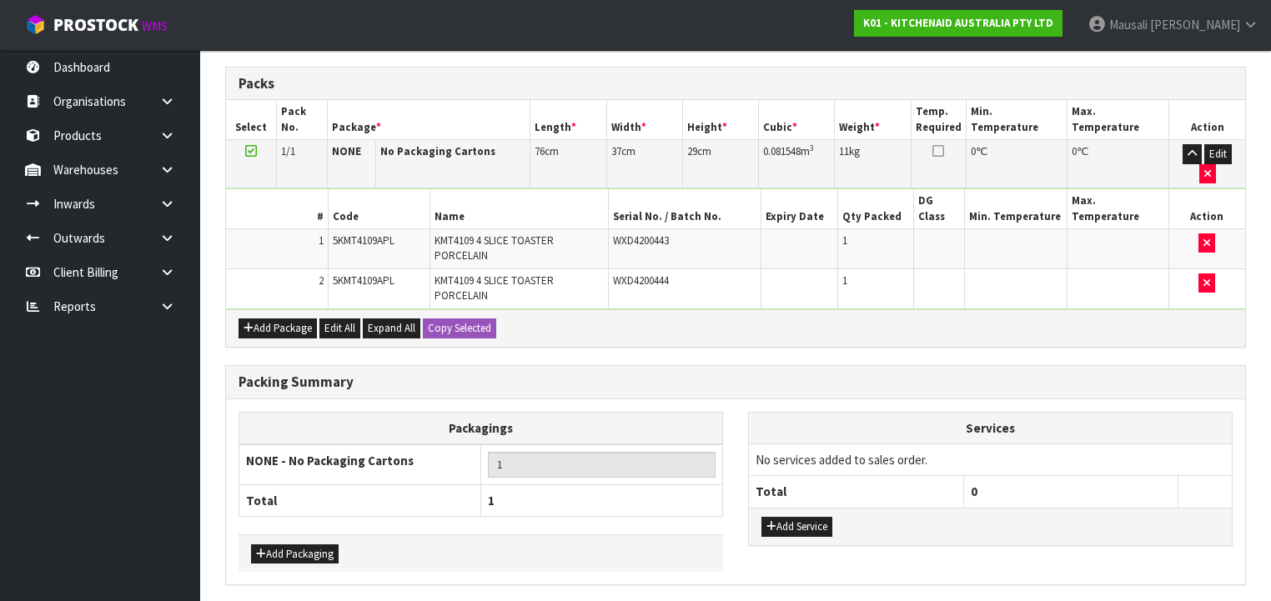
scroll to position [450, 0]
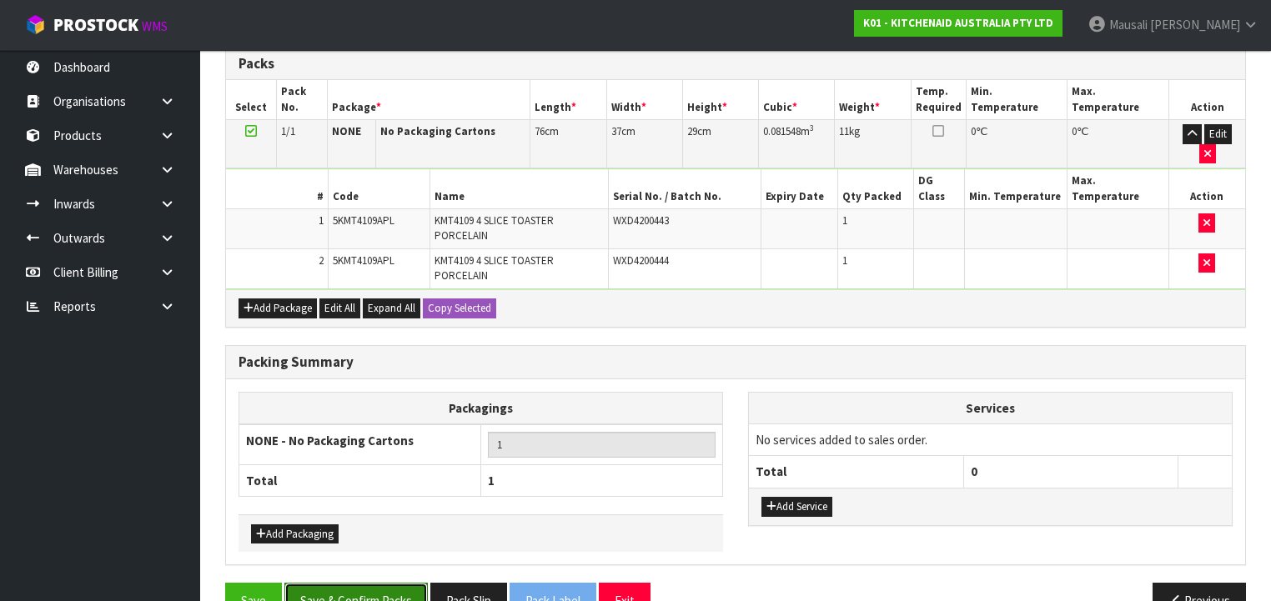
drag, startPoint x: 387, startPoint y: 544, endPoint x: 420, endPoint y: 540, distance: 33.6
click at [393, 583] on button "Save & Confirm Packs" at bounding box center [355, 601] width 143 height 36
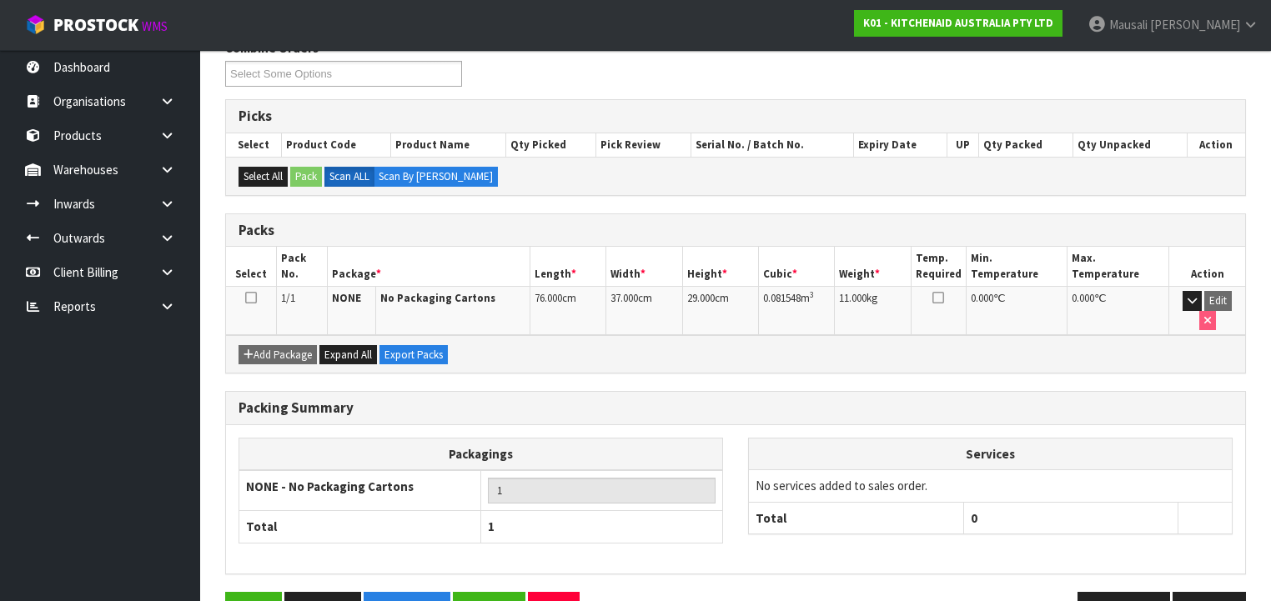
scroll to position [310, 0]
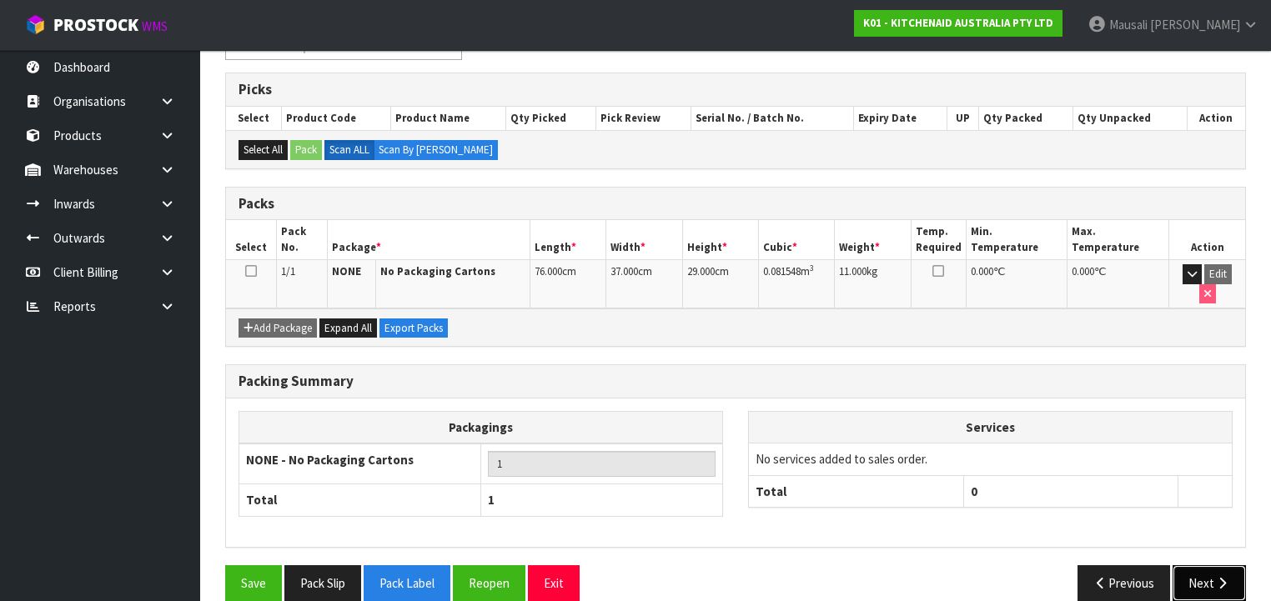
click at [1197, 565] on button "Next" at bounding box center [1208, 583] width 73 height 36
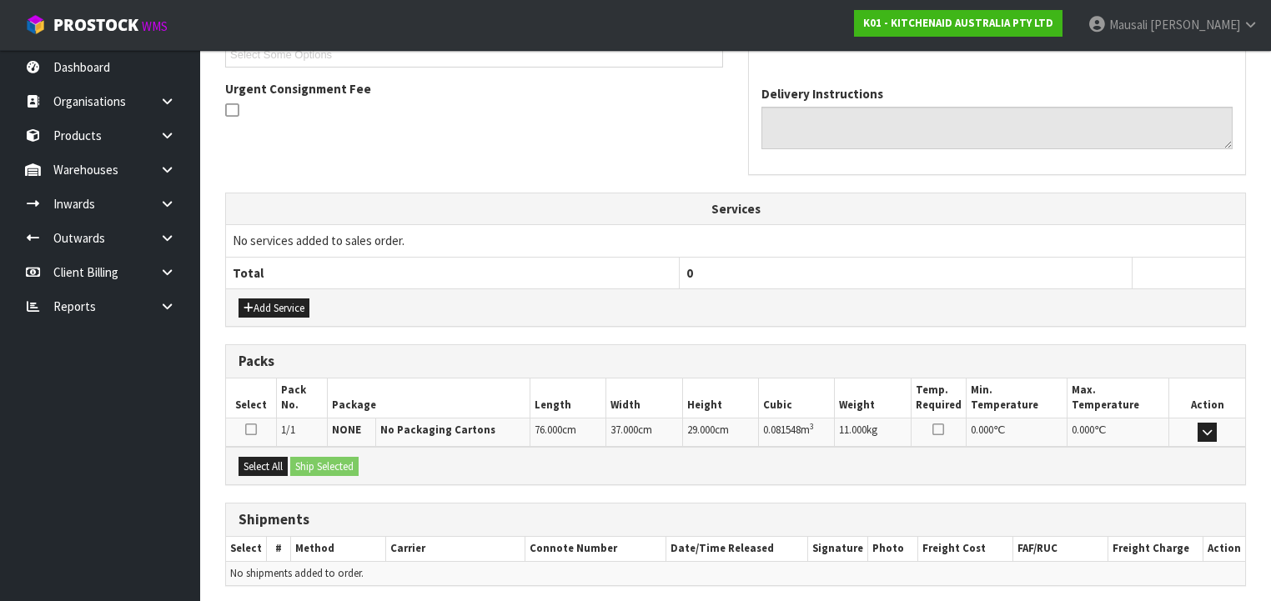
scroll to position [527, 0]
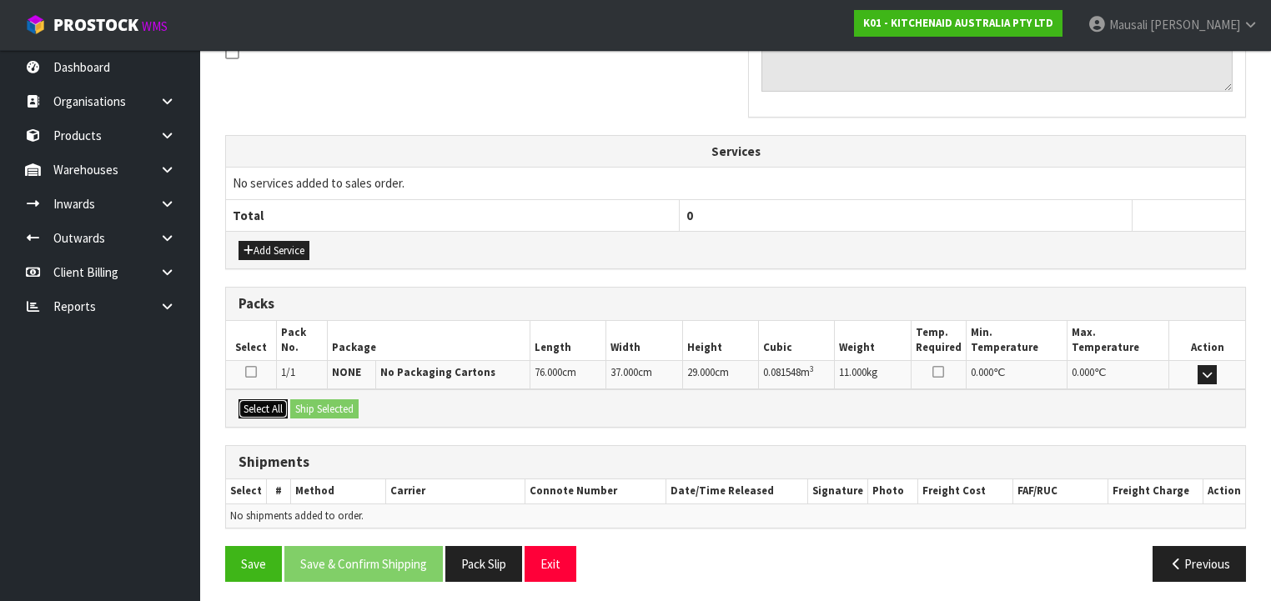
drag, startPoint x: 250, startPoint y: 397, endPoint x: 326, endPoint y: 411, distance: 77.2
click at [253, 399] on button "Select All" at bounding box center [262, 409] width 49 height 20
click at [327, 410] on button "Ship Selected" at bounding box center [324, 409] width 68 height 20
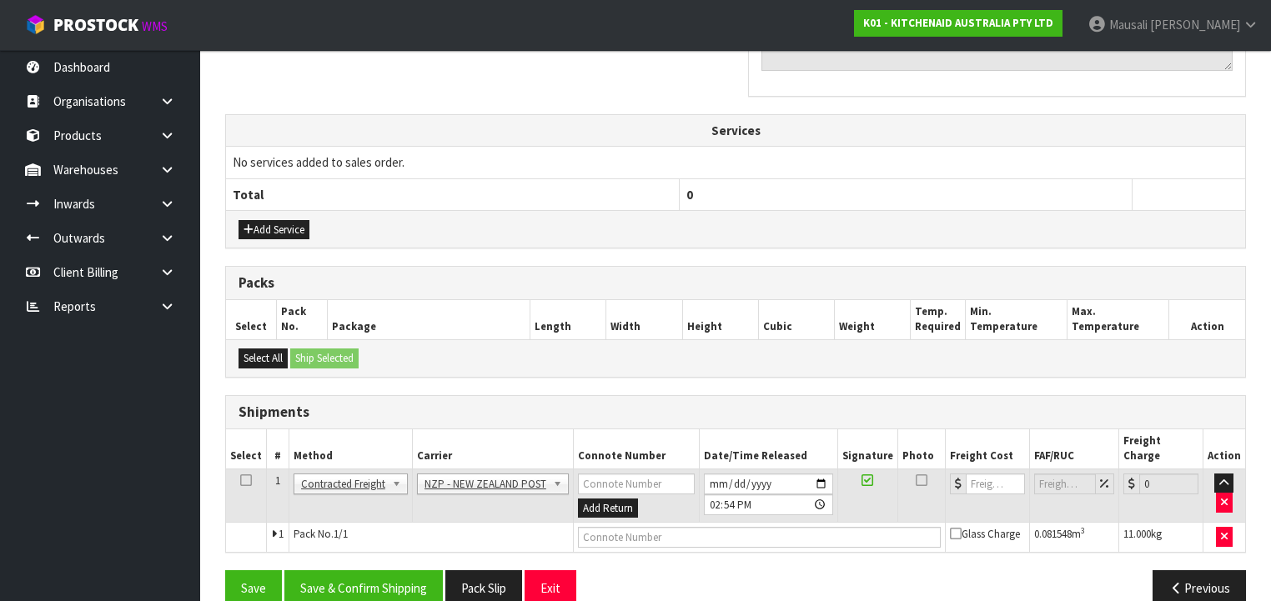
scroll to position [557, 0]
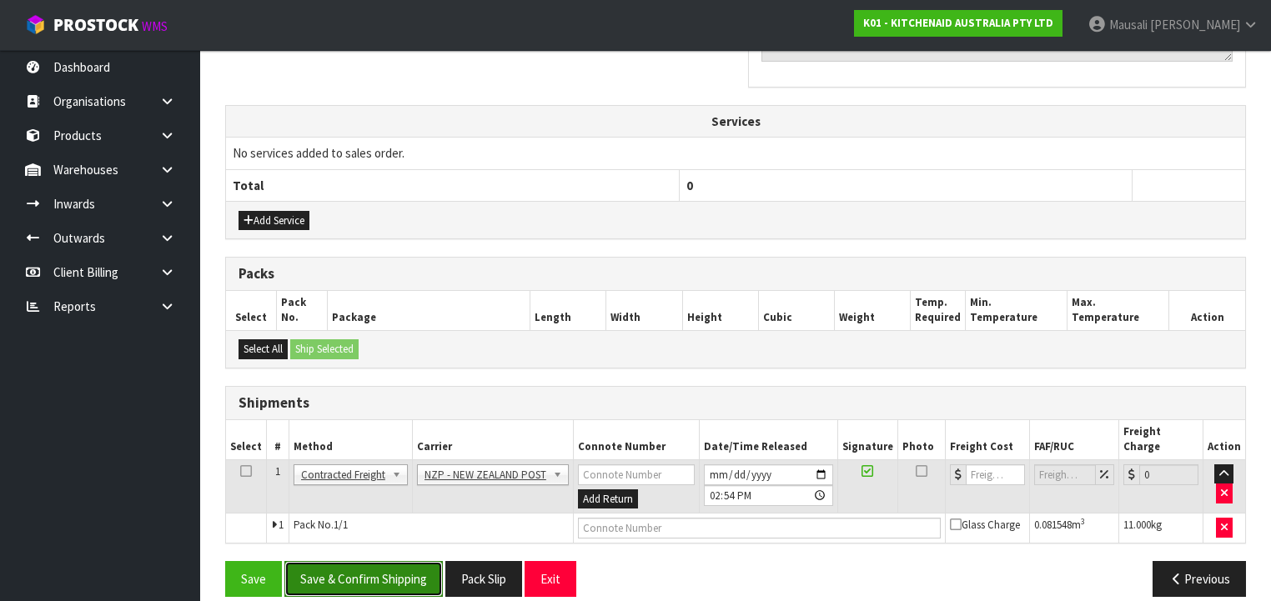
click at [350, 561] on button "Save & Confirm Shipping" at bounding box center [363, 579] width 158 height 36
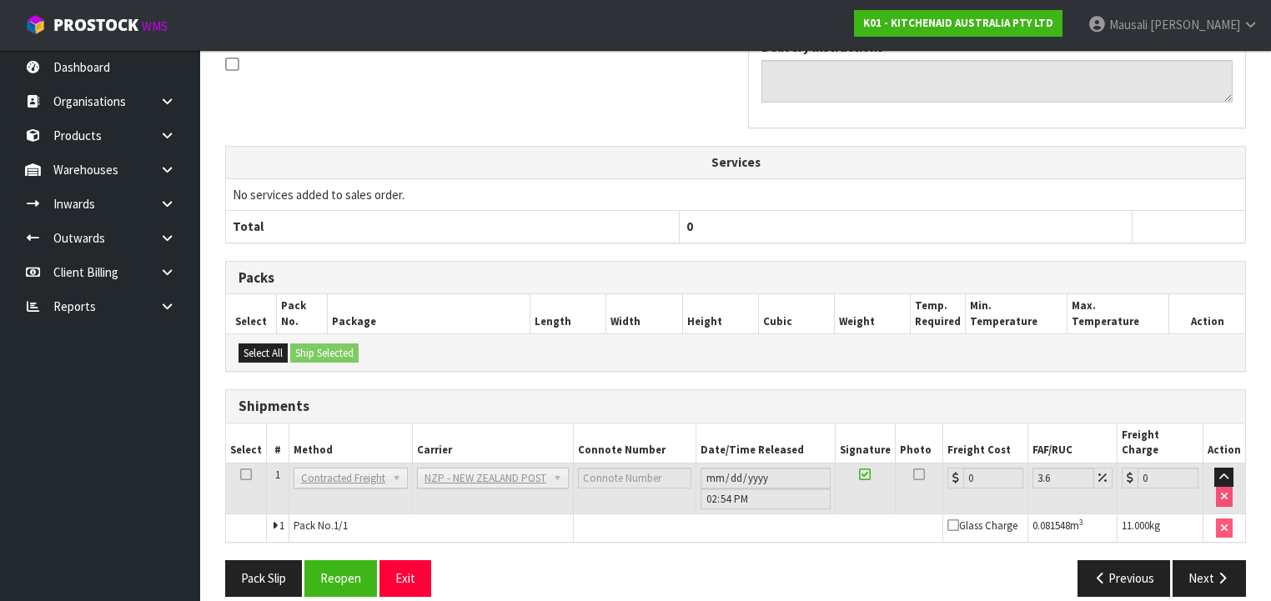
scroll to position [534, 0]
drag, startPoint x: 341, startPoint y: 554, endPoint x: 348, endPoint y: 558, distance: 8.6
click at [348, 560] on button "Reopen" at bounding box center [340, 578] width 73 height 36
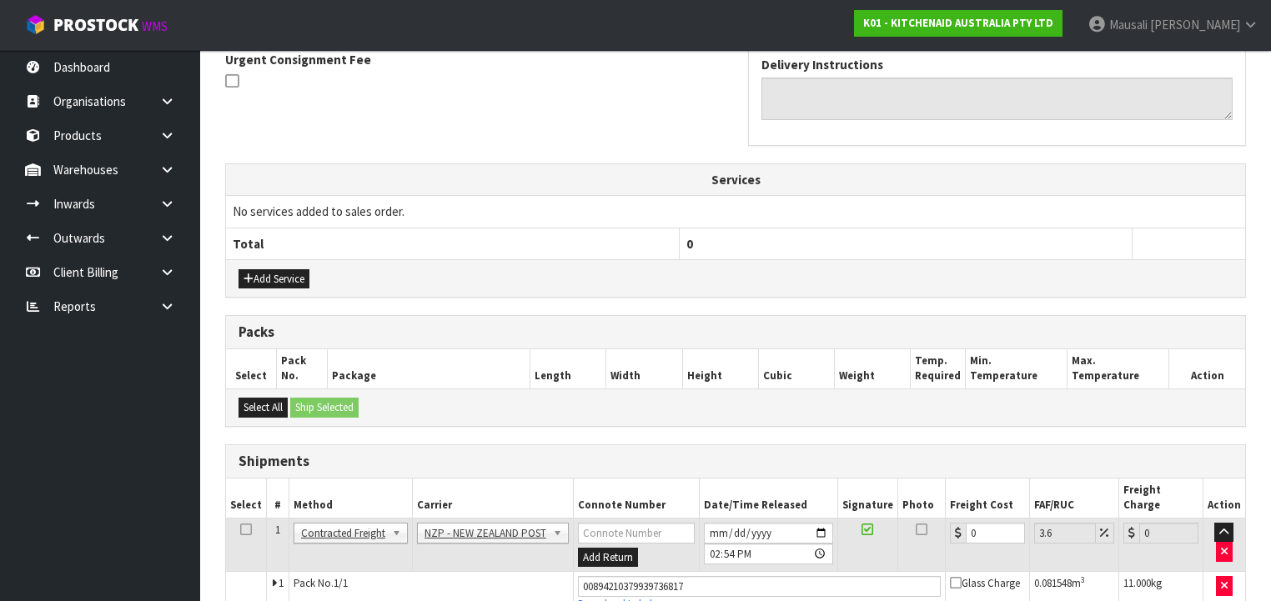
scroll to position [572, 0]
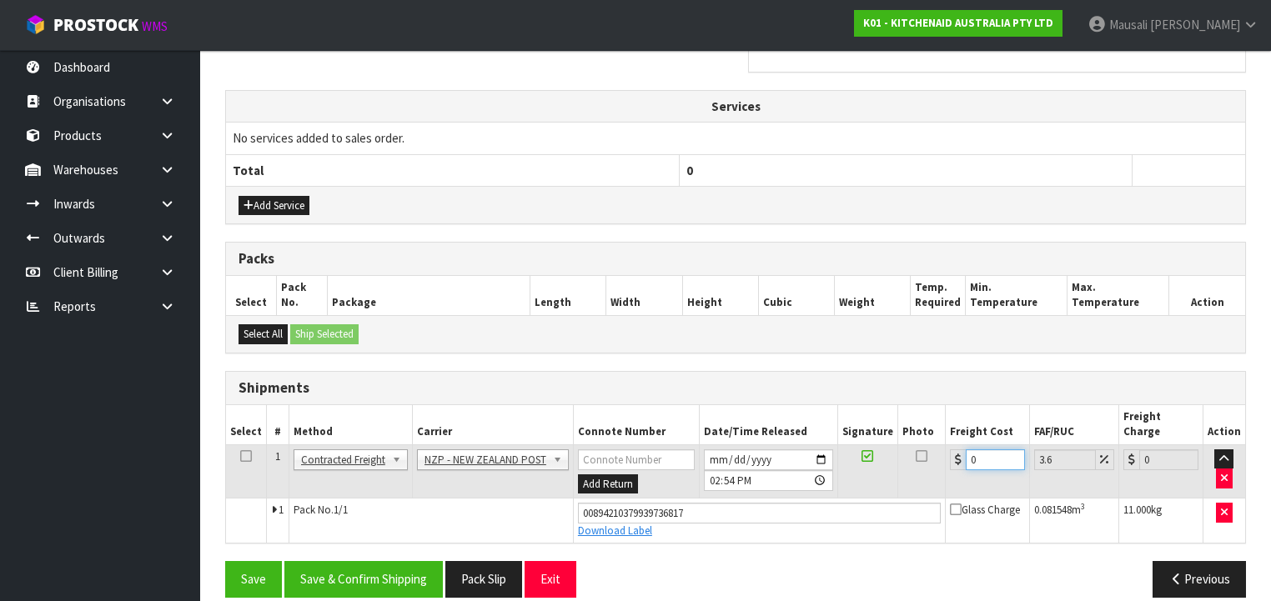
drag, startPoint x: 984, startPoint y: 440, endPoint x: 961, endPoint y: 457, distance: 28.0
click at [961, 457] on td "0" at bounding box center [987, 471] width 84 height 54
click at [350, 561] on button "Save & Confirm Shipping" at bounding box center [363, 579] width 158 height 36
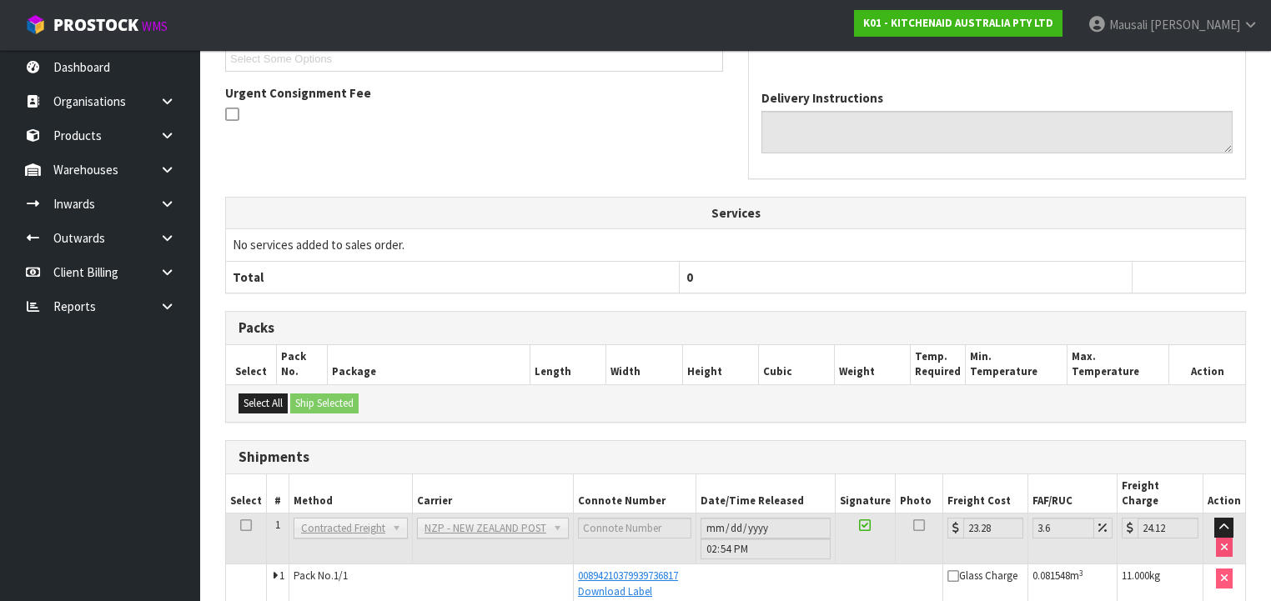
scroll to position [527, 0]
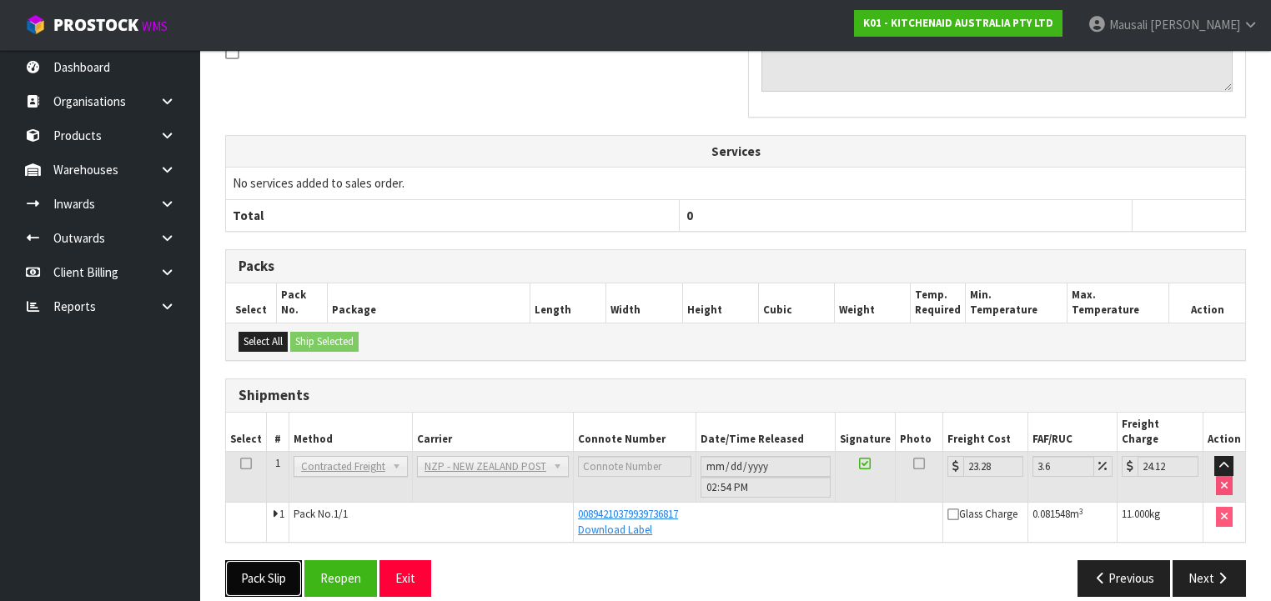
drag, startPoint x: 267, startPoint y: 556, endPoint x: 296, endPoint y: 549, distance: 30.1
click at [267, 560] on button "Pack Slip" at bounding box center [263, 578] width 77 height 36
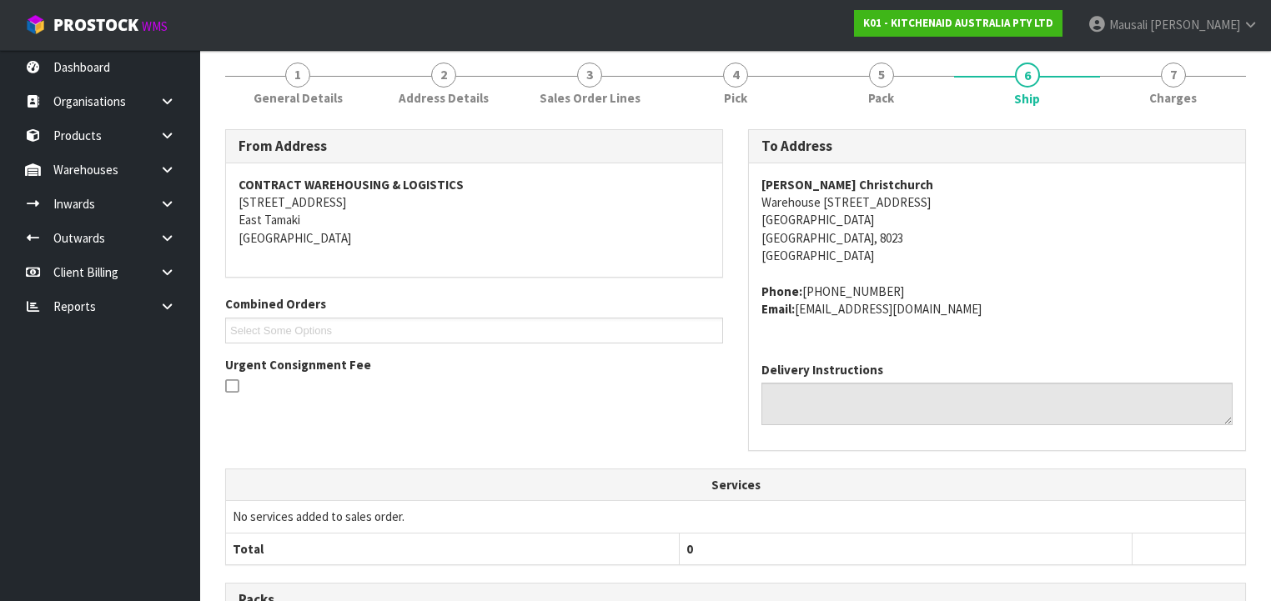
scroll to position [0, 0]
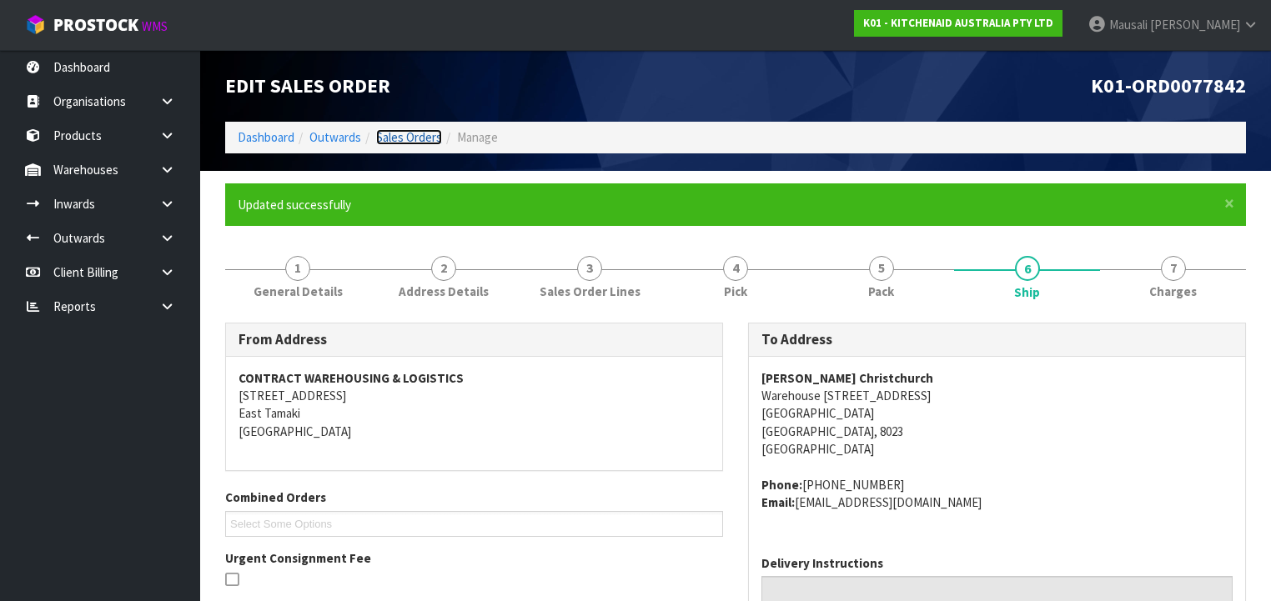
click at [430, 140] on link "Sales Orders" at bounding box center [409, 137] width 66 height 16
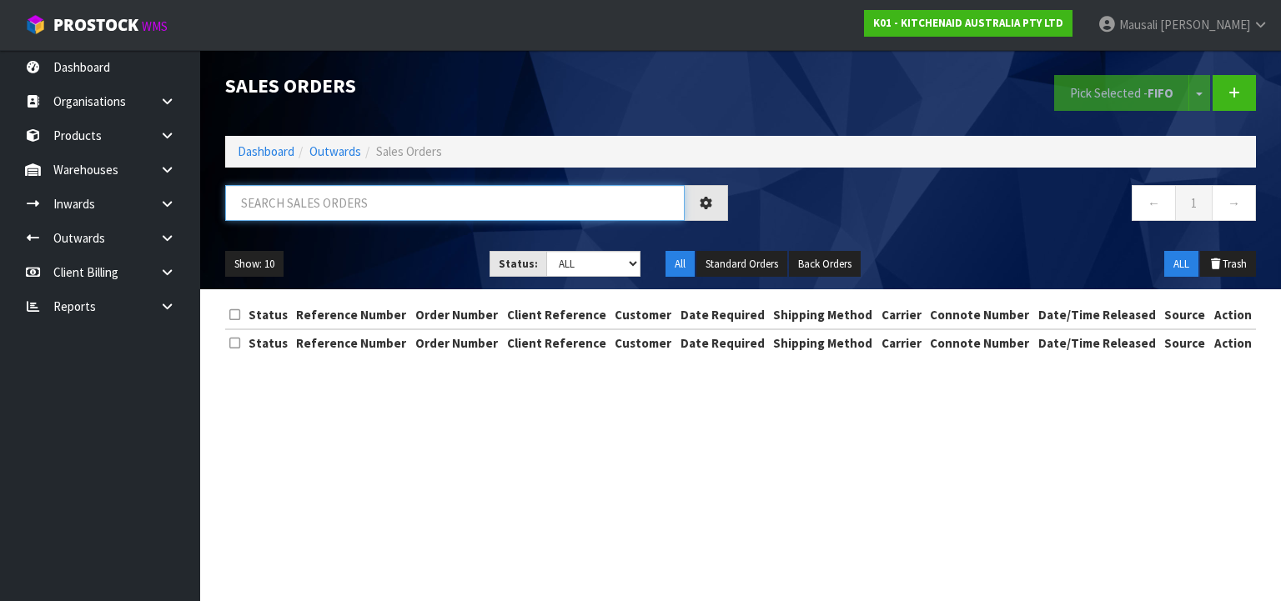
click at [320, 203] on input "text" at bounding box center [454, 203] width 459 height 36
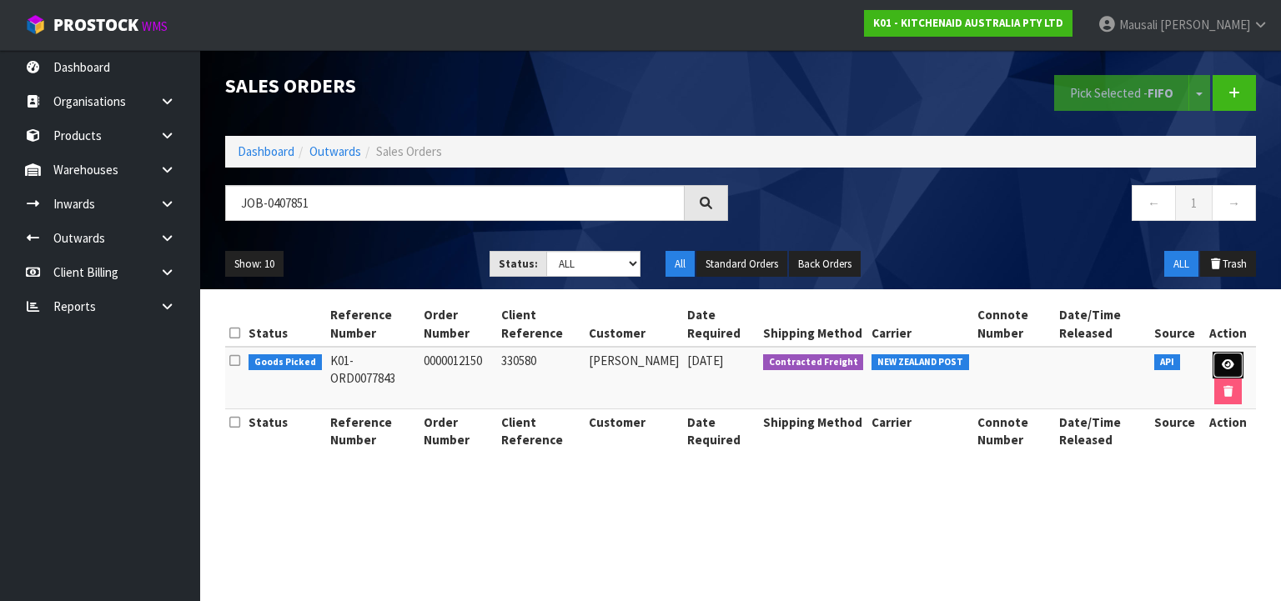
click at [1220, 354] on link at bounding box center [1227, 365] width 31 height 27
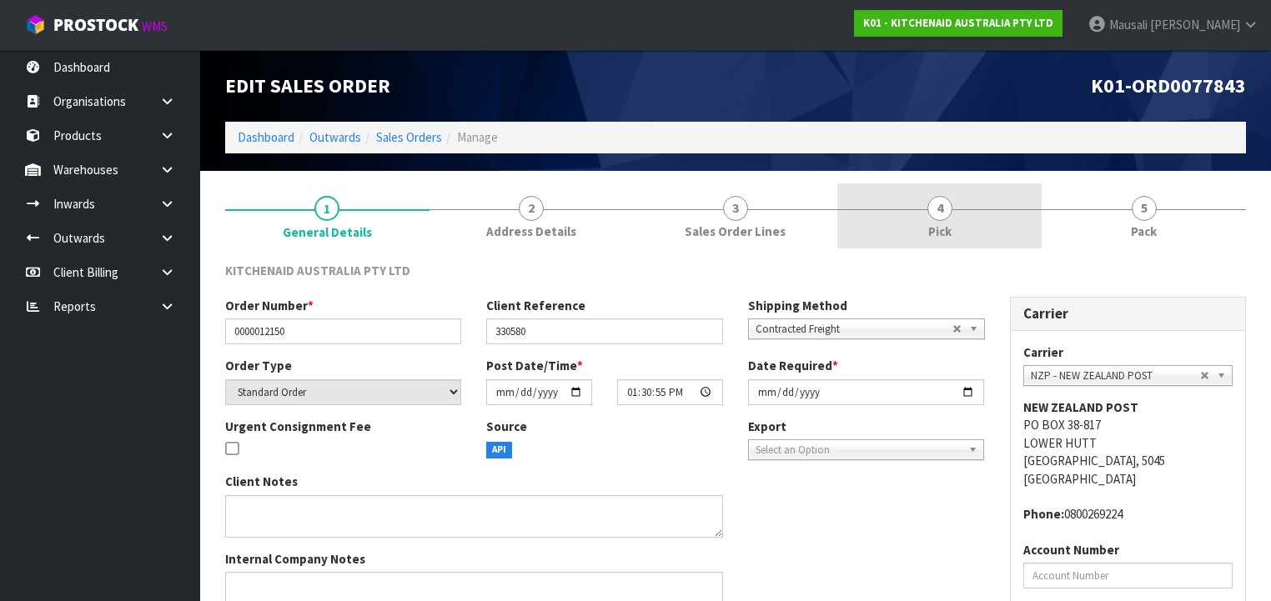
click at [934, 227] on span "Pick" at bounding box center [939, 232] width 23 height 18
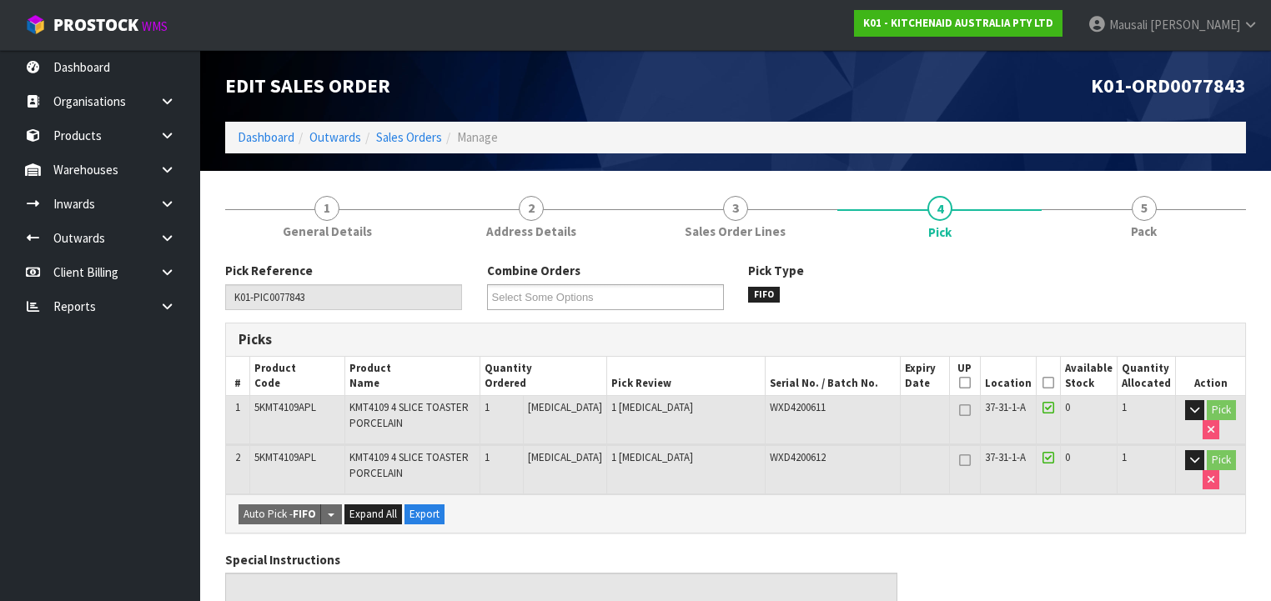
click at [1051, 383] on icon at bounding box center [1048, 383] width 12 height 1
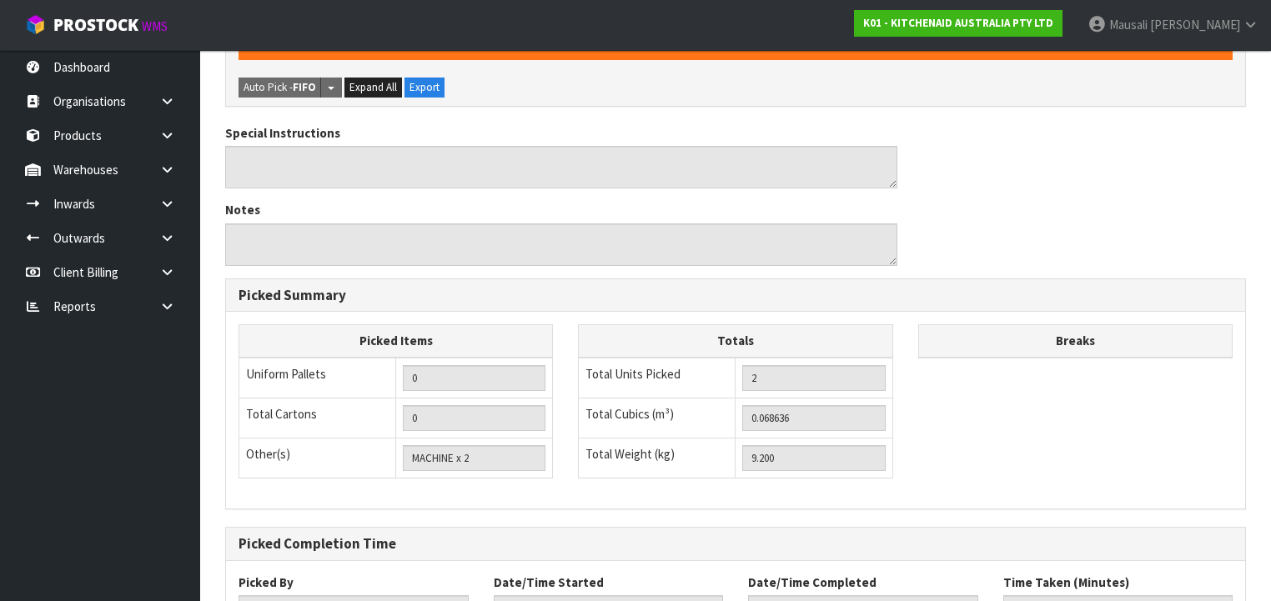
scroll to position [617, 0]
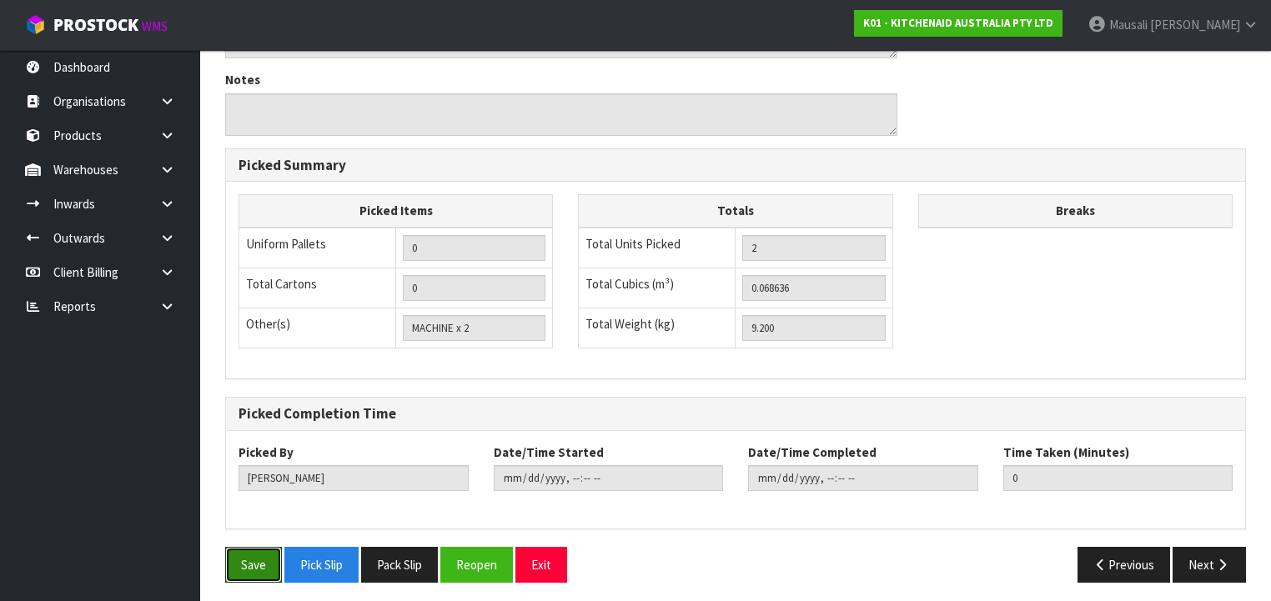
drag, startPoint x: 260, startPoint y: 554, endPoint x: 451, endPoint y: 507, distance: 196.7
click at [271, 551] on button "Save" at bounding box center [253, 565] width 57 height 36
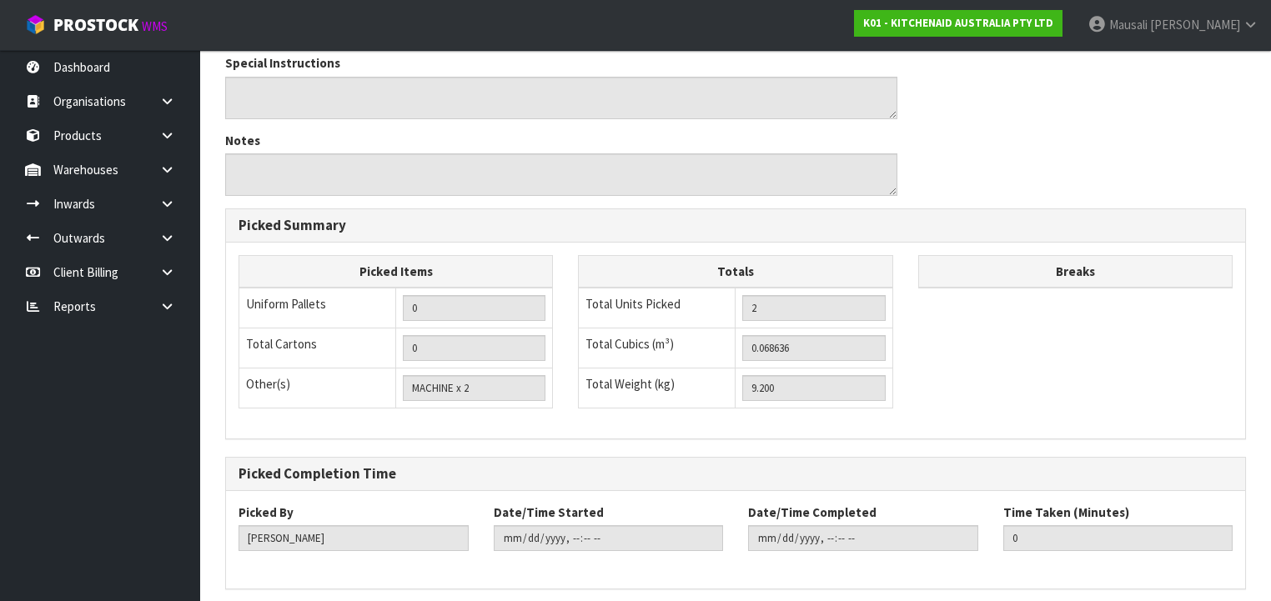
scroll to position [0, 0]
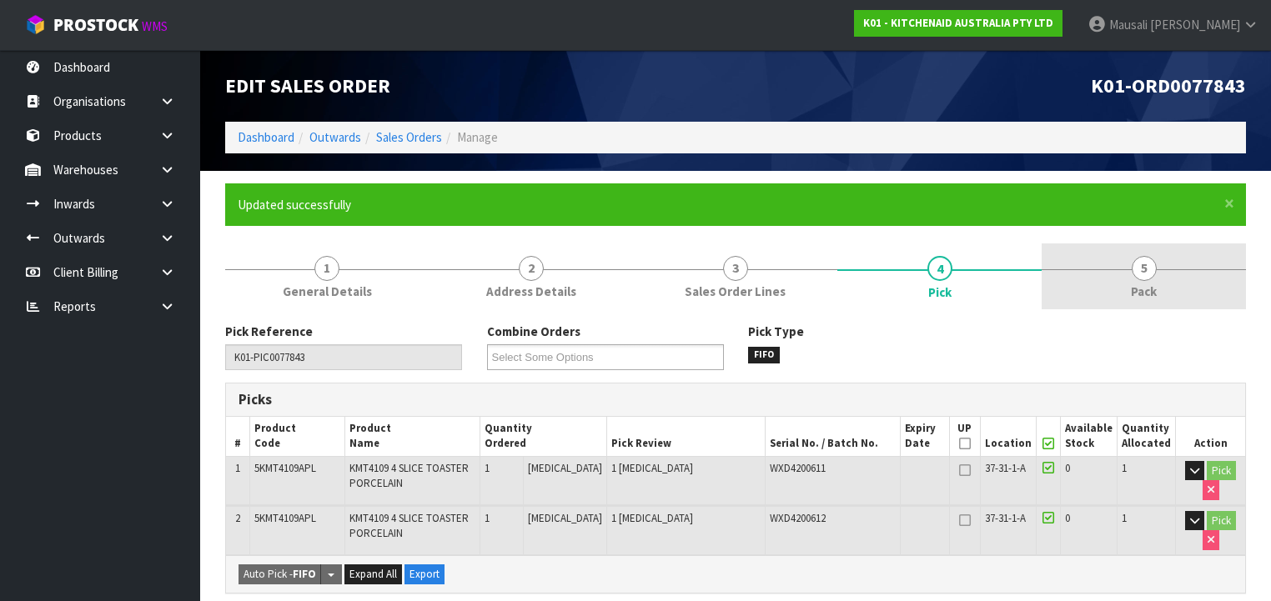
click at [1094, 286] on link "5 Pack" at bounding box center [1143, 276] width 204 height 66
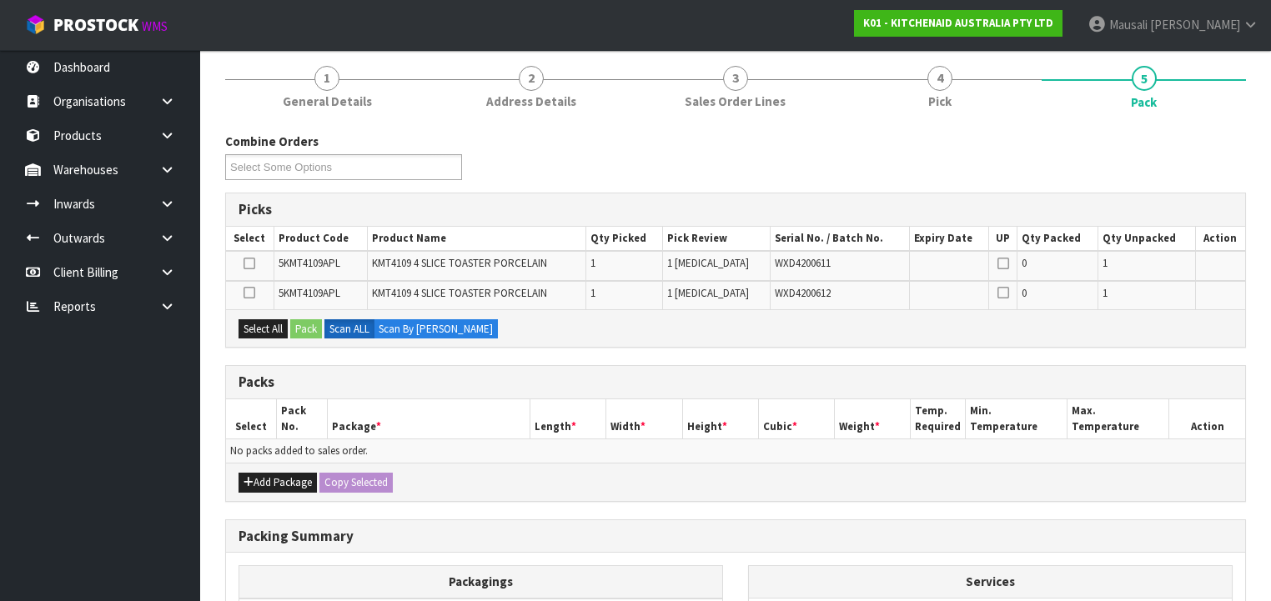
scroll to position [267, 0]
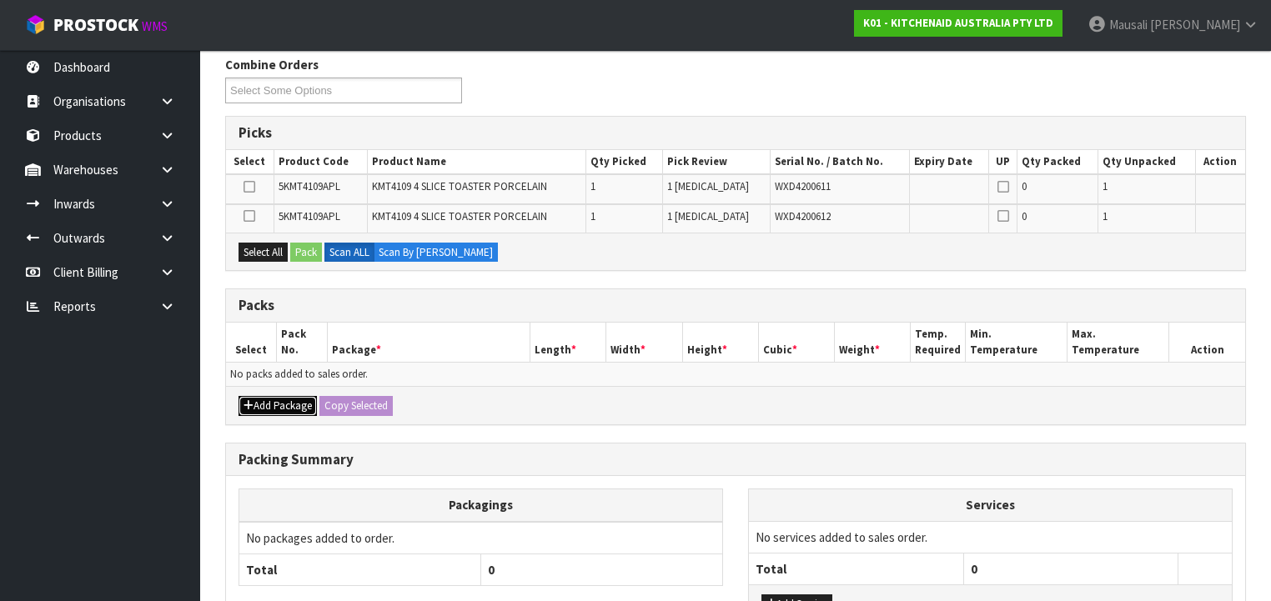
click at [281, 406] on button "Add Package" at bounding box center [277, 406] width 78 height 20
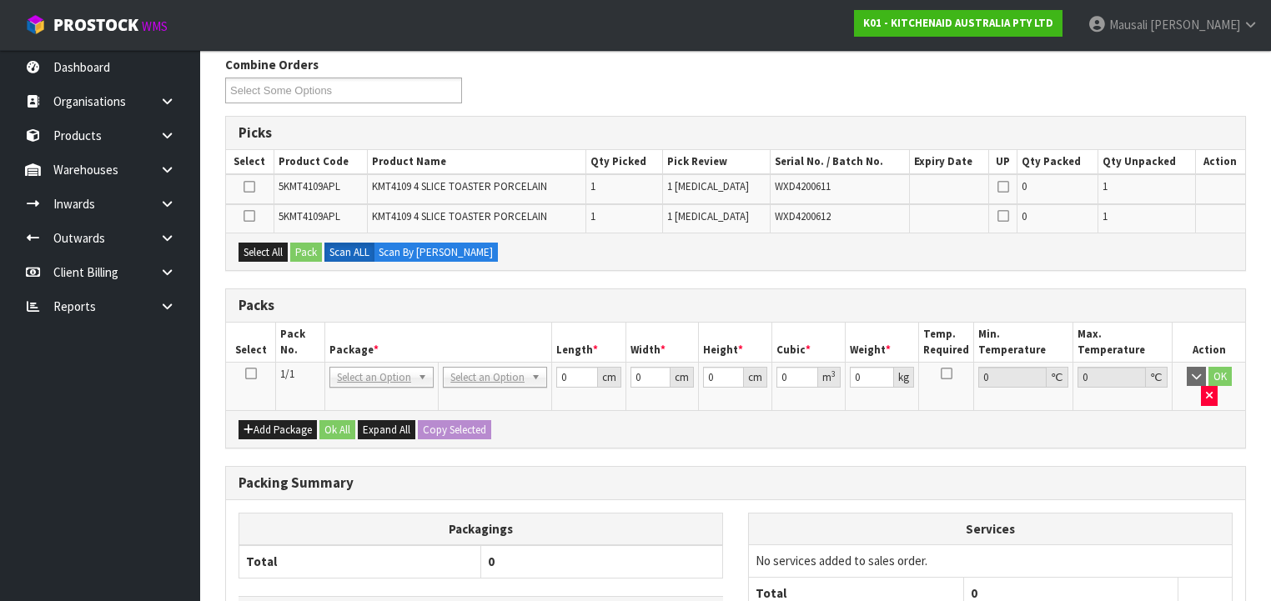
click at [247, 374] on icon at bounding box center [251, 374] width 12 height 1
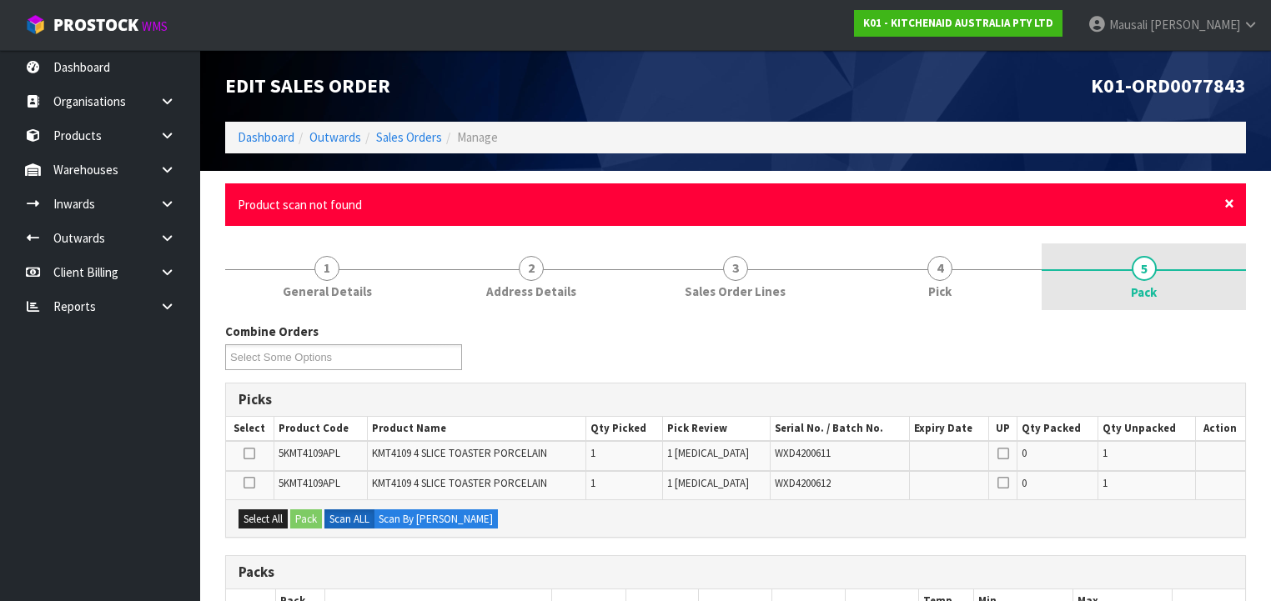
drag, startPoint x: 1226, startPoint y: 199, endPoint x: 1223, endPoint y: 210, distance: 11.3
click at [1231, 200] on span "×" at bounding box center [1229, 203] width 10 height 23
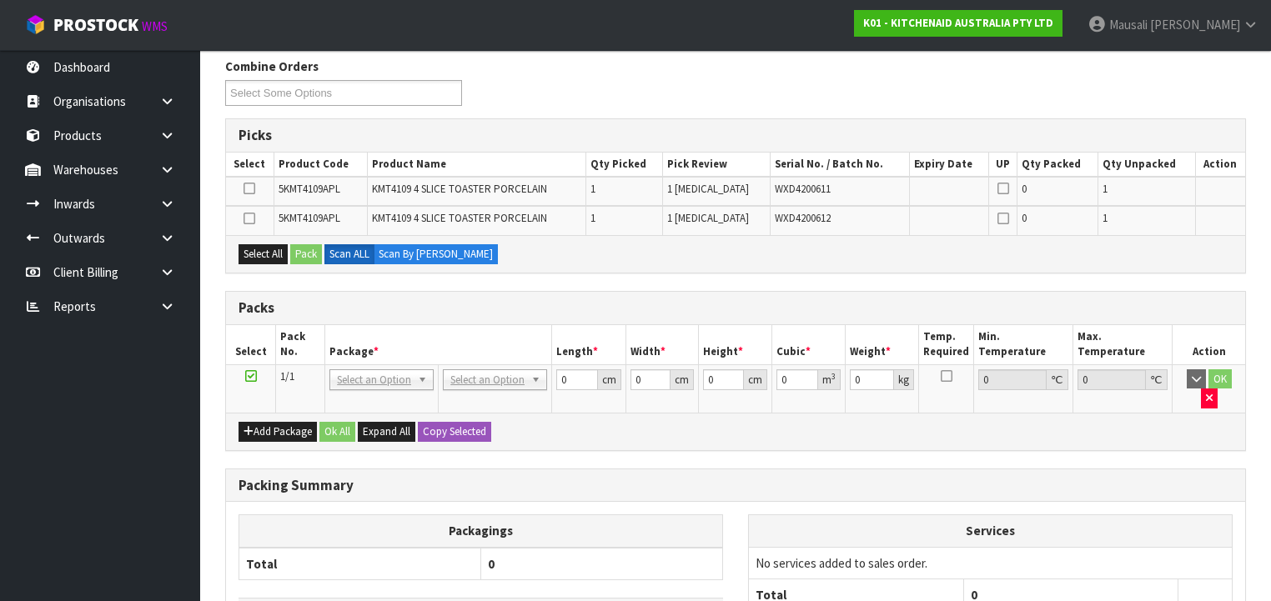
scroll to position [203, 0]
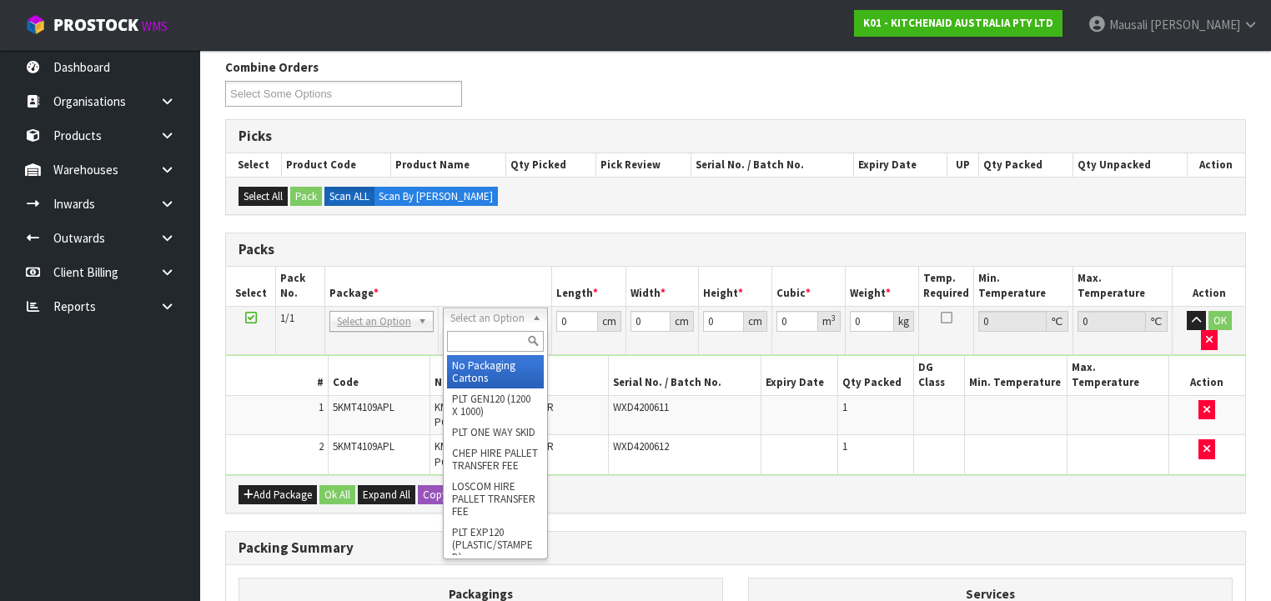
click at [482, 337] on input "text" at bounding box center [495, 341] width 96 height 21
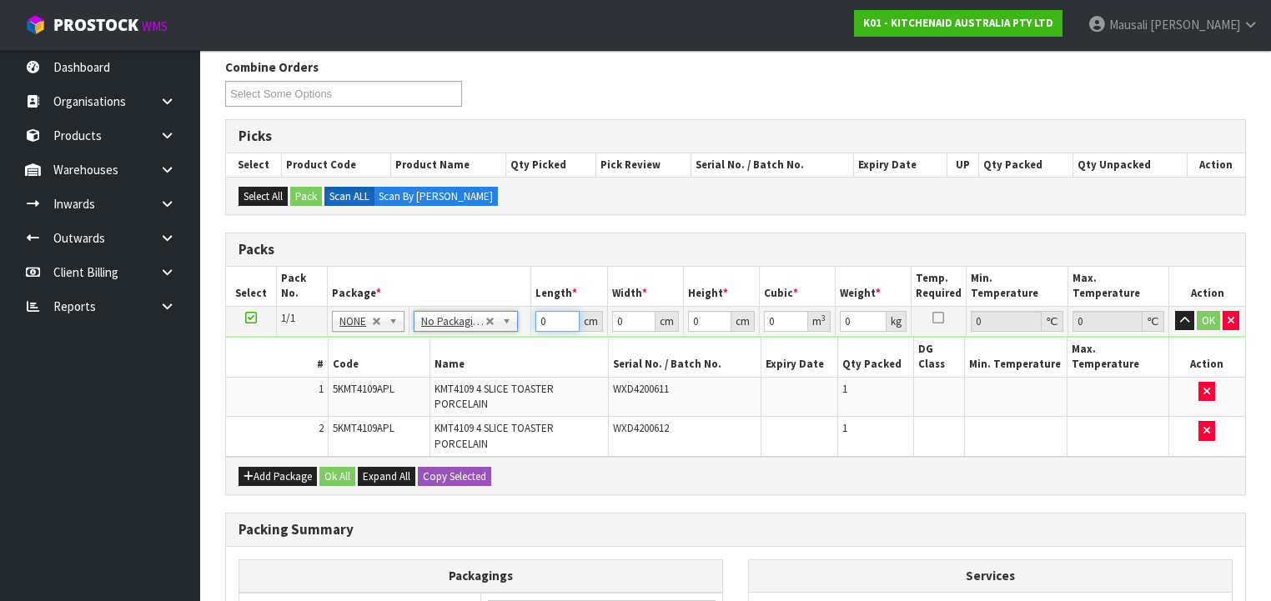
drag, startPoint x: 549, startPoint y: 317, endPoint x: 509, endPoint y: 329, distance: 41.1
click at [510, 328] on tr "1/1 NONE 007-001 007-002 007-004 007-009 007-013 007-014 007-015 007-017 007-01…" at bounding box center [735, 321] width 1019 height 30
click at [333, 467] on button "Ok All" at bounding box center [337, 477] width 36 height 20
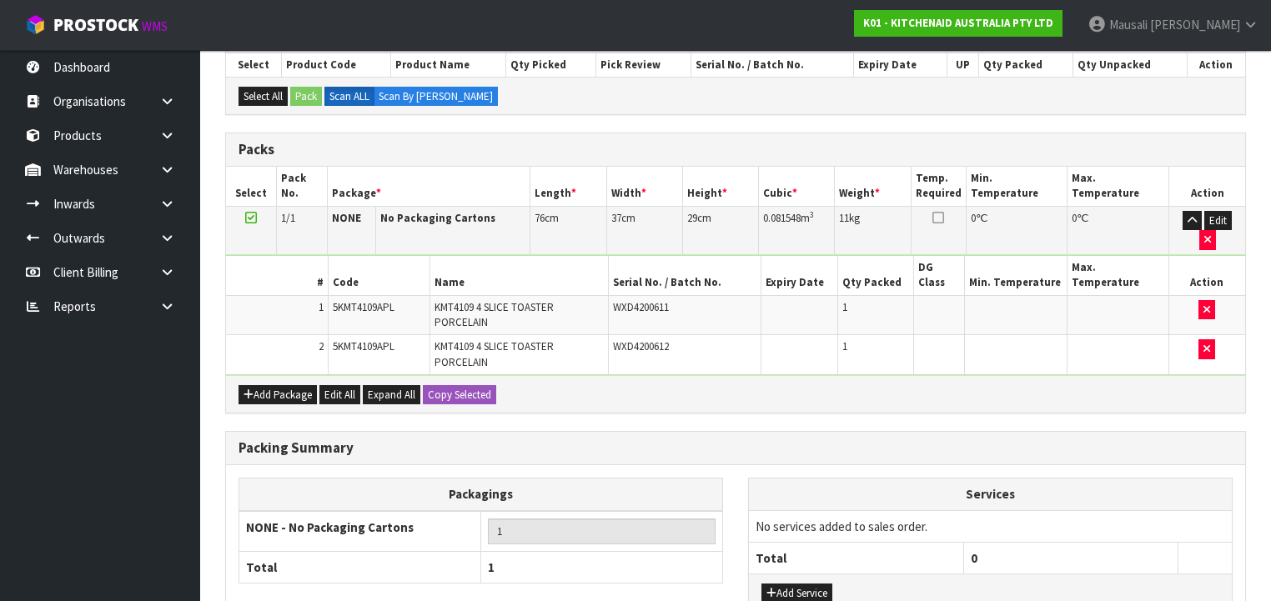
scroll to position [390, 0]
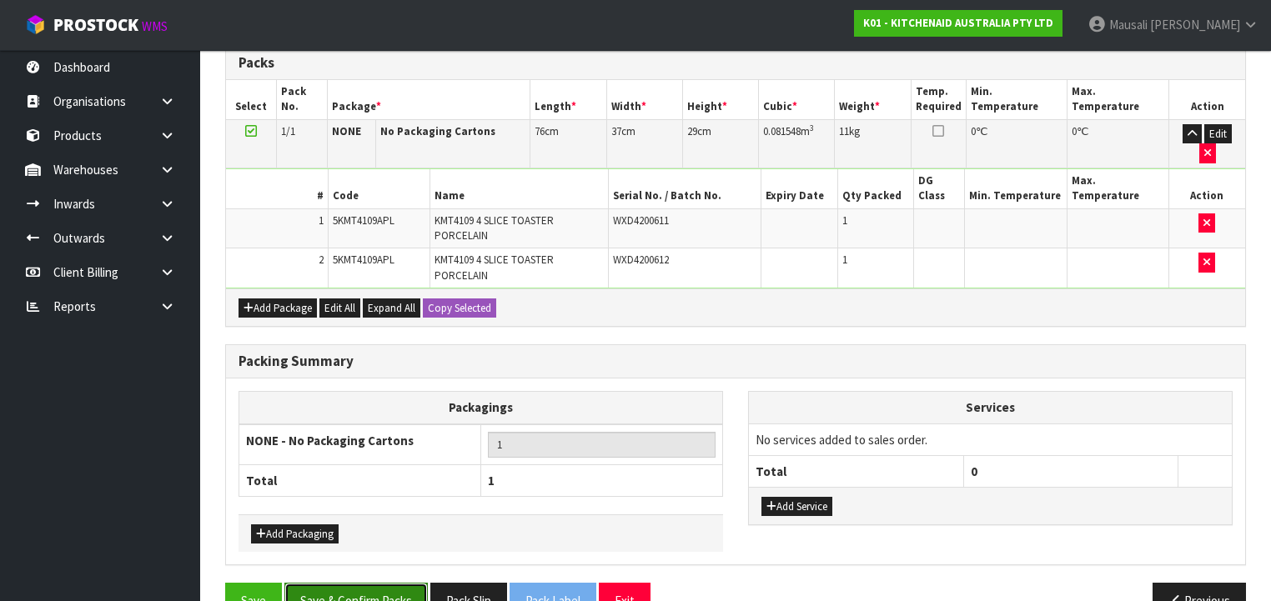
click at [384, 583] on button "Save & Confirm Packs" at bounding box center [355, 601] width 143 height 36
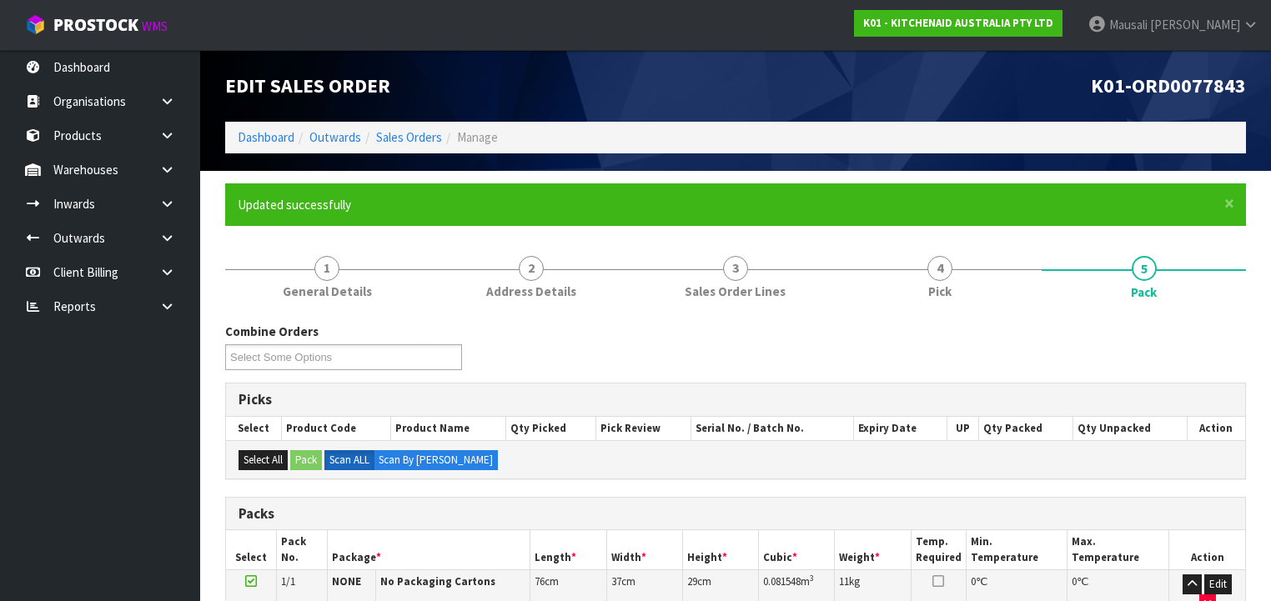
scroll to position [310, 0]
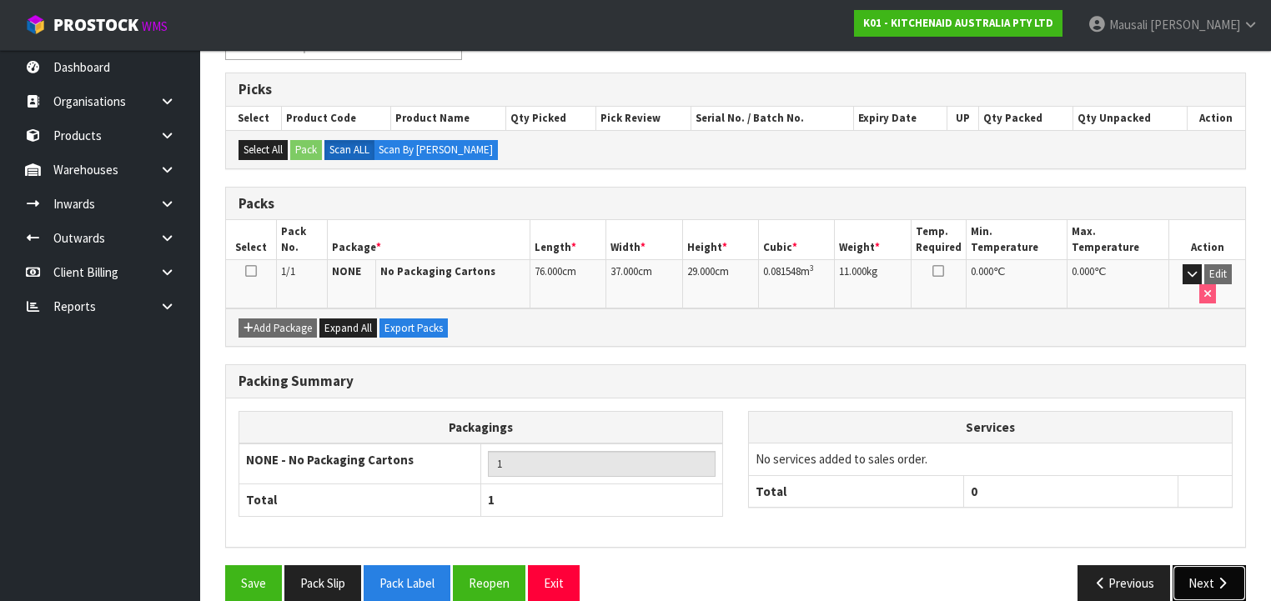
click at [1189, 565] on button "Next" at bounding box center [1208, 583] width 73 height 36
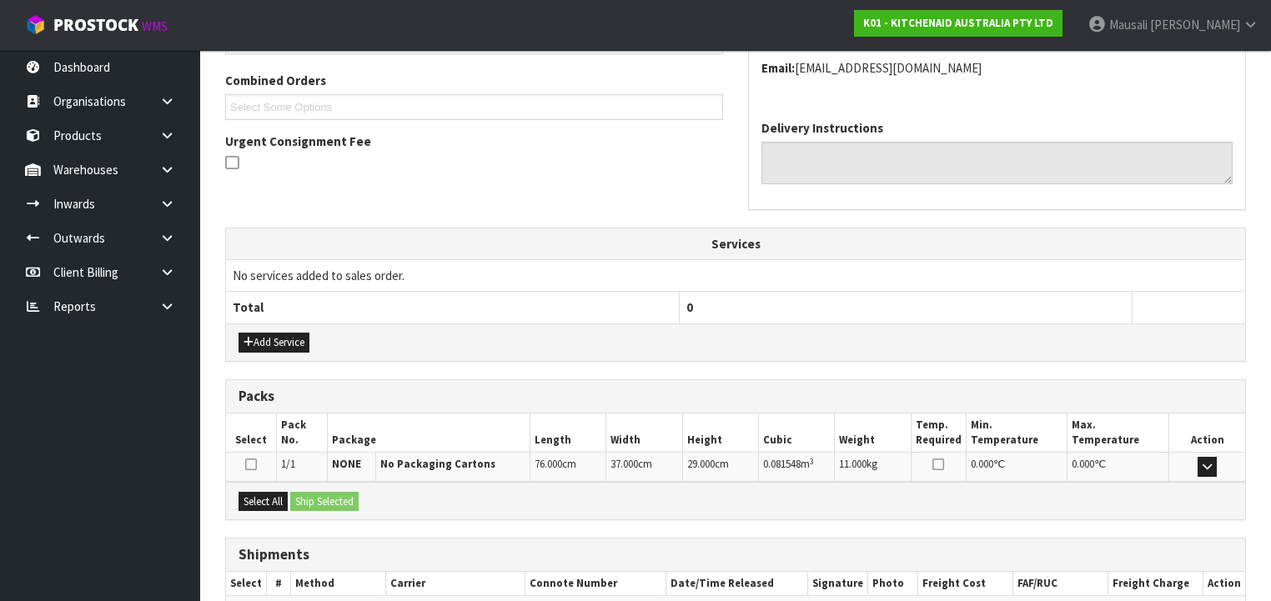
scroll to position [509, 0]
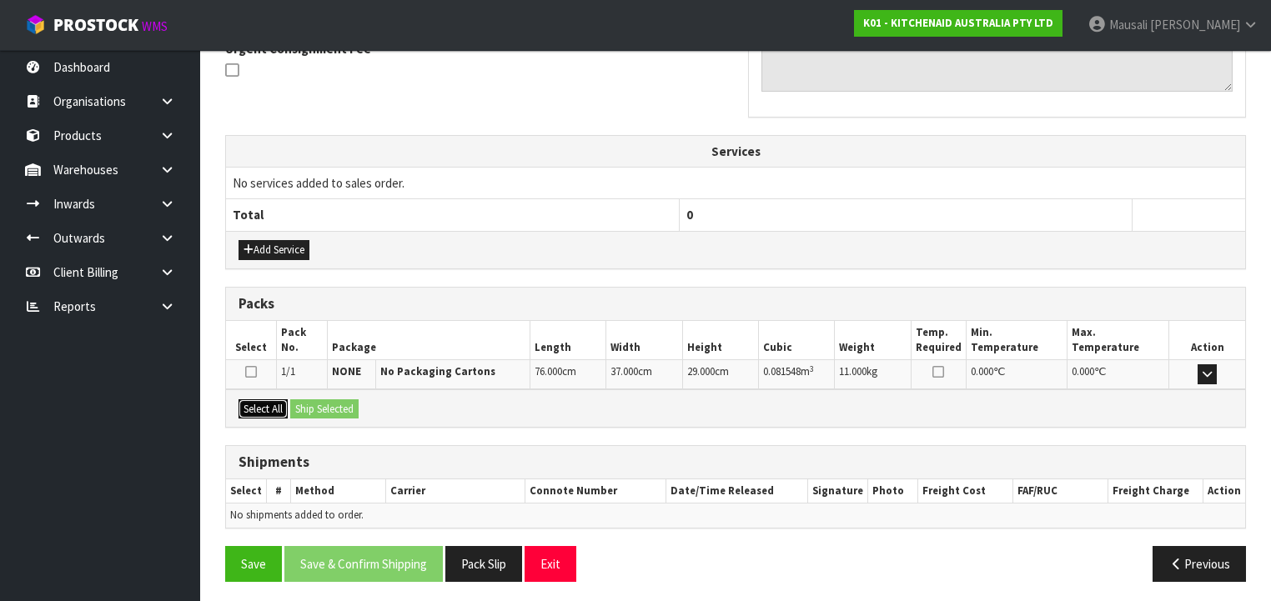
drag, startPoint x: 253, startPoint y: 400, endPoint x: 330, endPoint y: 405, distance: 76.9
click at [263, 400] on button "Select All" at bounding box center [262, 409] width 49 height 20
click at [330, 405] on button "Ship Selected" at bounding box center [324, 409] width 68 height 20
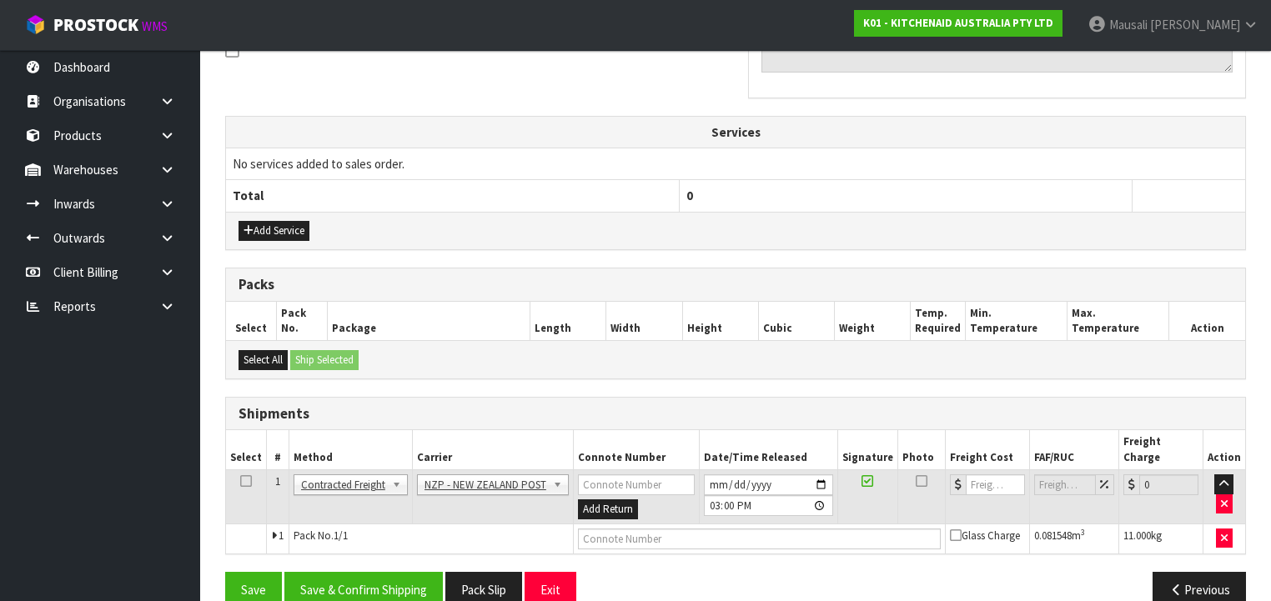
scroll to position [539, 0]
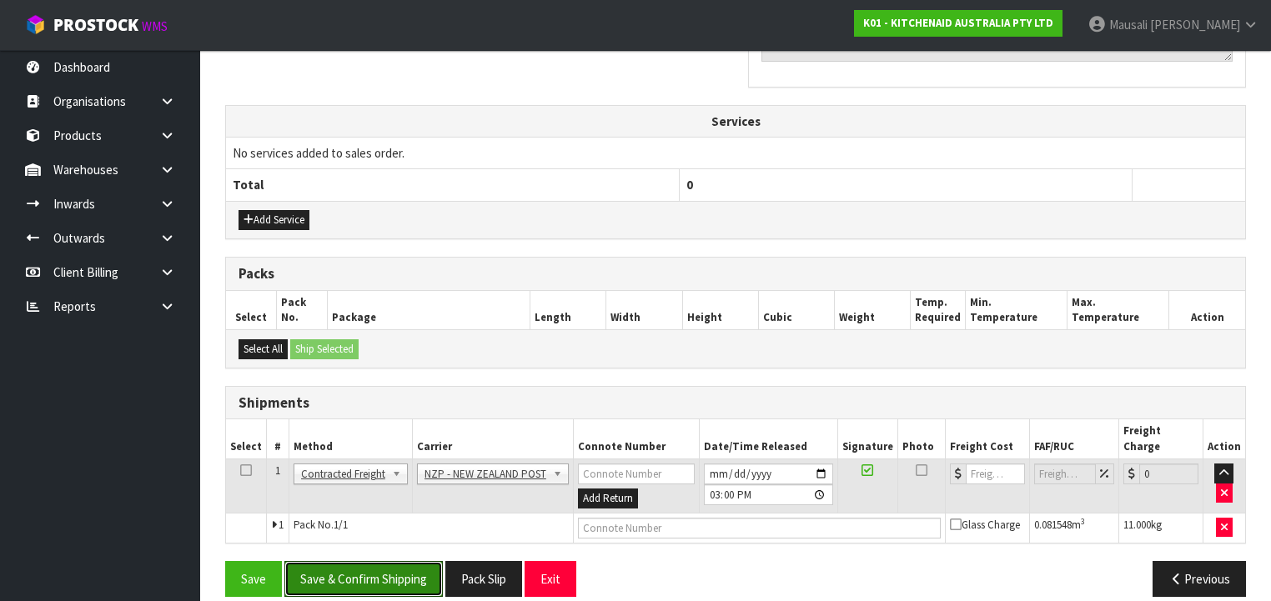
drag, startPoint x: 397, startPoint y: 548, endPoint x: 456, endPoint y: 539, distance: 59.9
click at [412, 561] on button "Save & Confirm Shipping" at bounding box center [363, 579] width 158 height 36
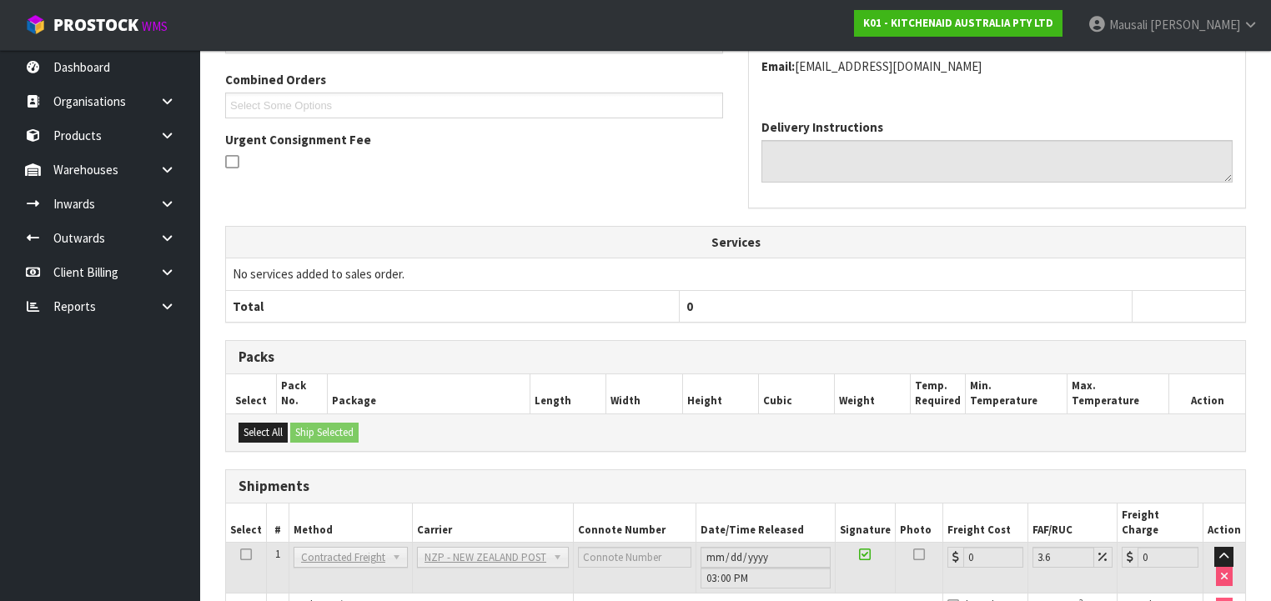
scroll to position [516, 0]
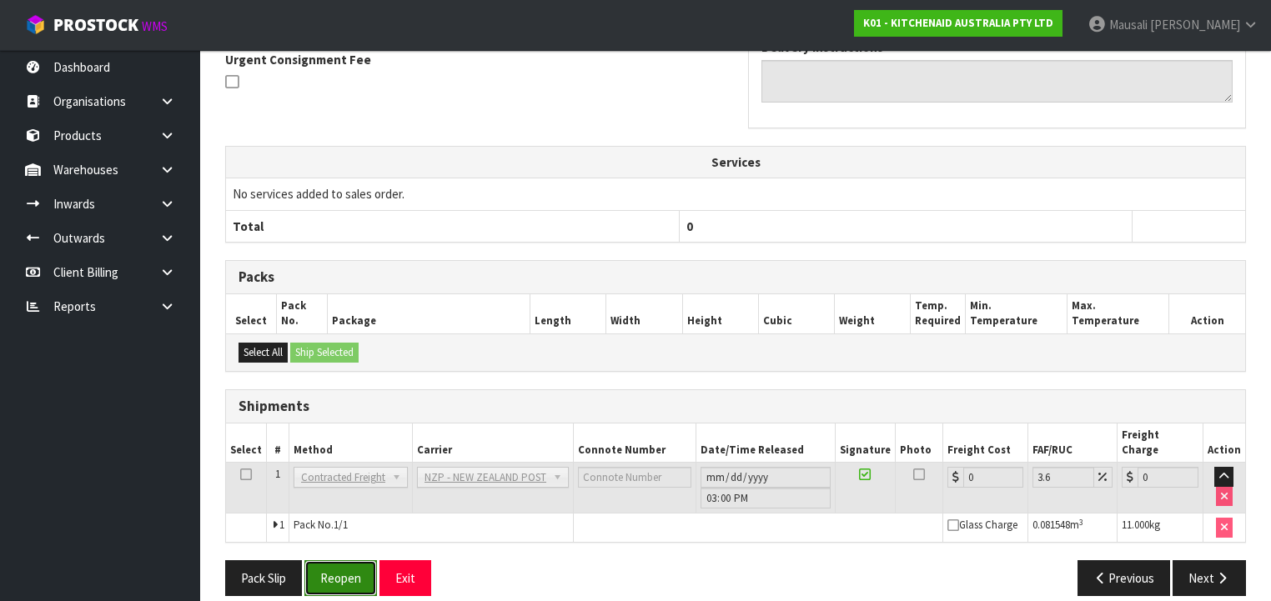
click at [356, 560] on button "Reopen" at bounding box center [340, 578] width 73 height 36
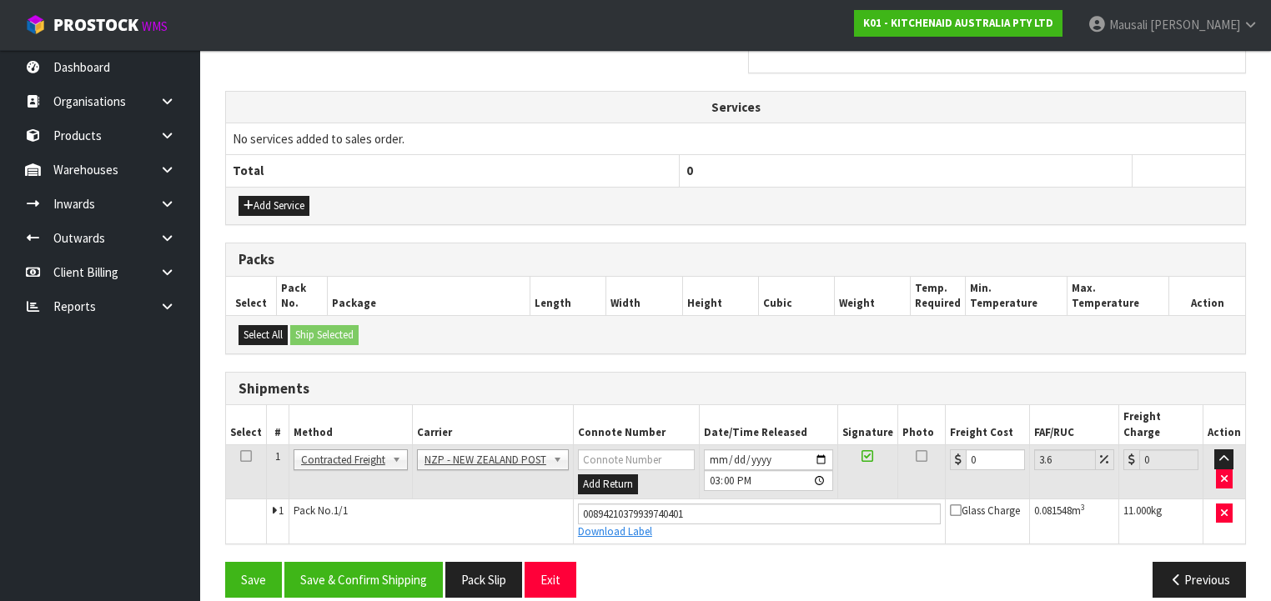
scroll to position [554, 0]
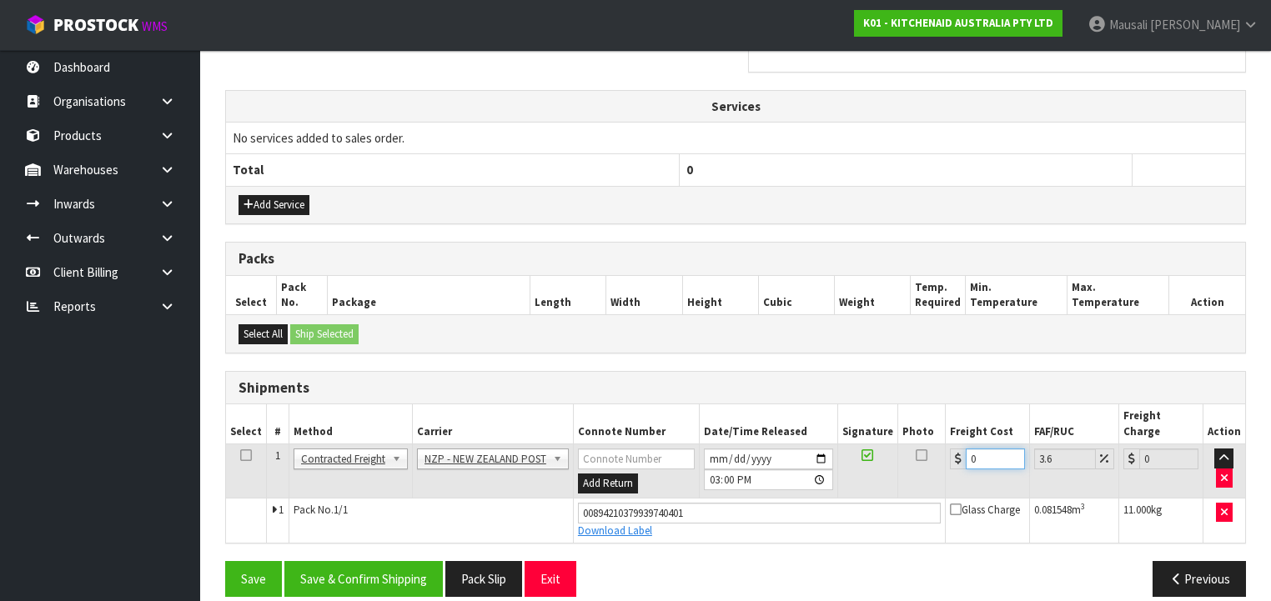
drag, startPoint x: 975, startPoint y: 444, endPoint x: 946, endPoint y: 449, distance: 29.6
click at [946, 449] on td "0" at bounding box center [987, 471] width 84 height 54
click at [383, 561] on button "Save & Confirm Shipping" at bounding box center [363, 579] width 158 height 36
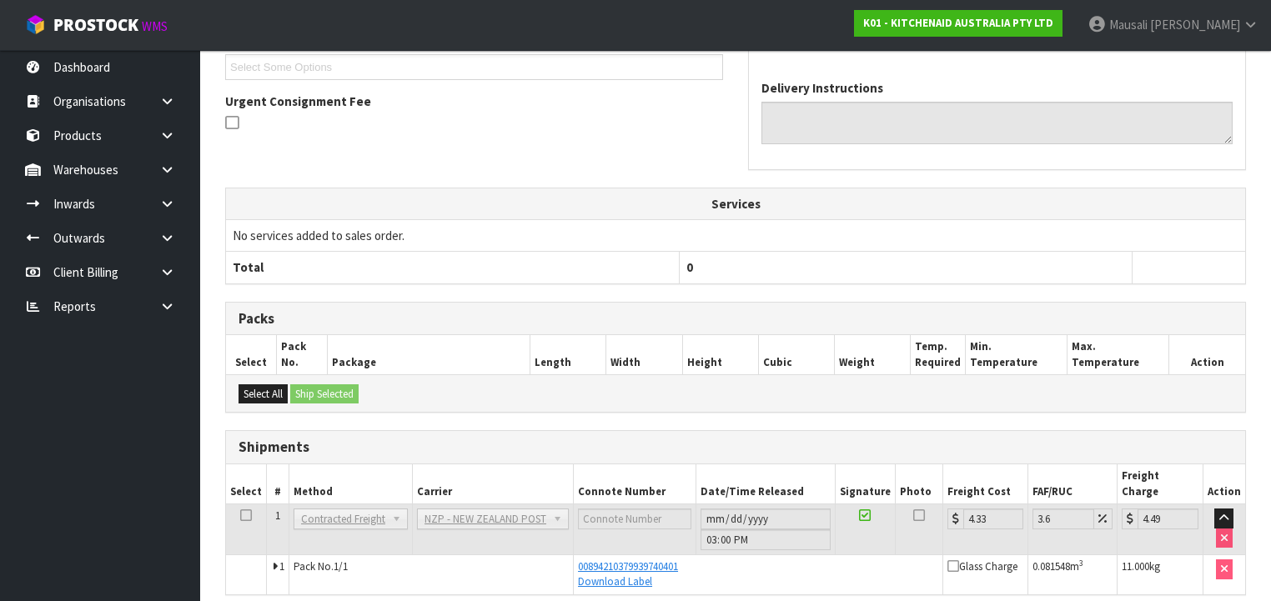
scroll to position [510, 0]
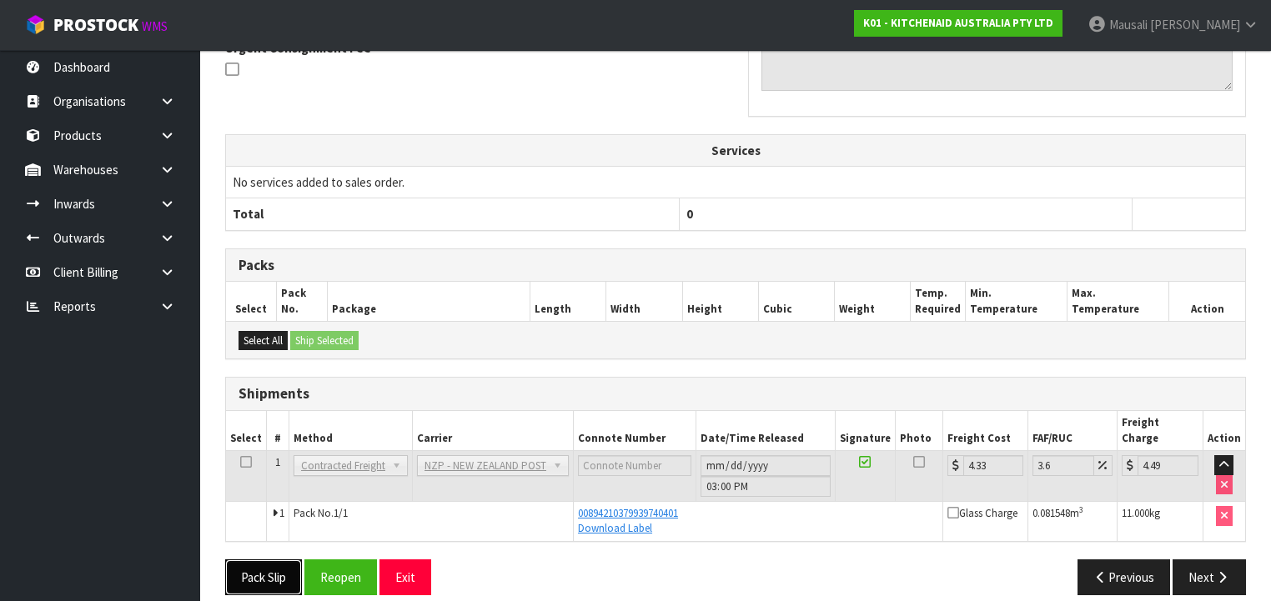
click at [260, 559] on button "Pack Slip" at bounding box center [263, 577] width 77 height 36
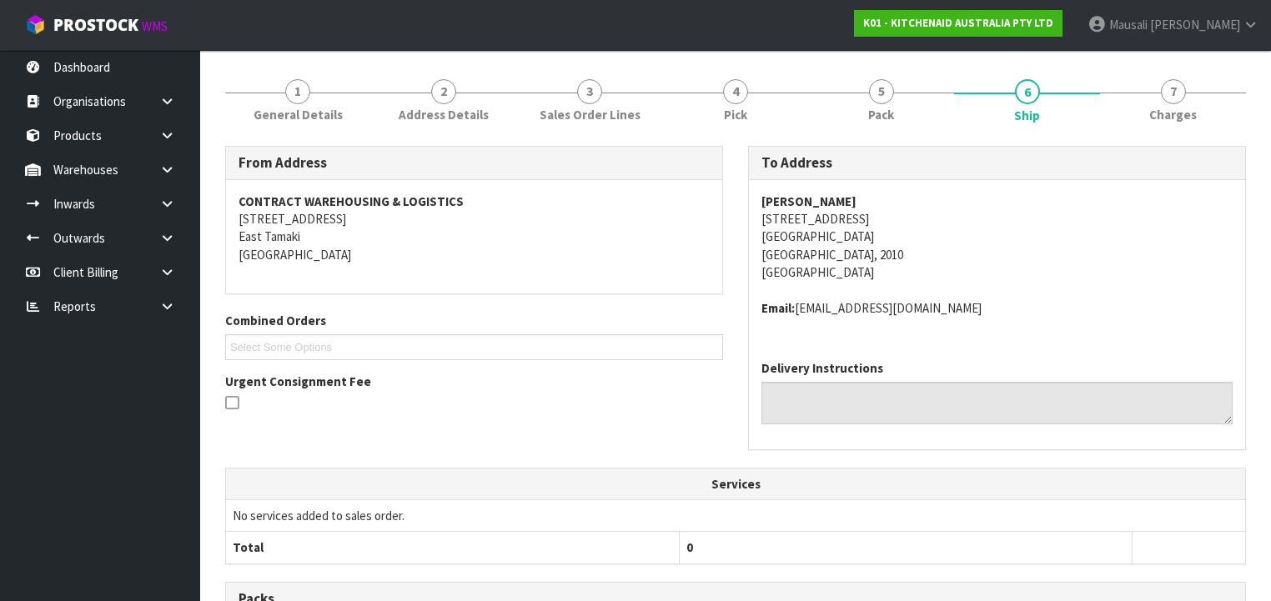
scroll to position [0, 0]
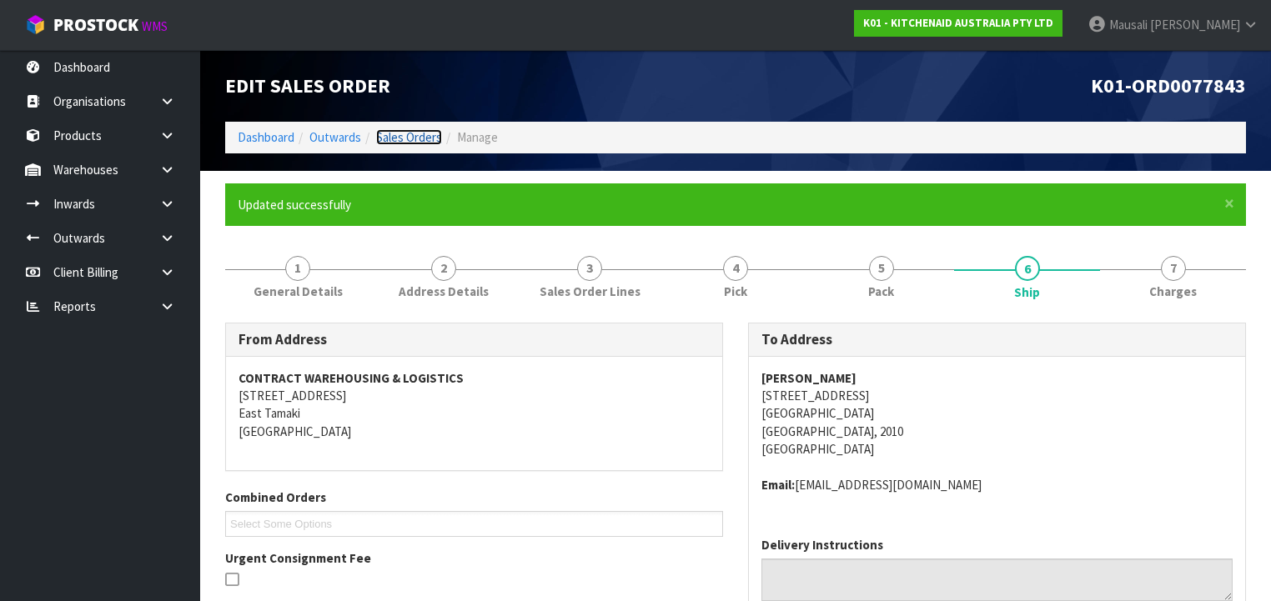
click at [400, 133] on link "Sales Orders" at bounding box center [409, 137] width 66 height 16
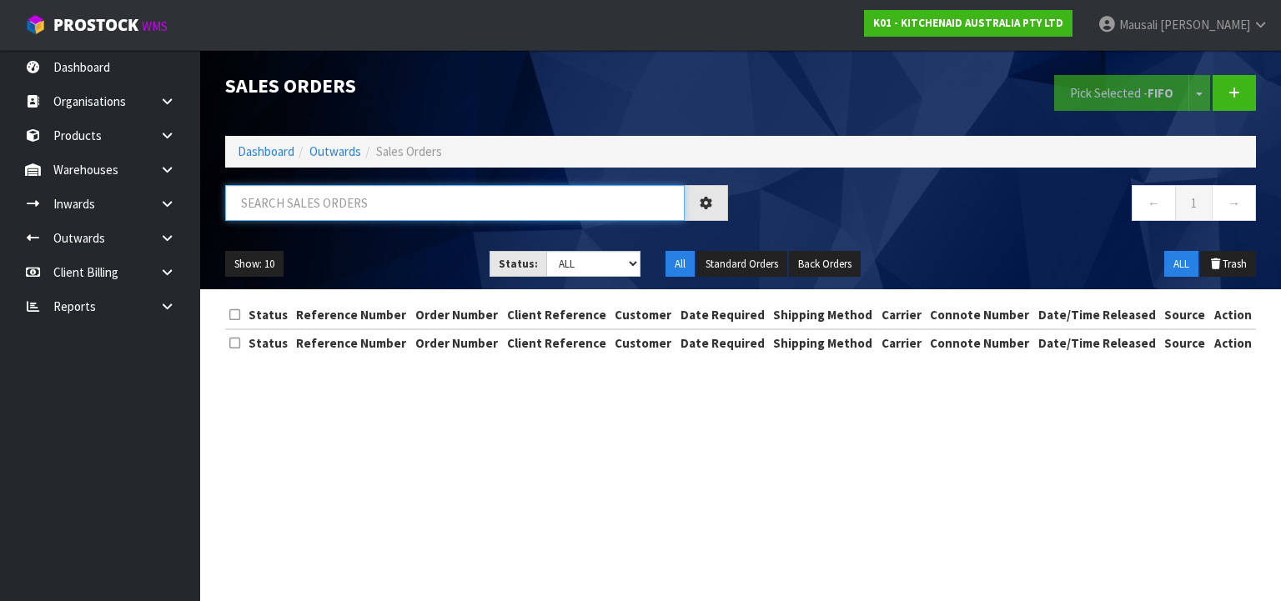
click at [288, 201] on input "text" at bounding box center [454, 203] width 459 height 36
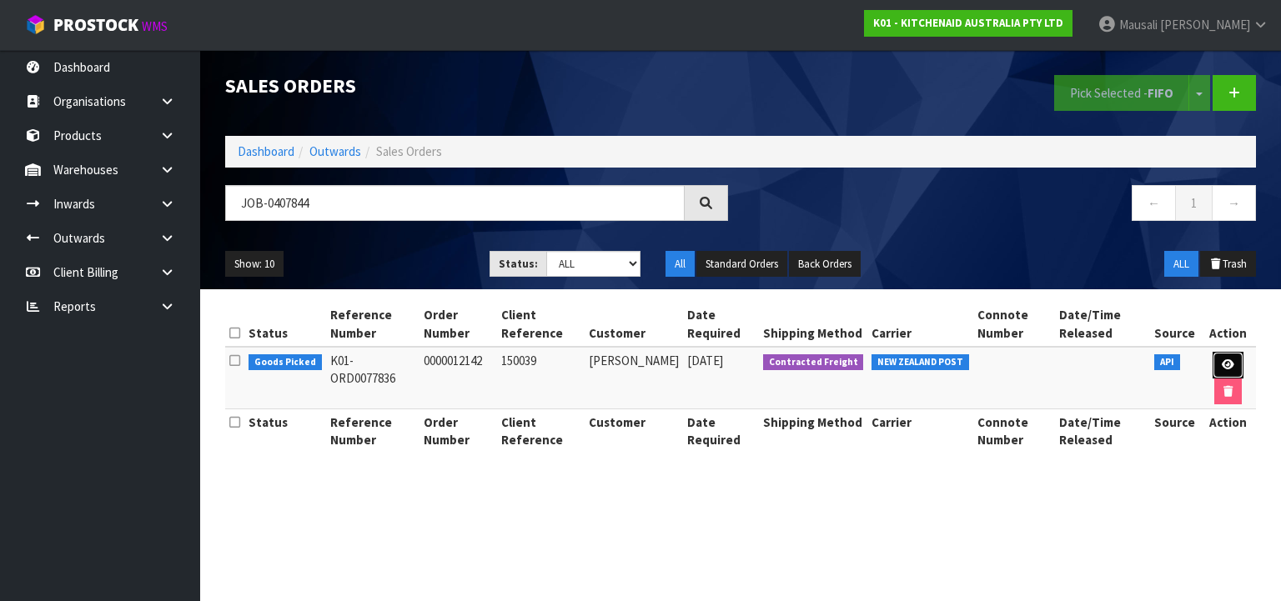
click at [1219, 362] on link at bounding box center [1227, 365] width 31 height 27
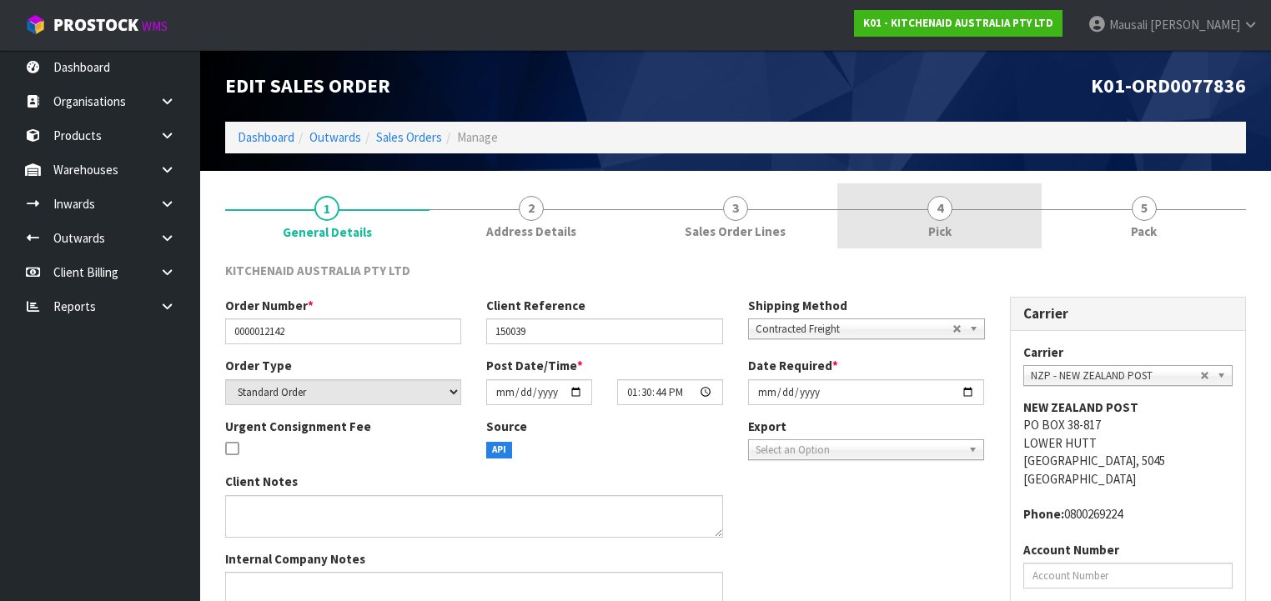
click at [965, 233] on link "4 Pick" at bounding box center [939, 216] width 204 height 66
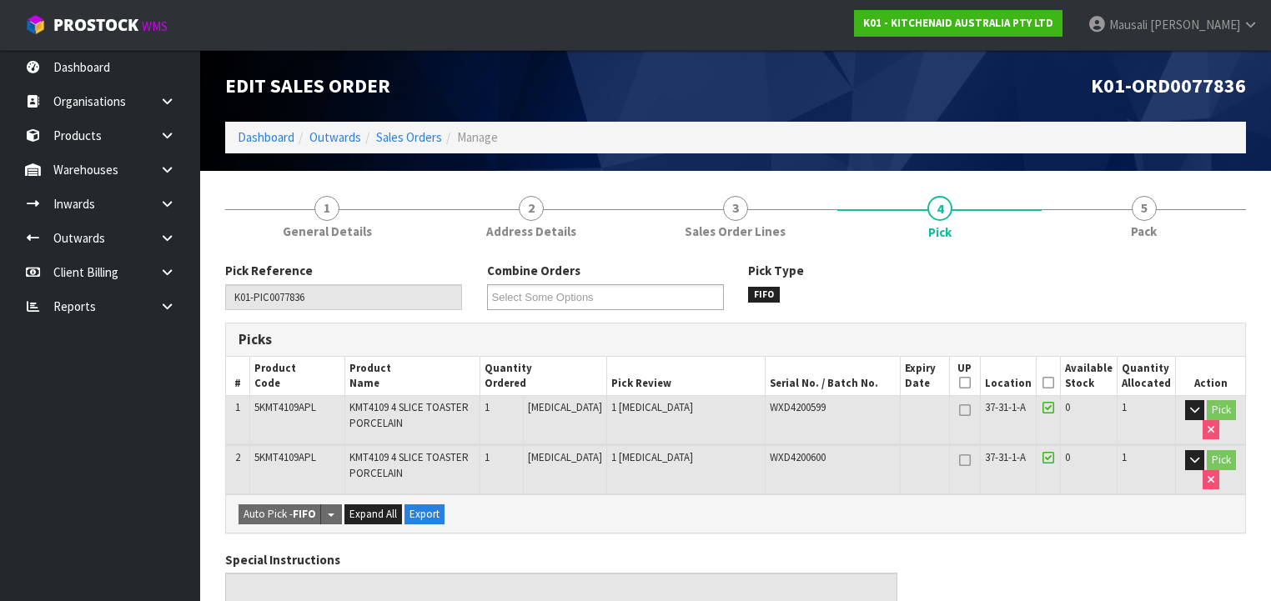
click at [1052, 383] on icon at bounding box center [1048, 383] width 12 height 1
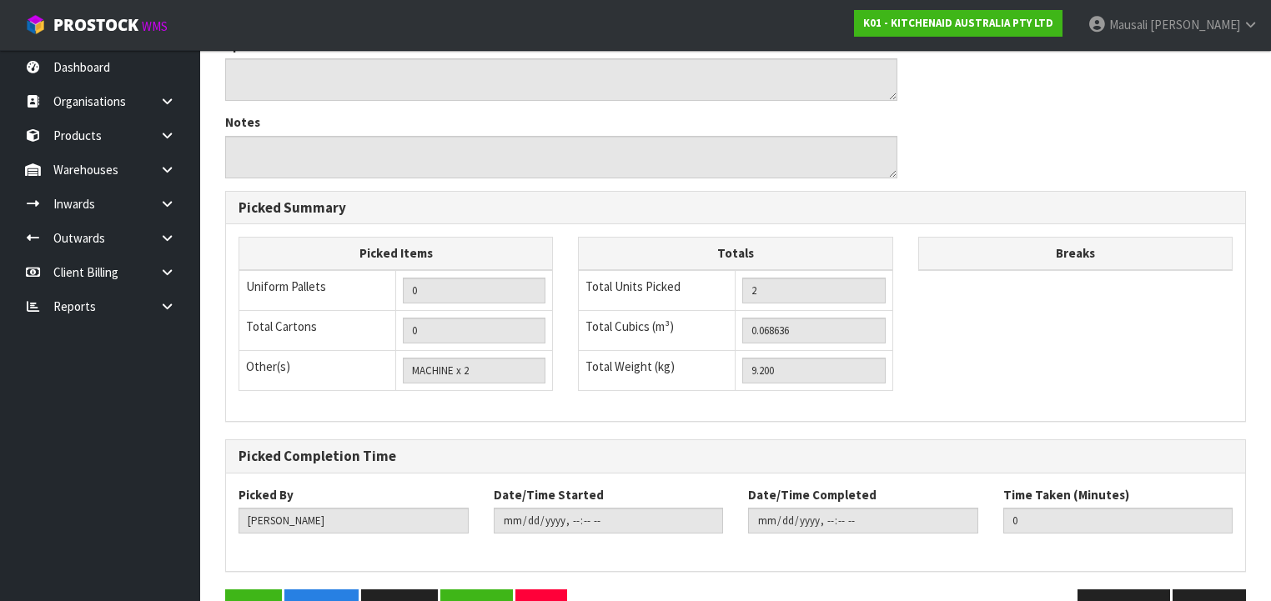
scroll to position [617, 0]
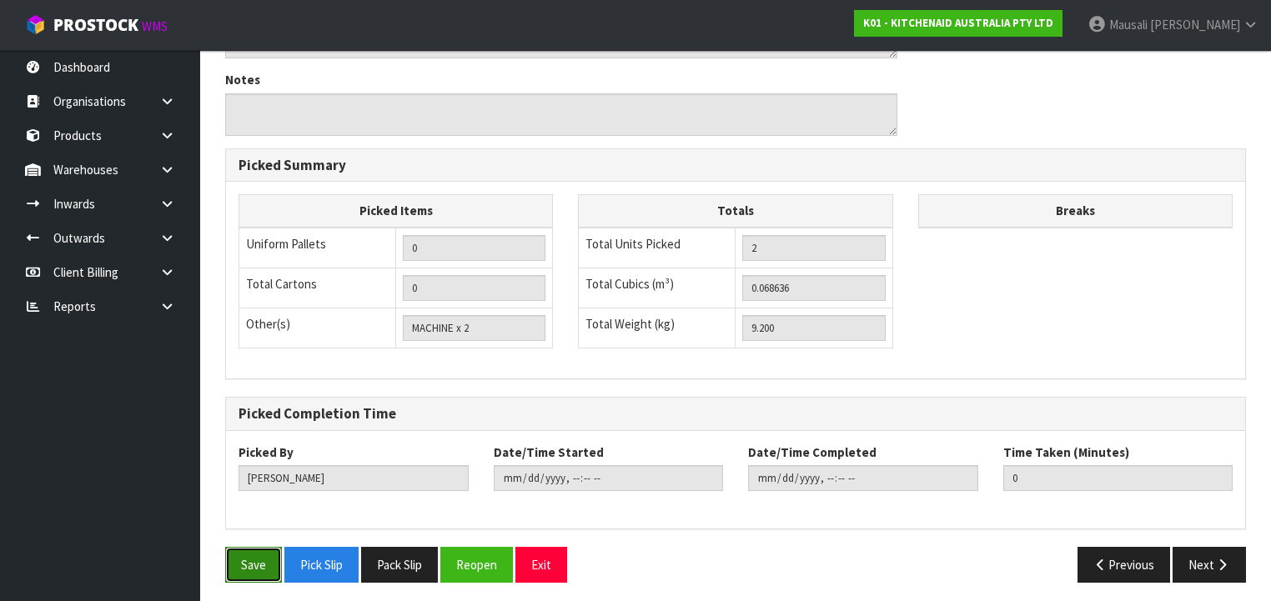
click at [243, 560] on button "Save" at bounding box center [253, 565] width 57 height 36
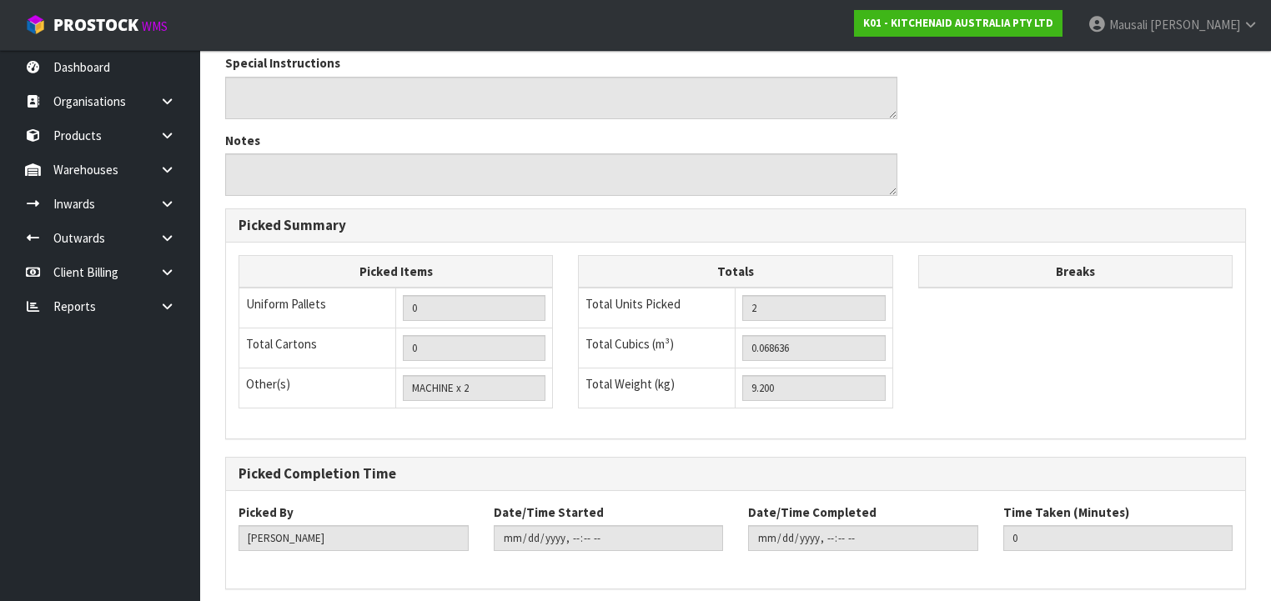
scroll to position [0, 0]
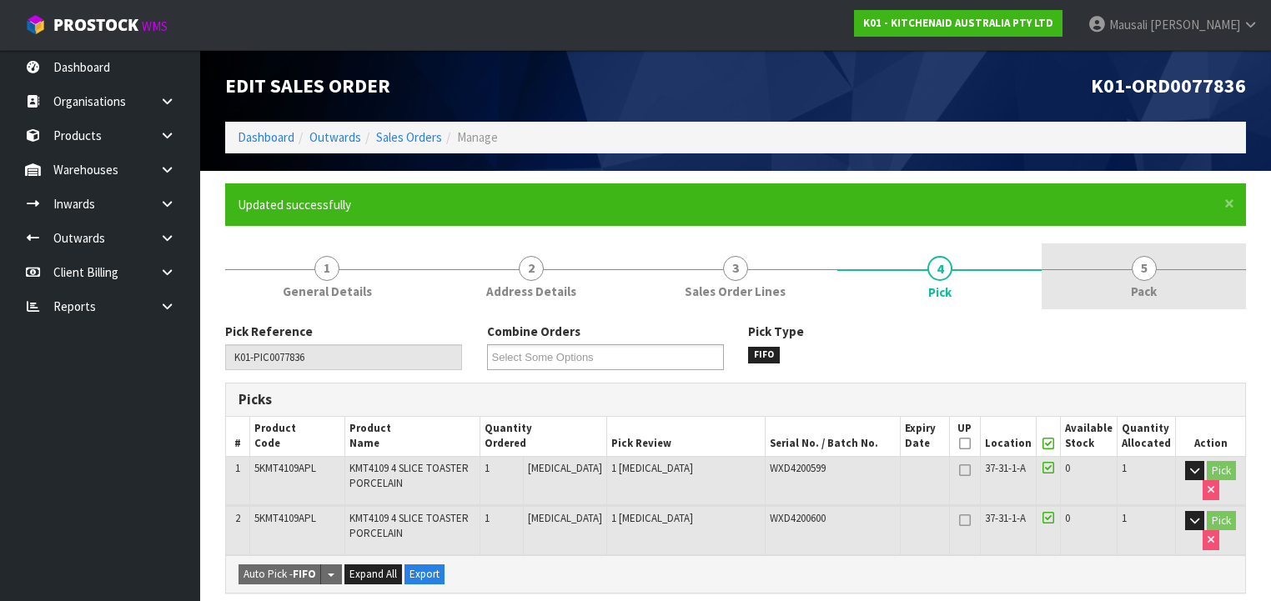
click at [1121, 271] on link "5 Pack" at bounding box center [1143, 276] width 204 height 66
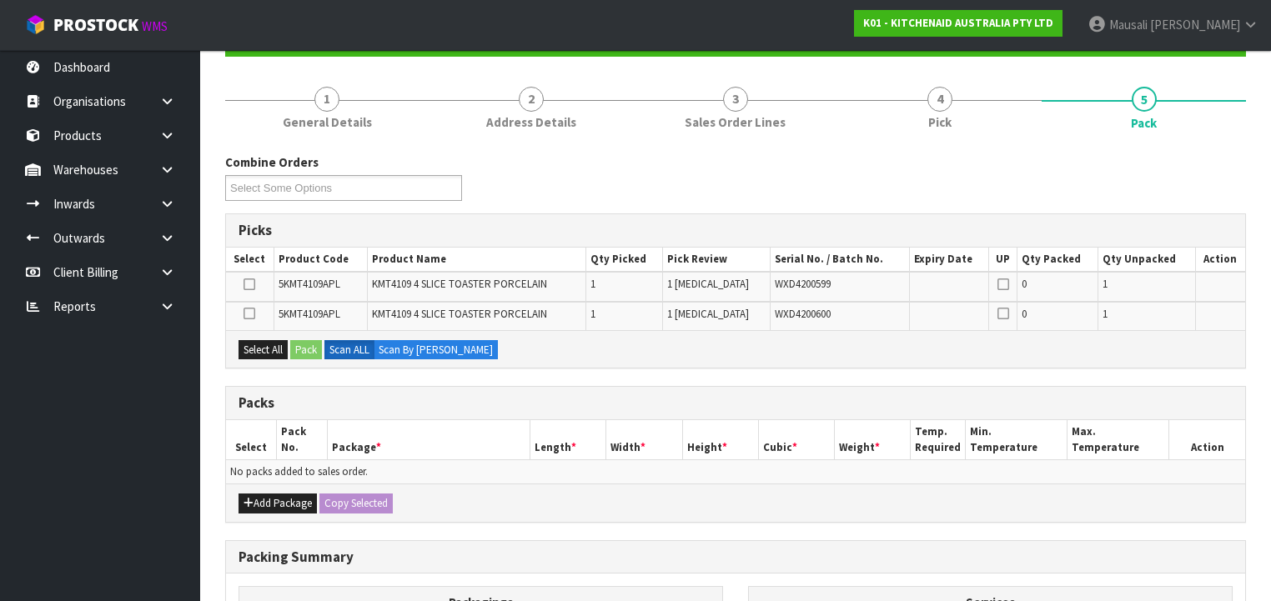
scroll to position [267, 0]
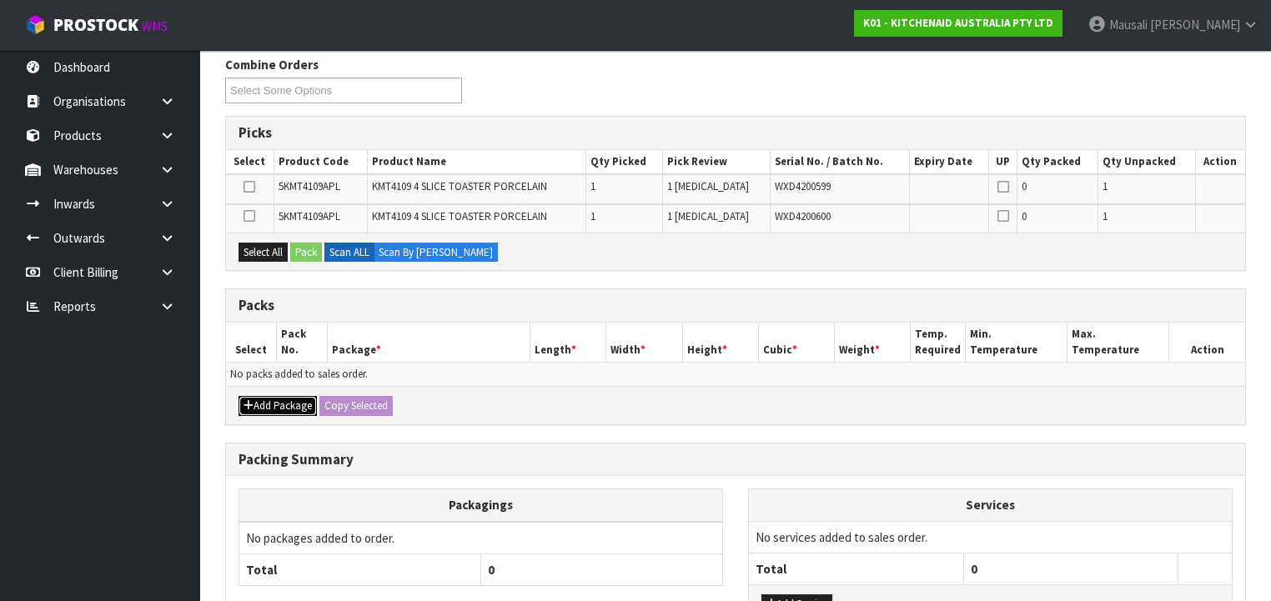
click at [274, 396] on button "Add Package" at bounding box center [277, 406] width 78 height 20
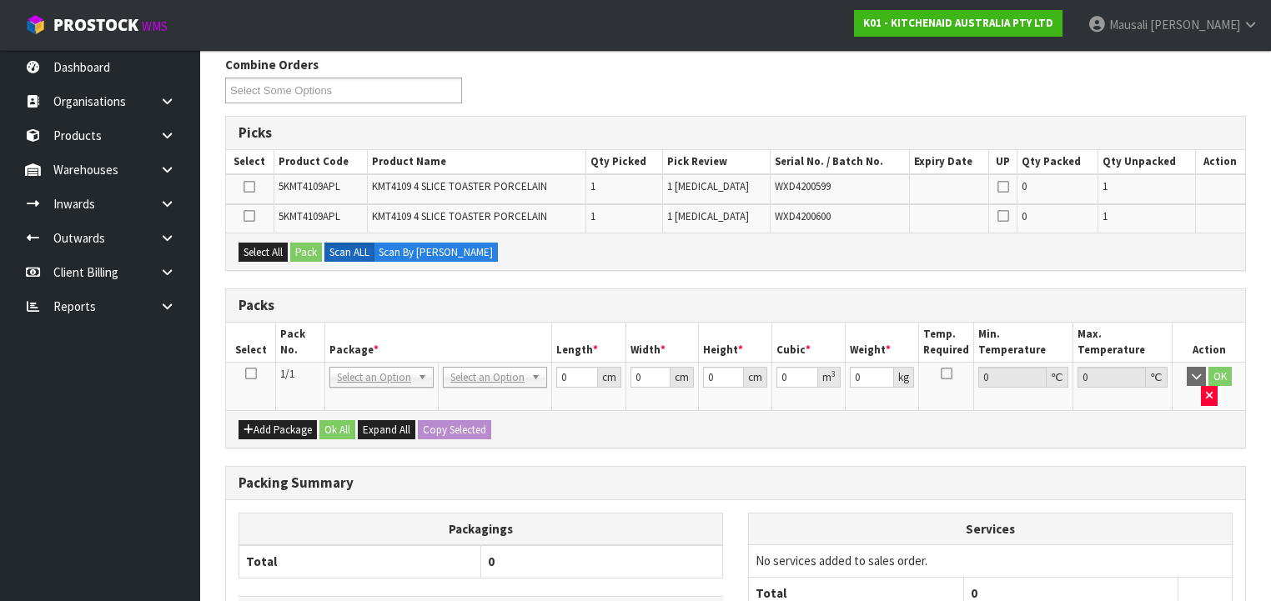
click at [248, 374] on icon at bounding box center [251, 374] width 12 height 1
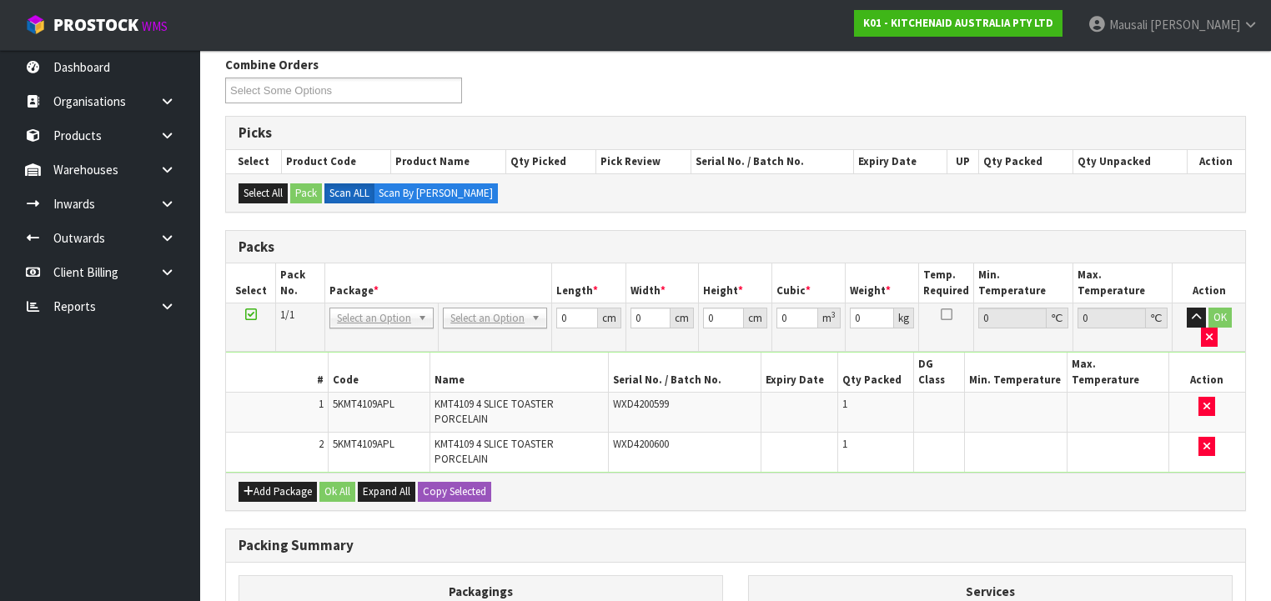
drag, startPoint x: 488, startPoint y: 310, endPoint x: 494, endPoint y: 336, distance: 26.7
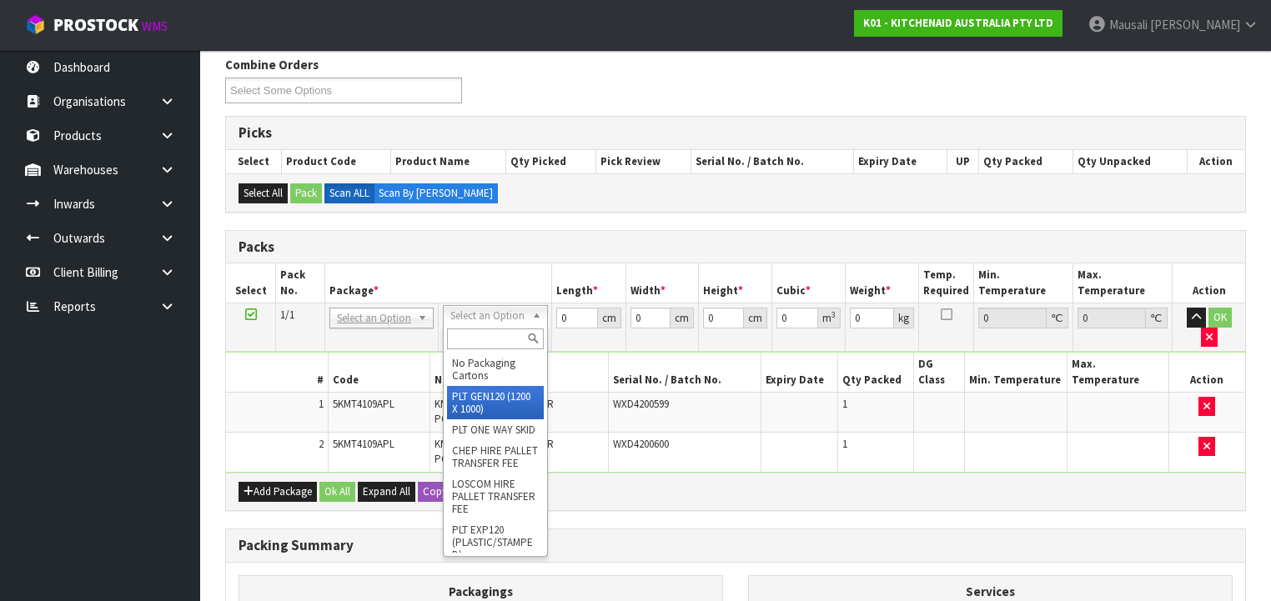
drag, startPoint x: 490, startPoint y: 403, endPoint x: 526, endPoint y: 373, distance: 46.8
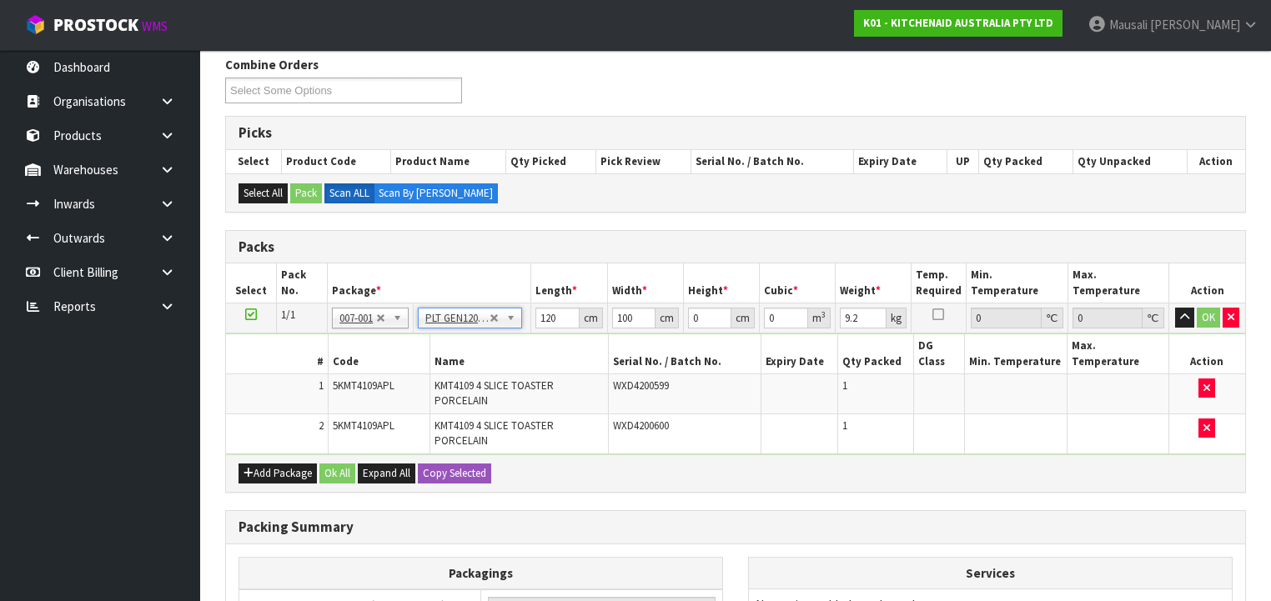
drag, startPoint x: 463, startPoint y: 314, endPoint x: 463, endPoint y: 323, distance: 9.2
drag, startPoint x: 550, startPoint y: 318, endPoint x: 518, endPoint y: 332, distance: 35.5
click at [518, 332] on tbody "1/1 NONE 007-001 007-002 007-004 007-009 007-013 007-014 007-015 007-017 007-01…" at bounding box center [735, 378] width 1019 height 151
click at [318, 454] on div "Add Package Ok All Expand All Copy Selected" at bounding box center [735, 473] width 1019 height 38
click at [334, 454] on div "Add Package Ok All Expand All Copy Selected" at bounding box center [735, 473] width 1019 height 38
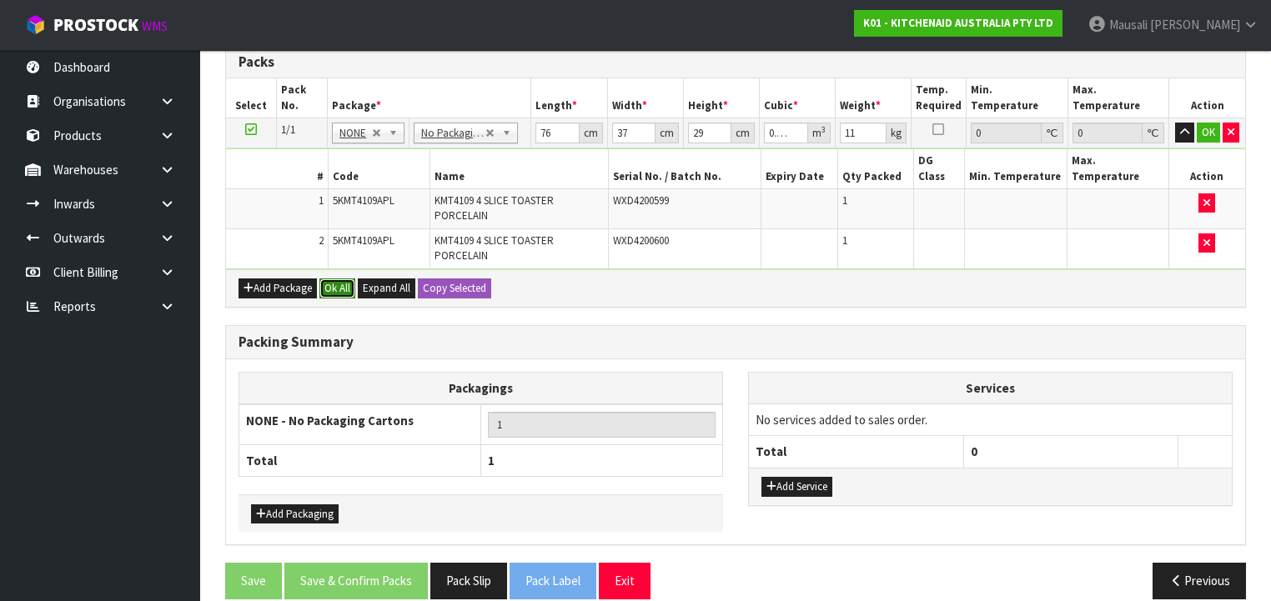
drag, startPoint x: 324, startPoint y: 260, endPoint x: 354, endPoint y: 327, distance: 73.1
click at [327, 278] on button "Ok All" at bounding box center [337, 288] width 36 height 20
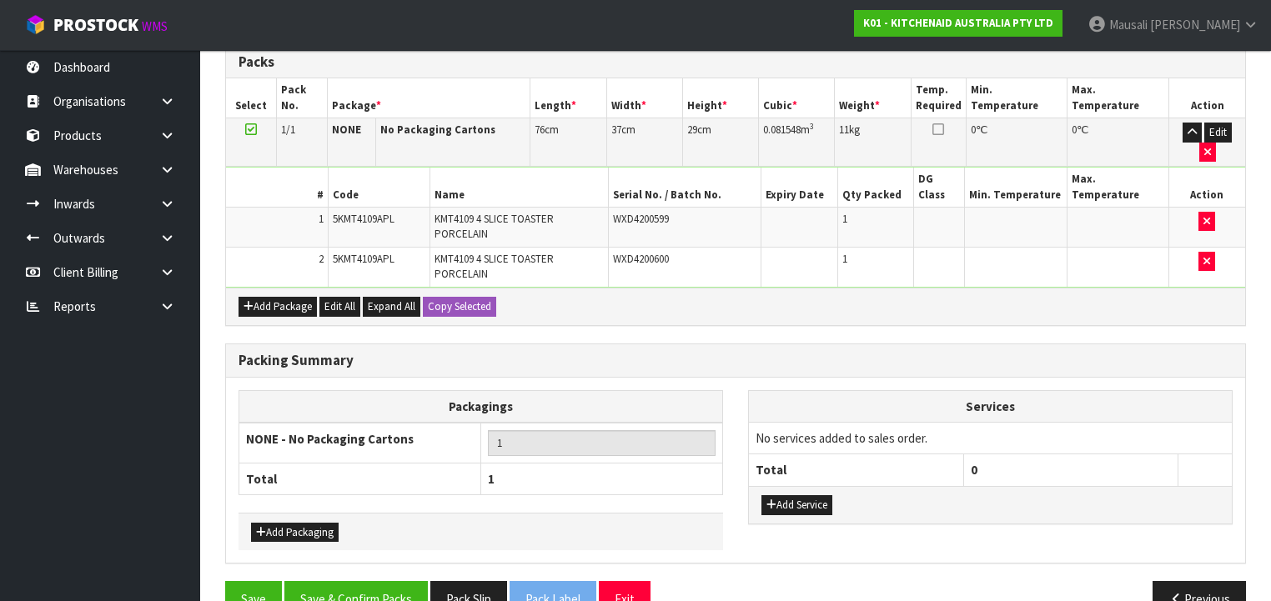
scroll to position [450, 0]
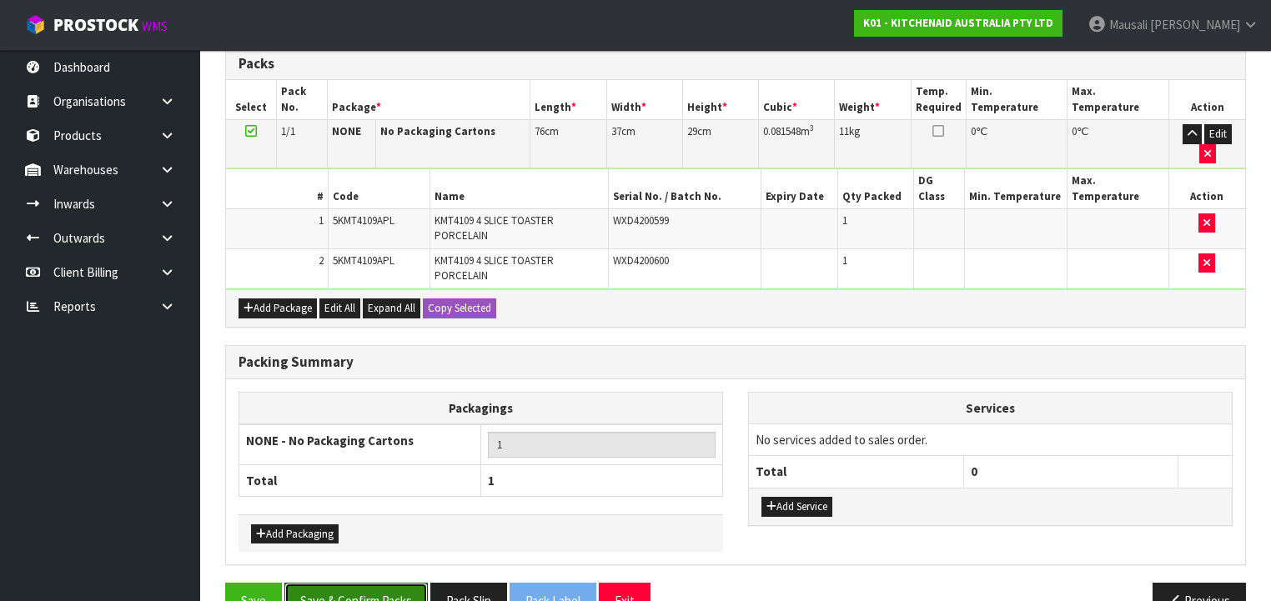
drag, startPoint x: 369, startPoint y: 554, endPoint x: 479, endPoint y: 532, distance: 112.3
click at [372, 583] on button "Save & Confirm Packs" at bounding box center [355, 601] width 143 height 36
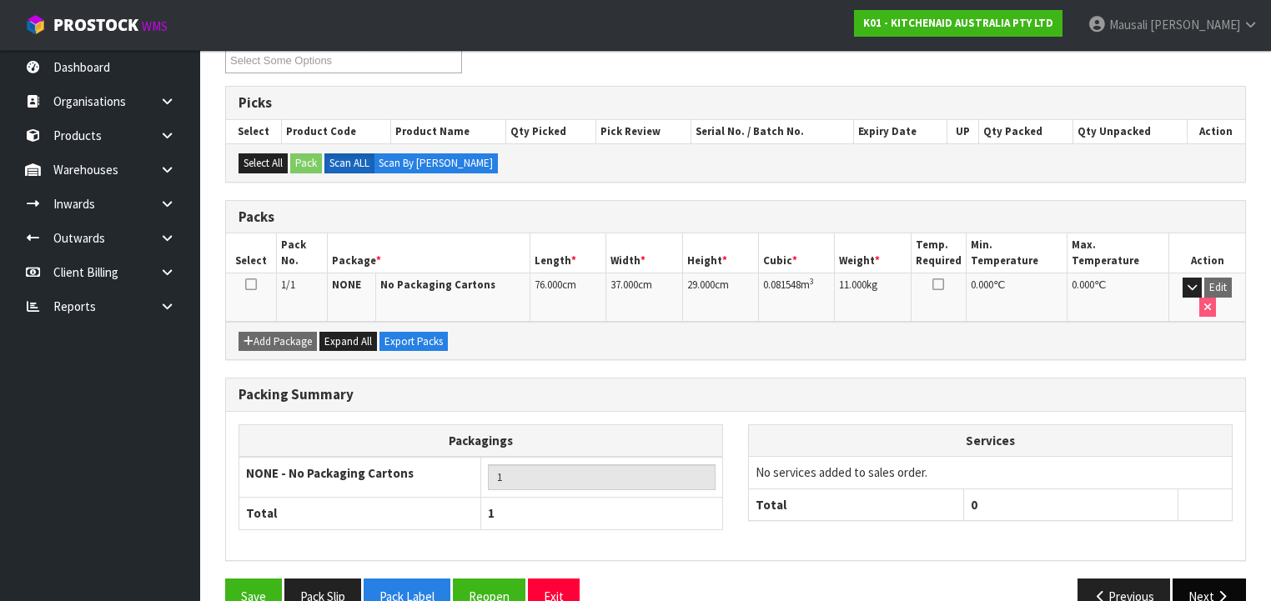
scroll to position [310, 0]
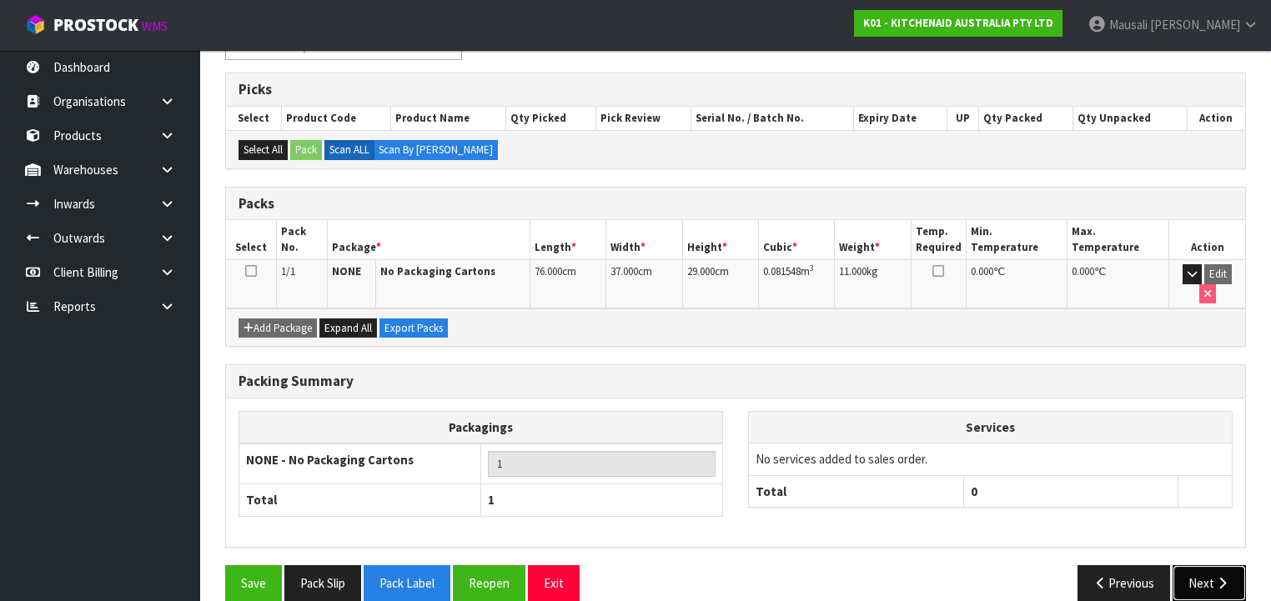
click at [1211, 565] on button "Next" at bounding box center [1208, 583] width 73 height 36
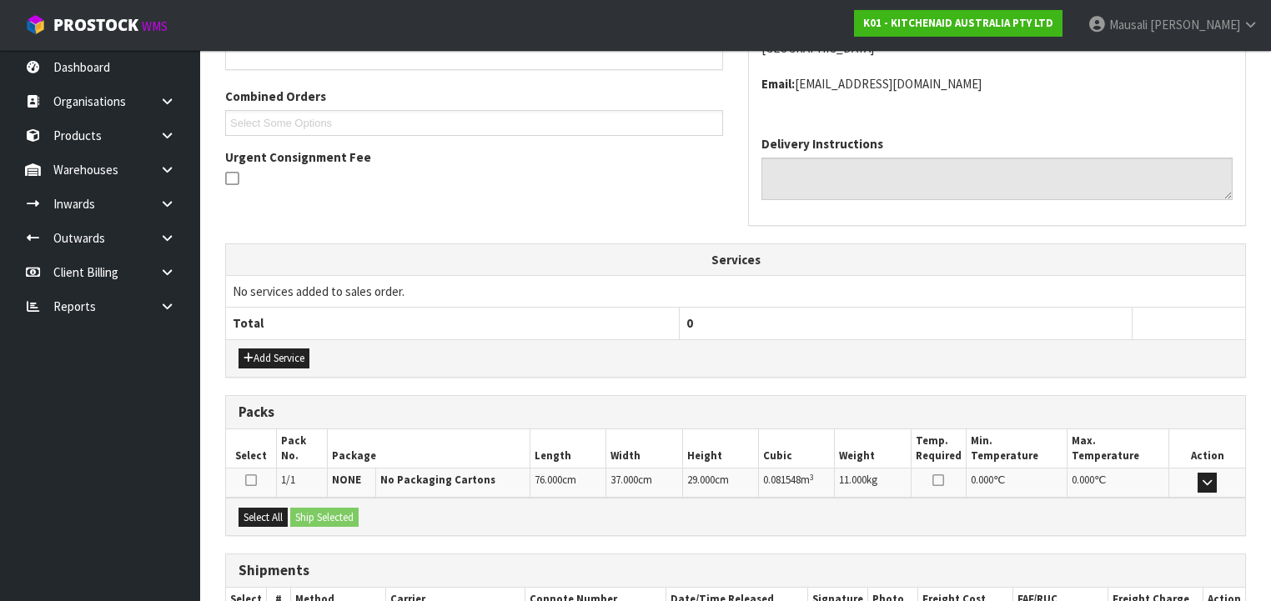
scroll to position [509, 0]
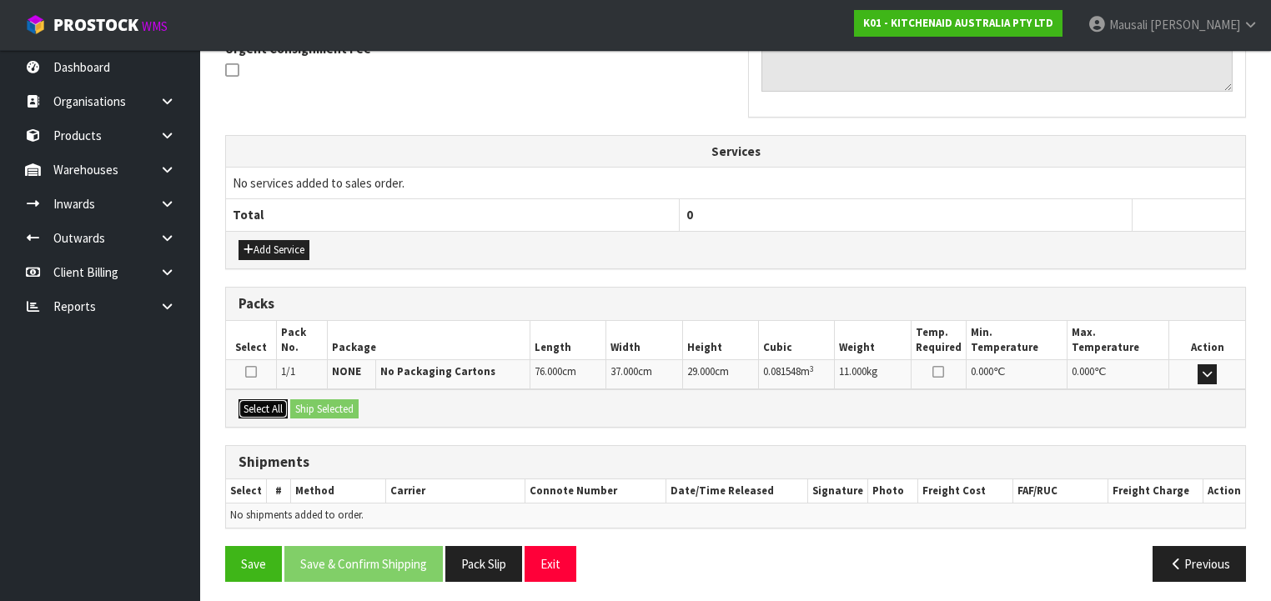
drag, startPoint x: 271, startPoint y: 404, endPoint x: 300, endPoint y: 407, distance: 29.3
click at [274, 404] on button "Select All" at bounding box center [262, 409] width 49 height 20
click at [303, 404] on button "Ship Selected" at bounding box center [324, 409] width 68 height 20
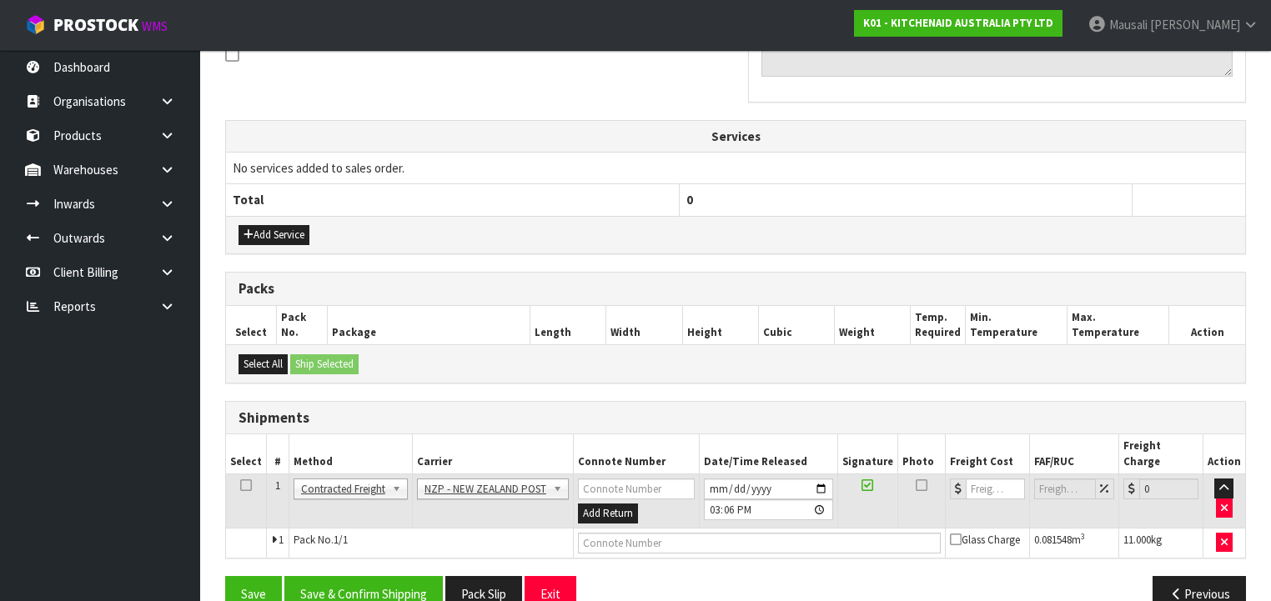
scroll to position [539, 0]
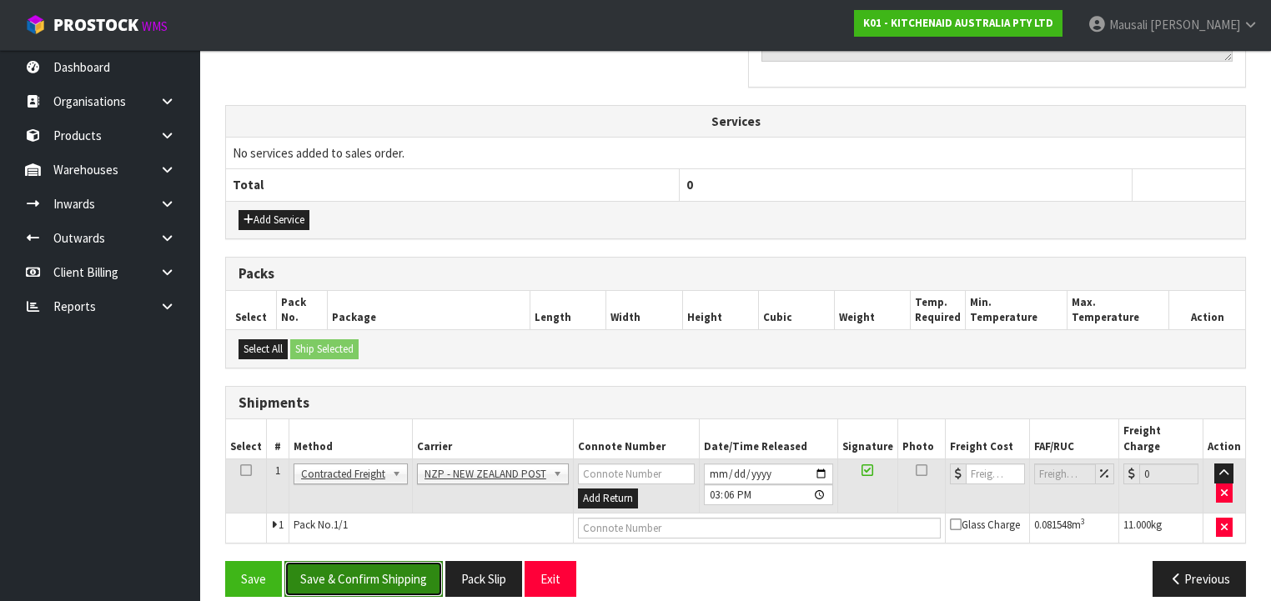
drag, startPoint x: 397, startPoint y: 557, endPoint x: 414, endPoint y: 551, distance: 17.7
click at [404, 561] on button "Save & Confirm Shipping" at bounding box center [363, 579] width 158 height 36
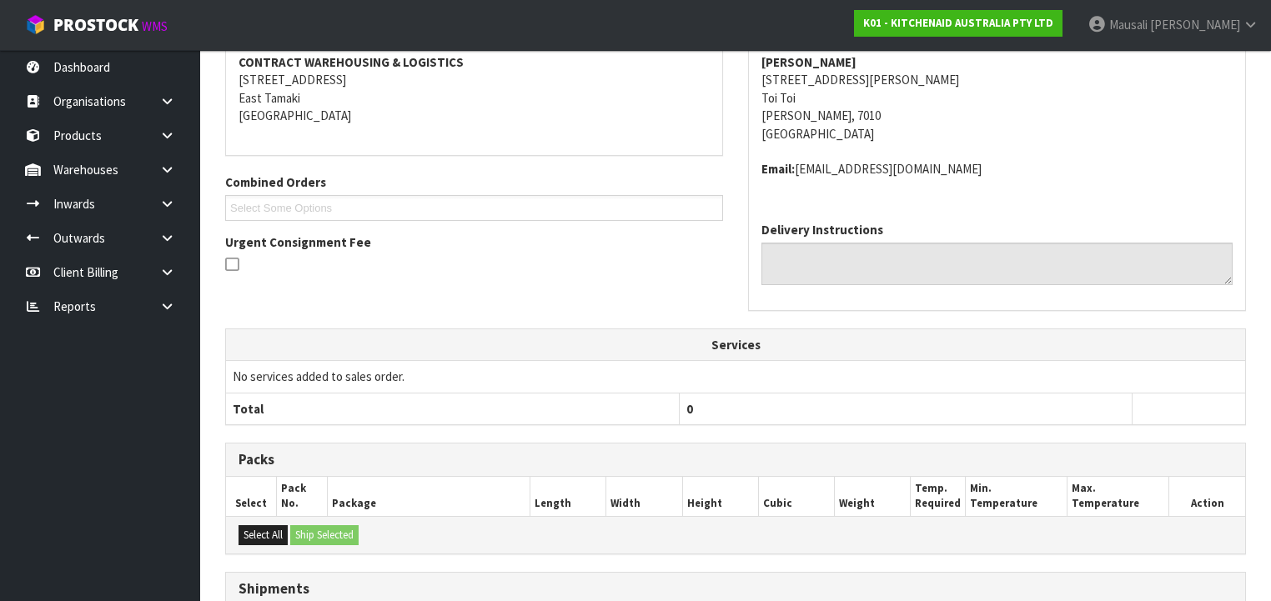
scroll to position [516, 0]
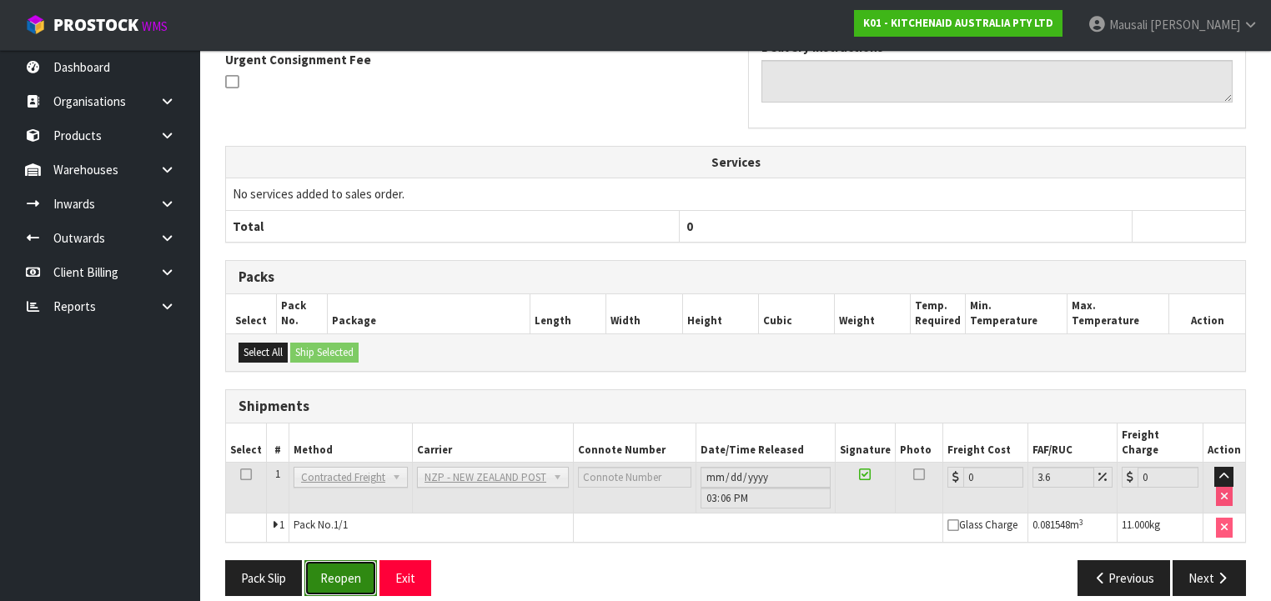
drag, startPoint x: 342, startPoint y: 560, endPoint x: 361, endPoint y: 557, distance: 19.5
click at [342, 560] on button "Reopen" at bounding box center [340, 578] width 73 height 36
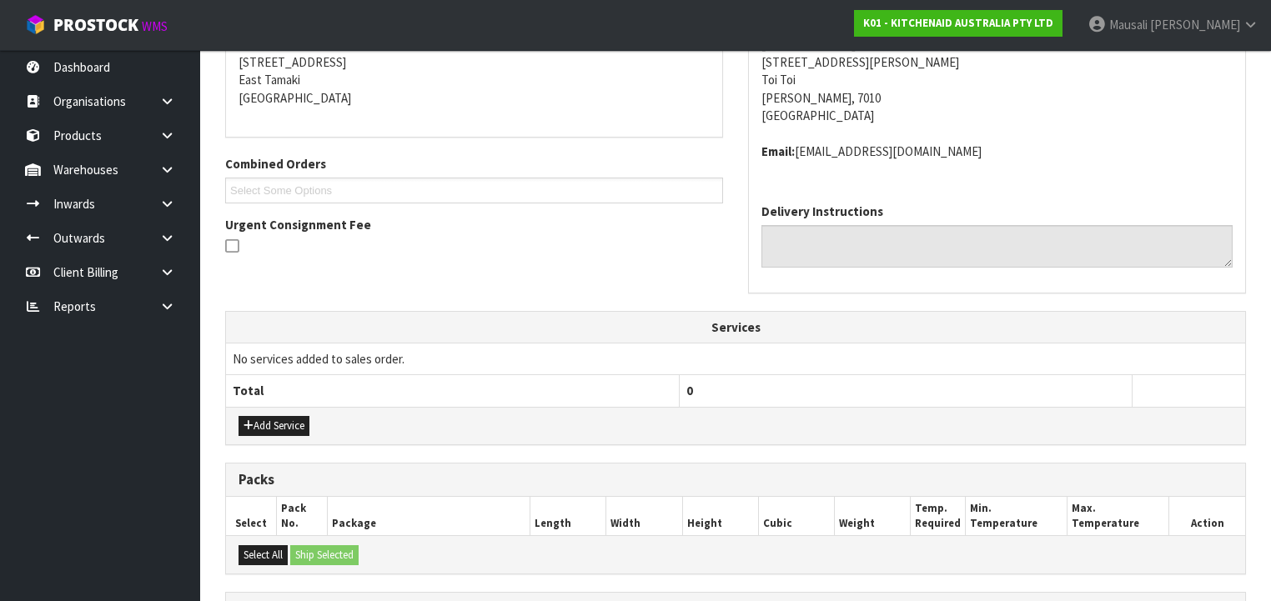
scroll to position [554, 0]
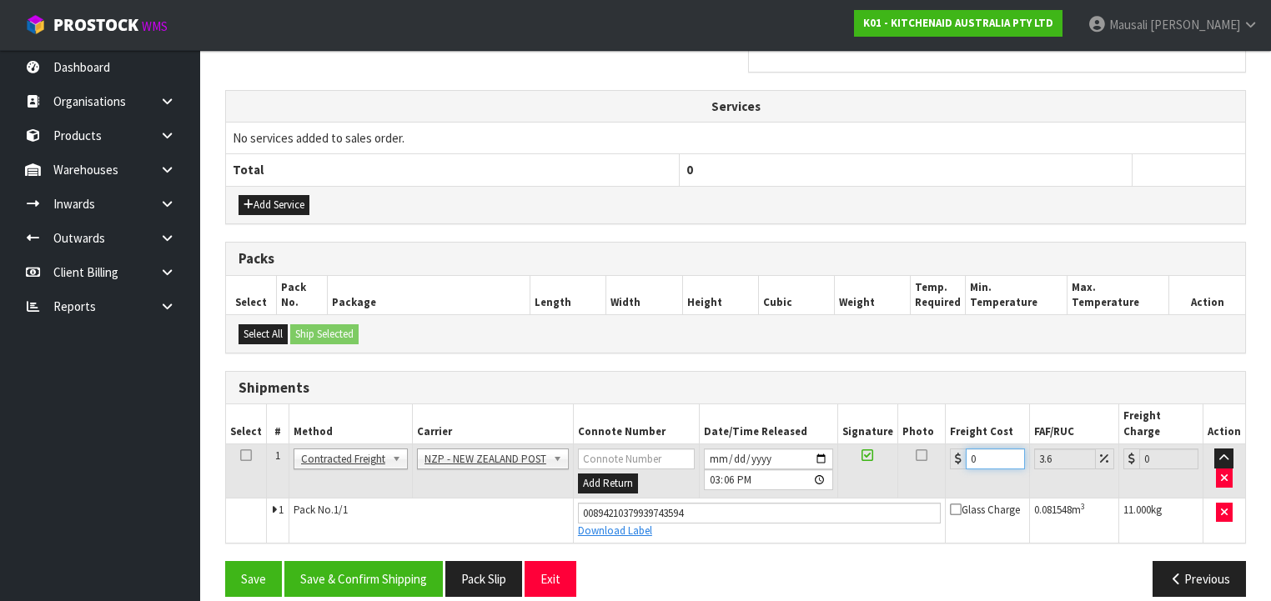
drag, startPoint x: 979, startPoint y: 439, endPoint x: 934, endPoint y: 459, distance: 48.9
click at [934, 459] on tr "1 Client Local Pickup Customer Local Pickup Company Freight Contracted Freight …" at bounding box center [735, 471] width 1019 height 54
drag, startPoint x: 364, startPoint y: 557, endPoint x: 374, endPoint y: 560, distance: 10.5
click at [364, 561] on button "Save & Confirm Shipping" at bounding box center [363, 579] width 158 height 36
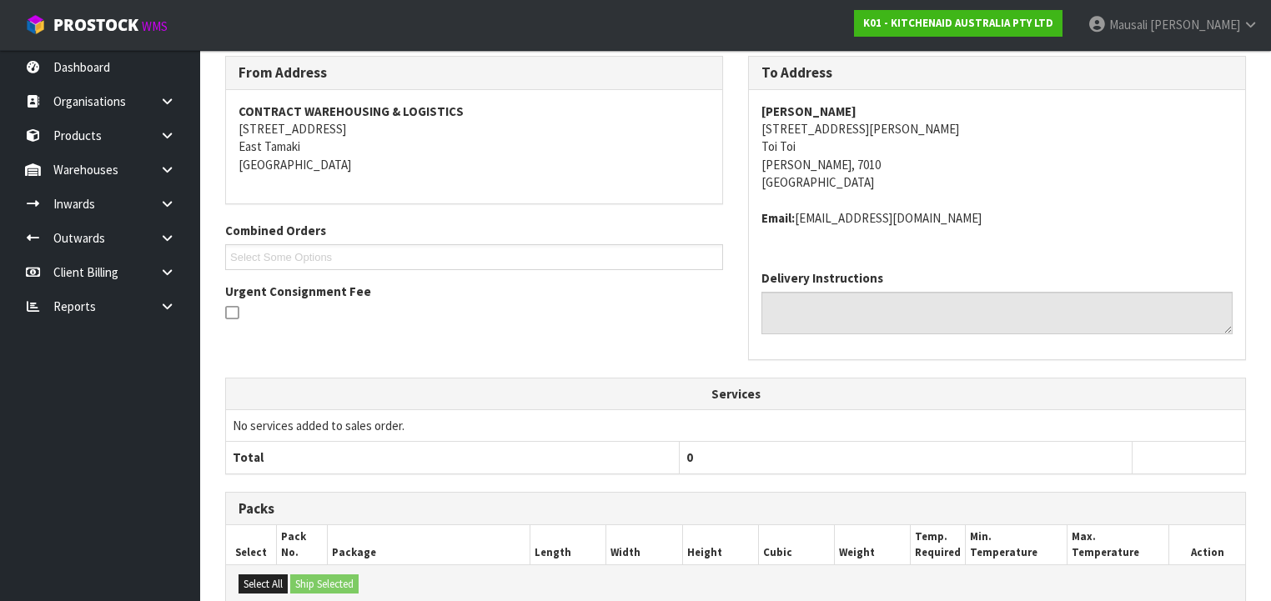
scroll to position [510, 0]
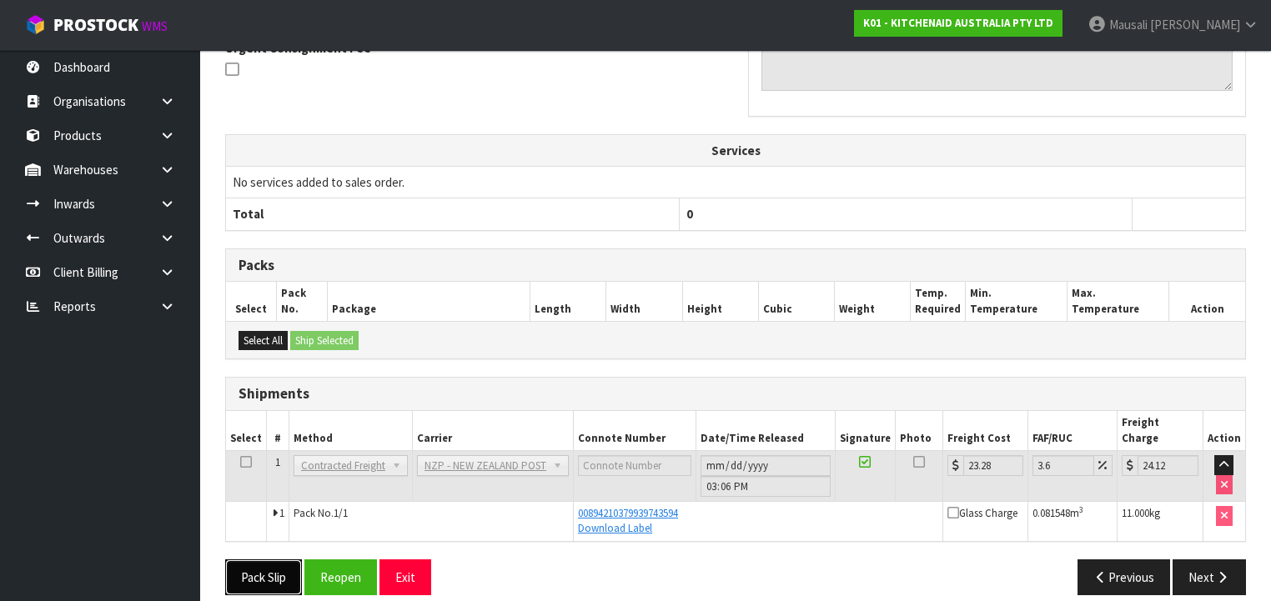
click at [267, 559] on button "Pack Slip" at bounding box center [263, 577] width 77 height 36
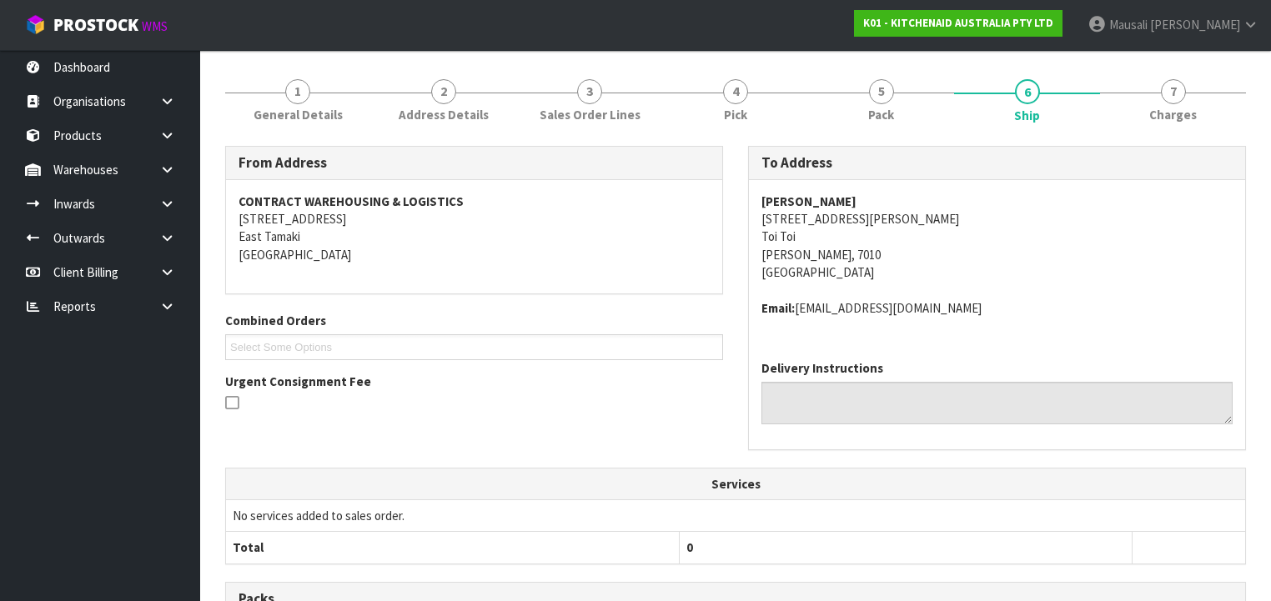
scroll to position [0, 0]
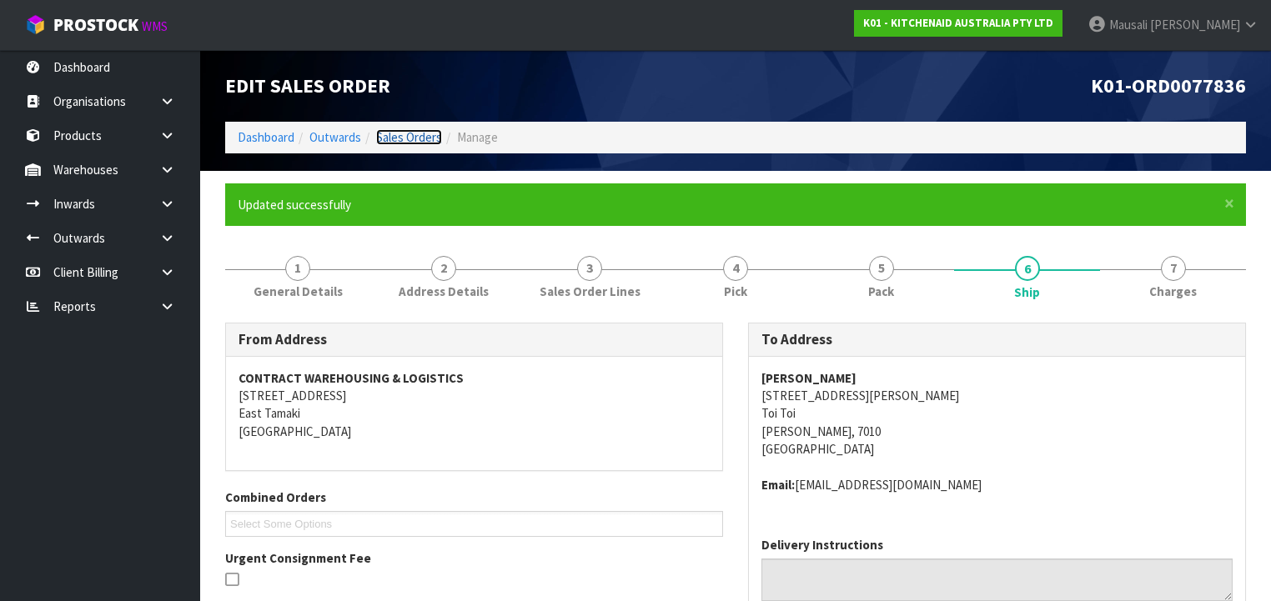
click at [384, 133] on link "Sales Orders" at bounding box center [409, 137] width 66 height 16
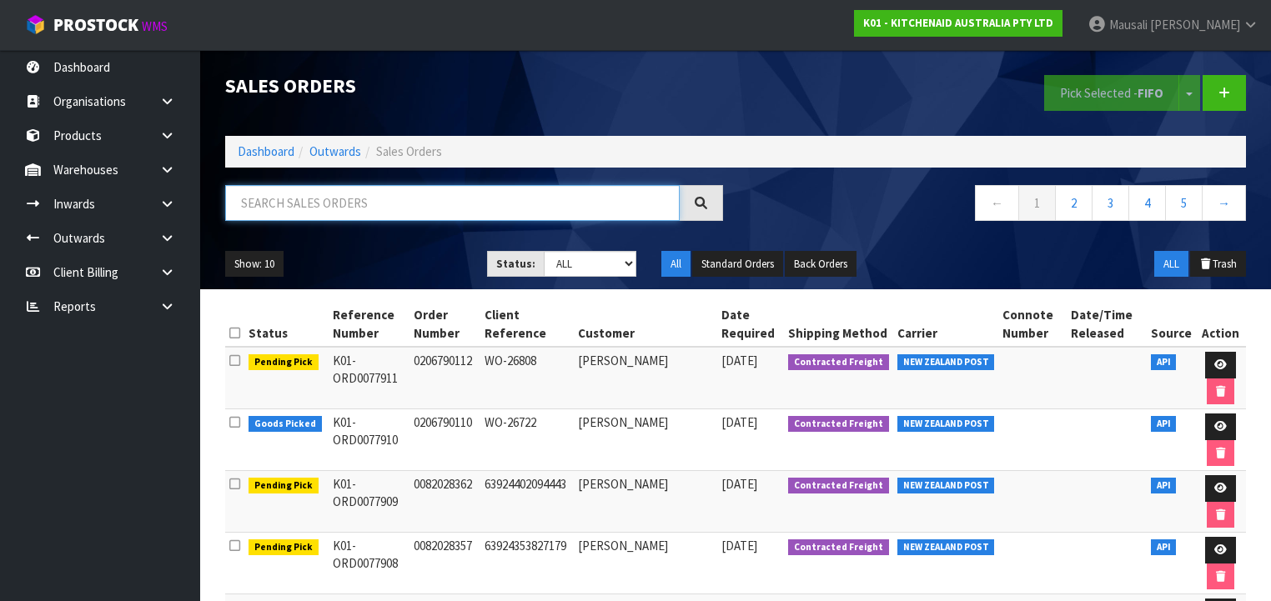
click at [267, 202] on input "text" at bounding box center [452, 203] width 454 height 36
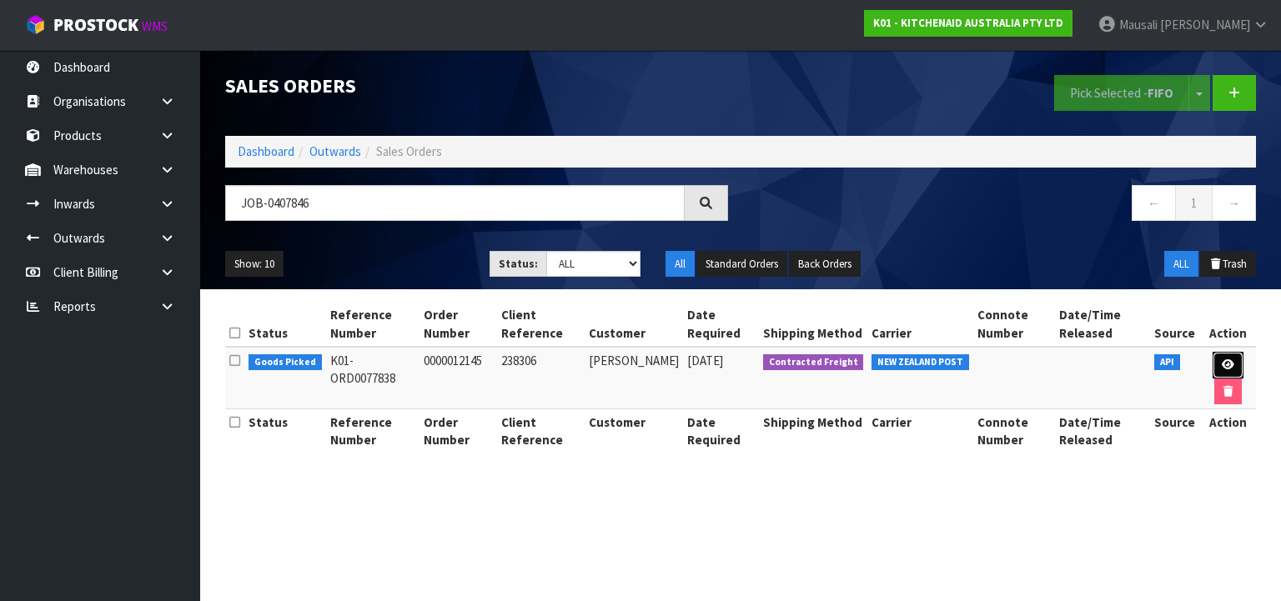
click at [1227, 352] on link at bounding box center [1227, 365] width 31 height 27
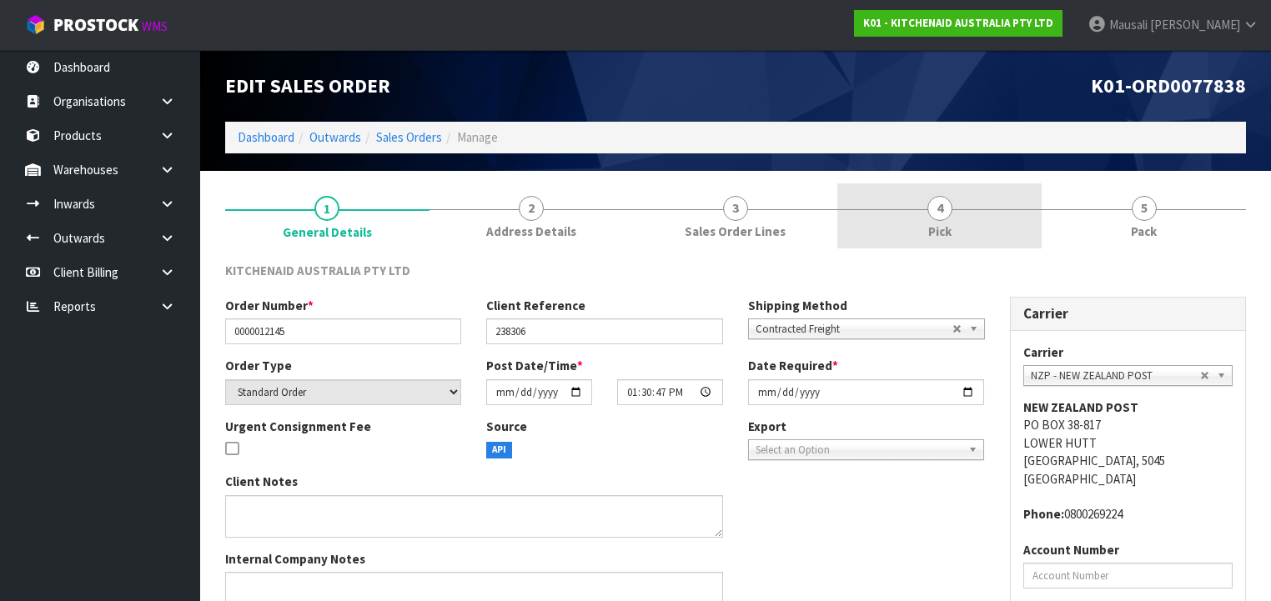
click at [945, 204] on span "4" at bounding box center [939, 208] width 25 height 25
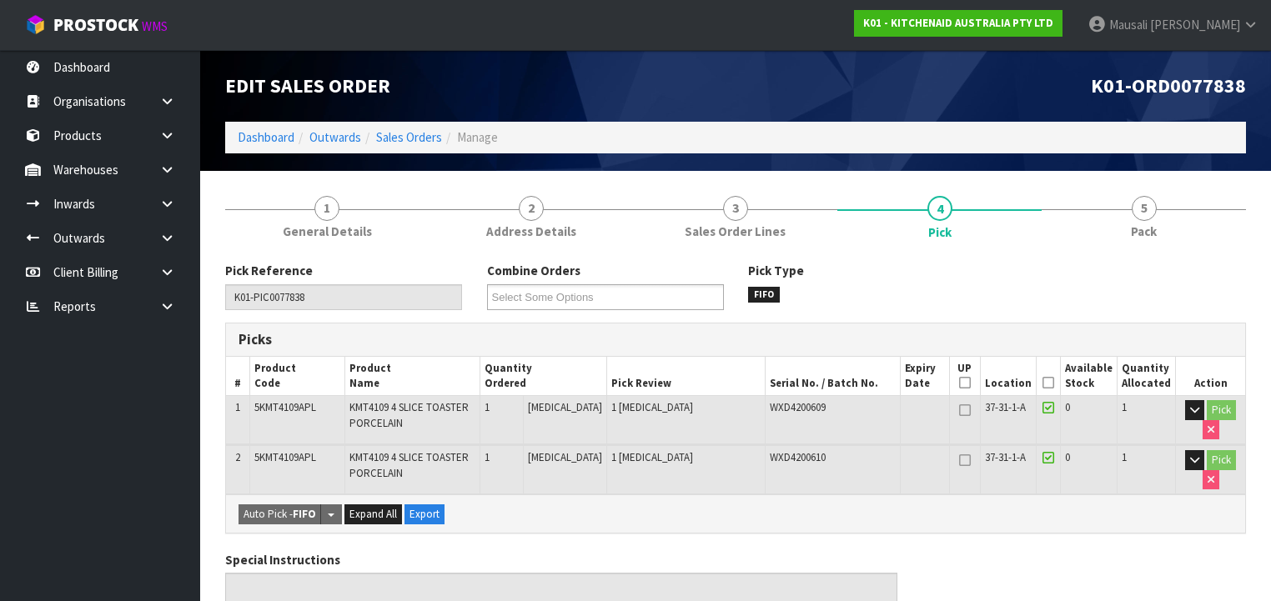
click at [1048, 383] on icon at bounding box center [1048, 383] width 12 height 1
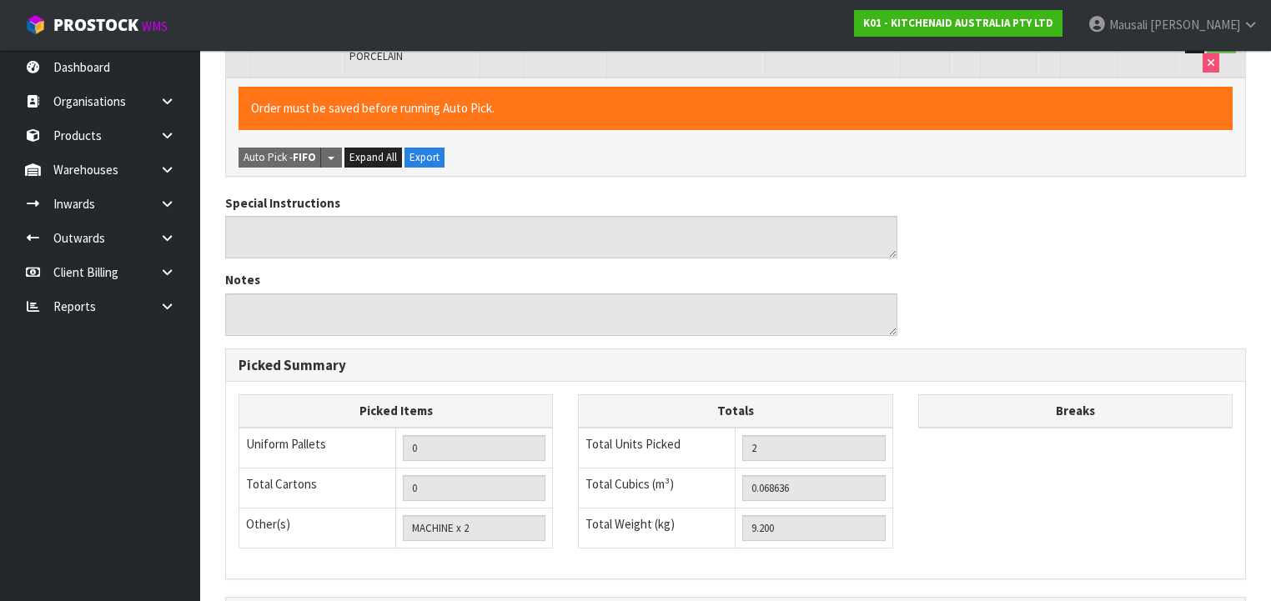
scroll to position [617, 0]
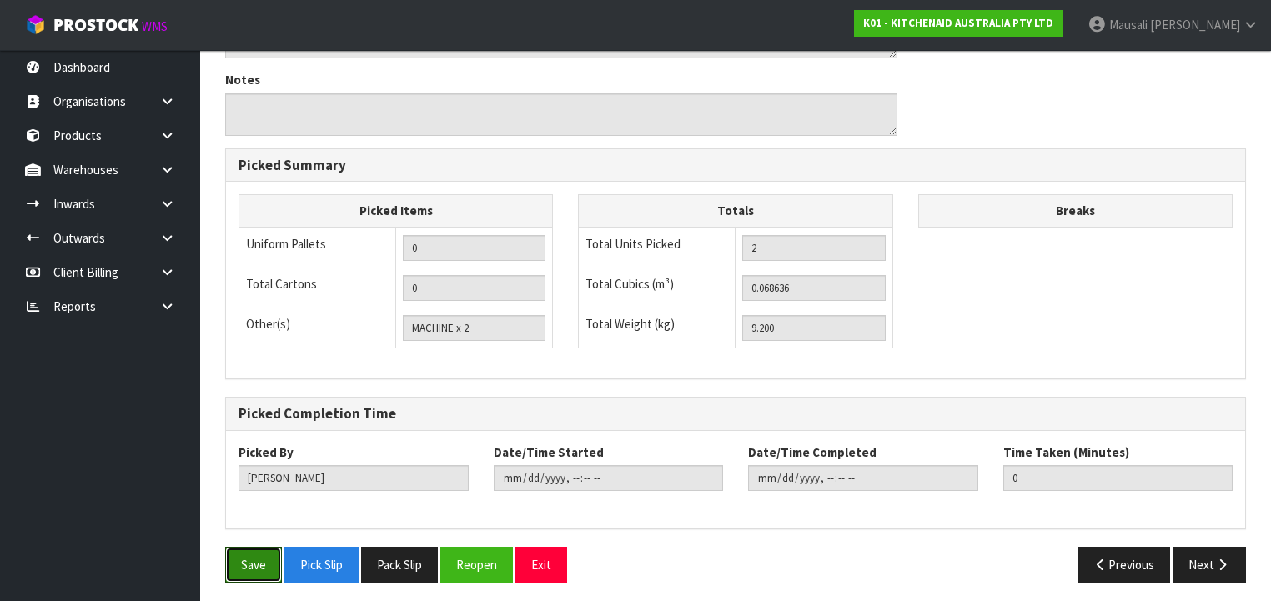
drag, startPoint x: 254, startPoint y: 554, endPoint x: 390, endPoint y: 488, distance: 151.0
click at [254, 554] on button "Save" at bounding box center [253, 565] width 57 height 36
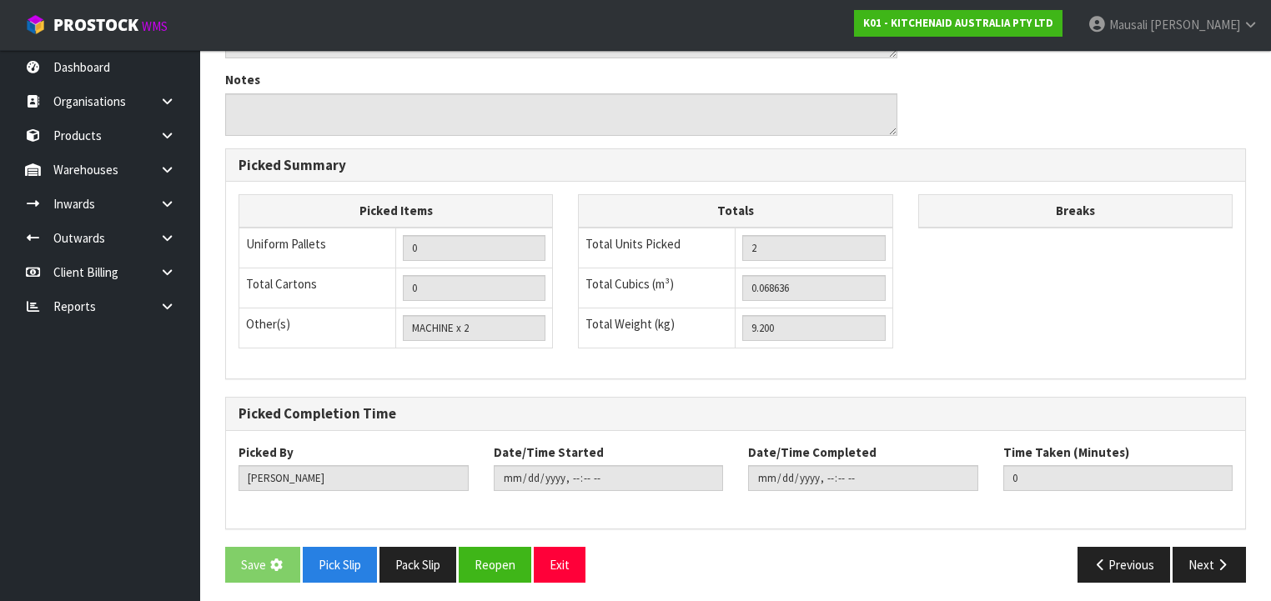
scroll to position [0, 0]
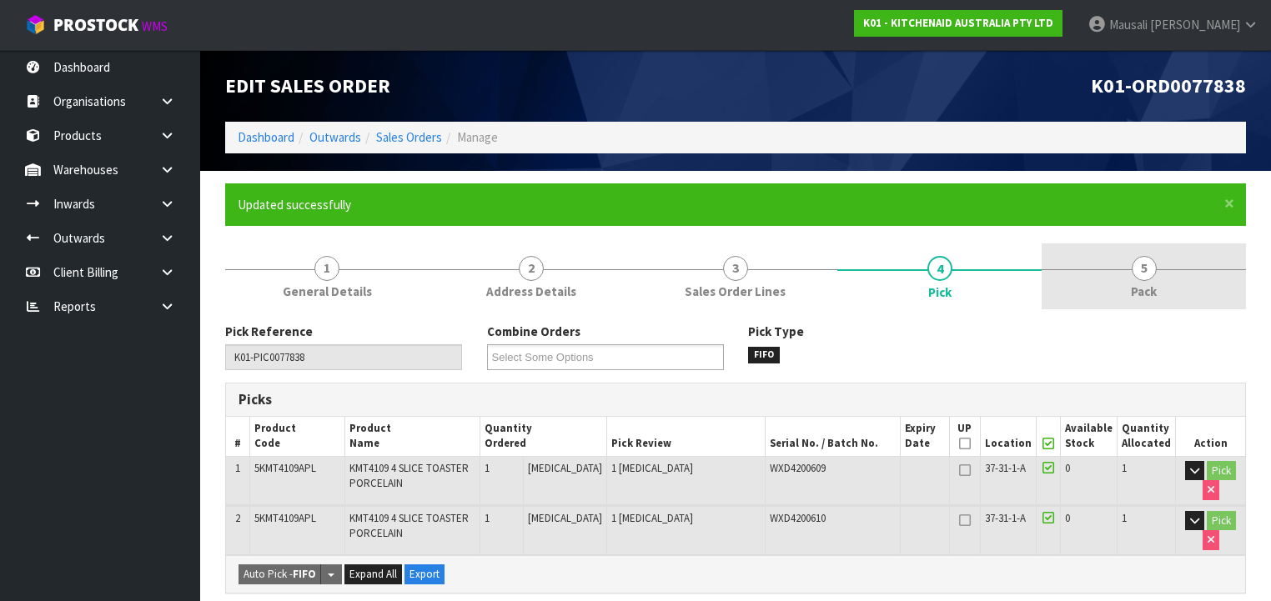
drag, startPoint x: 1147, startPoint y: 273, endPoint x: 1104, endPoint y: 300, distance: 50.9
click at [1145, 276] on span "5" at bounding box center [1143, 268] width 25 height 25
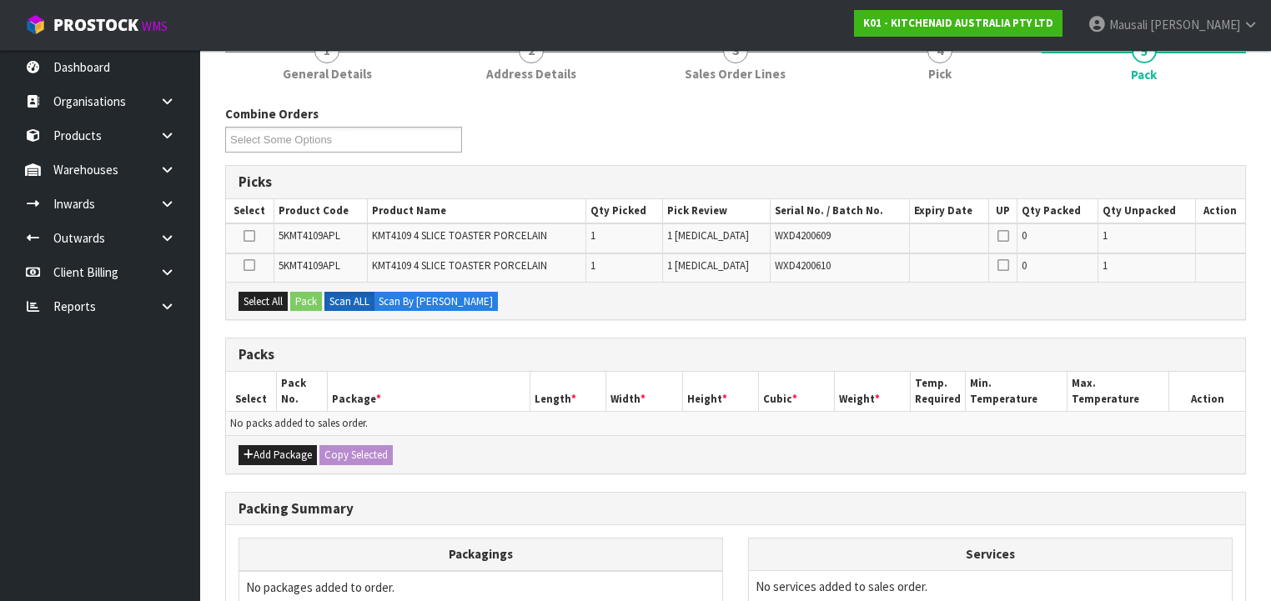
scroll to position [333, 0]
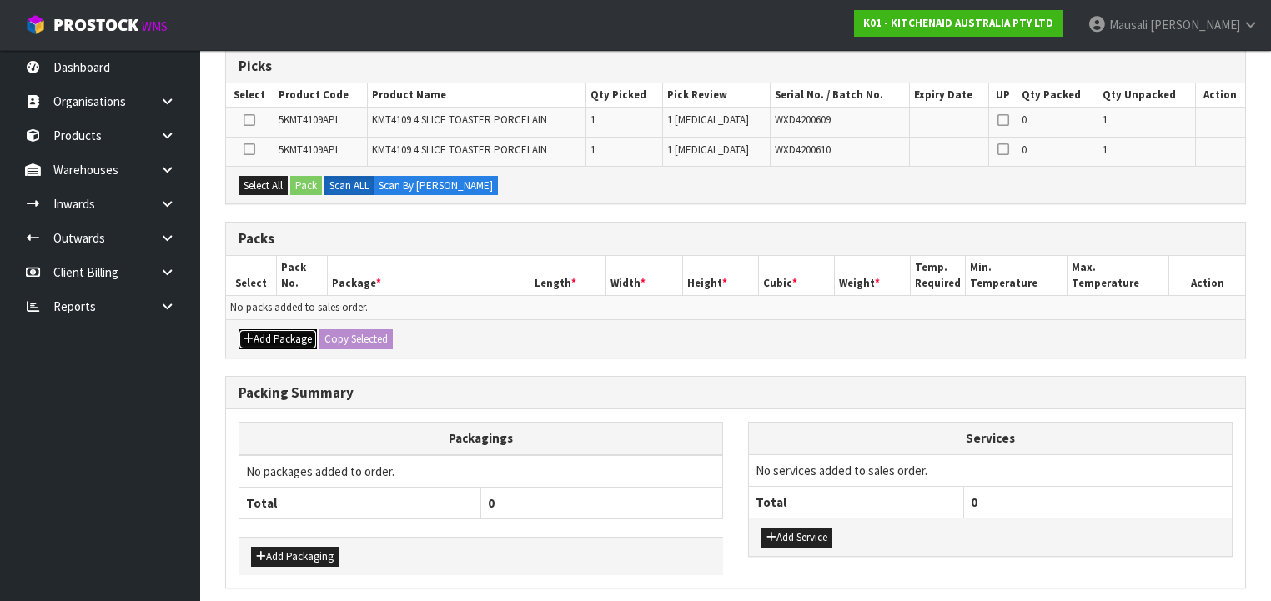
drag, startPoint x: 277, startPoint y: 337, endPoint x: 269, endPoint y: 323, distance: 15.3
click at [277, 336] on button "Add Package" at bounding box center [277, 339] width 78 height 20
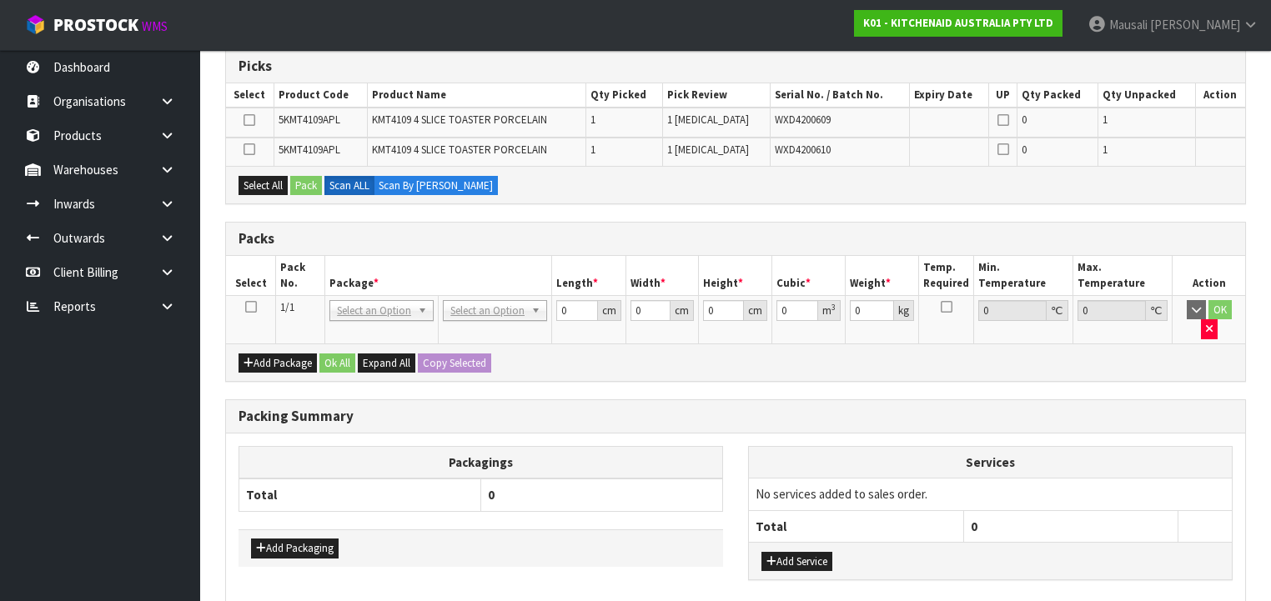
click at [253, 307] on icon at bounding box center [251, 307] width 12 height 1
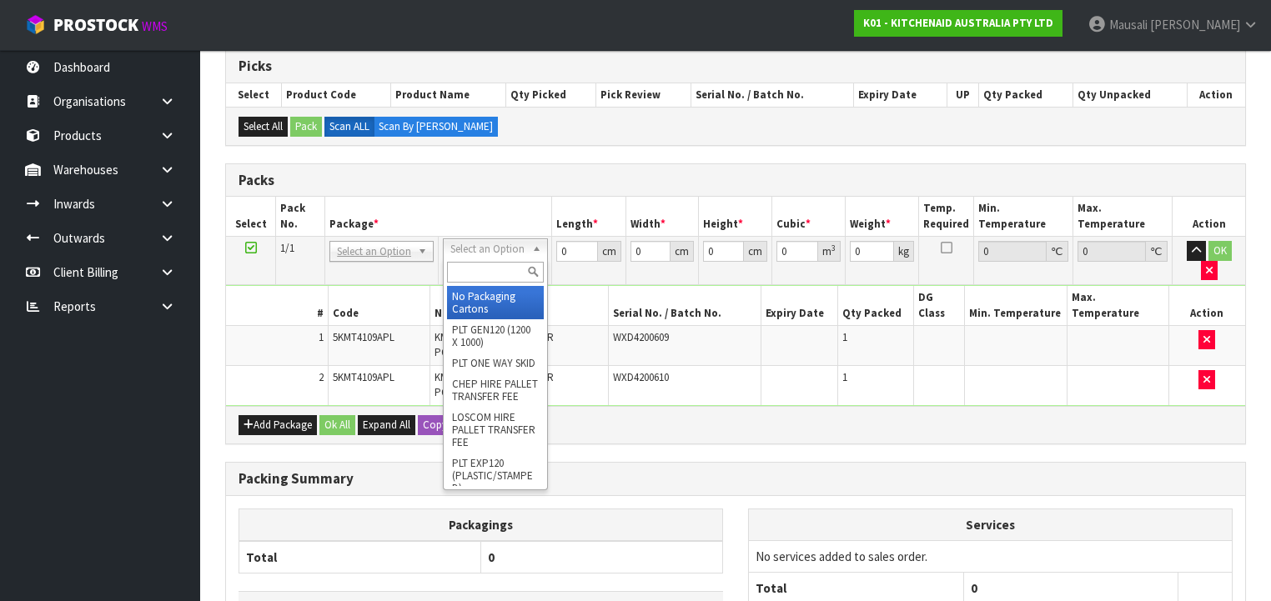
drag, startPoint x: 497, startPoint y: 303, endPoint x: 552, endPoint y: 289, distance: 56.8
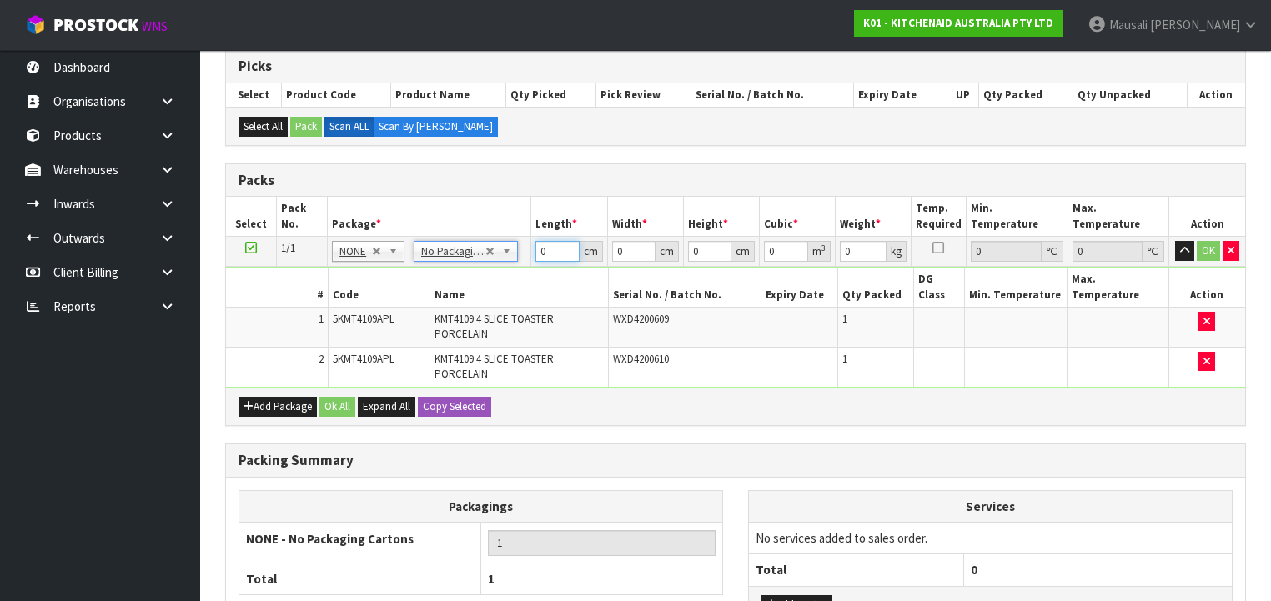
drag, startPoint x: 544, startPoint y: 248, endPoint x: 490, endPoint y: 279, distance: 62.4
click at [505, 278] on tbody "1/1 NONE 007-001 007-002 007-004 007-009 007-013 007-014 007-015 007-017 007-01…" at bounding box center [735, 312] width 1019 height 151
click at [343, 397] on button "Ok All" at bounding box center [337, 407] width 36 height 20
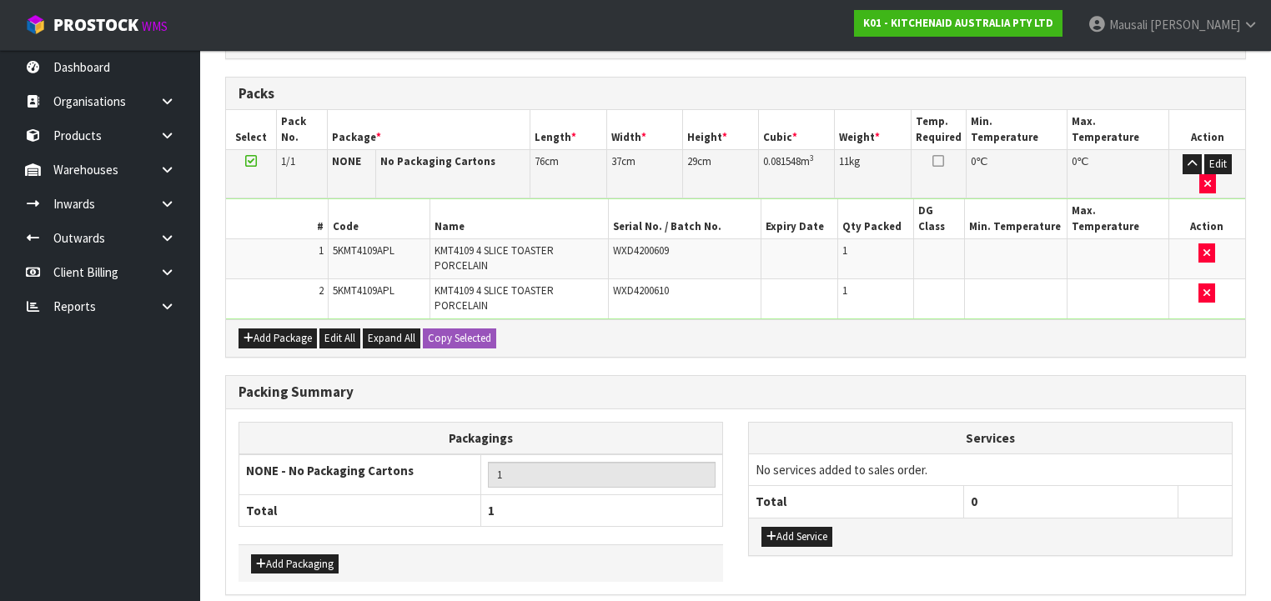
scroll to position [450, 0]
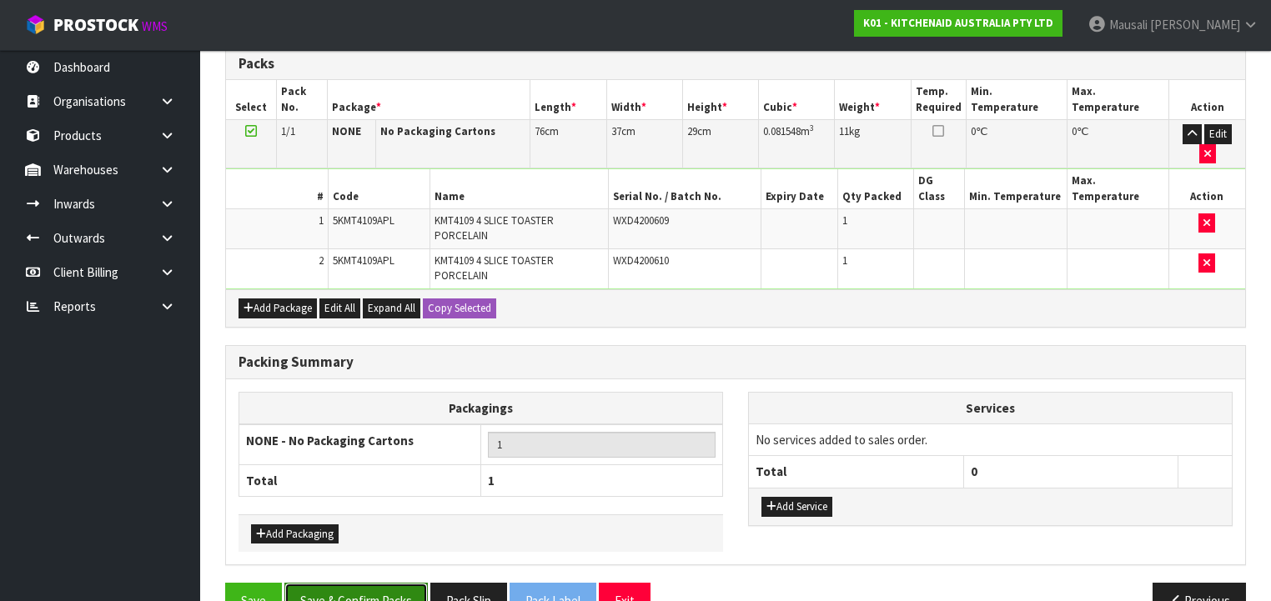
click at [367, 583] on button "Save & Confirm Packs" at bounding box center [355, 601] width 143 height 36
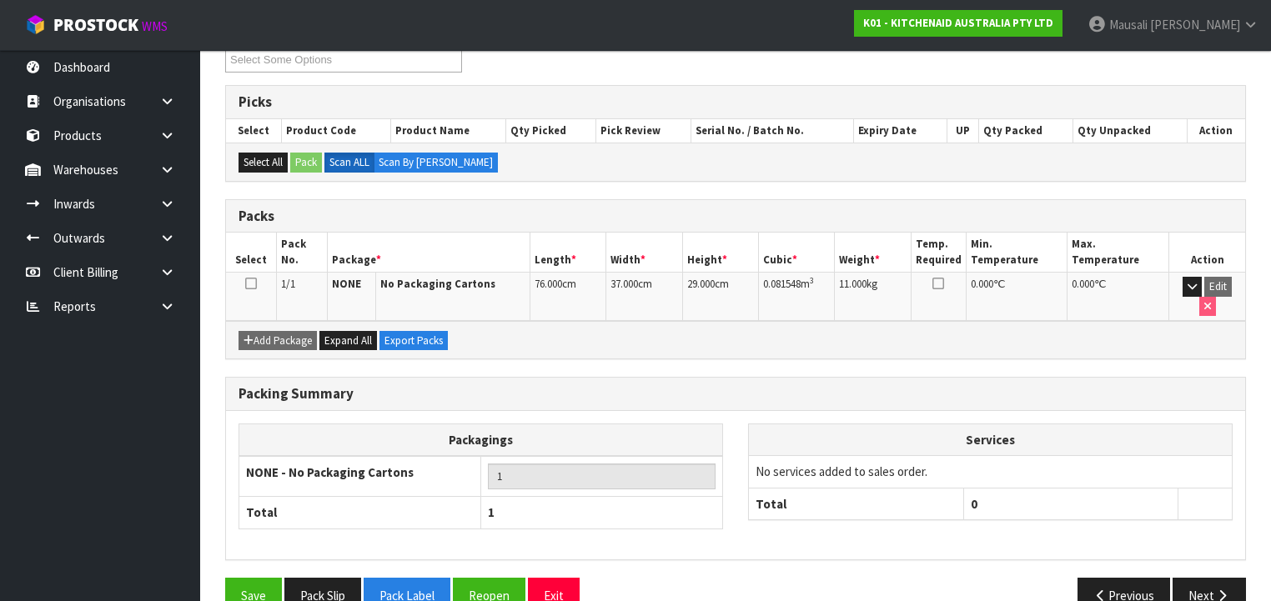
scroll to position [310, 0]
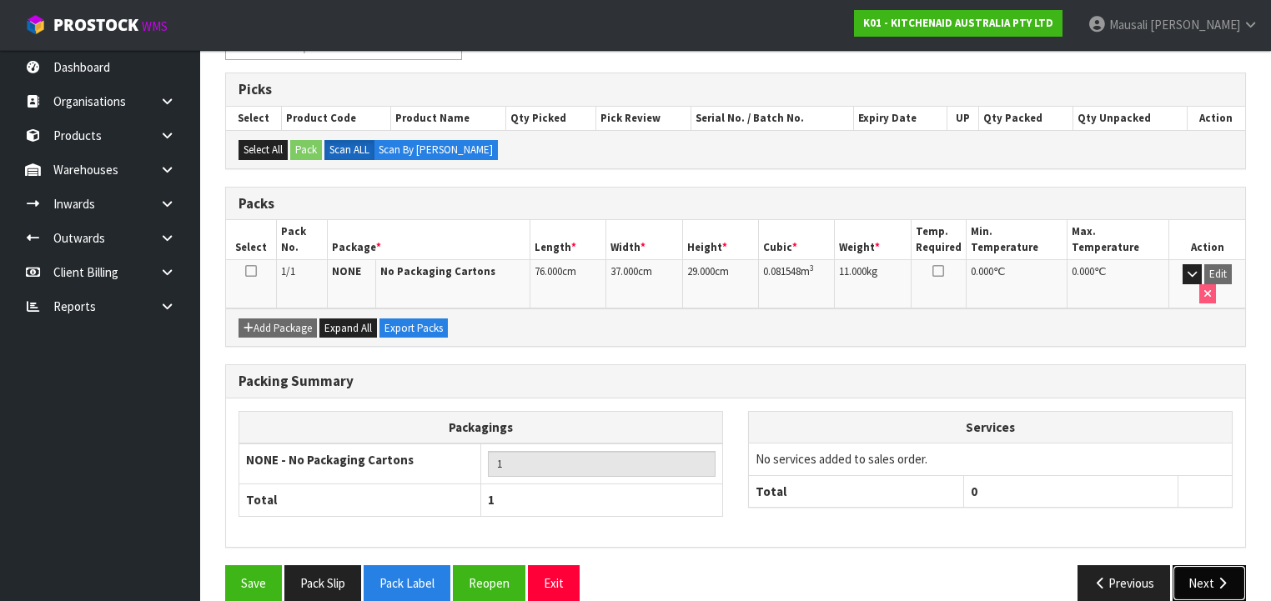
click at [1208, 565] on button "Next" at bounding box center [1208, 583] width 73 height 36
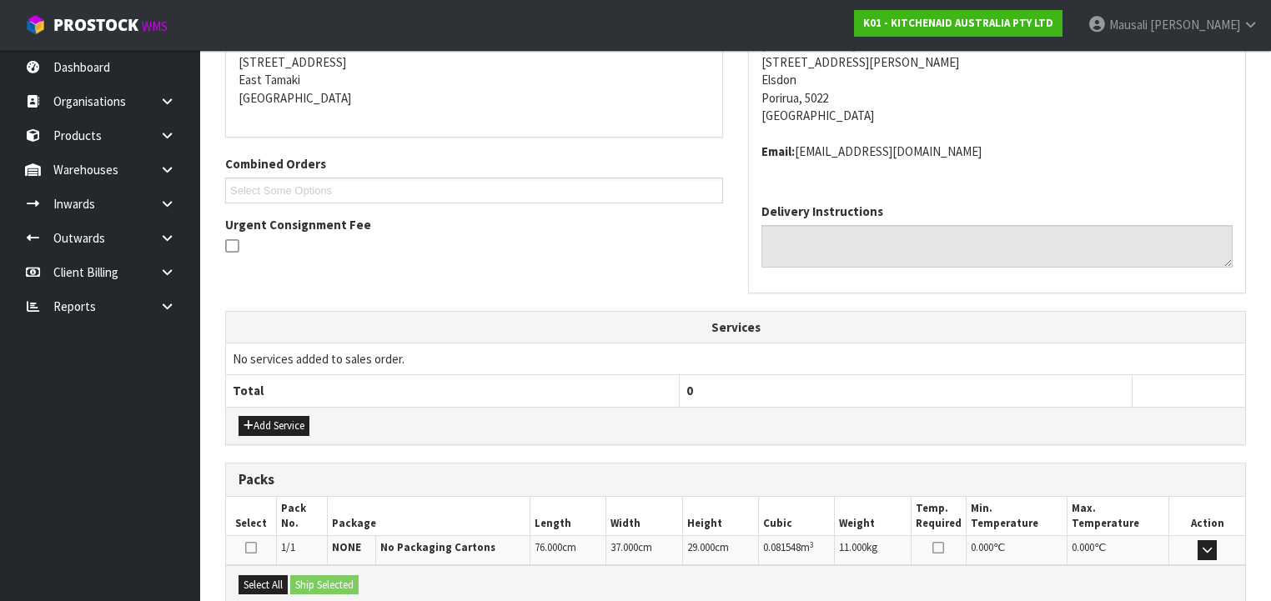
scroll to position [509, 0]
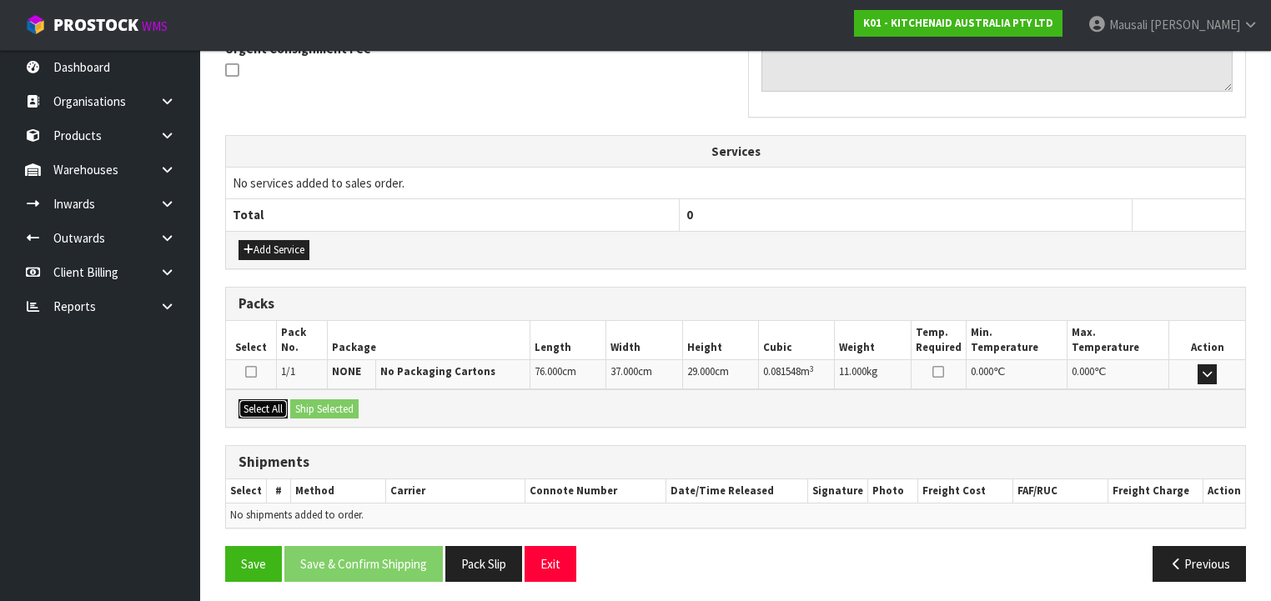
drag, startPoint x: 248, startPoint y: 405, endPoint x: 287, endPoint y: 400, distance: 38.7
click at [251, 404] on button "Select All" at bounding box center [262, 409] width 49 height 20
drag, startPoint x: 314, startPoint y: 399, endPoint x: 330, endPoint y: 411, distance: 20.2
click at [318, 404] on button "Ship Selected" at bounding box center [324, 409] width 68 height 20
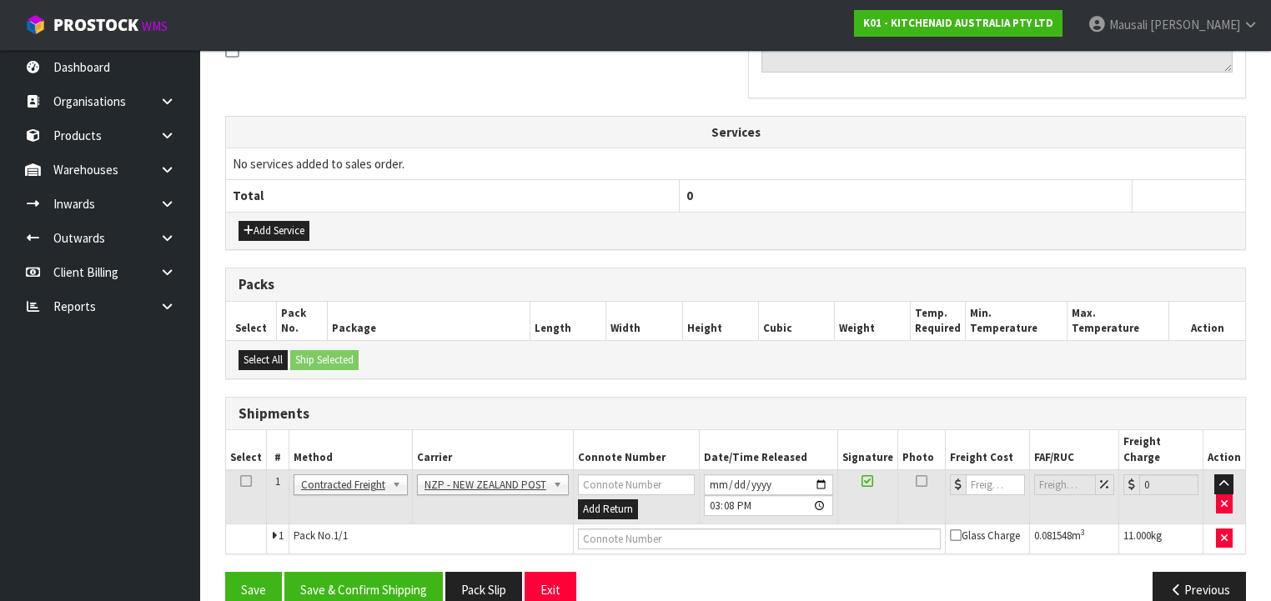
scroll to position [539, 0]
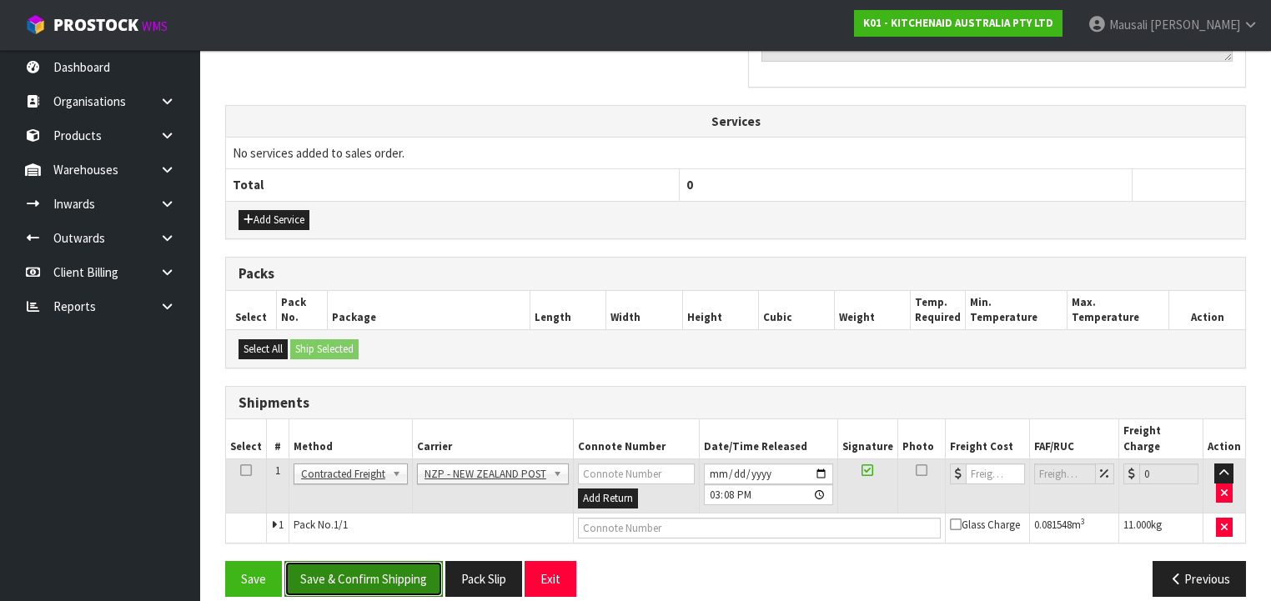
click at [404, 561] on button "Save & Confirm Shipping" at bounding box center [363, 579] width 158 height 36
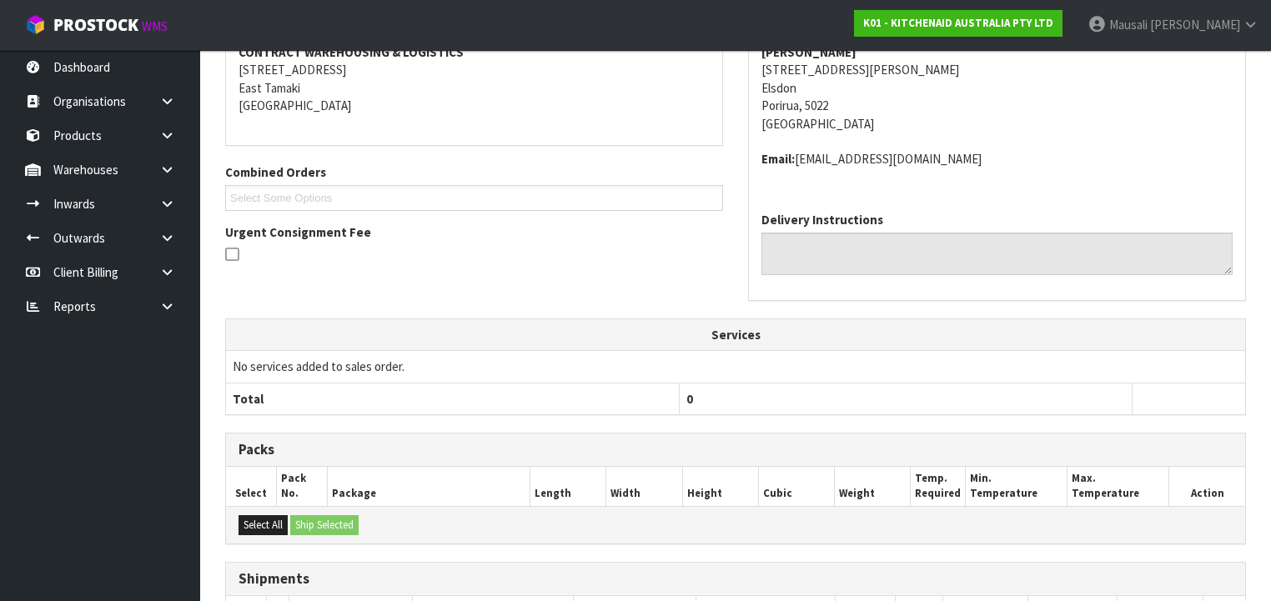
scroll to position [516, 0]
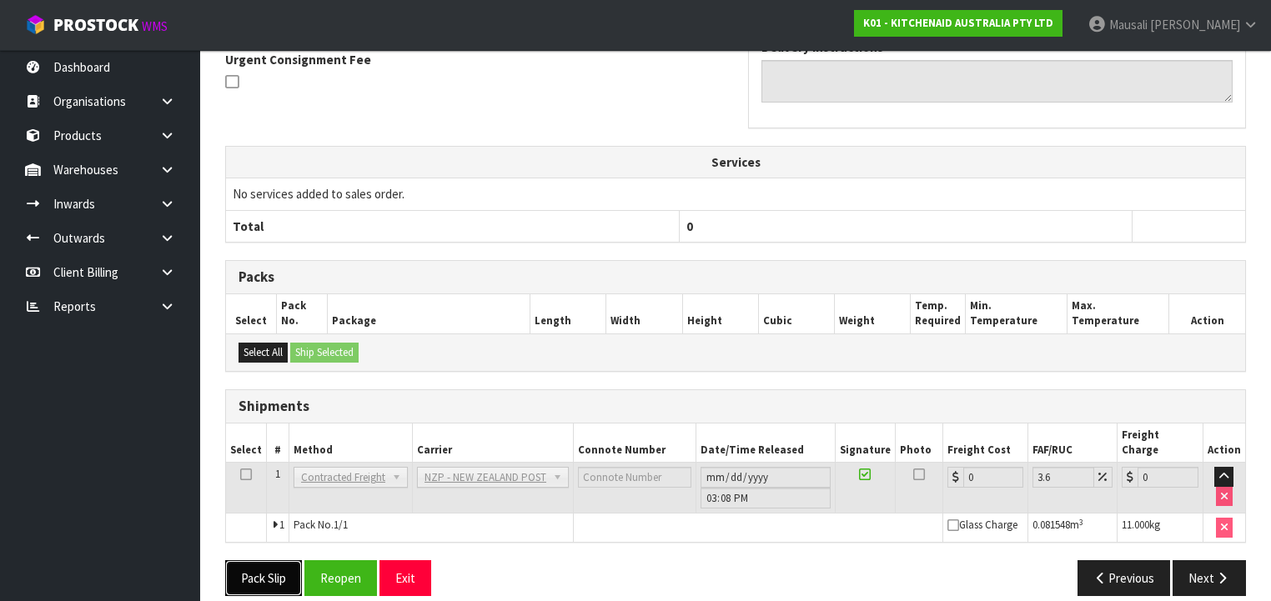
click at [259, 560] on button "Pack Slip" at bounding box center [263, 578] width 77 height 36
click at [337, 560] on button "Reopen" at bounding box center [340, 578] width 73 height 36
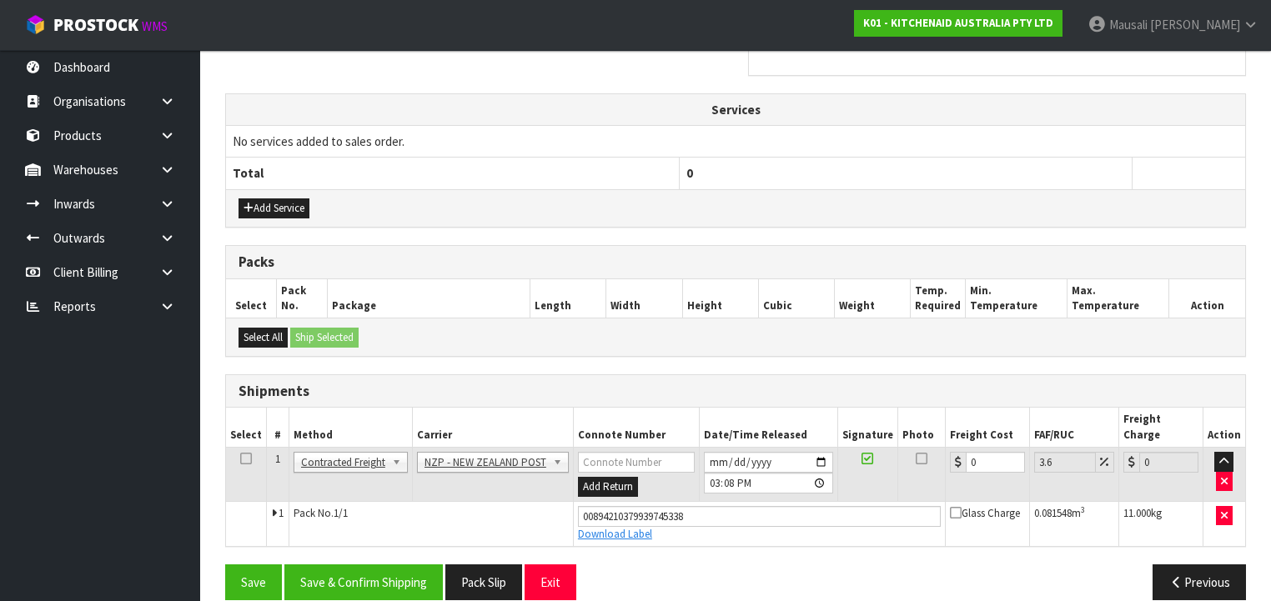
scroll to position [554, 0]
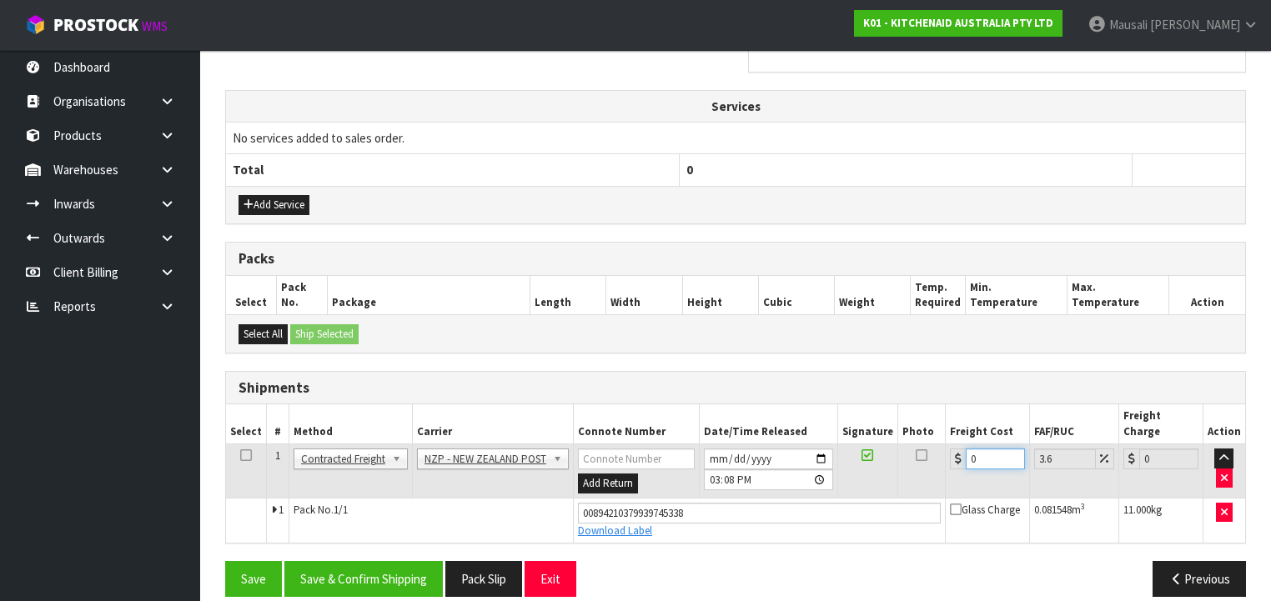
drag, startPoint x: 968, startPoint y: 444, endPoint x: 951, endPoint y: 452, distance: 18.6
click at [951, 451] on td "0" at bounding box center [987, 471] width 84 height 54
click at [368, 561] on button "Save & Confirm Shipping" at bounding box center [363, 579] width 158 height 36
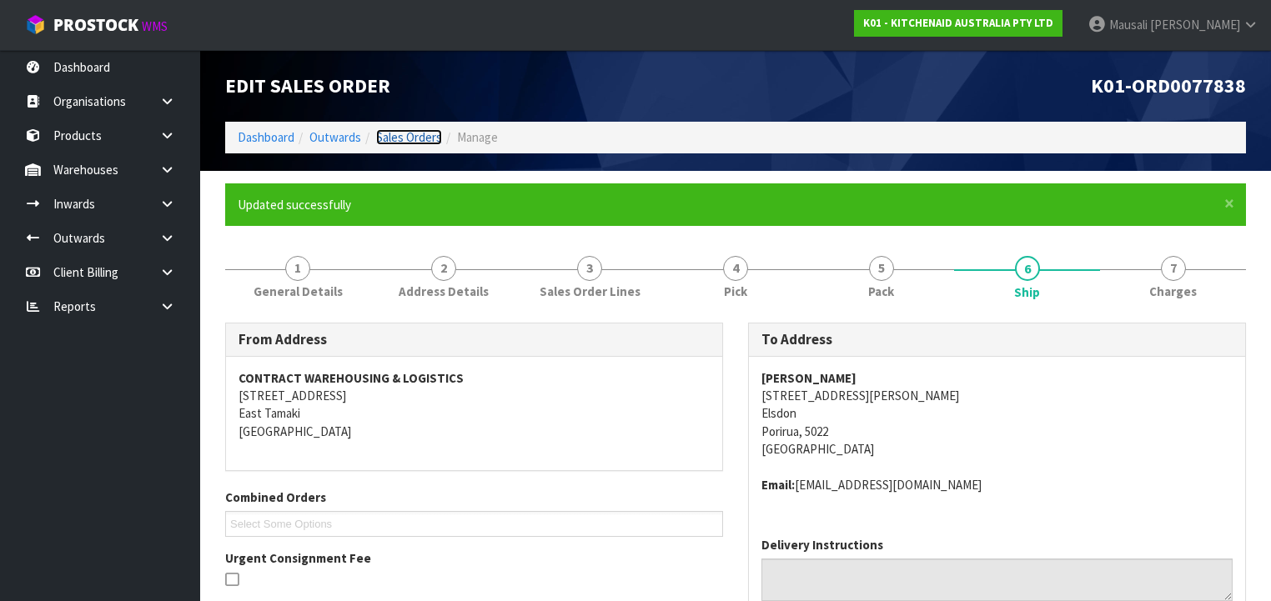
click at [399, 130] on link "Sales Orders" at bounding box center [409, 137] width 66 height 16
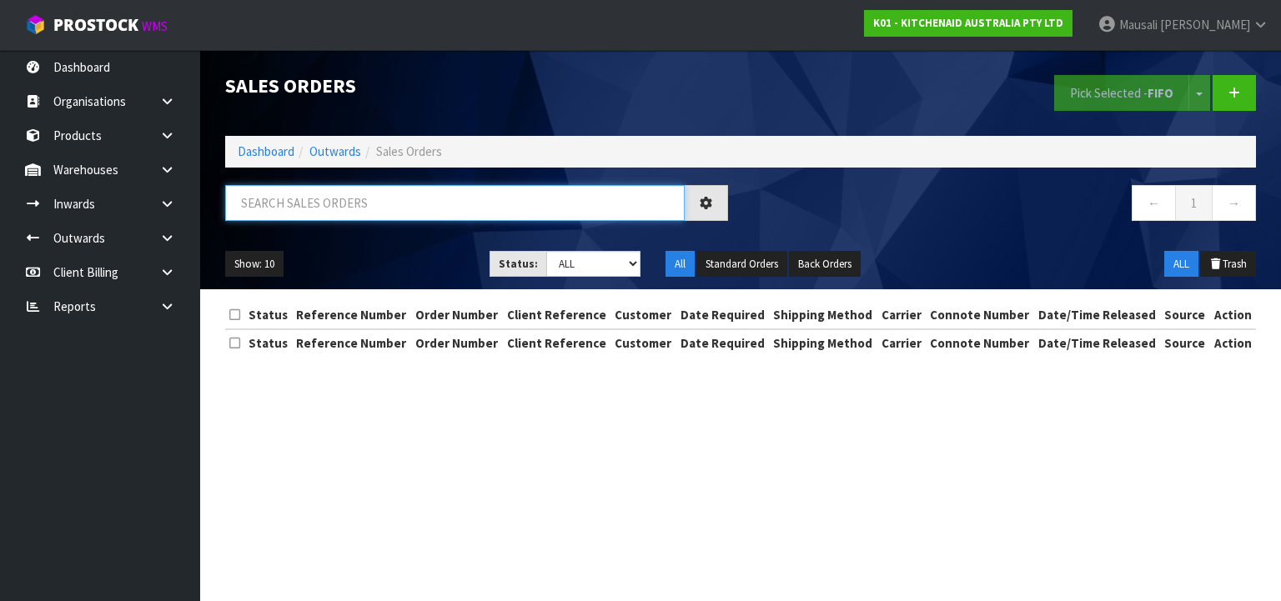
click at [269, 210] on input "text" at bounding box center [454, 203] width 459 height 36
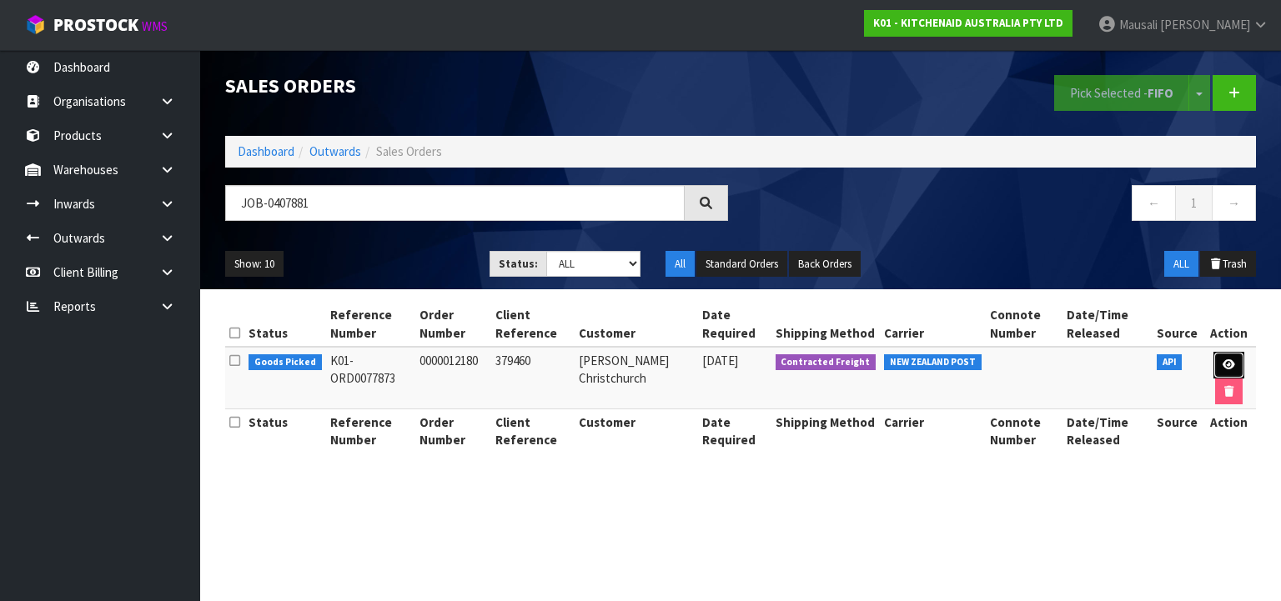
click at [1222, 359] on icon at bounding box center [1228, 364] width 13 height 11
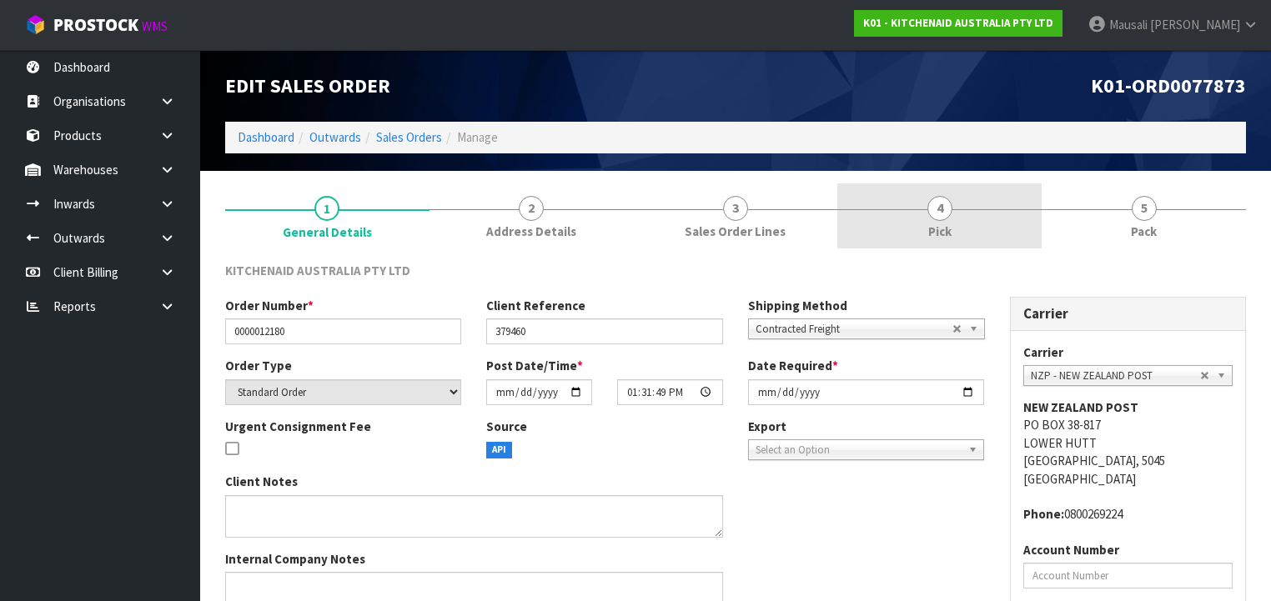
click at [914, 237] on link "4 Pick" at bounding box center [939, 216] width 204 height 66
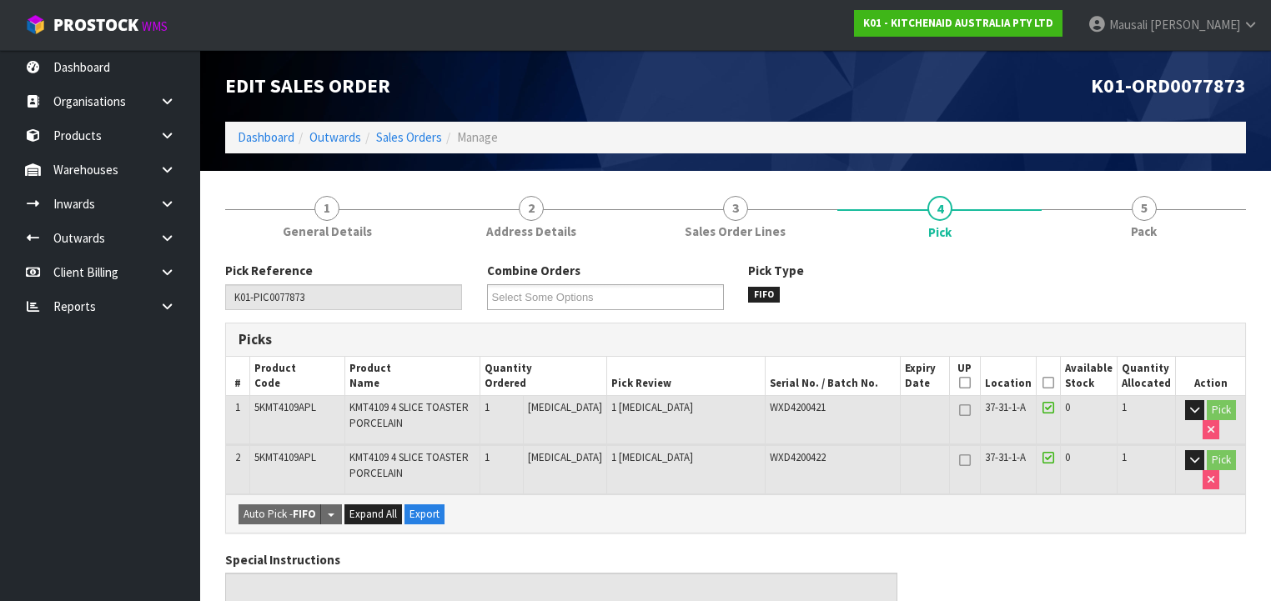
click at [1044, 382] on th "Picked" at bounding box center [1047, 376] width 24 height 39
click at [1050, 383] on icon at bounding box center [1048, 383] width 12 height 1
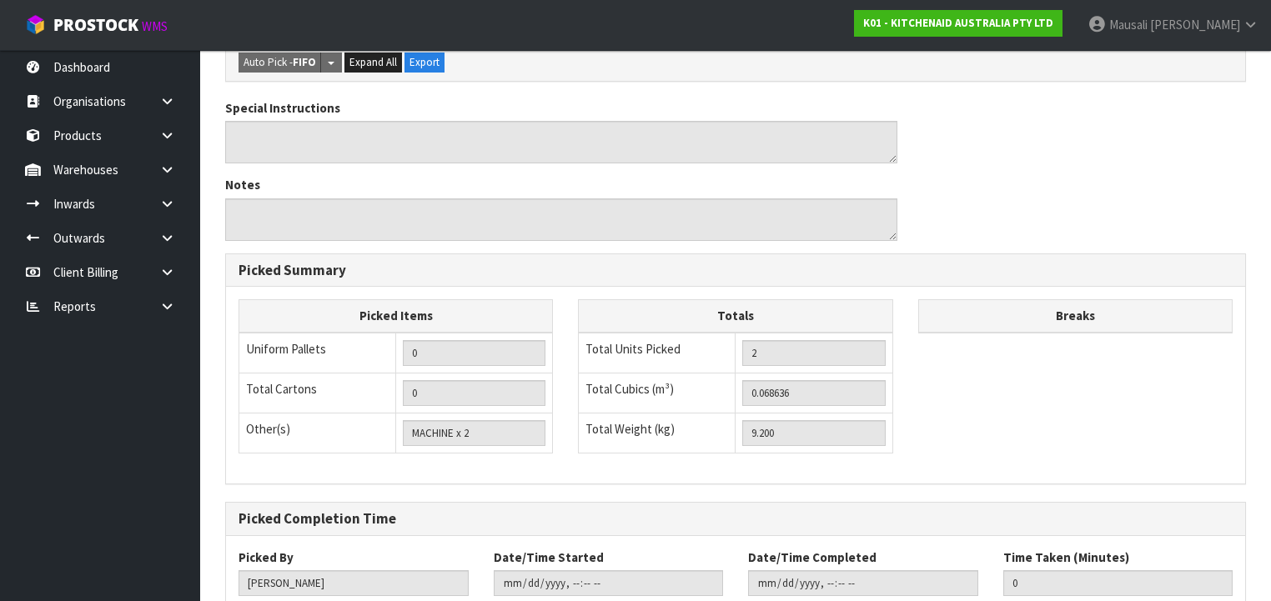
scroll to position [617, 0]
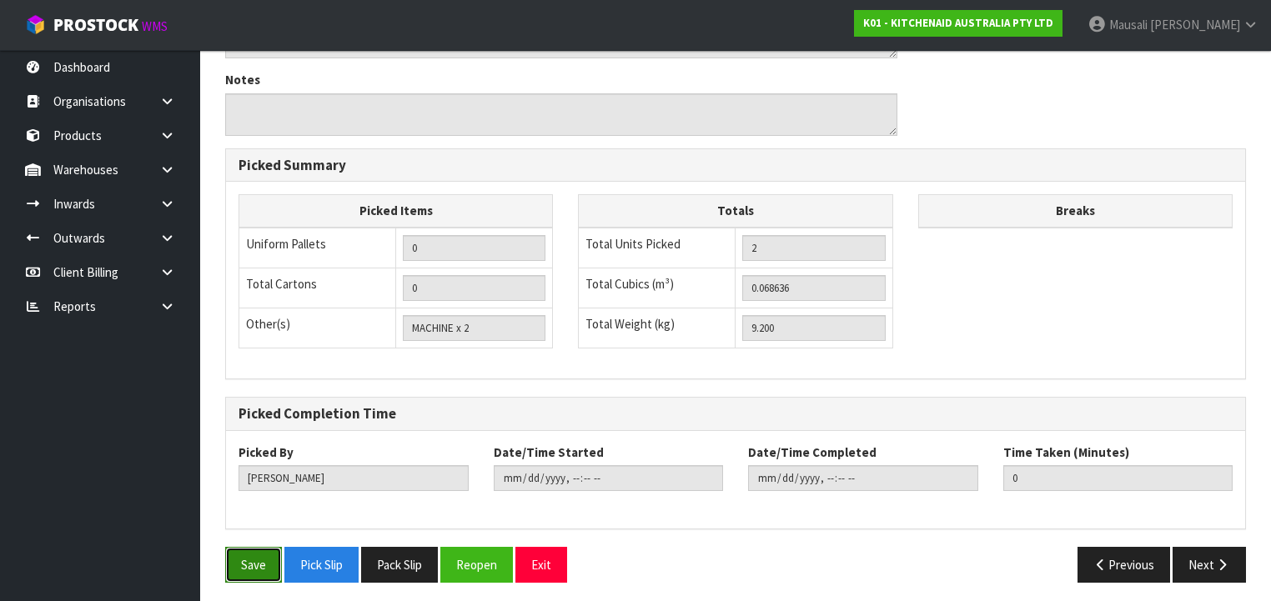
click at [273, 554] on button "Save" at bounding box center [253, 565] width 57 height 36
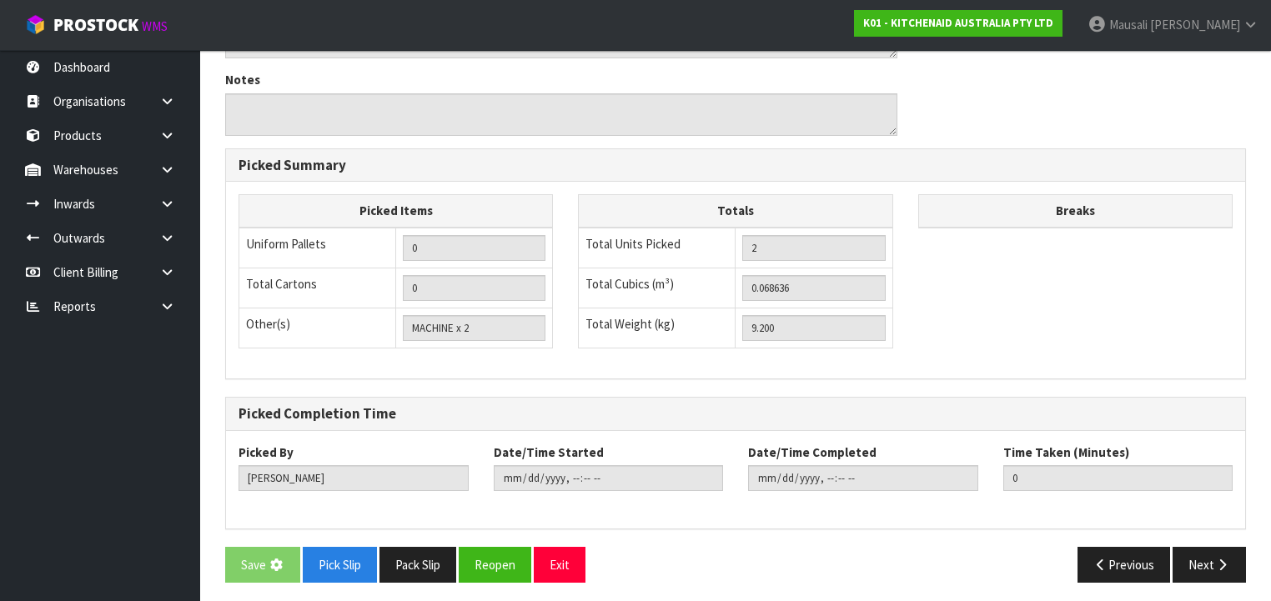
scroll to position [0, 0]
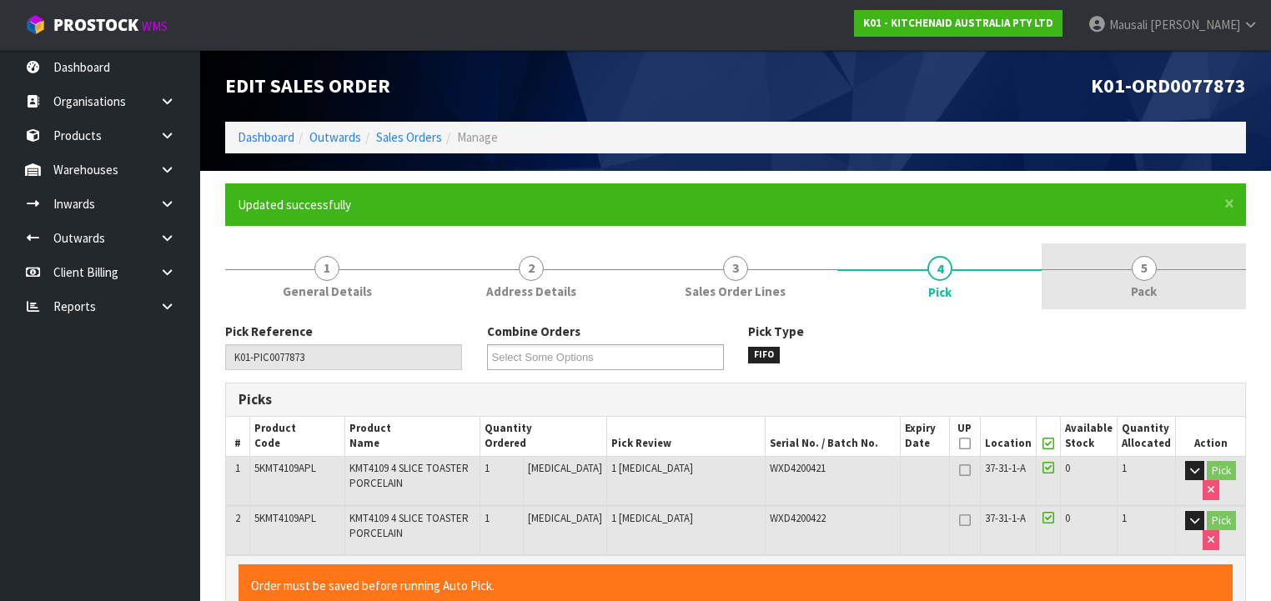
drag, startPoint x: 1134, startPoint y: 273, endPoint x: 989, endPoint y: 293, distance: 146.3
click at [1133, 273] on span "5" at bounding box center [1143, 268] width 25 height 25
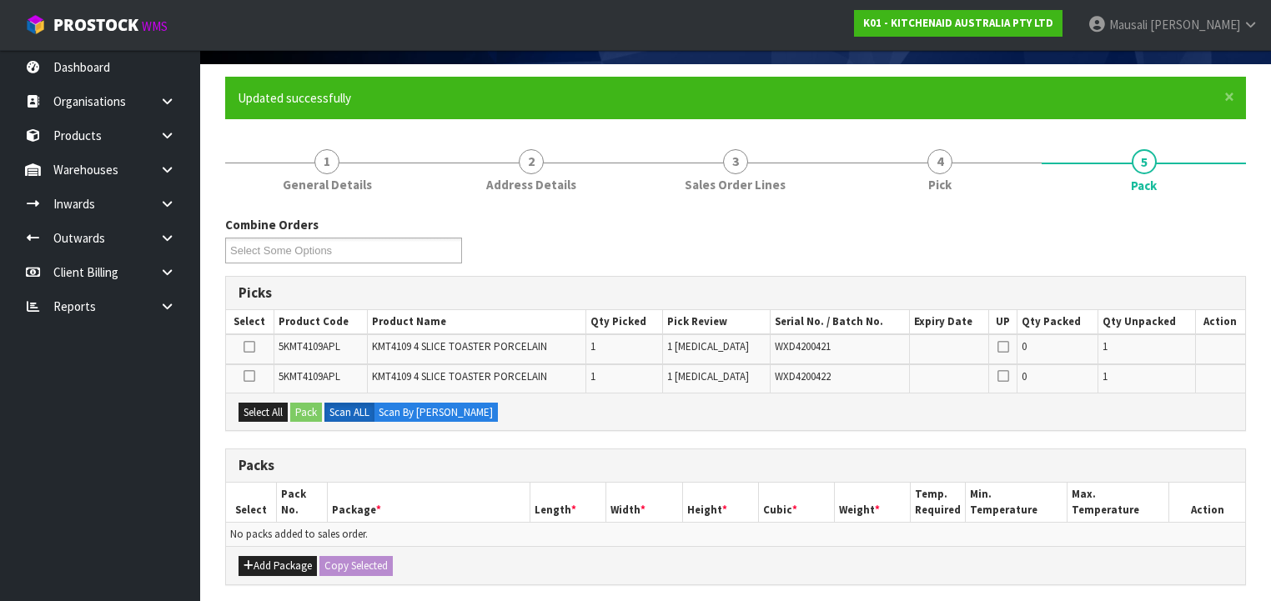
scroll to position [267, 0]
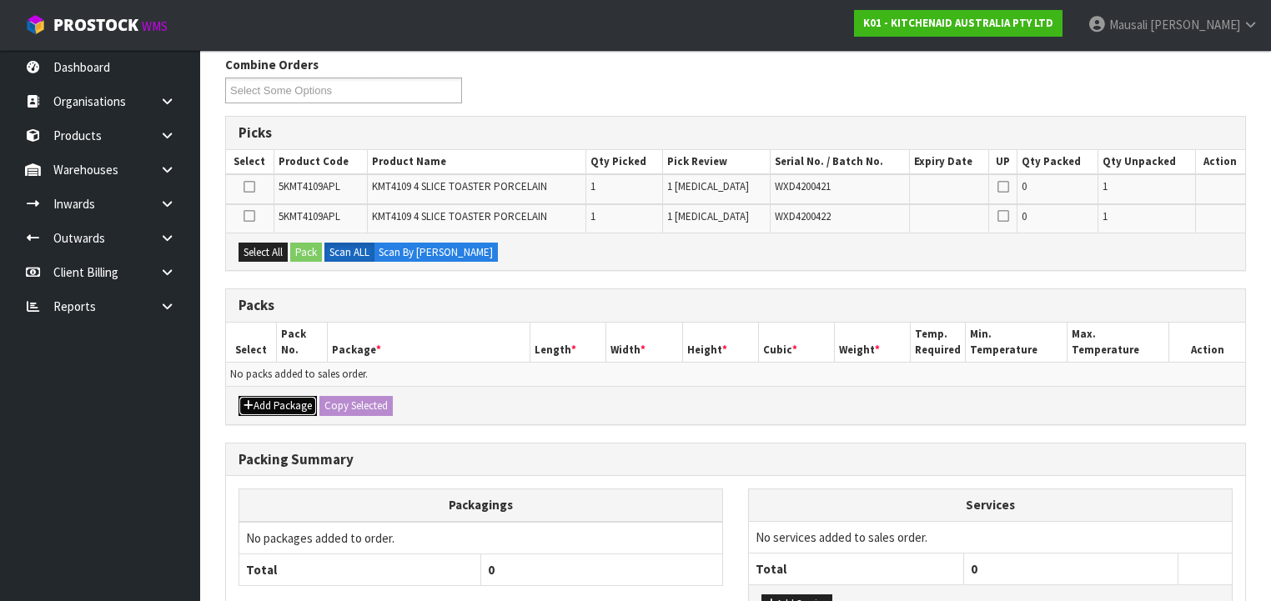
click at [255, 400] on button "Add Package" at bounding box center [277, 406] width 78 height 20
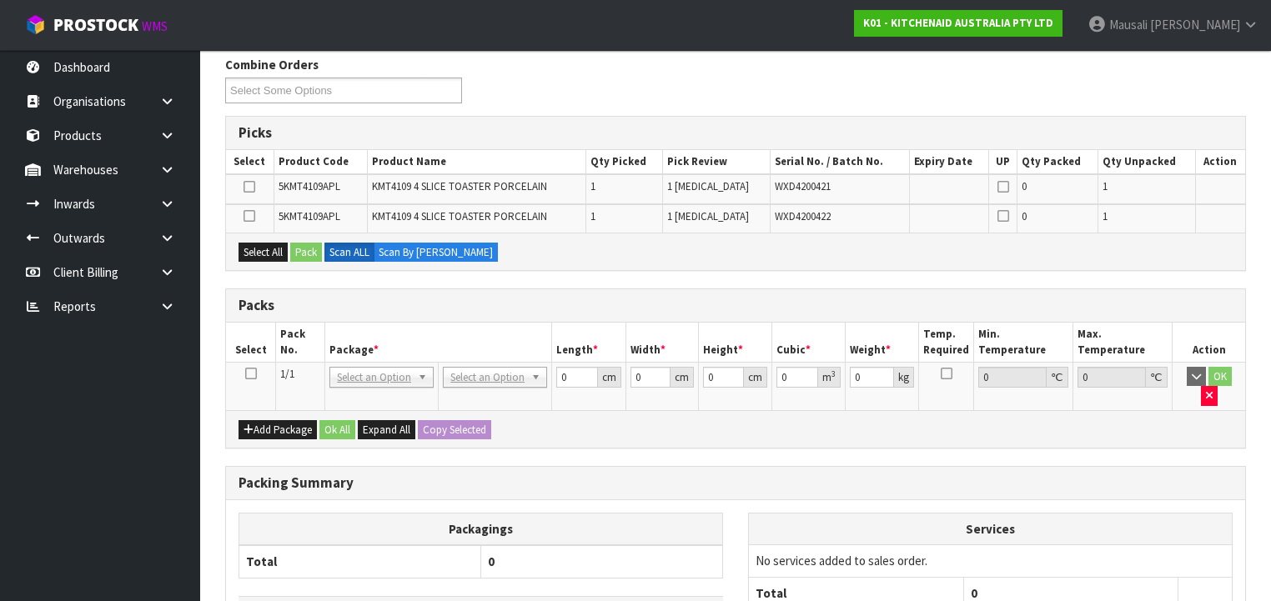
click at [251, 374] on icon at bounding box center [251, 374] width 12 height 1
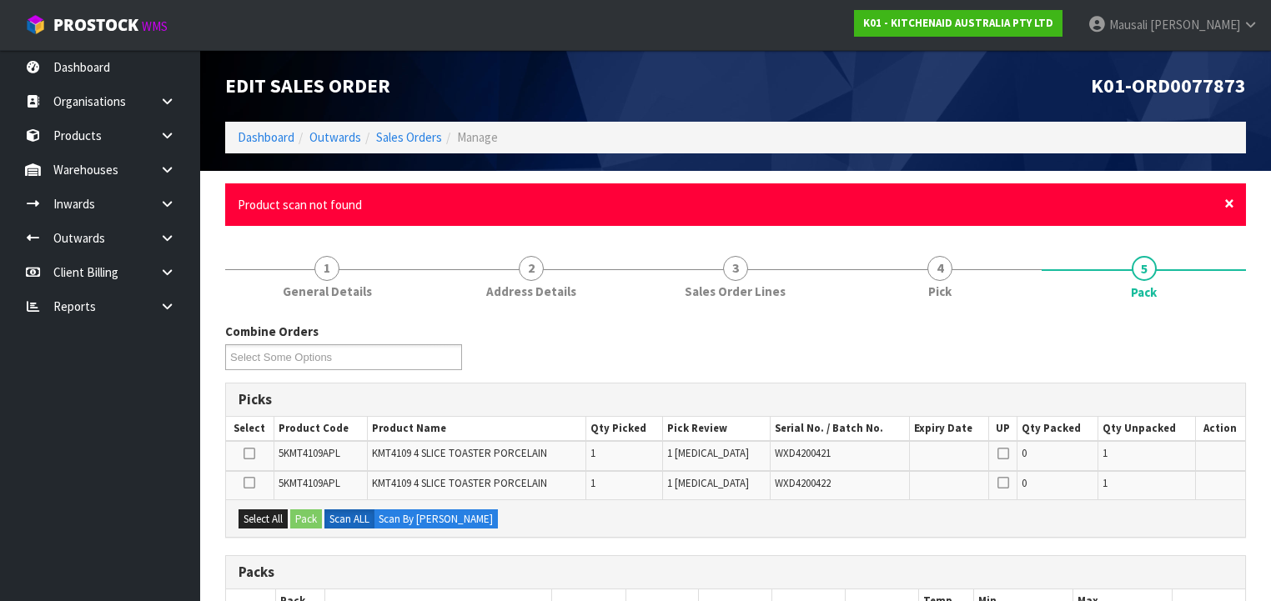
click at [1228, 203] on span "×" at bounding box center [1229, 203] width 10 height 23
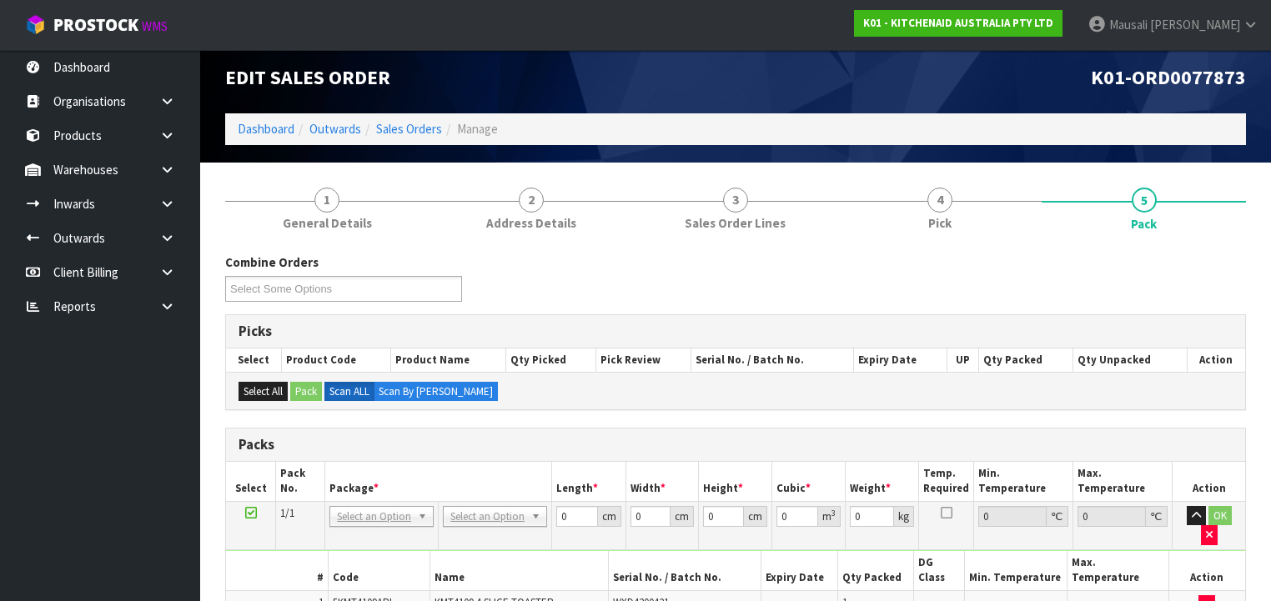
scroll to position [267, 0]
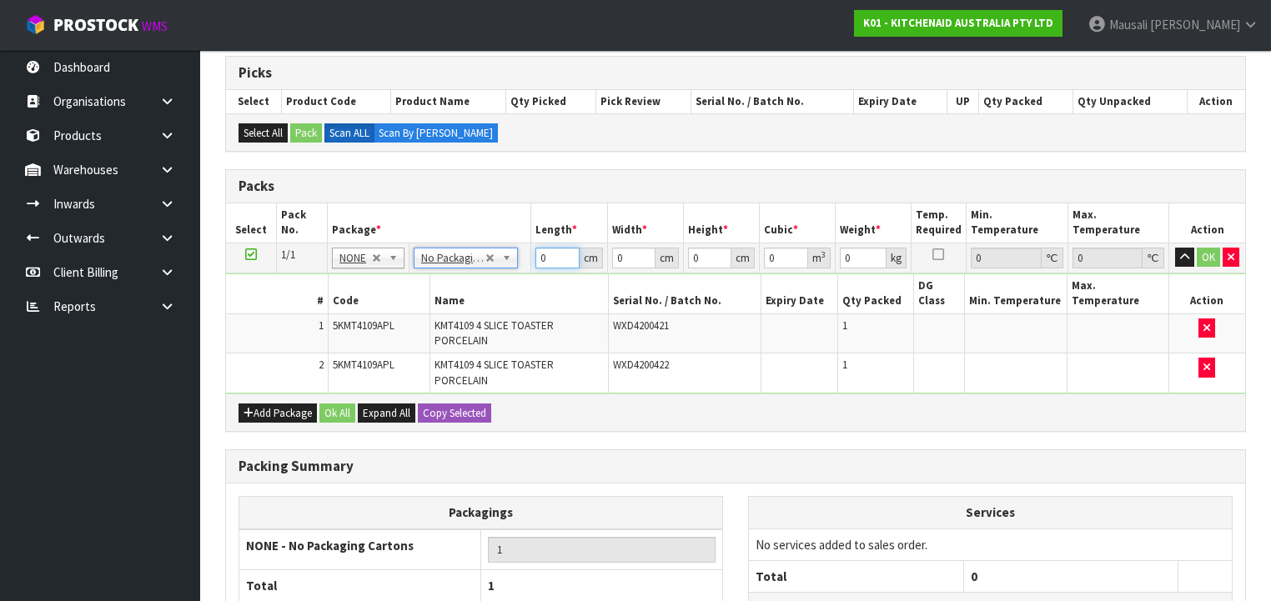
drag, startPoint x: 554, startPoint y: 258, endPoint x: 519, endPoint y: 270, distance: 36.1
click at [519, 270] on tbody "1/1 NONE 007-001 007-002 007-004 007-009 007-013 007-014 007-015 007-017 007-01…" at bounding box center [735, 318] width 1019 height 151
click at [337, 404] on button "Ok All" at bounding box center [337, 414] width 36 height 20
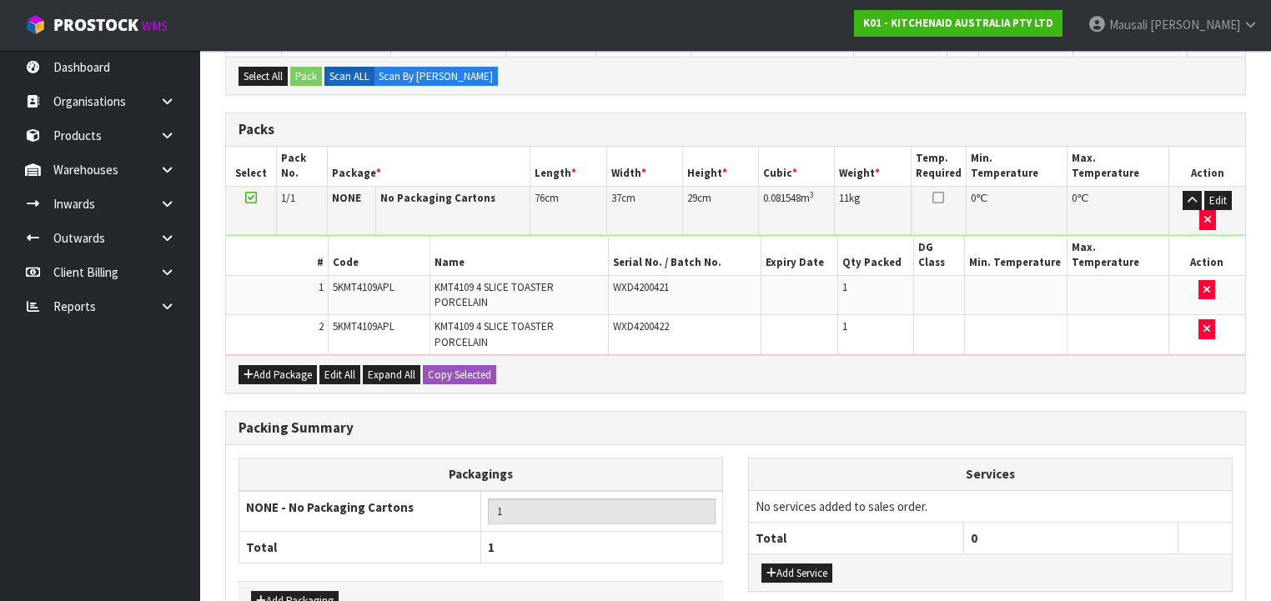
scroll to position [390, 0]
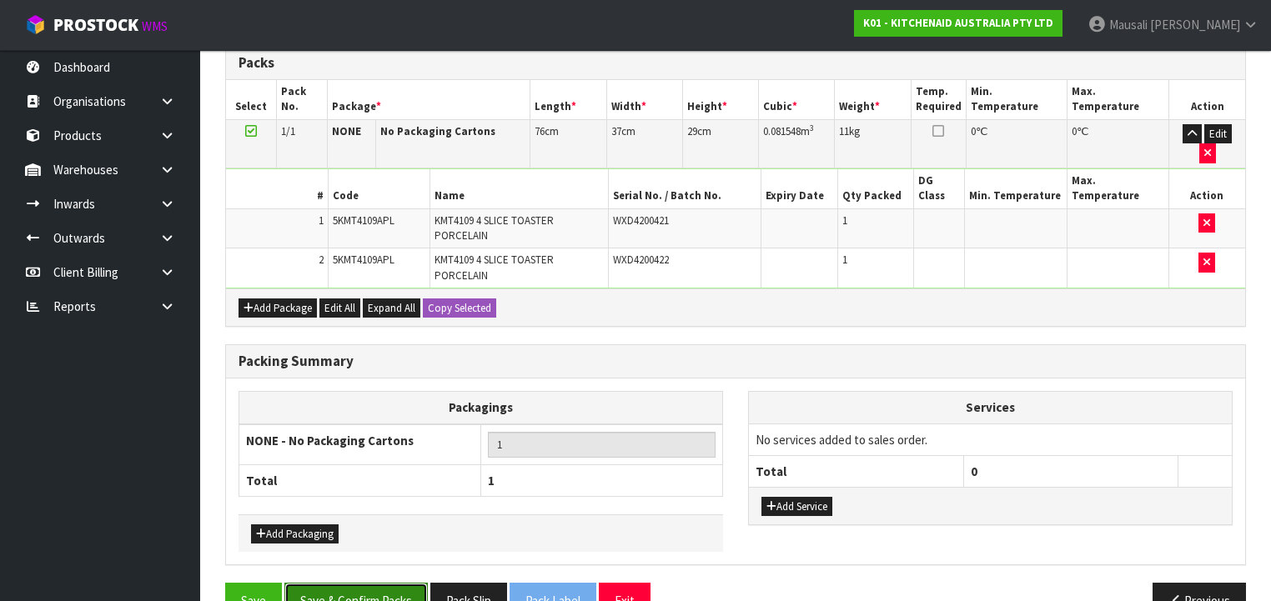
drag, startPoint x: 369, startPoint y: 559, endPoint x: 475, endPoint y: 534, distance: 109.6
click at [370, 583] on button "Save & Confirm Packs" at bounding box center [355, 601] width 143 height 36
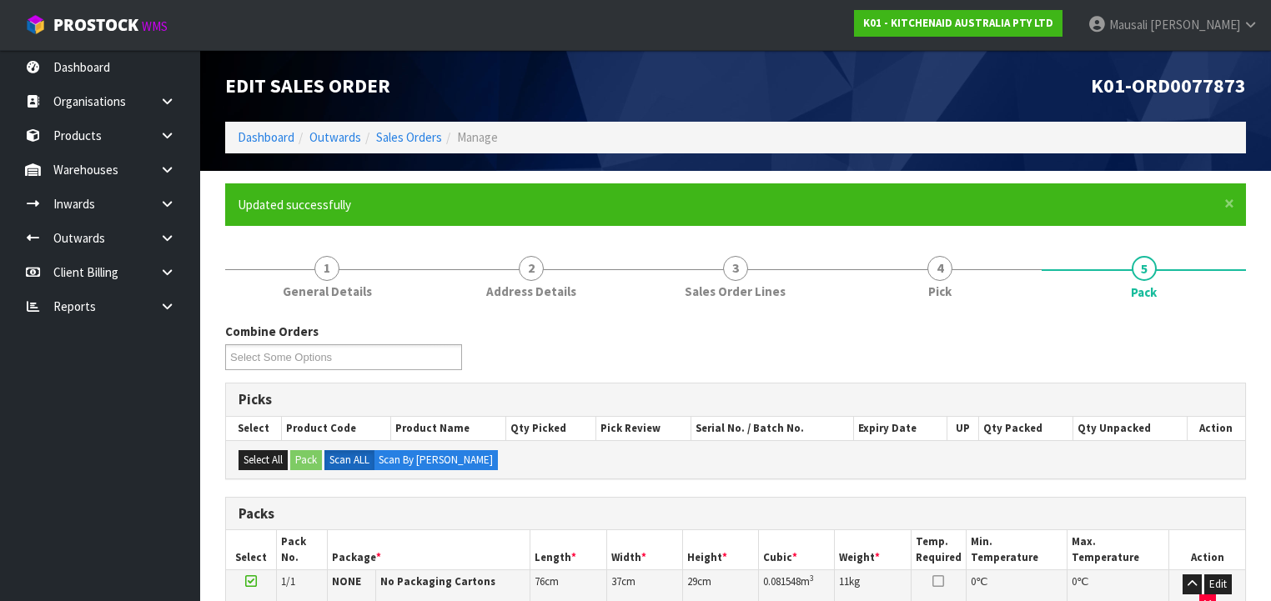
scroll to position [310, 0]
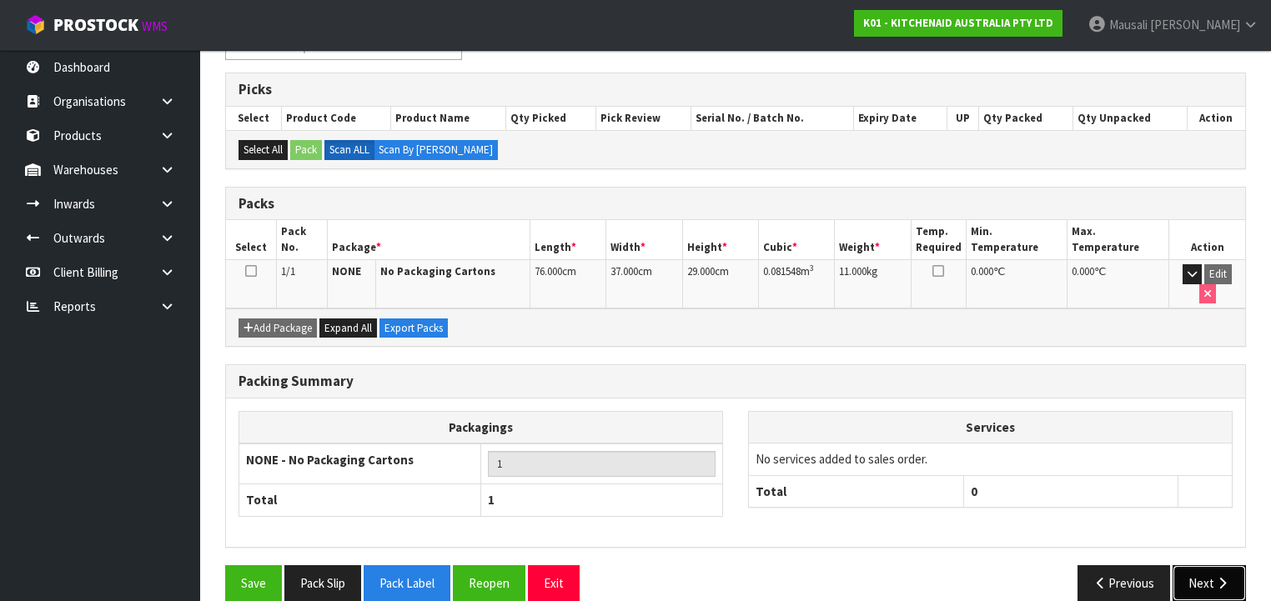
click at [1202, 565] on button "Next" at bounding box center [1208, 583] width 73 height 36
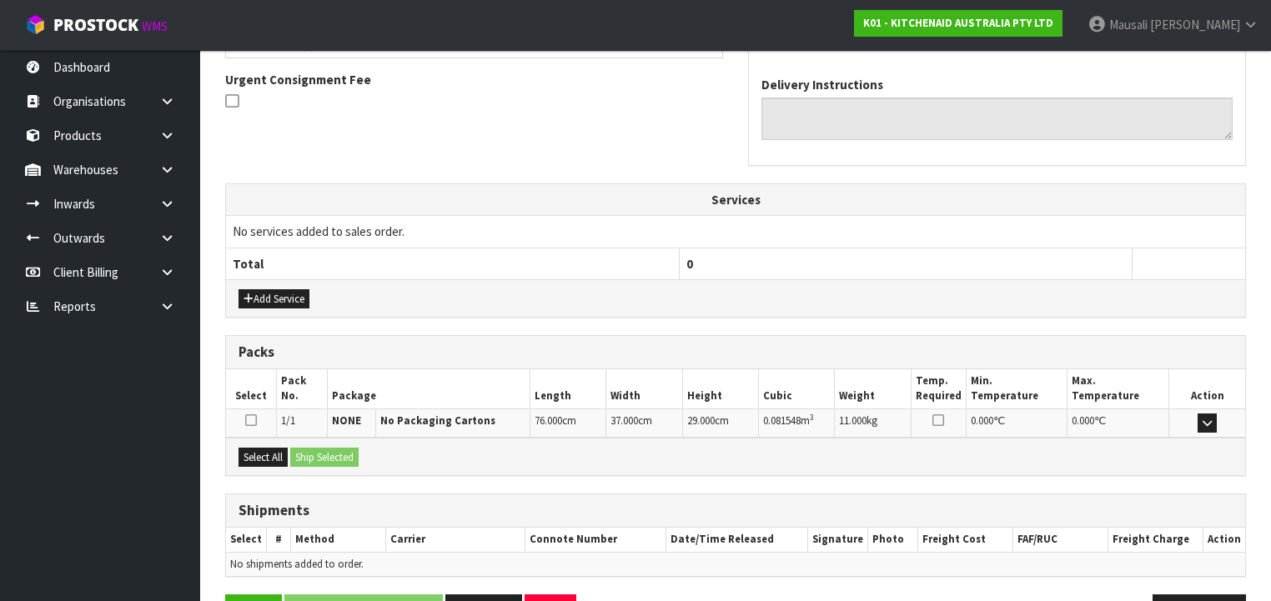
scroll to position [527, 0]
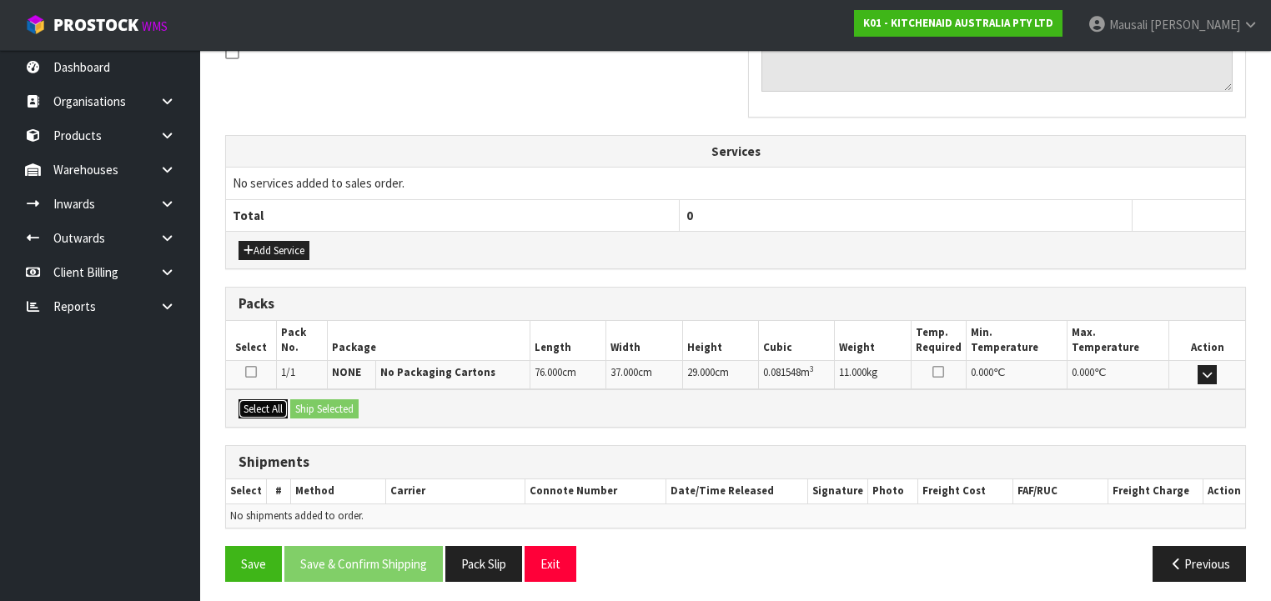
click at [255, 404] on button "Select All" at bounding box center [262, 409] width 49 height 20
click at [313, 404] on button "Ship Selected" at bounding box center [324, 409] width 68 height 20
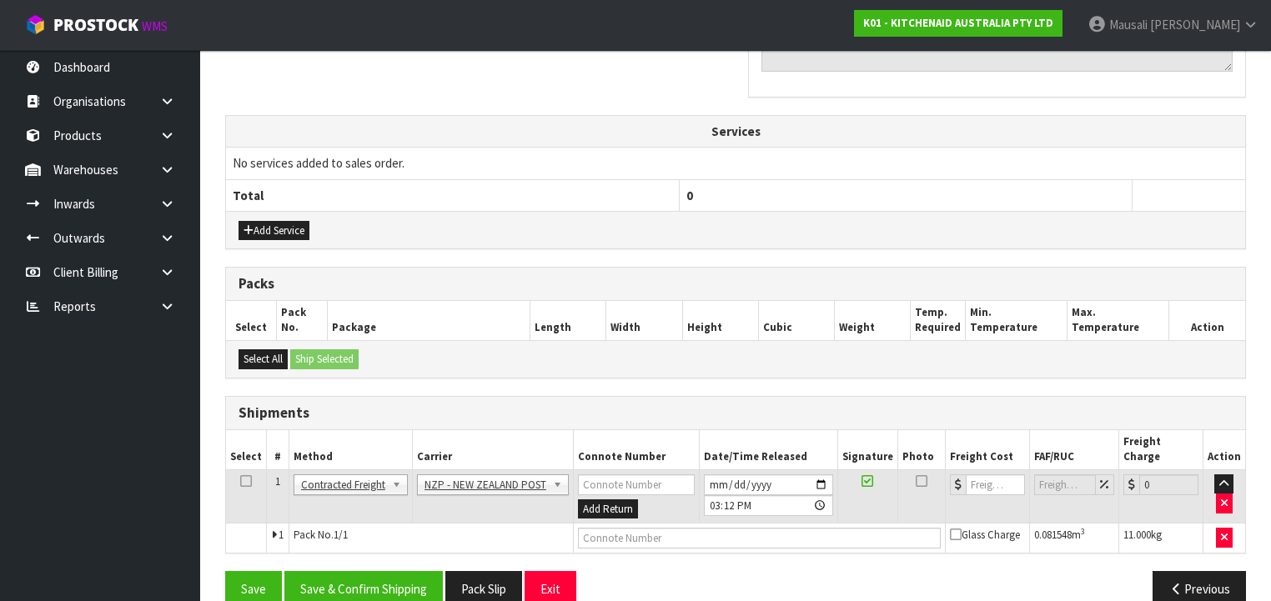
scroll to position [557, 0]
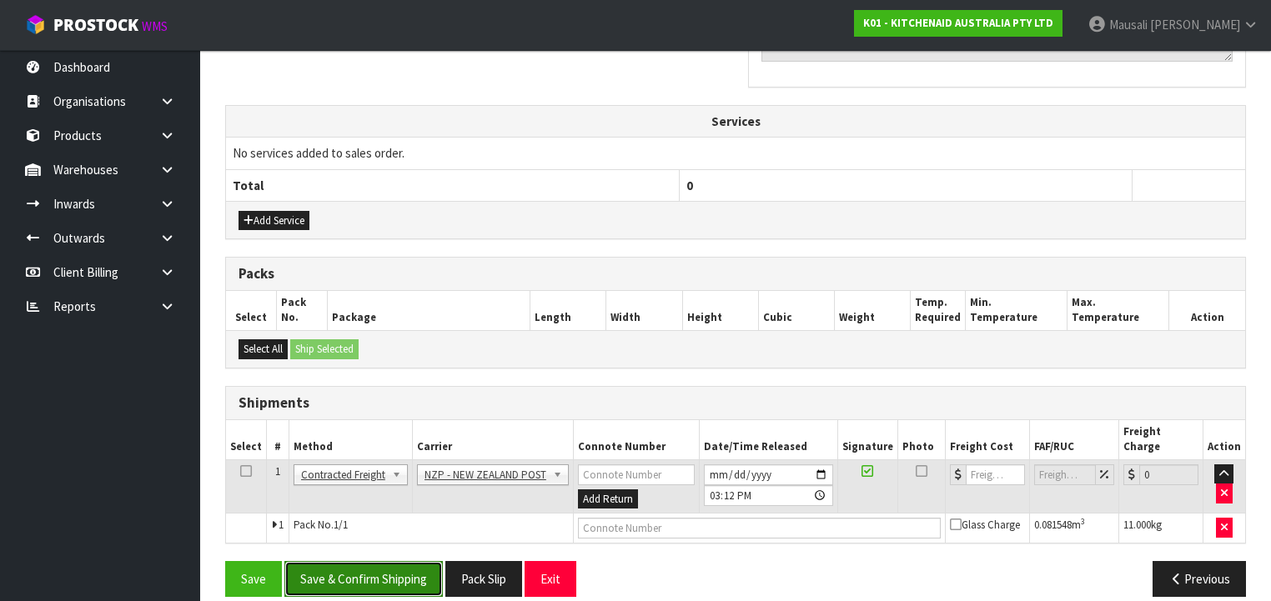
drag, startPoint x: 397, startPoint y: 557, endPoint x: 400, endPoint y: 548, distance: 9.8
click at [397, 561] on button "Save & Confirm Shipping" at bounding box center [363, 579] width 158 height 36
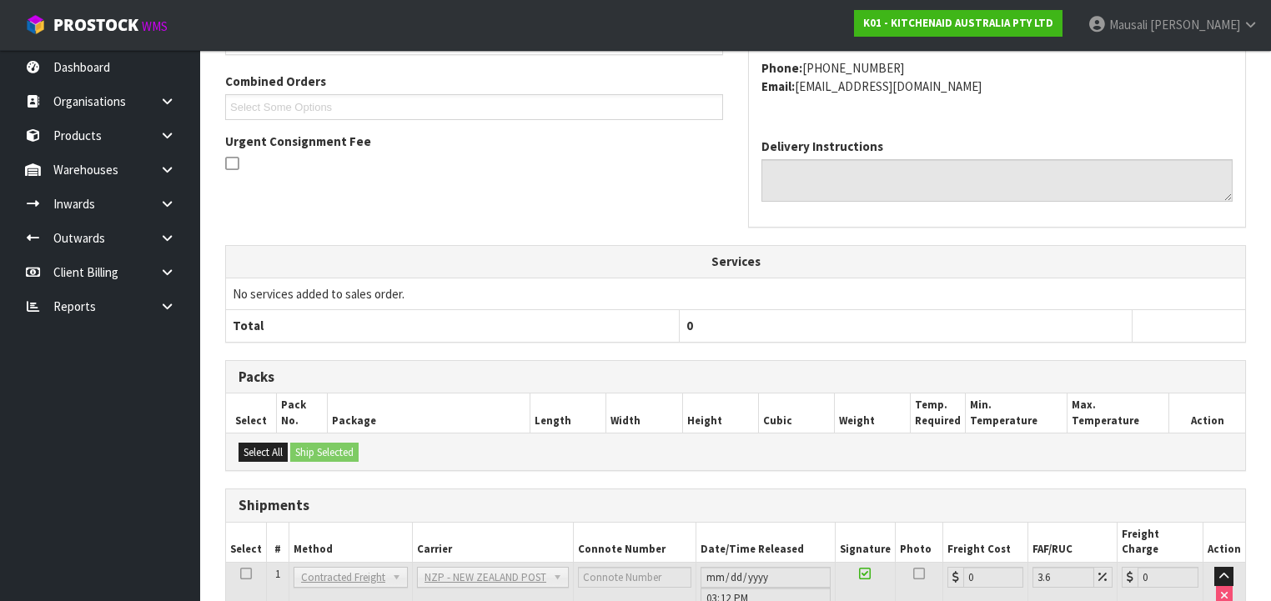
scroll to position [534, 0]
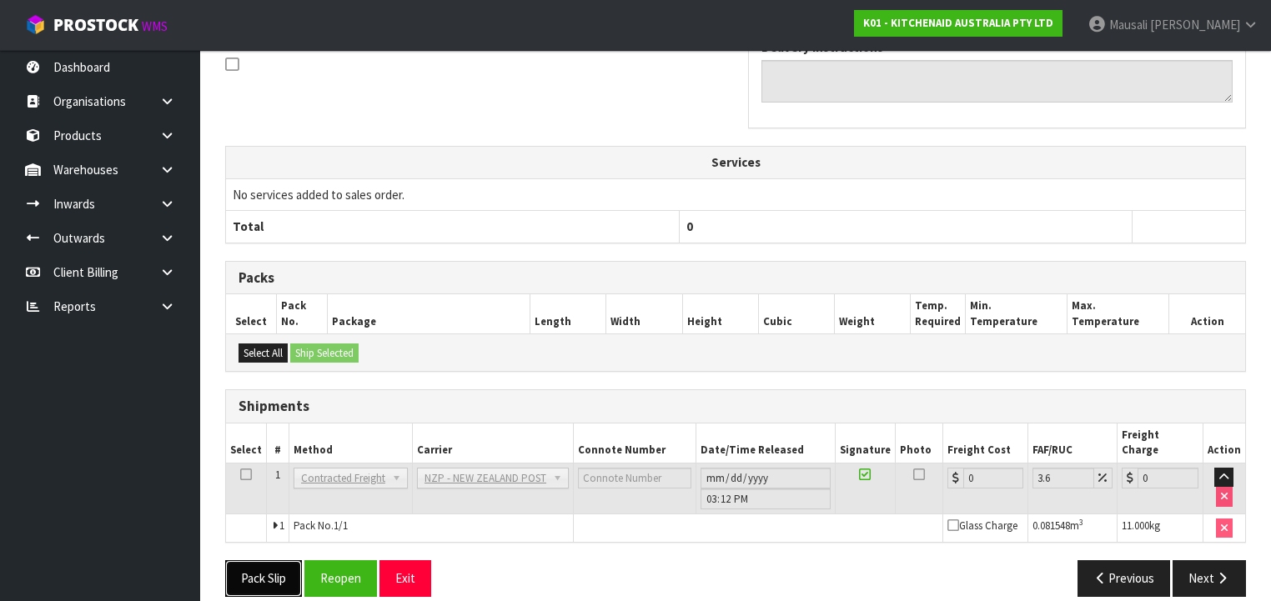
drag, startPoint x: 239, startPoint y: 558, endPoint x: 263, endPoint y: 550, distance: 24.5
click at [241, 560] on button "Pack Slip" at bounding box center [263, 578] width 77 height 36
drag, startPoint x: 345, startPoint y: 554, endPoint x: 359, endPoint y: 553, distance: 14.2
click at [345, 560] on button "Reopen" at bounding box center [340, 578] width 73 height 36
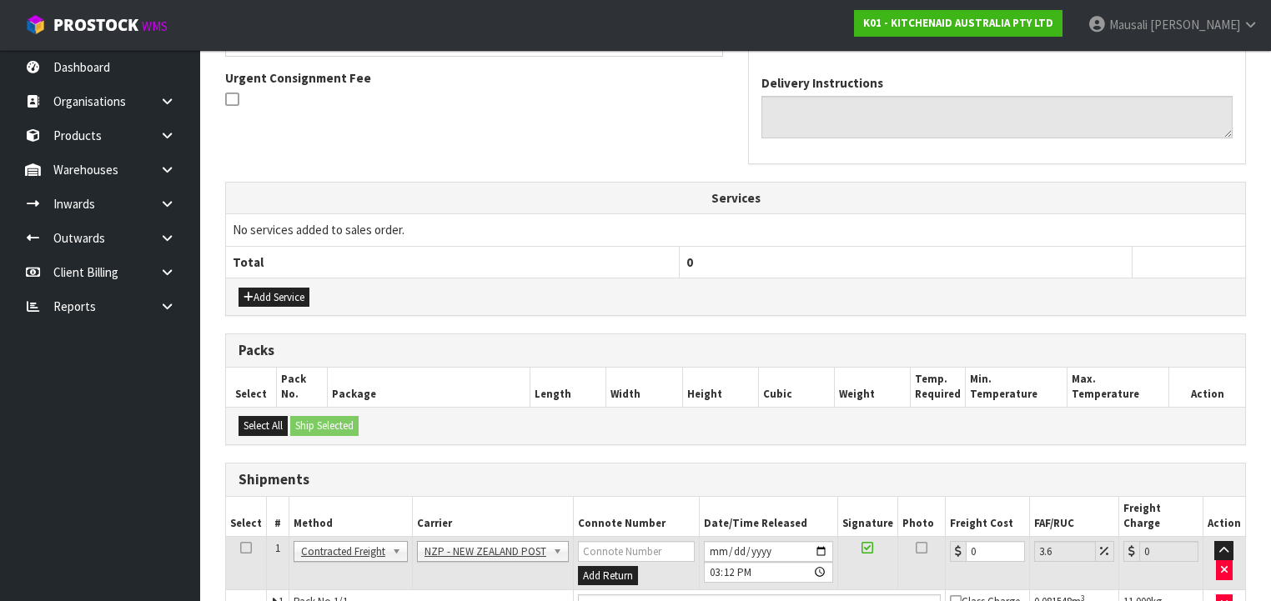
scroll to position [572, 0]
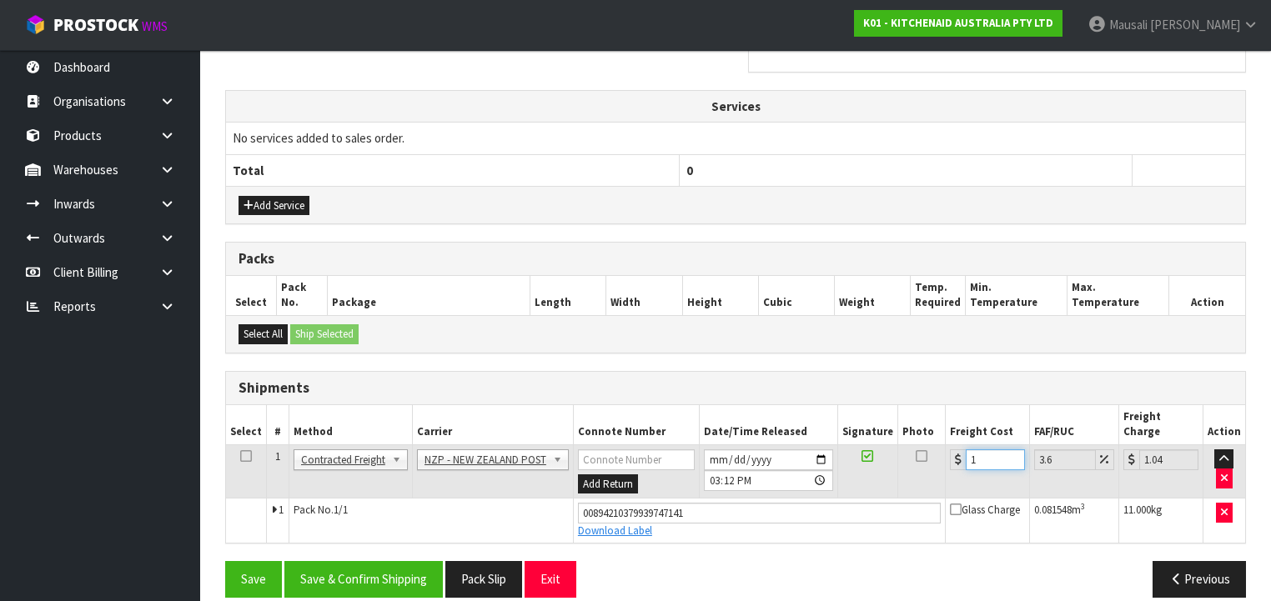
drag, startPoint x: 988, startPoint y: 439, endPoint x: 980, endPoint y: 441, distance: 8.5
click at [980, 449] on input "1" at bounding box center [994, 459] width 59 height 21
drag, startPoint x: 982, startPoint y: 439, endPoint x: 959, endPoint y: 449, distance: 25.1
click at [959, 449] on div "1" at bounding box center [987, 459] width 75 height 21
click at [375, 561] on button "Save & Confirm Shipping" at bounding box center [363, 579] width 158 height 36
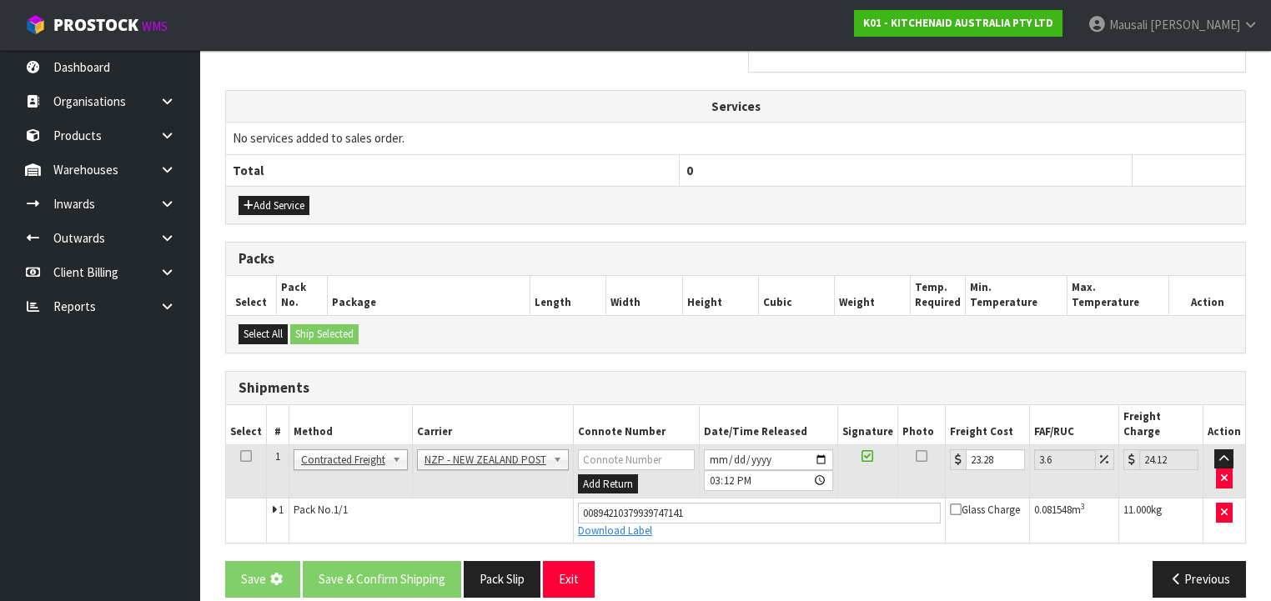
scroll to position [0, 0]
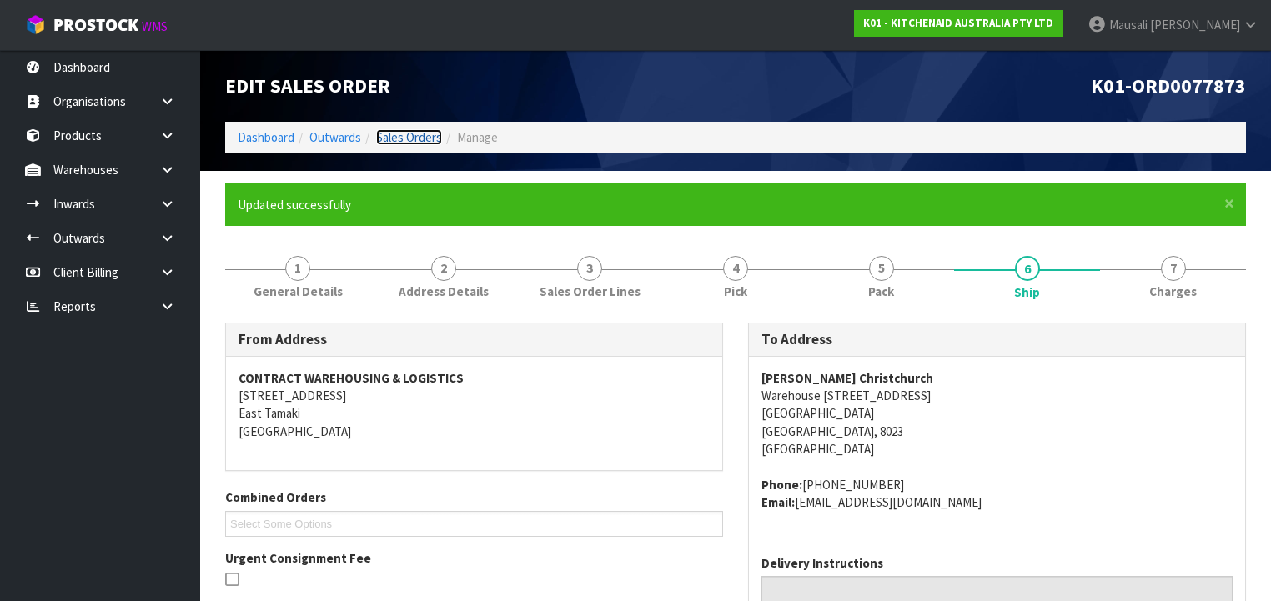
click at [425, 134] on link "Sales Orders" at bounding box center [409, 137] width 66 height 16
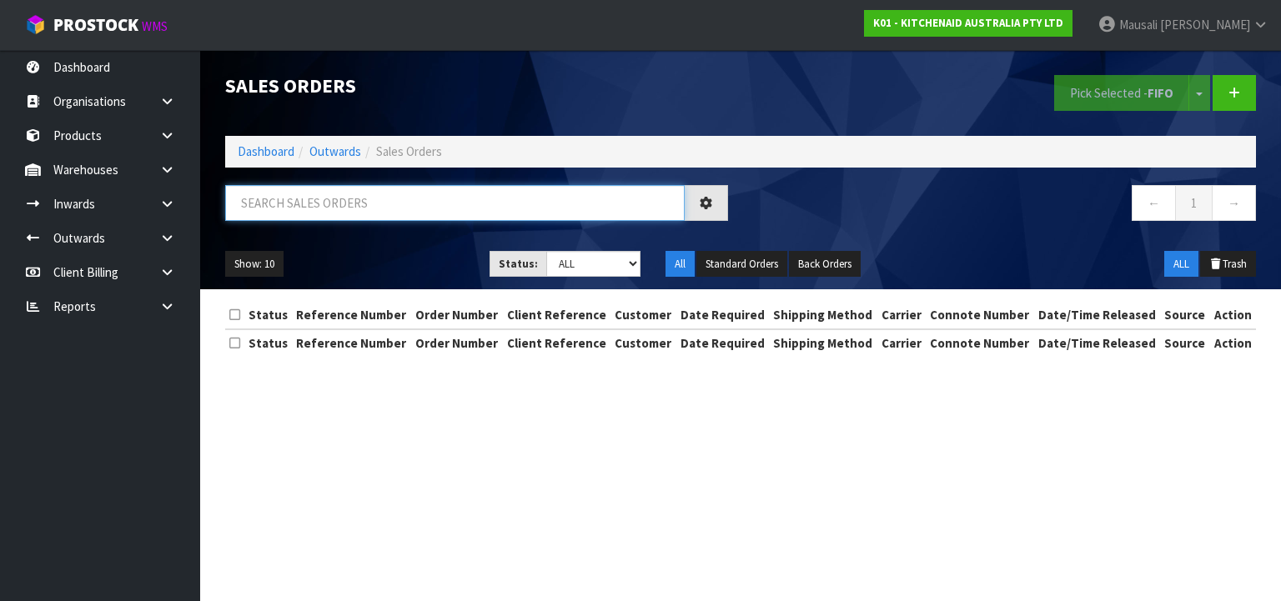
click at [293, 205] on input "text" at bounding box center [454, 203] width 459 height 36
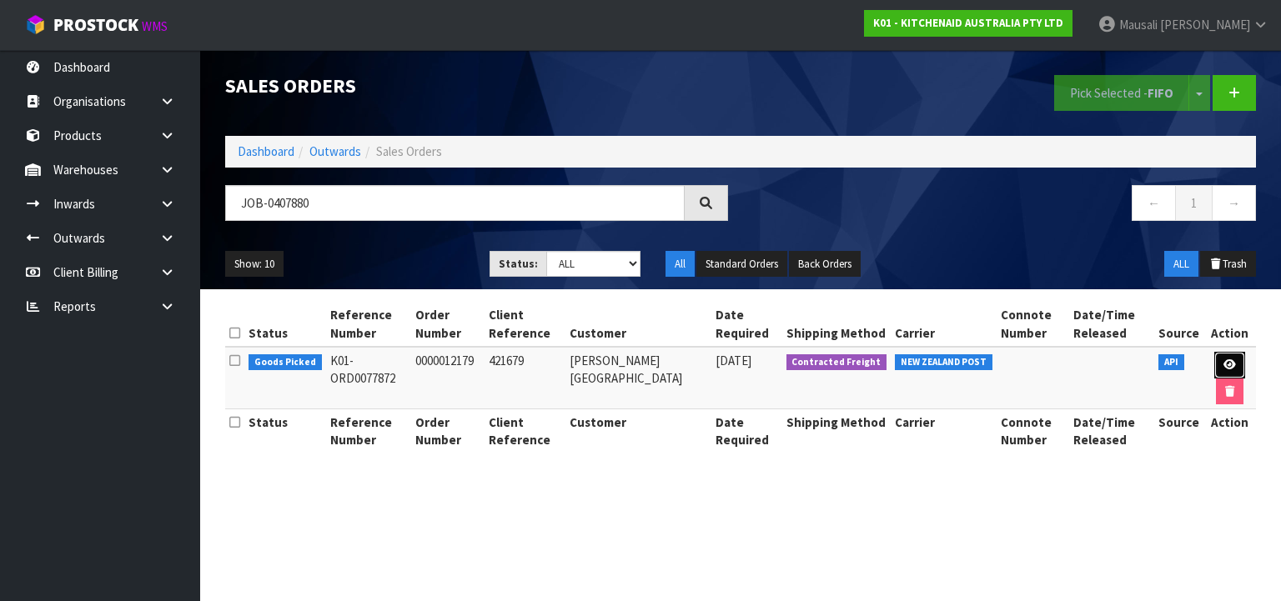
click at [1223, 359] on icon at bounding box center [1229, 364] width 13 height 11
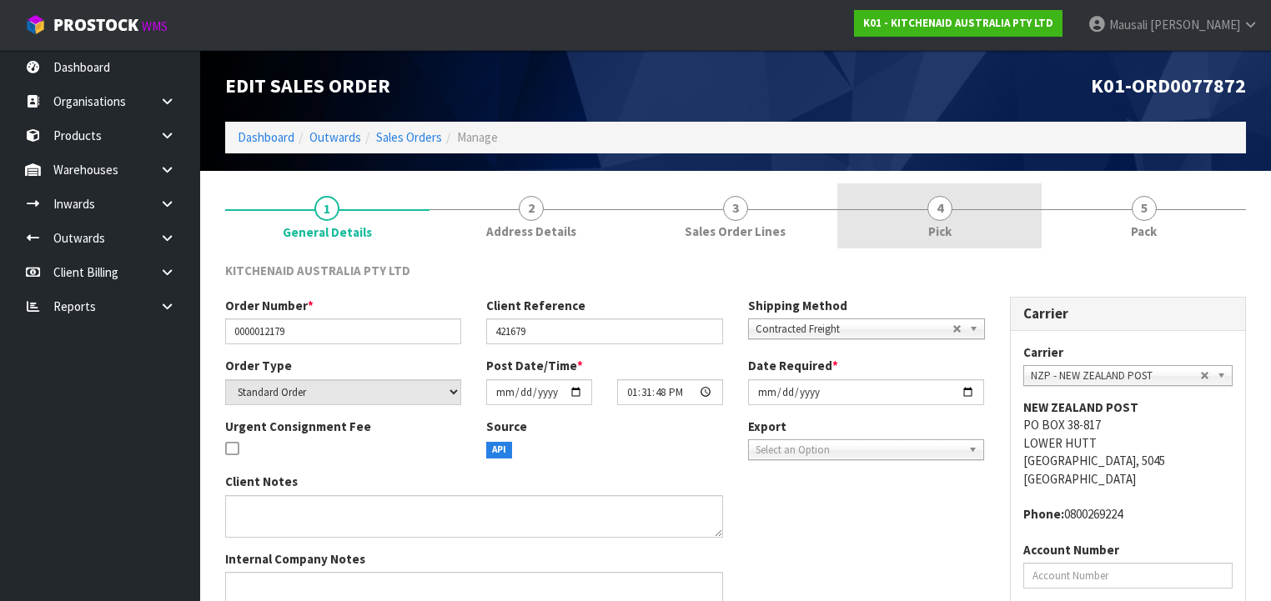
click at [945, 228] on span "Pick" at bounding box center [939, 232] width 23 height 18
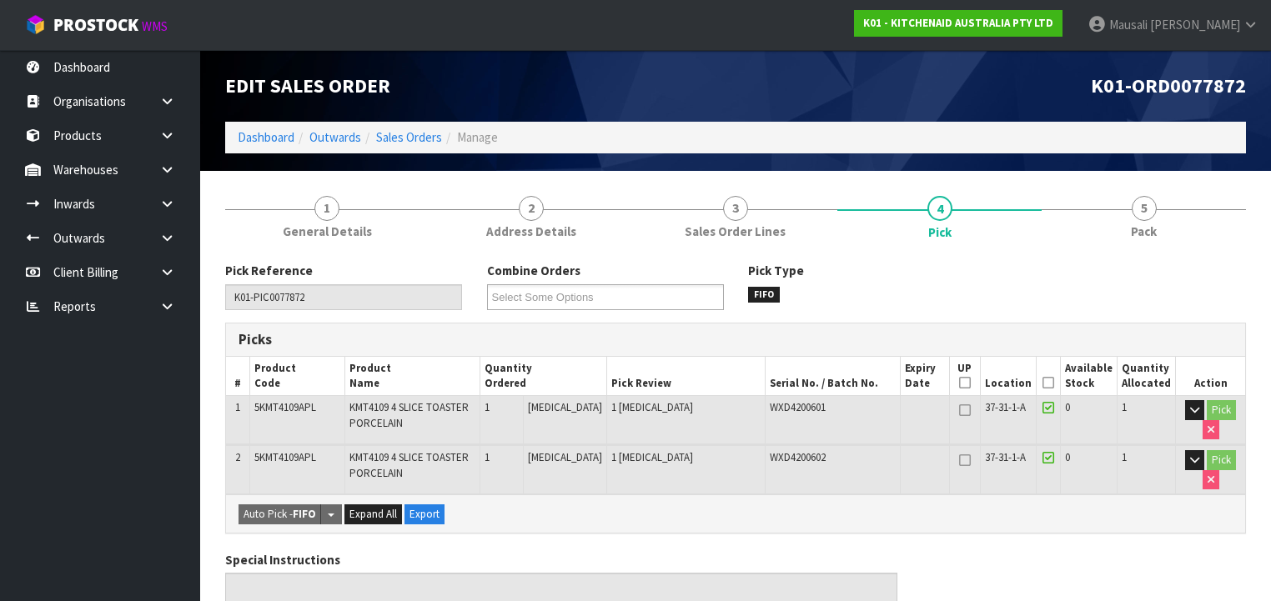
click at [1052, 384] on icon at bounding box center [1048, 383] width 12 height 1
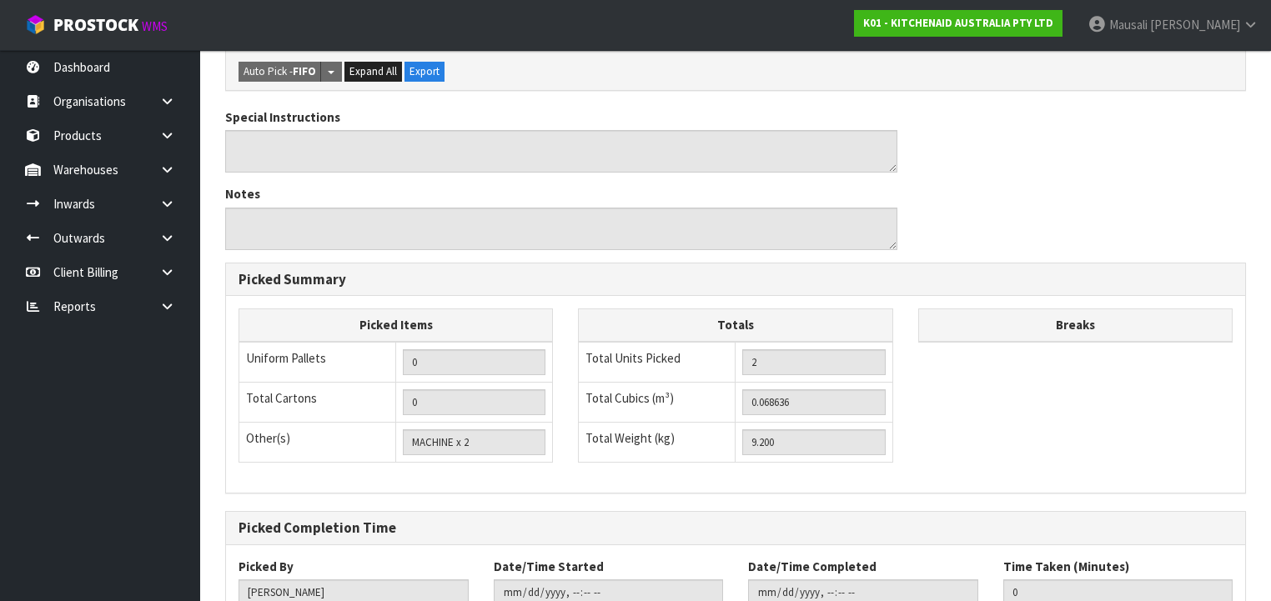
scroll to position [617, 0]
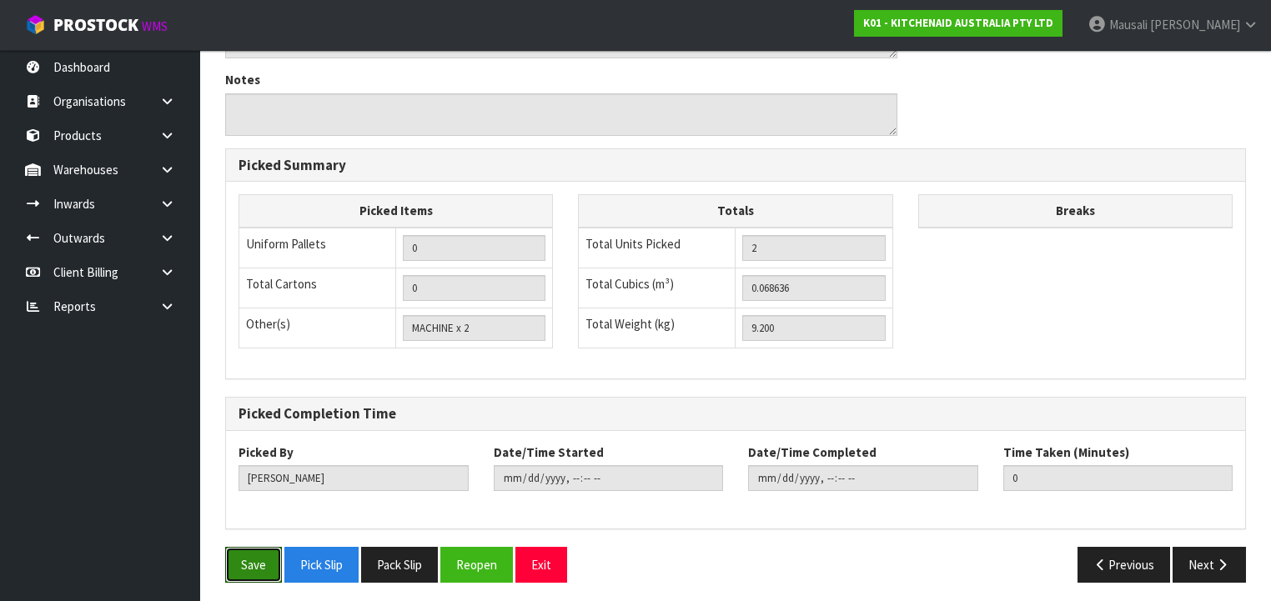
drag, startPoint x: 253, startPoint y: 554, endPoint x: 316, endPoint y: 530, distance: 67.5
click at [258, 554] on button "Save" at bounding box center [253, 565] width 57 height 36
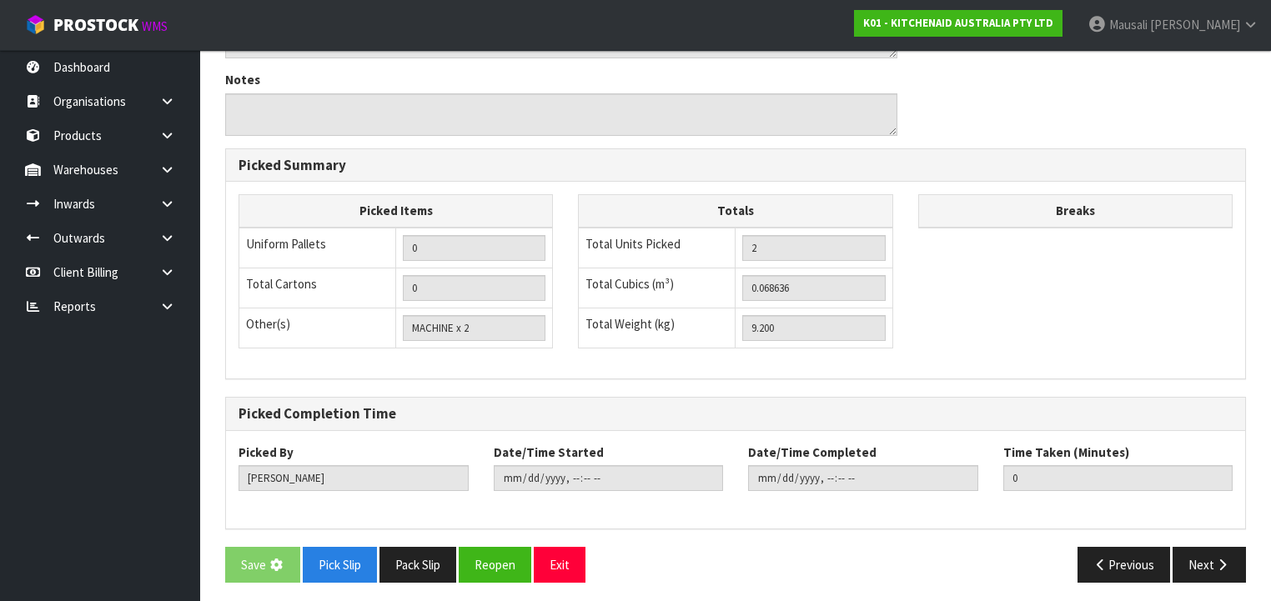
scroll to position [0, 0]
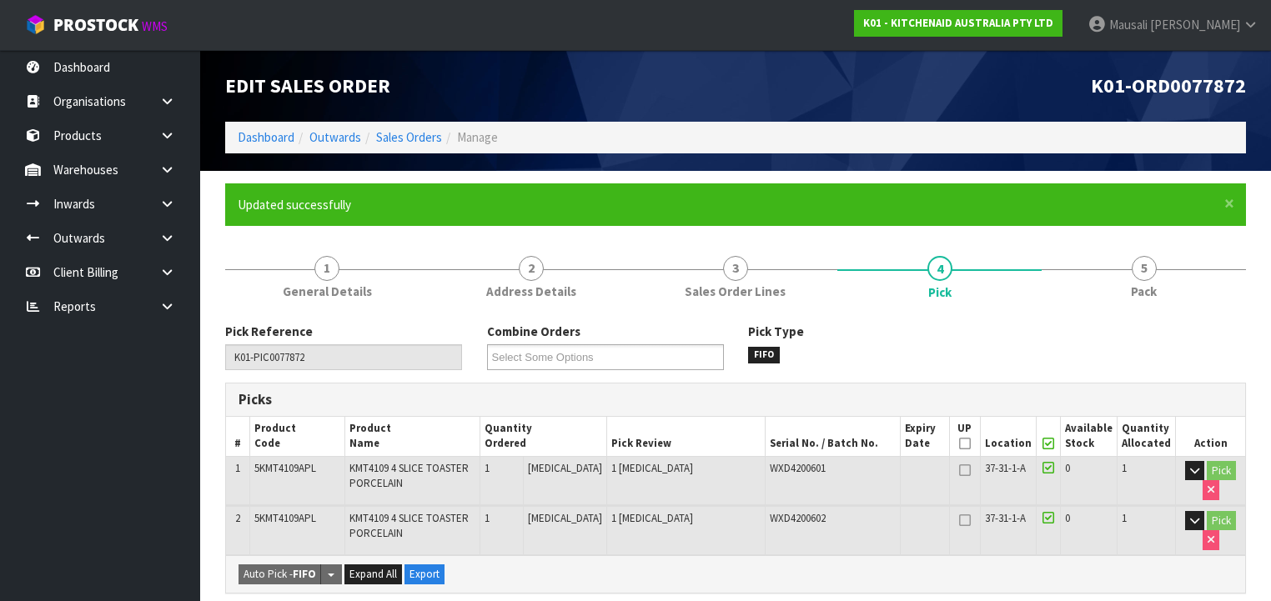
drag, startPoint x: 1130, startPoint y: 279, endPoint x: 1030, endPoint y: 313, distance: 104.7
click at [1120, 282] on link "5 Pack" at bounding box center [1143, 276] width 204 height 66
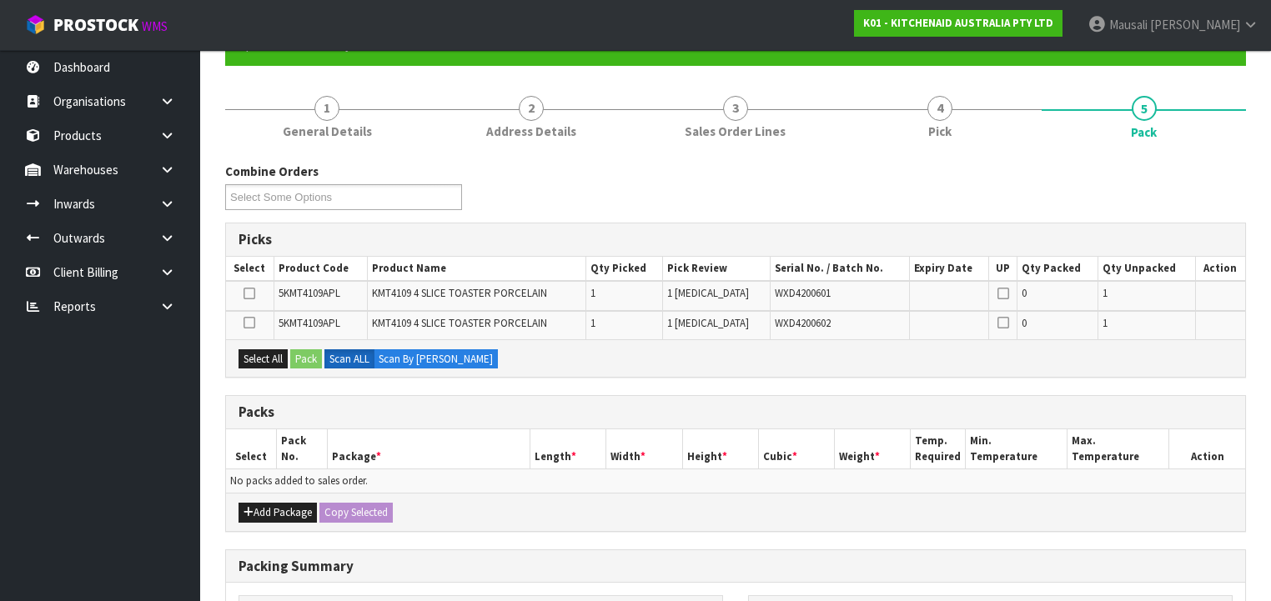
scroll to position [267, 0]
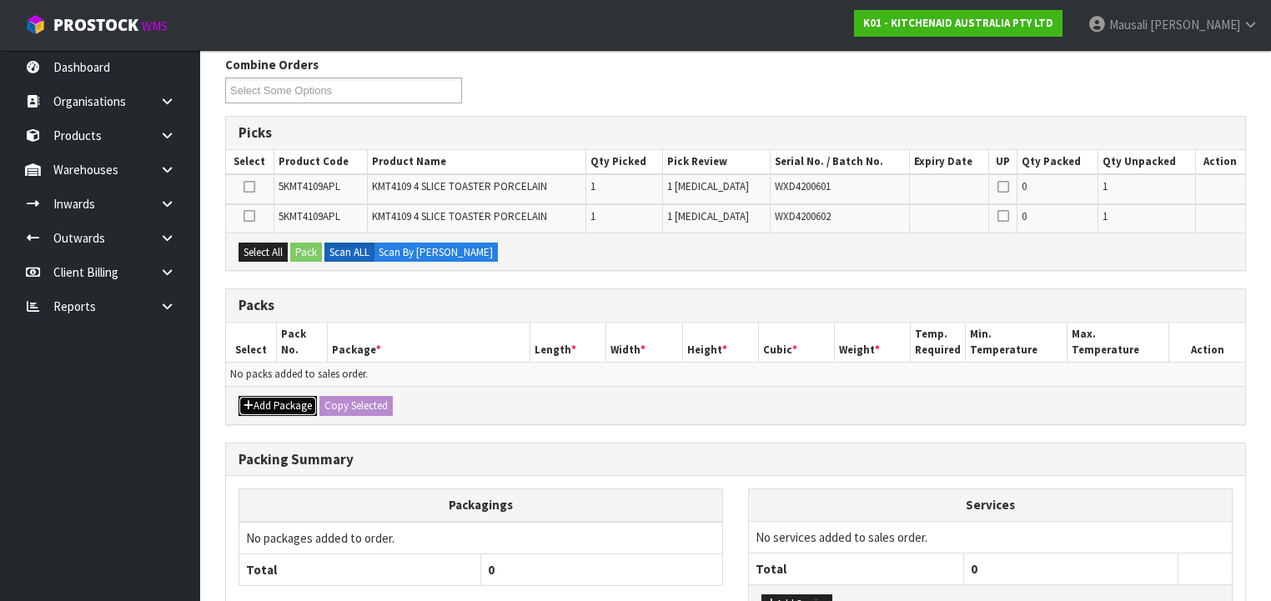
click at [266, 396] on button "Add Package" at bounding box center [277, 406] width 78 height 20
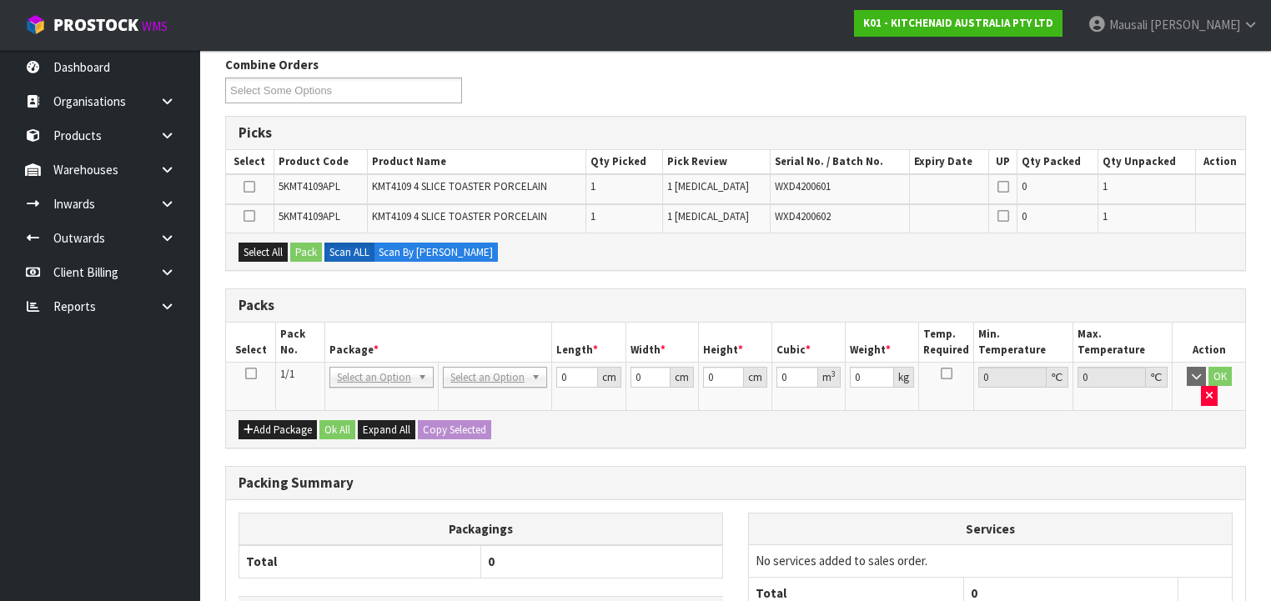
drag, startPoint x: 252, startPoint y: 370, endPoint x: 260, endPoint y: 373, distance: 8.7
click at [257, 372] on td at bounding box center [251, 386] width 50 height 48
click at [251, 374] on icon at bounding box center [251, 374] width 12 height 1
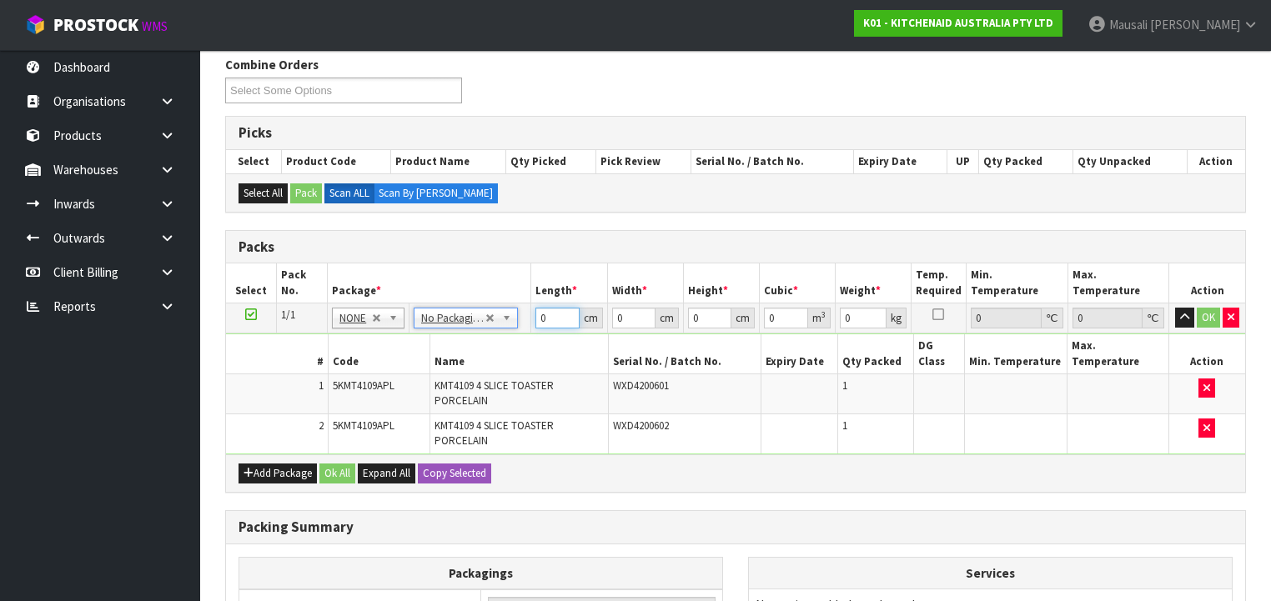
drag, startPoint x: 553, startPoint y: 318, endPoint x: 524, endPoint y: 341, distance: 37.4
click at [524, 340] on tbody "1/1 NONE 007-001 007-002 007-004 007-009 007-013 007-014 007-015 007-017 007-01…" at bounding box center [735, 378] width 1019 height 151
click at [340, 464] on button "Ok All" at bounding box center [337, 474] width 36 height 20
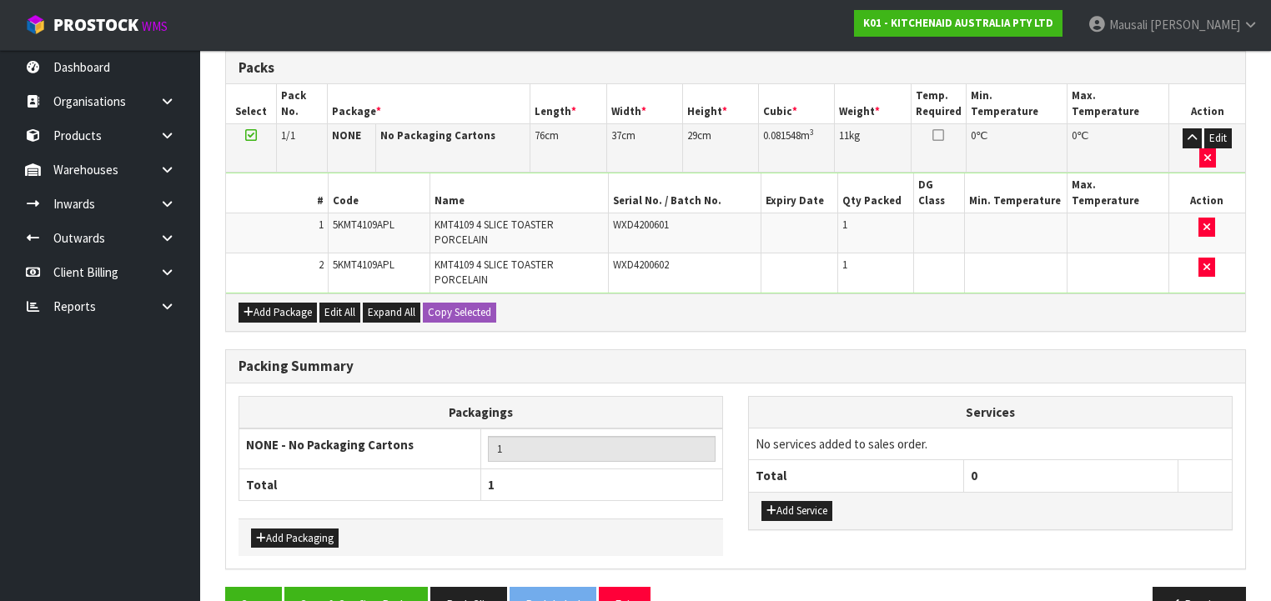
scroll to position [450, 0]
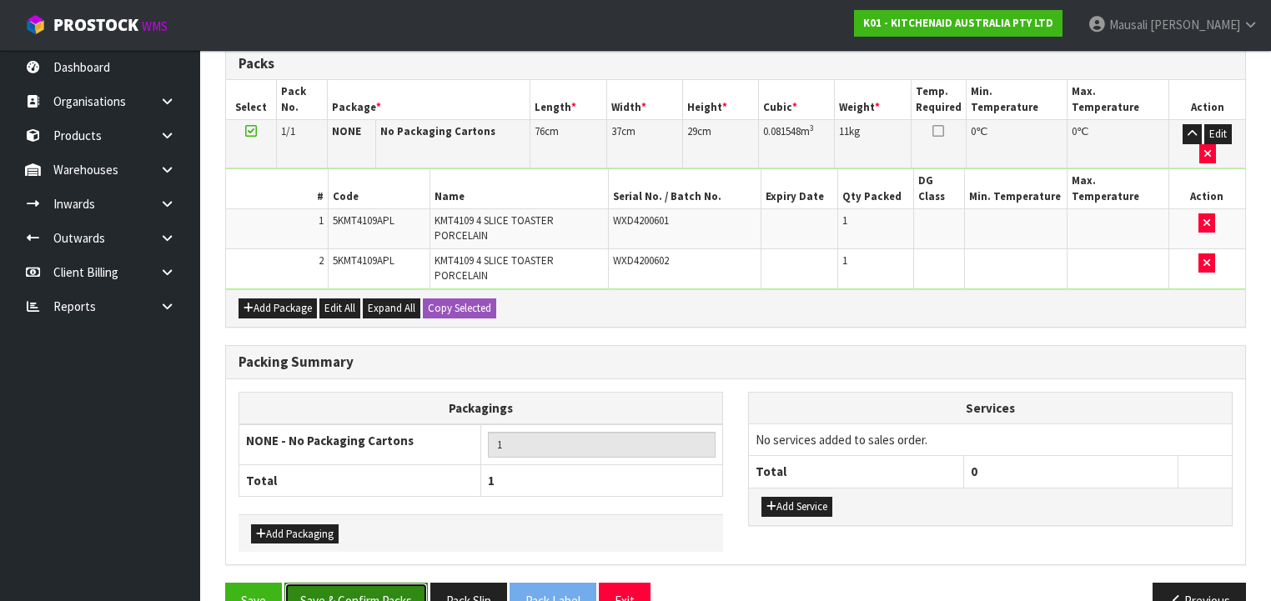
drag, startPoint x: 360, startPoint y: 548, endPoint x: 371, endPoint y: 547, distance: 10.9
click at [360, 583] on button "Save & Confirm Packs" at bounding box center [355, 601] width 143 height 36
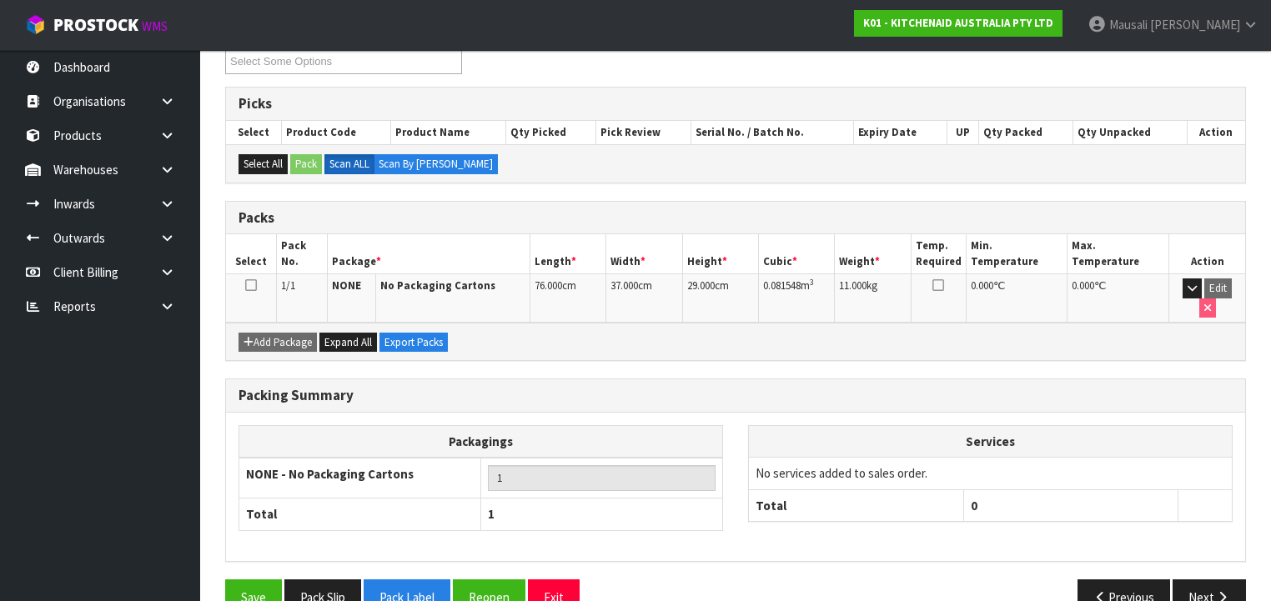
scroll to position [310, 0]
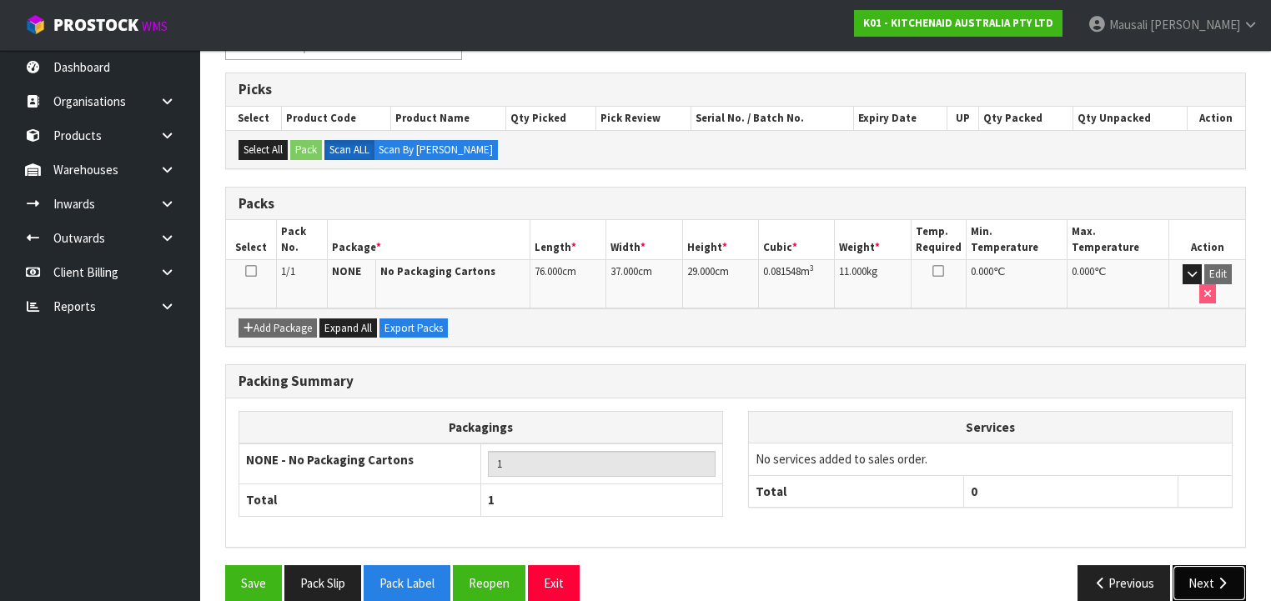
click at [1198, 570] on button "Next" at bounding box center [1208, 583] width 73 height 36
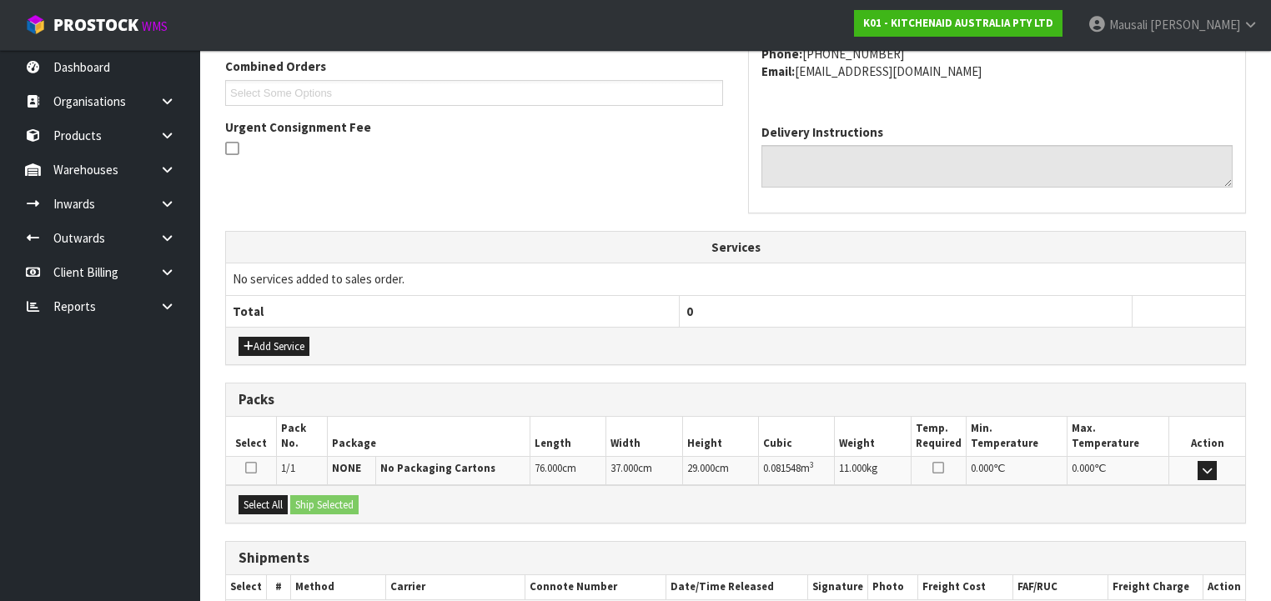
scroll to position [527, 0]
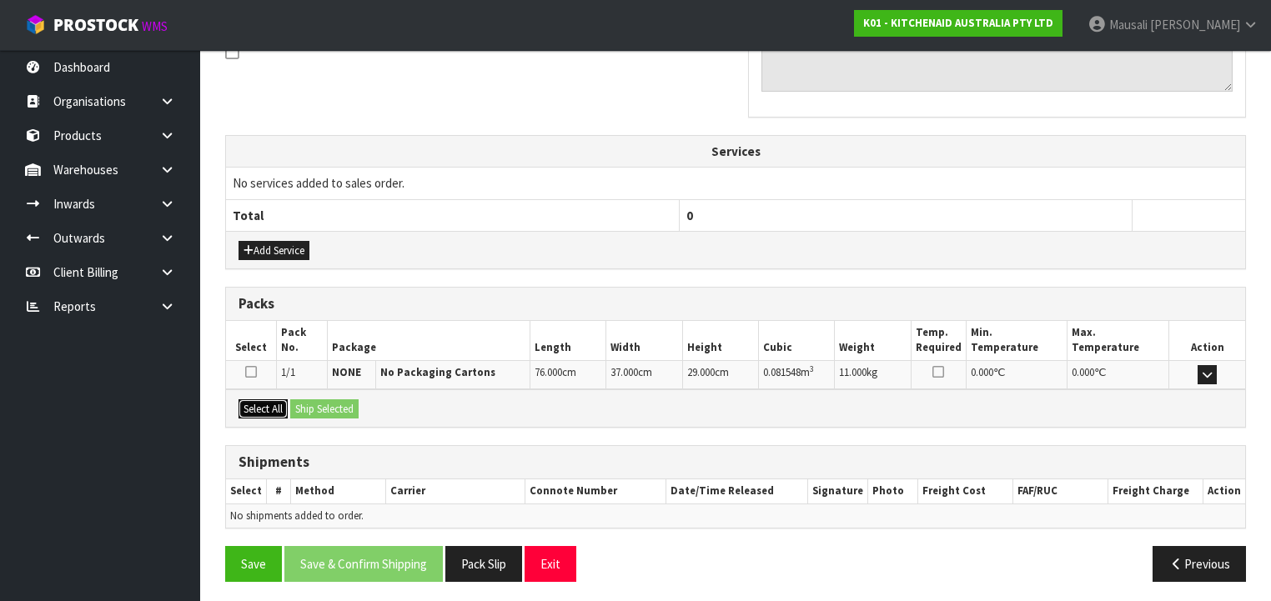
click at [270, 399] on button "Select All" at bounding box center [262, 409] width 49 height 20
click at [303, 405] on button "Ship Selected" at bounding box center [324, 409] width 68 height 20
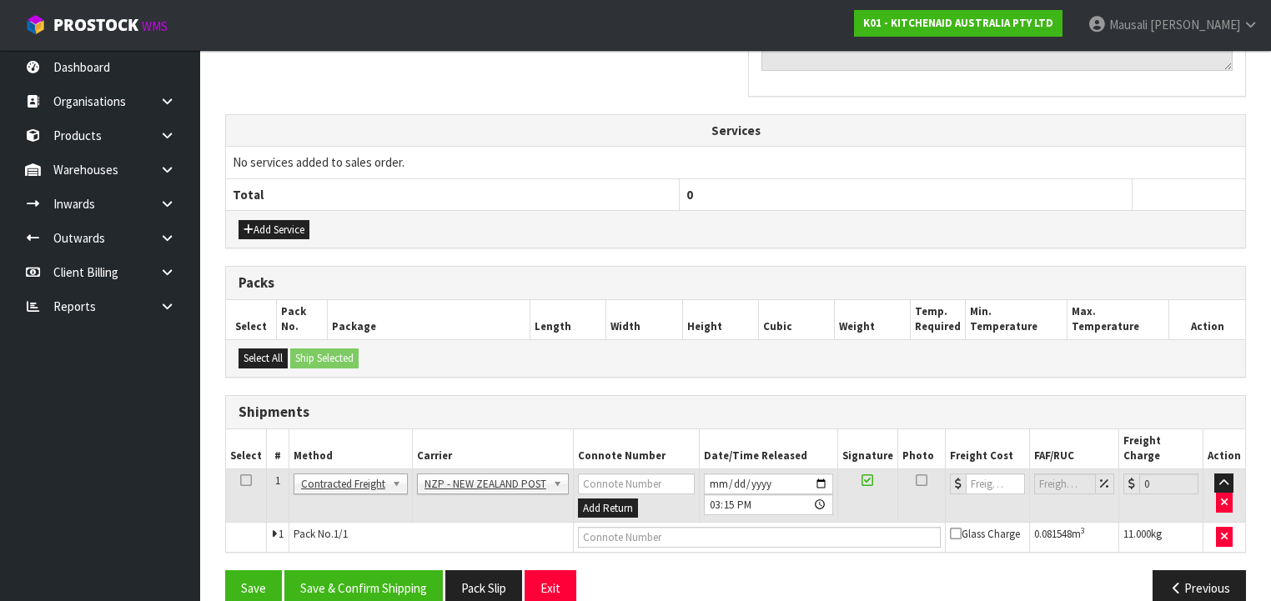
scroll to position [557, 0]
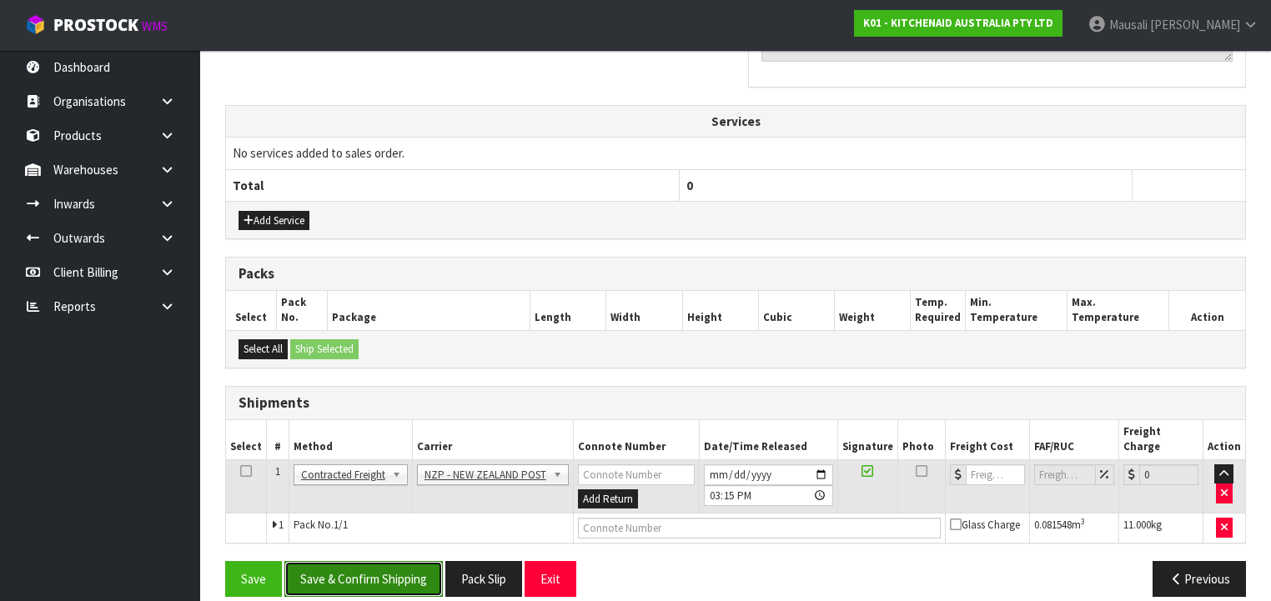
drag, startPoint x: 395, startPoint y: 548, endPoint x: 413, endPoint y: 544, distance: 18.0
click at [399, 561] on button "Save & Confirm Shipping" at bounding box center [363, 579] width 158 height 36
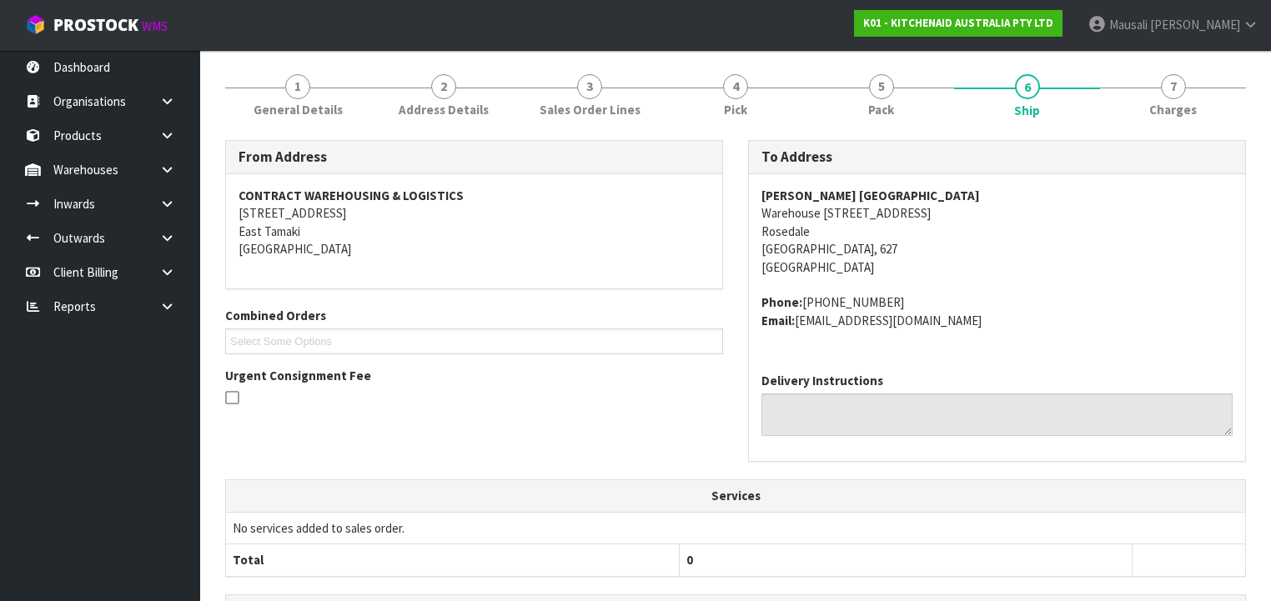
scroll to position [534, 0]
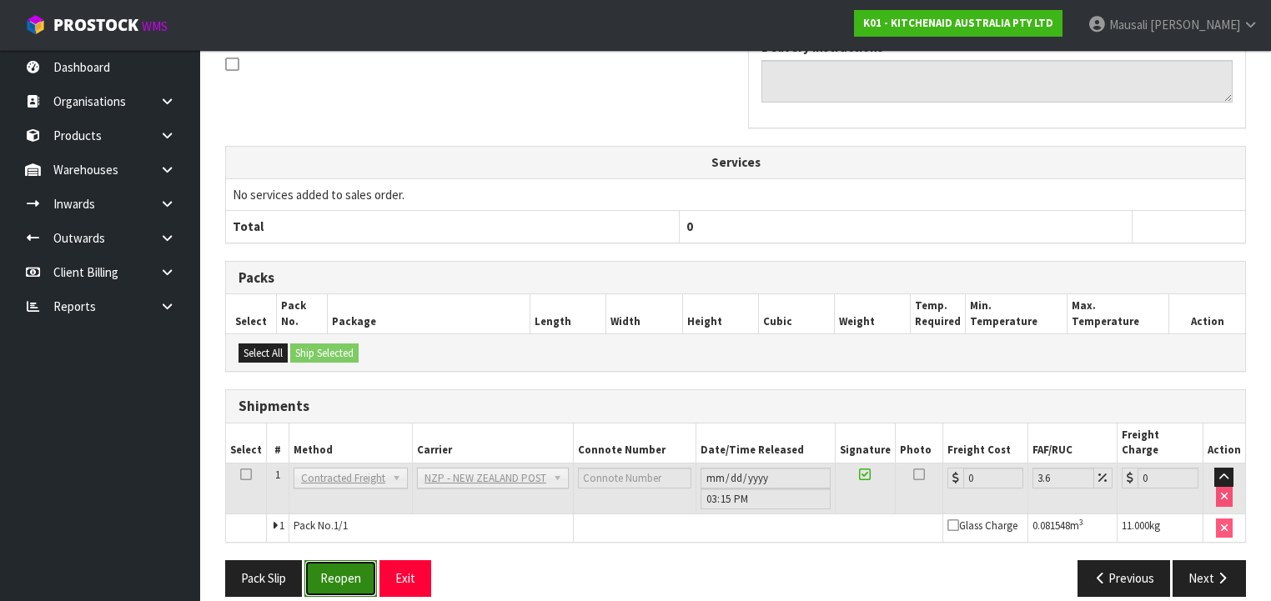
click at [338, 560] on button "Reopen" at bounding box center [340, 578] width 73 height 36
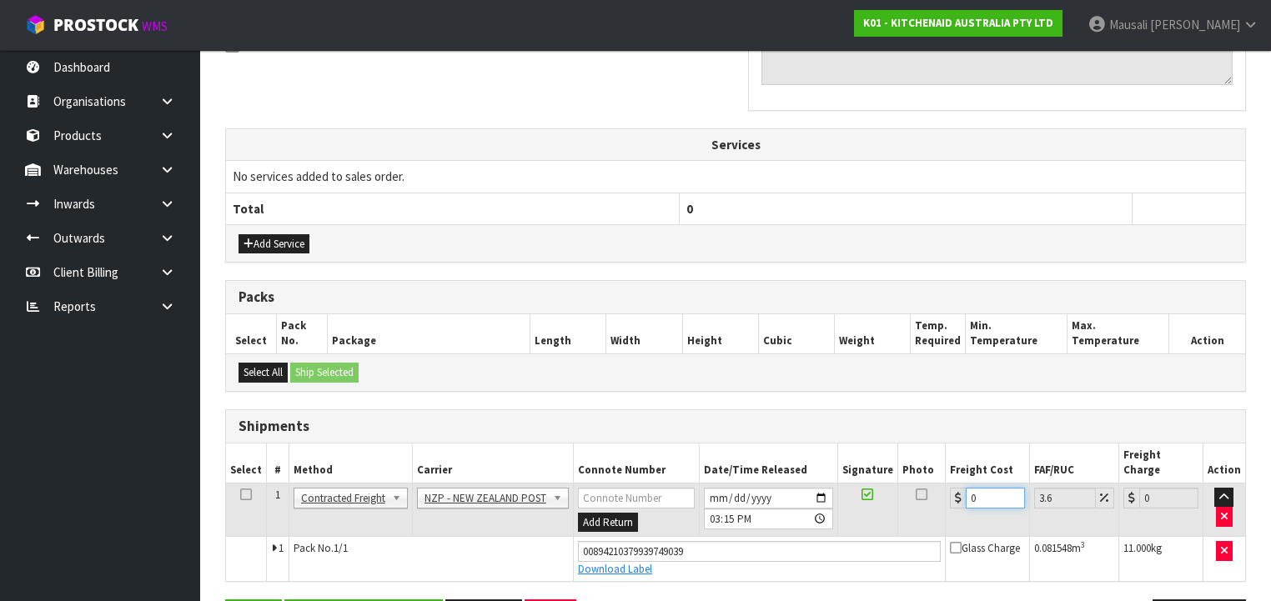
drag, startPoint x: 982, startPoint y: 479, endPoint x: 940, endPoint y: 494, distance: 44.3
click at [945, 494] on td "0" at bounding box center [987, 510] width 84 height 54
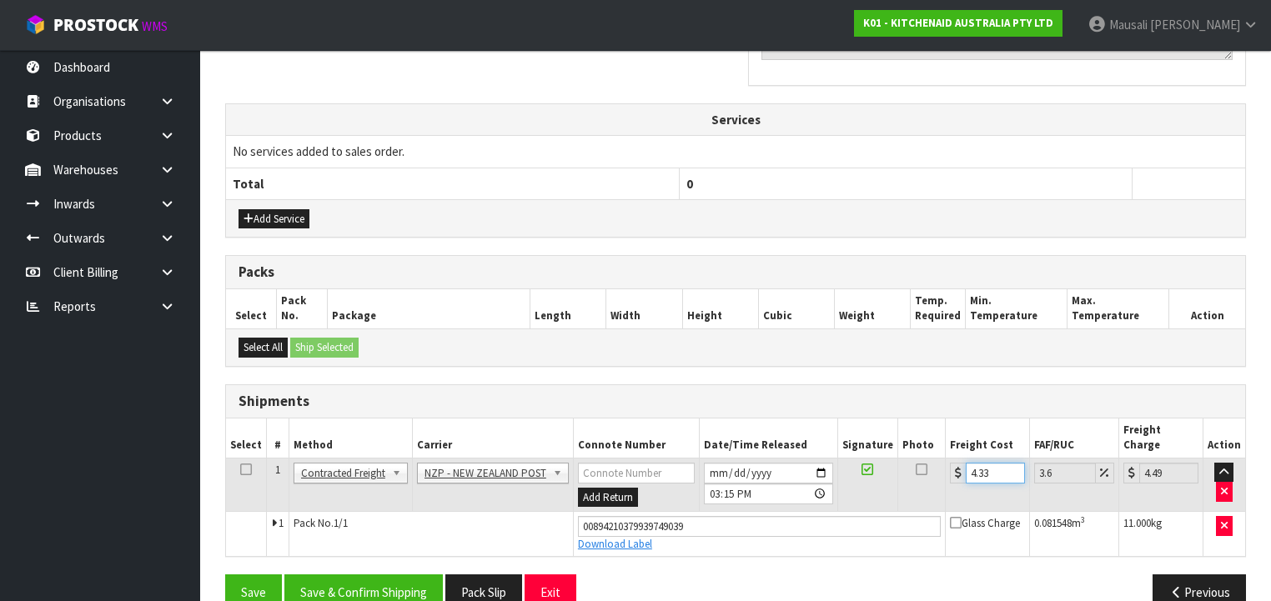
scroll to position [572, 0]
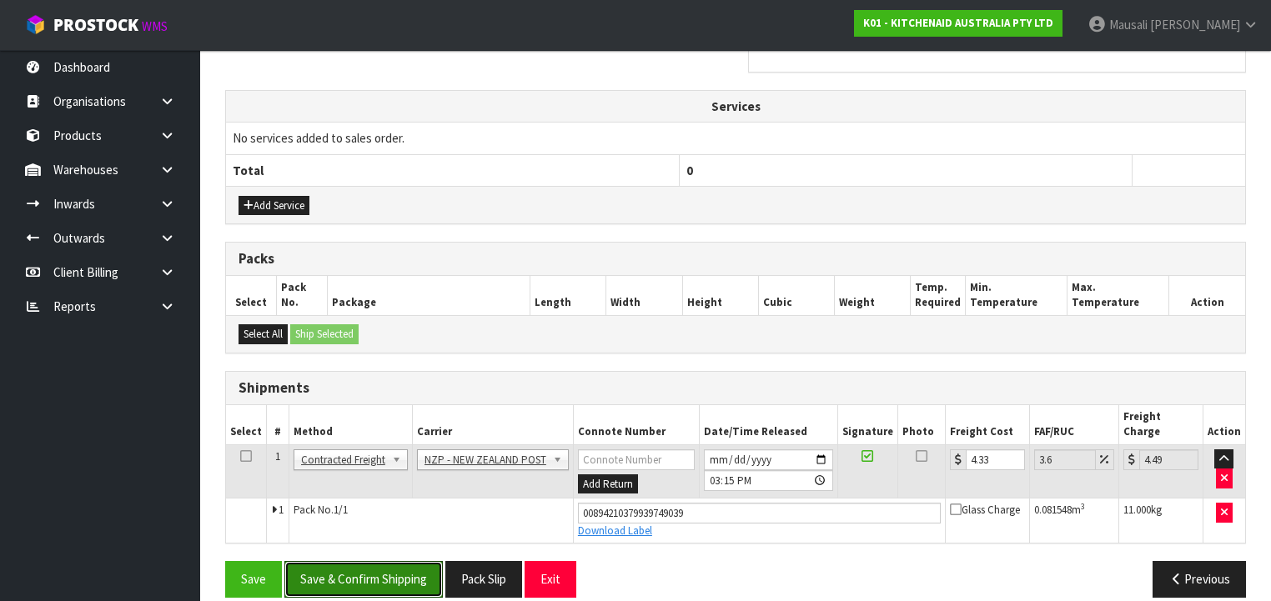
drag, startPoint x: 387, startPoint y: 554, endPoint x: 419, endPoint y: 530, distance: 40.0
click at [387, 561] on button "Save & Confirm Shipping" at bounding box center [363, 579] width 158 height 36
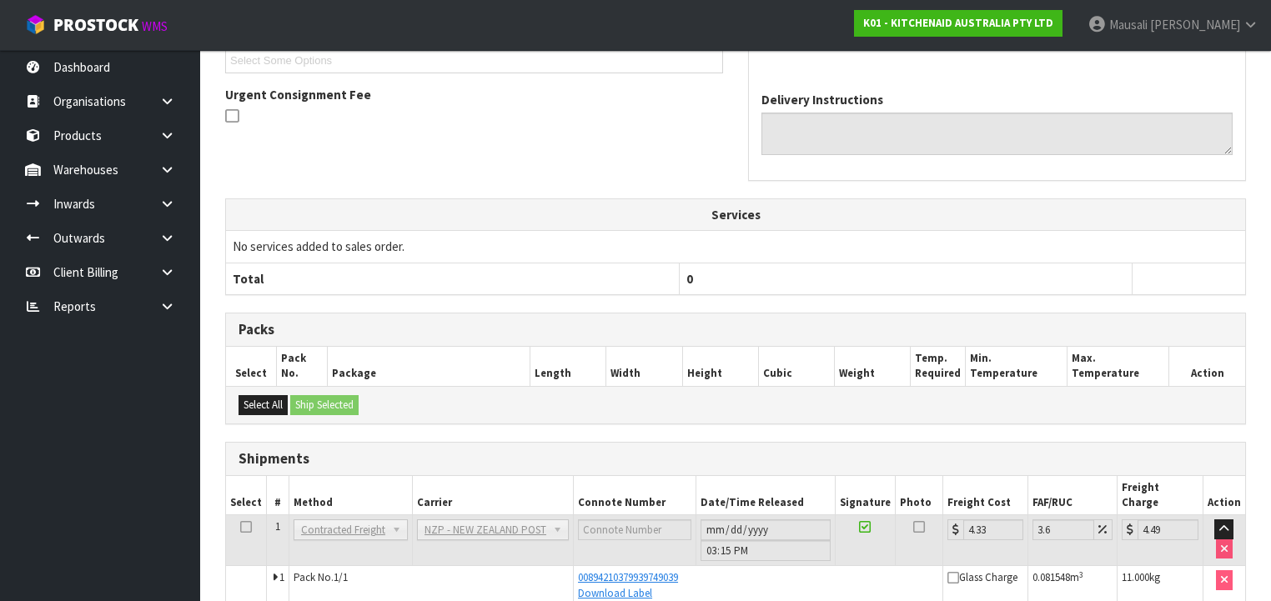
scroll to position [527, 0]
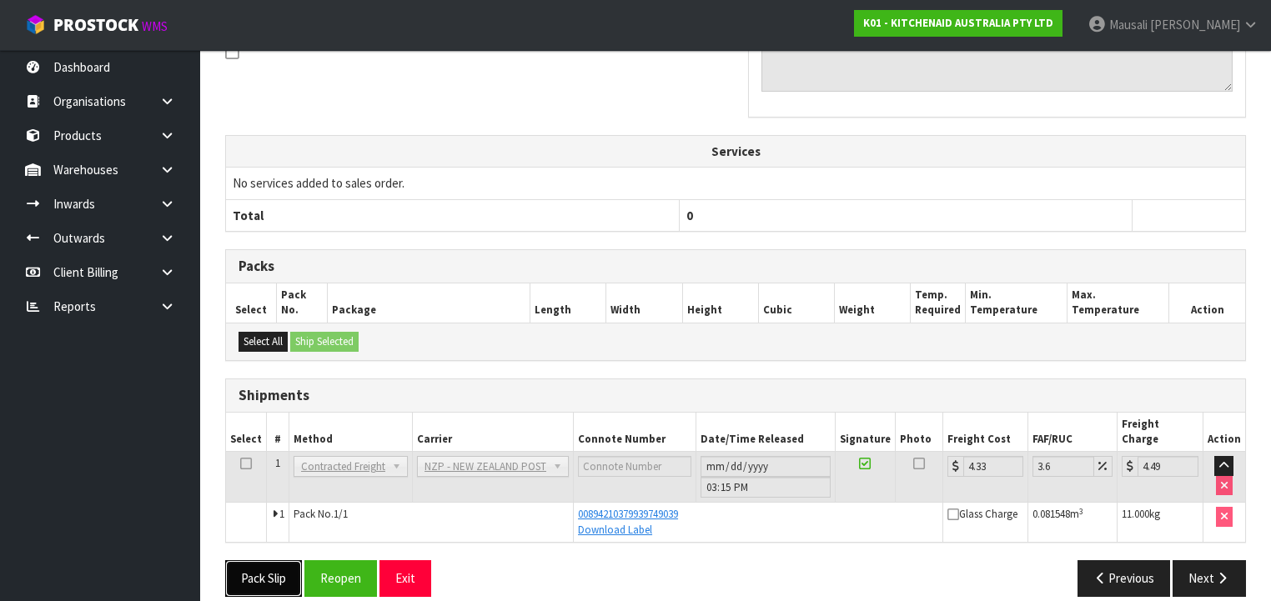
click at [257, 560] on button "Pack Slip" at bounding box center [263, 578] width 77 height 36
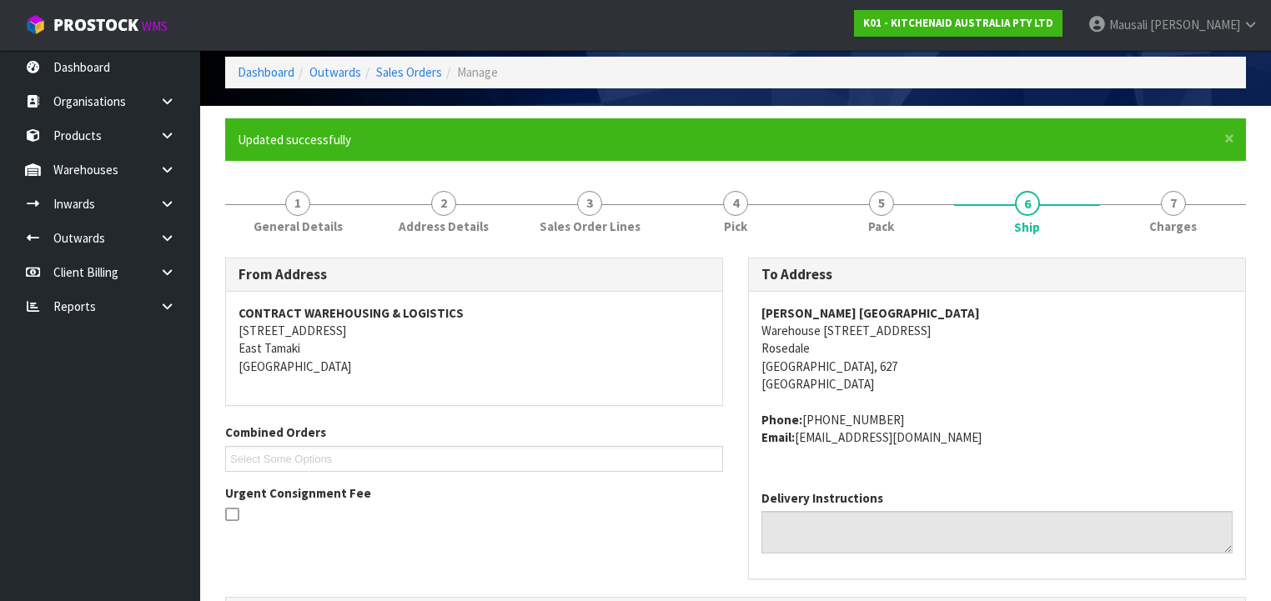
scroll to position [0, 0]
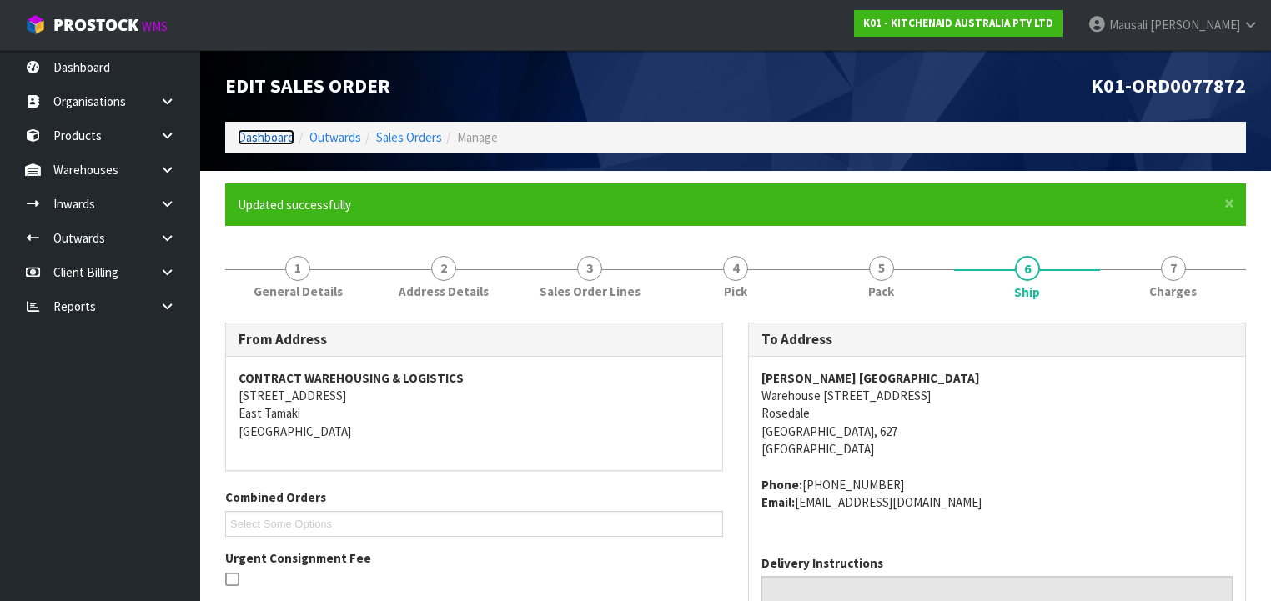
click at [268, 138] on link "Dashboard" at bounding box center [266, 137] width 57 height 16
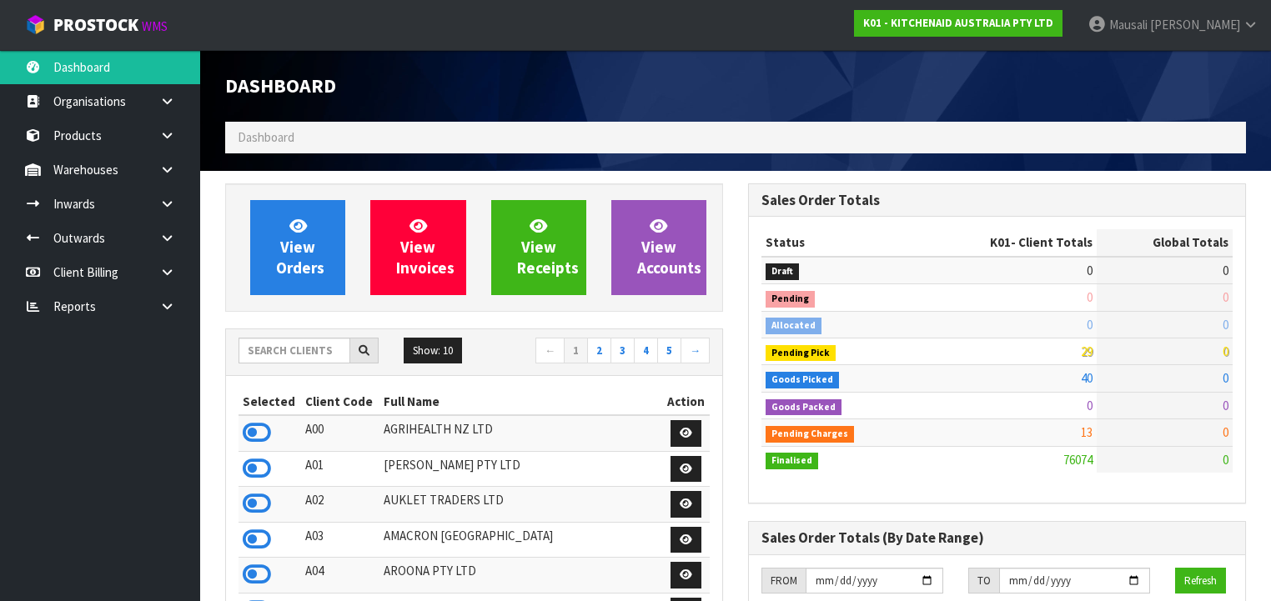
scroll to position [1257, 523]
drag, startPoint x: 289, startPoint y: 343, endPoint x: 298, endPoint y: 342, distance: 9.2
click at [290, 343] on input "text" at bounding box center [294, 351] width 112 height 26
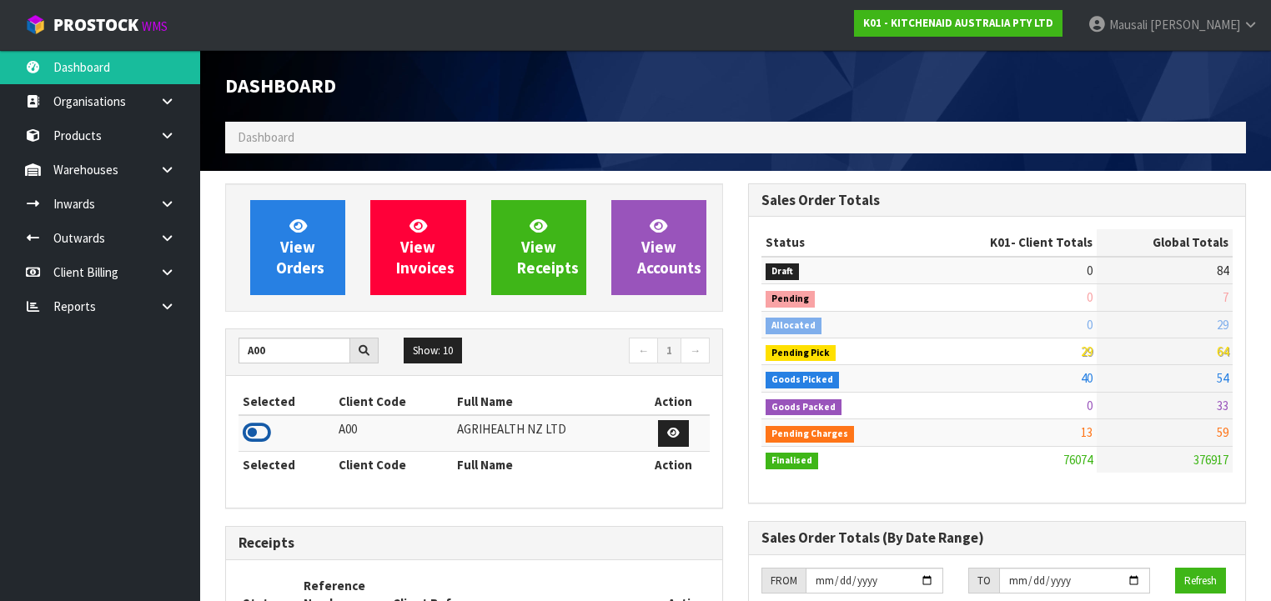
click at [256, 429] on icon at bounding box center [257, 432] width 28 height 25
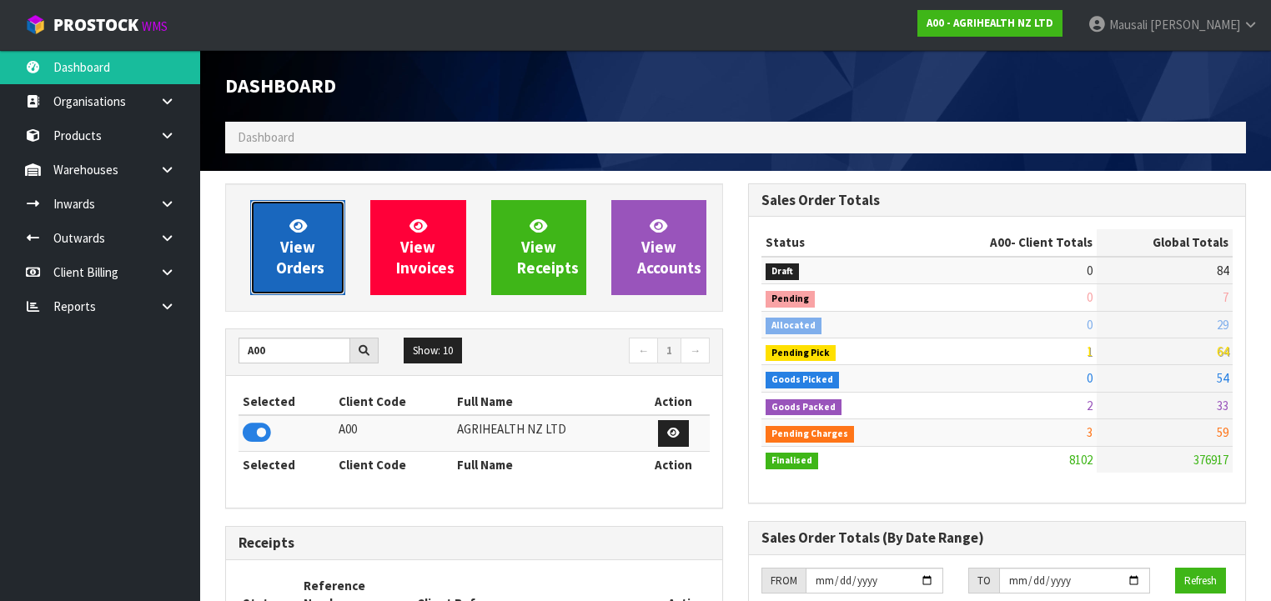
click at [298, 243] on span "View Orders" at bounding box center [300, 247] width 48 height 63
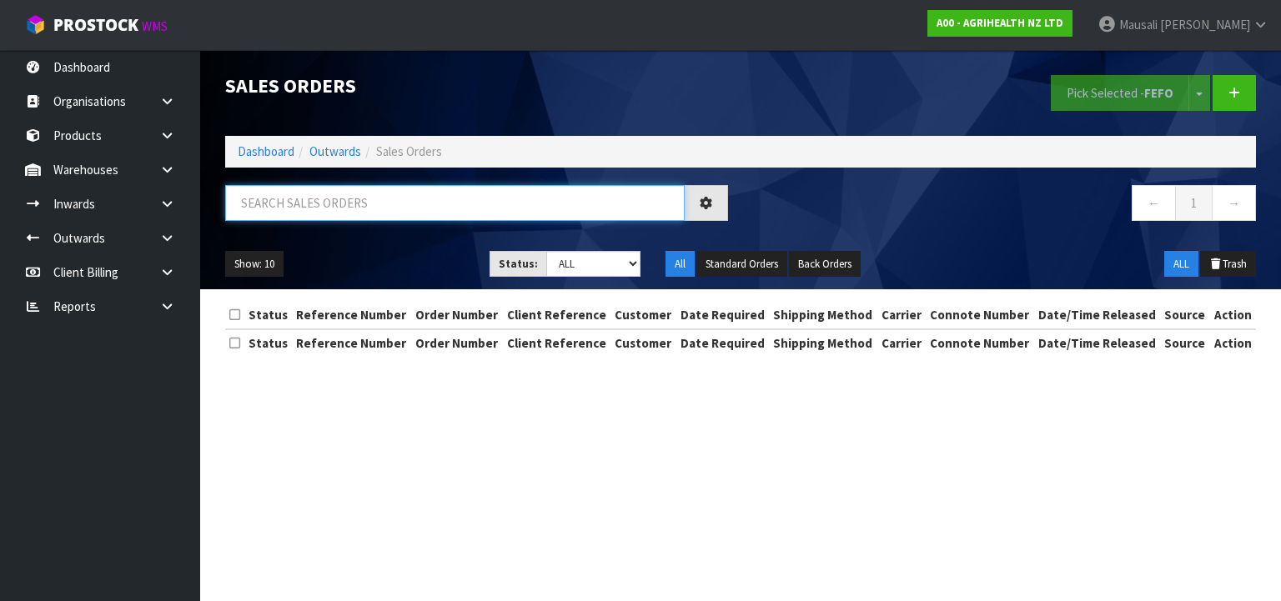
click at [273, 206] on input "text" at bounding box center [454, 203] width 459 height 36
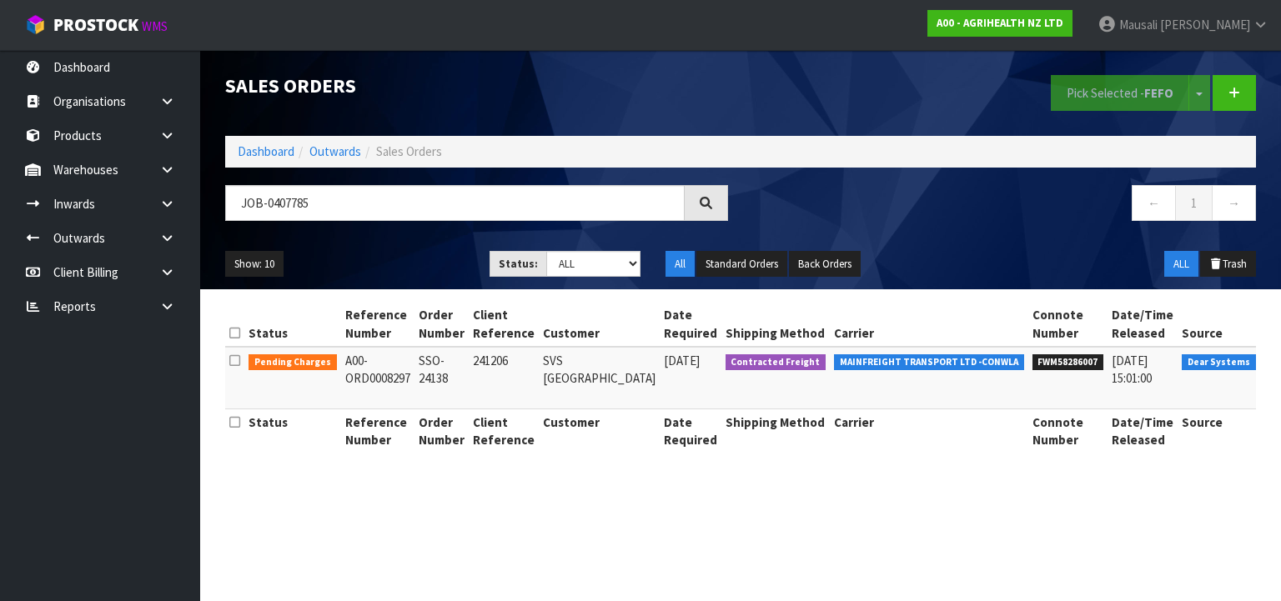
click at [1270, 365] on icon at bounding box center [1282, 364] width 13 height 11
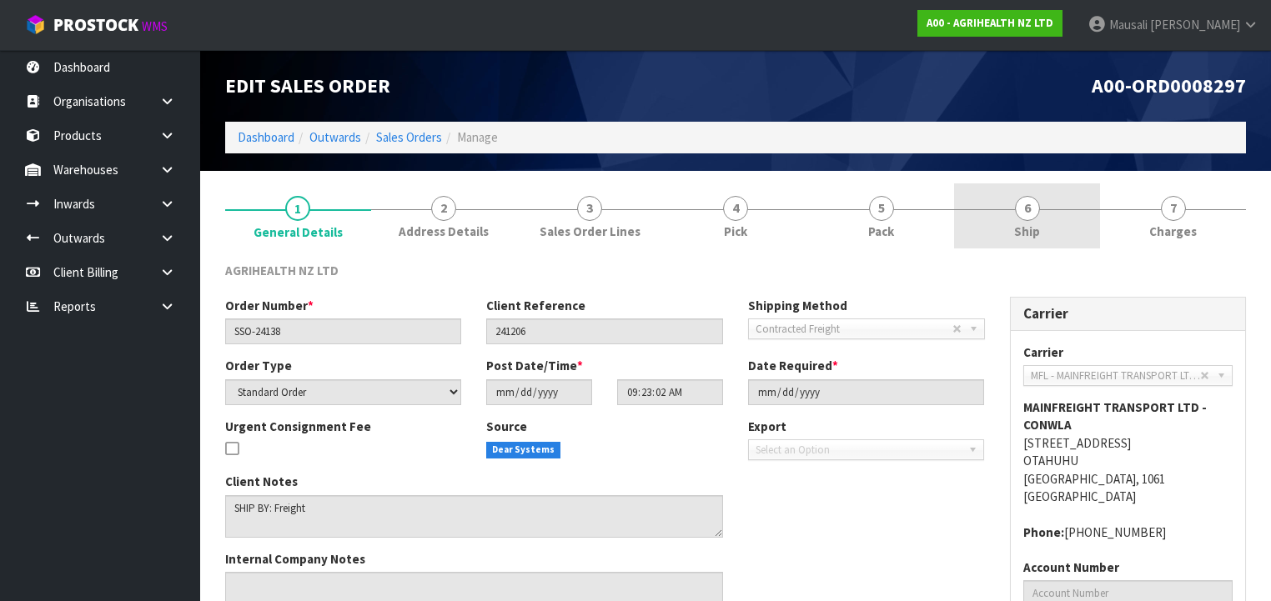
click at [1036, 229] on span "Ship" at bounding box center [1027, 232] width 26 height 18
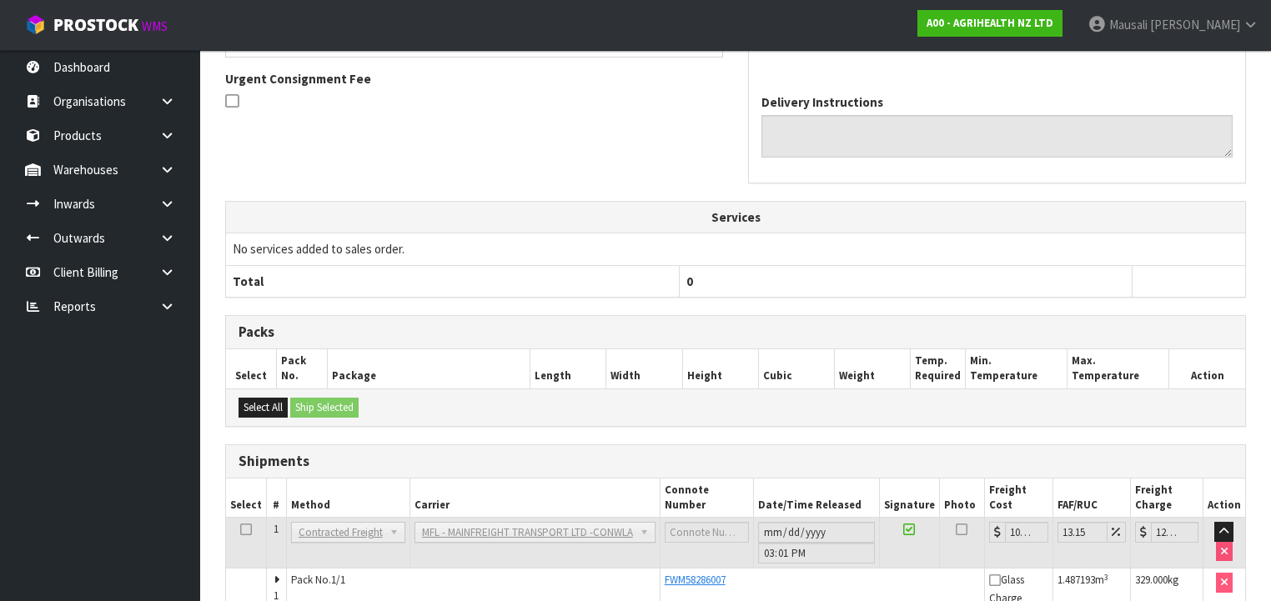
scroll to position [504, 0]
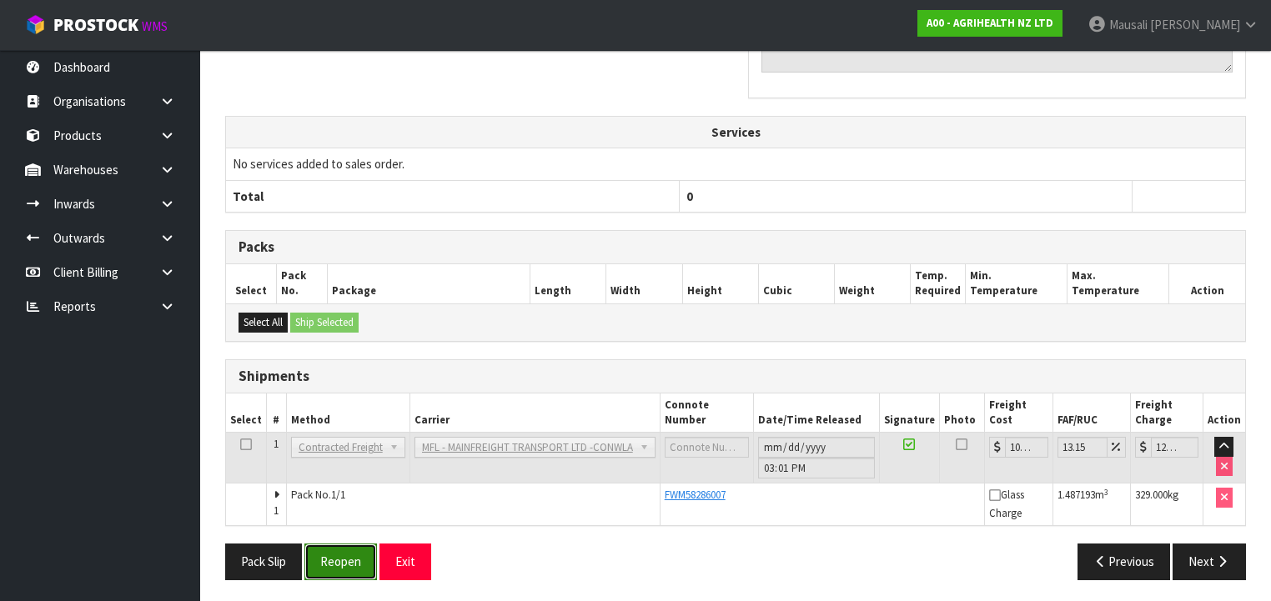
drag, startPoint x: 327, startPoint y: 548, endPoint x: 343, endPoint y: 543, distance: 16.6
click at [328, 547] on button "Reopen" at bounding box center [340, 562] width 73 height 36
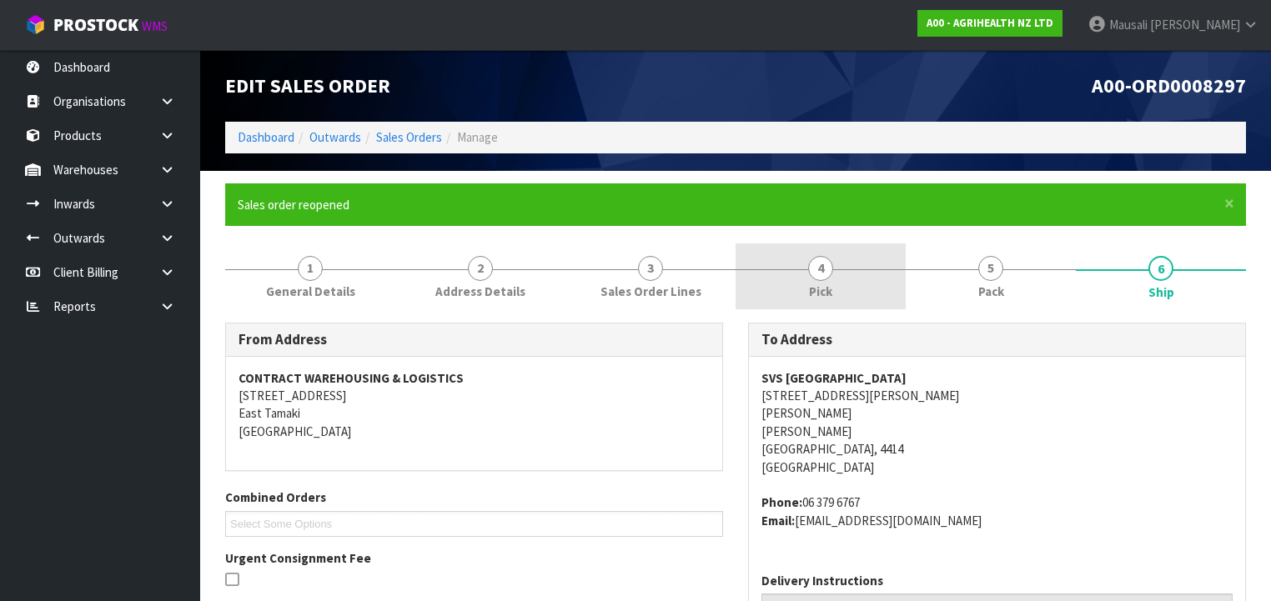
click at [835, 283] on link "4 Pick" at bounding box center [820, 276] width 170 height 66
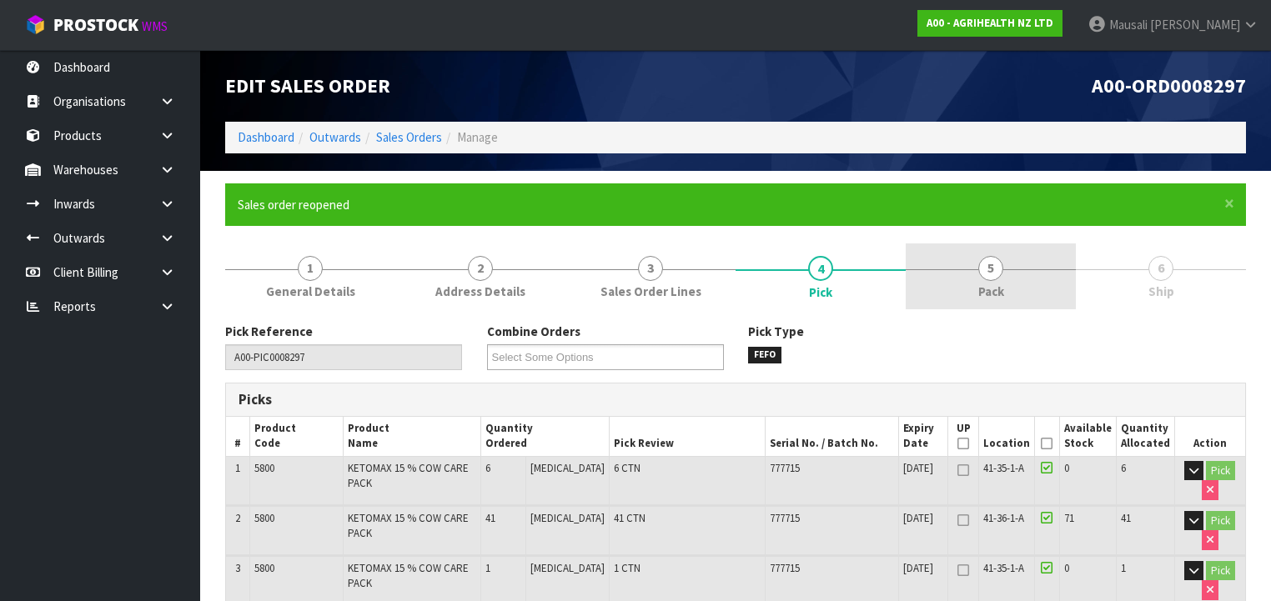
click at [984, 293] on span "Pack" at bounding box center [991, 292] width 26 height 18
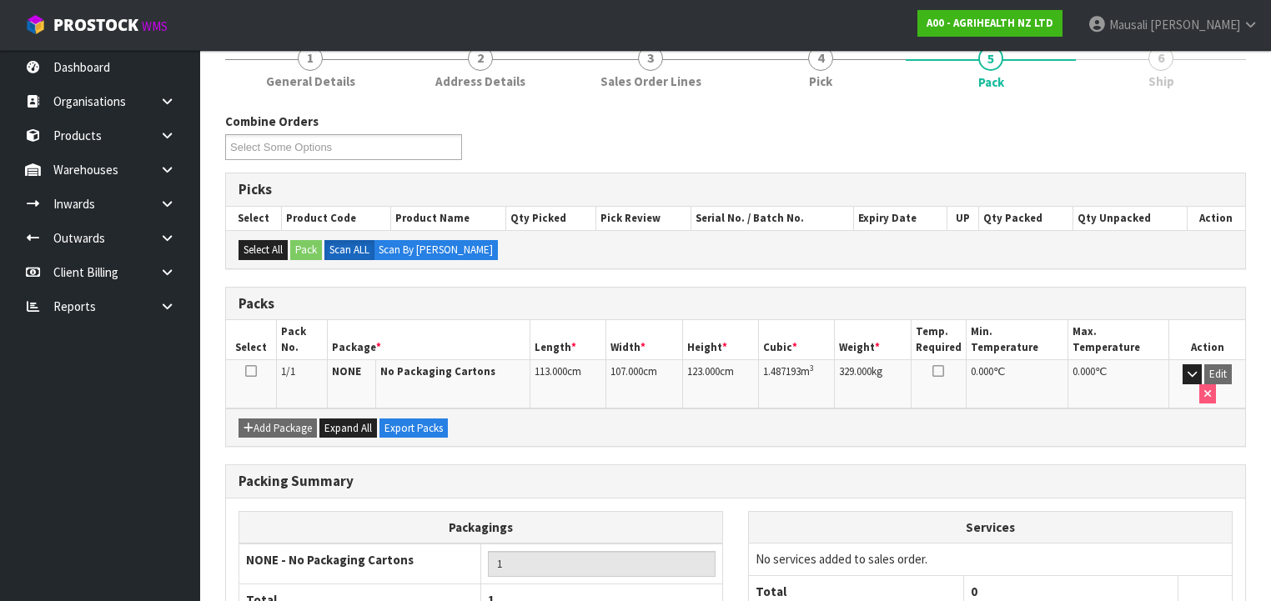
scroll to position [310, 0]
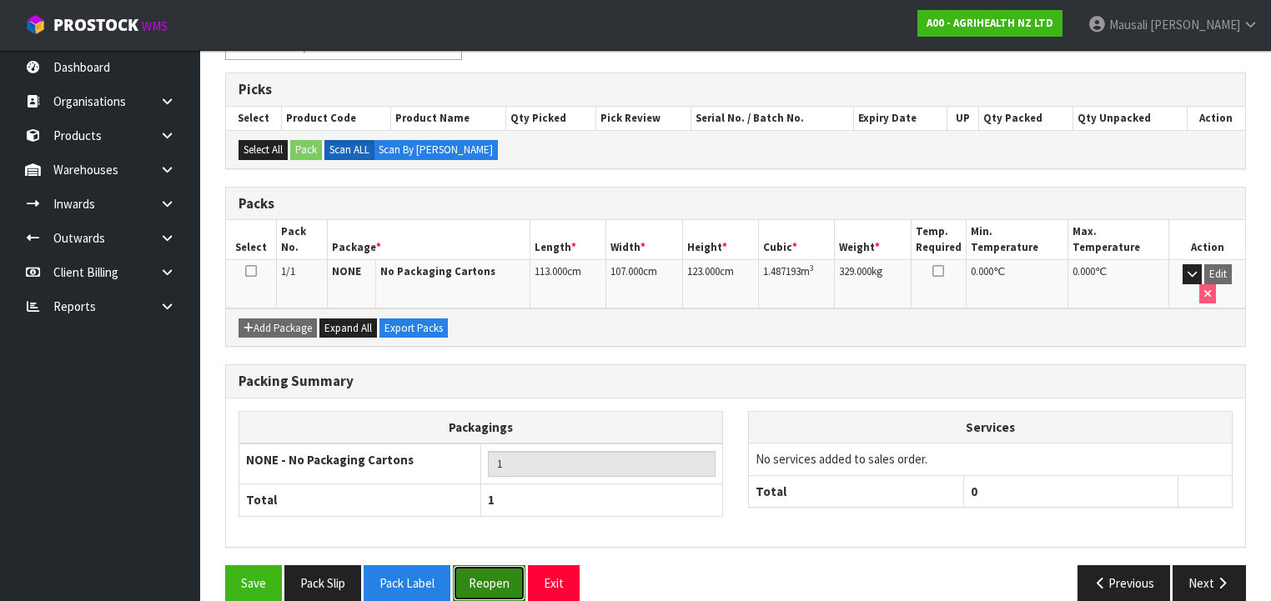
click at [500, 565] on button "Reopen" at bounding box center [489, 583] width 73 height 36
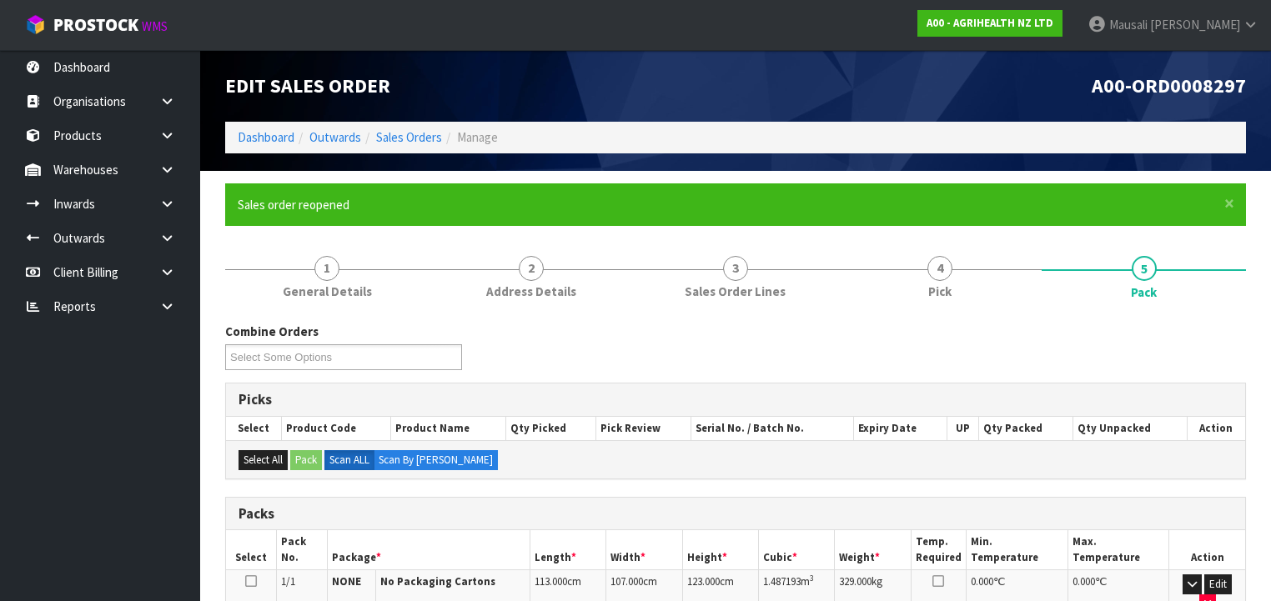
scroll to position [267, 0]
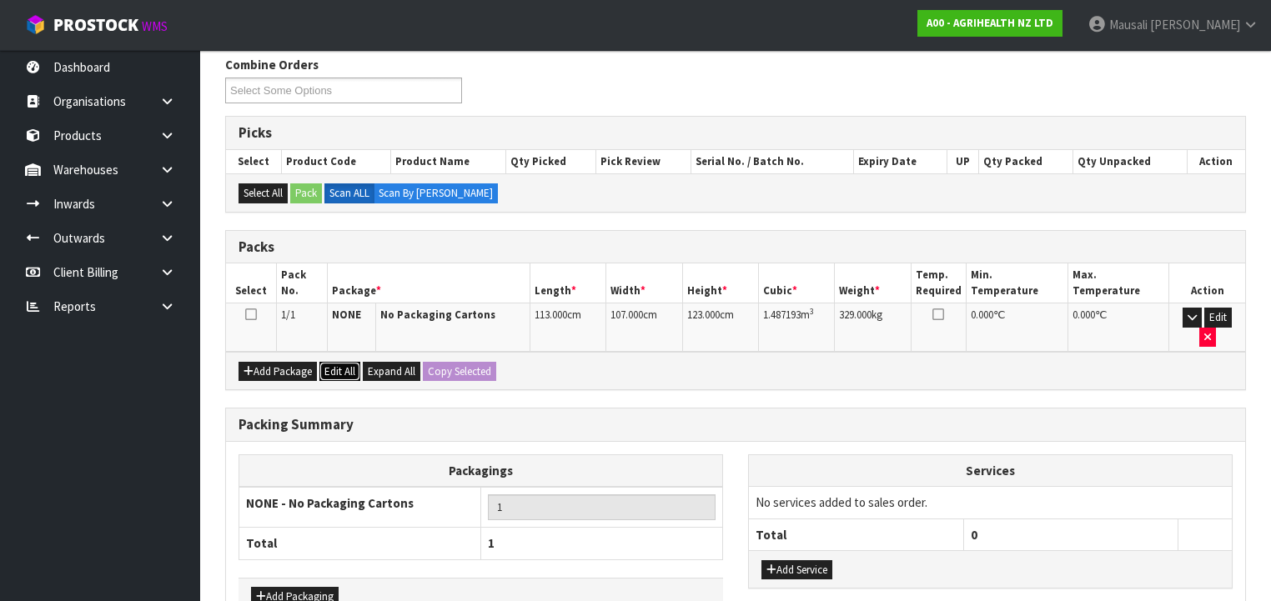
click at [328, 362] on button "Edit All" at bounding box center [339, 372] width 41 height 20
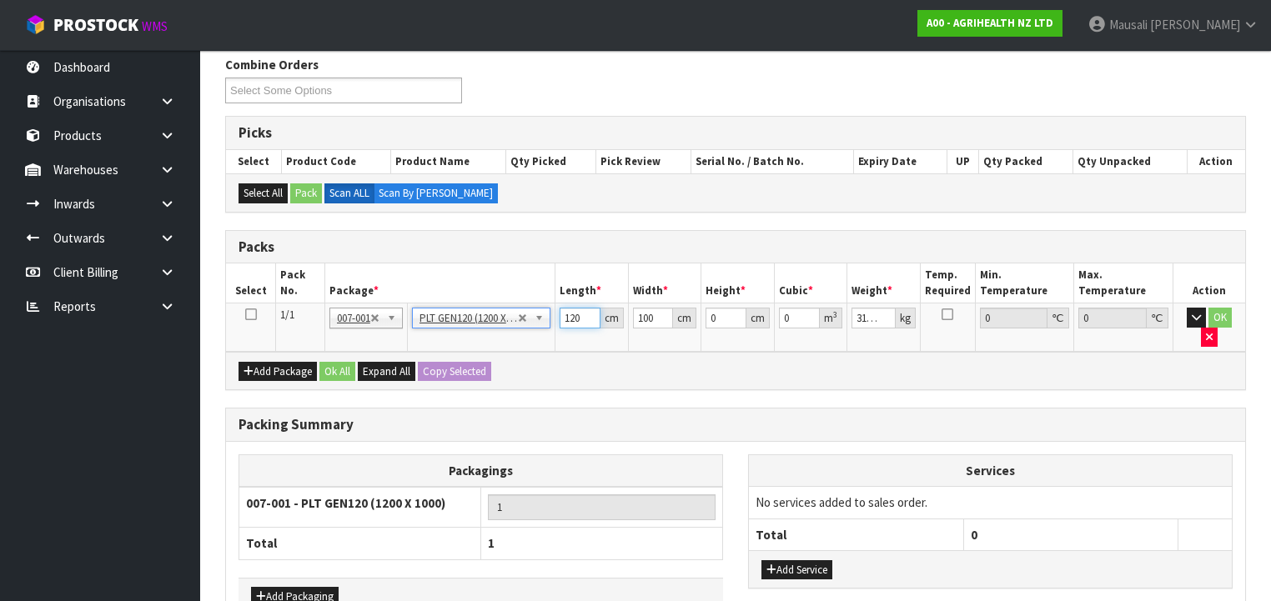
drag, startPoint x: 583, startPoint y: 317, endPoint x: 540, endPoint y: 321, distance: 42.7
click at [543, 321] on tr "1/1 NONE 007-001 007-002 007-004 007-009 007-013 007-014 007-015 007-017 007-01…" at bounding box center [735, 327] width 1019 height 48
click at [323, 362] on button "Ok All" at bounding box center [337, 372] width 36 height 20
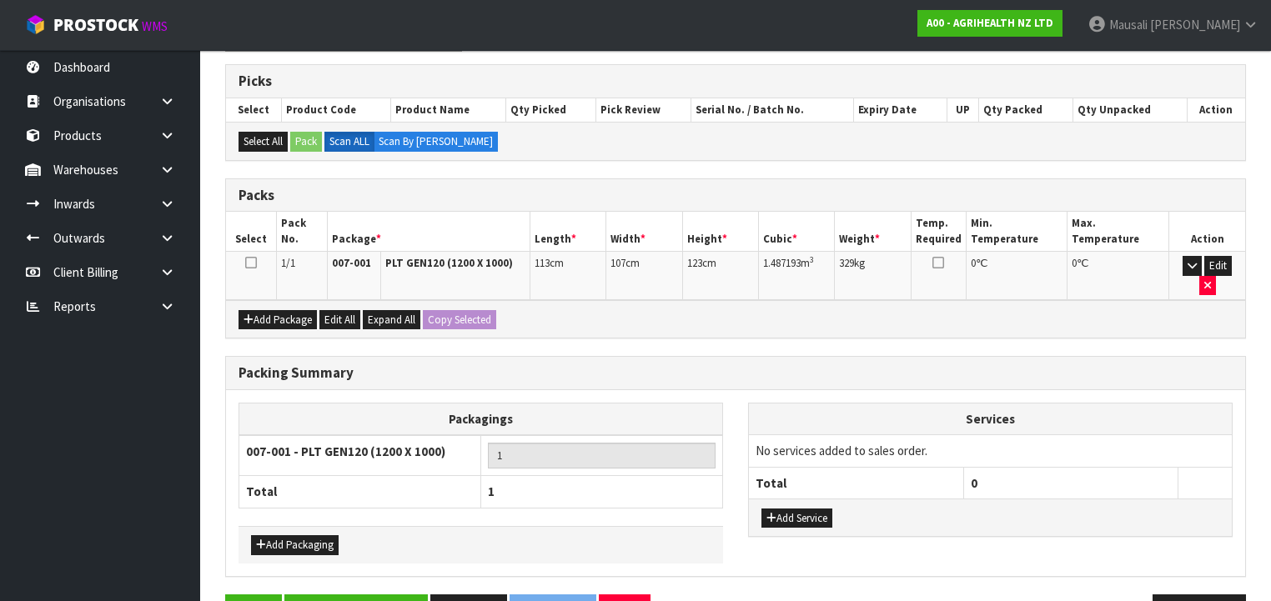
scroll to position [347, 0]
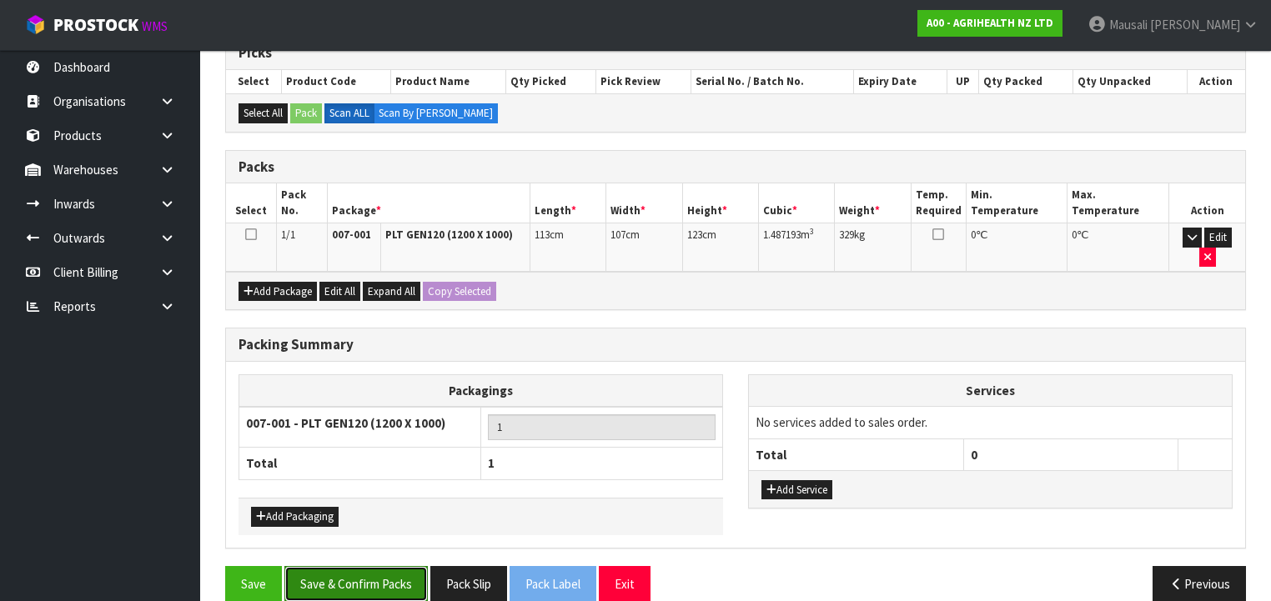
click at [361, 566] on button "Save & Confirm Packs" at bounding box center [355, 584] width 143 height 36
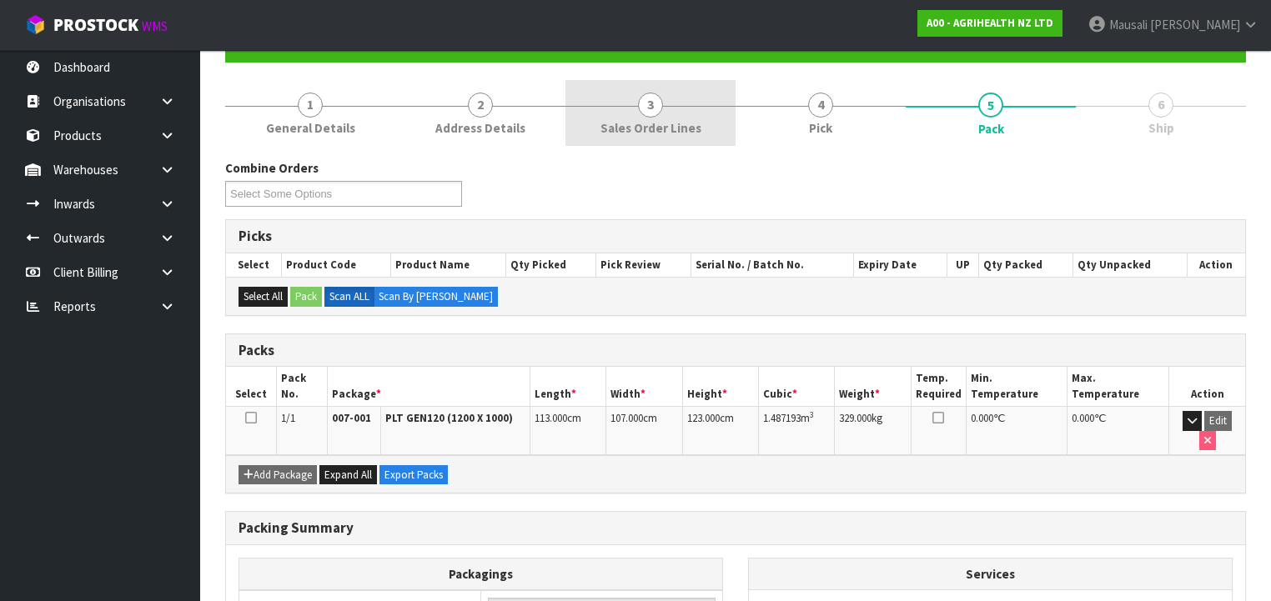
scroll to position [0, 0]
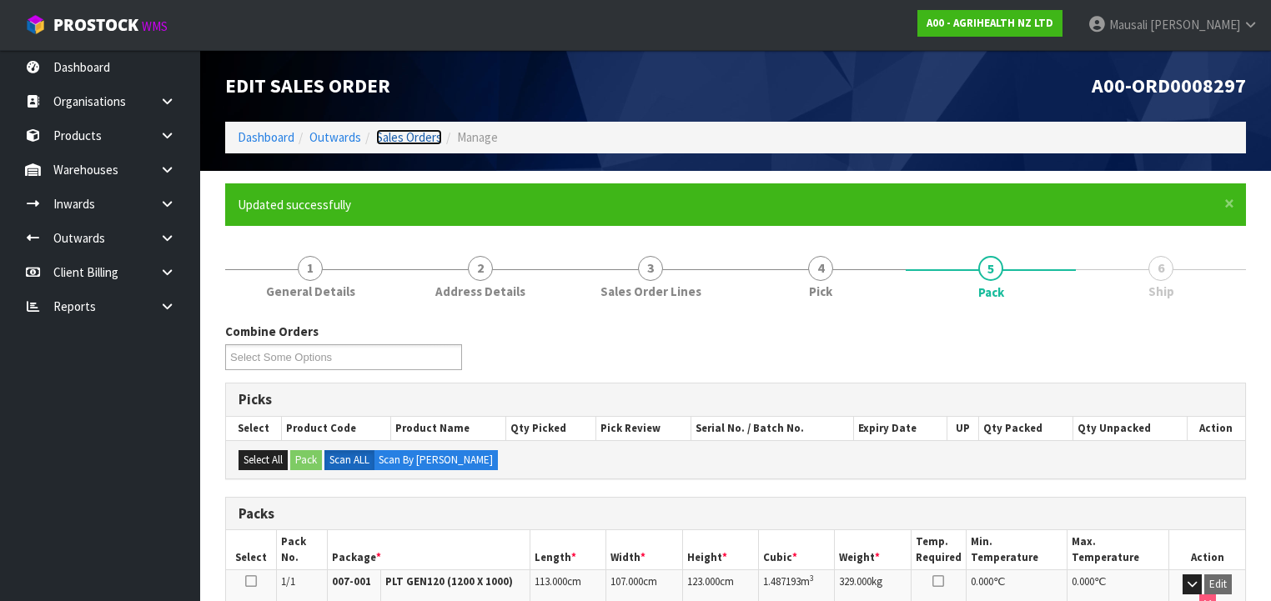
click at [414, 137] on link "Sales Orders" at bounding box center [409, 137] width 66 height 16
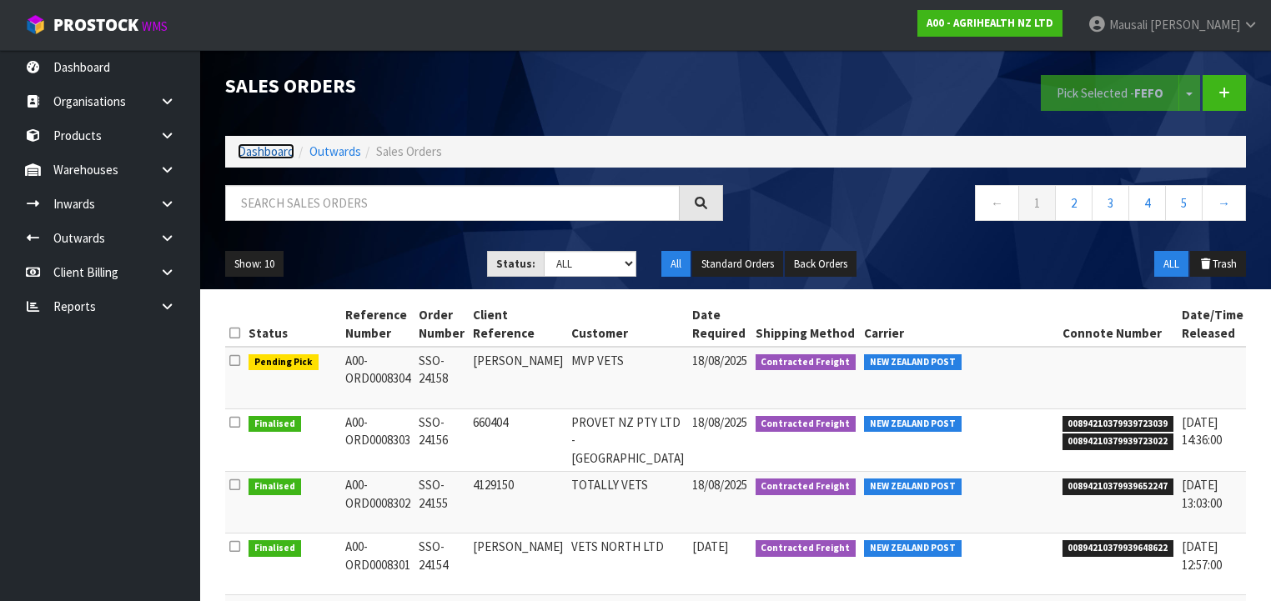
click at [263, 150] on link "Dashboard" at bounding box center [266, 151] width 57 height 16
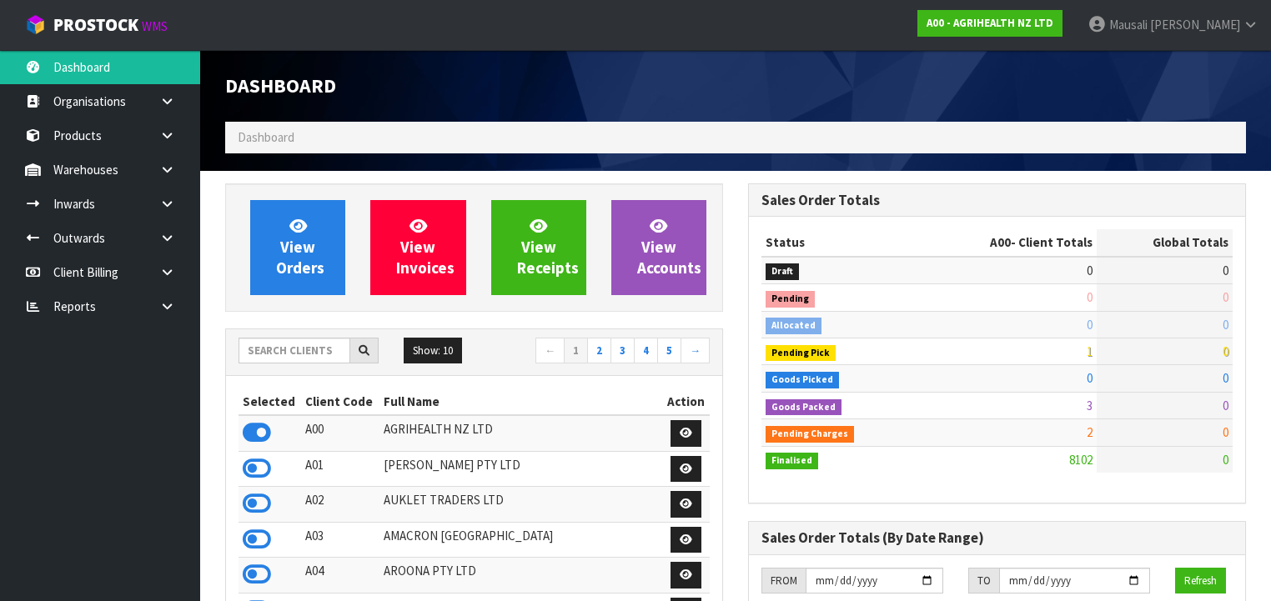
scroll to position [1257, 523]
drag, startPoint x: 267, startPoint y: 356, endPoint x: 374, endPoint y: 343, distance: 108.3
click at [267, 355] on input "text" at bounding box center [294, 351] width 112 height 26
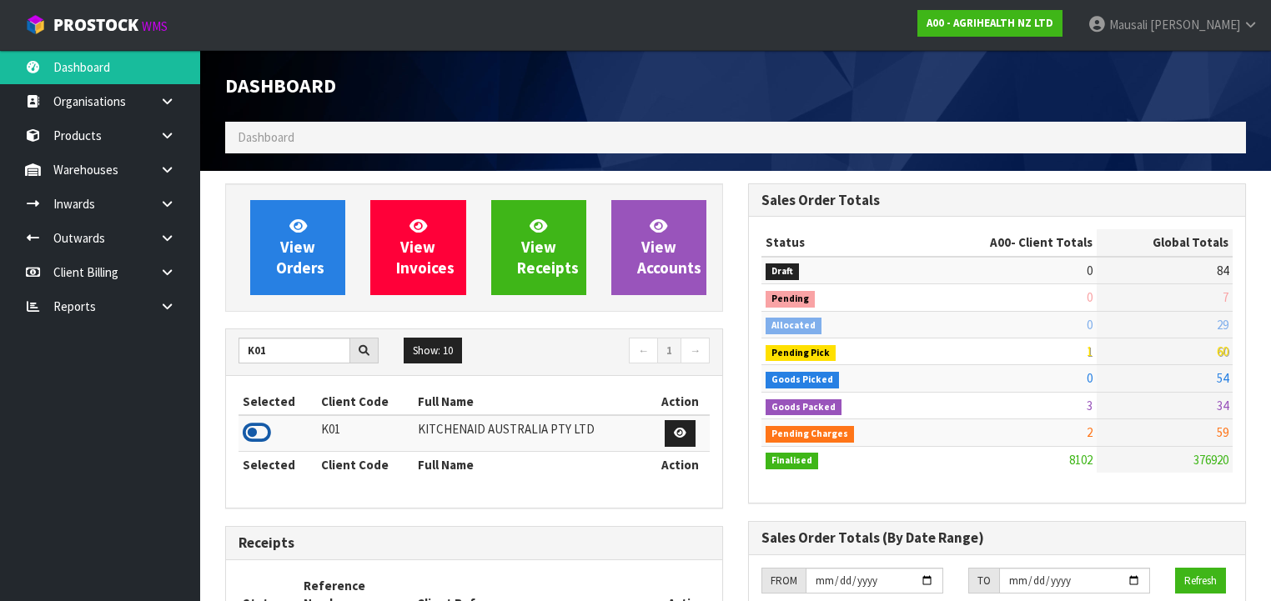
click at [260, 430] on icon at bounding box center [257, 432] width 28 height 25
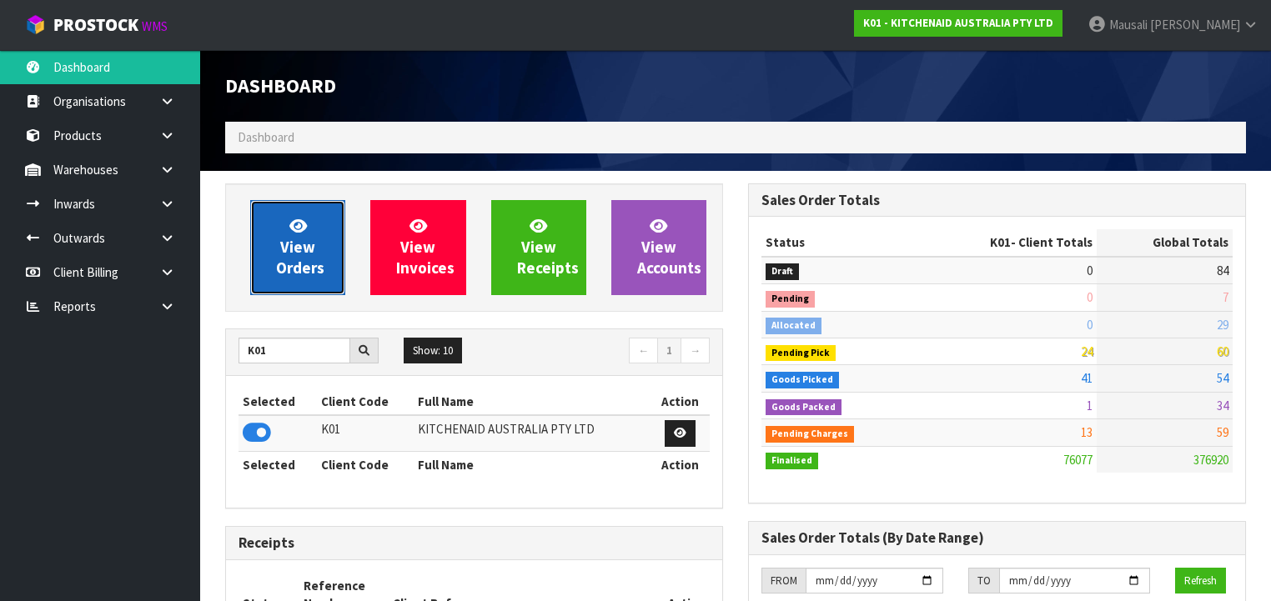
click at [298, 240] on span "View Orders" at bounding box center [300, 247] width 48 height 63
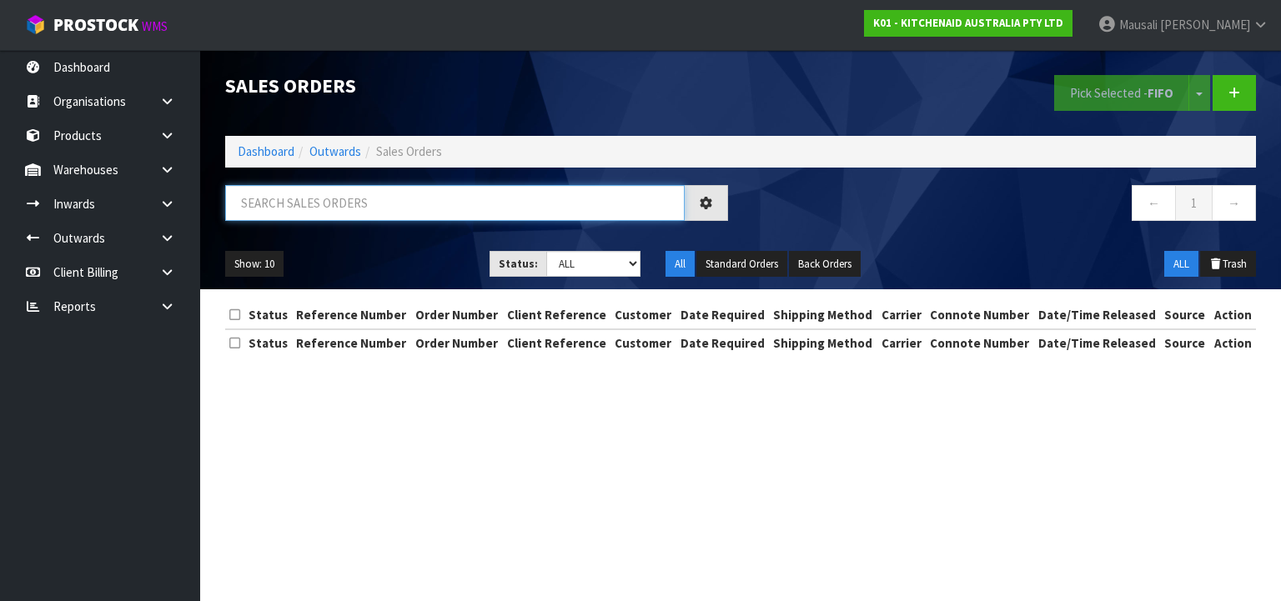
click at [256, 202] on input "text" at bounding box center [454, 203] width 459 height 36
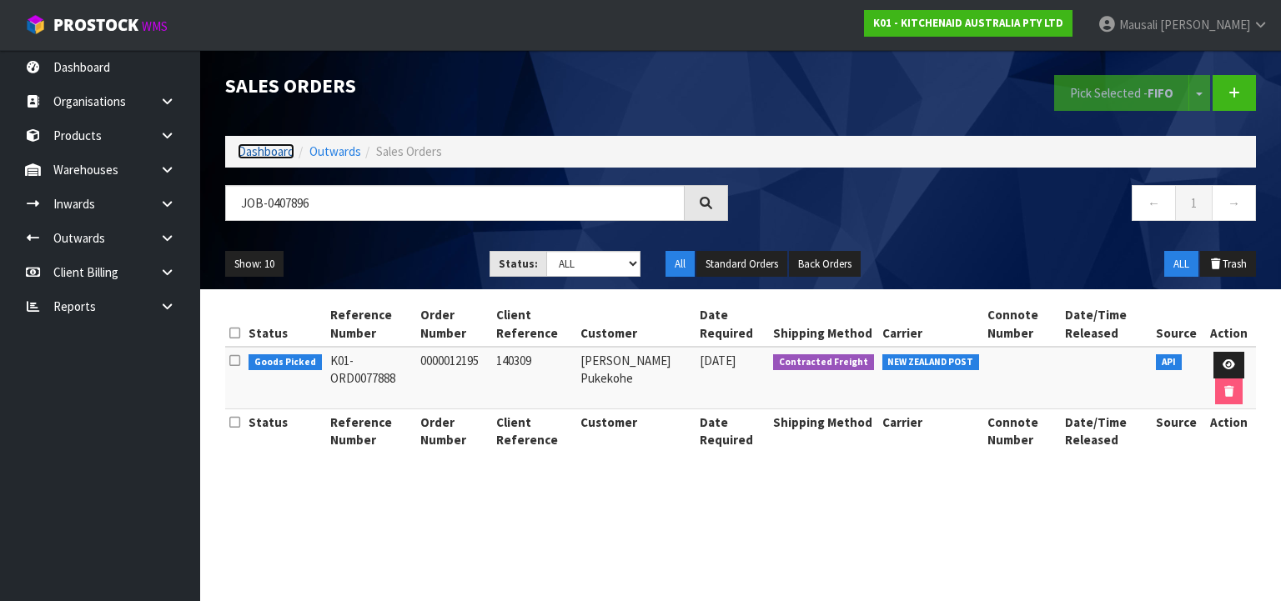
click at [270, 151] on link "Dashboard" at bounding box center [266, 151] width 57 height 16
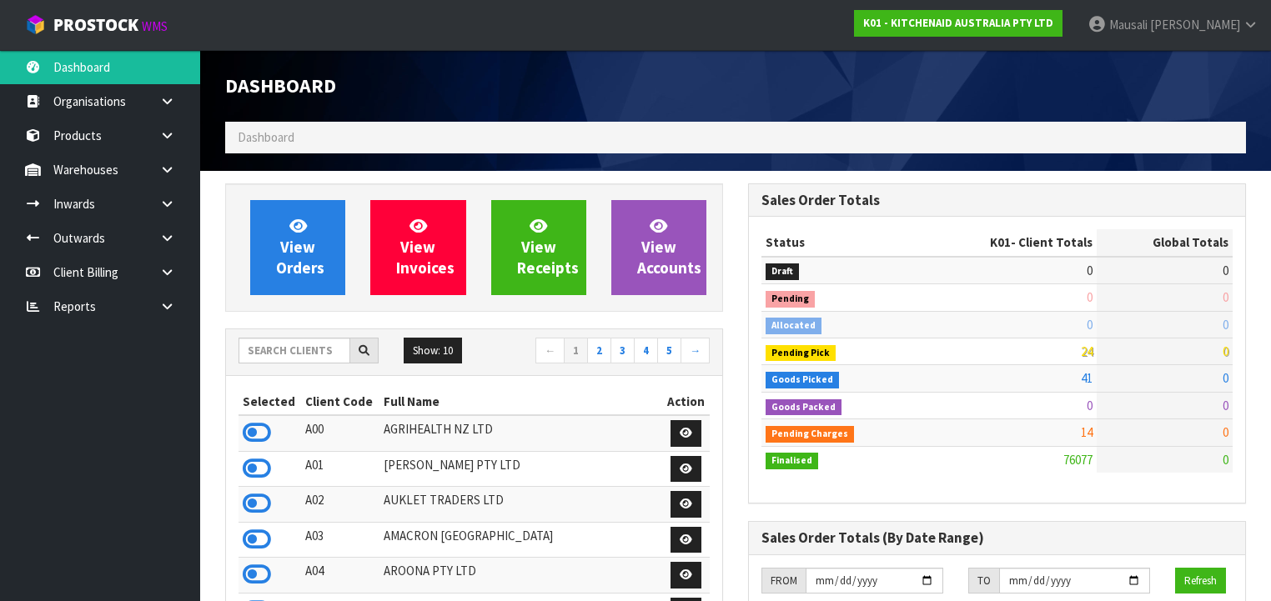
scroll to position [1257, 523]
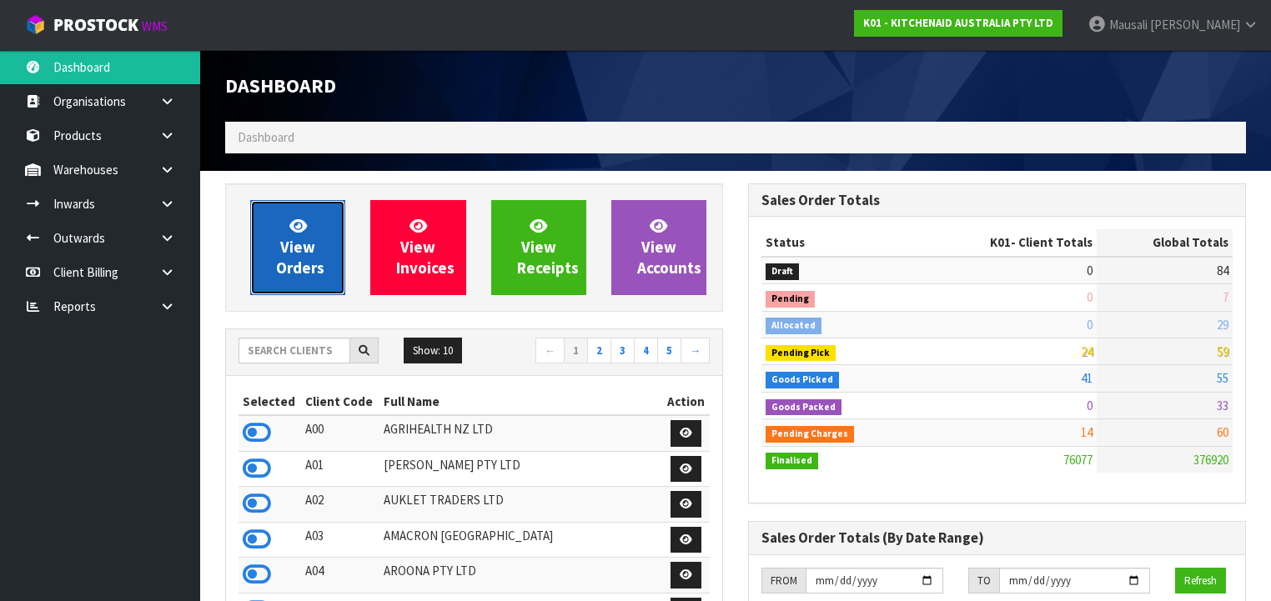
click at [313, 245] on link "View Orders" at bounding box center [297, 247] width 95 height 95
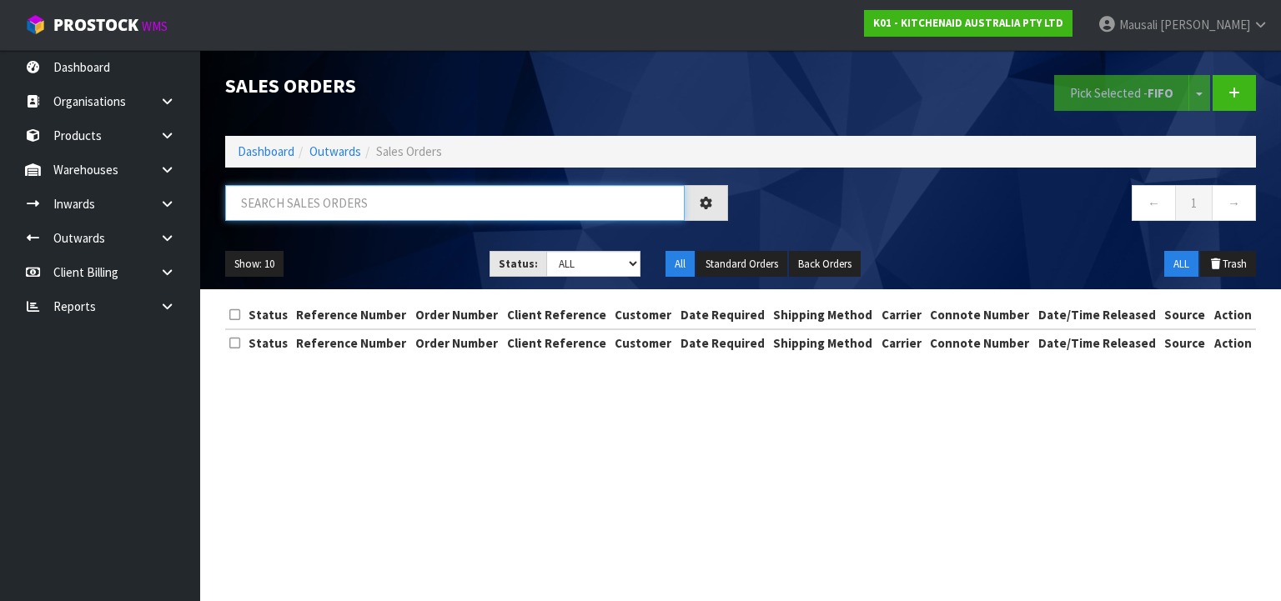
click at [297, 203] on input "text" at bounding box center [454, 203] width 459 height 36
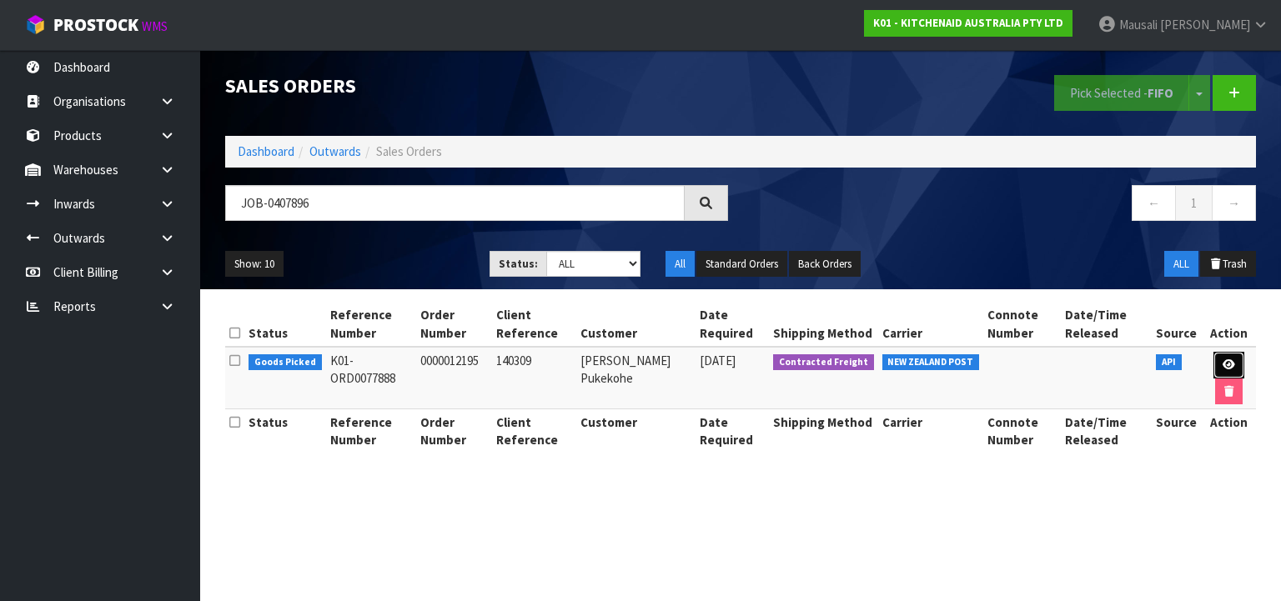
click at [1218, 362] on link at bounding box center [1228, 365] width 31 height 27
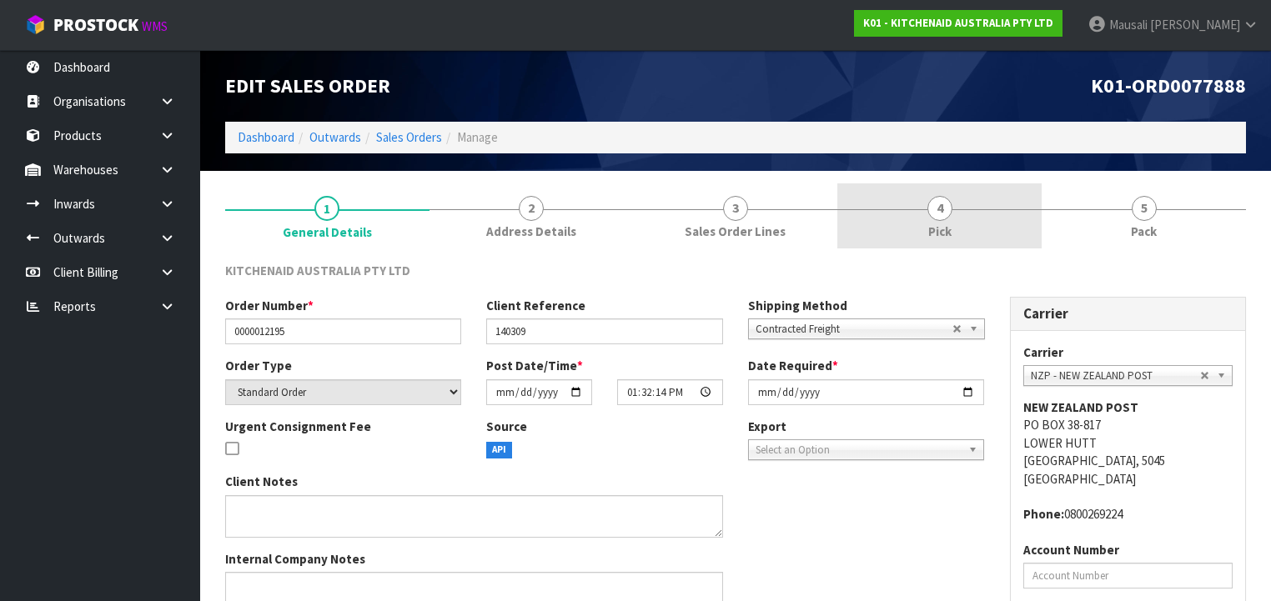
click at [991, 233] on link "4 Pick" at bounding box center [939, 216] width 204 height 66
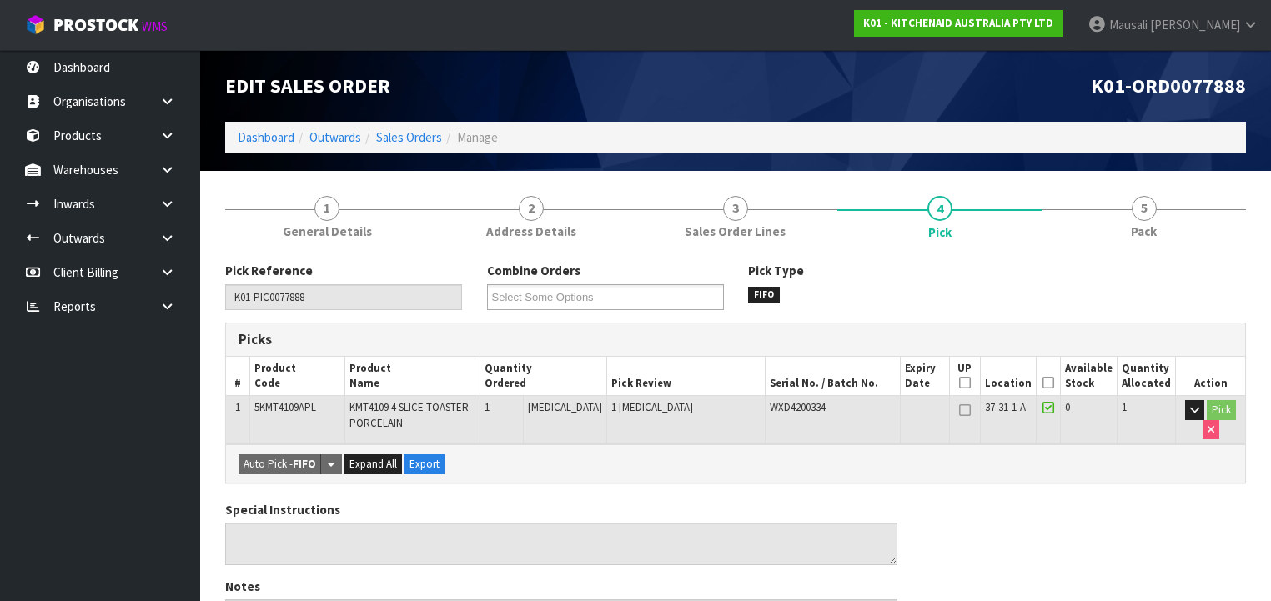
click at [1047, 384] on icon at bounding box center [1048, 383] width 12 height 1
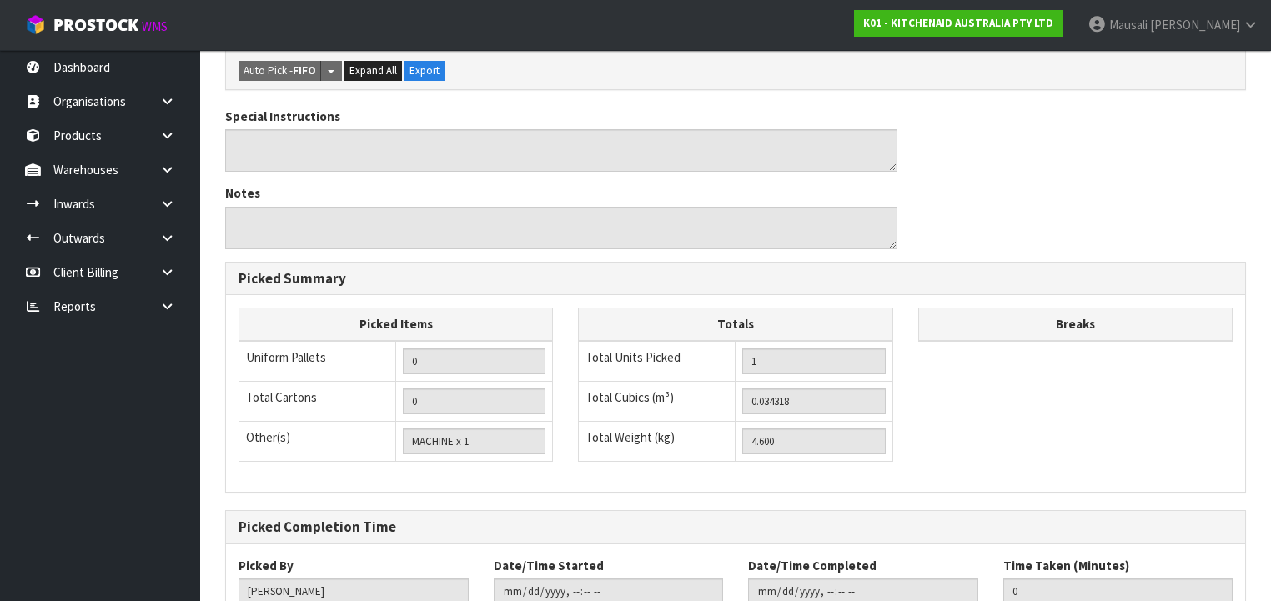
scroll to position [568, 0]
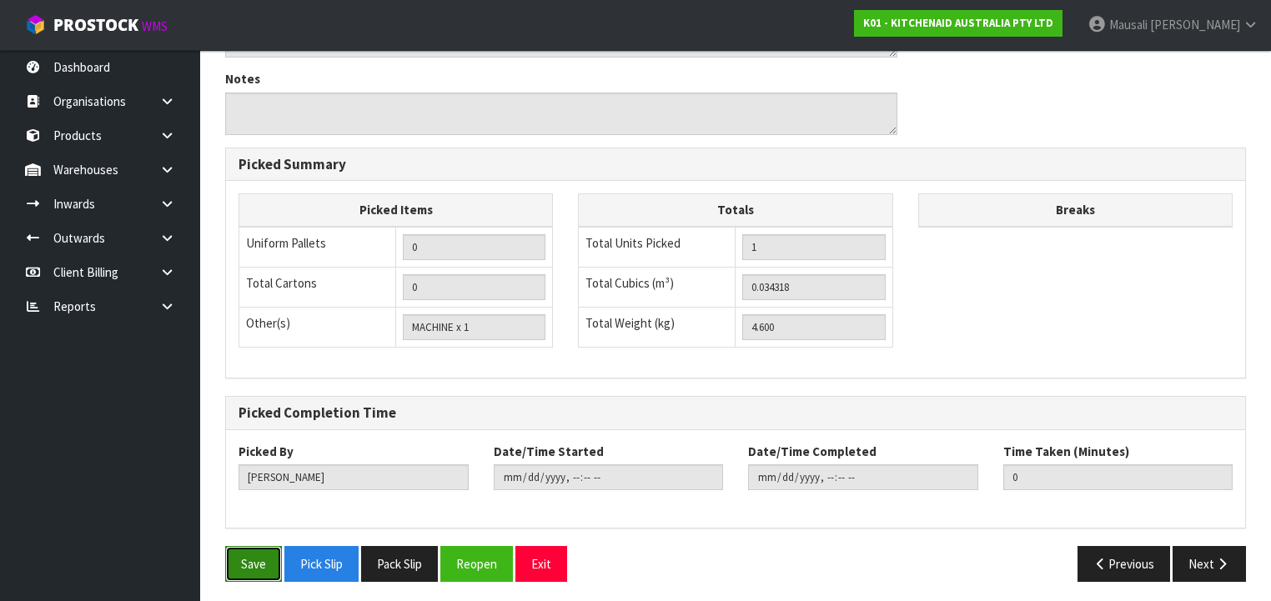
click at [242, 556] on button "Save" at bounding box center [253, 564] width 57 height 36
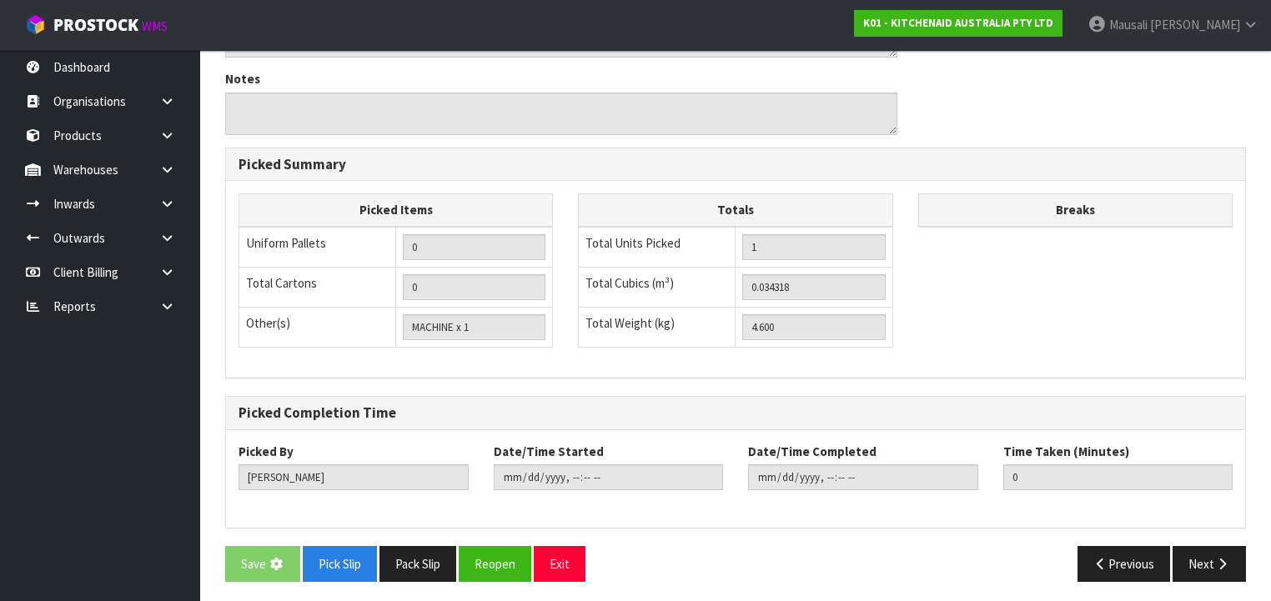
scroll to position [0, 0]
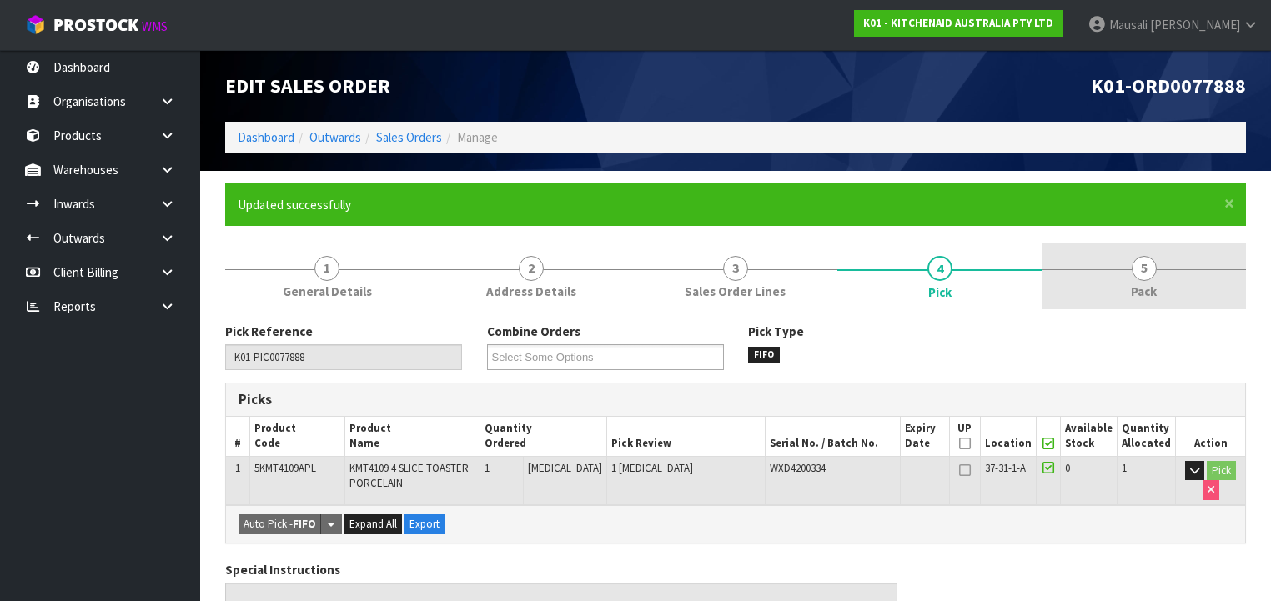
click at [1113, 281] on link "5 Pack" at bounding box center [1143, 276] width 204 height 66
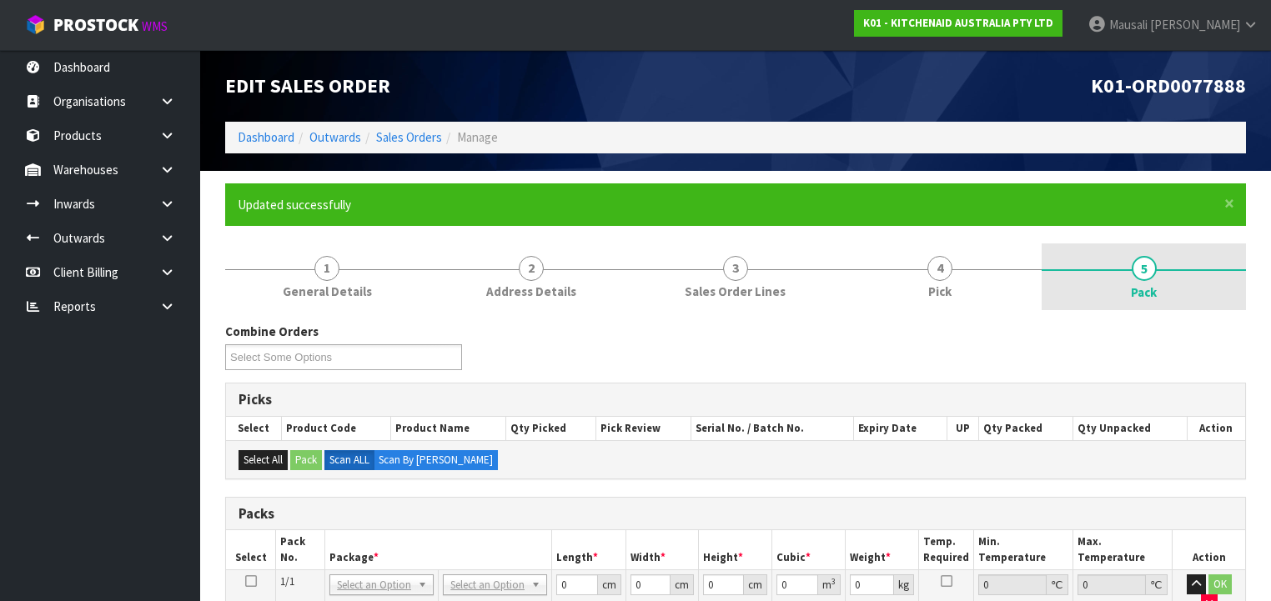
click at [1122, 295] on link "5 Pack" at bounding box center [1143, 276] width 204 height 67
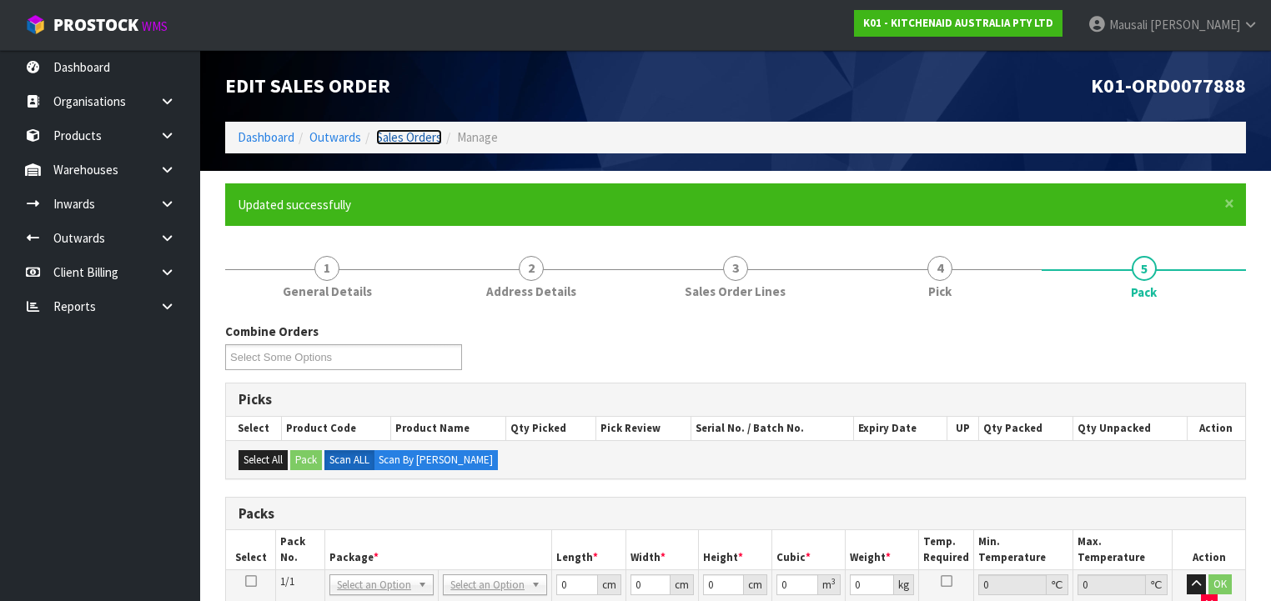
click at [384, 134] on link "Sales Orders" at bounding box center [409, 137] width 66 height 16
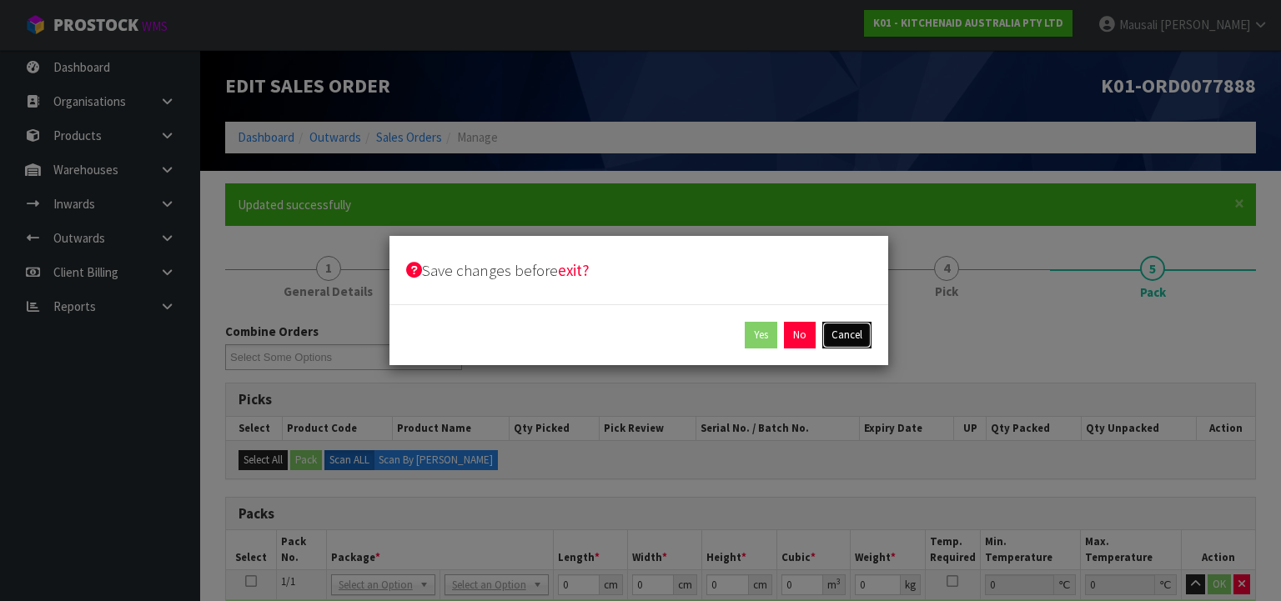
click at [837, 337] on button "Cancel" at bounding box center [846, 335] width 49 height 27
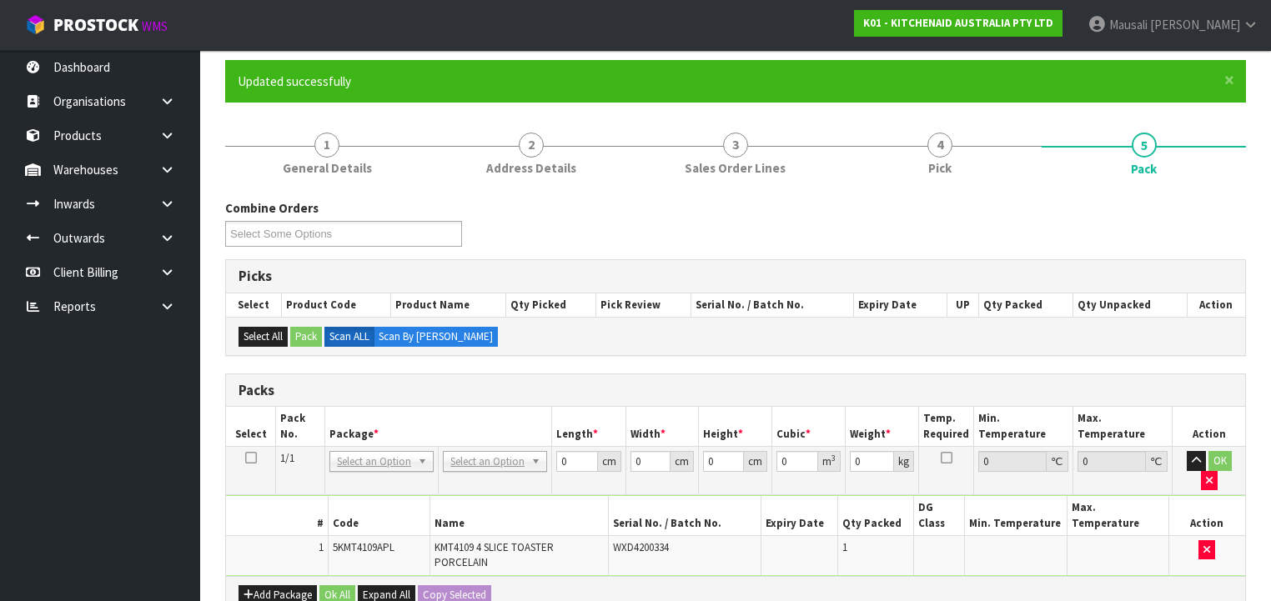
scroll to position [333, 0]
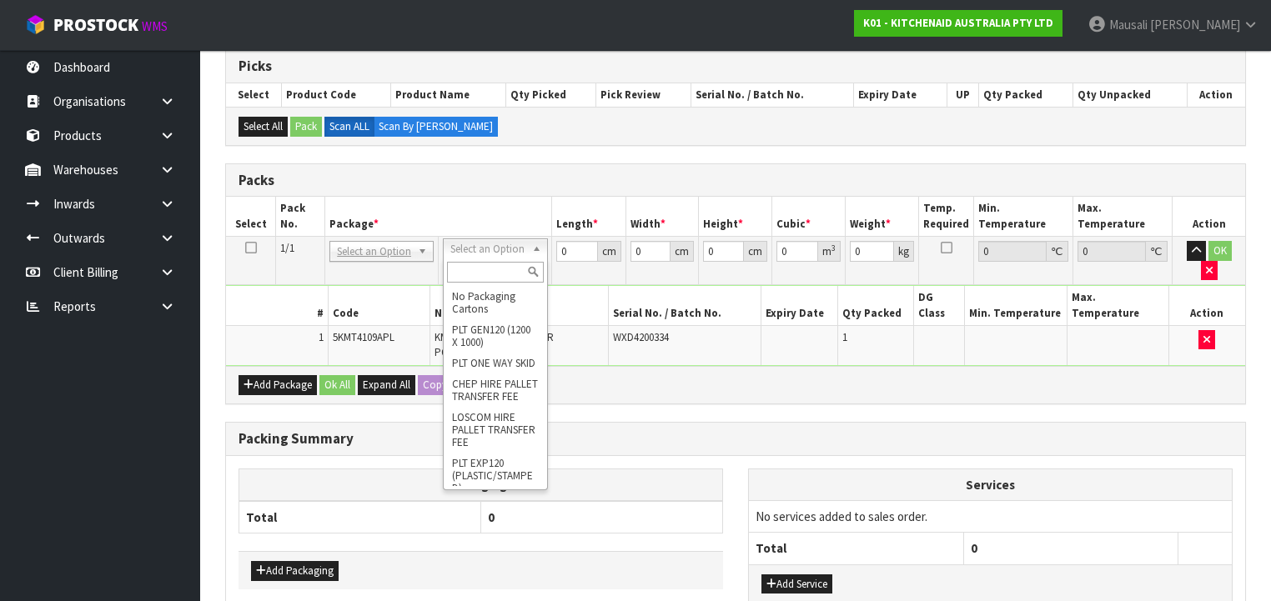
click at [479, 273] on input "text" at bounding box center [495, 272] width 96 height 21
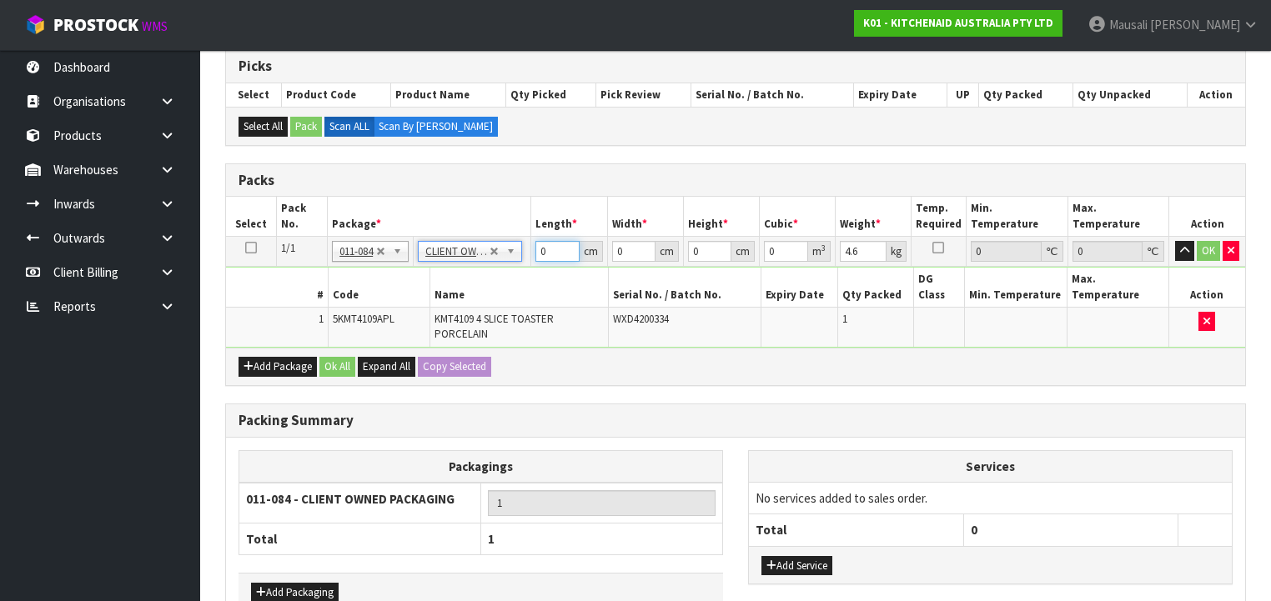
drag, startPoint x: 552, startPoint y: 251, endPoint x: 519, endPoint y: 268, distance: 36.5
click at [519, 268] on tbody "1/1 NONE 007-001 007-002 007-004 007-009 007-013 007-014 007-015 007-017 007-01…" at bounding box center [735, 292] width 1019 height 111
drag, startPoint x: 337, startPoint y: 337, endPoint x: 339, endPoint y: 354, distance: 16.9
click at [337, 348] on div "Add Package Ok All Expand All Copy Selected" at bounding box center [735, 367] width 1019 height 38
click at [339, 357] on button "Ok All" at bounding box center [337, 367] width 36 height 20
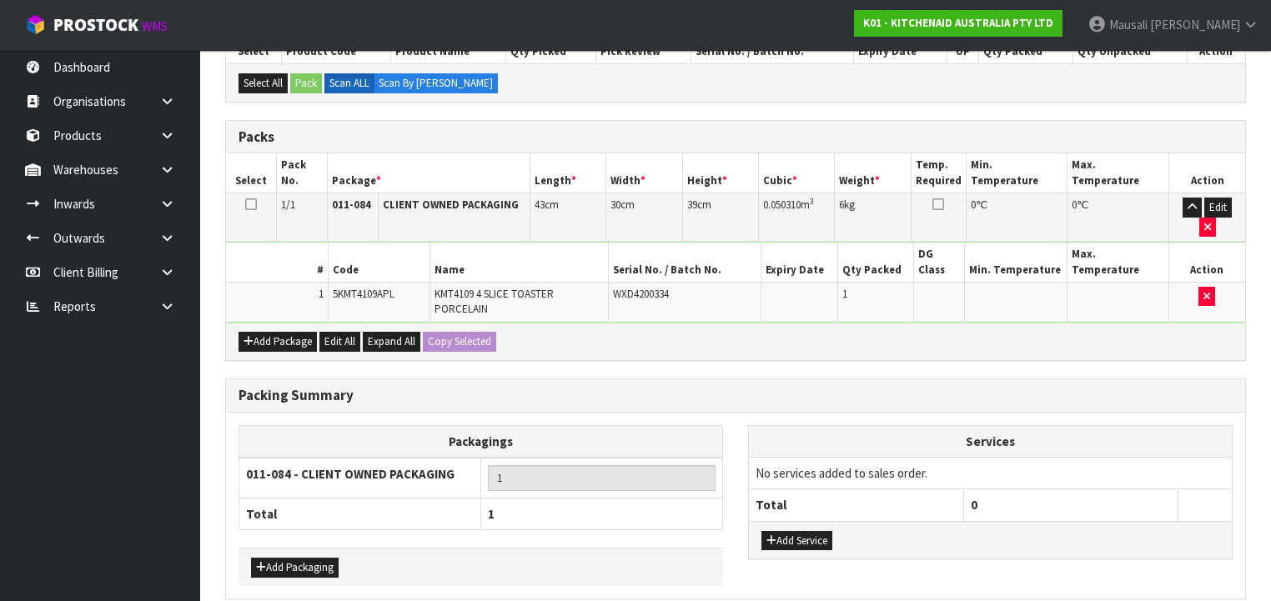
scroll to position [411, 0]
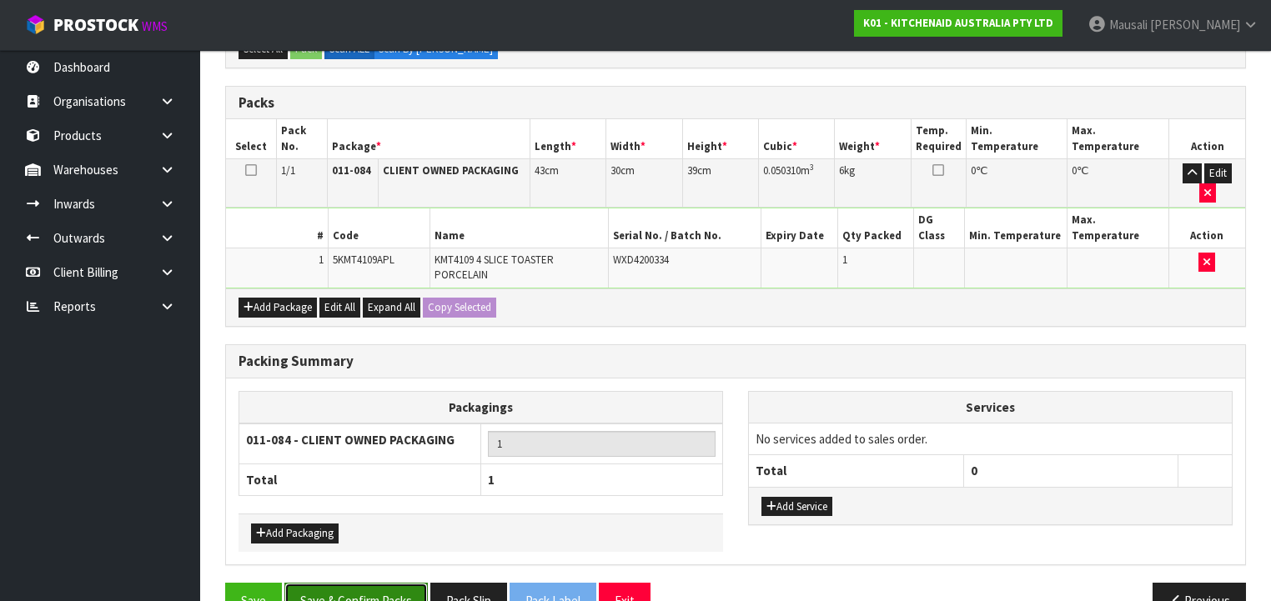
click at [389, 583] on button "Save & Confirm Packs" at bounding box center [355, 601] width 143 height 36
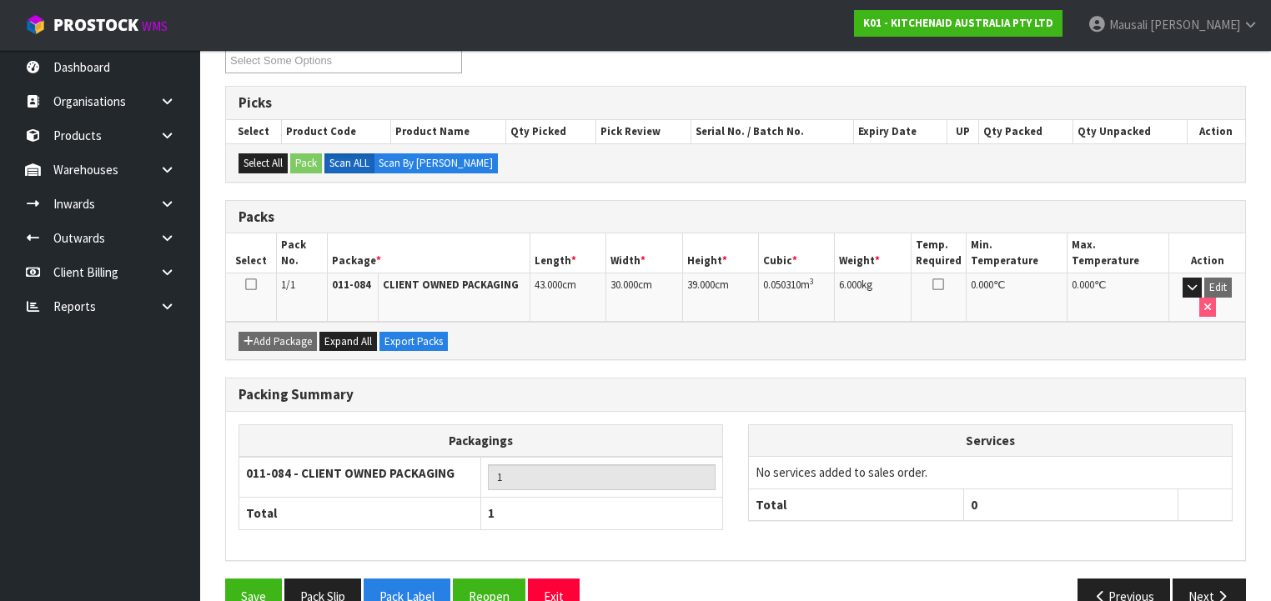
scroll to position [310, 0]
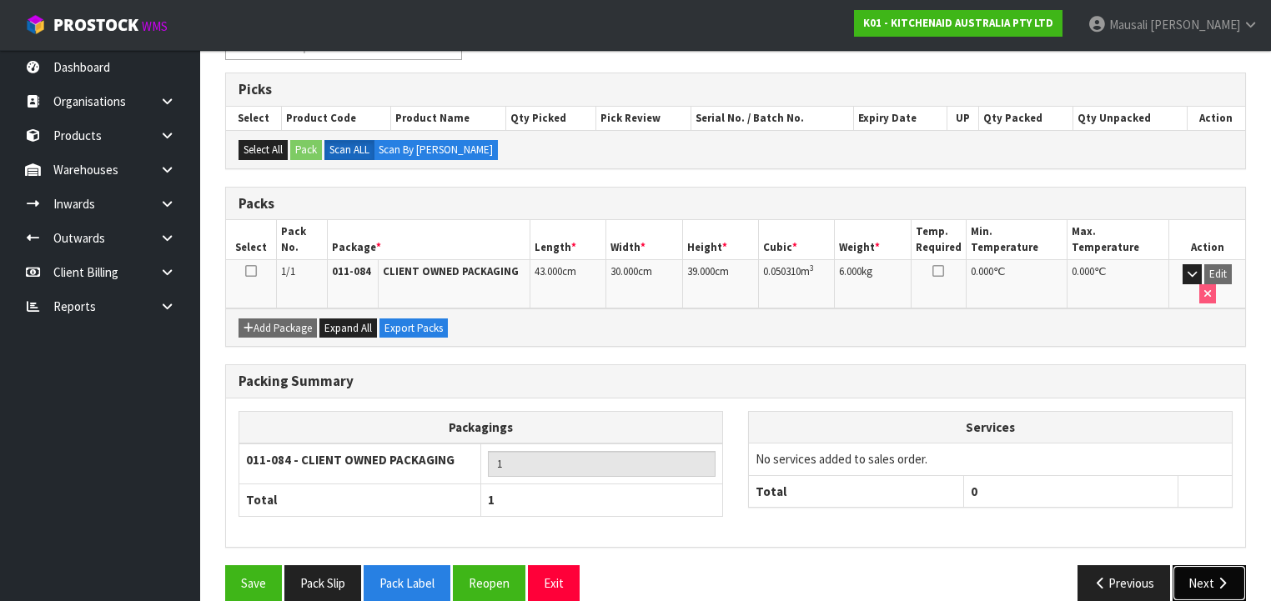
click at [1221, 577] on icon "button" at bounding box center [1222, 583] width 16 height 13
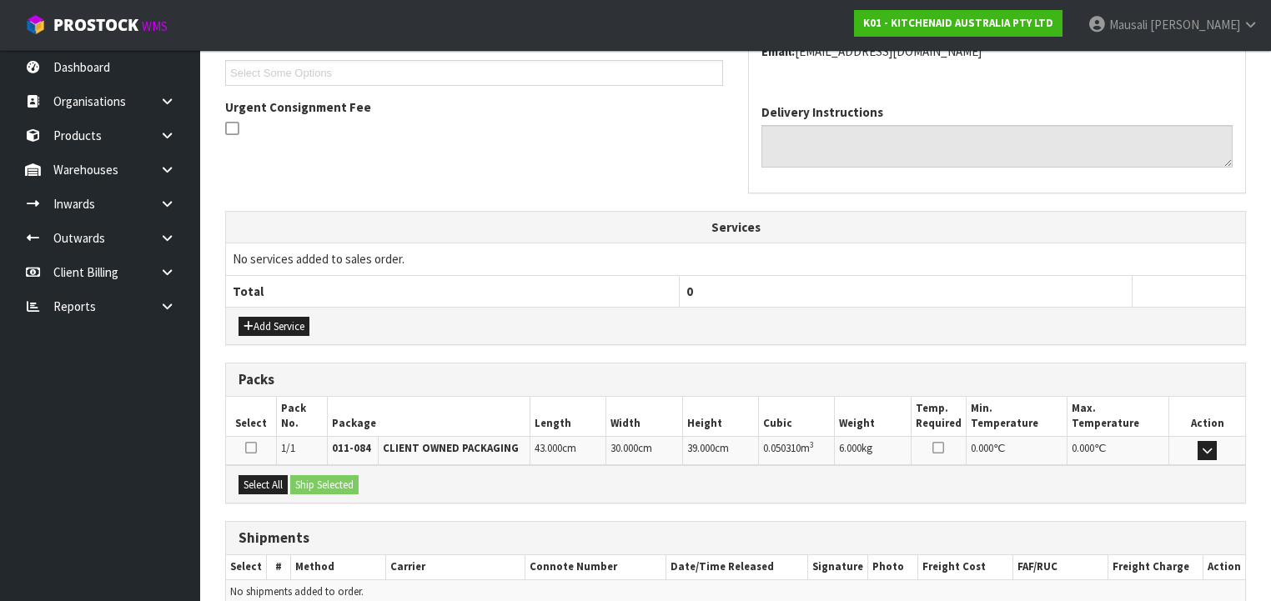
scroll to position [527, 0]
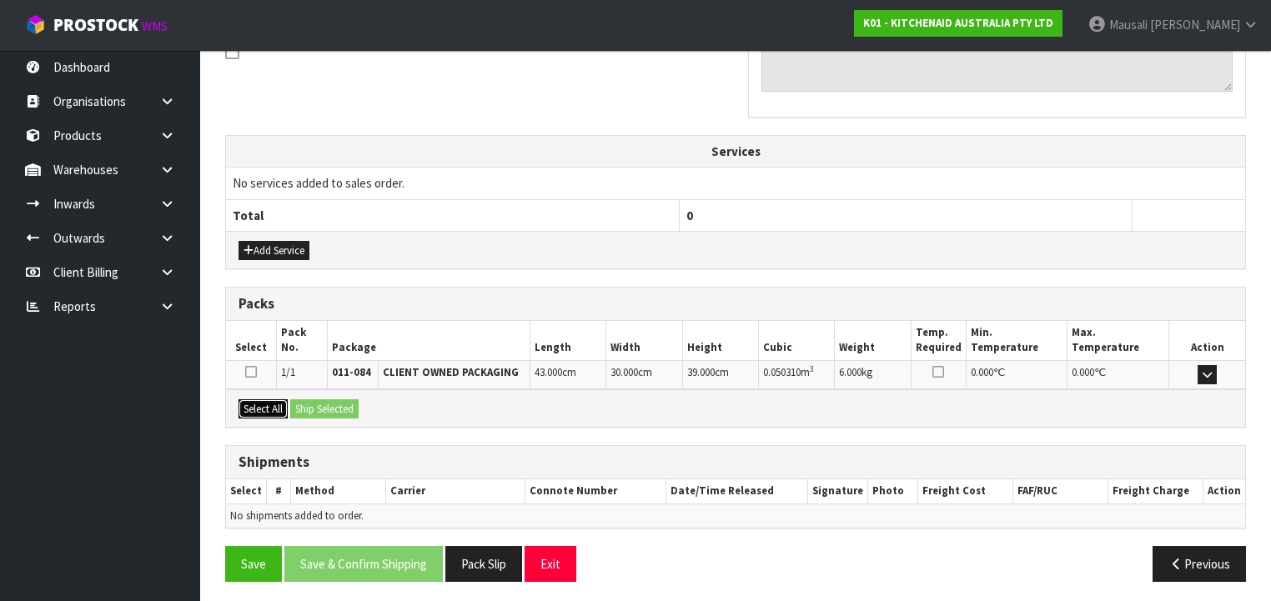
drag, startPoint x: 265, startPoint y: 407, endPoint x: 278, endPoint y: 407, distance: 13.3
click at [267, 407] on button "Select All" at bounding box center [262, 409] width 49 height 20
click at [301, 406] on button "Ship Selected" at bounding box center [324, 409] width 68 height 20
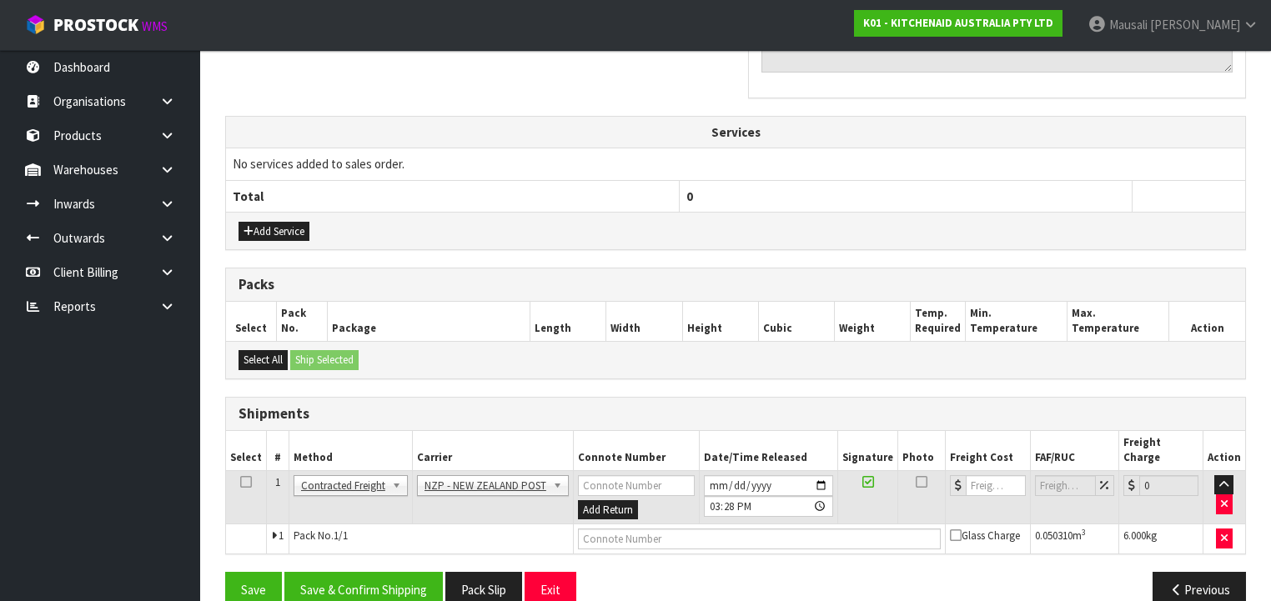
scroll to position [557, 0]
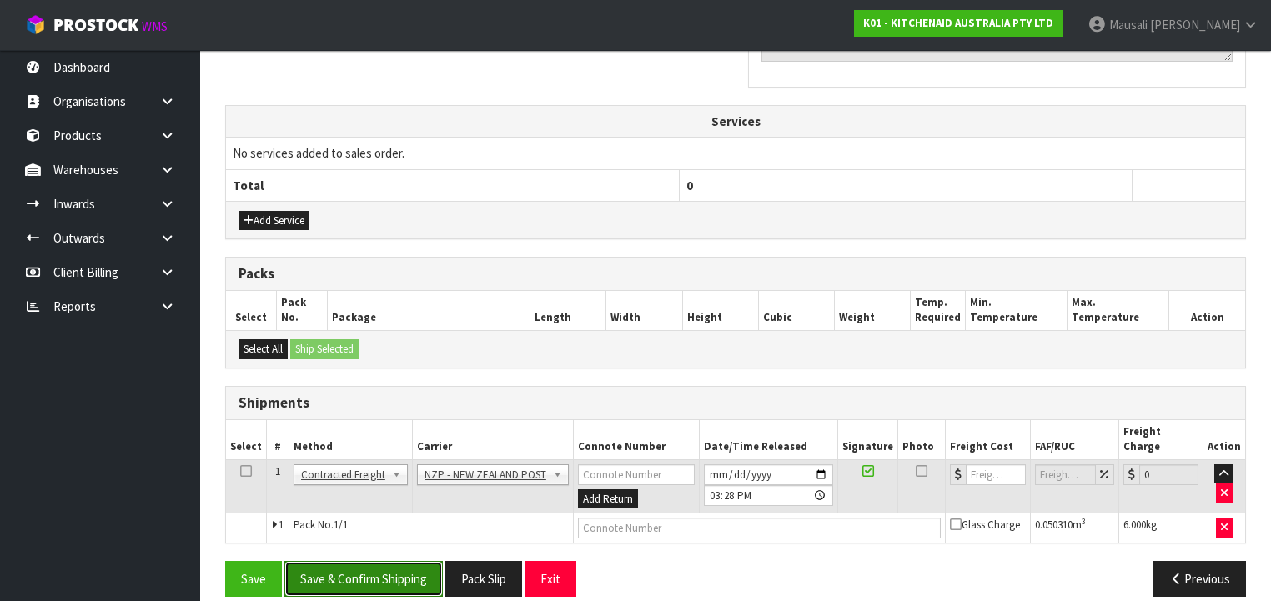
click at [389, 561] on button "Save & Confirm Shipping" at bounding box center [363, 579] width 158 height 36
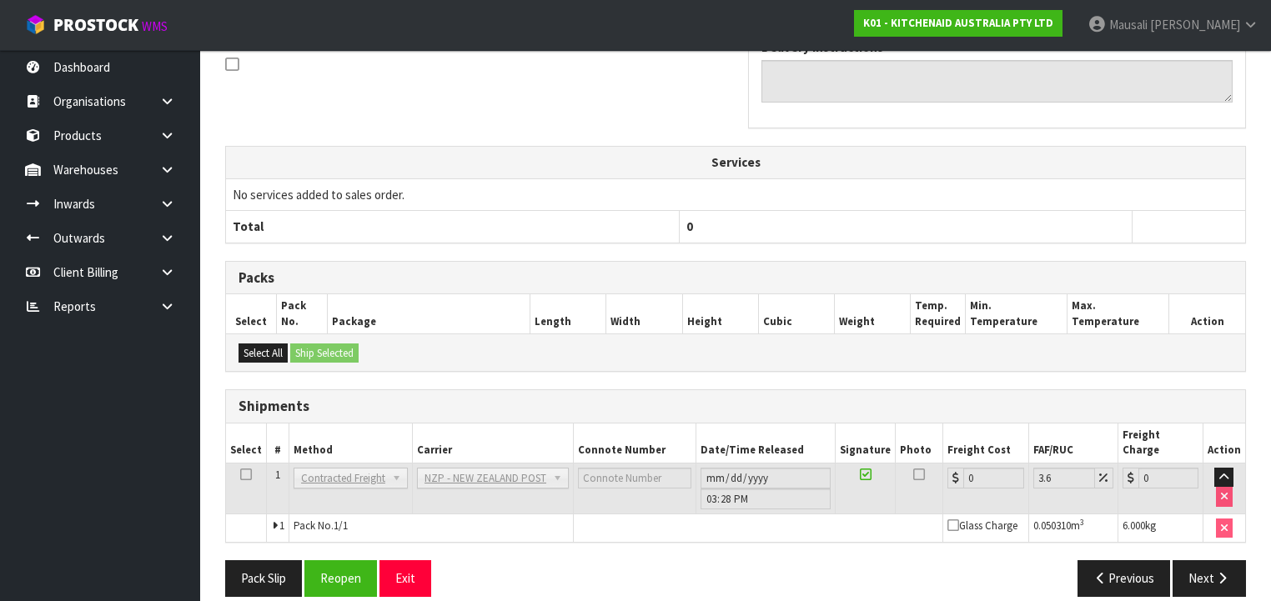
scroll to position [534, 0]
drag, startPoint x: 262, startPoint y: 557, endPoint x: 283, endPoint y: 544, distance: 25.0
click at [265, 560] on button "Pack Slip" at bounding box center [263, 578] width 77 height 36
click at [351, 560] on button "Reopen" at bounding box center [340, 578] width 73 height 36
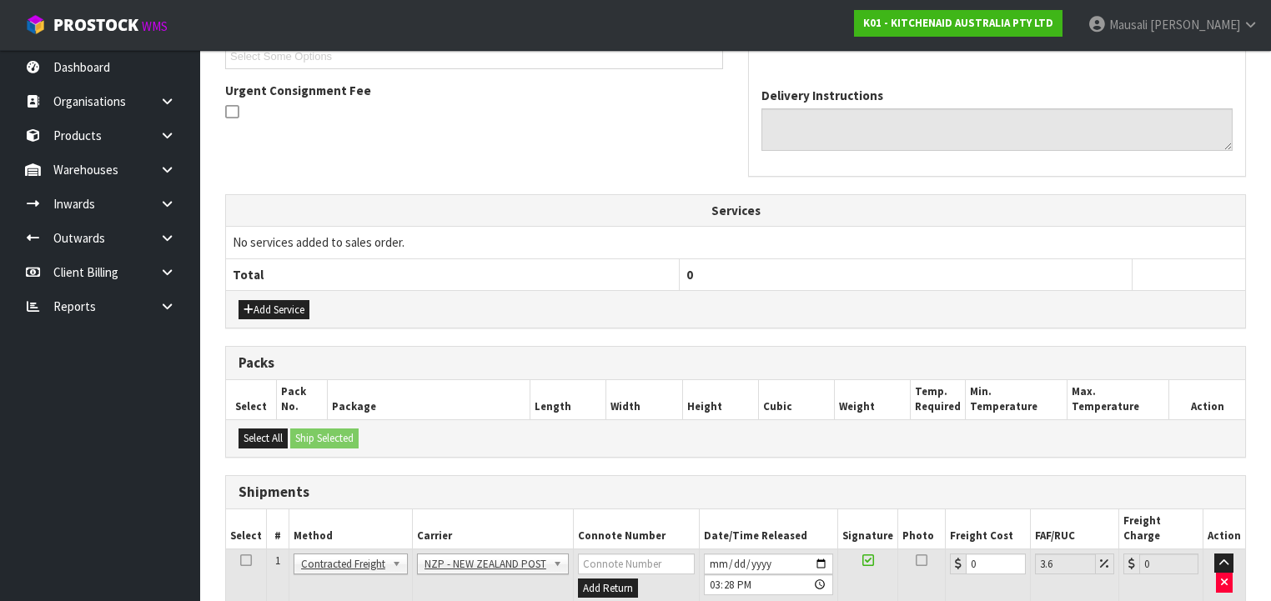
scroll to position [572, 0]
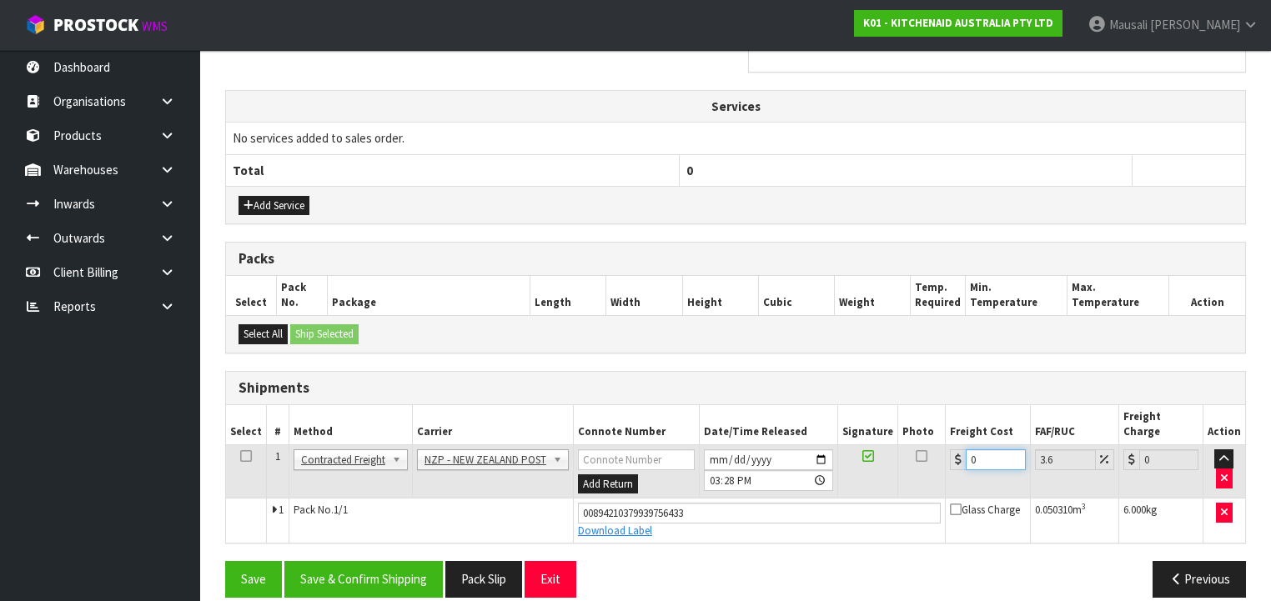
drag, startPoint x: 977, startPoint y: 440, endPoint x: 940, endPoint y: 450, distance: 38.0
click at [940, 450] on tr "1 Client Local Pickup Customer Local Pickup Company Freight Contracted Freight …" at bounding box center [735, 471] width 1019 height 54
click at [407, 561] on button "Save & Confirm Shipping" at bounding box center [363, 579] width 158 height 36
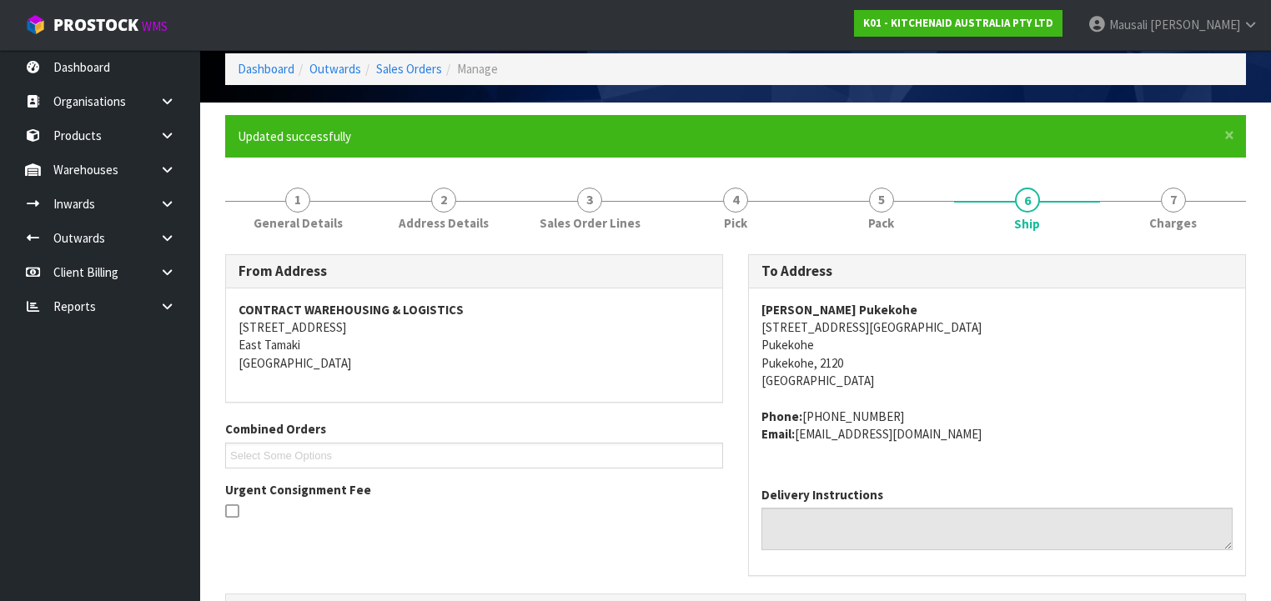
scroll to position [0, 0]
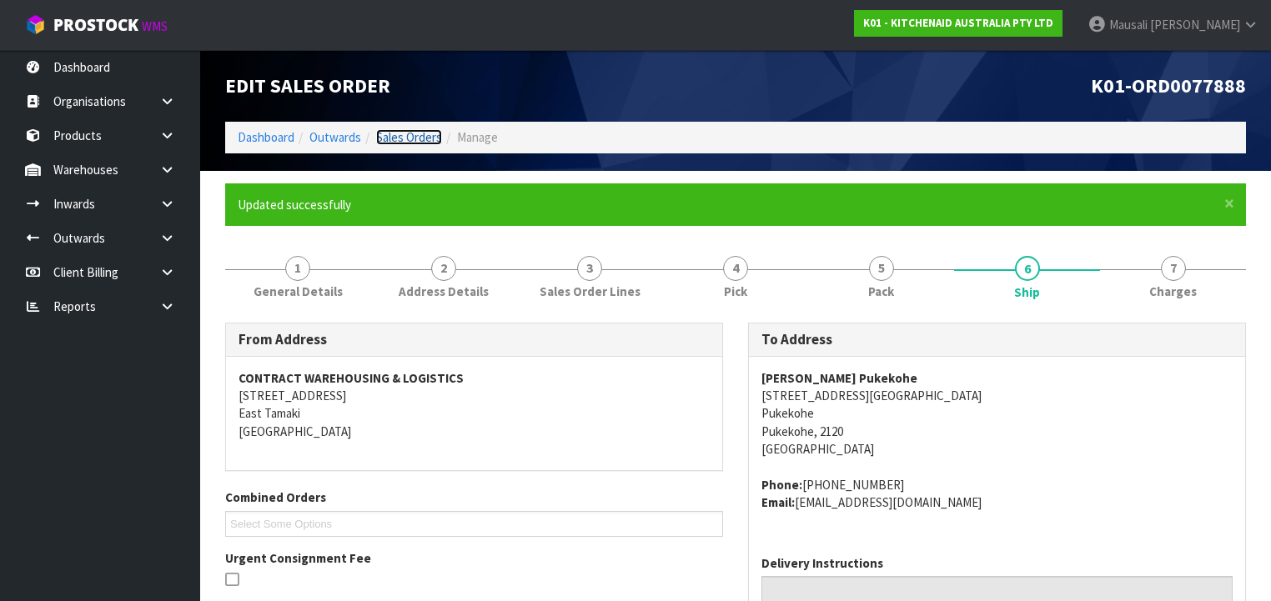
click at [415, 135] on link "Sales Orders" at bounding box center [409, 137] width 66 height 16
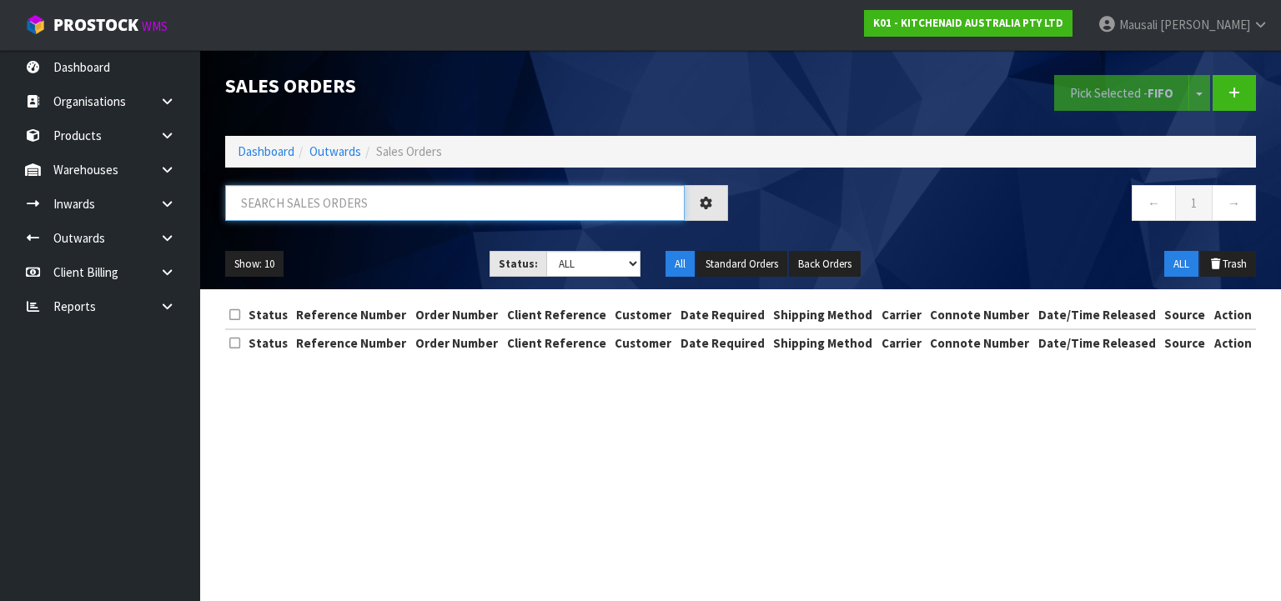
click at [280, 210] on input "text" at bounding box center [454, 203] width 459 height 36
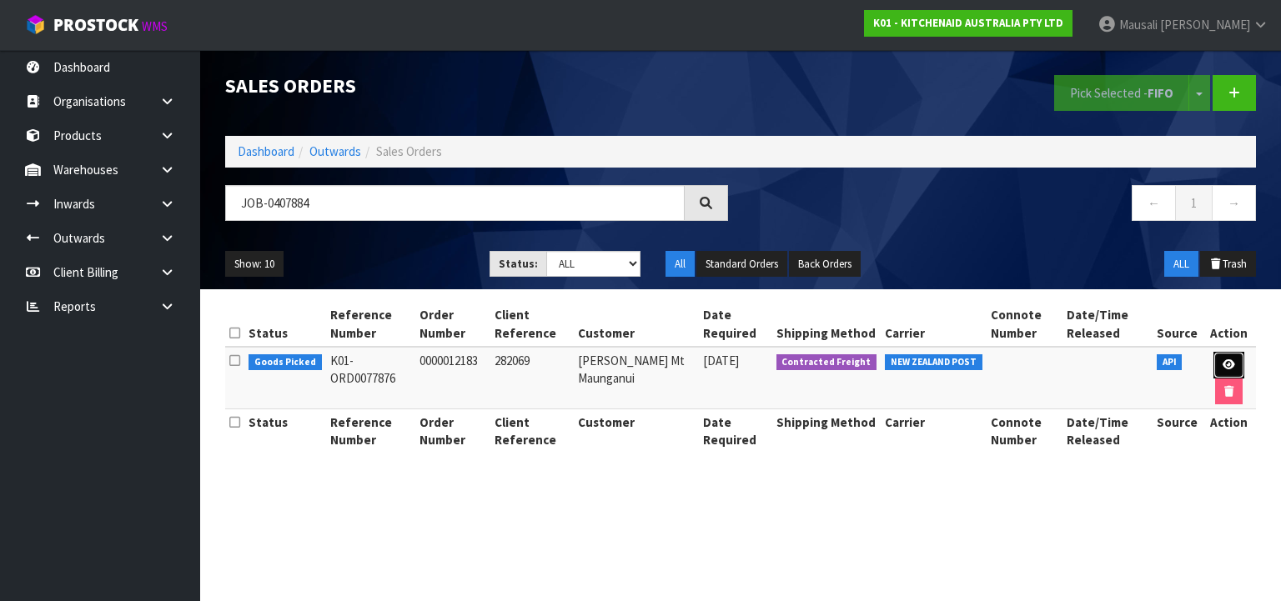
click at [1227, 362] on icon at bounding box center [1228, 364] width 13 height 11
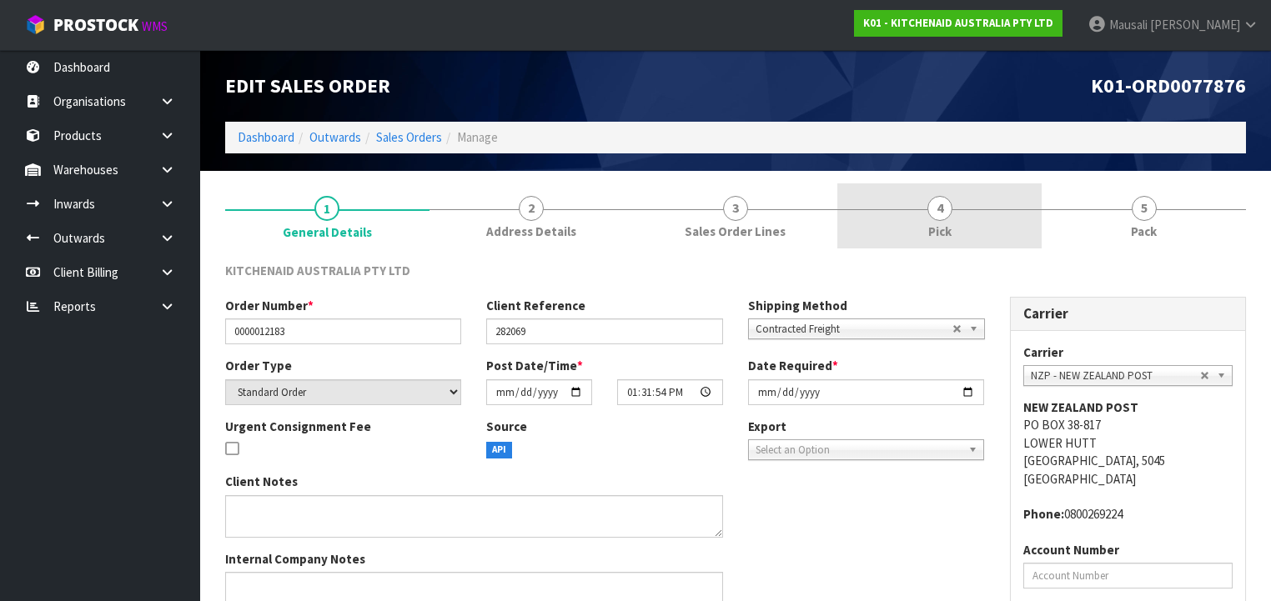
click at [968, 218] on link "4 Pick" at bounding box center [939, 216] width 204 height 66
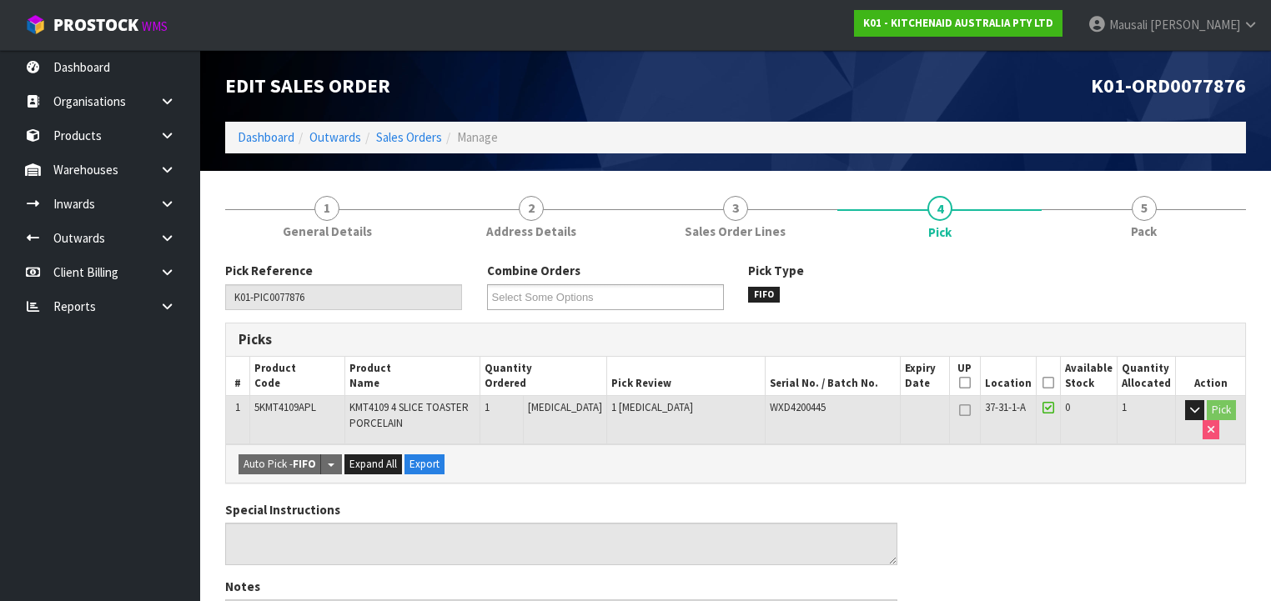
click at [1054, 383] on icon at bounding box center [1048, 383] width 12 height 1
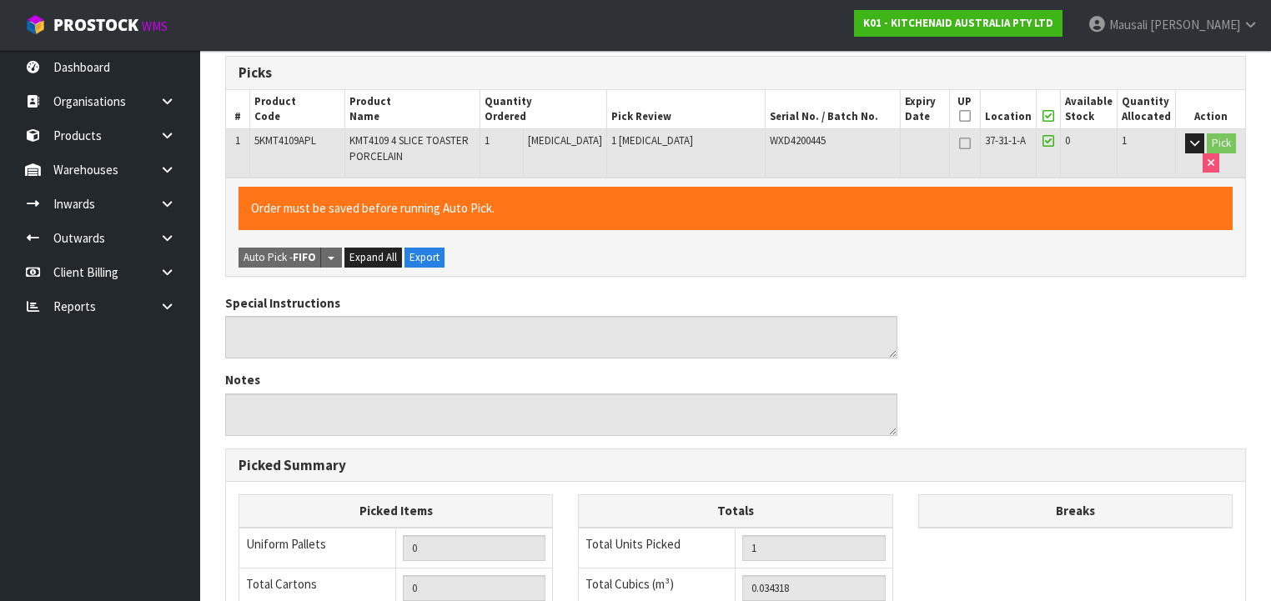
scroll to position [568, 0]
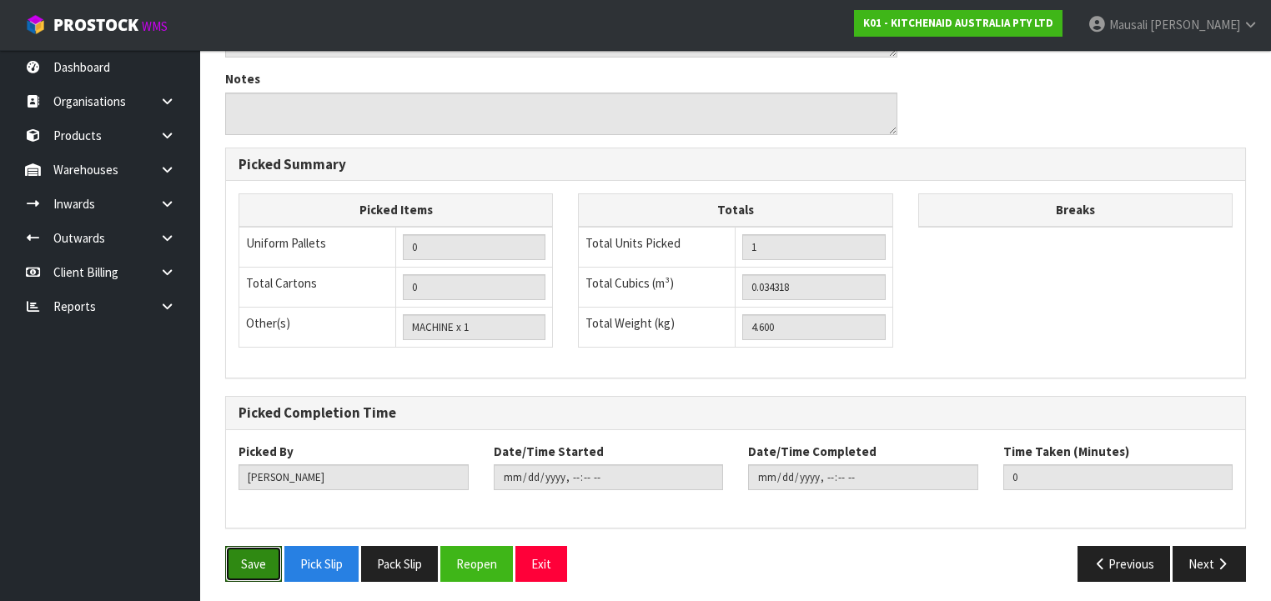
drag, startPoint x: 255, startPoint y: 554, endPoint x: 293, endPoint y: 539, distance: 41.2
click at [255, 553] on button "Save" at bounding box center [253, 564] width 57 height 36
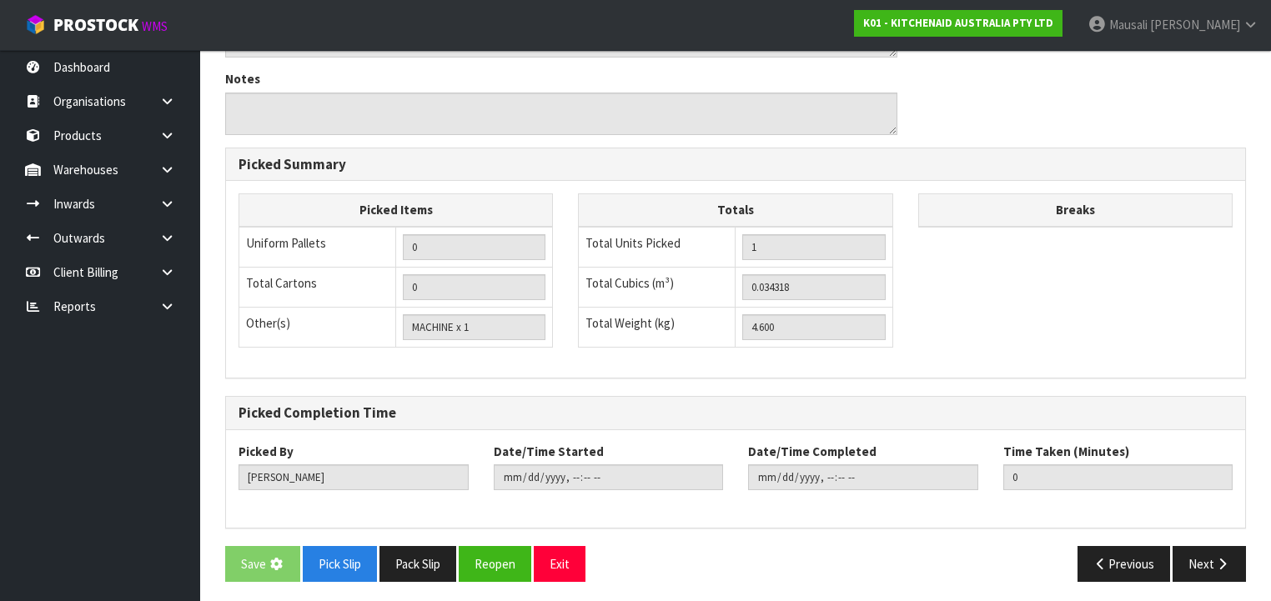
scroll to position [0, 0]
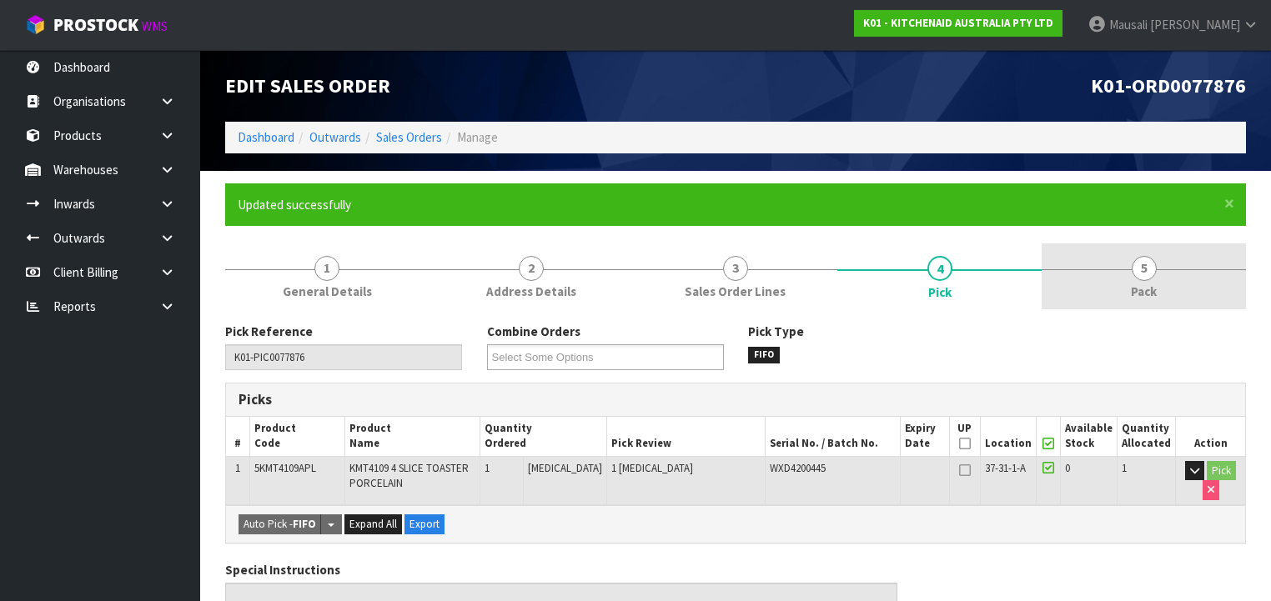
click at [1137, 272] on span "5" at bounding box center [1143, 268] width 25 height 25
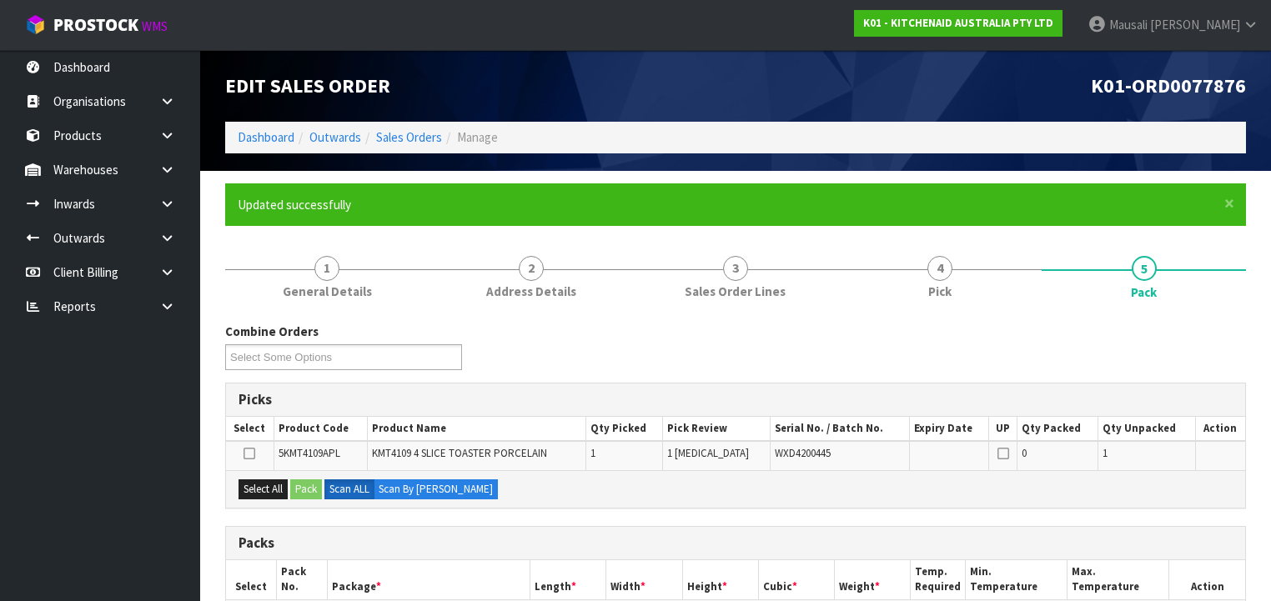
scroll to position [267, 0]
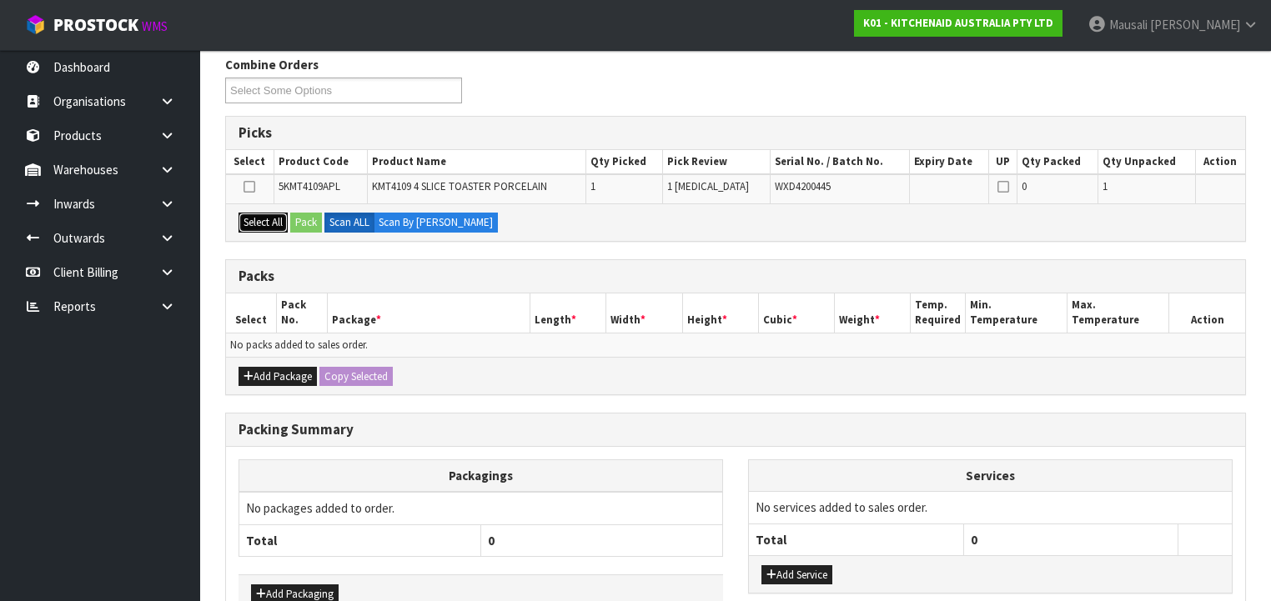
click at [256, 217] on button "Select All" at bounding box center [262, 223] width 49 height 20
click at [298, 218] on button "Pack" at bounding box center [306, 223] width 32 height 20
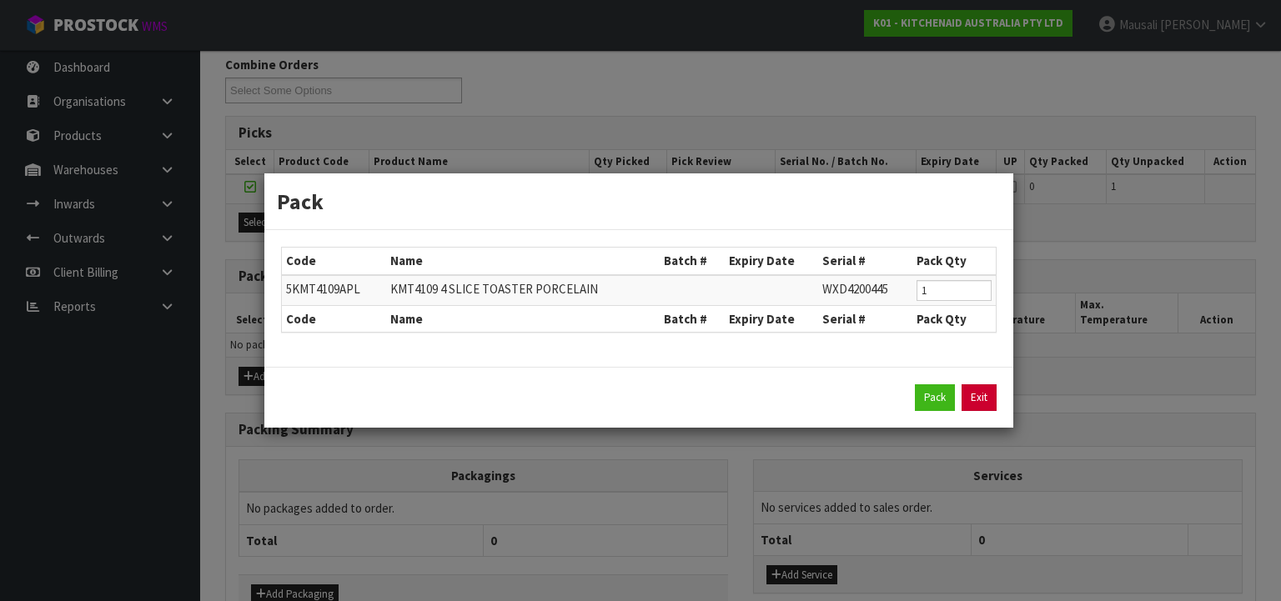
click at [985, 397] on link "Exit" at bounding box center [978, 397] width 35 height 27
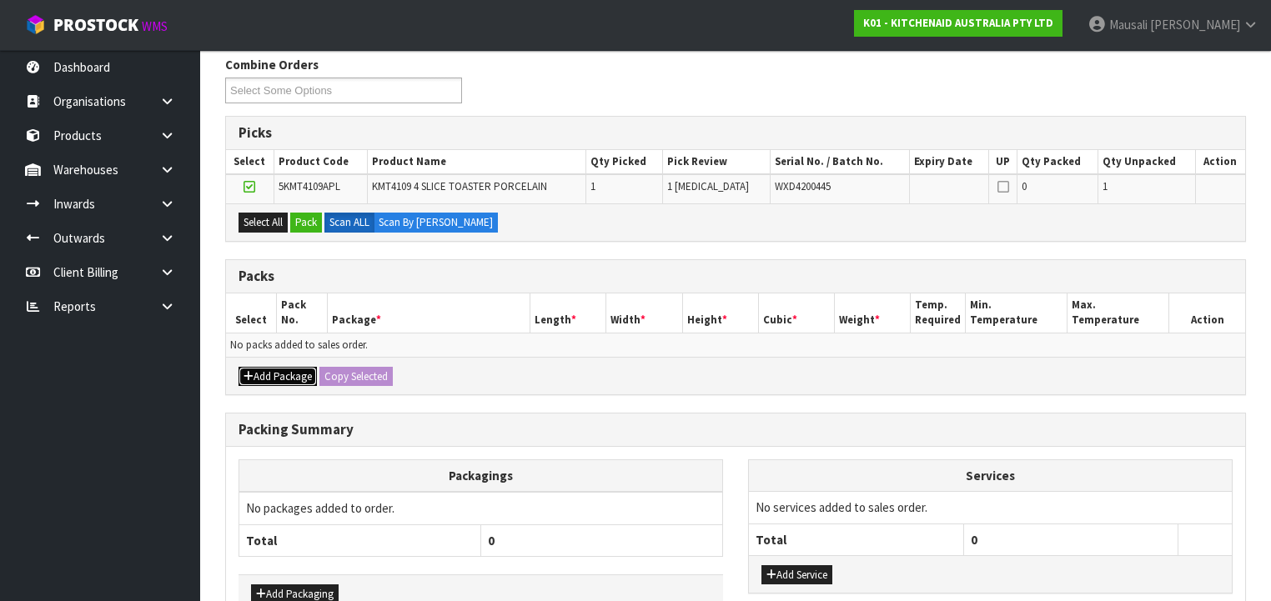
click at [275, 371] on button "Add Package" at bounding box center [277, 377] width 78 height 20
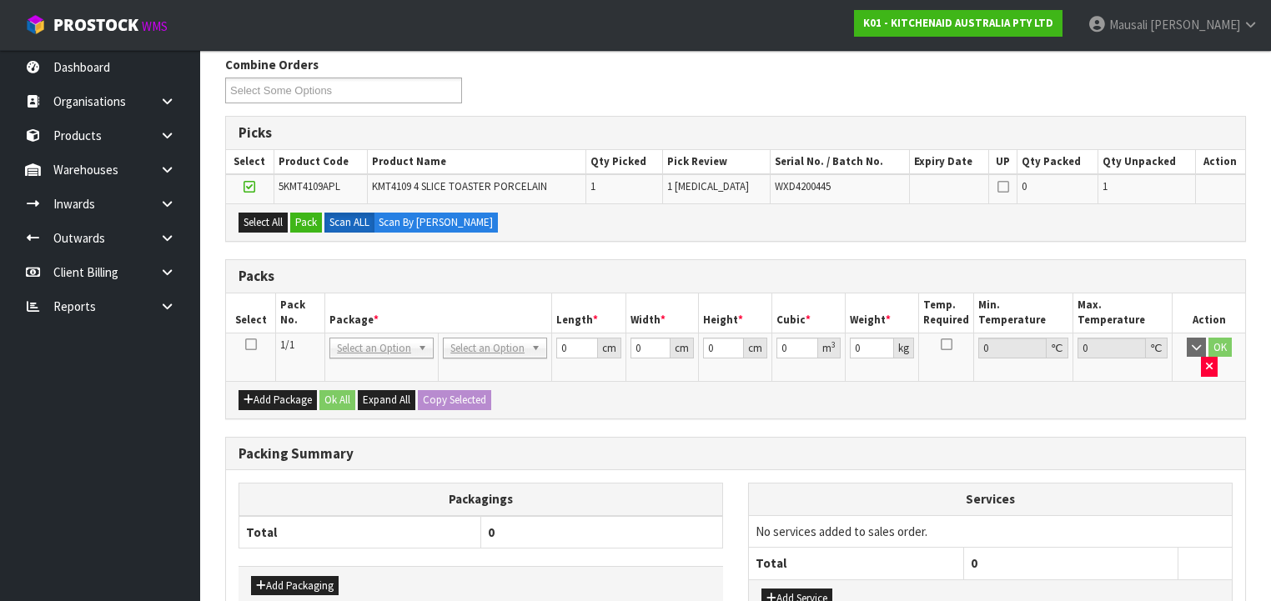
click at [249, 344] on icon at bounding box center [251, 344] width 12 height 1
click at [1217, 357] on button "button" at bounding box center [1209, 367] width 17 height 20
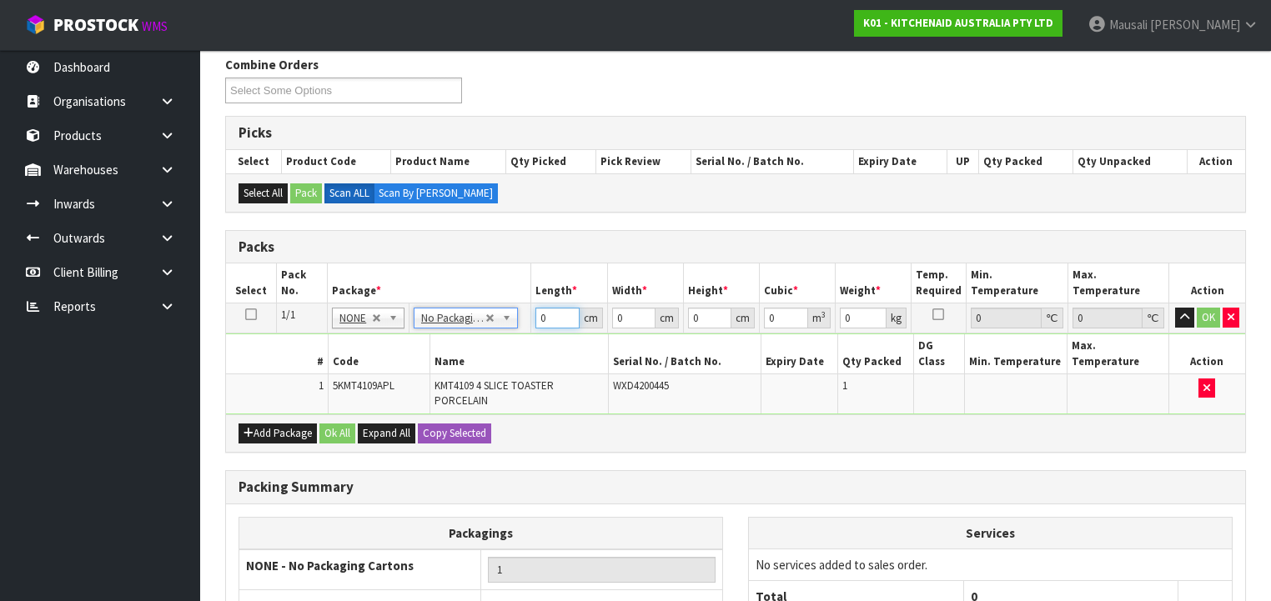
drag, startPoint x: 548, startPoint y: 317, endPoint x: 535, endPoint y: 337, distance: 23.6
click at [524, 337] on tbody "1/1 NONE 007-001 007-002 007-004 007-009 007-013 007-014 007-015 007-017 007-01…" at bounding box center [735, 358] width 1019 height 111
click at [333, 424] on button "Ok All" at bounding box center [337, 434] width 36 height 20
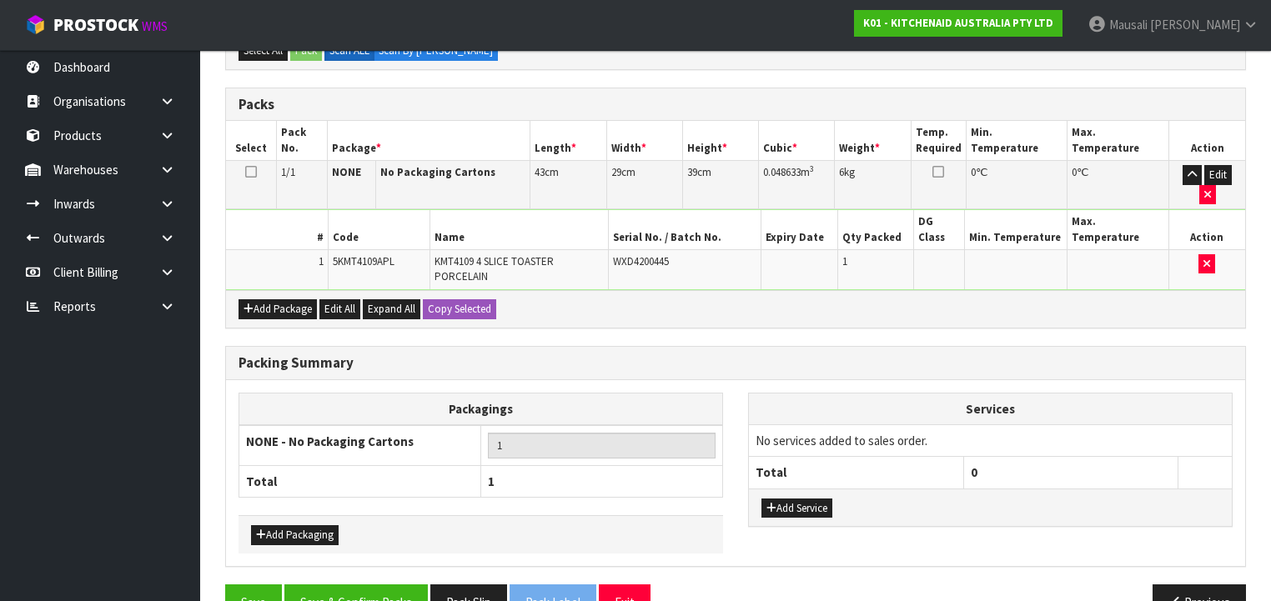
scroll to position [411, 0]
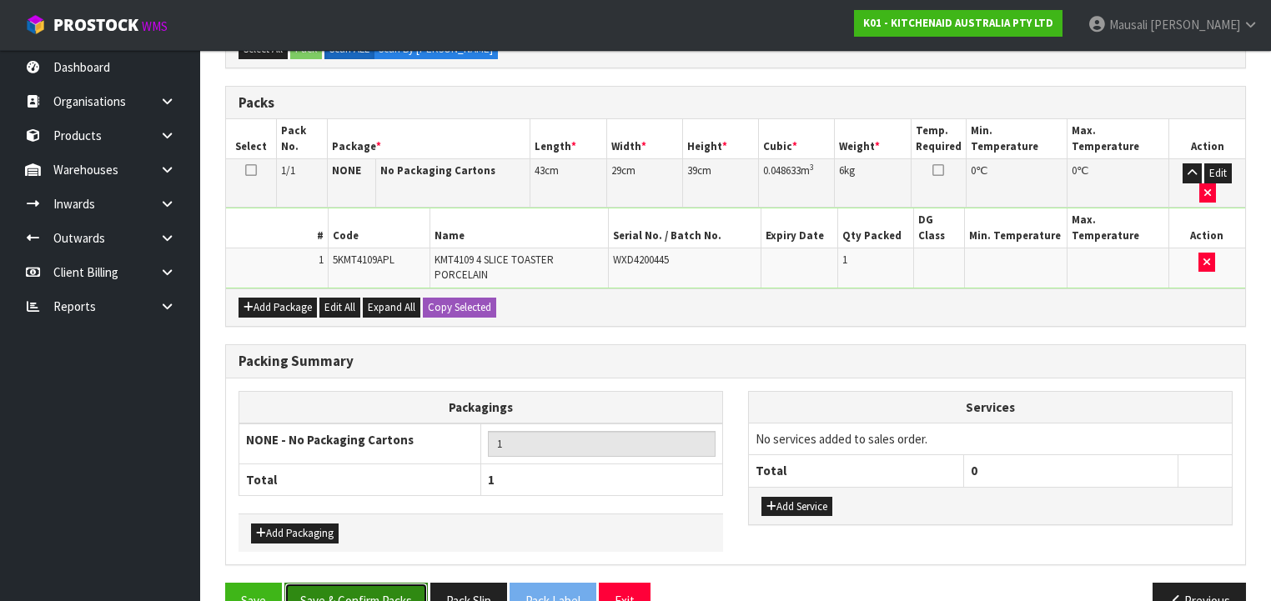
drag, startPoint x: 357, startPoint y: 557, endPoint x: 363, endPoint y: 549, distance: 9.5
click at [359, 583] on button "Save & Confirm Packs" at bounding box center [355, 601] width 143 height 36
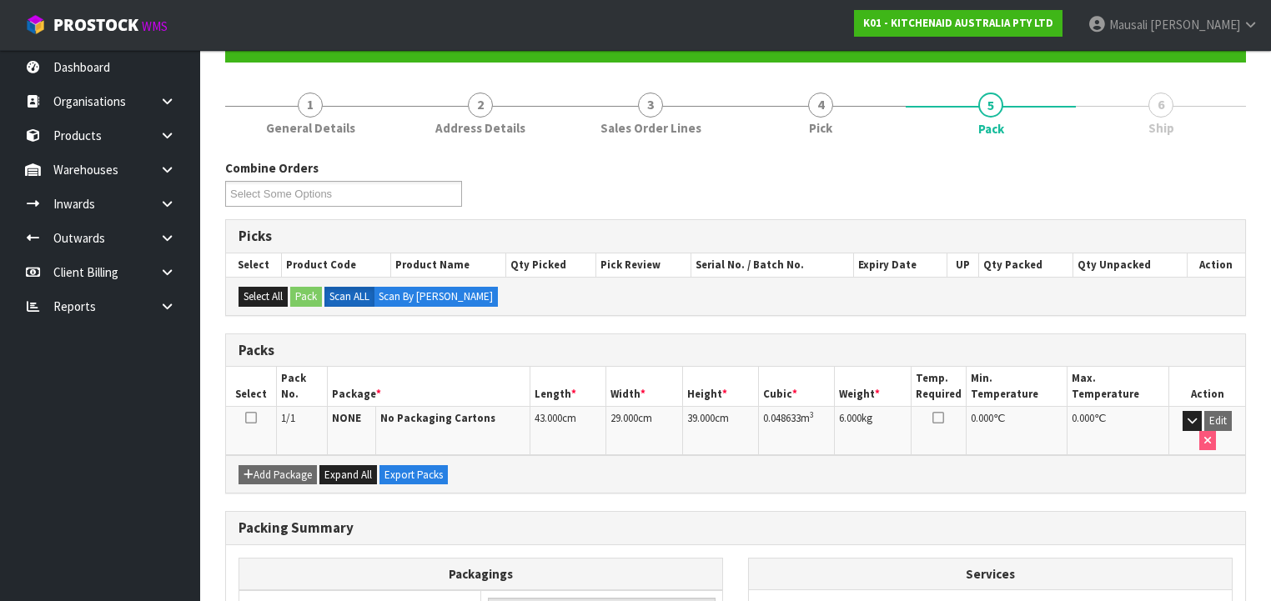
scroll to position [310, 0]
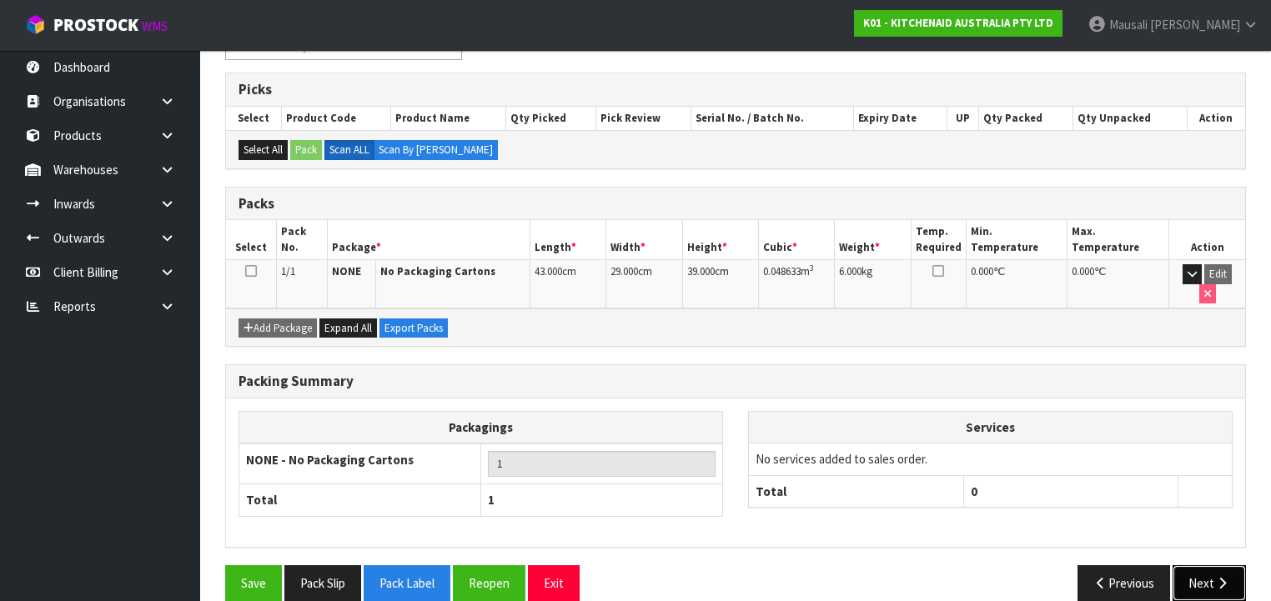
click at [1205, 565] on button "Next" at bounding box center [1208, 583] width 73 height 36
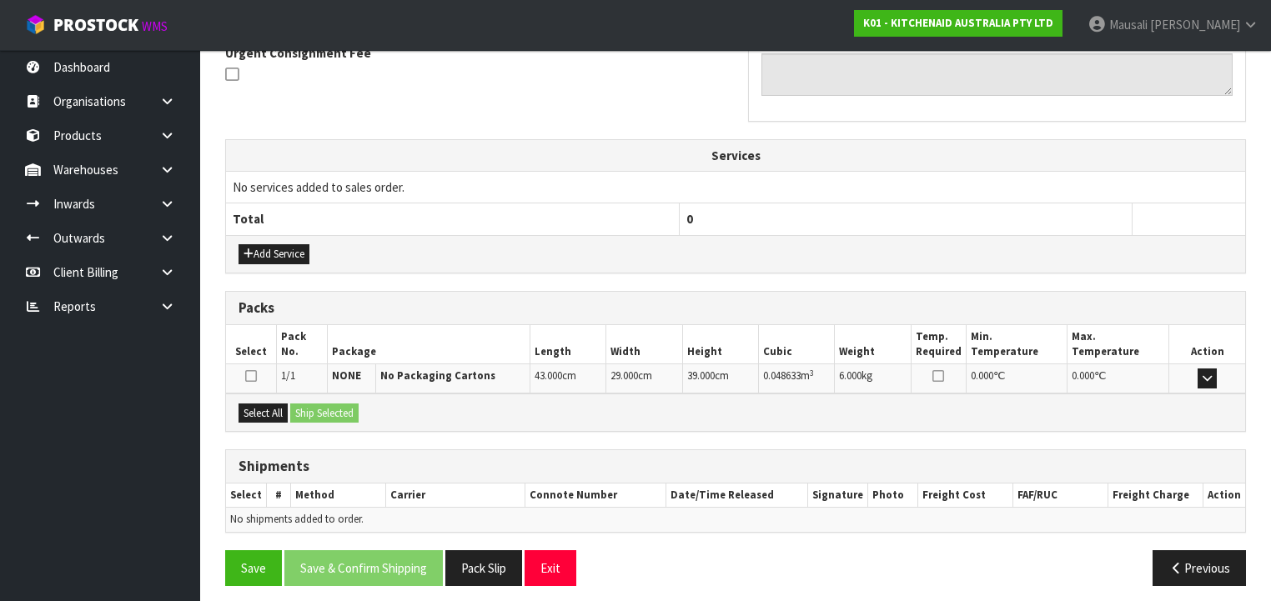
scroll to position [509, 0]
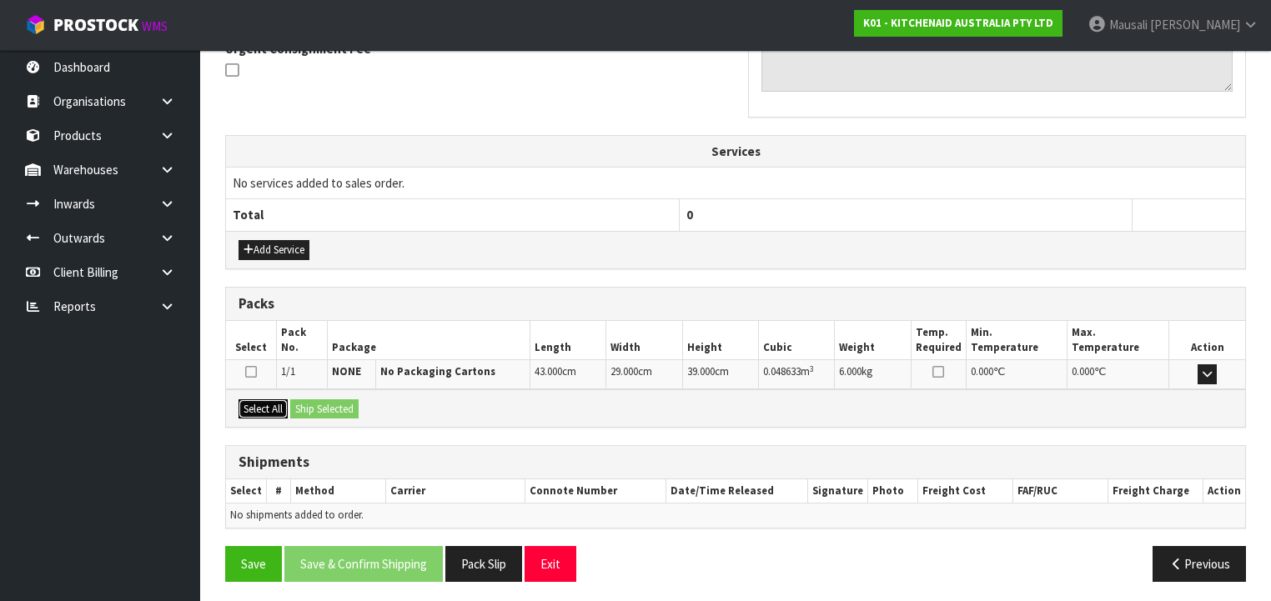
drag, startPoint x: 263, startPoint y: 402, endPoint x: 337, endPoint y: 392, distance: 74.0
click at [286, 399] on button "Select All" at bounding box center [262, 409] width 49 height 20
drag, startPoint x: 337, startPoint y: 392, endPoint x: 340, endPoint y: 403, distance: 11.3
click at [339, 399] on div "Select All Ship Selected" at bounding box center [735, 408] width 1019 height 38
drag, startPoint x: 340, startPoint y: 403, endPoint x: 348, endPoint y: 414, distance: 13.7
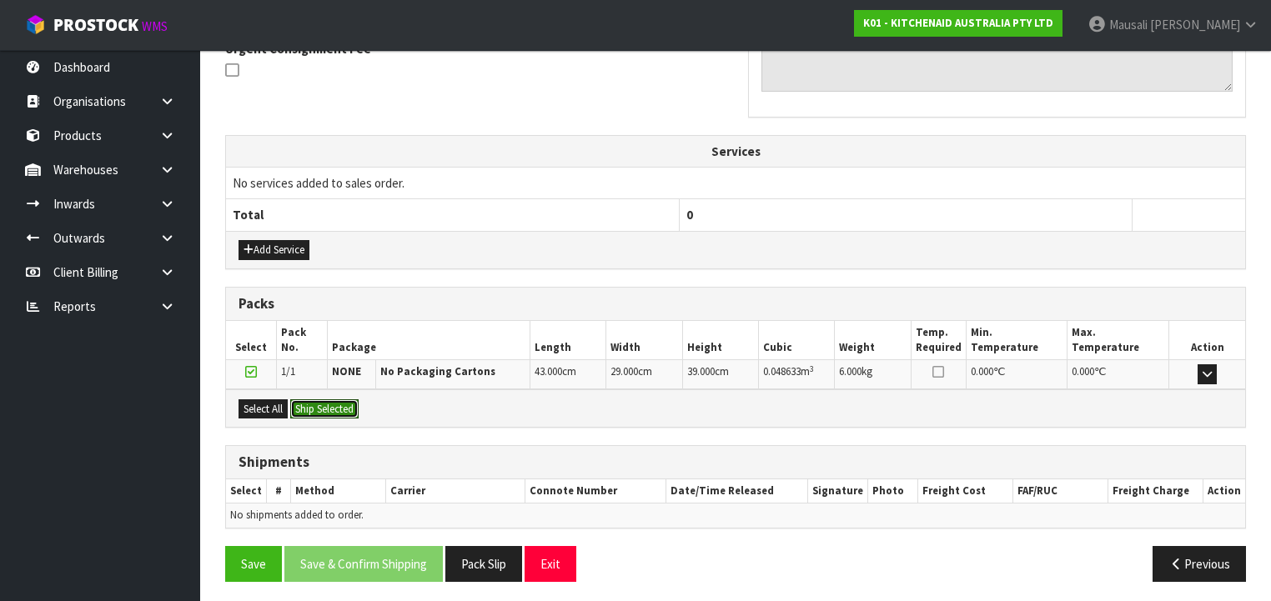
click at [343, 404] on button "Ship Selected" at bounding box center [324, 409] width 68 height 20
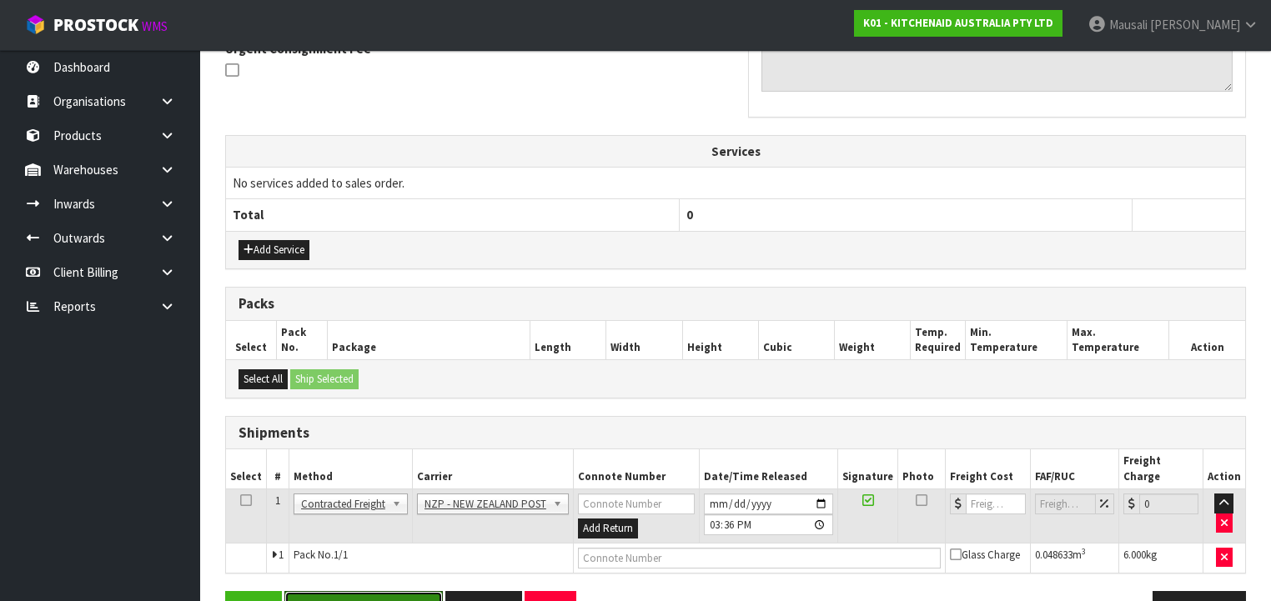
drag, startPoint x: 404, startPoint y: 579, endPoint x: 459, endPoint y: 554, distance: 61.2
click at [409, 591] on button "Save & Confirm Shipping" at bounding box center [363, 609] width 158 height 36
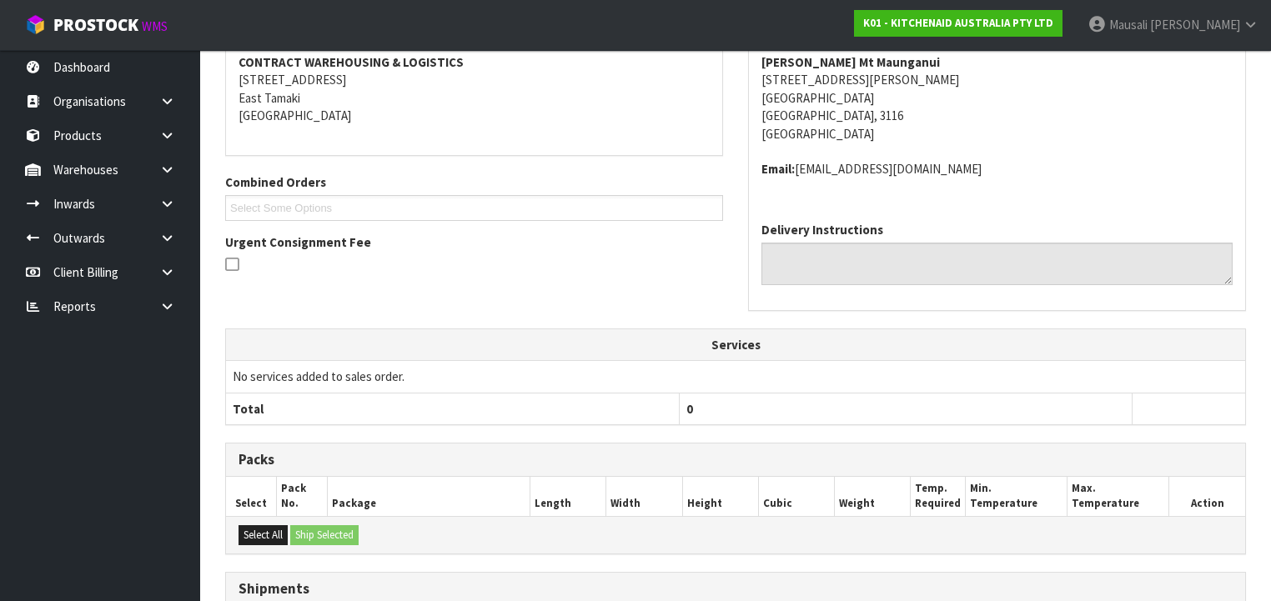
scroll to position [516, 0]
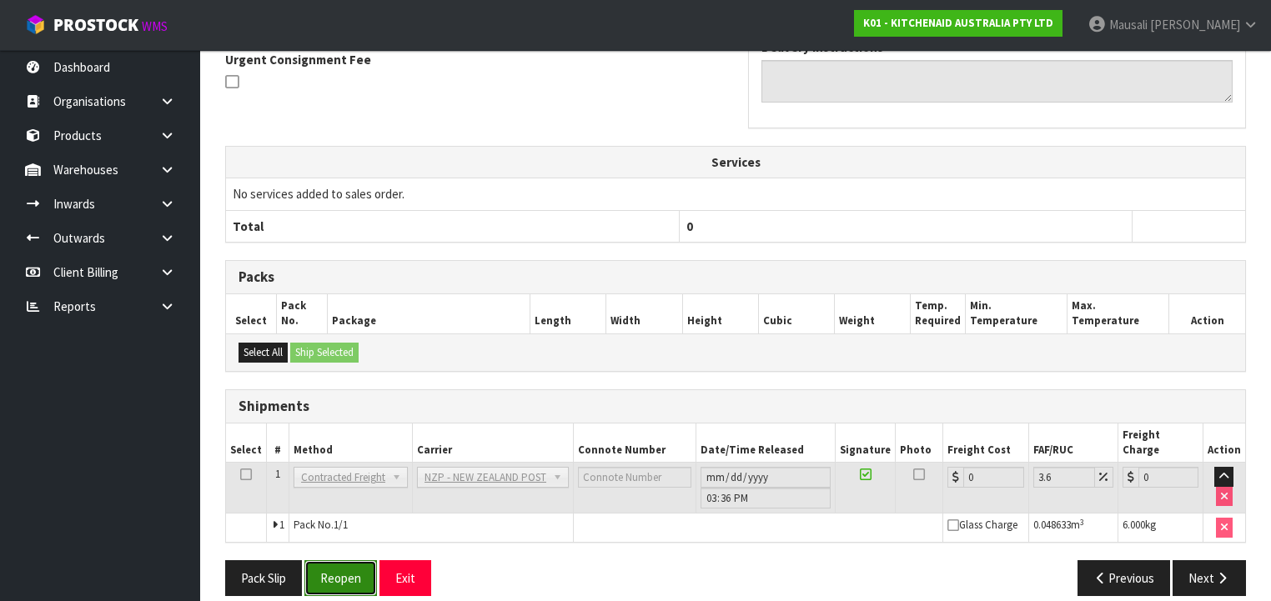
click at [351, 560] on button "Reopen" at bounding box center [340, 578] width 73 height 36
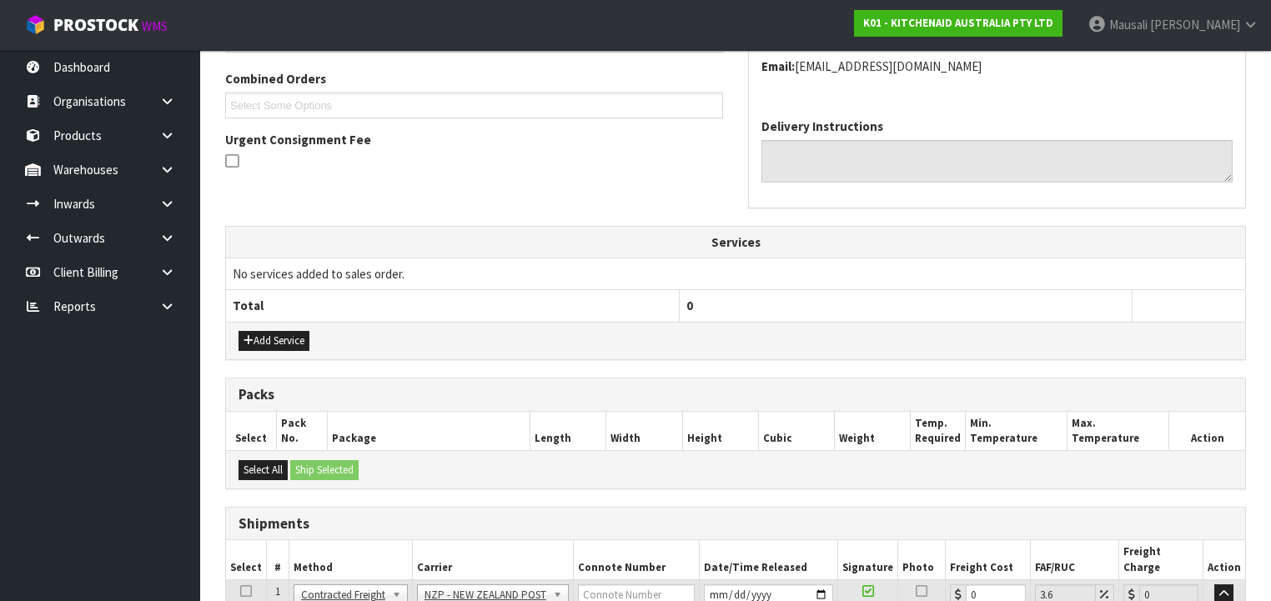
scroll to position [554, 0]
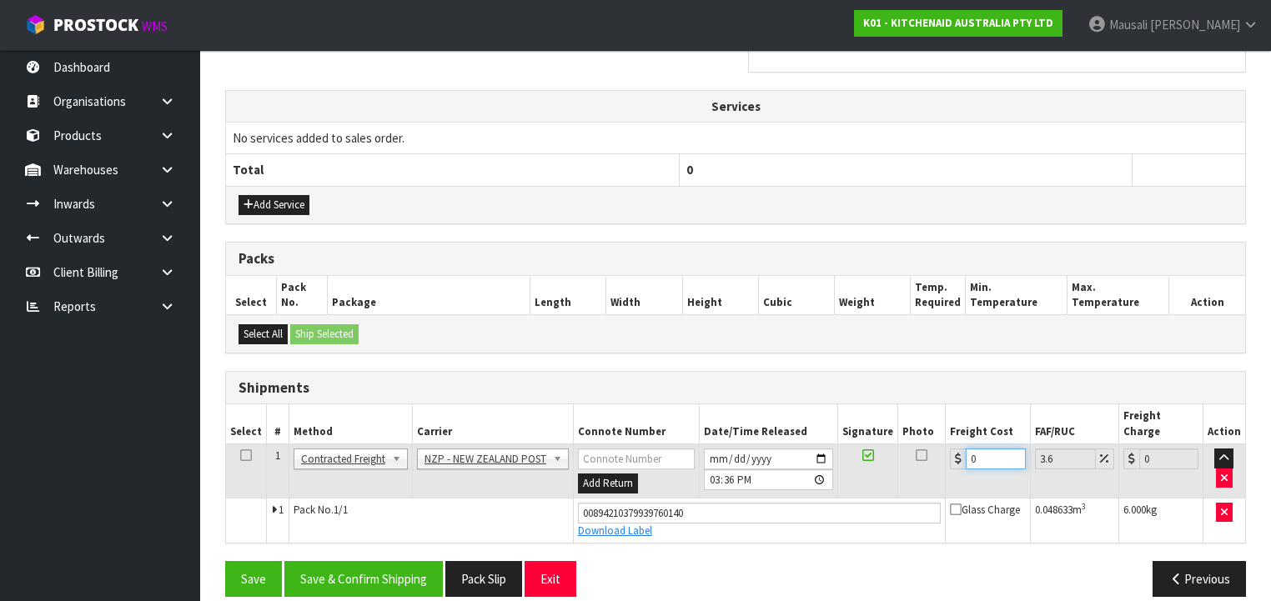
drag, startPoint x: 983, startPoint y: 441, endPoint x: 957, endPoint y: 451, distance: 27.7
click at [957, 451] on td "0" at bounding box center [987, 471] width 84 height 54
click at [397, 561] on button "Save & Confirm Shipping" at bounding box center [363, 579] width 158 height 36
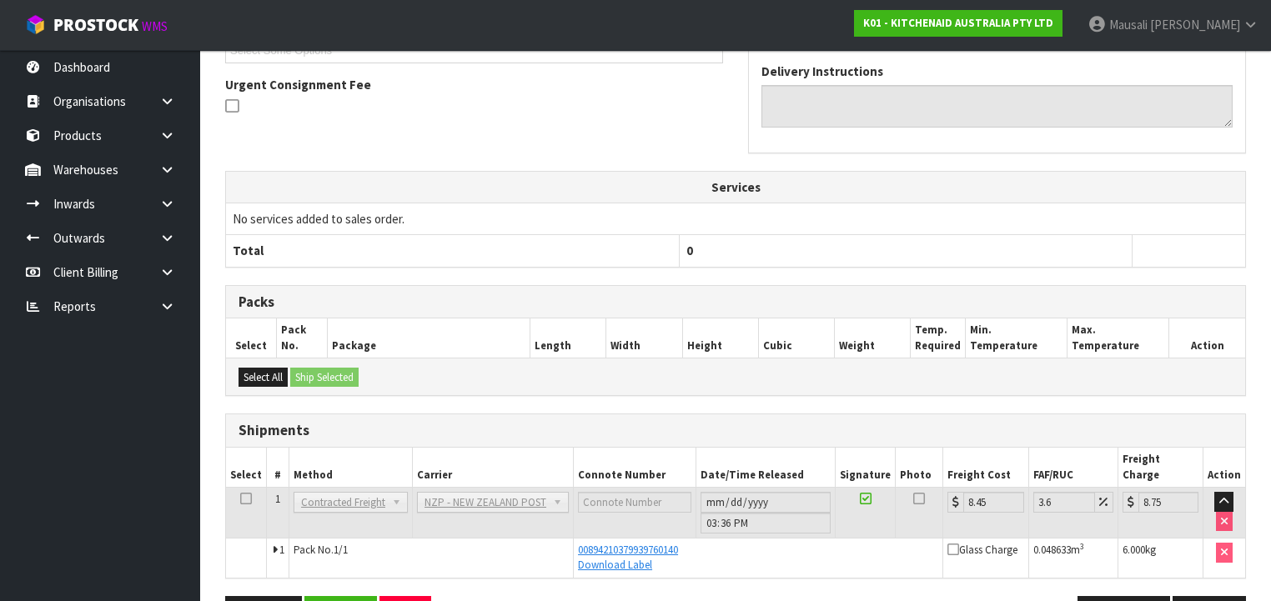
scroll to position [510, 0]
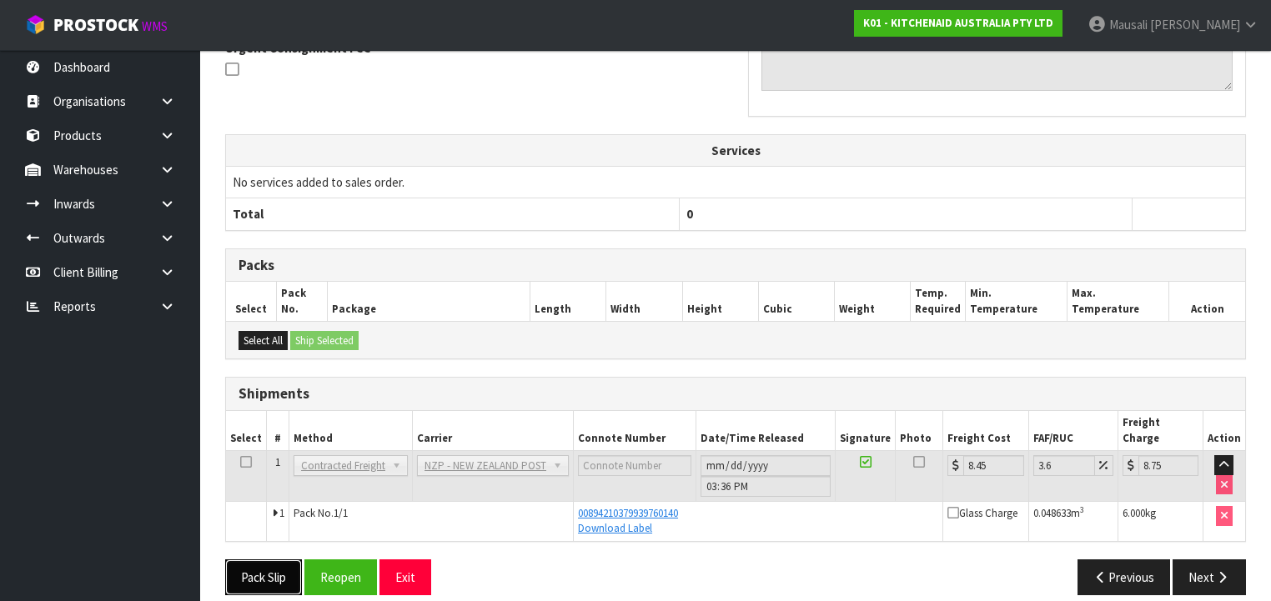
drag, startPoint x: 268, startPoint y: 547, endPoint x: 309, endPoint y: 540, distance: 42.2
click at [268, 559] on button "Pack Slip" at bounding box center [263, 577] width 77 height 36
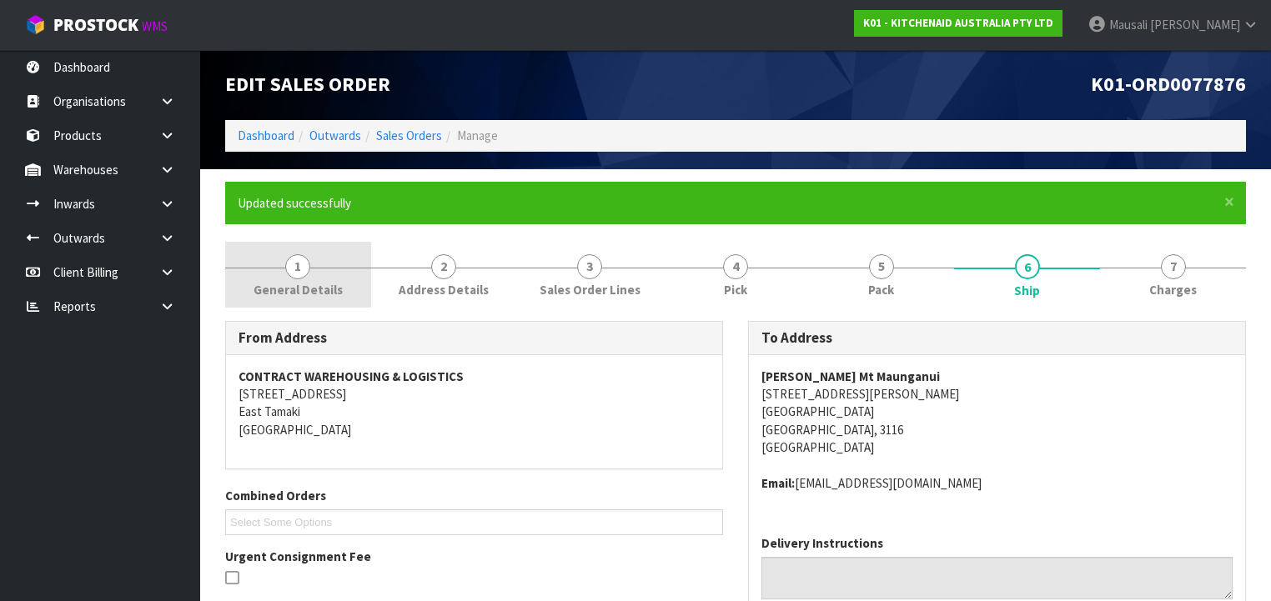
scroll to position [0, 0]
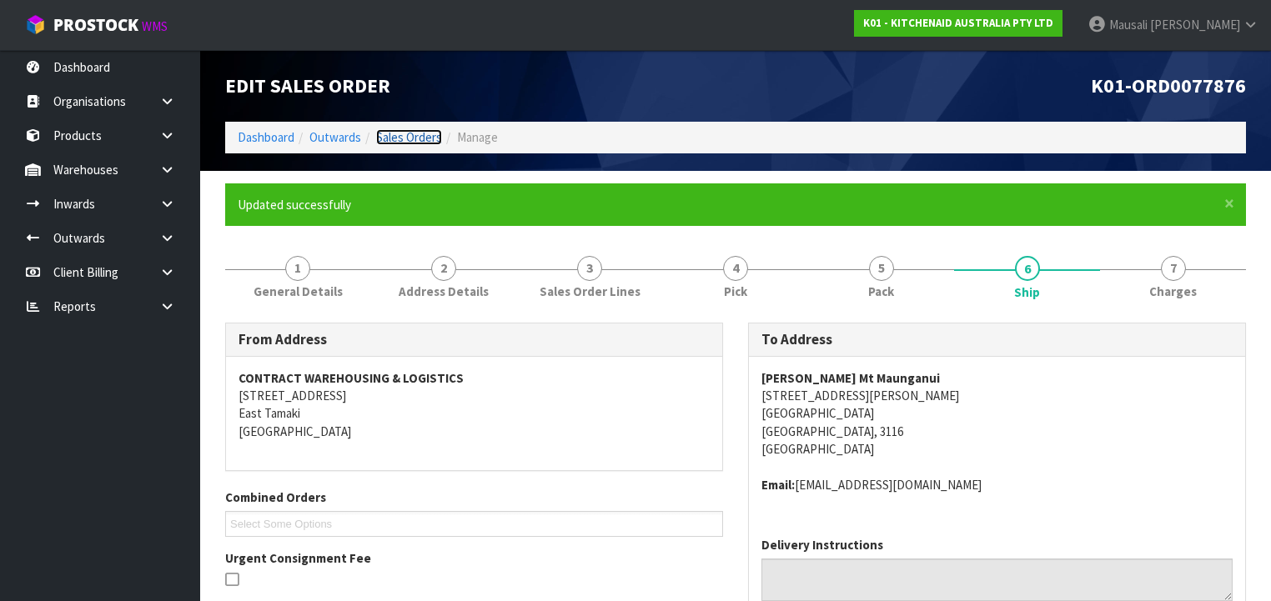
click at [404, 131] on link "Sales Orders" at bounding box center [409, 137] width 66 height 16
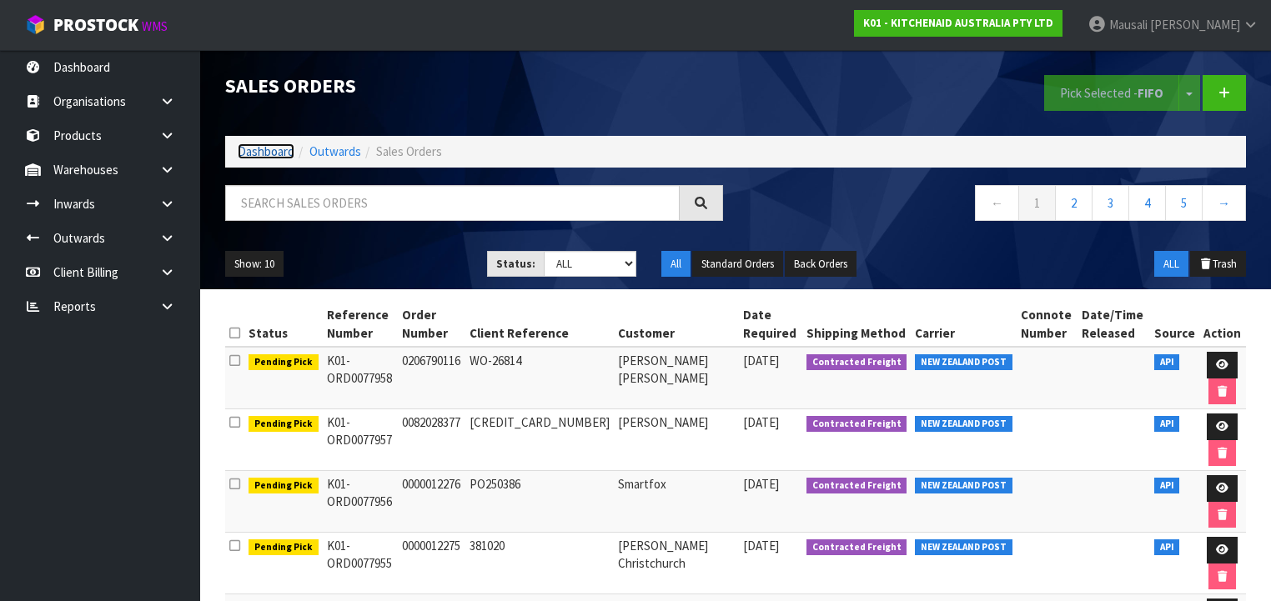
click at [248, 151] on link "Dashboard" at bounding box center [266, 151] width 57 height 16
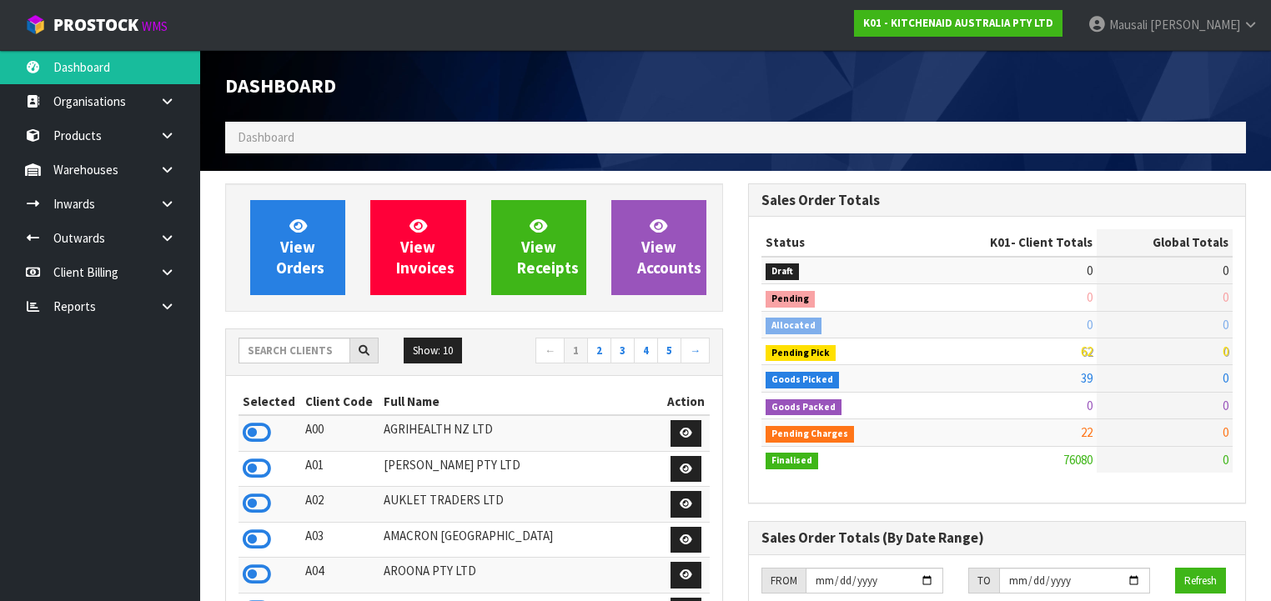
scroll to position [1257, 523]
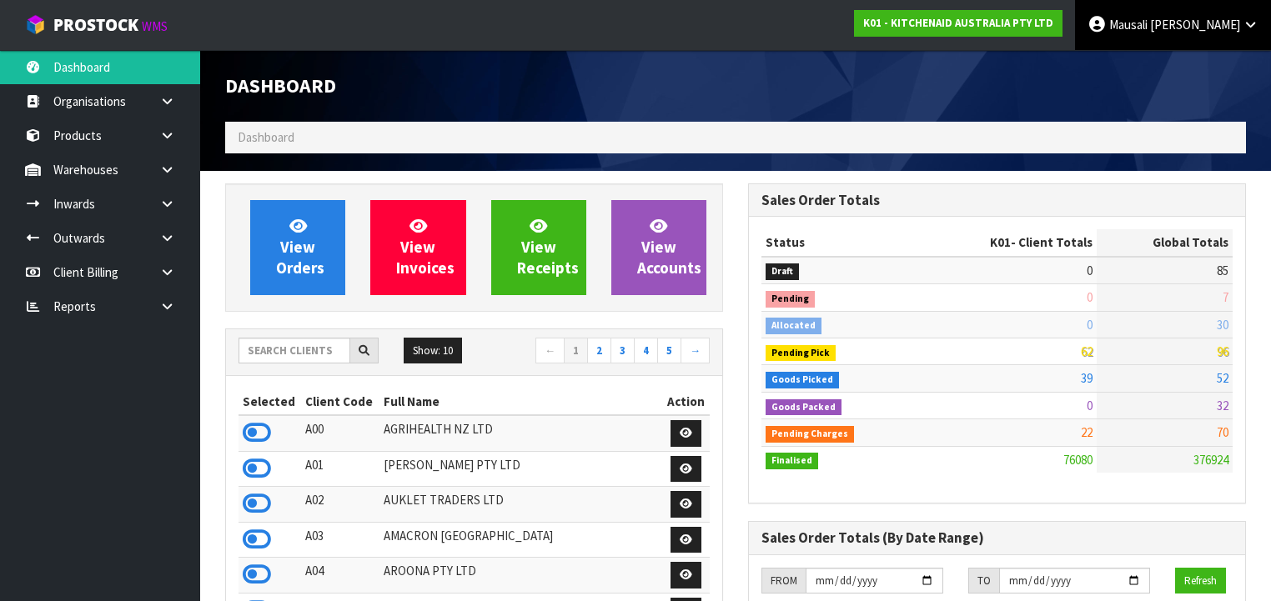
click at [1222, 24] on span "[PERSON_NAME]" at bounding box center [1195, 25] width 90 height 16
click at [1226, 60] on link "Logout" at bounding box center [1204, 66] width 132 height 23
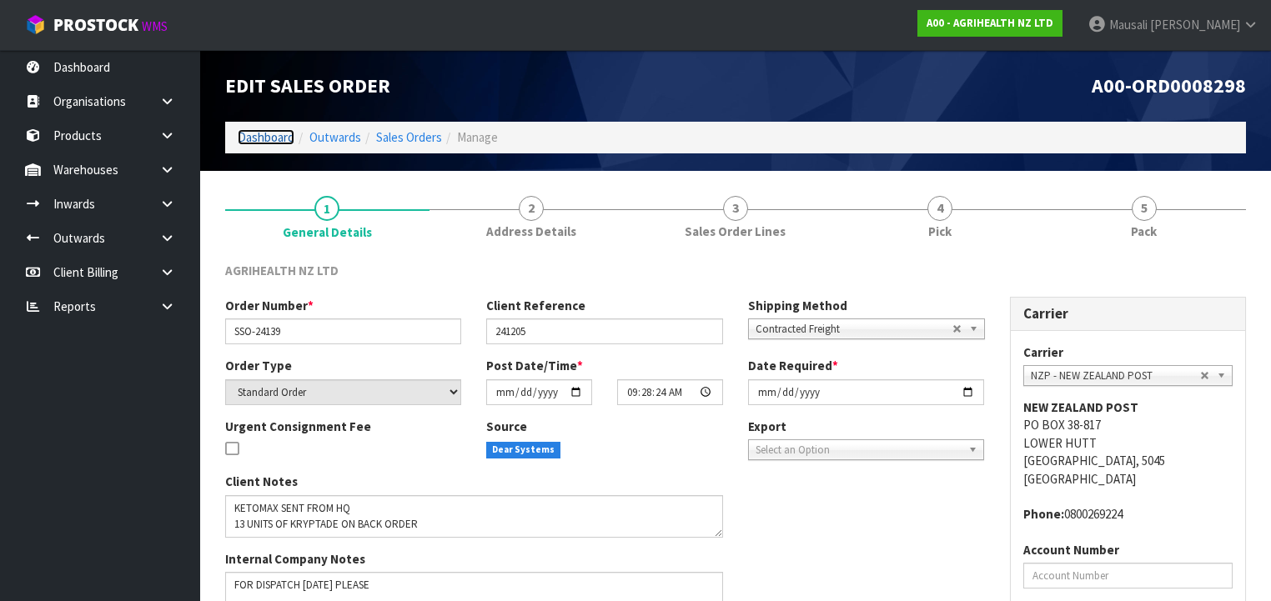
click at [258, 134] on link "Dashboard" at bounding box center [266, 137] width 57 height 16
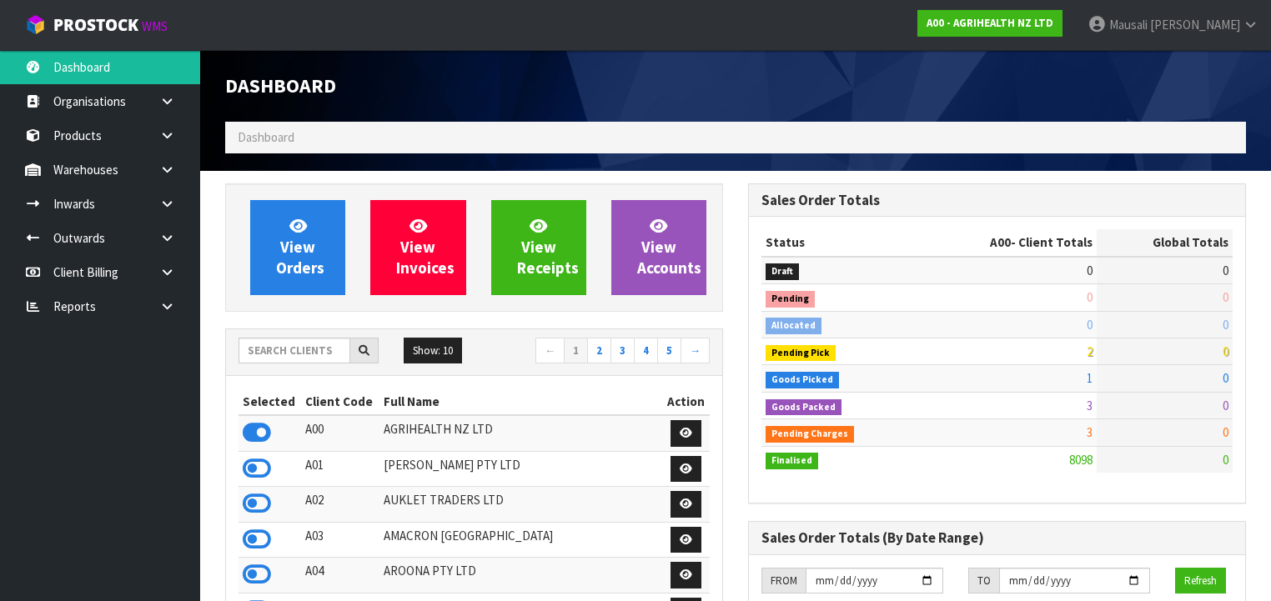
scroll to position [1257, 523]
click at [322, 344] on input "text" at bounding box center [294, 351] width 112 height 26
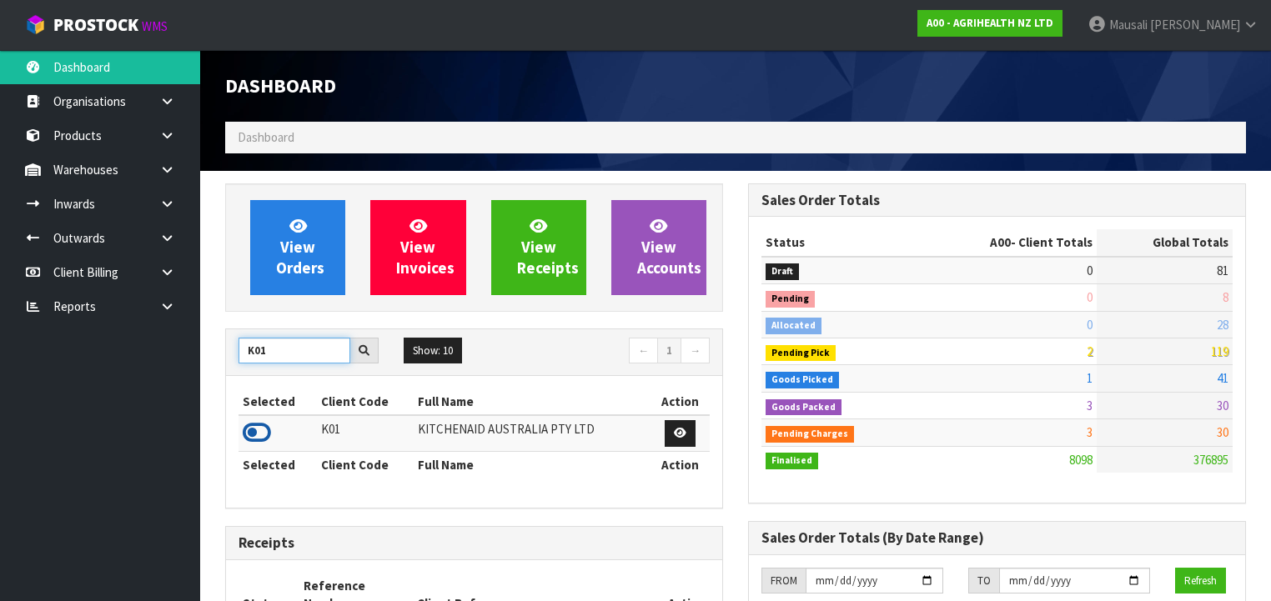
type input "K01"
click at [258, 427] on icon at bounding box center [257, 432] width 28 height 25
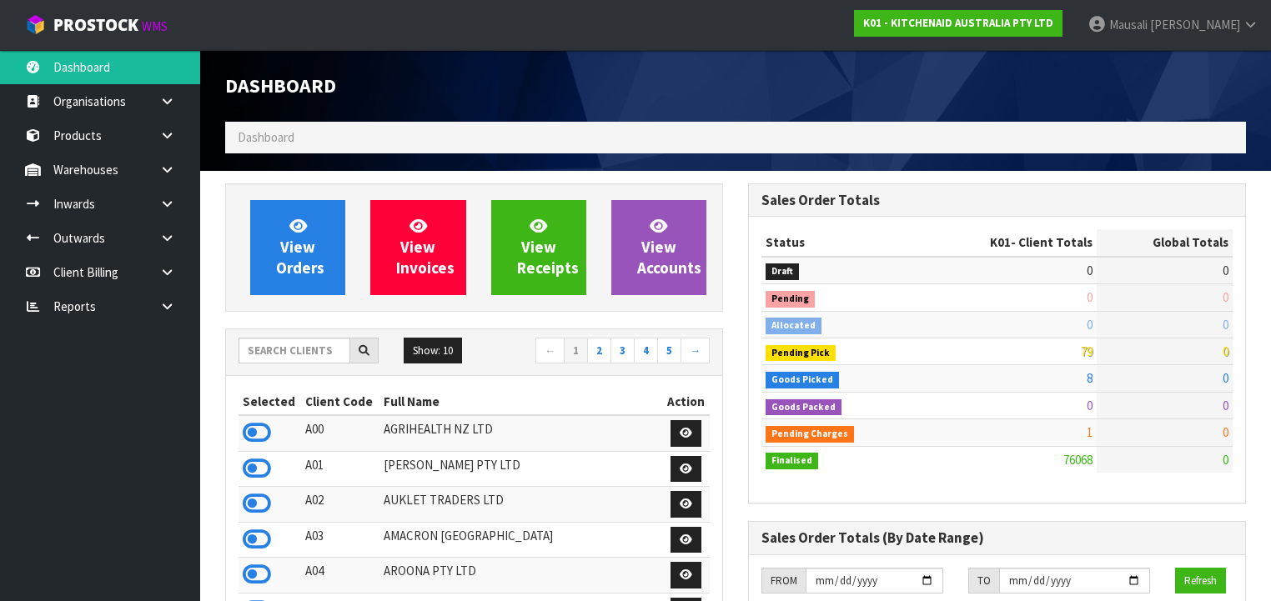
scroll to position [1257, 523]
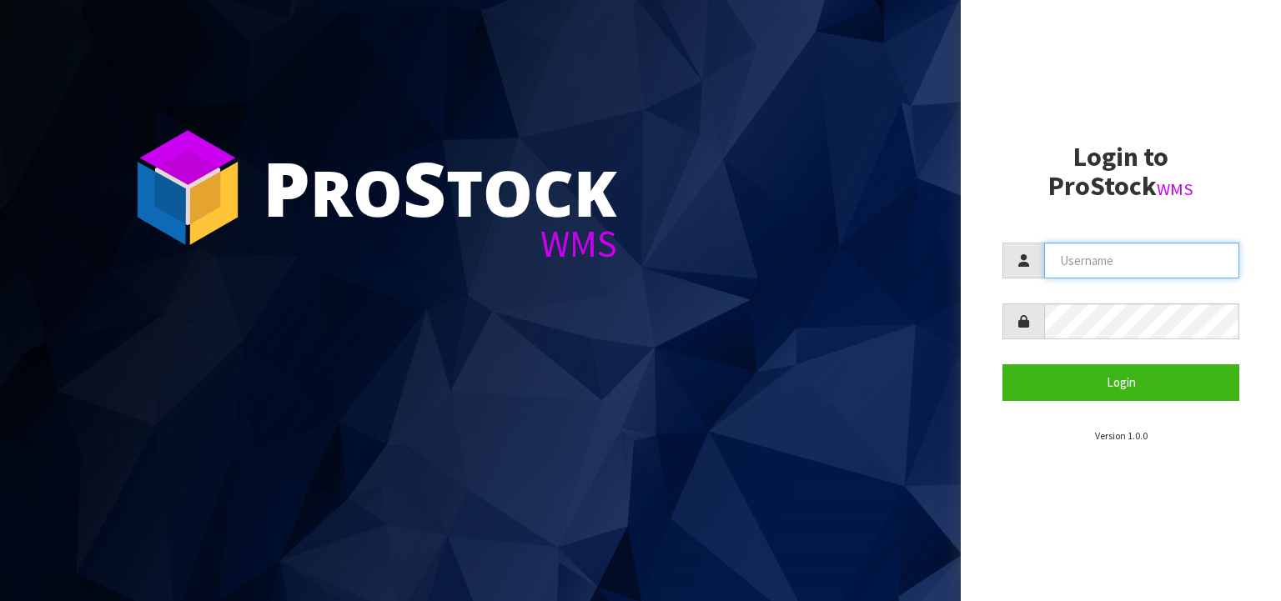
click at [1111, 250] on input "text" at bounding box center [1141, 261] width 195 height 36
type input "Fetu@cwl.co.nz"
click at [1002, 364] on button "Login" at bounding box center [1120, 382] width 237 height 36
